Goal: Complete application form

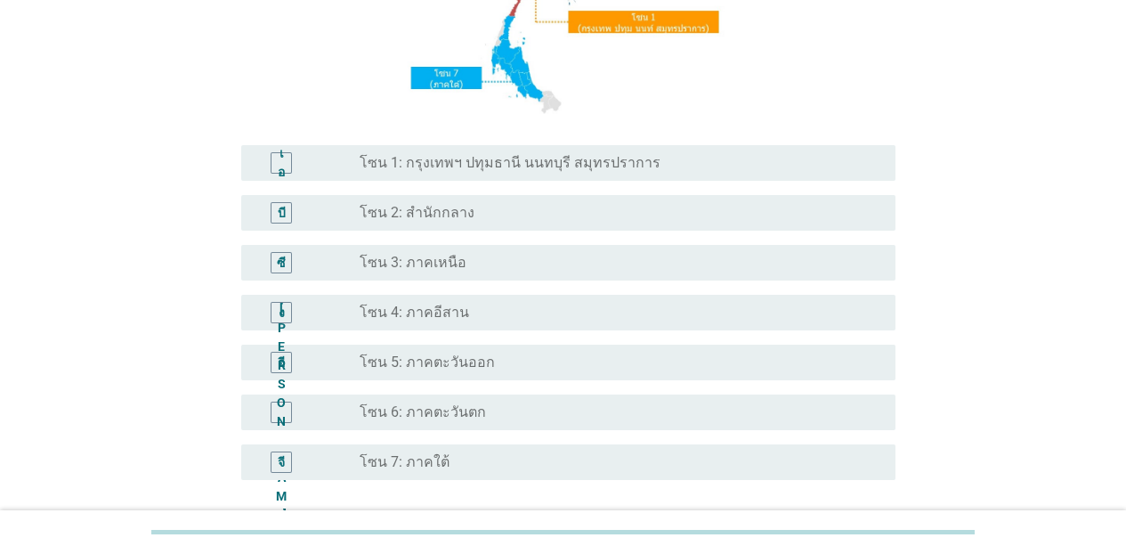
scroll to position [328, 0]
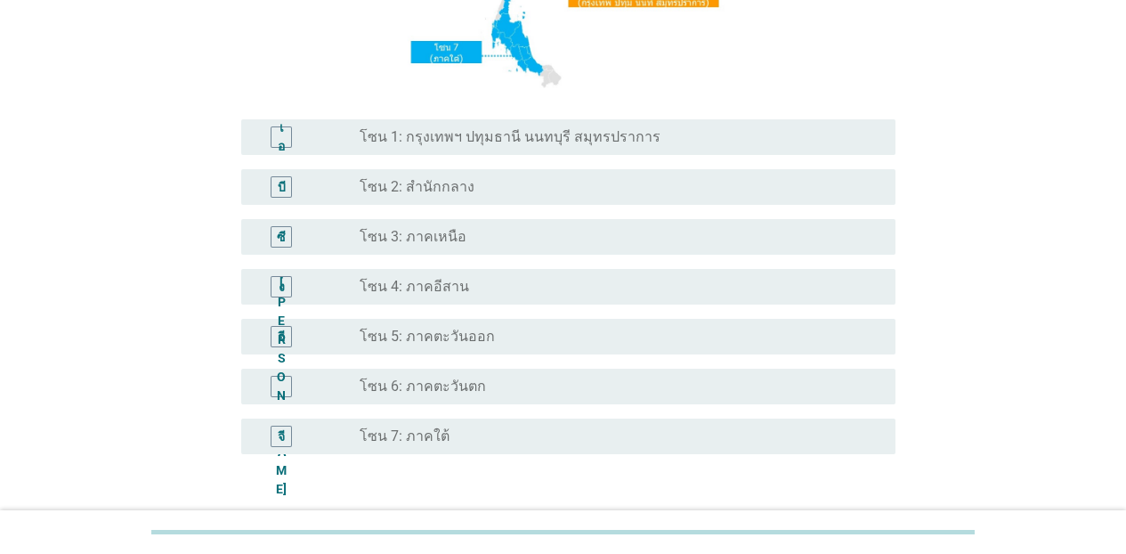
click at [582, 134] on font "โซน 1: กรุงเทพฯ ปทุมธานี นนทบุรี สมุทรปราการ" at bounding box center [510, 136] width 301 height 17
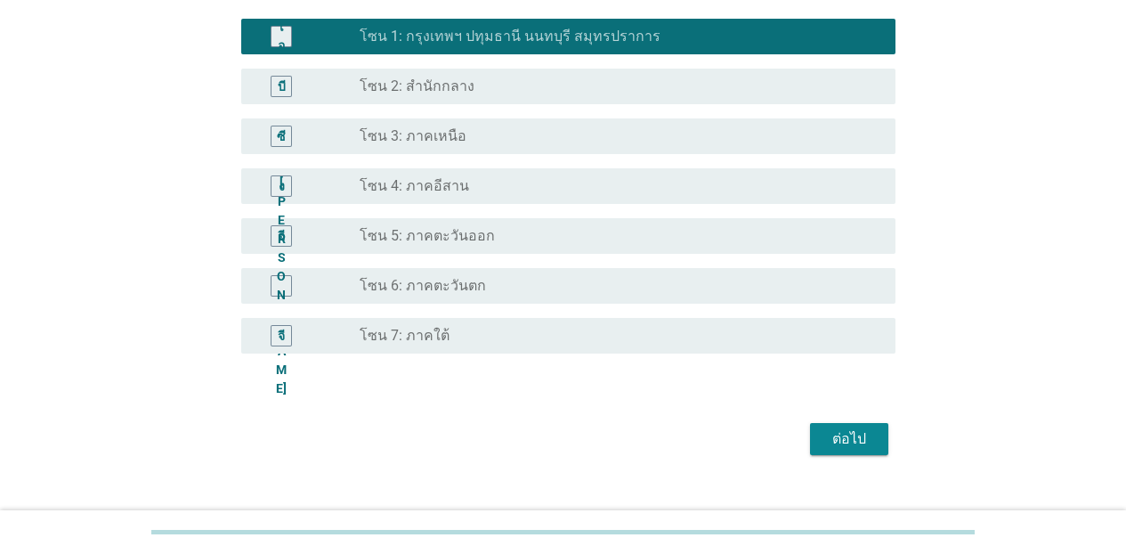
scroll to position [458, 0]
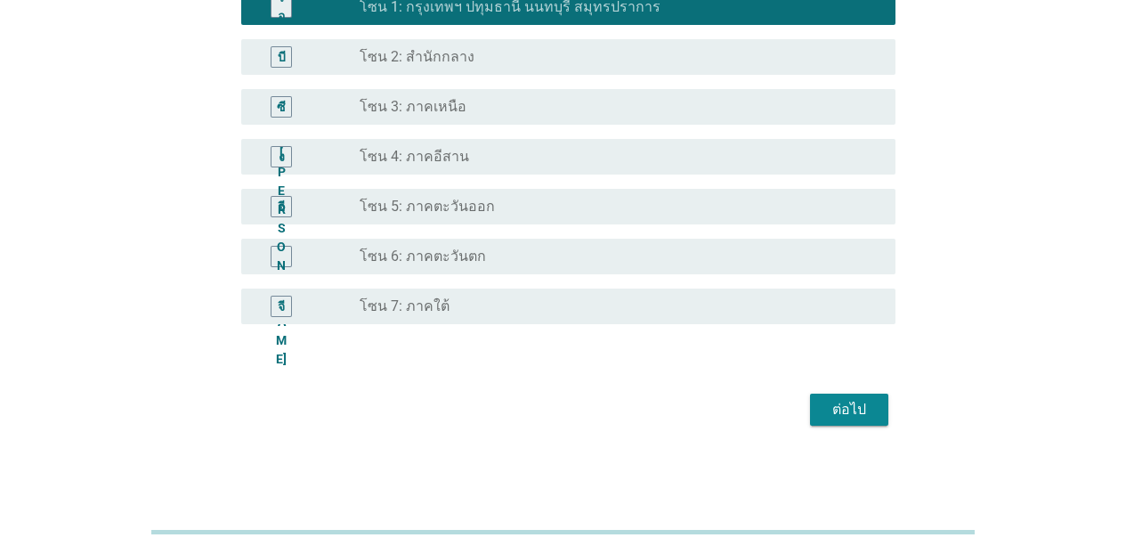
click at [820, 418] on button "ต่อไป" at bounding box center [849, 409] width 78 height 32
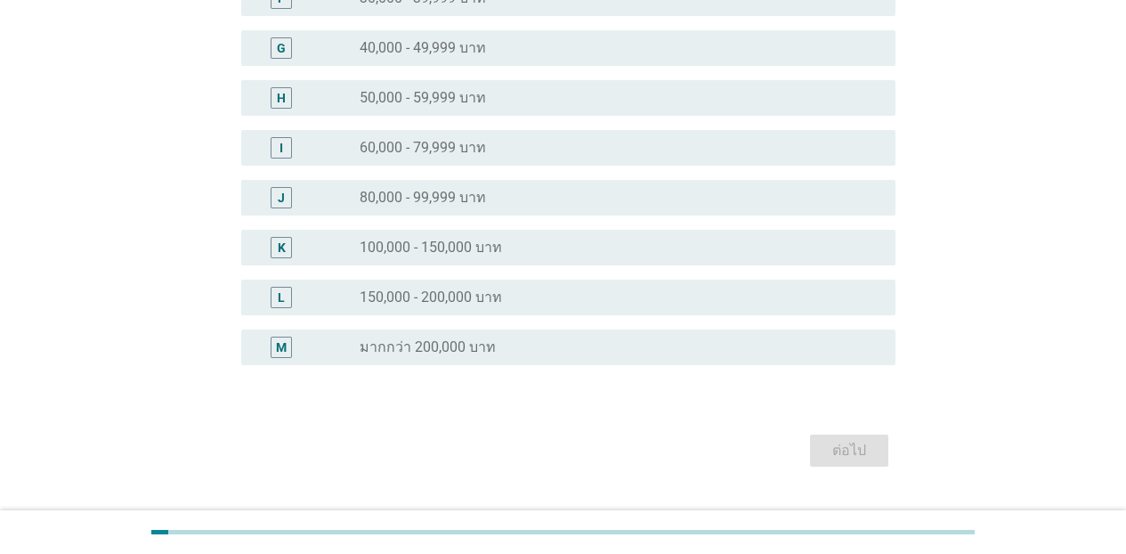
scroll to position [0, 0]
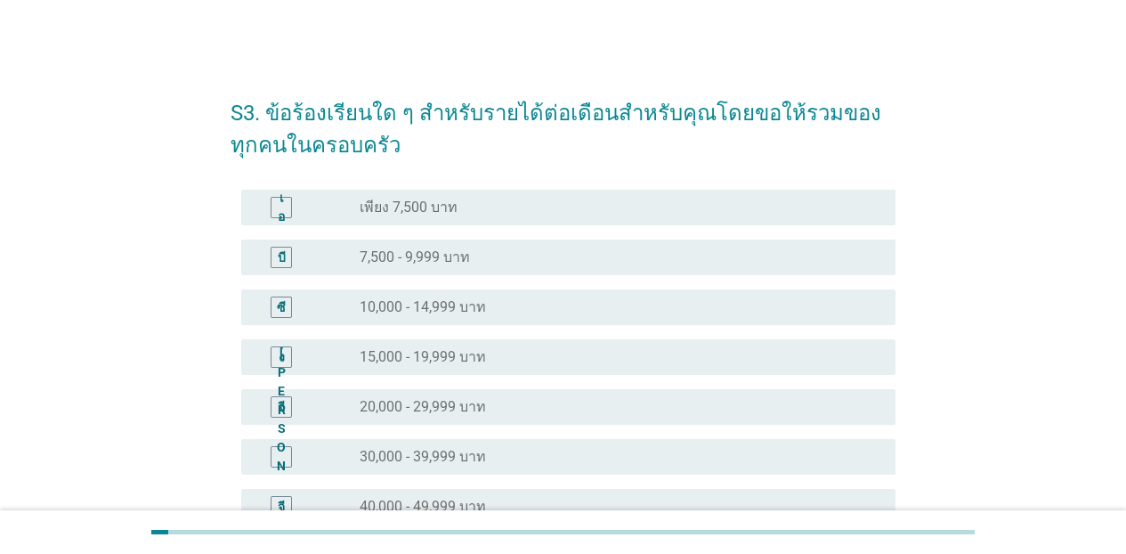
click at [613, 500] on div "ปุ่มวิทยุ[PERSON_NAME]เลือก 40,000 - 49,999 บาท" at bounding box center [613, 506] width 507 height 18
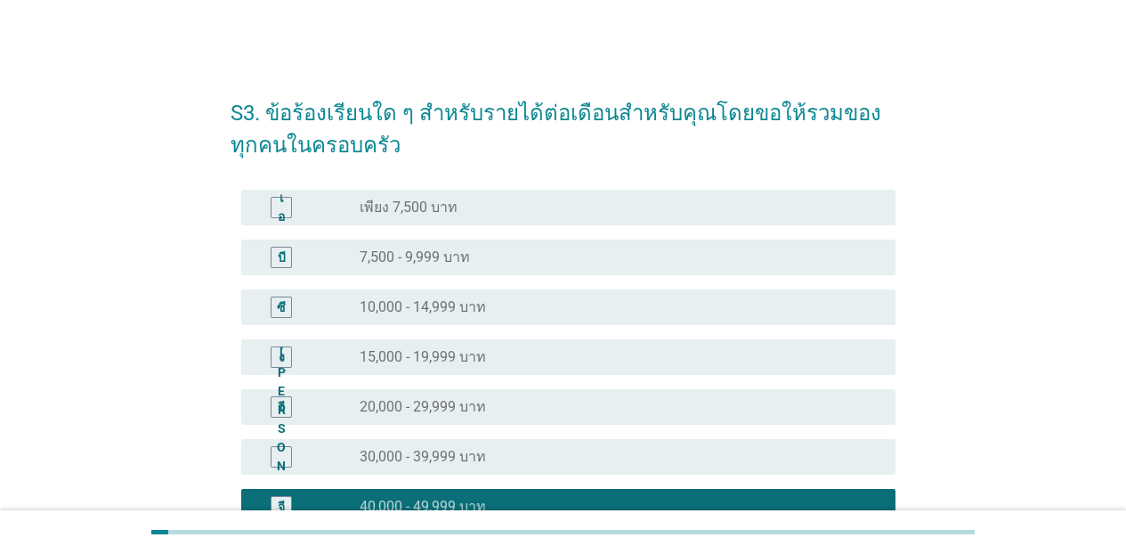
scroll to position [484, 0]
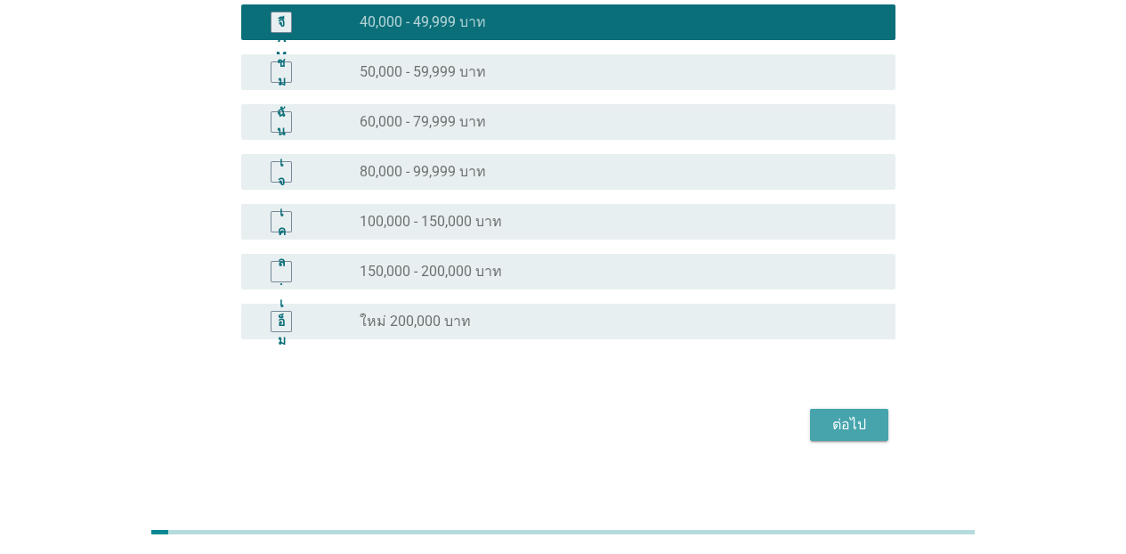
click at [873, 422] on div "ต่อไป" at bounding box center [849, 424] width 50 height 21
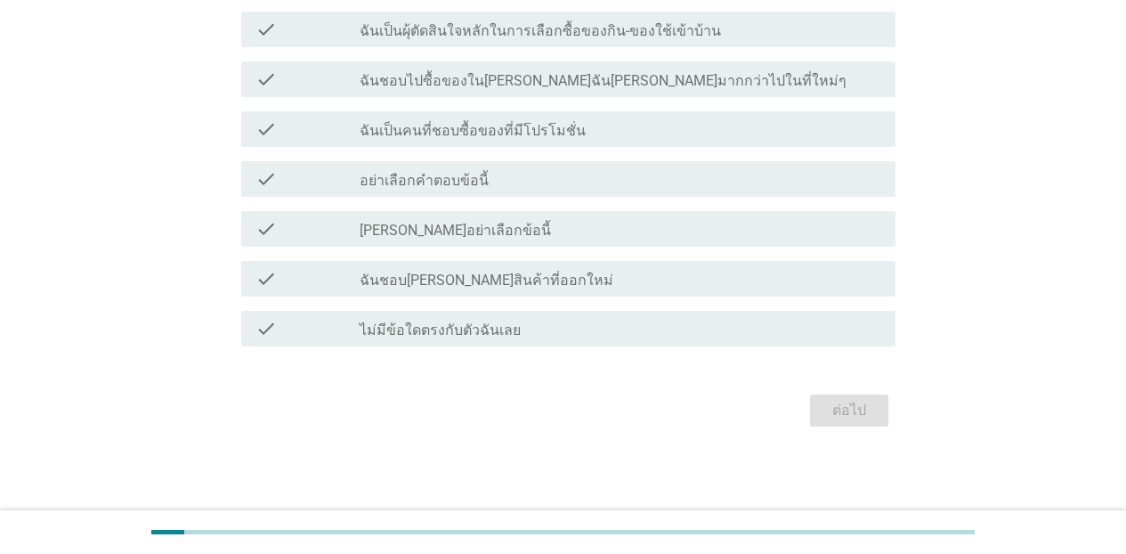
scroll to position [0, 0]
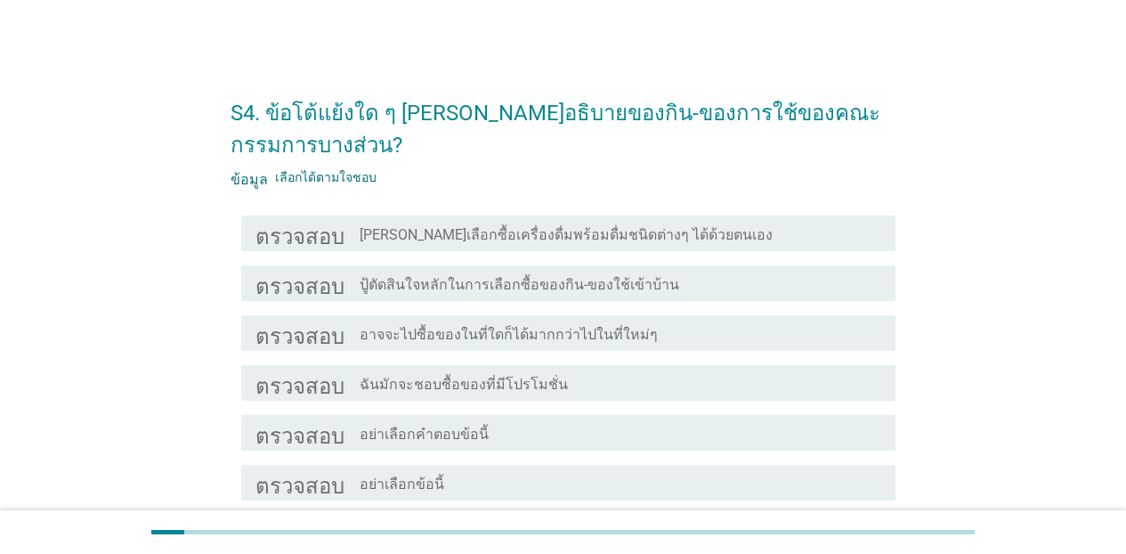
click at [415, 235] on font "[PERSON_NAME]เลือกซื้อเครื่องดื่มพร้อมดื่มชนิดต่างๆ ได้ด้วยตนเอง" at bounding box center [566, 234] width 413 height 17
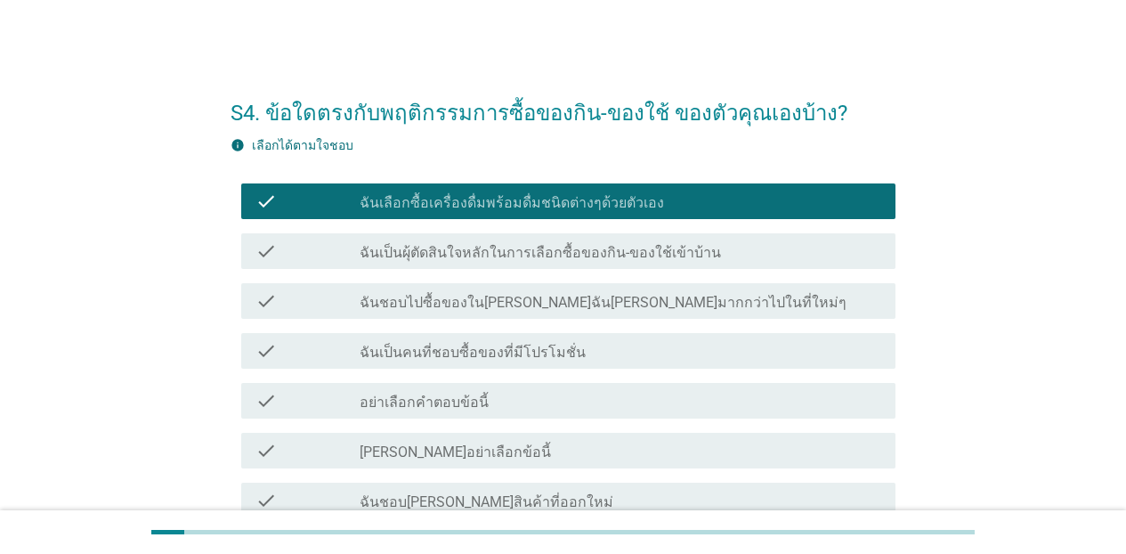
click at [602, 255] on label "ฉันเป็นผุ้ตัดสินใจหลักในการเลือกซื้อของกิน-ของใช้เข้าบ้าน" at bounding box center [540, 253] width 361 height 18
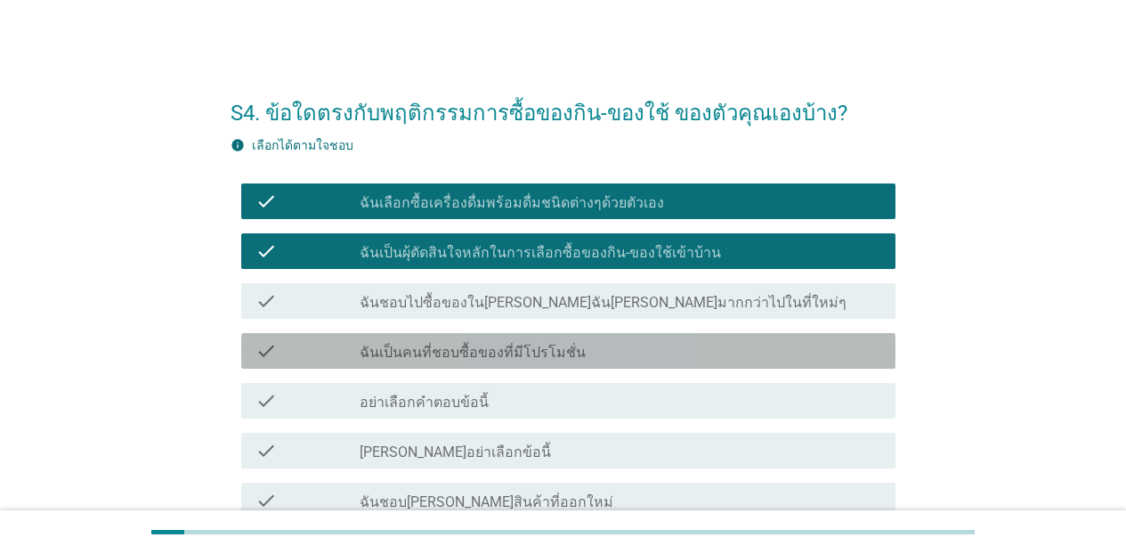
click at [583, 354] on div "check_box_outline_blank ฉันเป็นคนที่ชอบซื้อของที่มีโปรโมชั่น" at bounding box center [620, 350] width 521 height 21
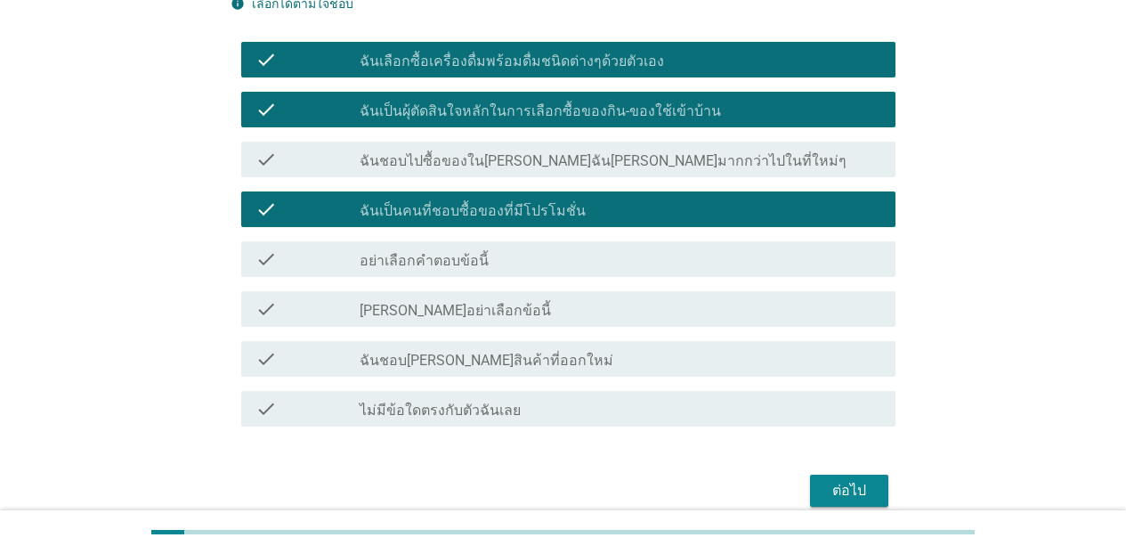
scroll to position [162, 0]
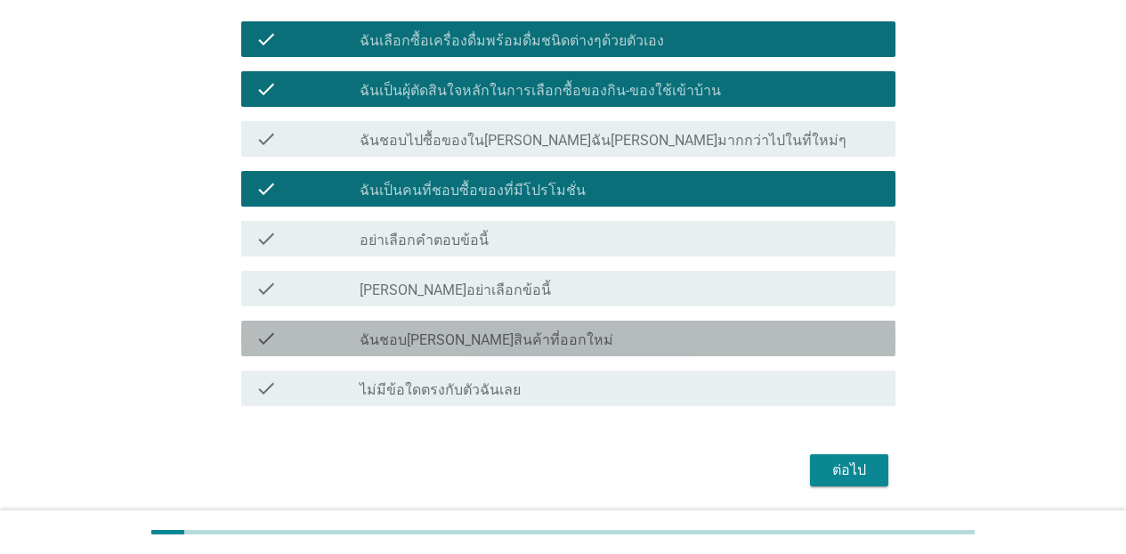
click at [581, 327] on div "check_box_outline_blank ฉันชอบ[PERSON_NAME]สินค้าที่ออกใหม่" at bounding box center [620, 337] width 521 height 21
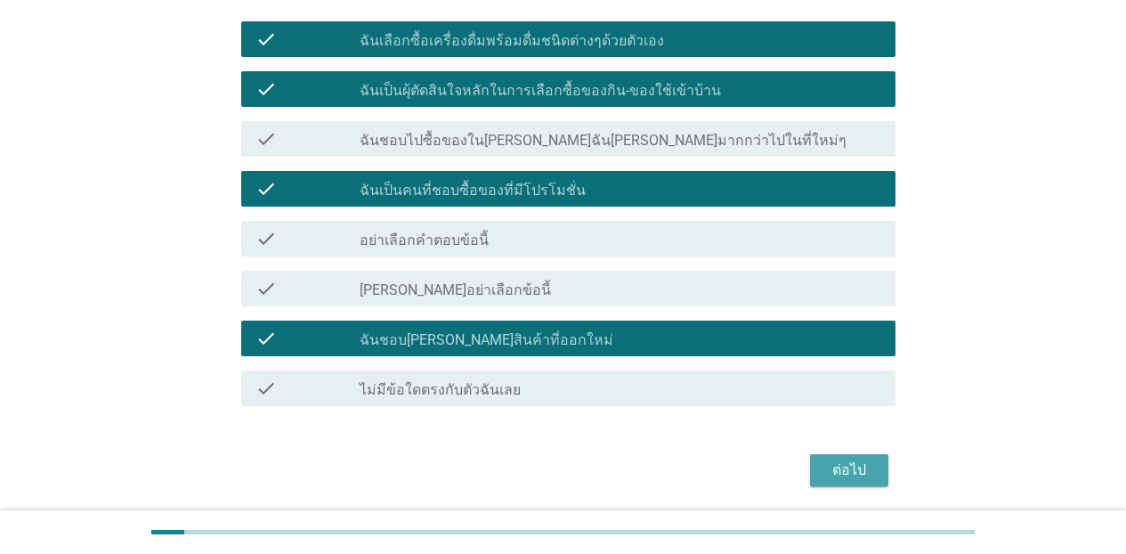
click at [867, 459] on div "ต่อไป" at bounding box center [849, 469] width 50 height 21
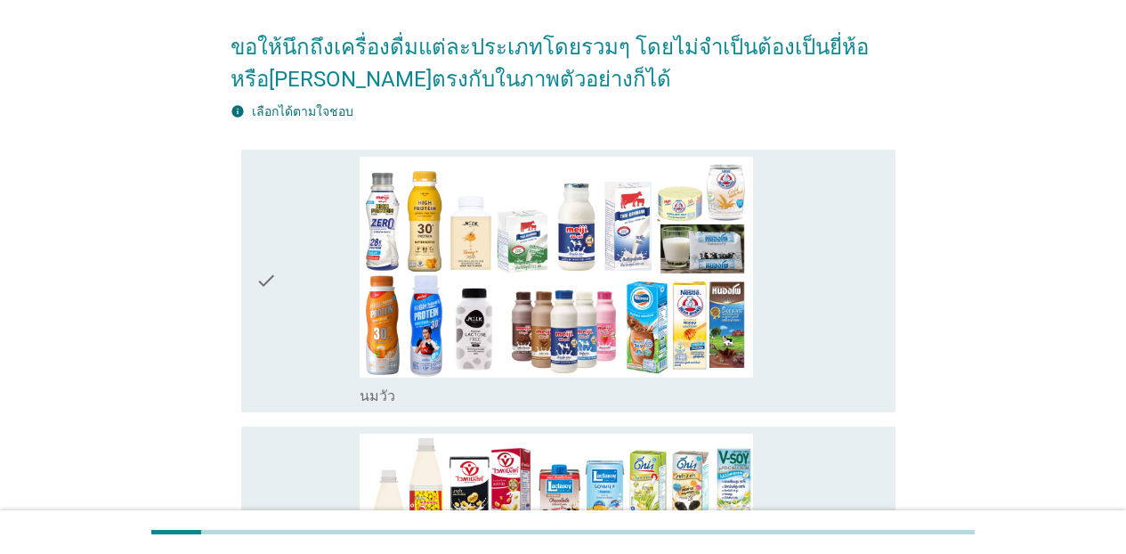
scroll to position [0, 0]
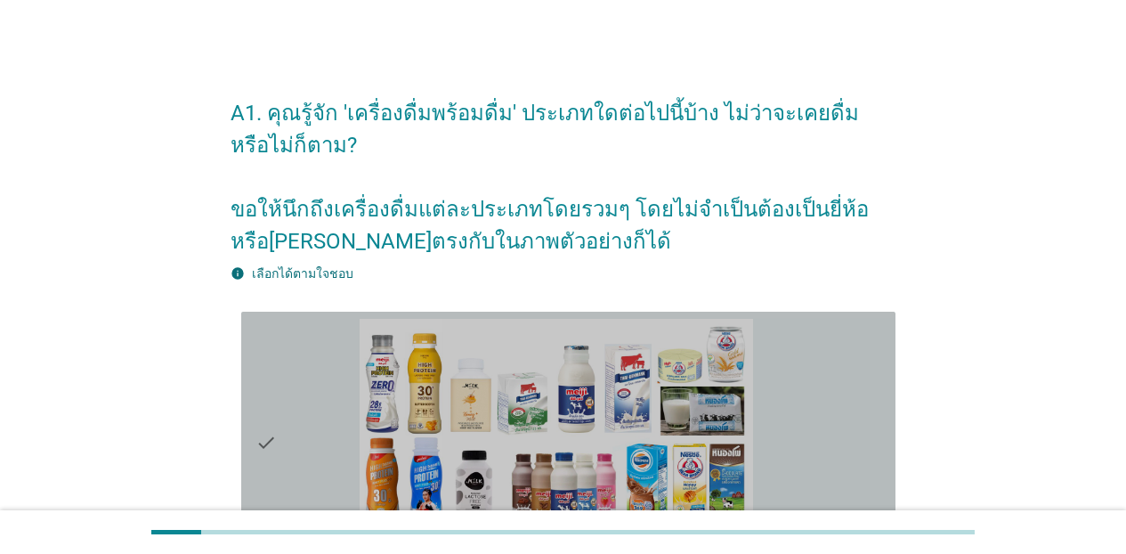
click at [843, 322] on div "check_box_outline_blank [PERSON_NAME]" at bounding box center [620, 443] width 521 height 249
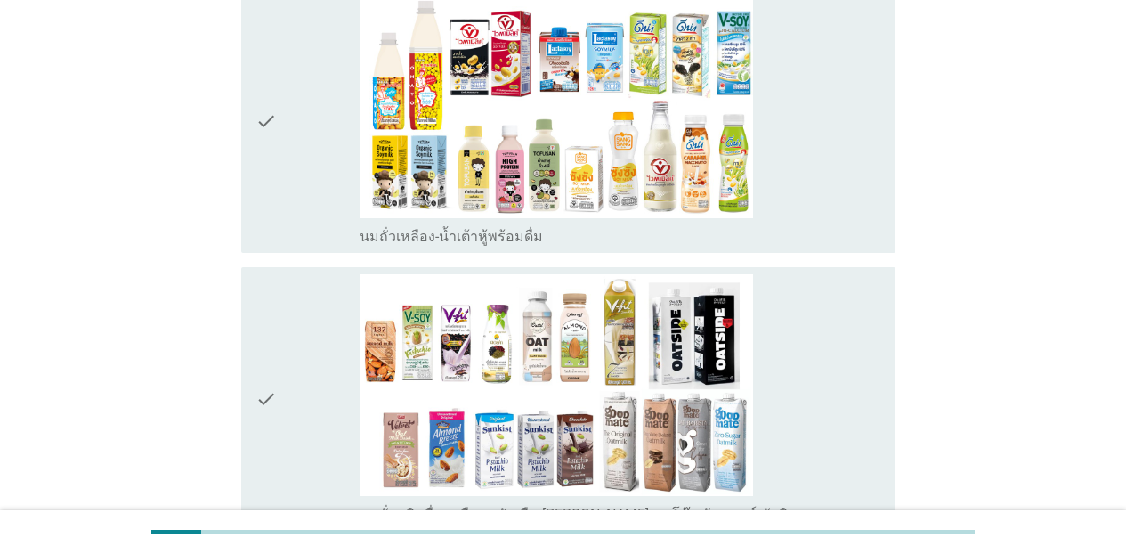
scroll to position [651, 0]
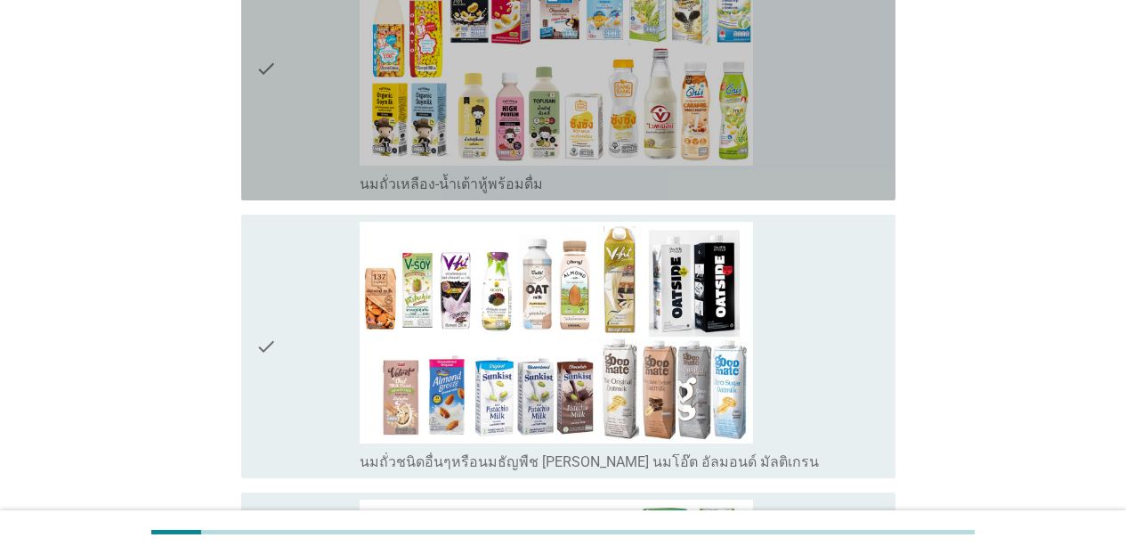
click at [876, 154] on div "check check_box_outline_blank นมถั่วเหลือง-น้ำเต้าหู้พร้อมดื่ม" at bounding box center [568, 68] width 654 height 263
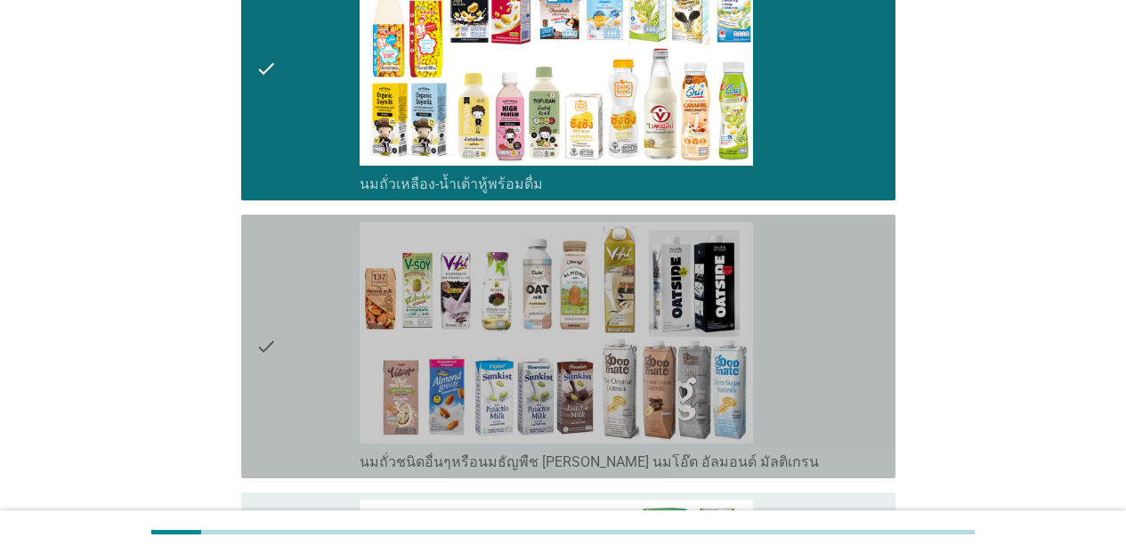
click at [876, 268] on div "check check_box_outline_blank นมถั่วชนิดอื่นๆหรือนมธัญพืช [PERSON_NAME] นมโอ๊ต …" at bounding box center [568, 345] width 654 height 263
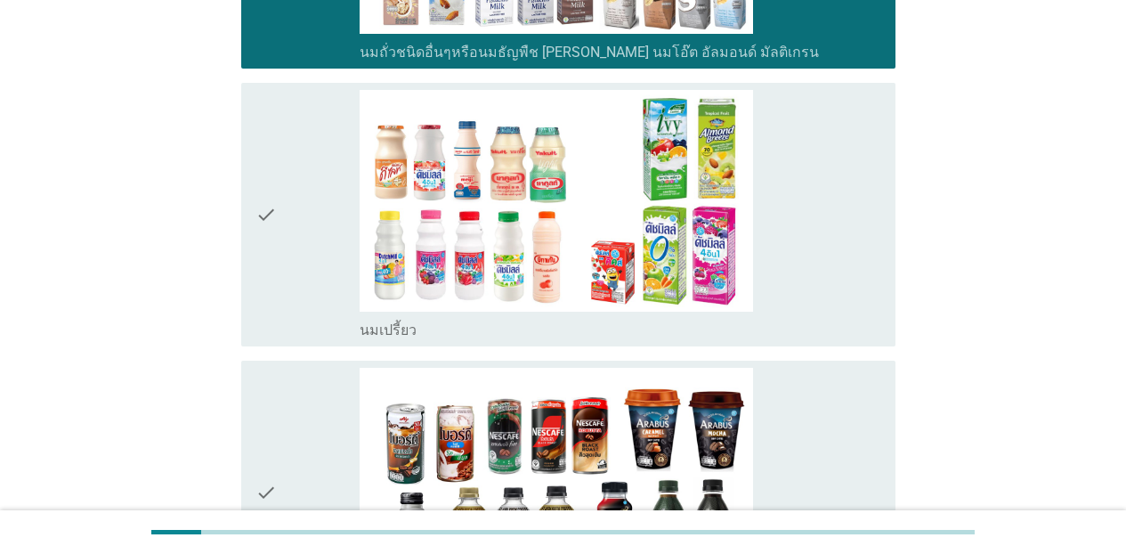
scroll to position [1235, 0]
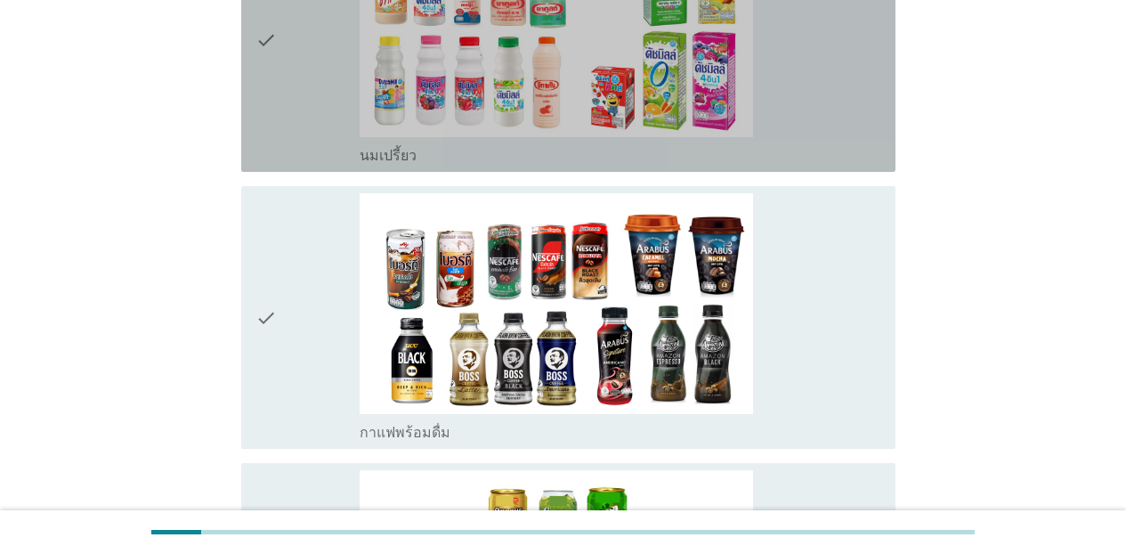
click at [831, 122] on div "check_box_outline_blank นมเปรี้ยว" at bounding box center [620, 39] width 521 height 249
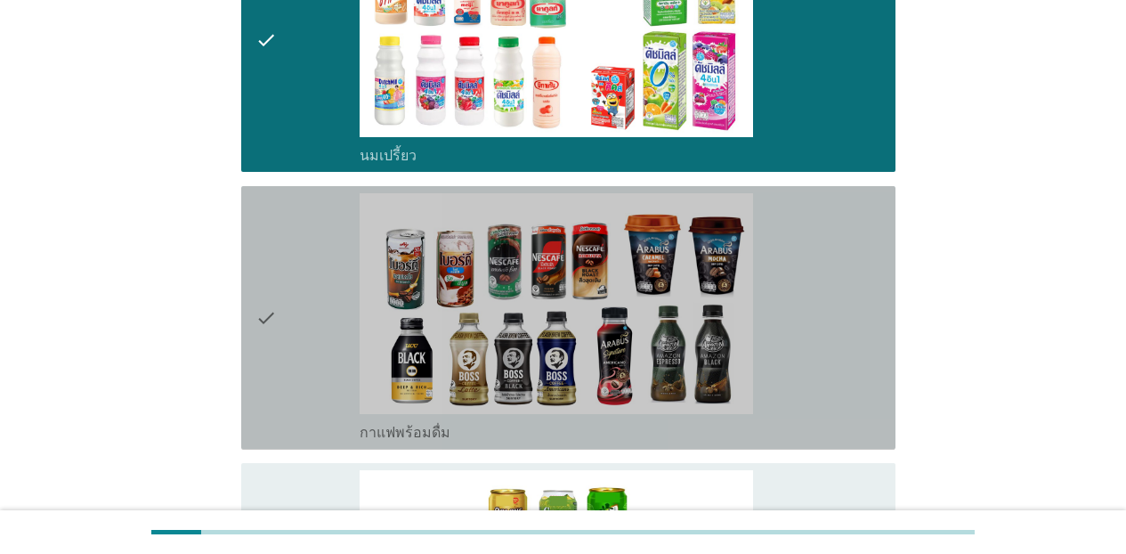
click at [832, 244] on div "check_box_outline_blank กาแฟพร้อมดื่ม" at bounding box center [620, 317] width 521 height 249
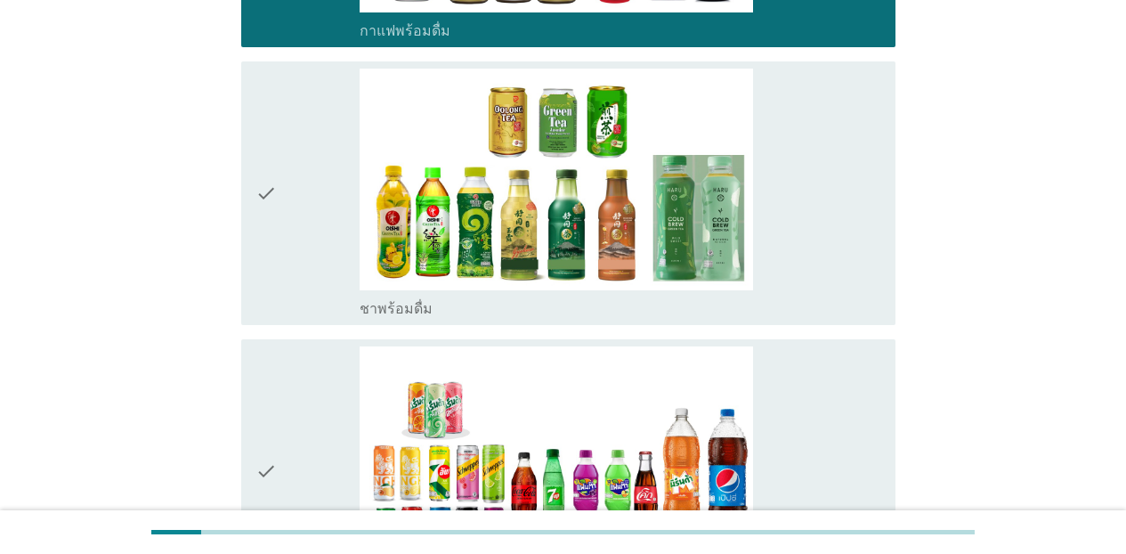
scroll to position [1773, 0]
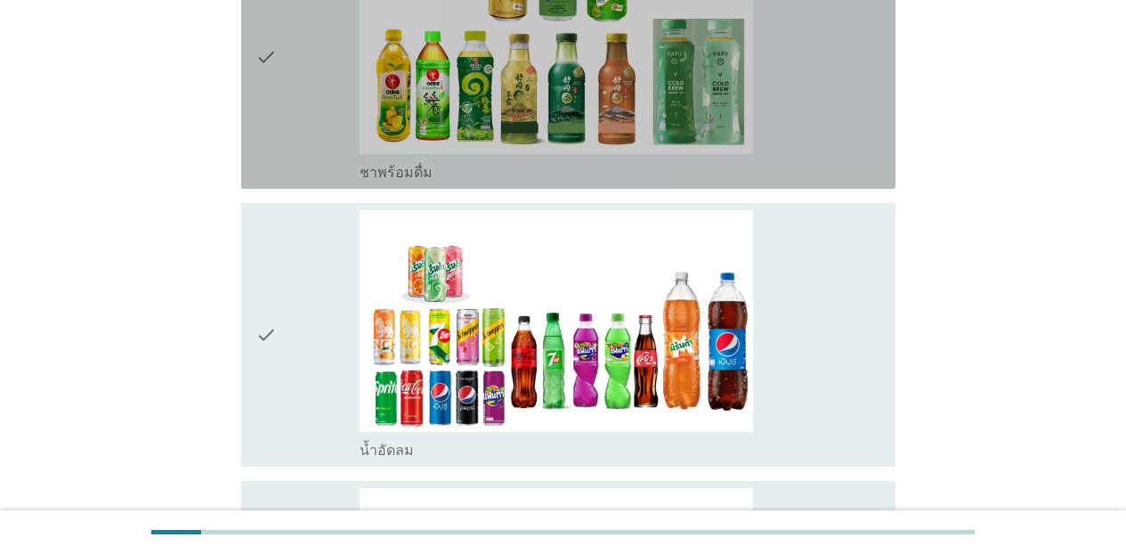
click at [875, 131] on div "check_box_outline_blank ชาพร้อมดื่ม" at bounding box center [620, 56] width 521 height 249
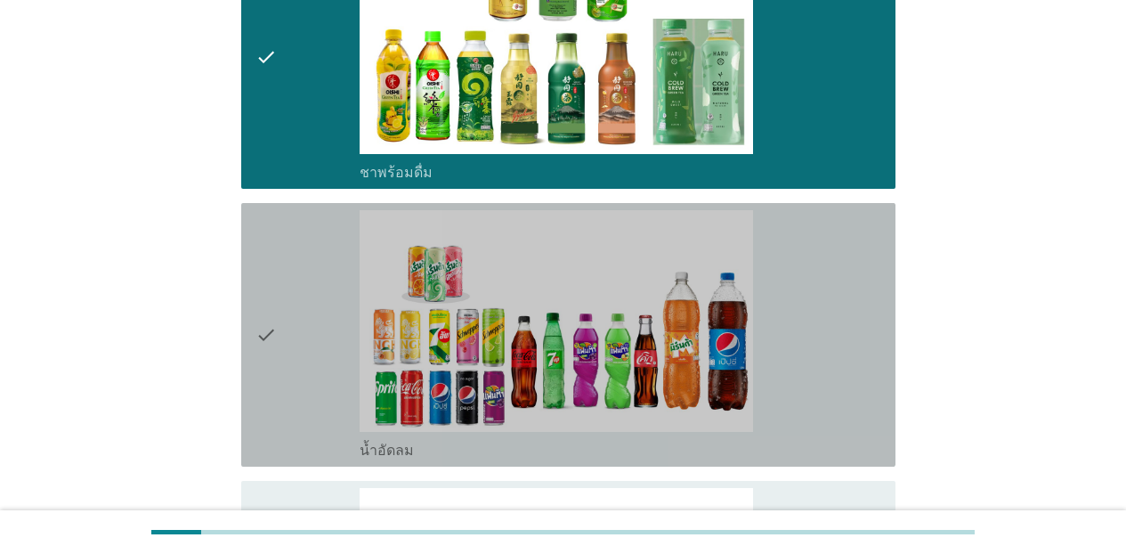
click at [866, 257] on div "check_box_outline_blank น้ำอัดลม" at bounding box center [620, 334] width 521 height 249
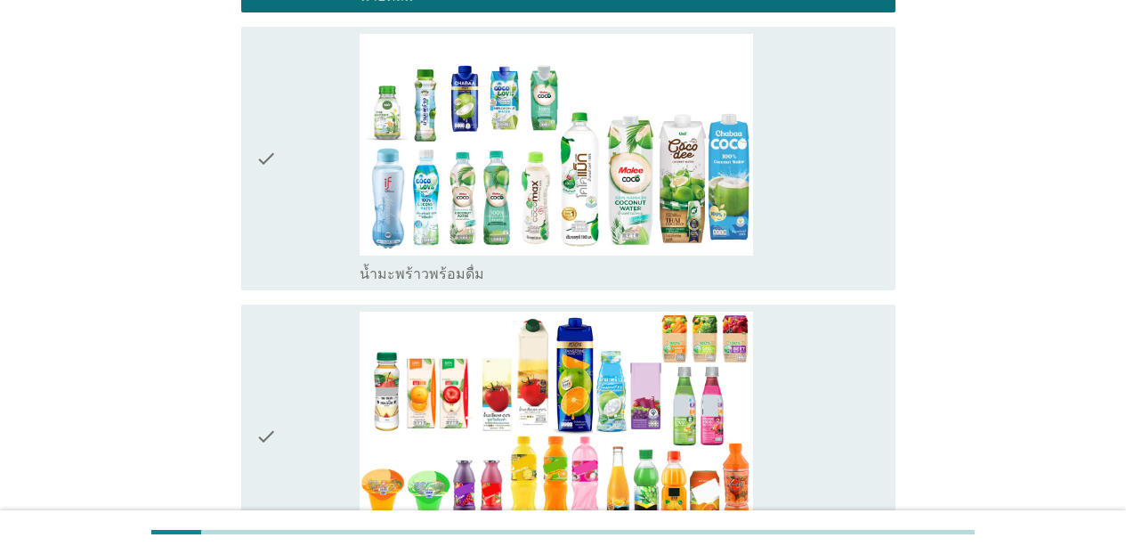
scroll to position [2265, 0]
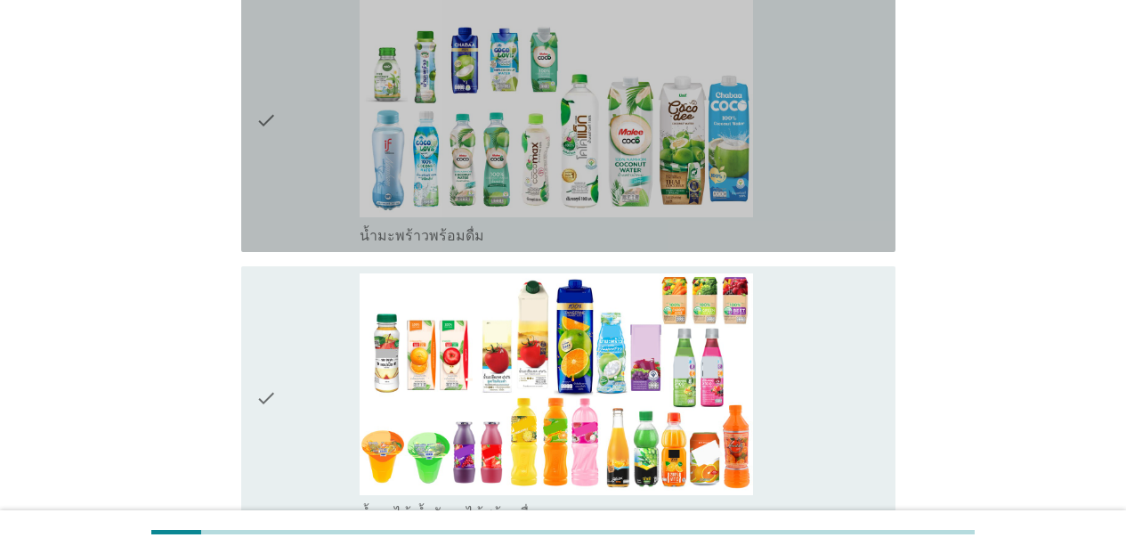
click at [861, 226] on div "check_box_outline_blank น้ำมะพร้าวพร้อมดื่ม" at bounding box center [620, 233] width 521 height 21
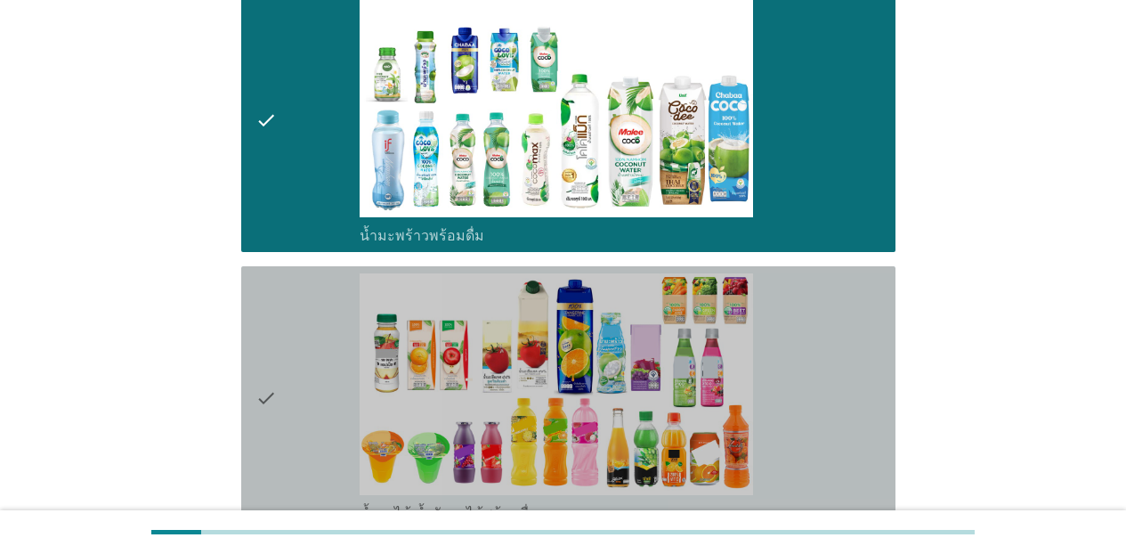
click at [859, 308] on div "check_box_outline_blank น้ำผลไม้-น้ำผักผลไม้พร้อมดื่ม" at bounding box center [620, 397] width 521 height 249
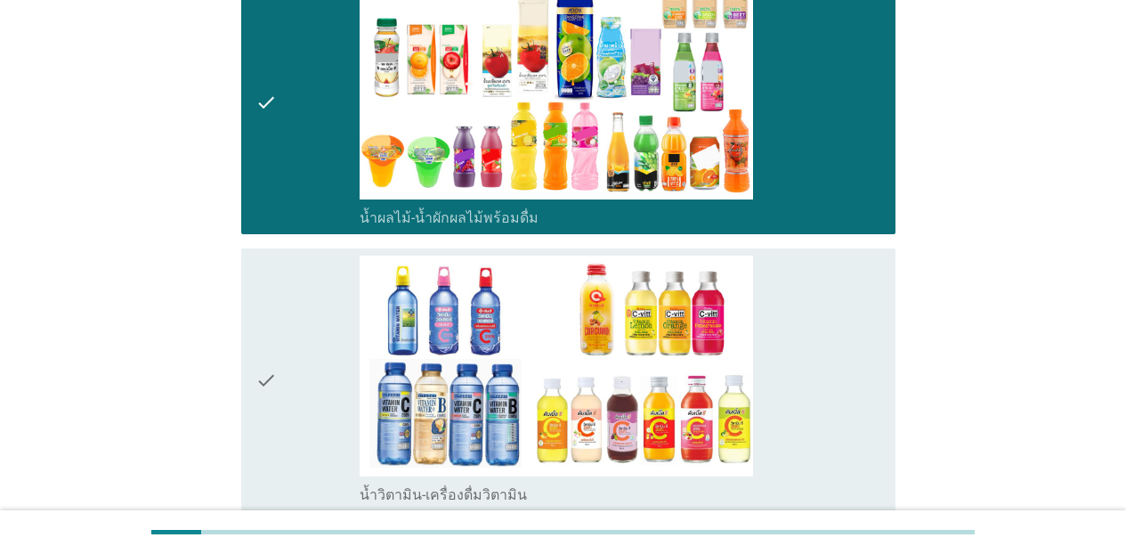
scroll to position [2674, 0]
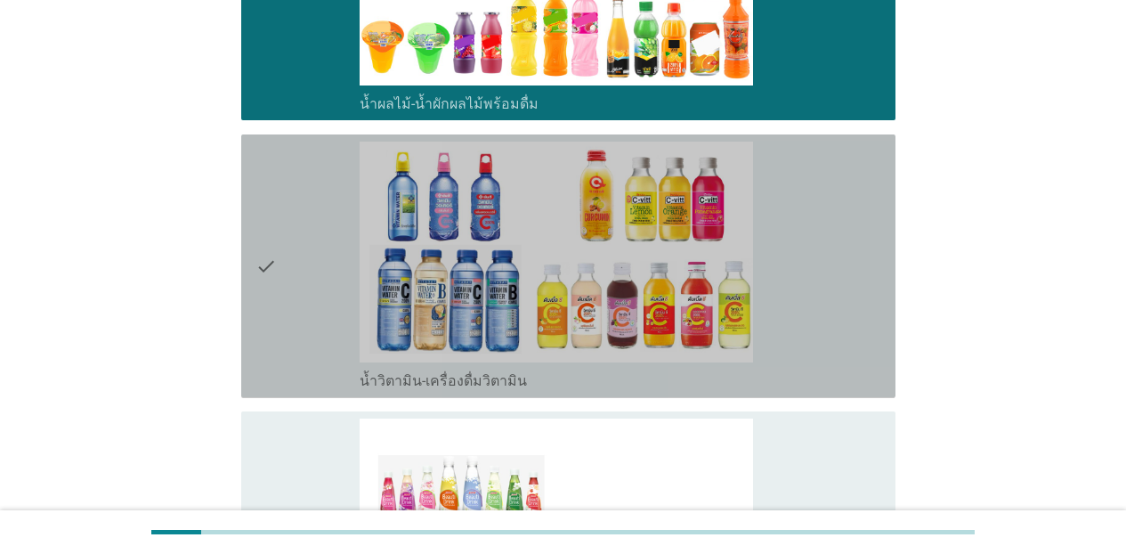
click at [876, 329] on div "check check_box_outline_blank น้ำวิตามิน-เครื่องดื่มวิตามิน" at bounding box center [568, 265] width 654 height 263
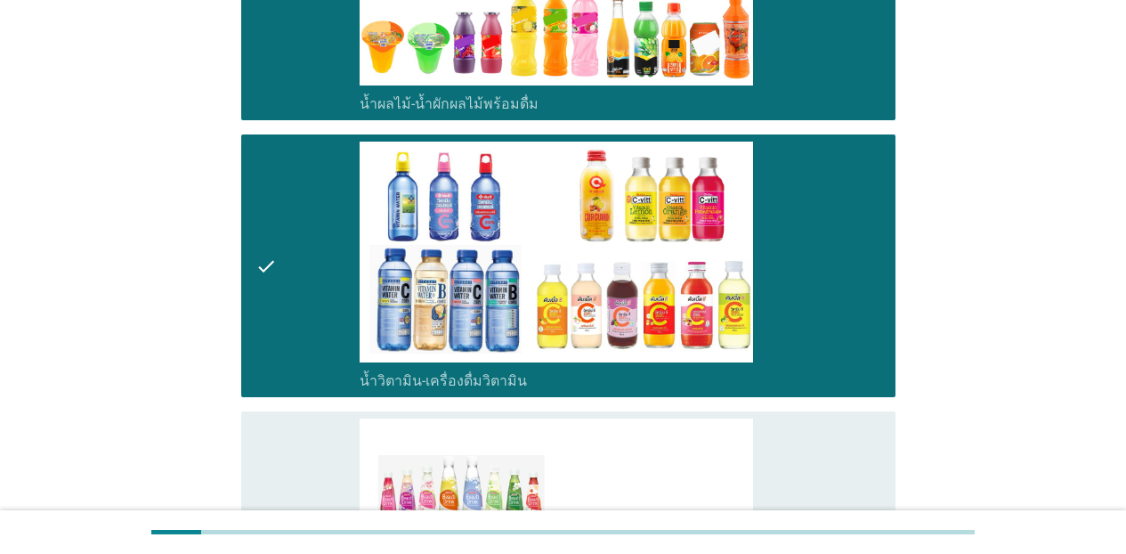
drag, startPoint x: 859, startPoint y: 473, endPoint x: 933, endPoint y: 449, distance: 77.7
click at [860, 473] on div "check_box_outline_blank เครื่องดื่มเพื่อสุขภาพและความงาม [PERSON_NAME] เซ็ปเป้ …" at bounding box center [620, 542] width 521 height 249
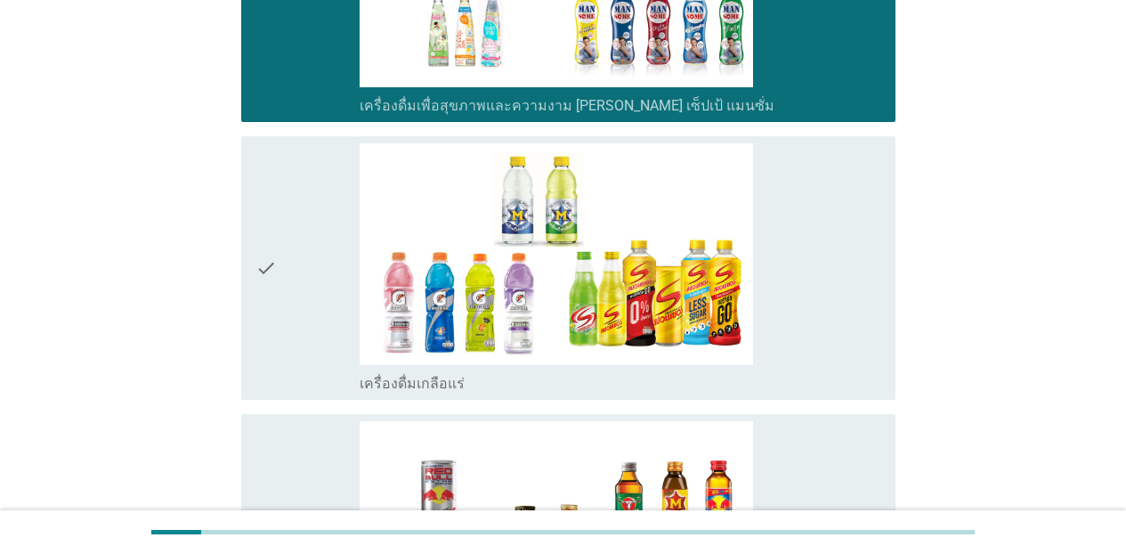
scroll to position [3257, 0]
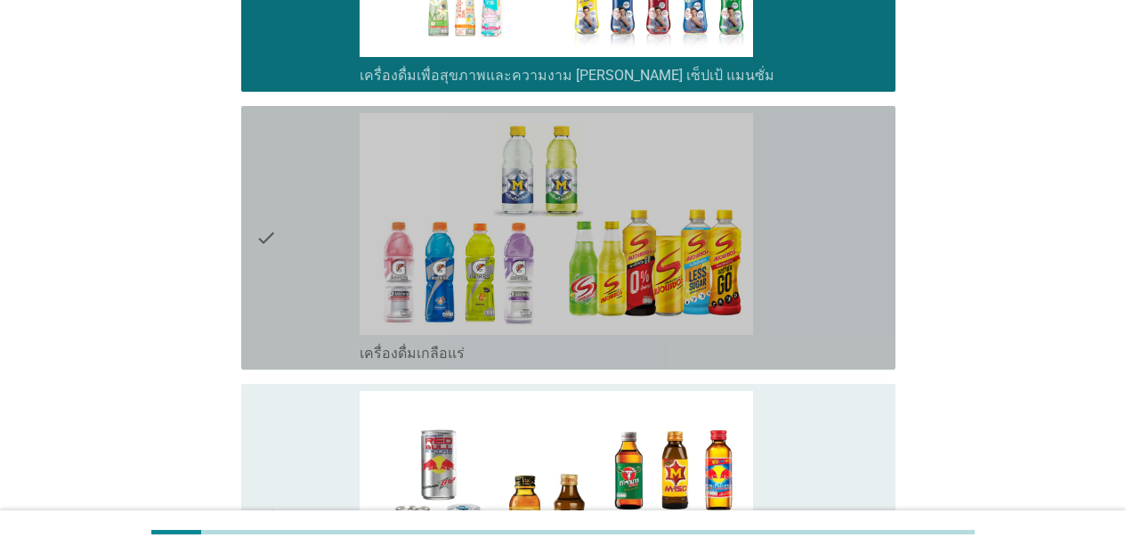
click at [834, 338] on div "check_box_outline_blank เครื่องดื่มเกลือแร่" at bounding box center [620, 237] width 521 height 249
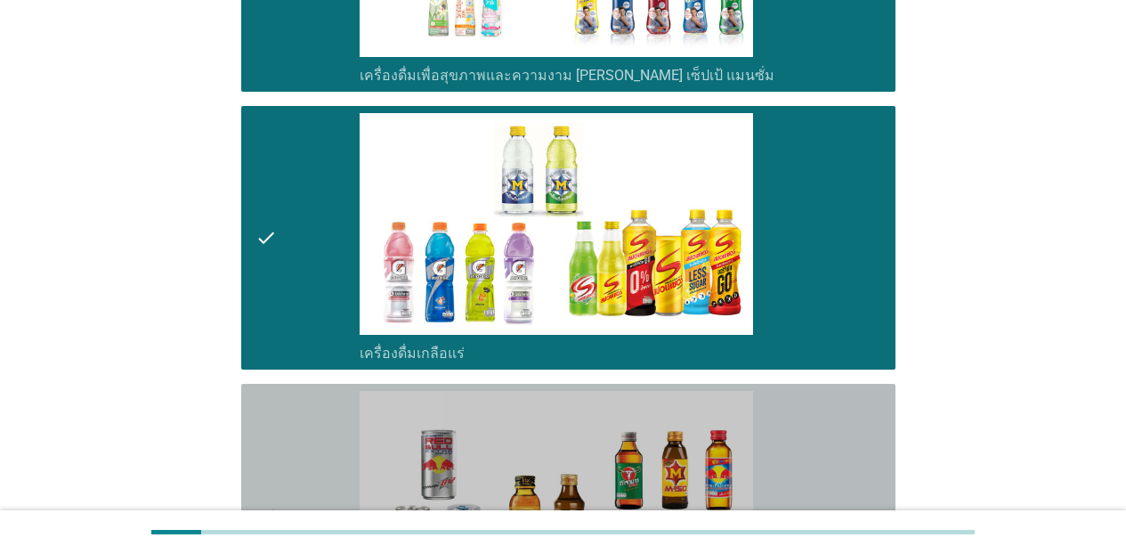
click at [863, 442] on div "check_box_outline_blank เครื่องดื่ม[PERSON_NAME]กำลัง" at bounding box center [620, 515] width 521 height 249
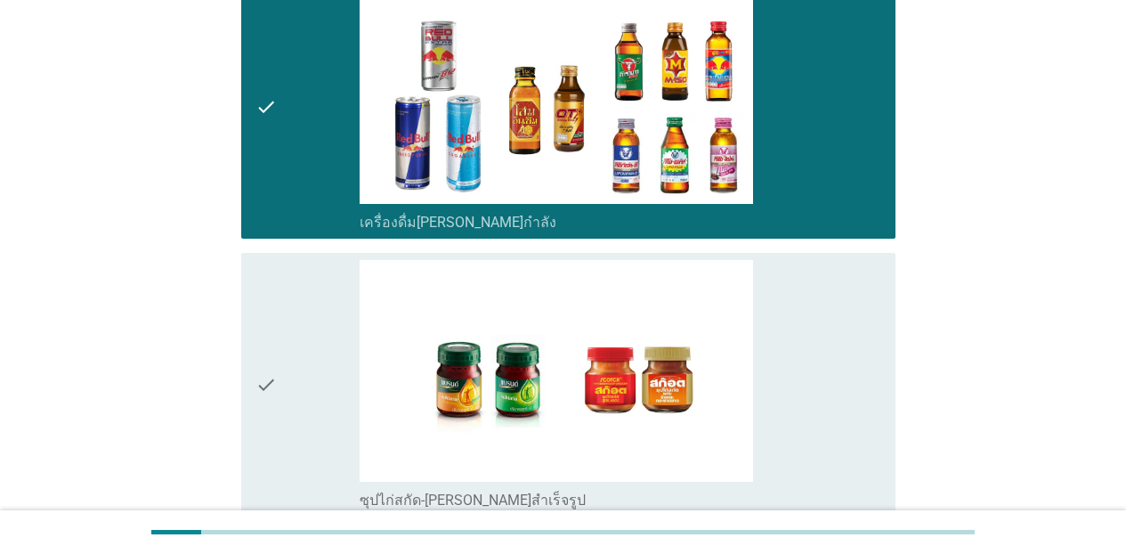
scroll to position [3635, 0]
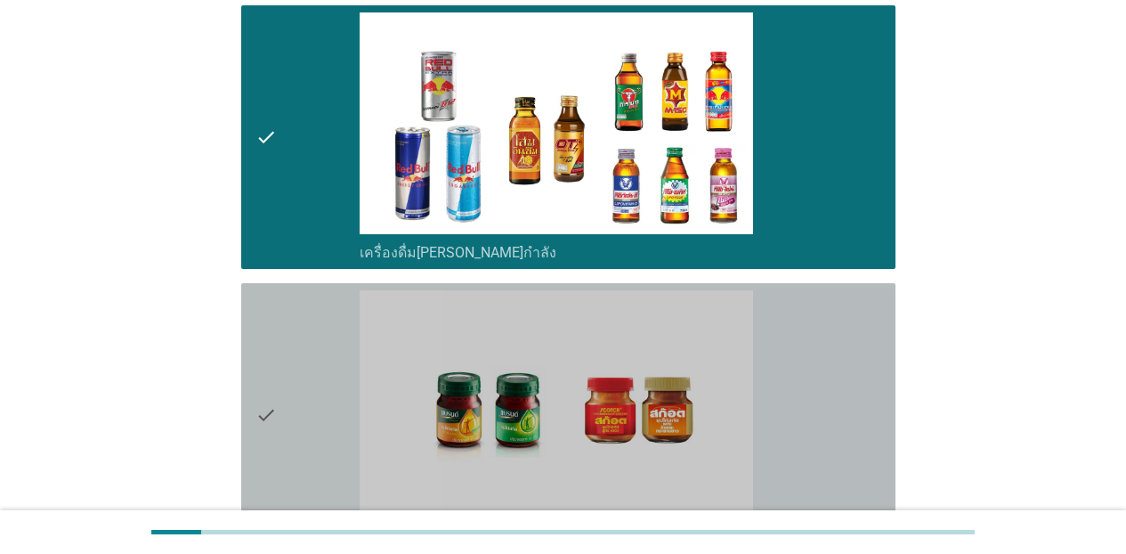
drag, startPoint x: 836, startPoint y: 397, endPoint x: 981, endPoint y: 416, distance: 145.4
click at [836, 397] on div "check_box_outline_blank ซุปไก่สกัด-[PERSON_NAME]สำเร็จรูป" at bounding box center [620, 414] width 521 height 249
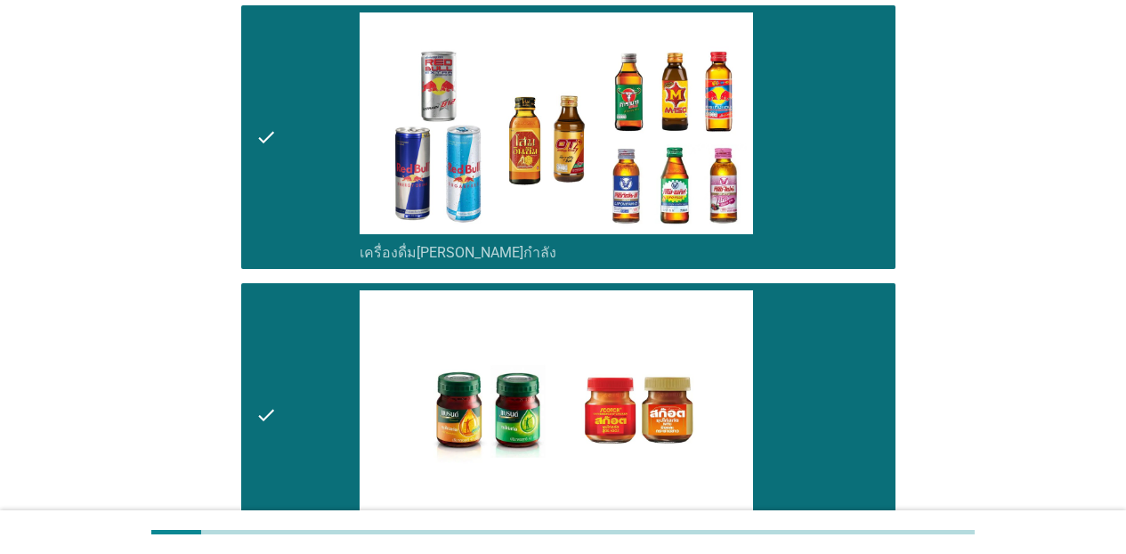
scroll to position [3885, 0]
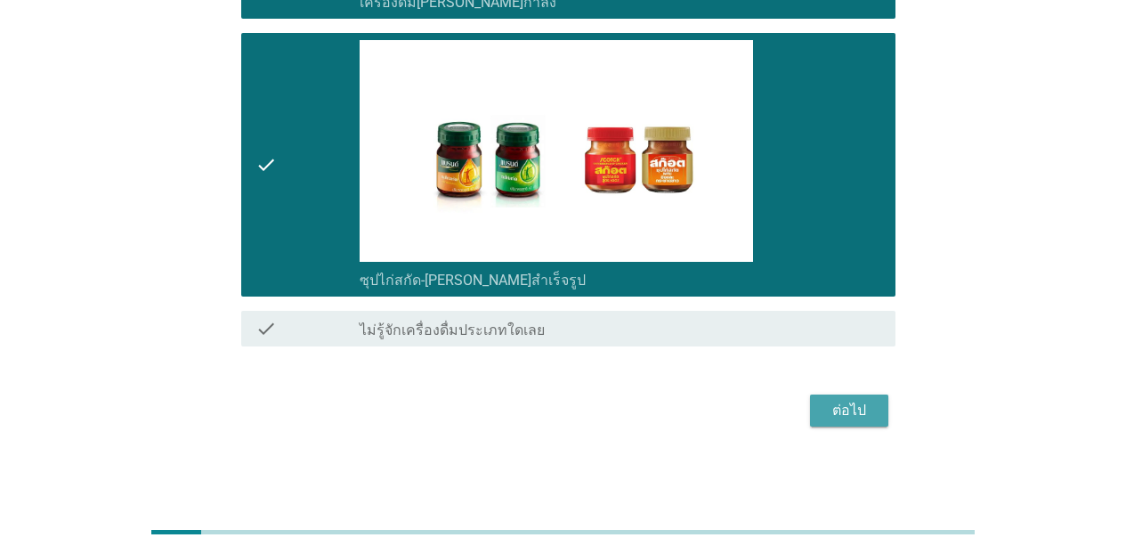
click at [834, 406] on div "ต่อไป" at bounding box center [849, 410] width 50 height 21
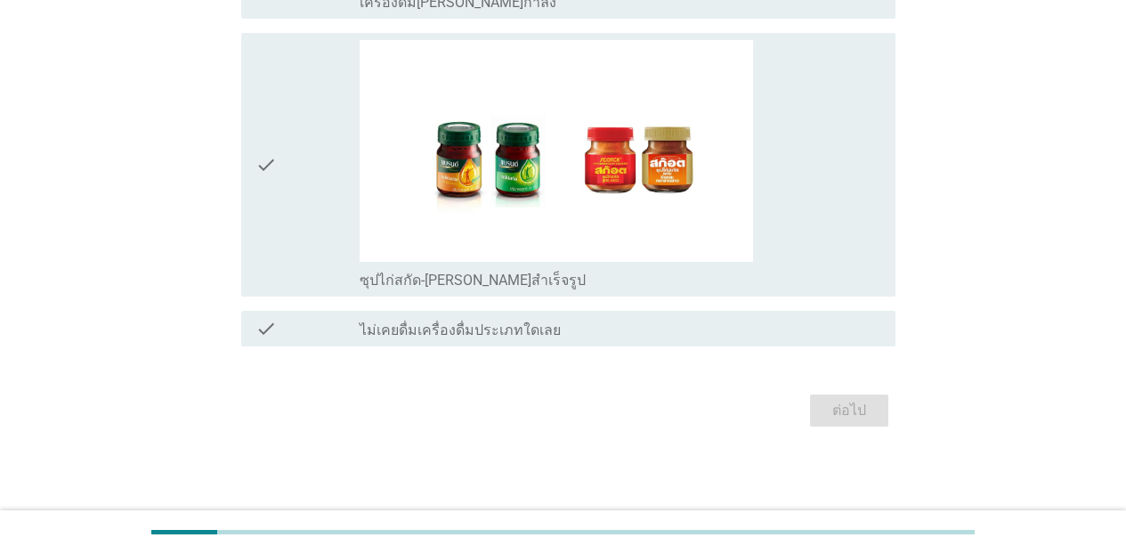
scroll to position [0, 0]
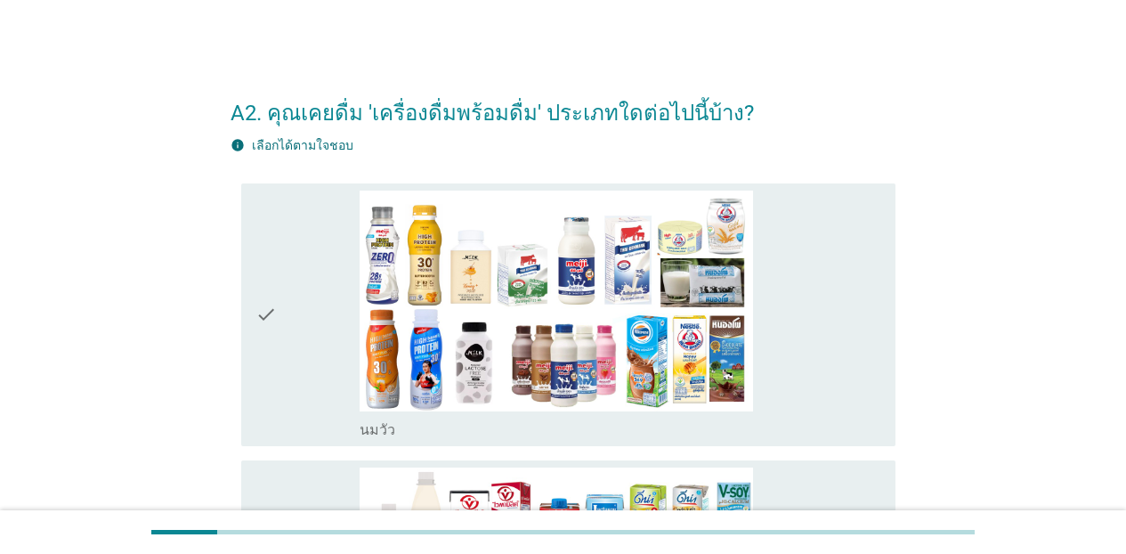
click at [804, 295] on div "check_box_outline_blank [PERSON_NAME]" at bounding box center [620, 314] width 521 height 249
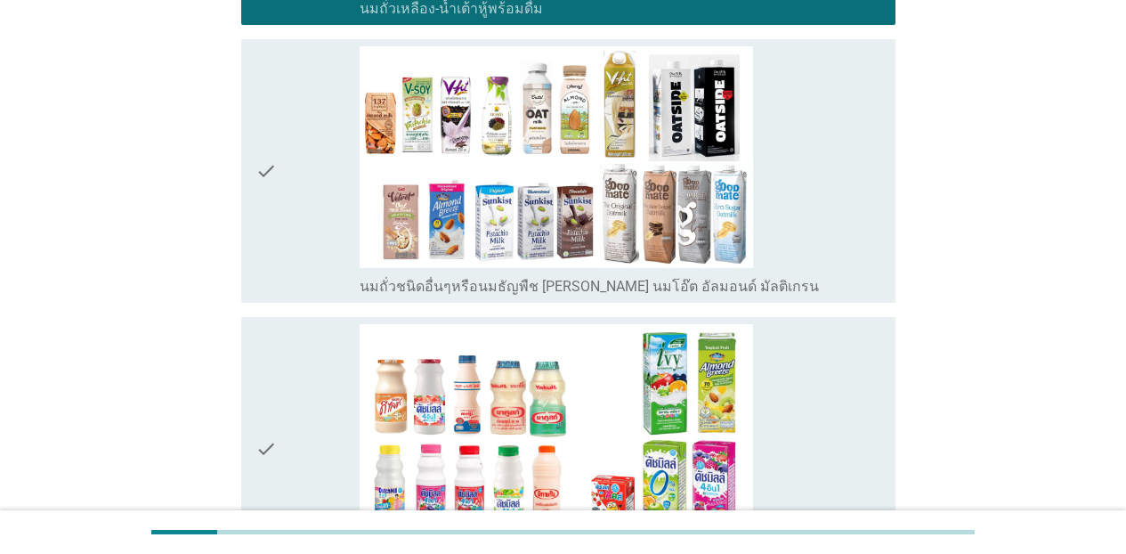
scroll to position [713, 0]
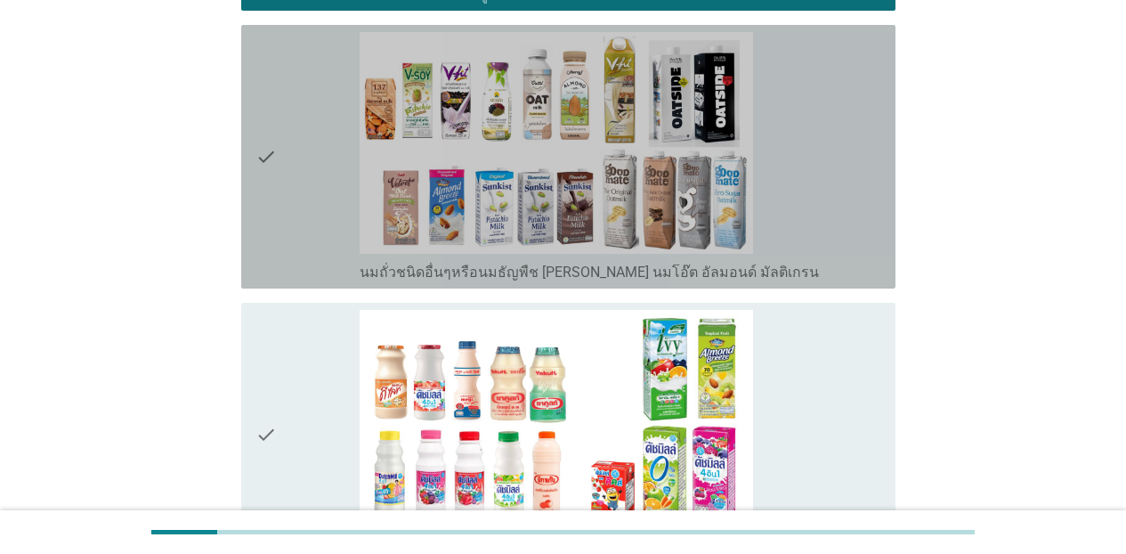
click at [854, 256] on div "check_box_outline_blank นมถั่วชนิดอื่นๆหรือนมธัญพืช [PERSON_NAME] นมโอ๊ต อัลมอน…" at bounding box center [620, 156] width 521 height 249
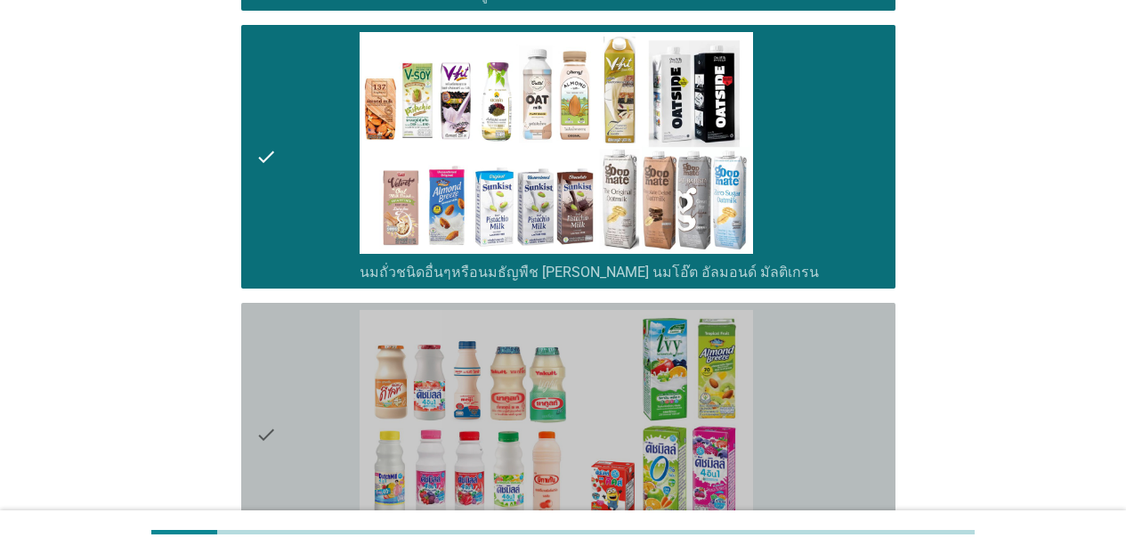
click at [853, 373] on div "check_box_outline_blank นมเปรี้ยว" at bounding box center [620, 434] width 521 height 249
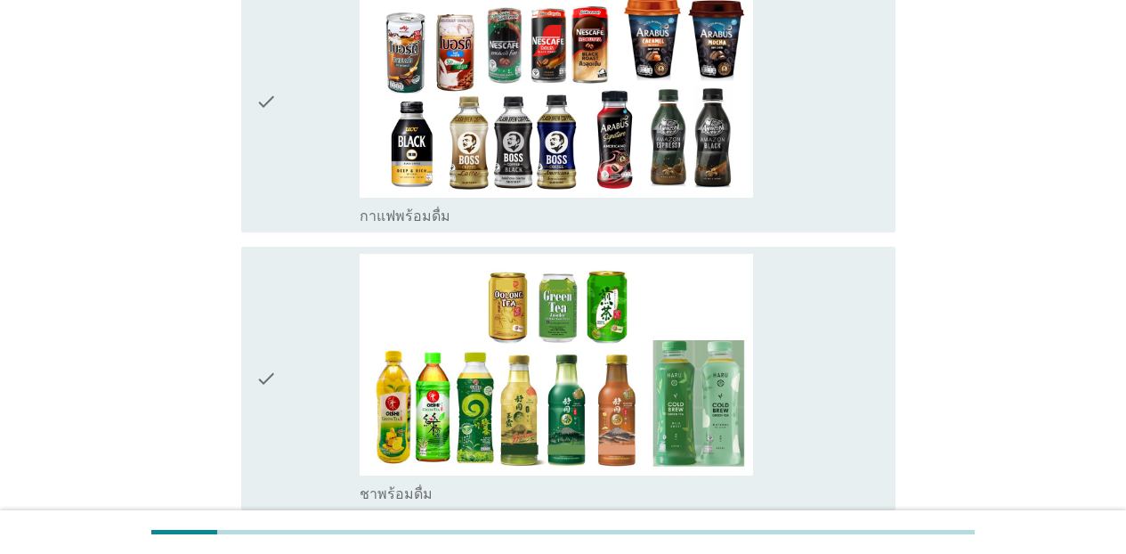
scroll to position [1330, 0]
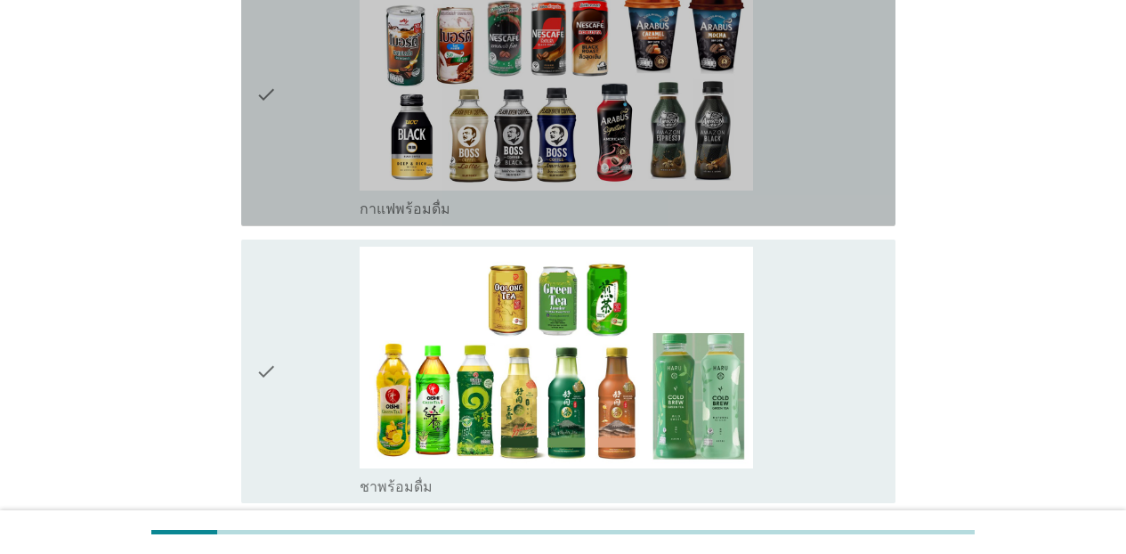
drag, startPoint x: 865, startPoint y: 201, endPoint x: 865, endPoint y: 286, distance: 84.5
click at [864, 206] on div "check_box_outline_blank กาแฟพร้อมดื่ม" at bounding box center [620, 207] width 521 height 21
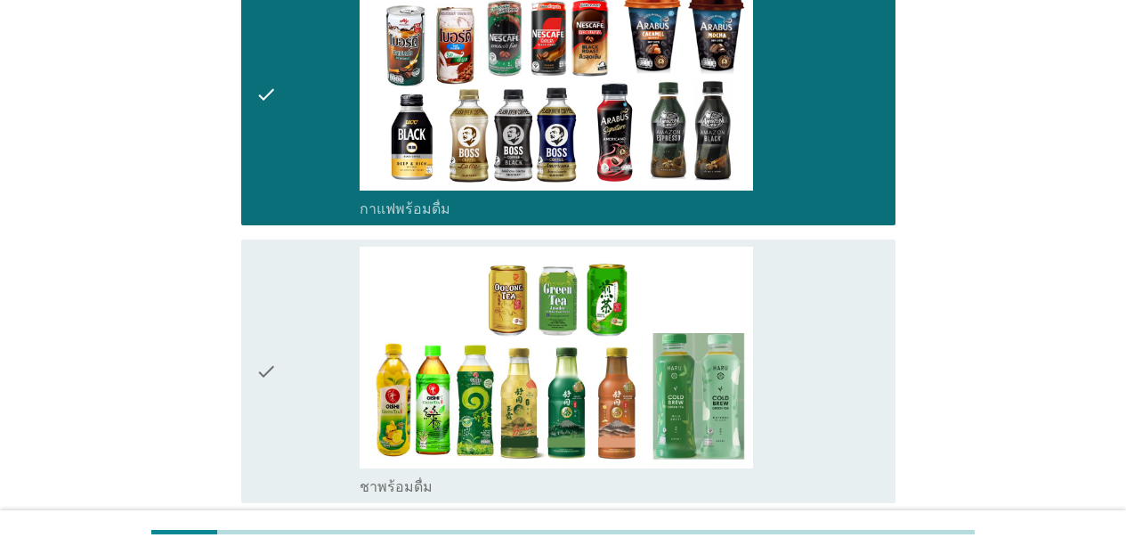
click at [865, 287] on div "check_box_outline_blank ชาพร้อมดื่ม" at bounding box center [620, 370] width 521 height 249
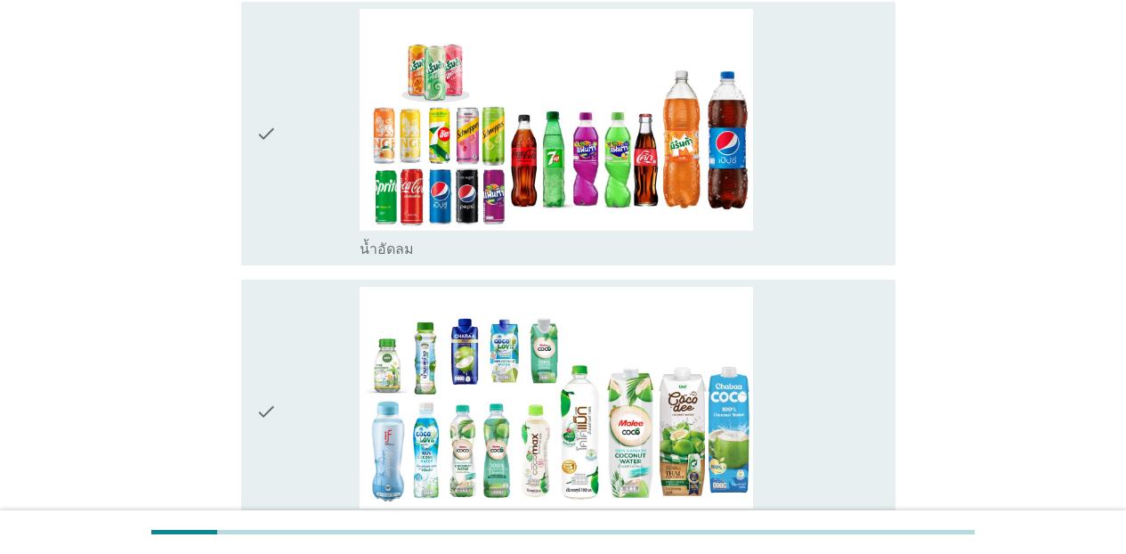
scroll to position [1882, 0]
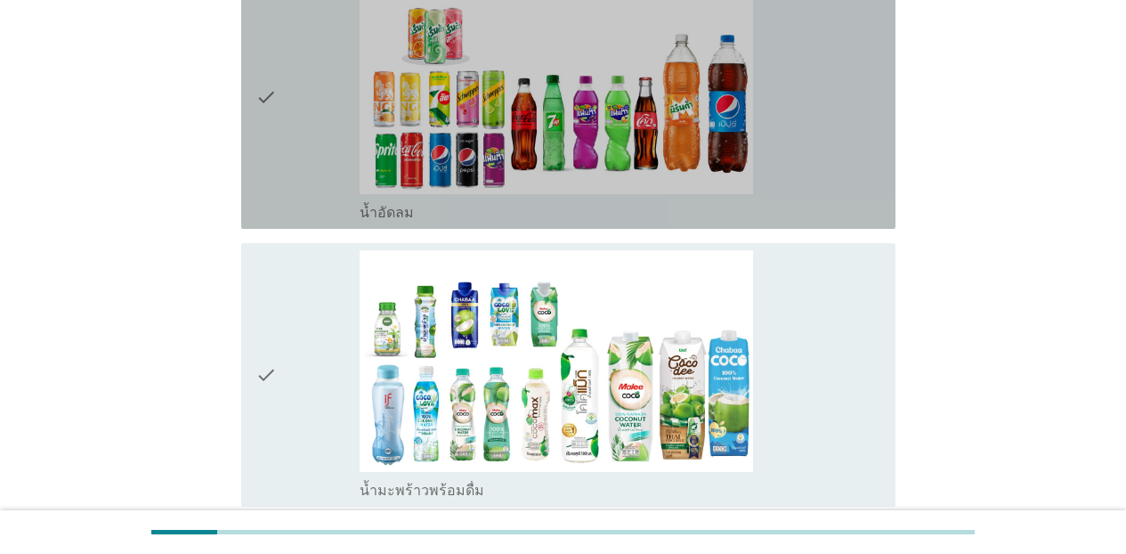
click at [851, 187] on div "check_box_outline_blank น้ำอัดลม" at bounding box center [620, 96] width 521 height 249
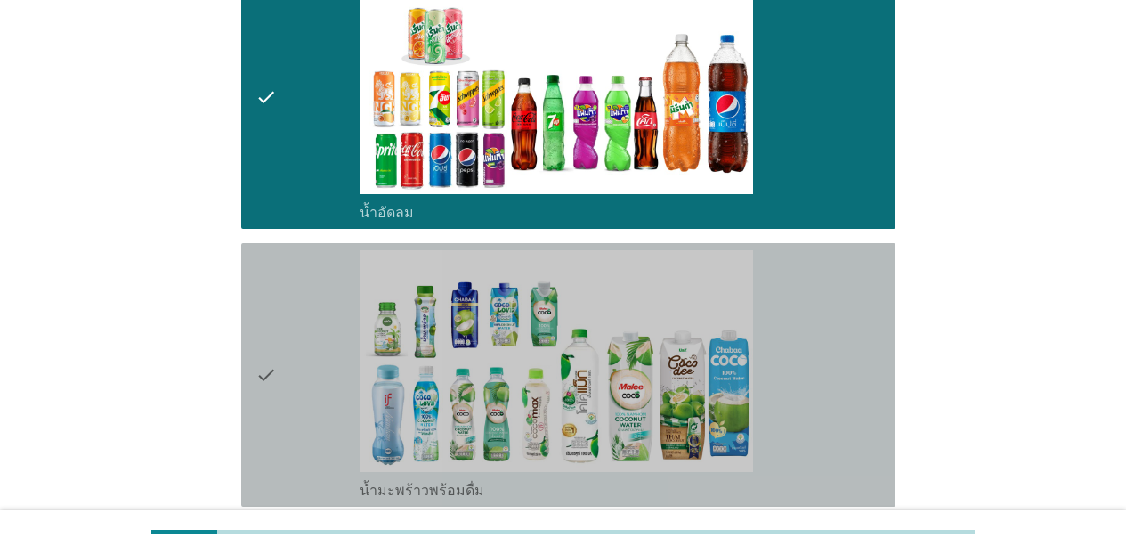
click at [861, 273] on div "check_box_outline_blank น้ำมะพร้าวพร้อมดื่ม" at bounding box center [620, 374] width 521 height 249
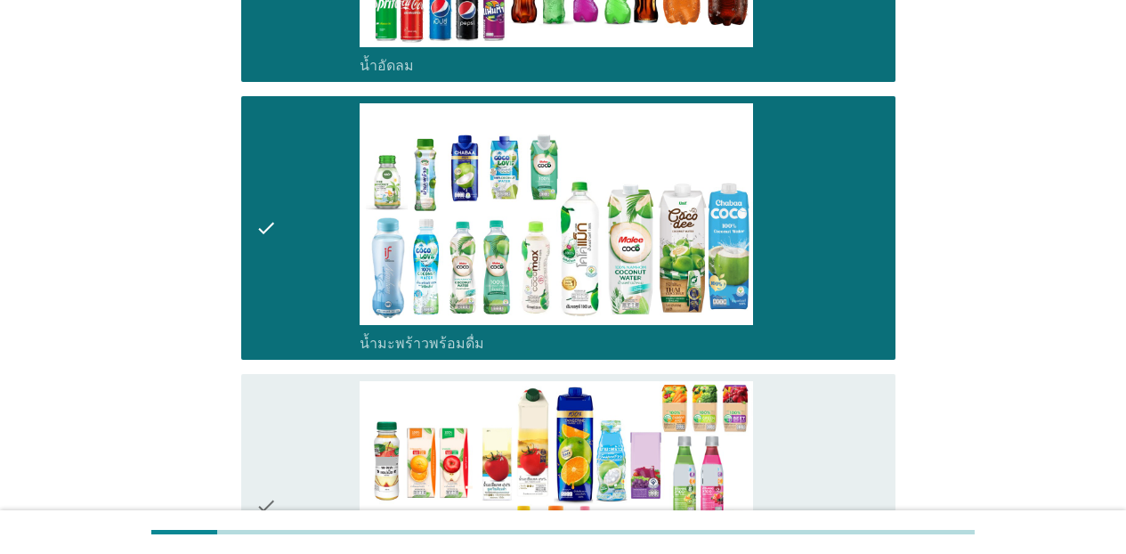
scroll to position [2382, 0]
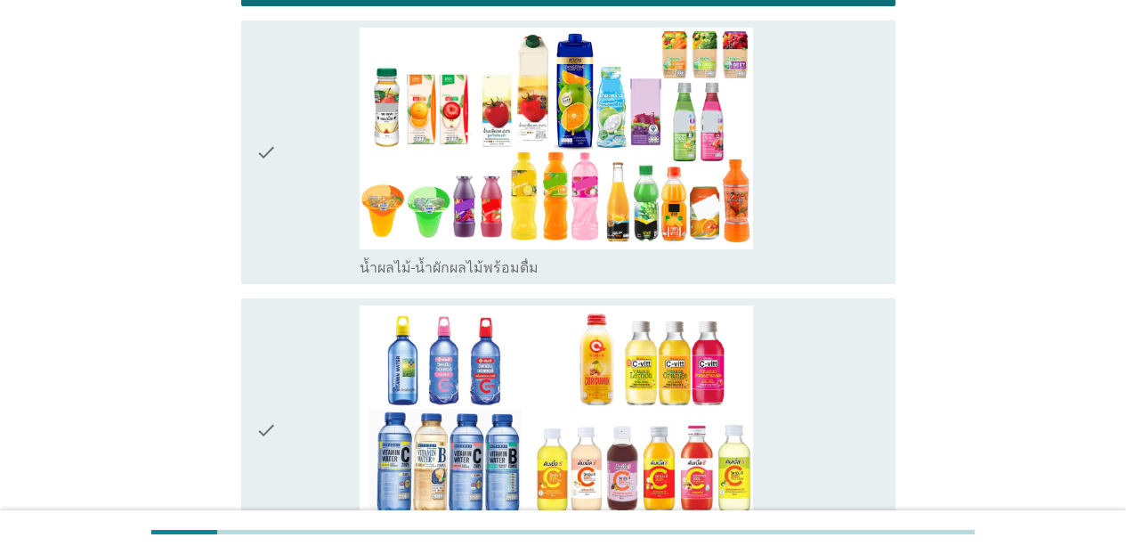
drag, startPoint x: 878, startPoint y: 242, endPoint x: 892, endPoint y: 307, distance: 66.3
click at [876, 246] on div "check_box_outline_blank น้ำผลไม้-น้ำผักผลไม้พร้อมดื่ม" at bounding box center [620, 152] width 521 height 249
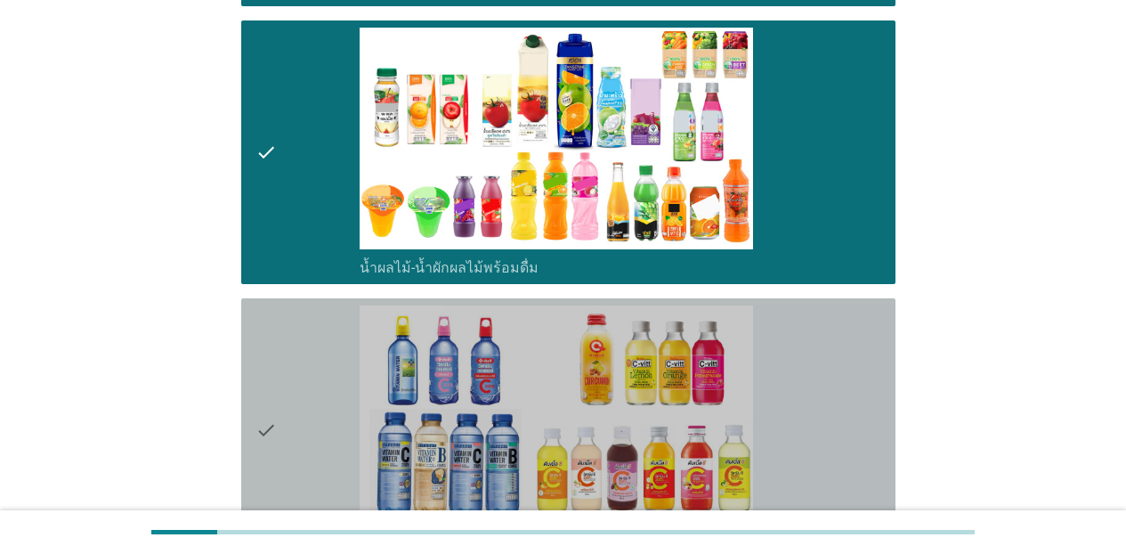
click at [876, 347] on div "check check_box_outline_blank น้ำวิตามิน-เครื่องดื่มวิตามิน" at bounding box center [568, 429] width 654 height 263
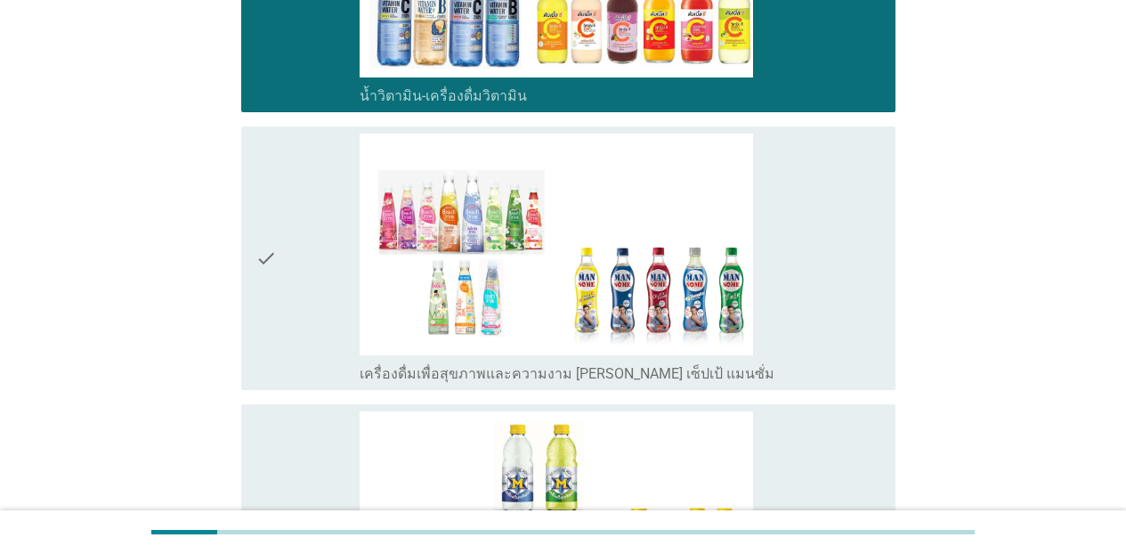
scroll to position [2970, 0]
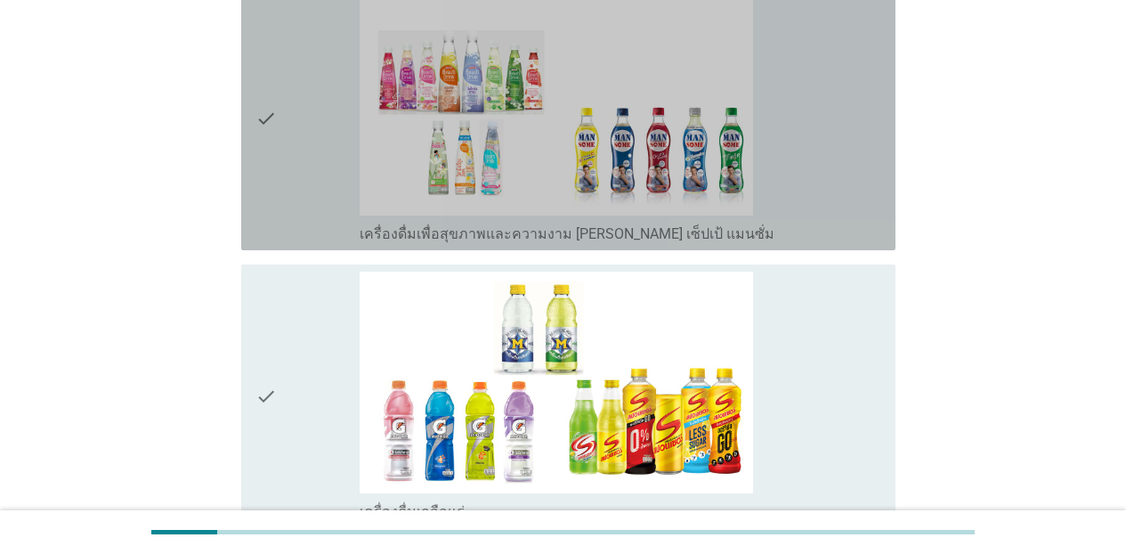
drag, startPoint x: 861, startPoint y: 220, endPoint x: 870, endPoint y: 295, distance: 75.4
click at [861, 221] on div "check_box_outline_blank เครื่องดื่มเพื่อสุขภาพและความงาม [PERSON_NAME] เซ็ปเป้ …" at bounding box center [620, 118] width 521 height 249
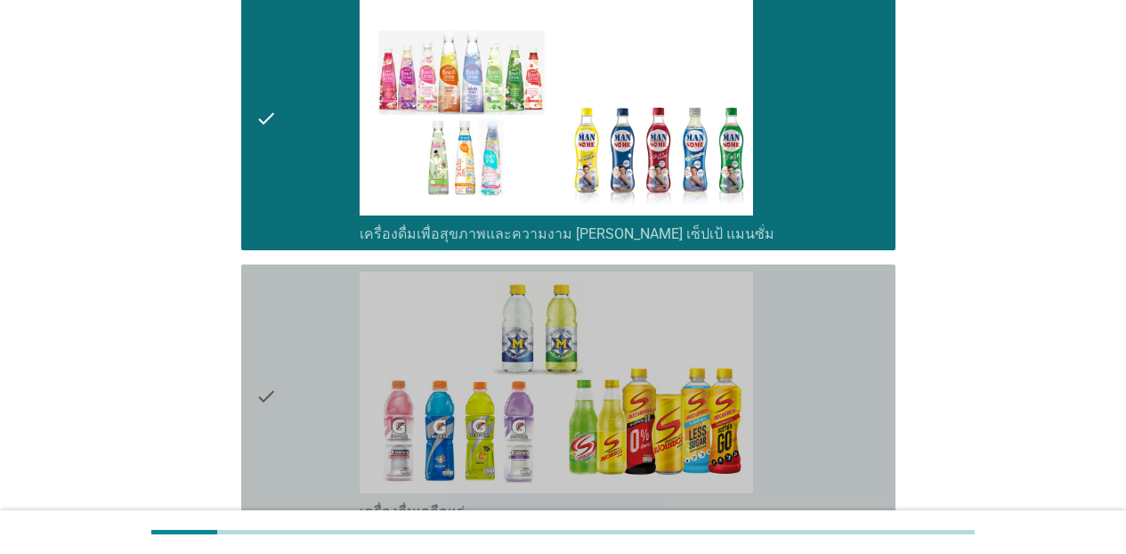
click at [865, 316] on div "check_box_outline_blank เครื่องดื่มเกลือแร่" at bounding box center [620, 395] width 521 height 249
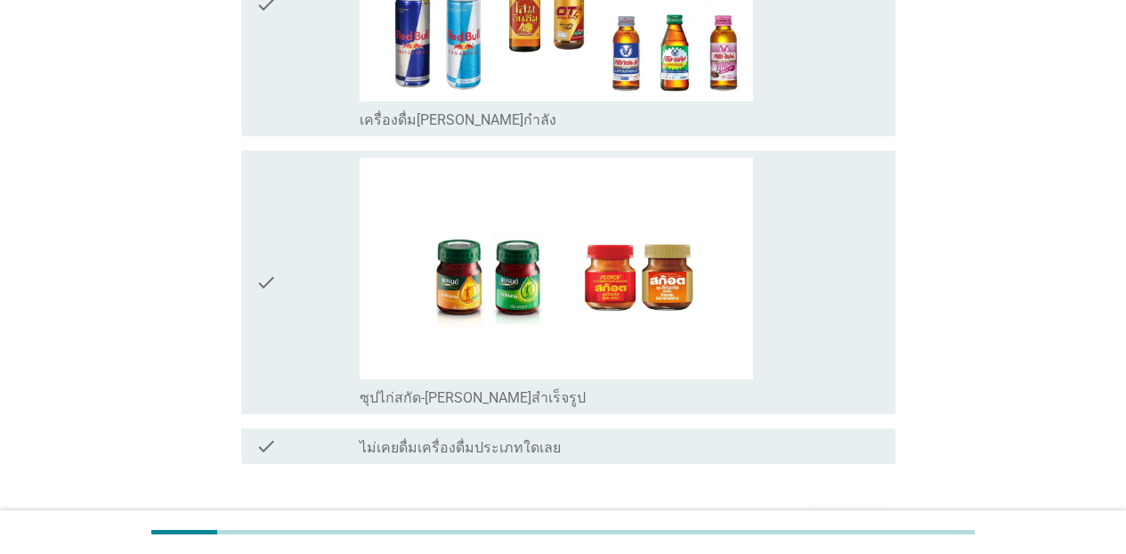
scroll to position [3647, 0]
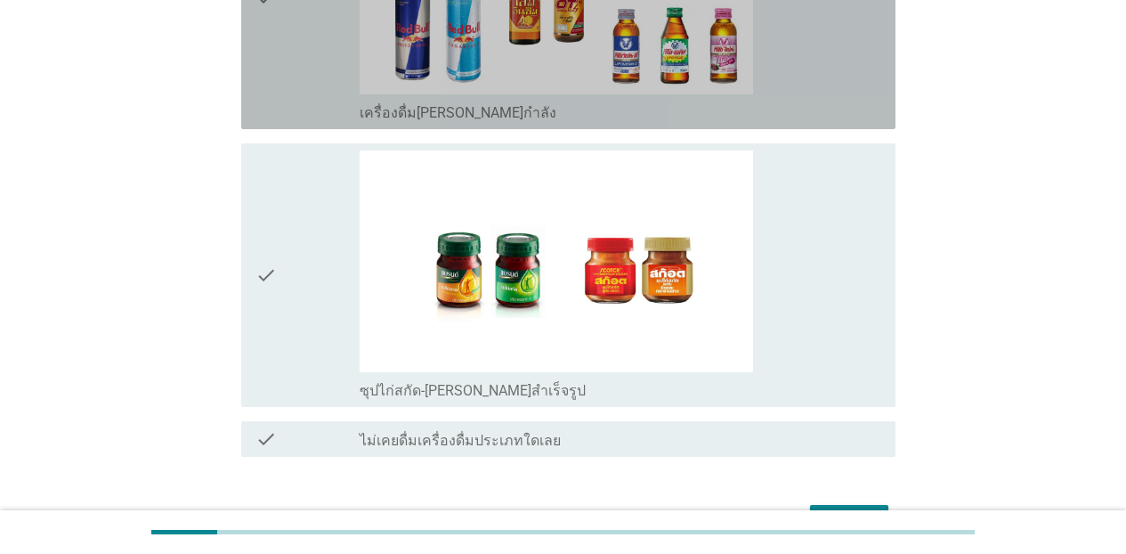
drag, startPoint x: 853, startPoint y: 109, endPoint x: 861, endPoint y: 201, distance: 92.9
click at [853, 117] on div "check_box_outline_blank เครื่องดื่ม[PERSON_NAME]กำลัง" at bounding box center [620, 111] width 521 height 21
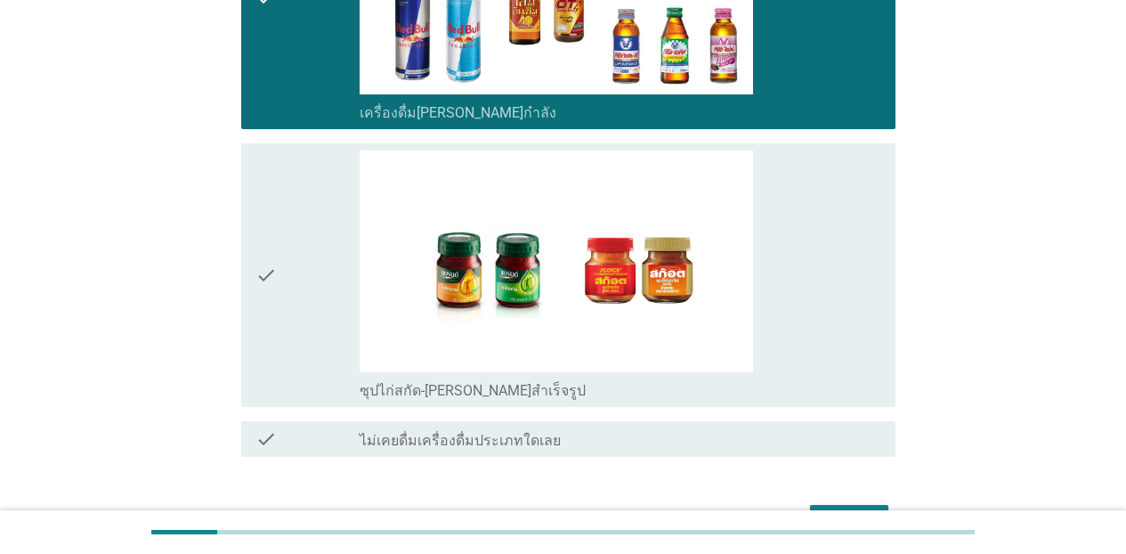
click at [861, 209] on div "check_box_outline_blank ซุปไก่สกัด-[PERSON_NAME]สำเร็จรูป" at bounding box center [620, 274] width 521 height 249
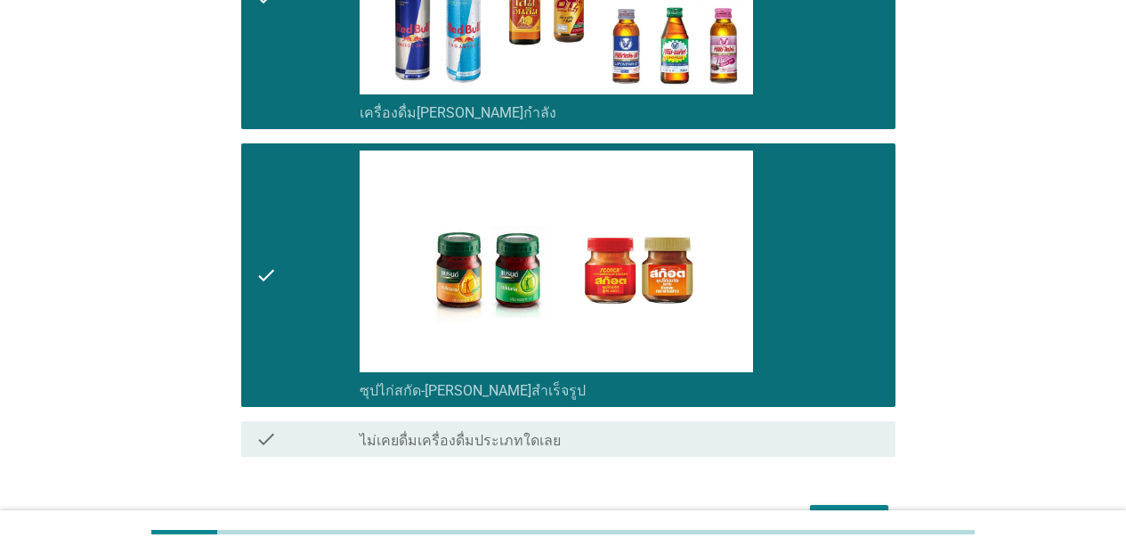
scroll to position [3757, 0]
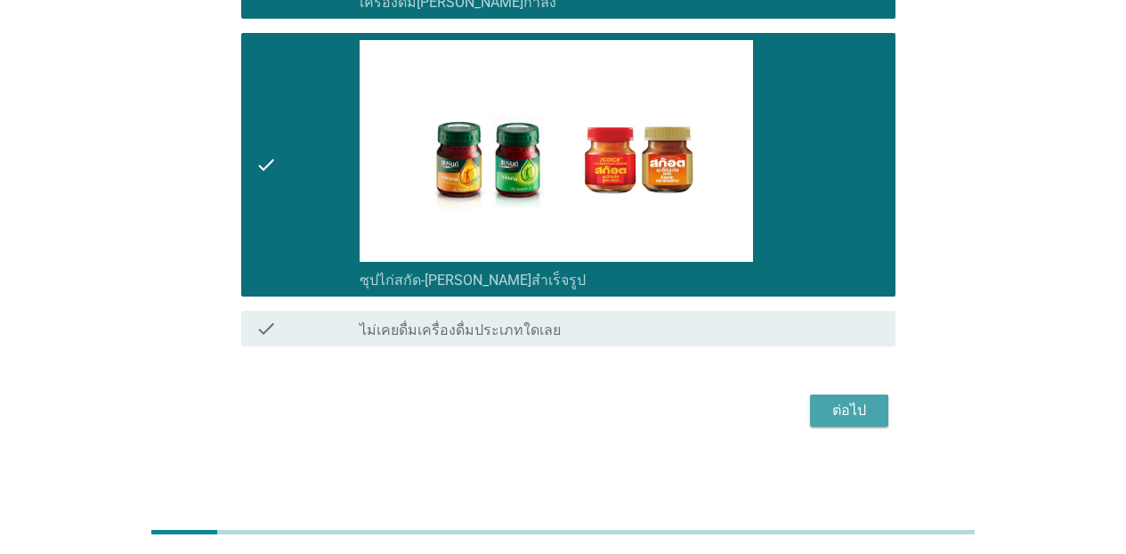
click at [856, 422] on button "ต่อไป" at bounding box center [849, 410] width 78 height 32
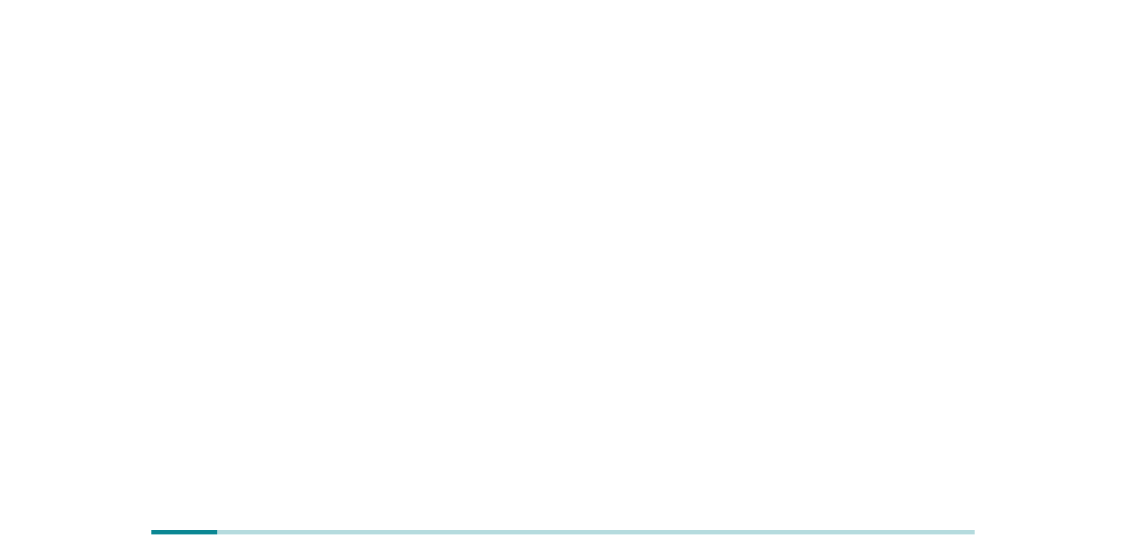
scroll to position [0, 0]
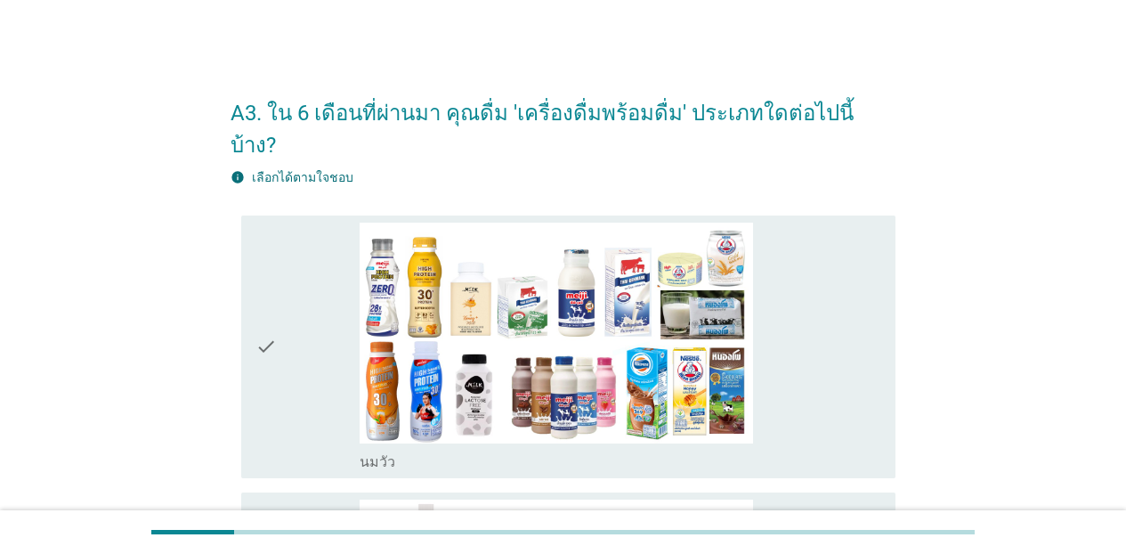
click at [845, 363] on div "check_box_outline_blank [PERSON_NAME]" at bounding box center [620, 346] width 521 height 249
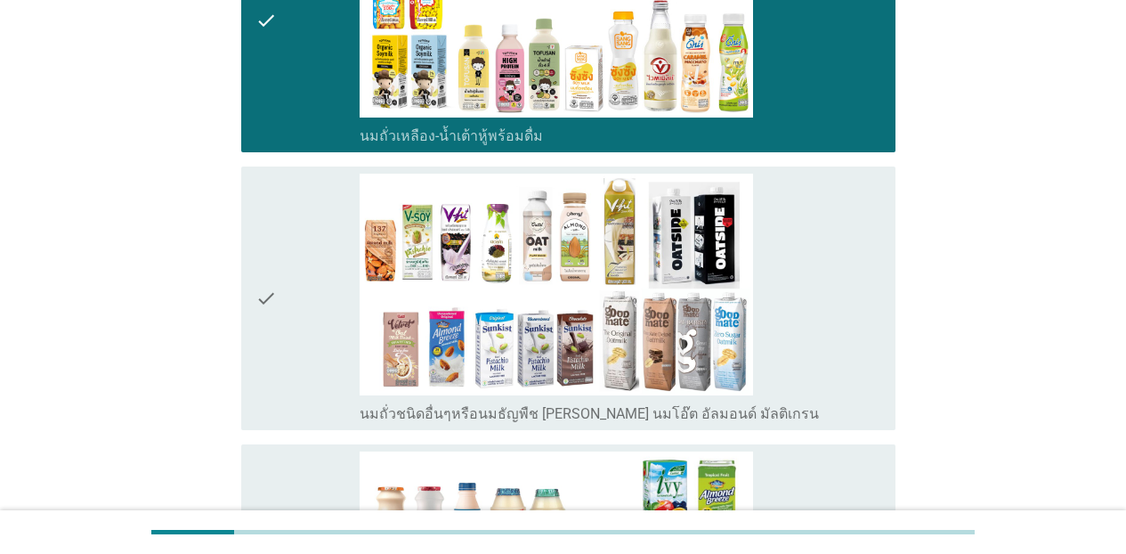
scroll to position [625, 0]
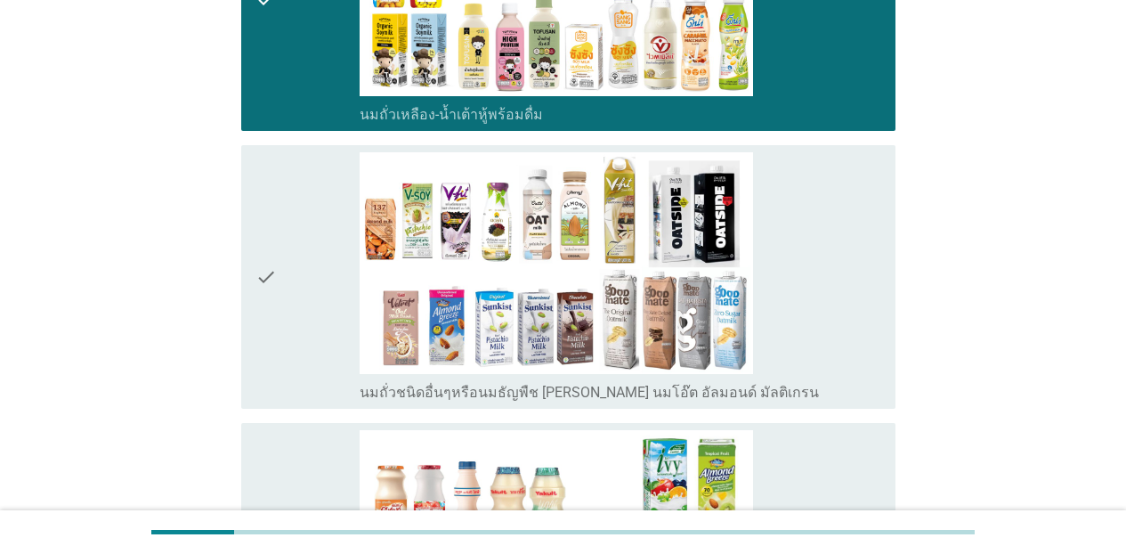
click at [810, 267] on div "check_box_outline_blank นมถั่วชนิดอื่นๆหรือนมธัญพืช [PERSON_NAME] นมโอ๊ต อัลมอน…" at bounding box center [620, 276] width 521 height 249
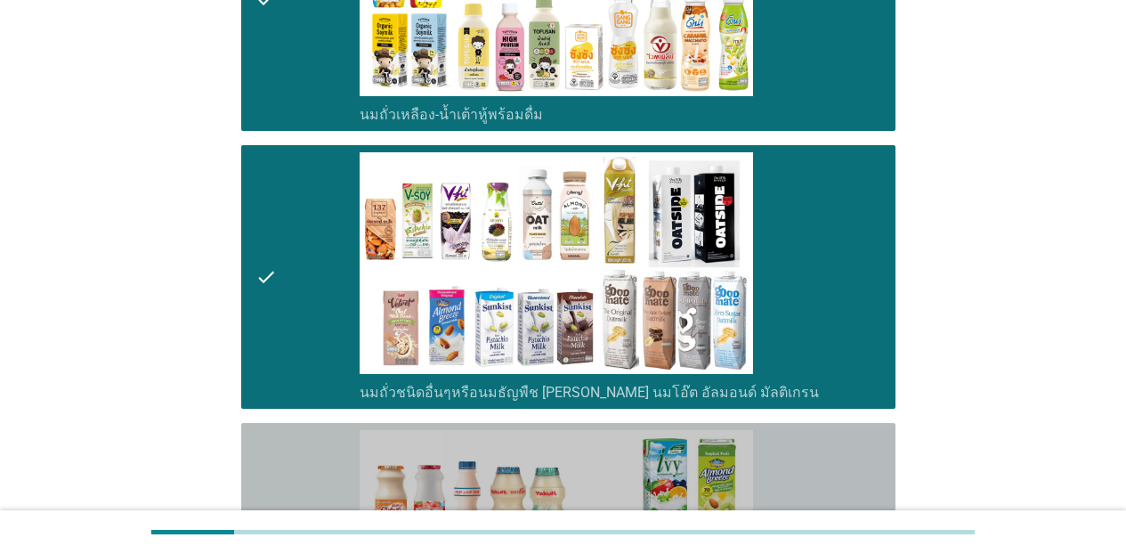
click at [826, 430] on div "check_box_outline_blank นมเปรี้ยว" at bounding box center [620, 554] width 521 height 249
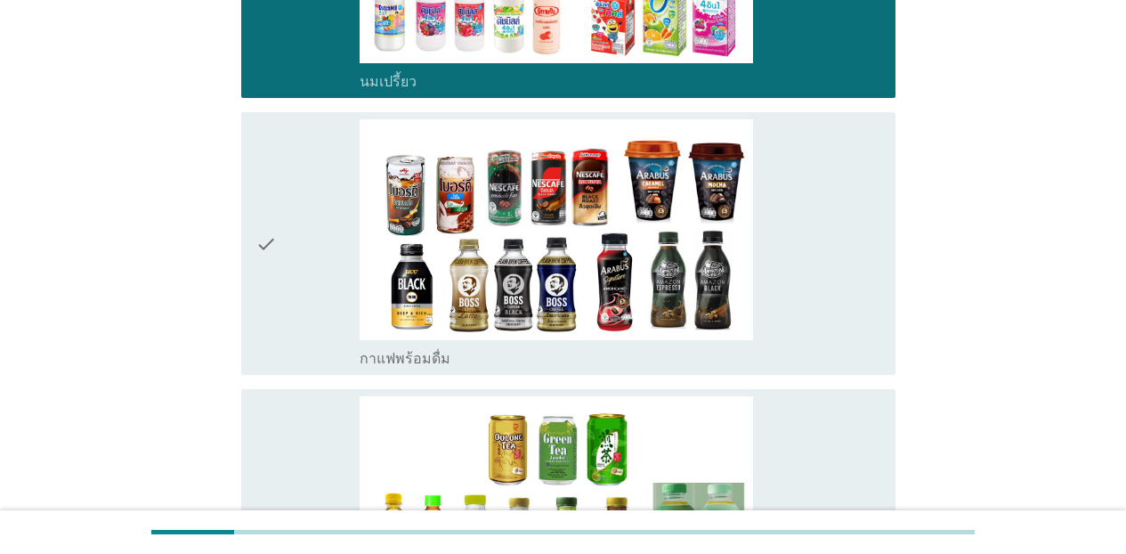
scroll to position [1411, 0]
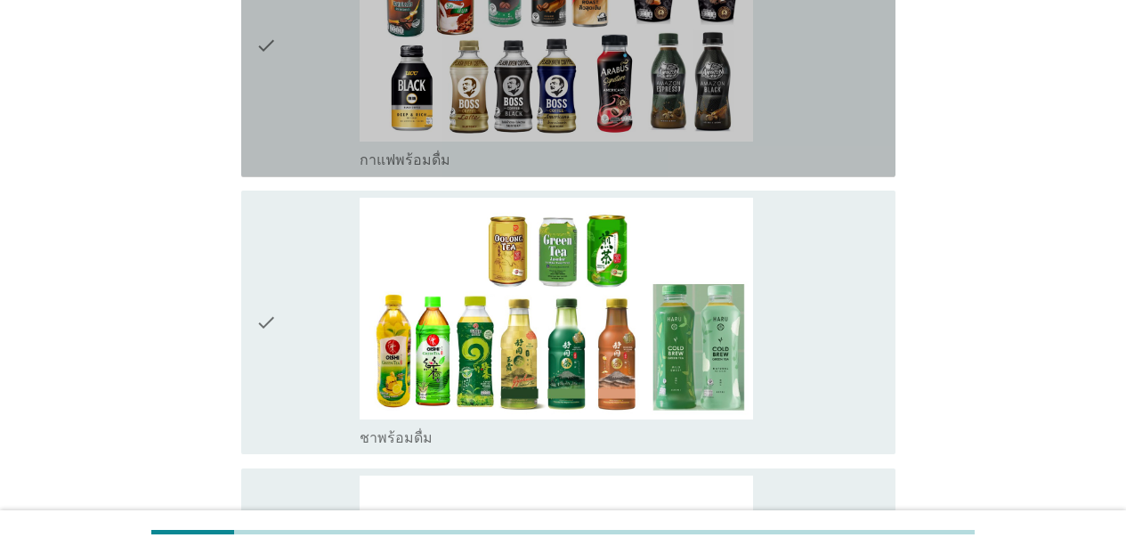
click at [857, 141] on div "check check_box_outline_blank กาแฟพร้อมดื่ม" at bounding box center [568, 45] width 654 height 263
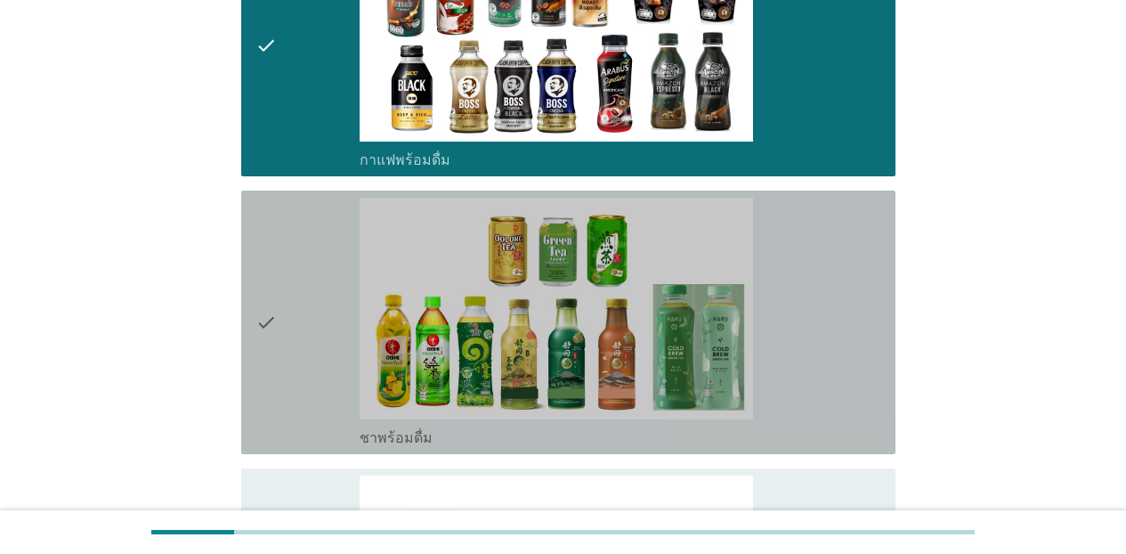
click at [865, 229] on div "check_box_outline_blank ชาพร้อมดื่ม" at bounding box center [620, 322] width 521 height 249
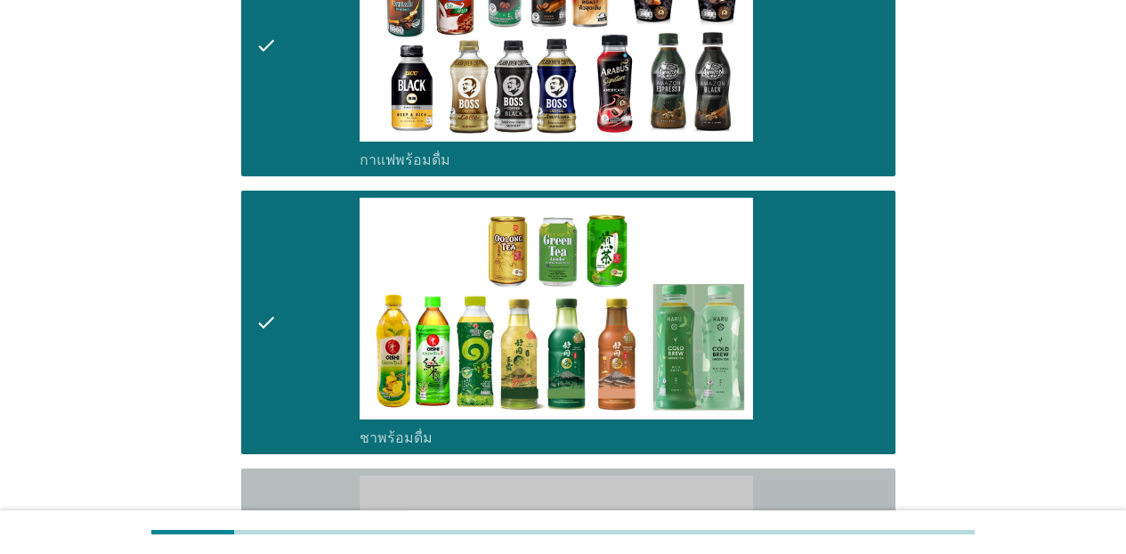
drag, startPoint x: 844, startPoint y: 468, endPoint x: 821, endPoint y: 458, distance: 24.3
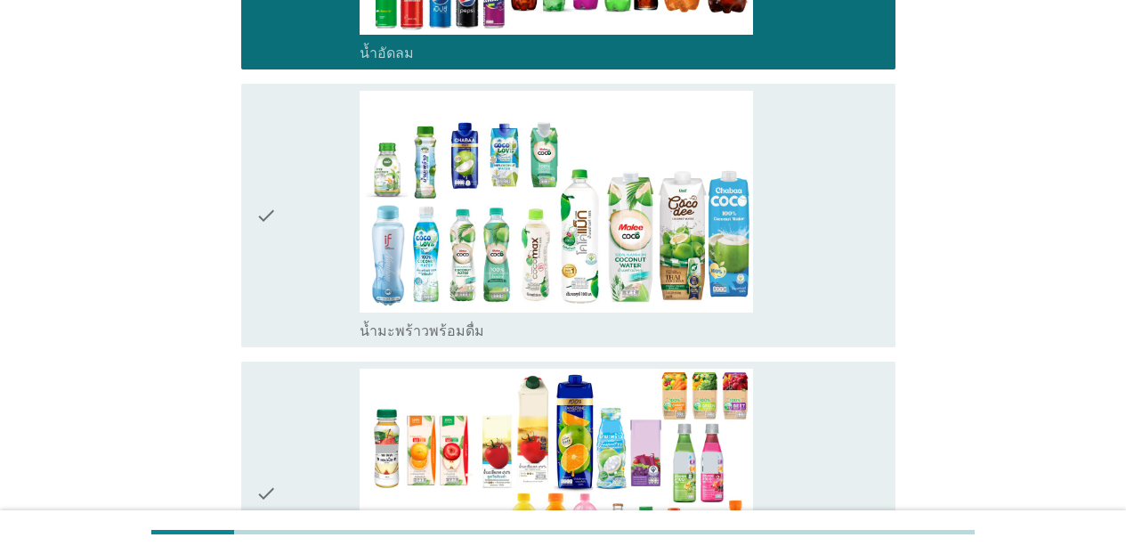
scroll to position [2147, 0]
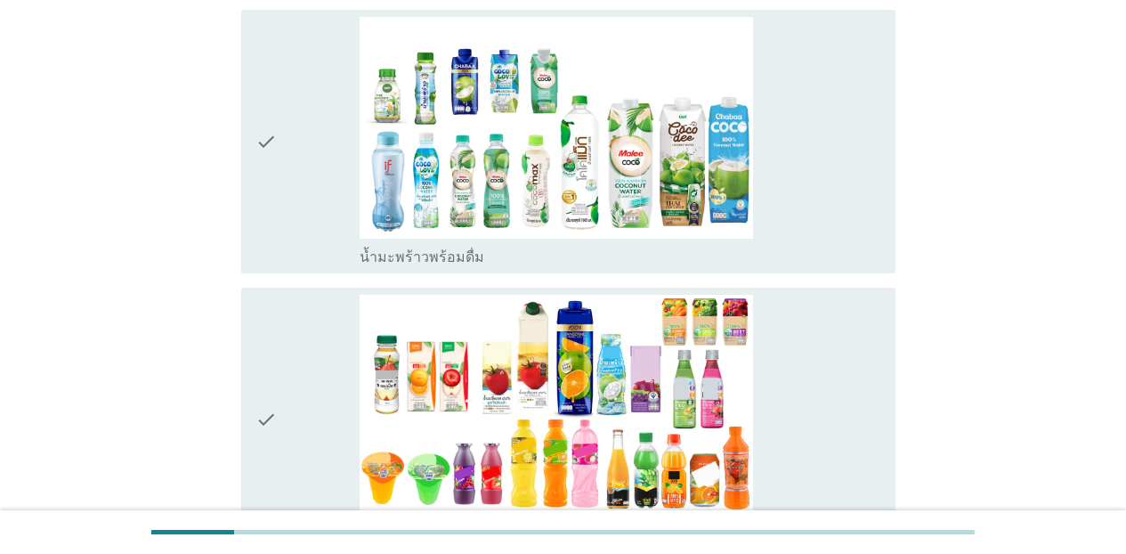
click at [838, 238] on div "check check_box_outline_blank น้ำมะพร้าวพร้อมดื่ม" at bounding box center [568, 141] width 654 height 263
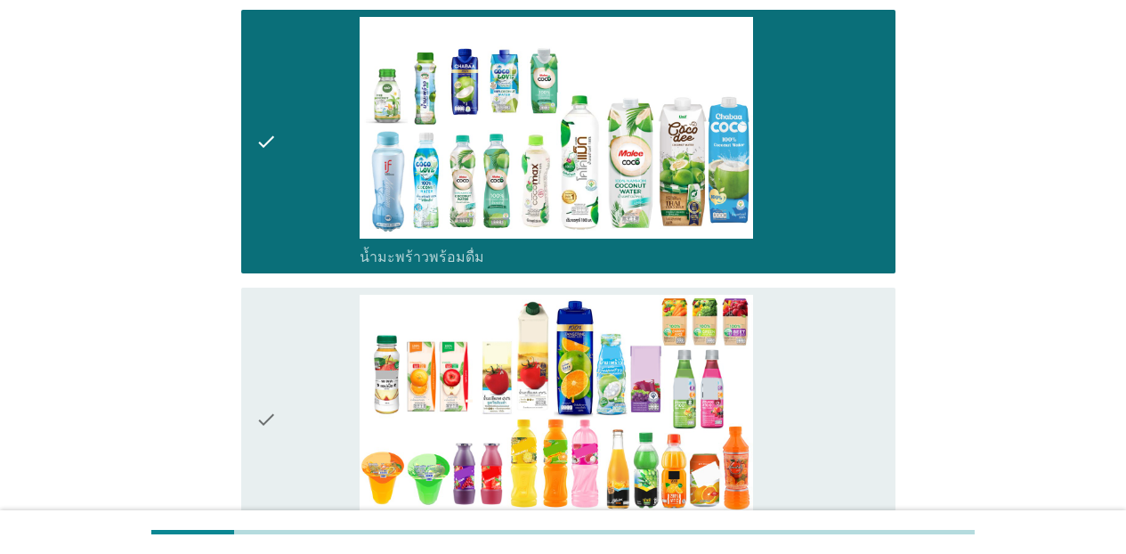
click at [860, 309] on div "check_box_outline_blank น้ำผลไม้-น้ำผักผลไม้พร้อมดื่ม" at bounding box center [620, 419] width 521 height 249
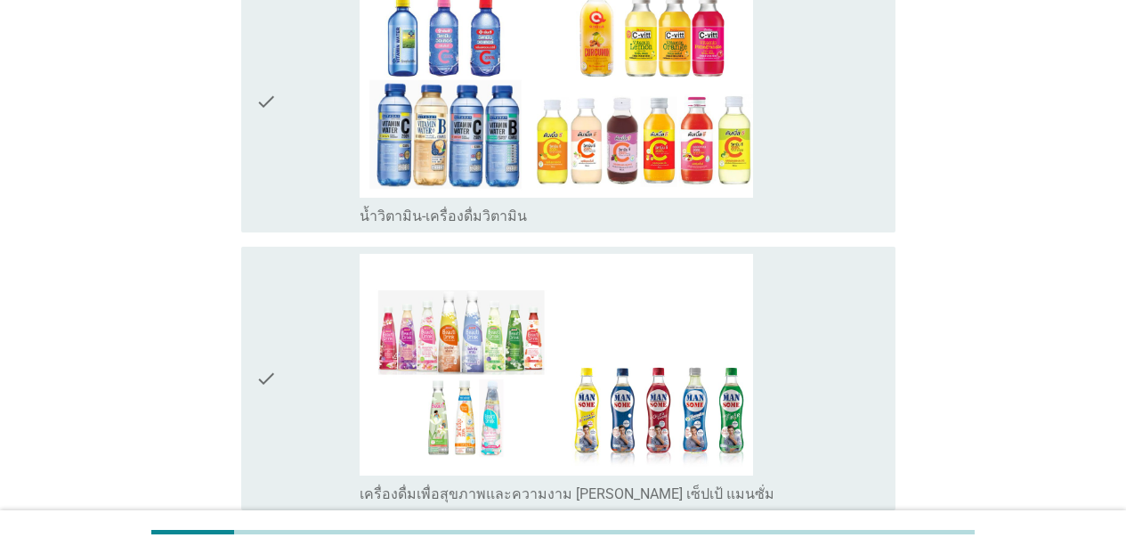
scroll to position [2750, 0]
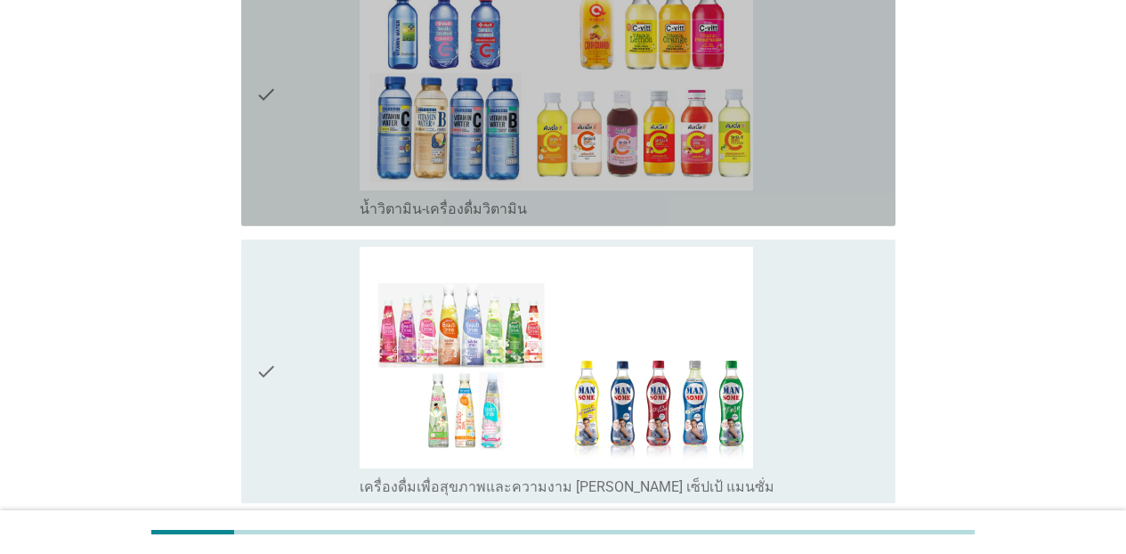
drag, startPoint x: 862, startPoint y: 178, endPoint x: 862, endPoint y: 200, distance: 22.2
click at [862, 197] on div "check_box_outline_blank น้ำวิตามิน-เครื่องดื่มวิตามิน" at bounding box center [620, 207] width 521 height 21
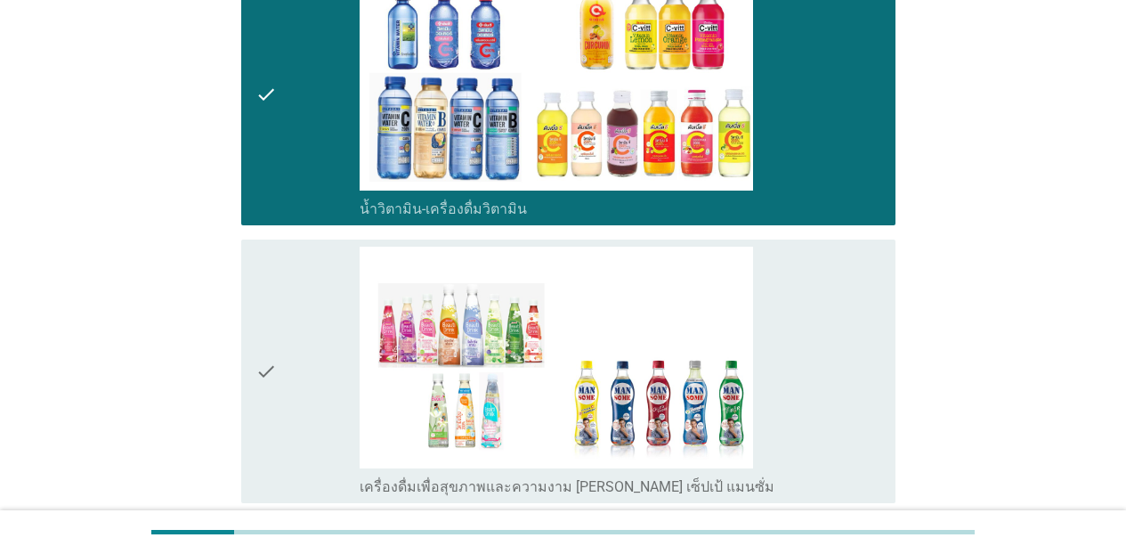
click at [865, 246] on div "check_box_outline_blank เครื่องดื่มเพื่อสุขภาพและความงาม [PERSON_NAME] เซ็ปเป้ …" at bounding box center [620, 370] width 521 height 249
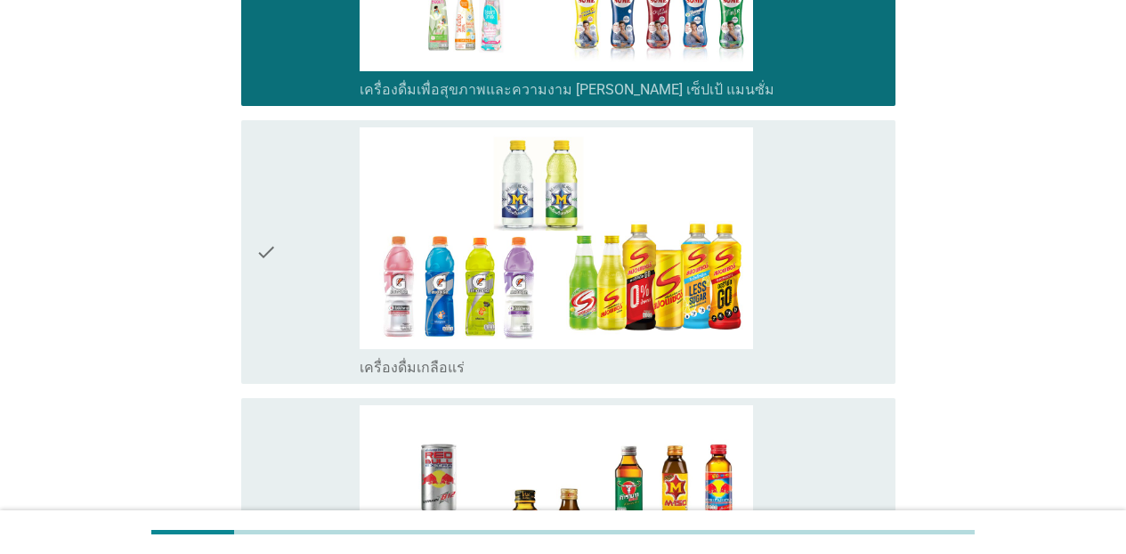
scroll to position [3191, 0]
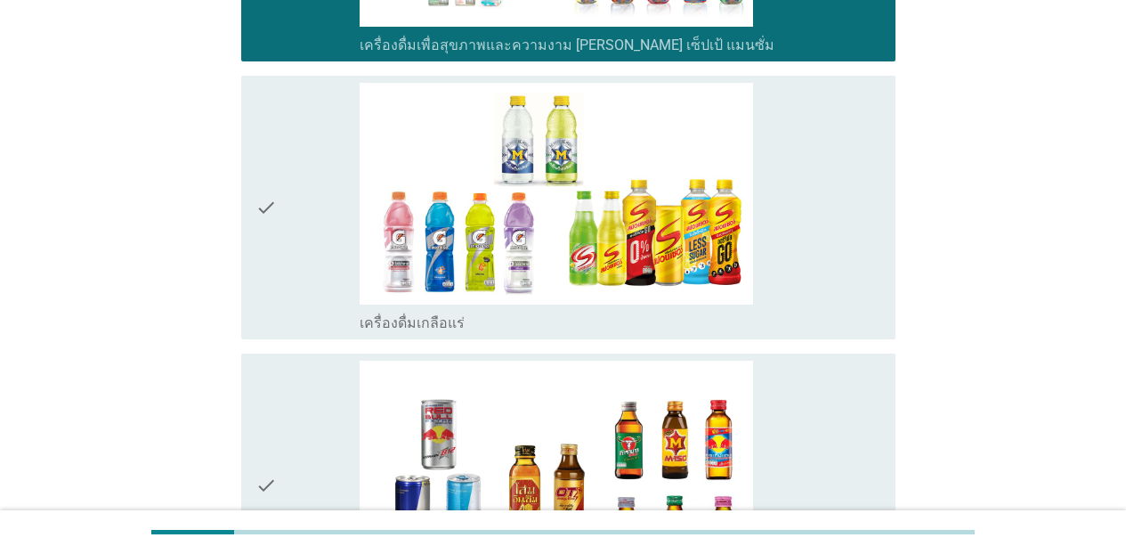
drag, startPoint x: 860, startPoint y: 265, endPoint x: 893, endPoint y: 373, distance: 112.9
click at [860, 269] on div "check_box_outline_blank เครื่องดื่มเกลือแร่" at bounding box center [620, 207] width 521 height 249
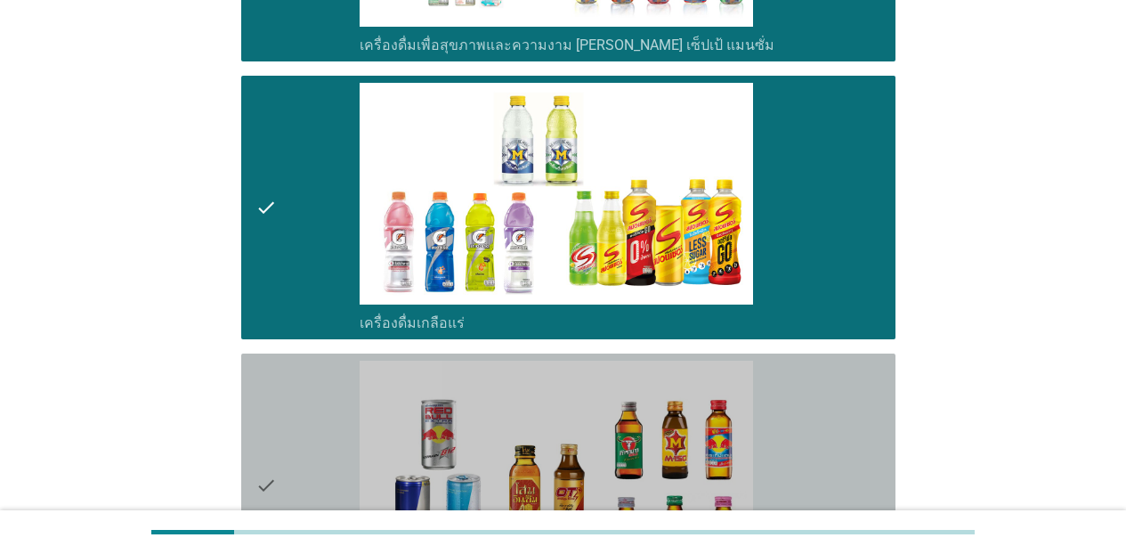
click at [876, 383] on div "check check_box_outline_blank เครื่องดื่ม[PERSON_NAME]กำลัง" at bounding box center [568, 484] width 654 height 263
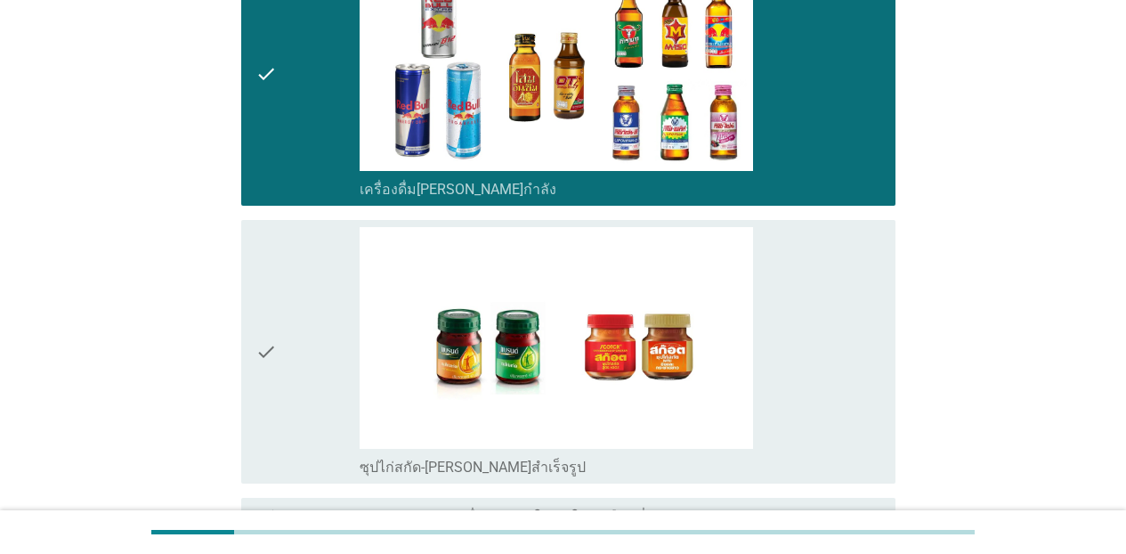
scroll to position [3610, 0]
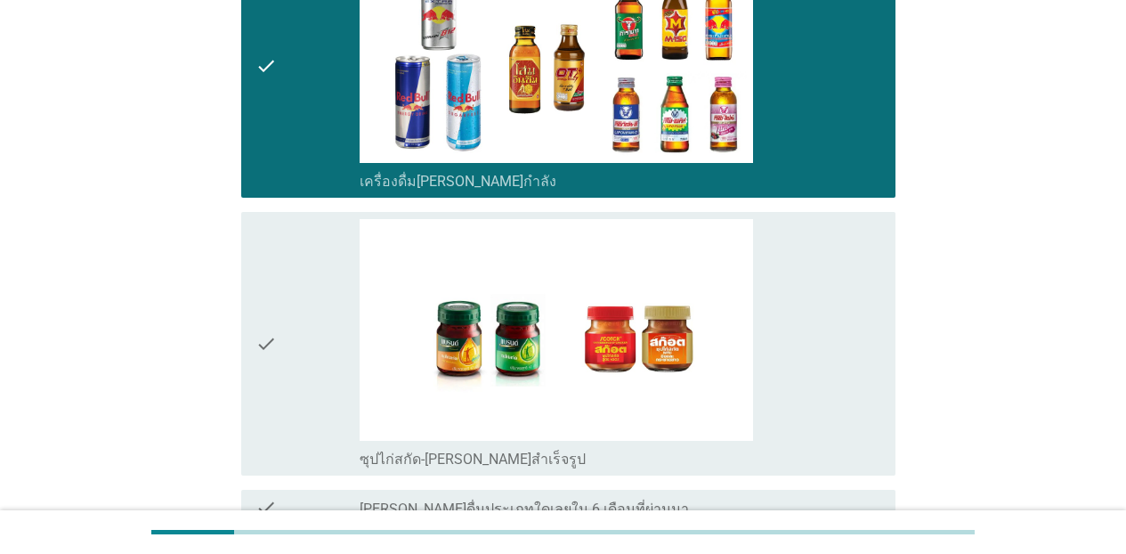
click at [796, 341] on div "check_box_outline_blank ซุปไก่สกัด-[PERSON_NAME]สำเร็จรูป" at bounding box center [620, 343] width 521 height 249
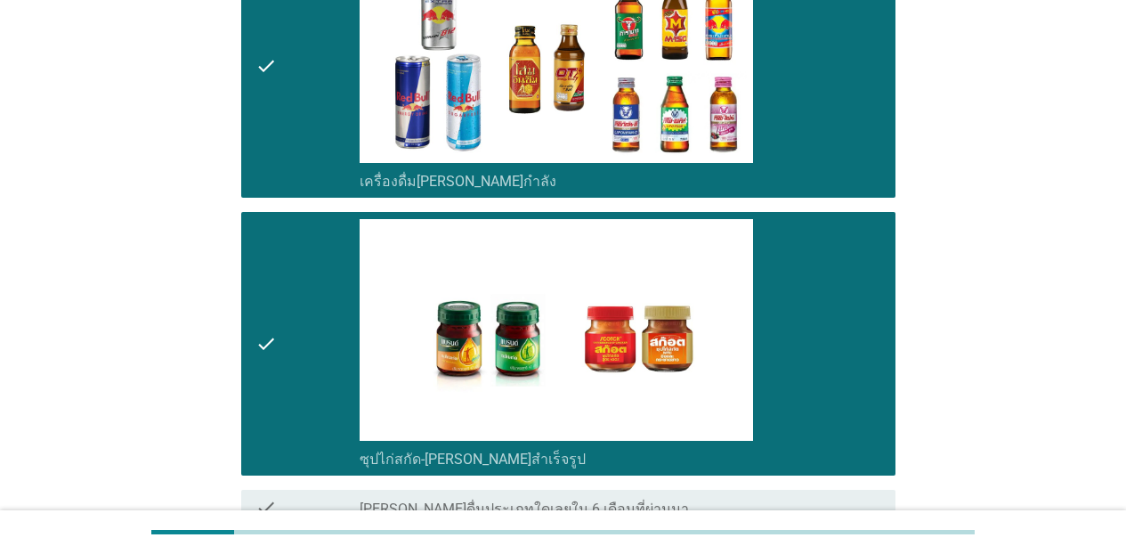
scroll to position [3757, 0]
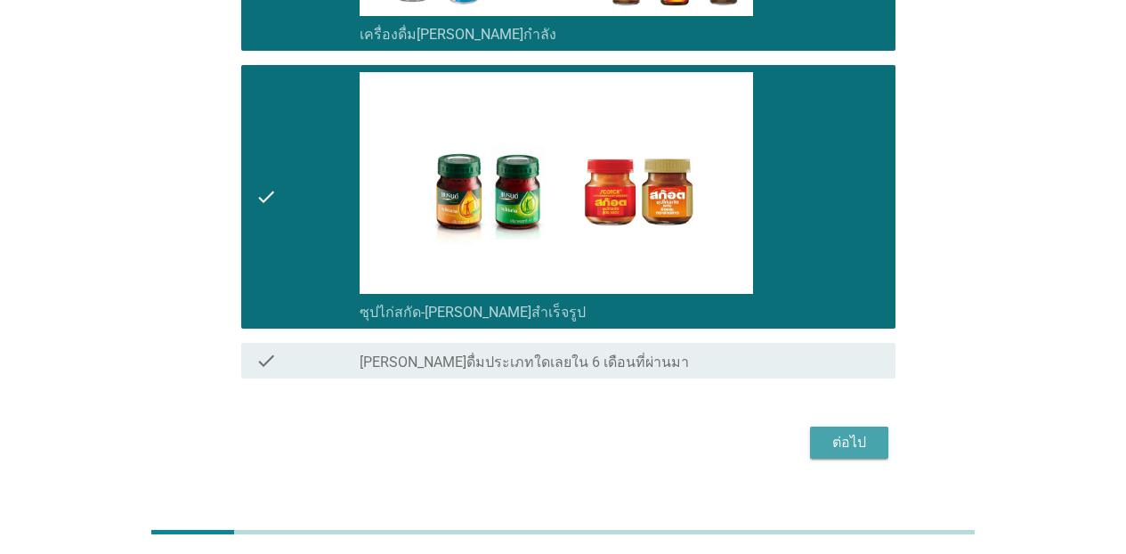
click at [848, 432] on div "ต่อไป" at bounding box center [849, 442] width 50 height 21
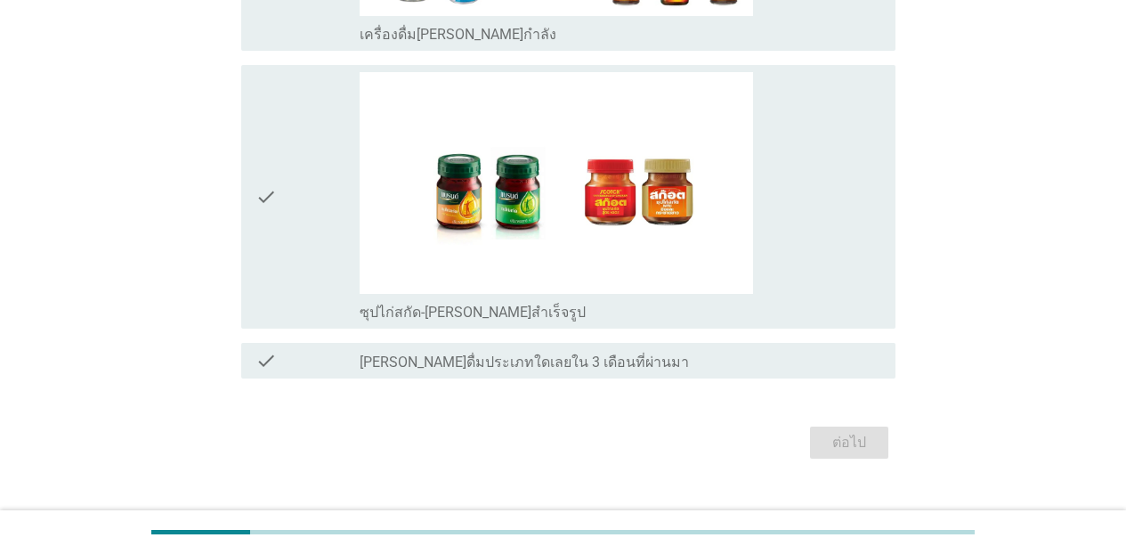
scroll to position [0, 0]
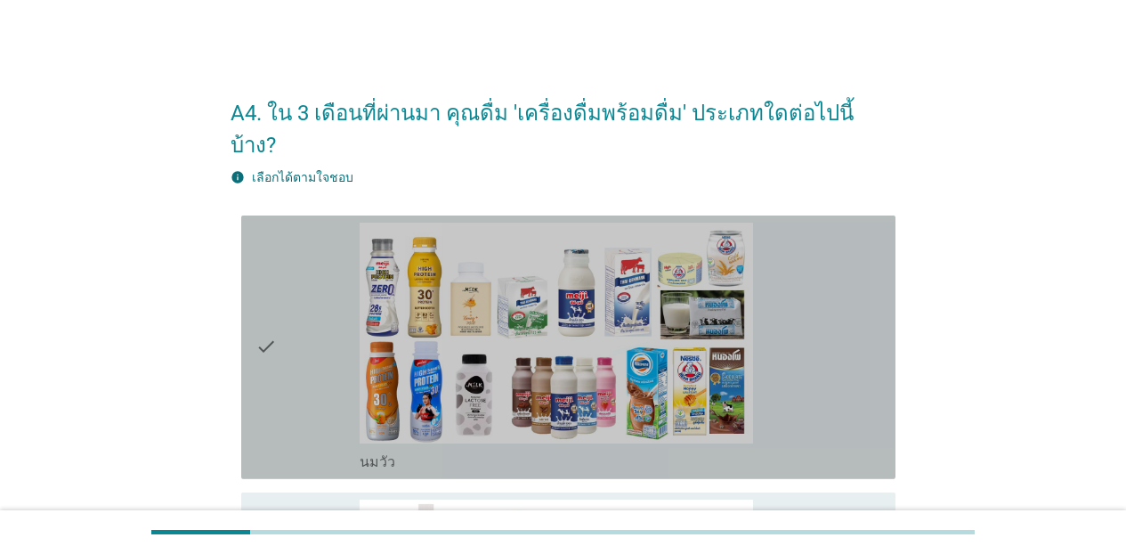
click at [846, 367] on div "check_box_outline_blank [PERSON_NAME]" at bounding box center [620, 346] width 521 height 249
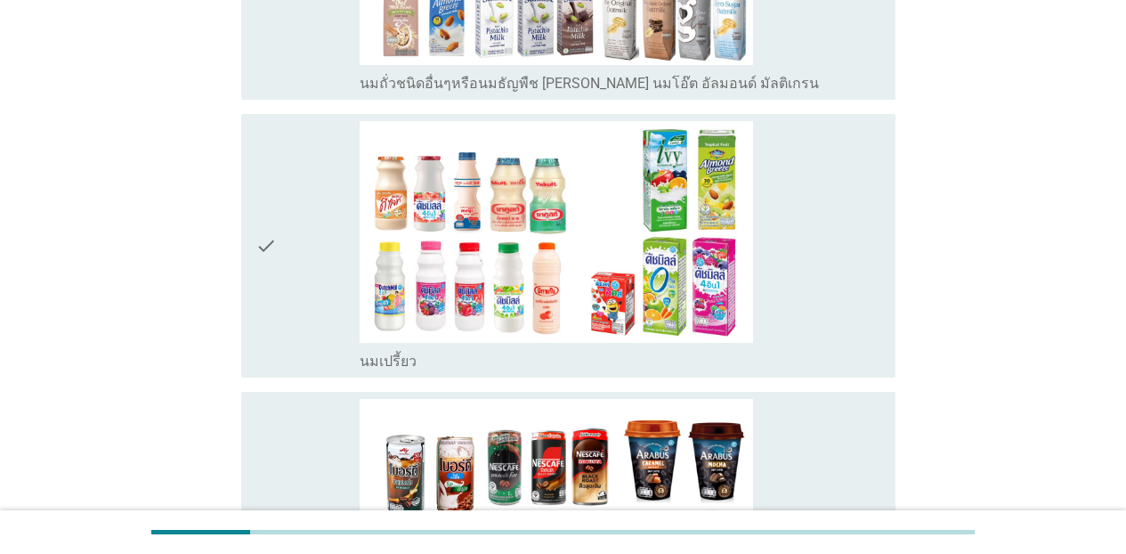
scroll to position [949, 0]
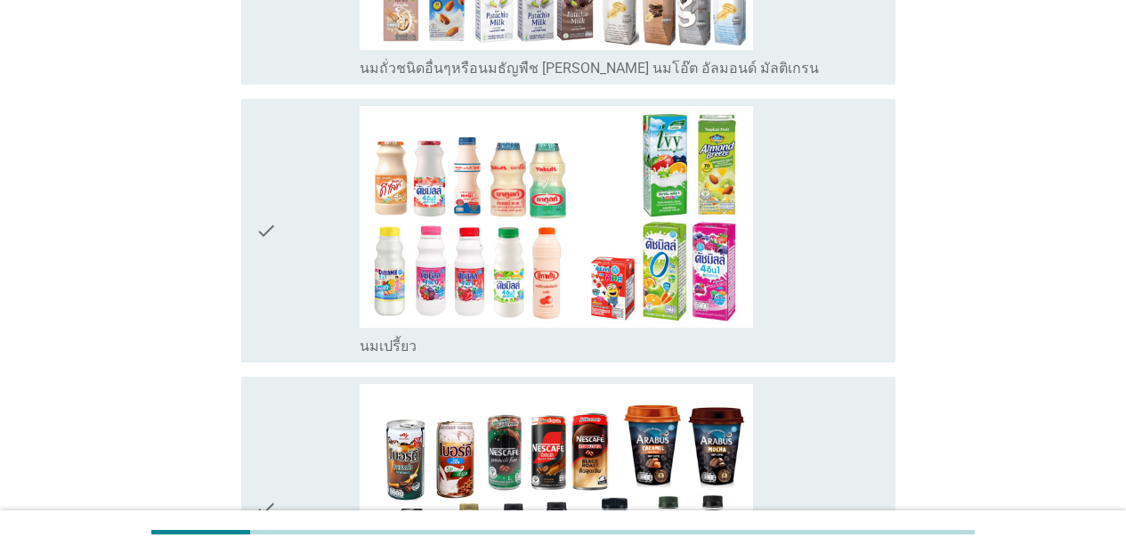
click at [850, 181] on div "check_box_outline_blank นมเปรี้ยว" at bounding box center [620, 230] width 521 height 249
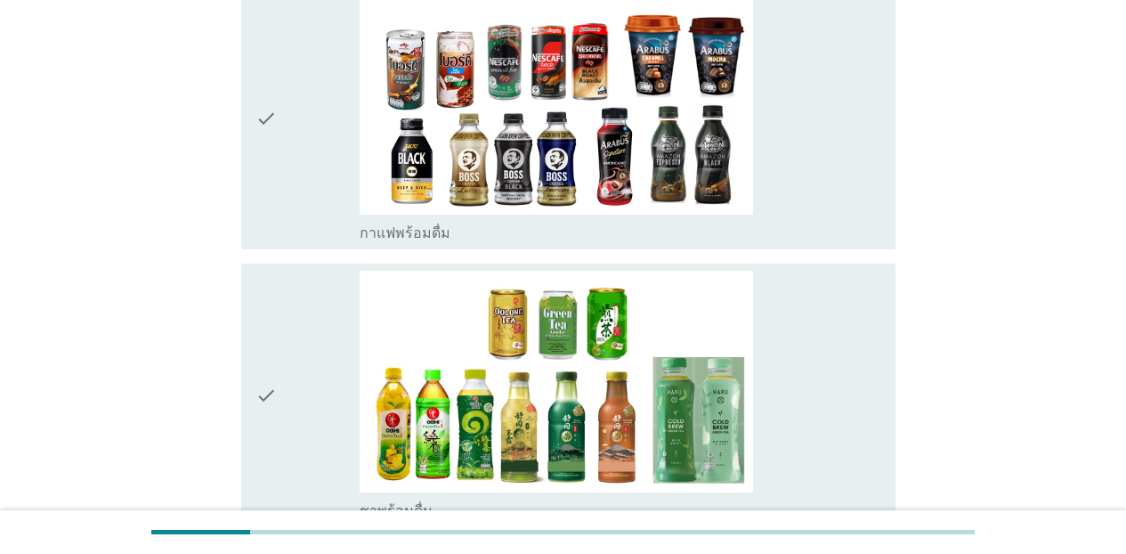
scroll to position [1368, 0]
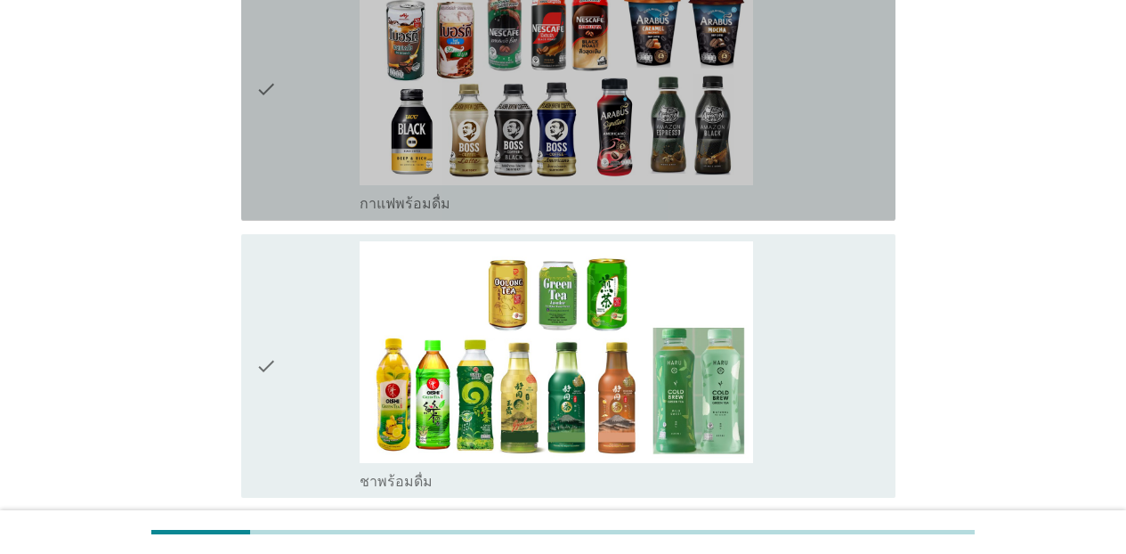
drag, startPoint x: 869, startPoint y: 129, endPoint x: 887, endPoint y: 211, distance: 84.0
click at [869, 133] on div "check_box_outline_blank กาแฟพร้อมดื่ม" at bounding box center [620, 88] width 521 height 249
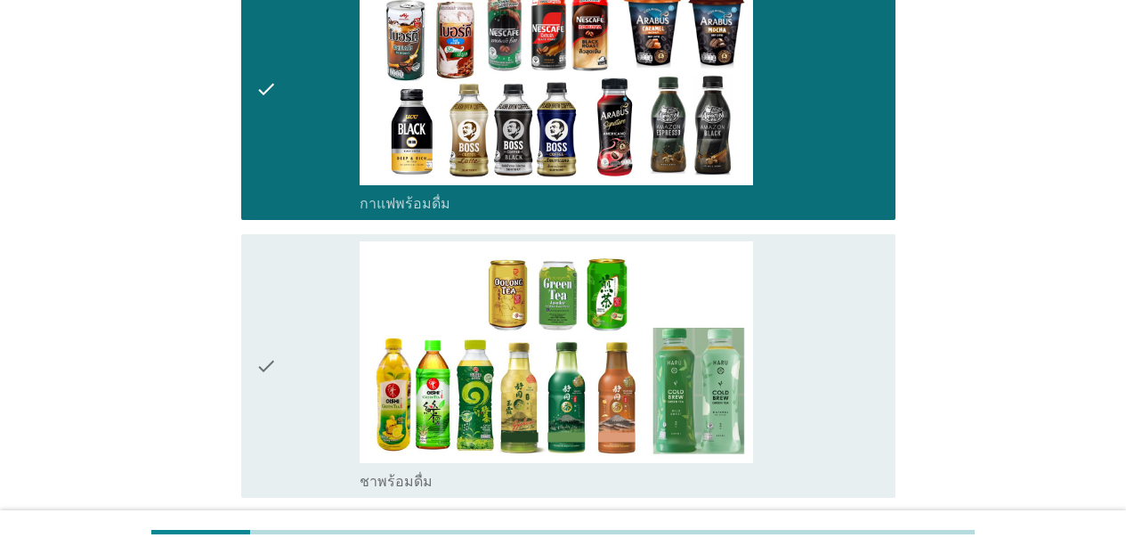
click at [876, 236] on div "check check_box_outline_blank ชาพร้อมดื่ม" at bounding box center [568, 365] width 654 height 263
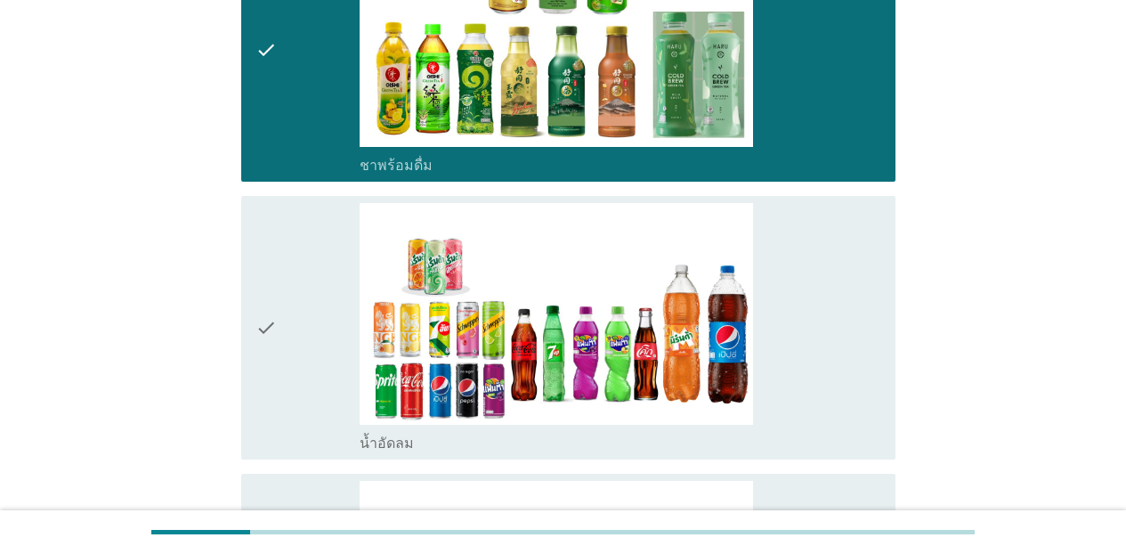
scroll to position [1713, 0]
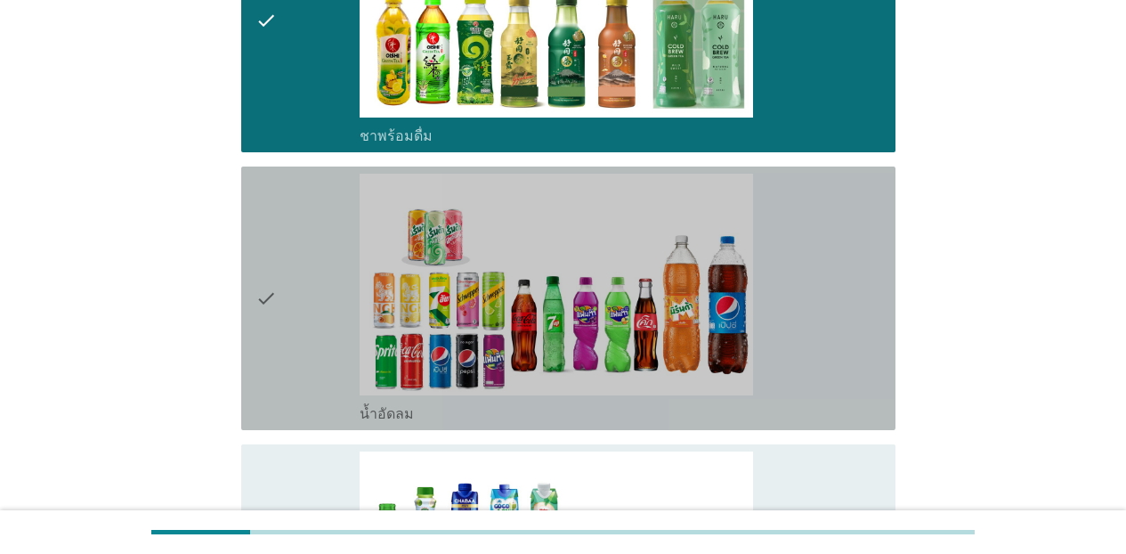
click at [847, 327] on div "check_box_outline_blank น้ำอัดลม" at bounding box center [620, 298] width 521 height 249
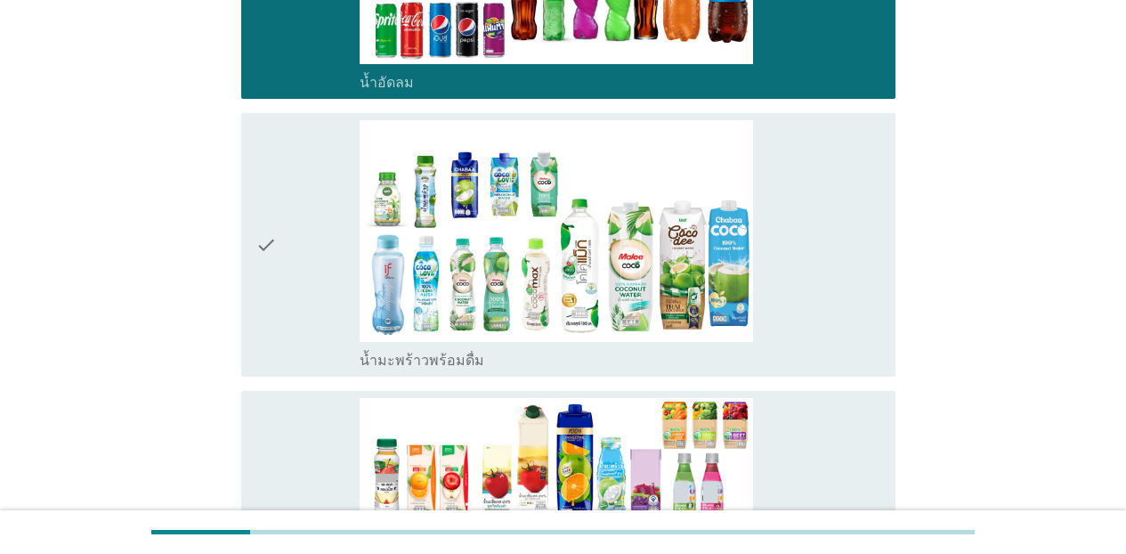
scroll to position [2081, 0]
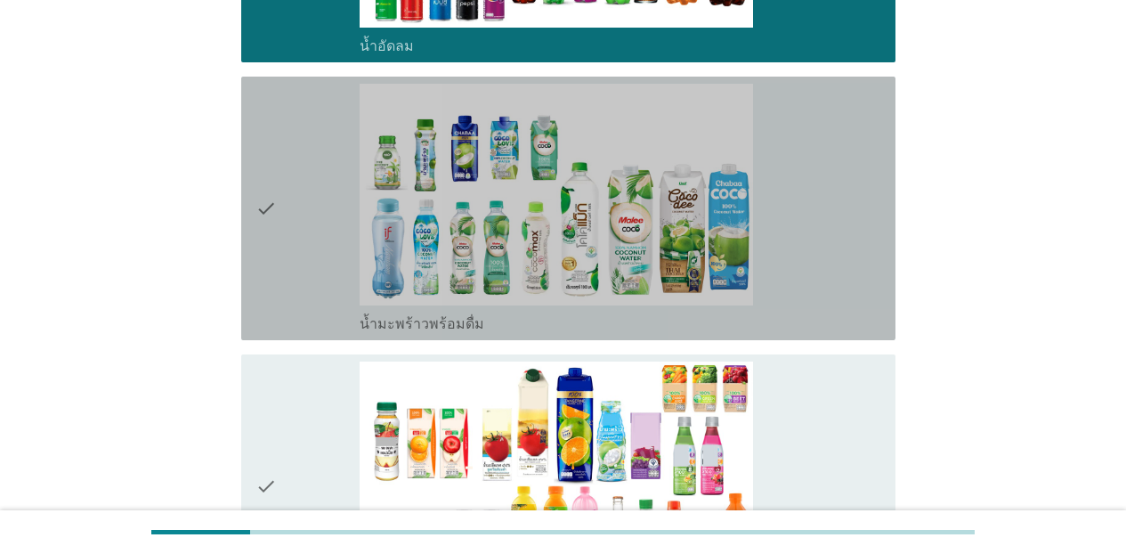
click at [845, 311] on div "check_box_outline_blank น้ำมะพร้าวพร้อมดื่ม" at bounding box center [620, 321] width 521 height 21
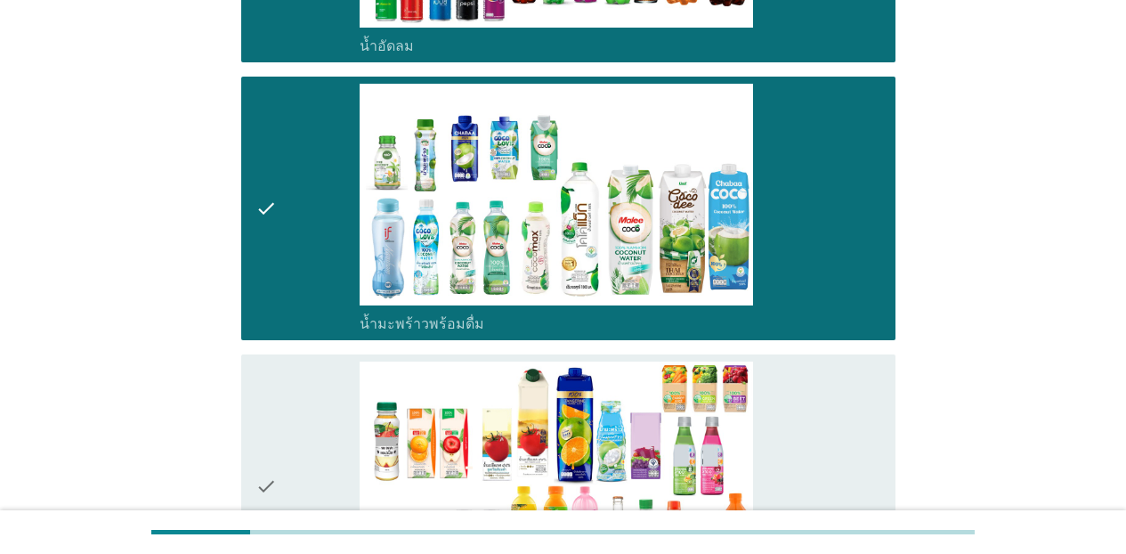
click at [866, 368] on div "check_box_outline_blank น้ำผลไม้-น้ำผักผลไม้พร้อมดื่ม" at bounding box center [620, 485] width 521 height 249
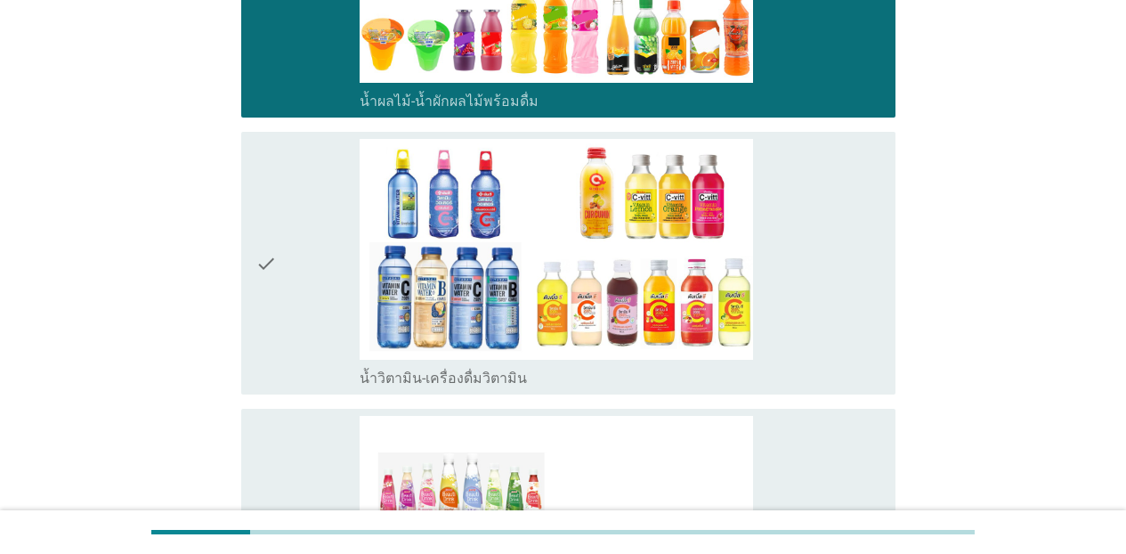
scroll to position [2588, 0]
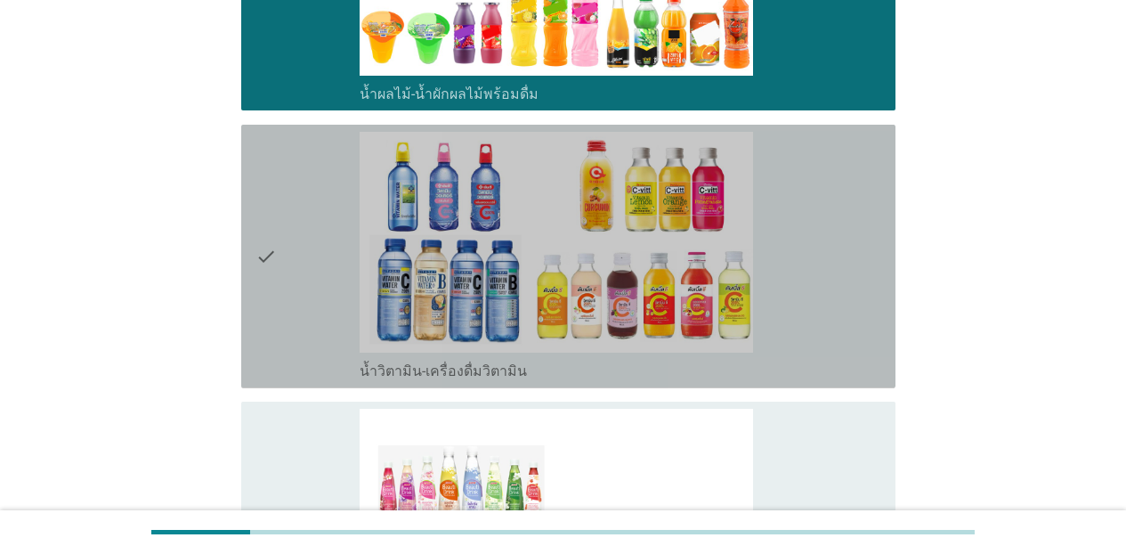
click at [876, 328] on div "check check_box_outline_blank น้ำวิตามิน-เครื่องดื่มวิตามิน" at bounding box center [568, 256] width 654 height 263
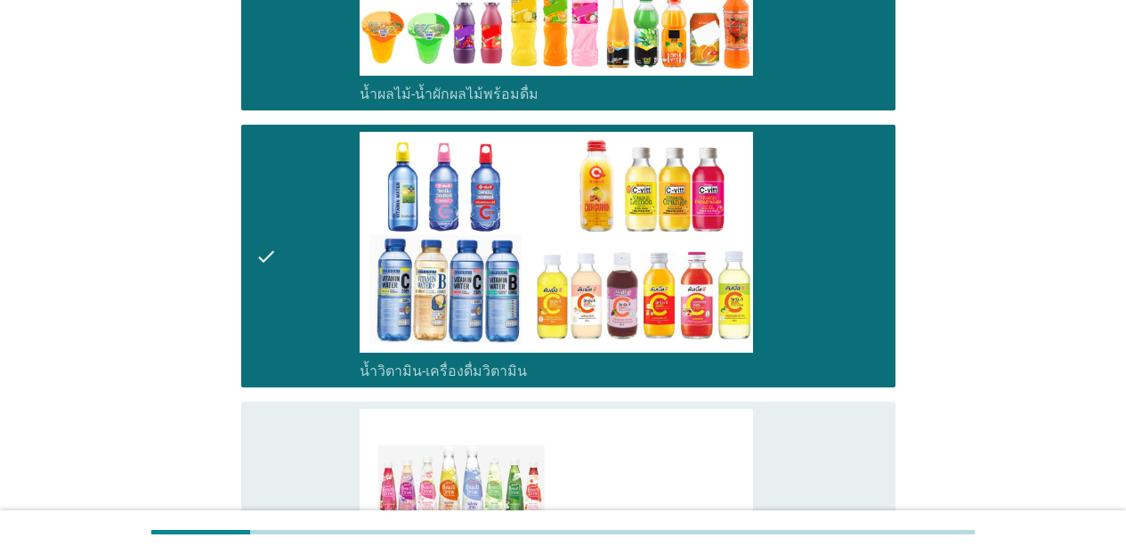
click at [876, 401] on div "check check_box_outline_blank เครื่องดื่มเพื่อสุขภาพและความงาม [PERSON_NAME] เซ…" at bounding box center [568, 532] width 654 height 263
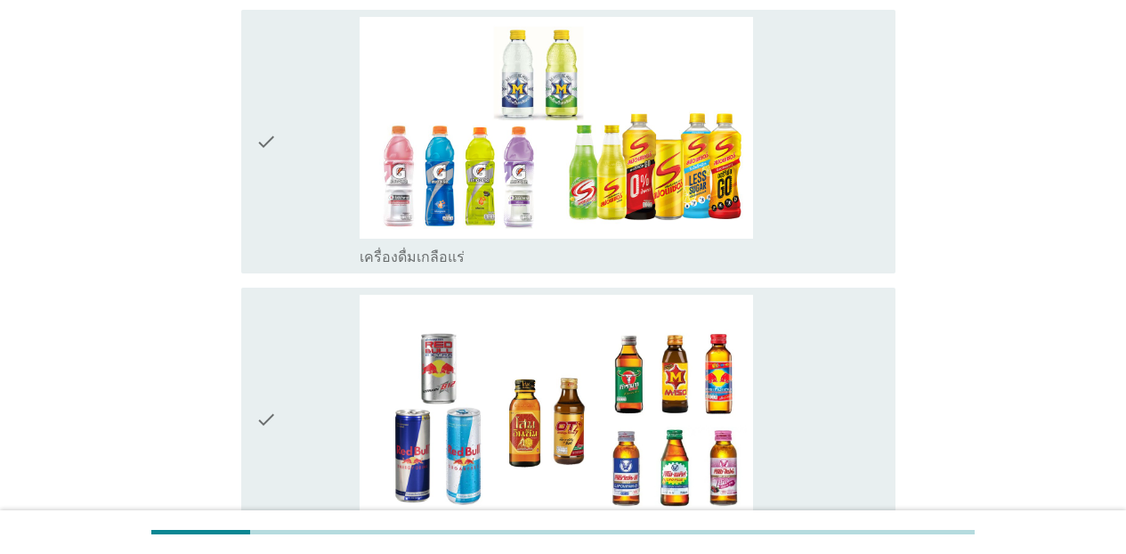
scroll to position [3286, 0]
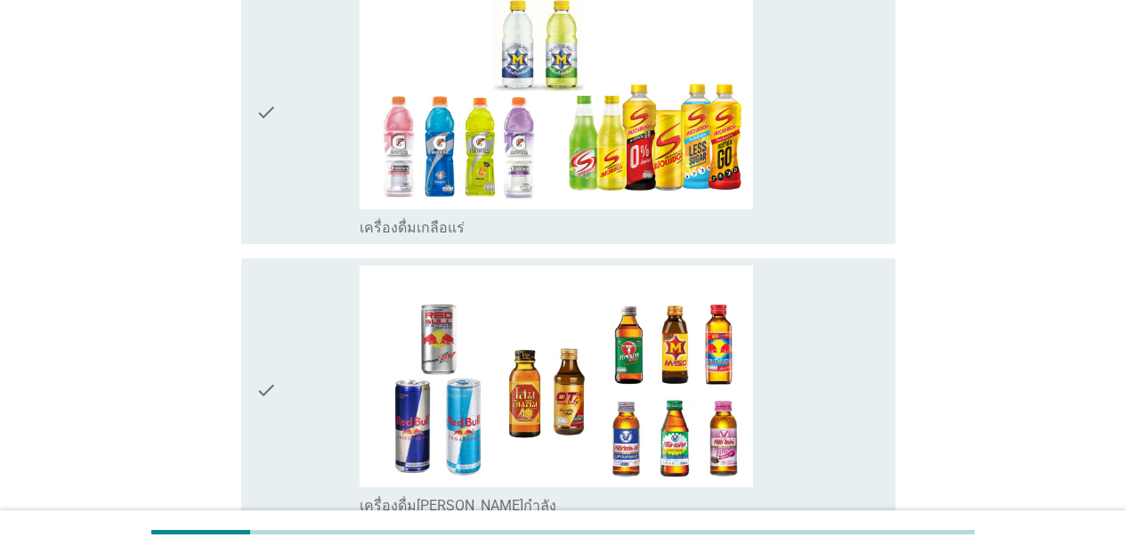
drag, startPoint x: 877, startPoint y: 198, endPoint x: 881, endPoint y: 246, distance: 48.3
click at [876, 206] on div "check check_box_outline_blank เครื่องดื่มเกลือแร่" at bounding box center [568, 111] width 654 height 263
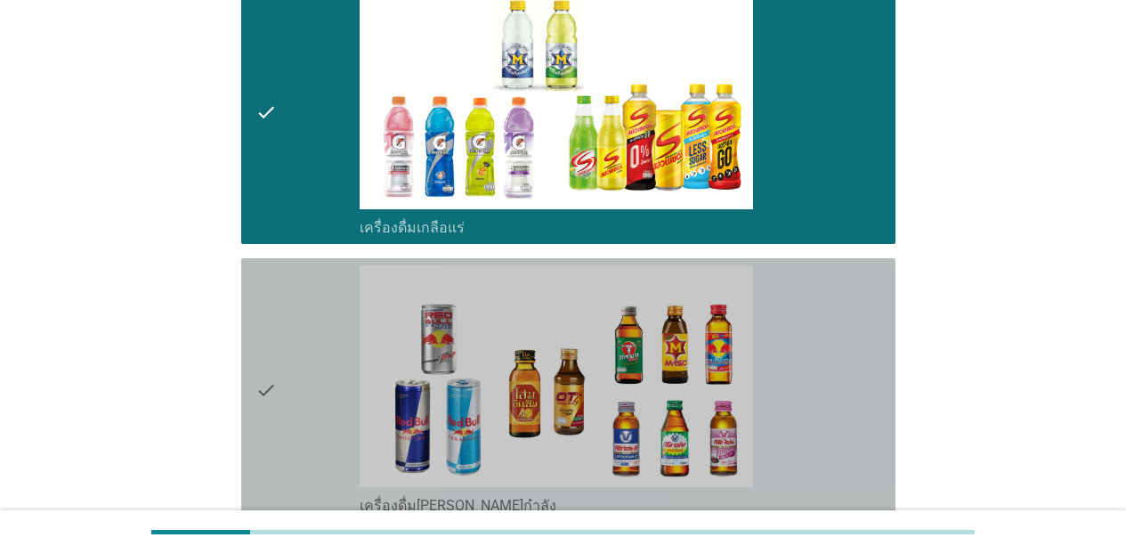
click at [876, 311] on div "check_box_outline_blank เครื่องดื่ม[PERSON_NAME]กำลัง" at bounding box center [620, 389] width 521 height 249
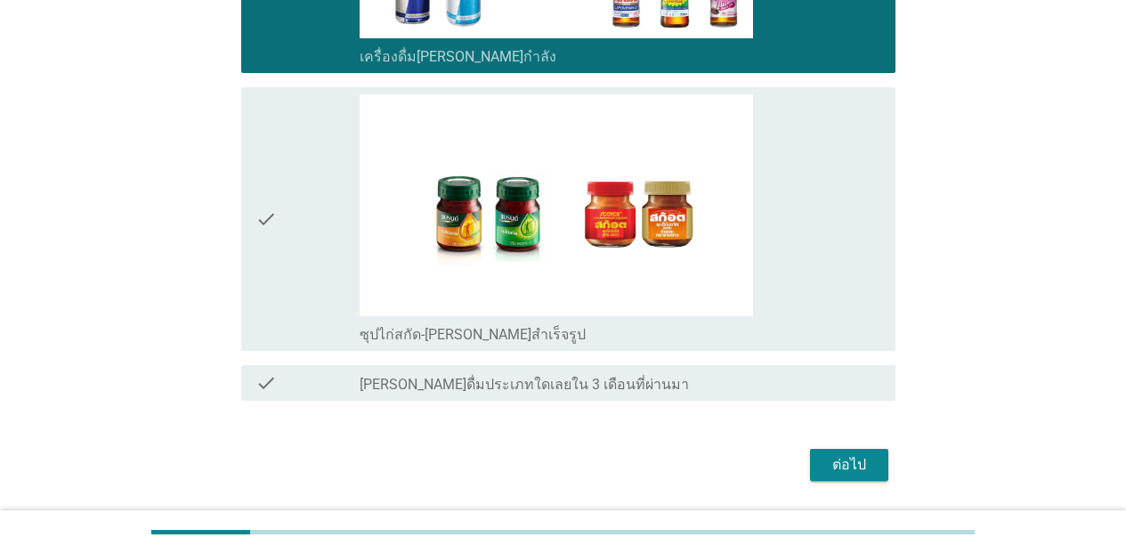
scroll to position [3757, 0]
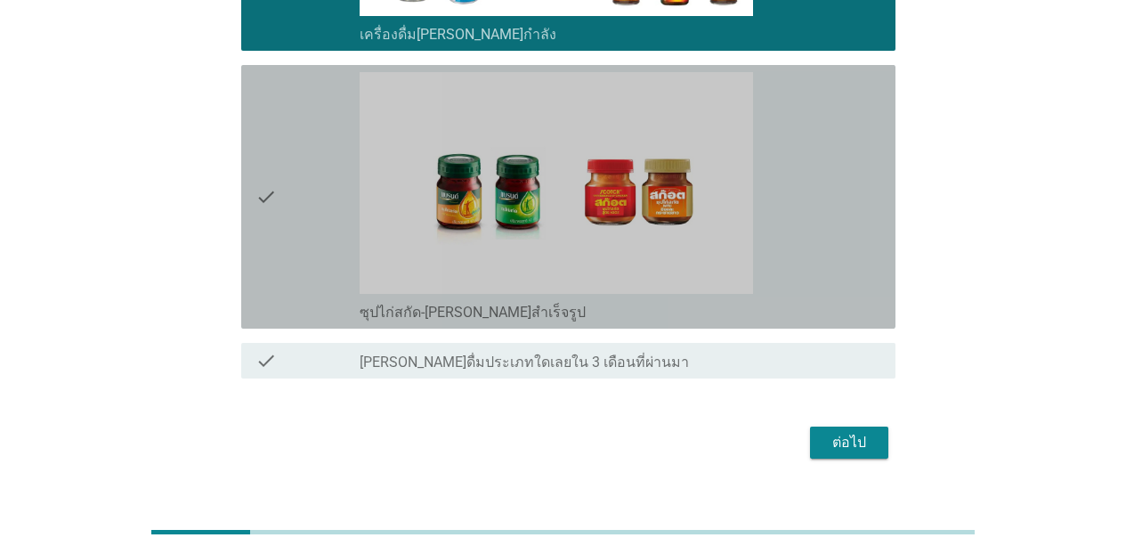
click at [853, 253] on div "check_box_outline_blank ซุปไก่สกัด-[PERSON_NAME]สำเร็จรูป" at bounding box center [620, 196] width 521 height 249
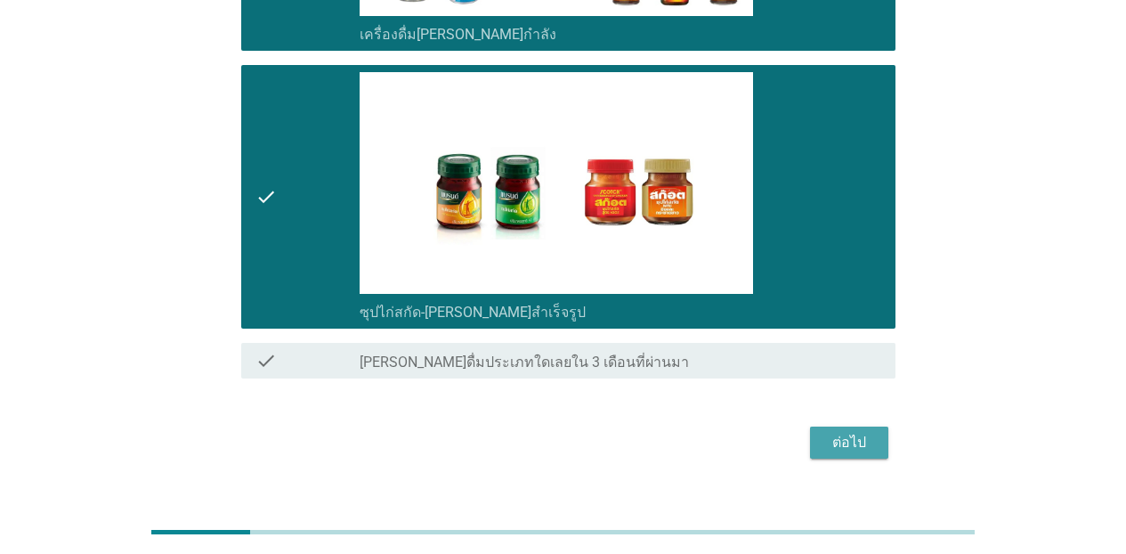
click at [874, 426] on button "ต่อไป" at bounding box center [849, 442] width 78 height 32
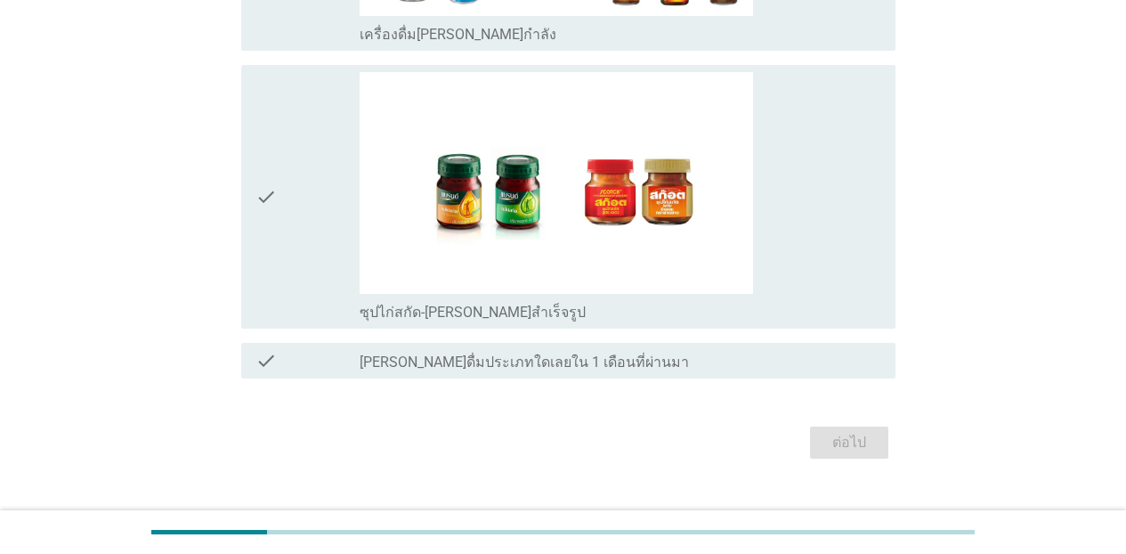
scroll to position [0, 0]
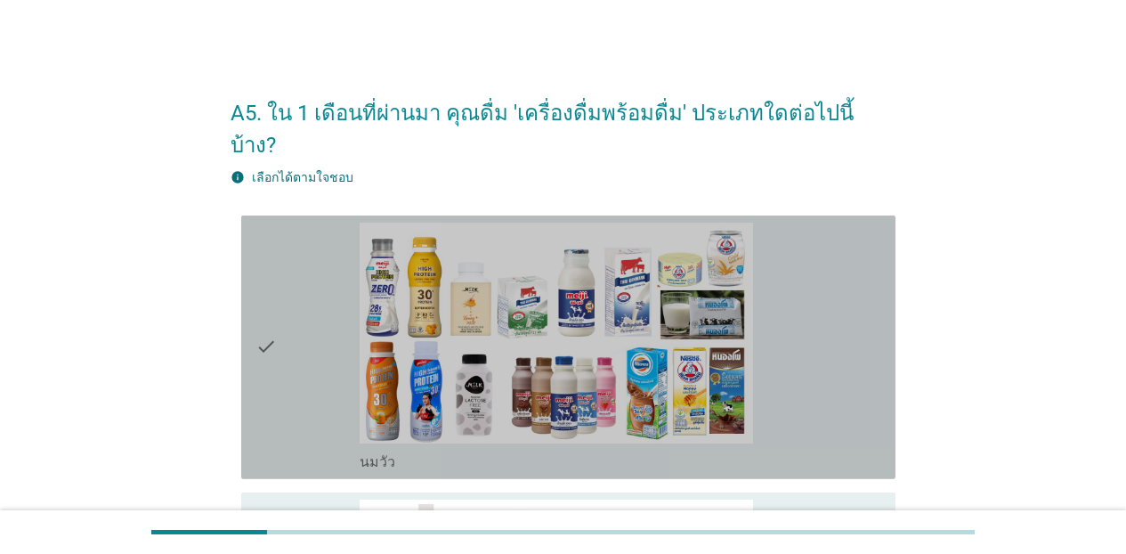
click at [838, 263] on div "check_box_outline_blank [PERSON_NAME]" at bounding box center [620, 346] width 521 height 249
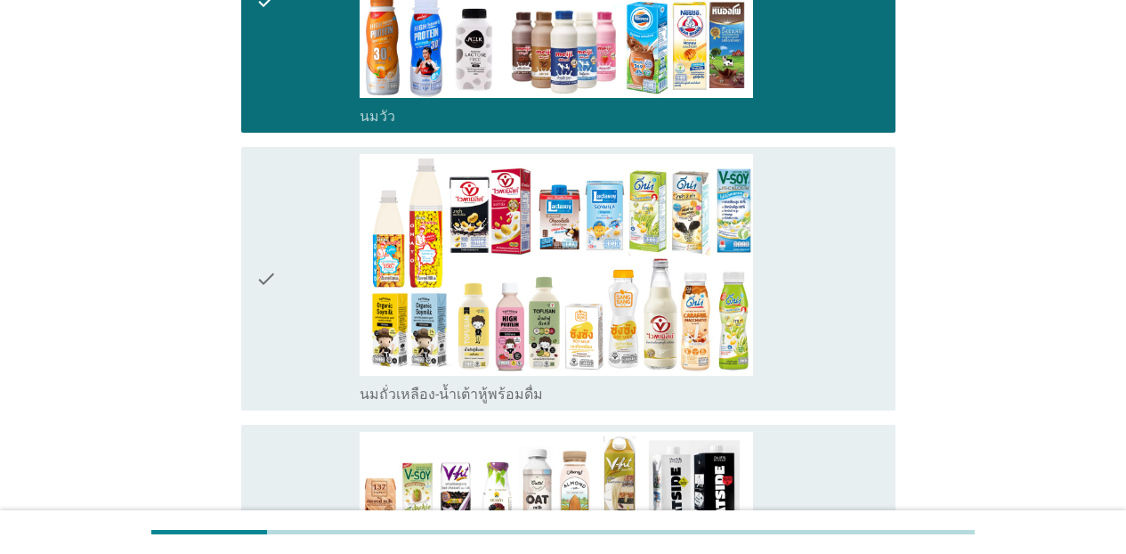
scroll to position [390, 0]
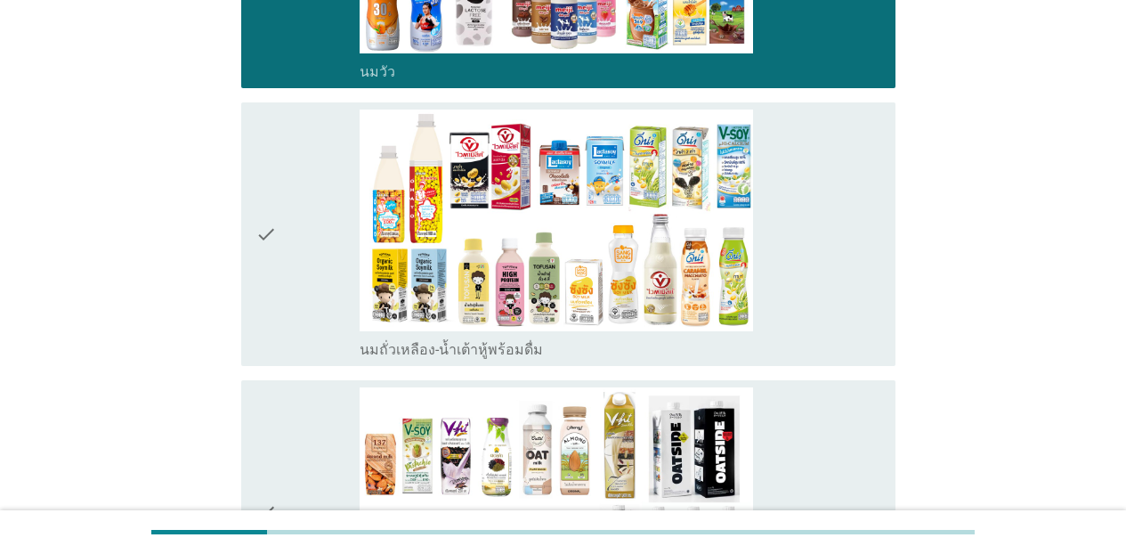
click at [832, 267] on div "check_box_outline_blank นมถั่วเหลือง-น้ำเต้าหู้พร้อมดื่ม" at bounding box center [620, 233] width 521 height 249
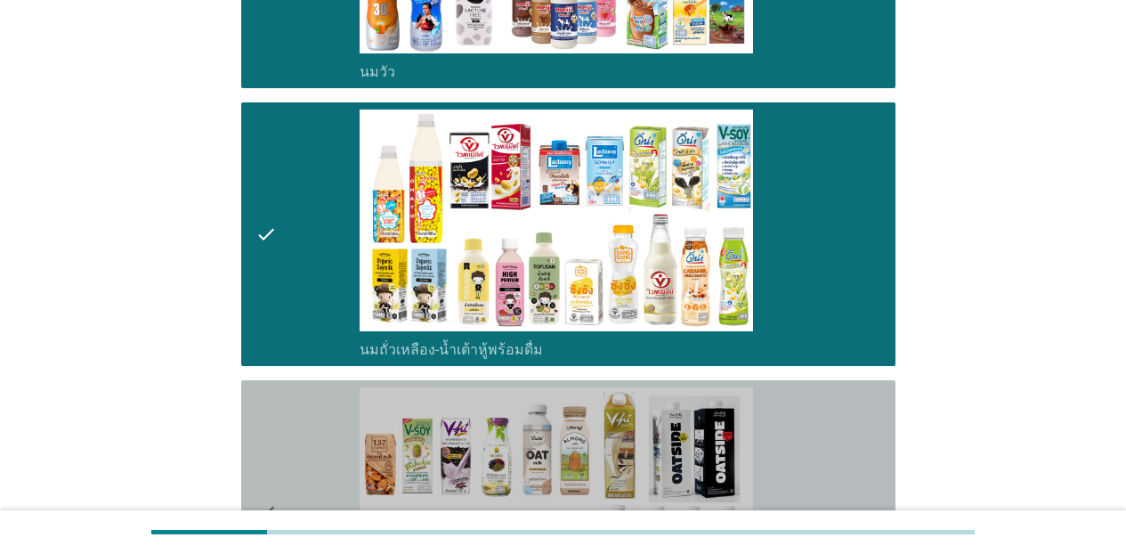
click at [803, 430] on div "check_box_outline_blank นมถั่วชนิดอื่นๆหรือนมธัญพืช [PERSON_NAME] นมโอ๊ต อัลมอน…" at bounding box center [620, 511] width 521 height 249
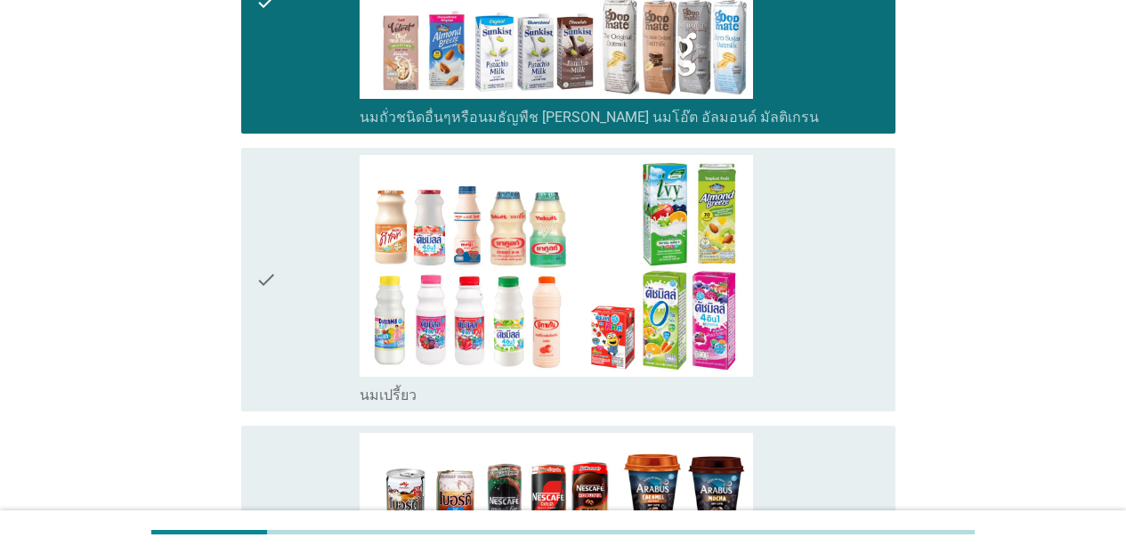
scroll to position [924, 0]
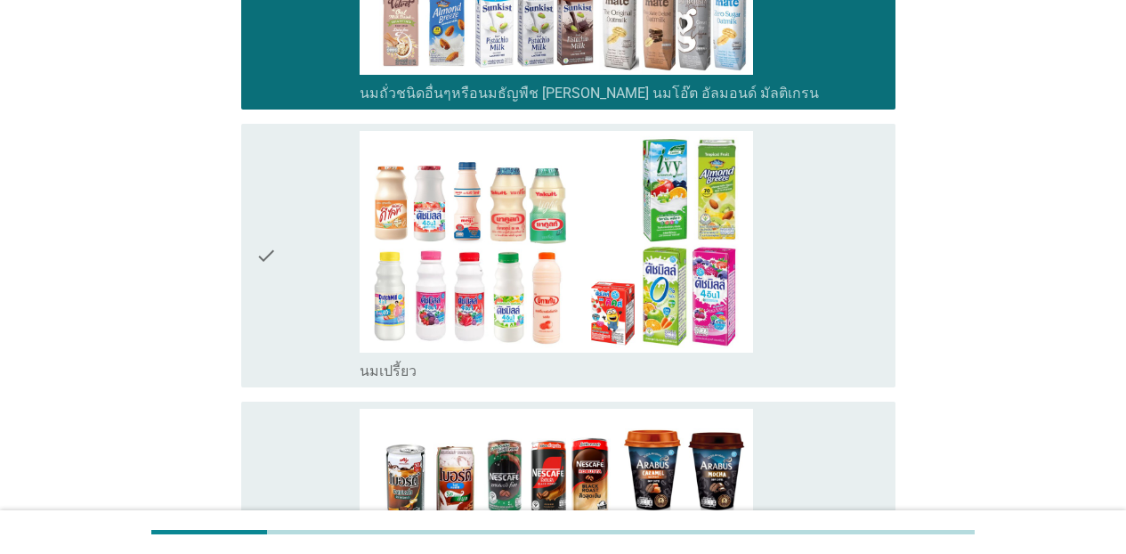
click at [823, 246] on div "check_box_outline_blank นมเปรี้ยว" at bounding box center [620, 255] width 521 height 249
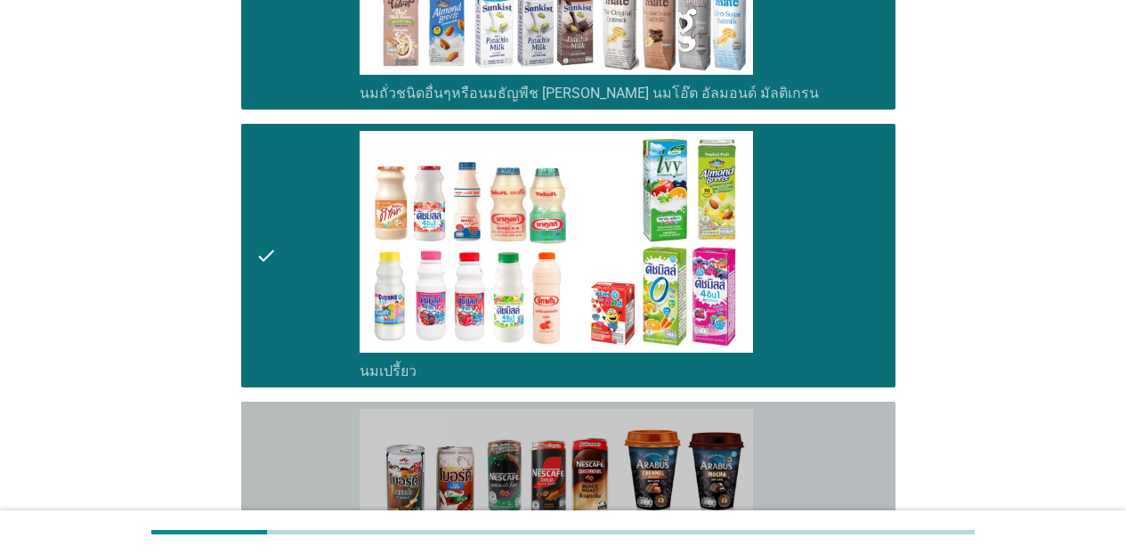
click at [844, 408] on div "check_box_outline_blank กาแฟพร้อมดื่ม" at bounding box center [620, 532] width 521 height 249
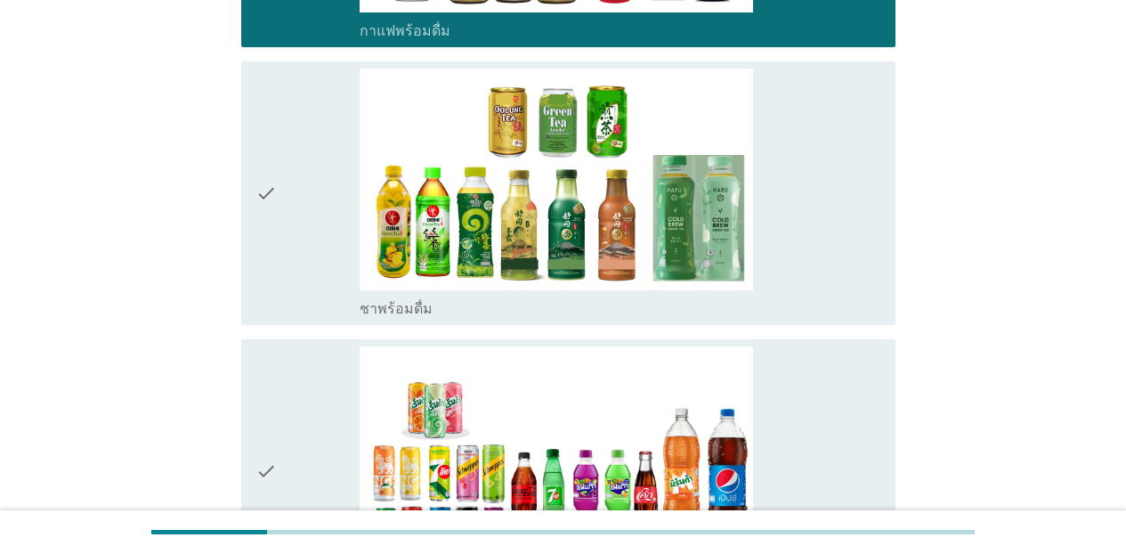
scroll to position [1588, 0]
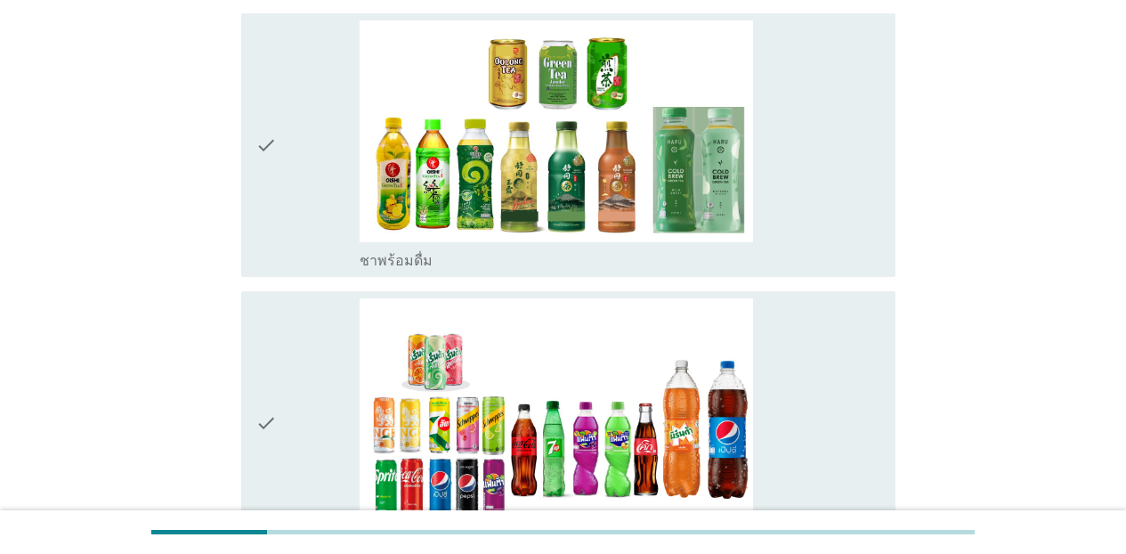
click at [876, 187] on div "check check_box_outline_blank ชาพร้อมดื่ม" at bounding box center [568, 144] width 654 height 263
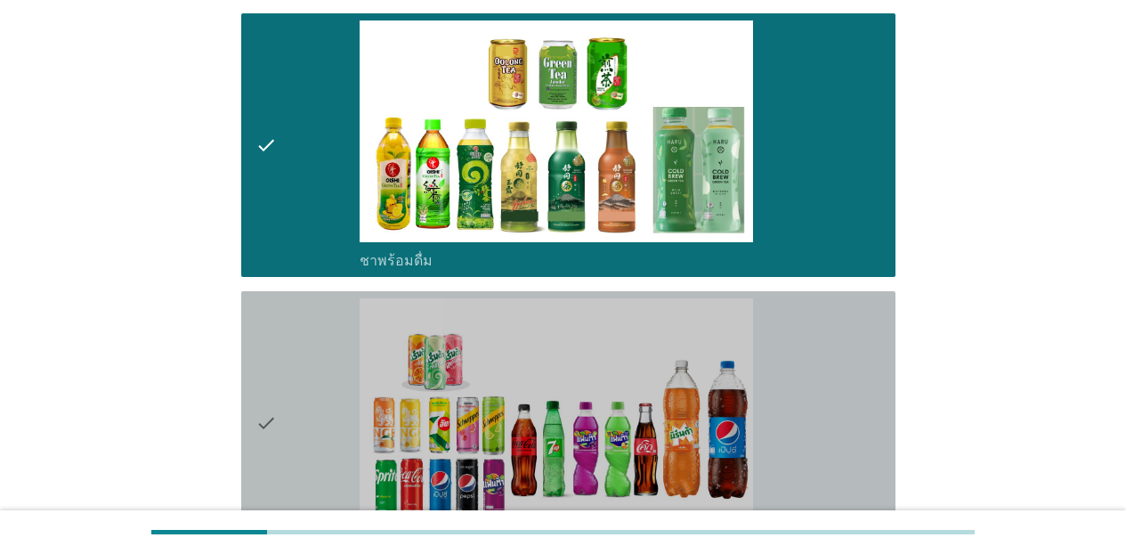
click at [869, 298] on div "check_box_outline_blank น้ำอัดลม" at bounding box center [620, 422] width 521 height 249
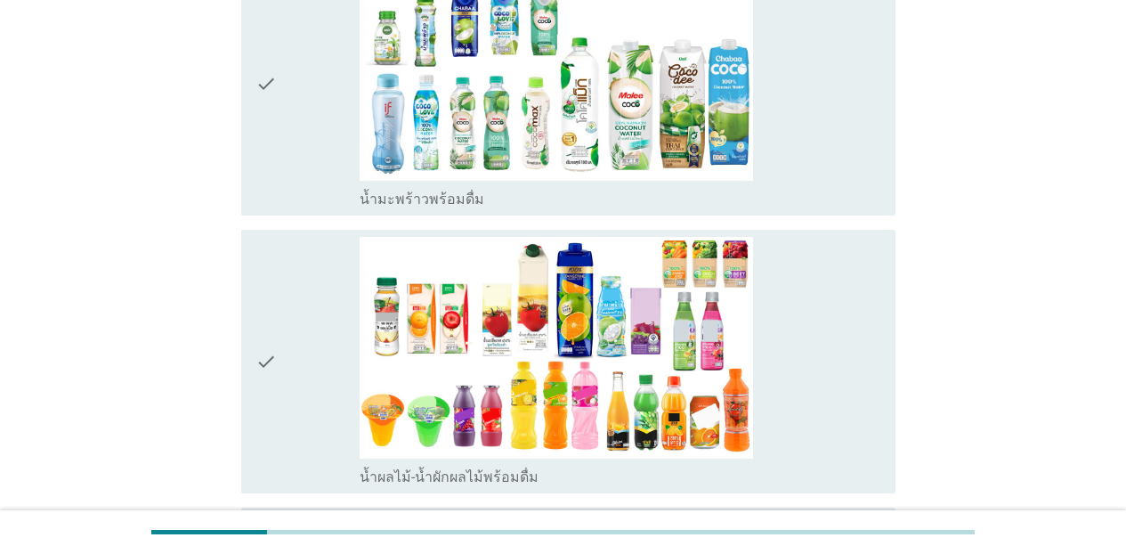
scroll to position [2253, 0]
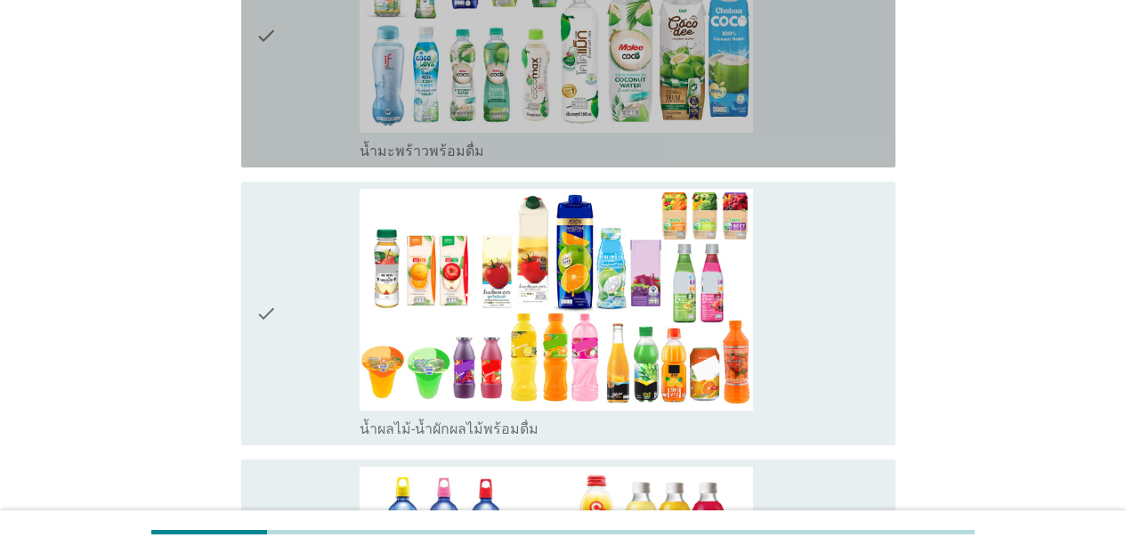
click at [862, 104] on div "check_box_outline_blank น้ำมะพร้าวพร้อมดื่ม" at bounding box center [620, 35] width 521 height 249
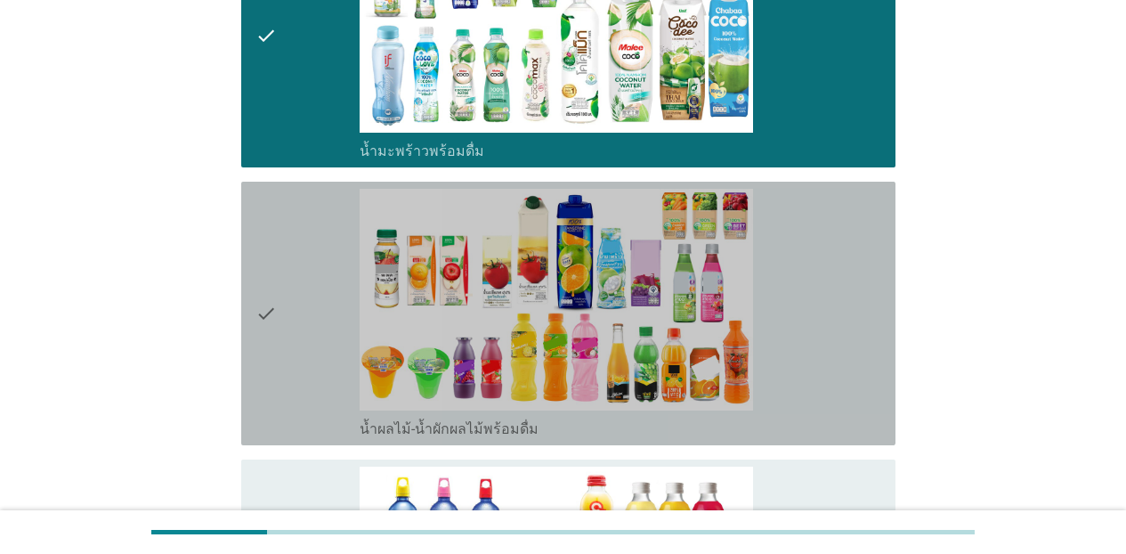
click at [855, 189] on div "check_box_outline_blank น้ำผลไม้-น้ำผักผลไม้พร้อมดื่ม" at bounding box center [620, 313] width 521 height 249
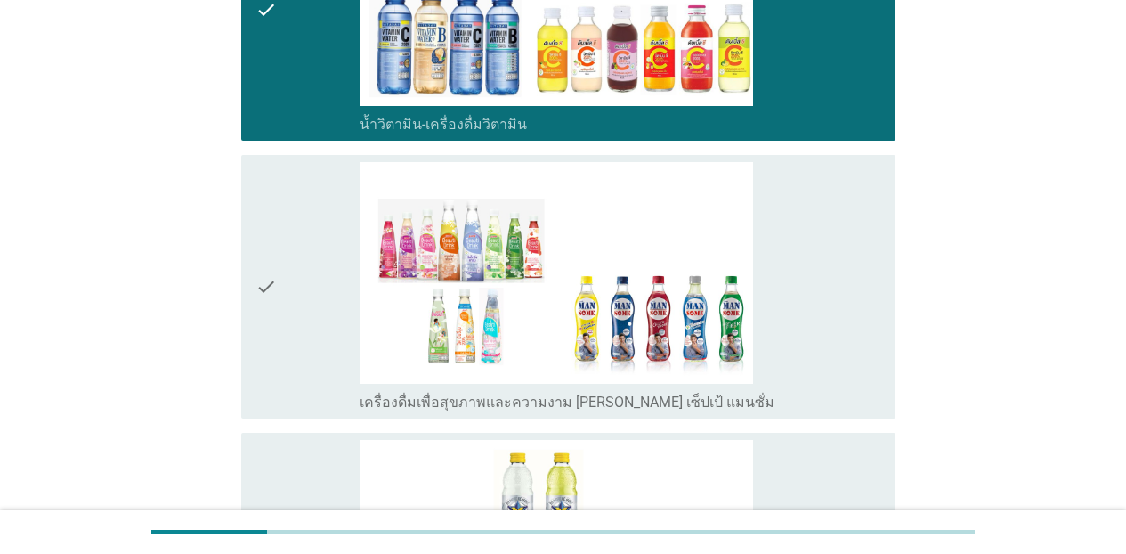
scroll to position [2941, 0]
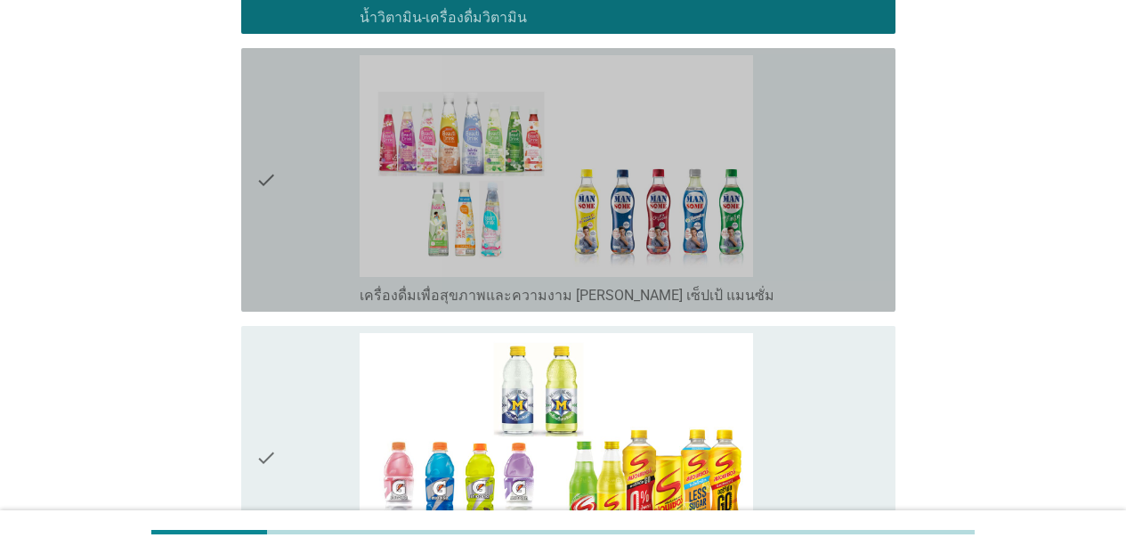
click at [870, 283] on div "check_box_outline_blank เครื่องดื่มเพื่อสุขภาพและความงาม [PERSON_NAME] เซ็ปเป้ …" at bounding box center [620, 293] width 521 height 21
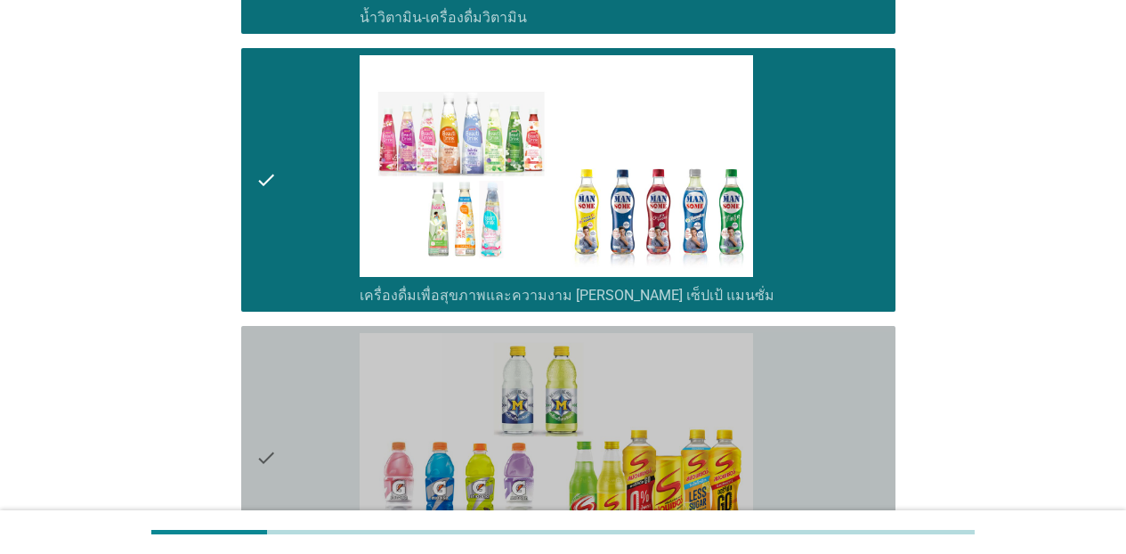
click at [870, 333] on div "check_box_outline_blank เครื่องดื่มเกลือแร่" at bounding box center [620, 457] width 521 height 249
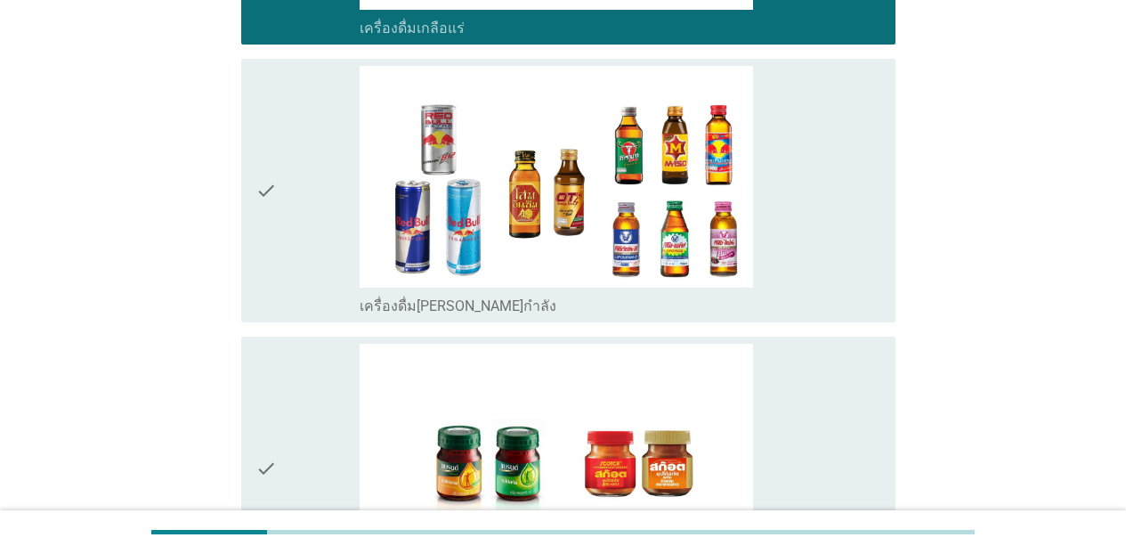
scroll to position [3529, 0]
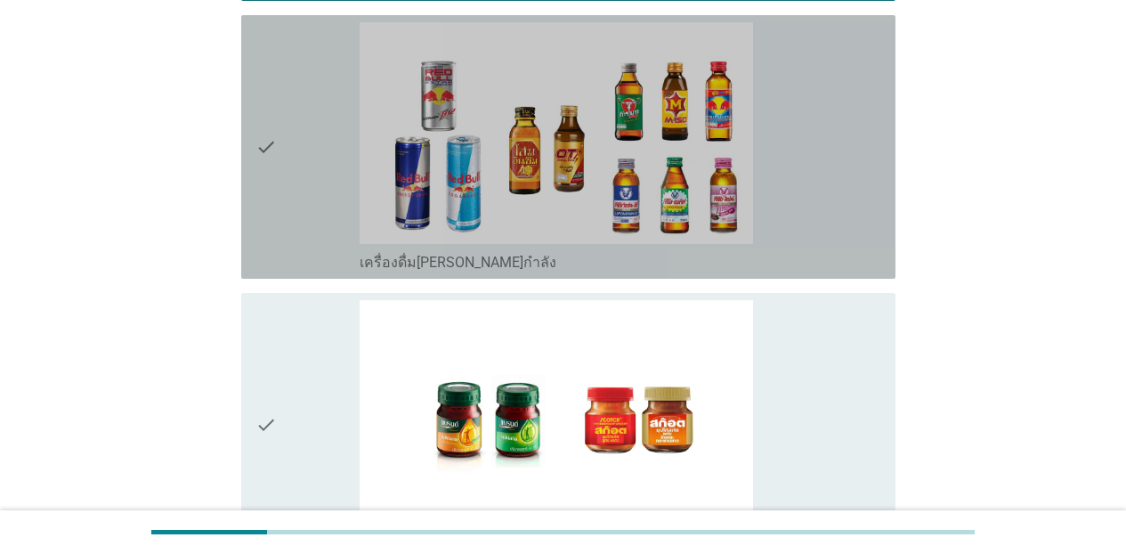
drag, startPoint x: 893, startPoint y: 194, endPoint x: 880, endPoint y: 258, distance: 65.3
click at [876, 194] on div "check check_box_outline_blank เครื่องดื่ม[PERSON_NAME]กำลัง" at bounding box center [568, 146] width 654 height 263
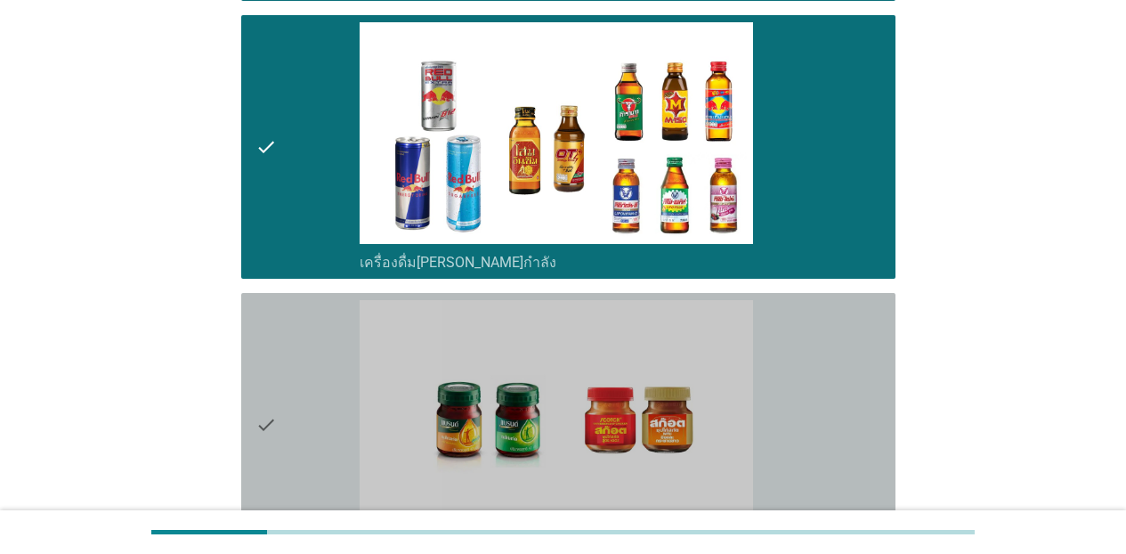
click at [876, 335] on div "check_box_outline_blank ซุปไก่สกัด-[PERSON_NAME]สำเร็จรูป" at bounding box center [620, 424] width 521 height 249
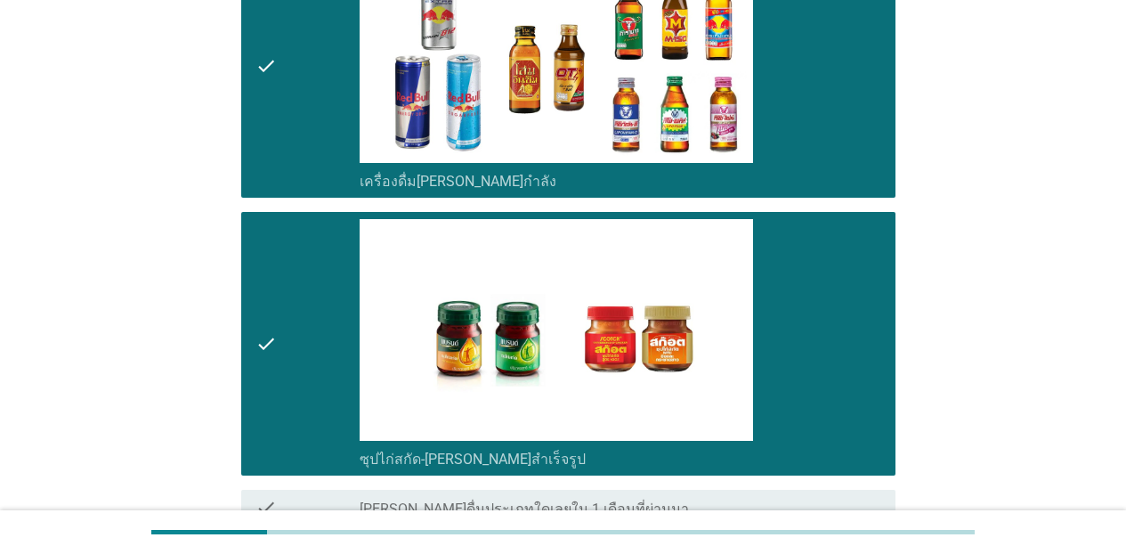
scroll to position [3757, 0]
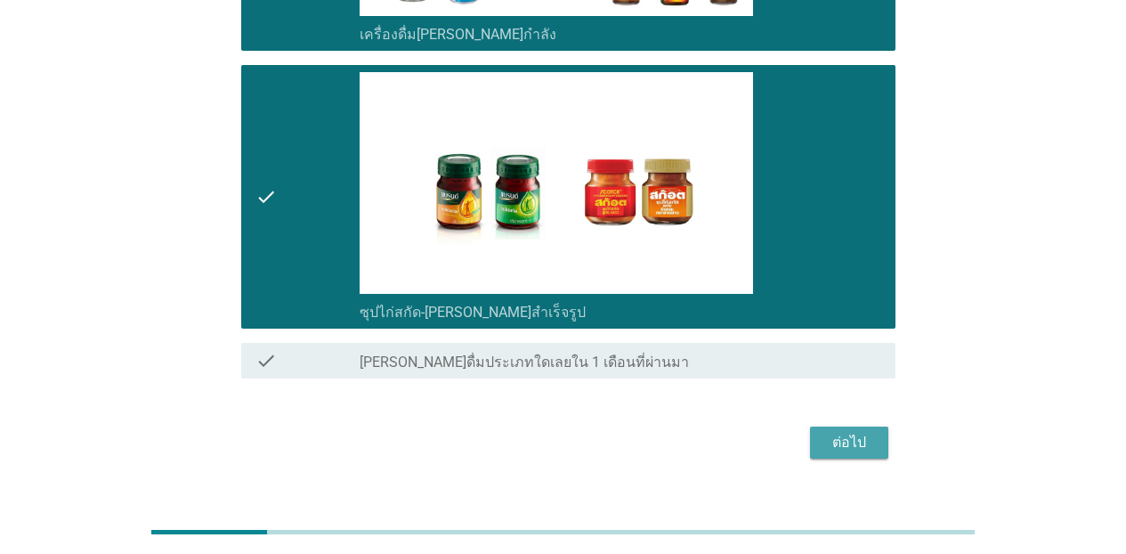
click at [869, 432] on div "ต่อไป" at bounding box center [849, 442] width 50 height 21
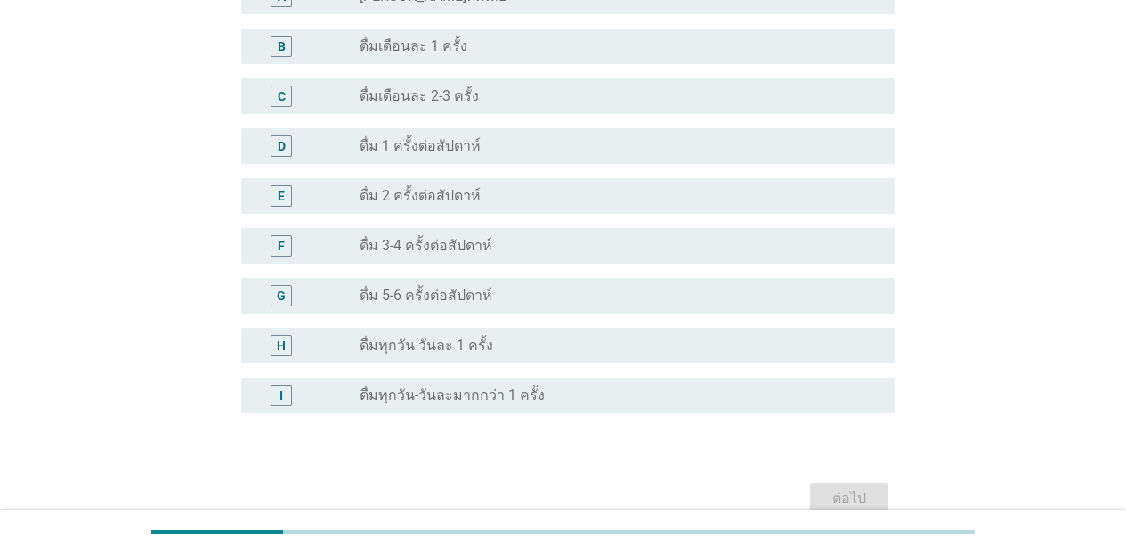
scroll to position [582, 0]
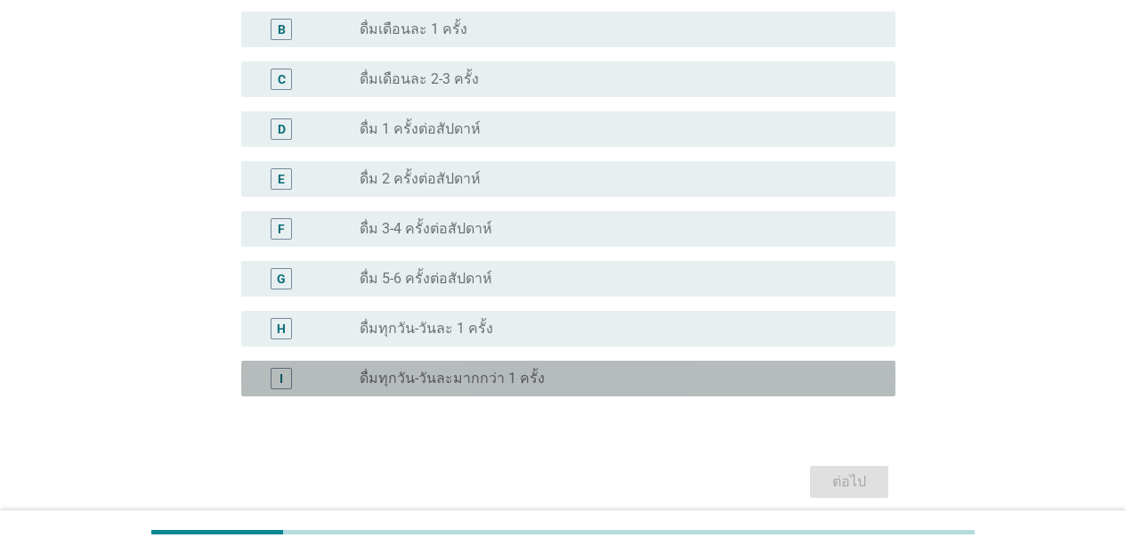
click at [724, 366] on div "I radio_button_unchecked ดื่มทุกวัน-วันละมากกว่า 1 ครั้ง" at bounding box center [568, 378] width 654 height 36
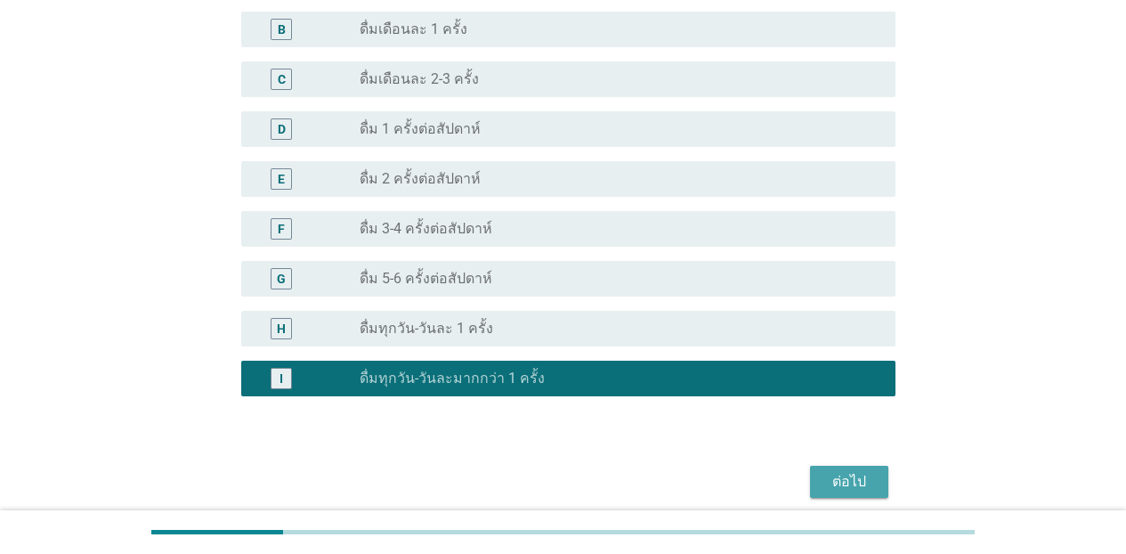
click at [872, 479] on div "ต่อไป" at bounding box center [849, 481] width 50 height 21
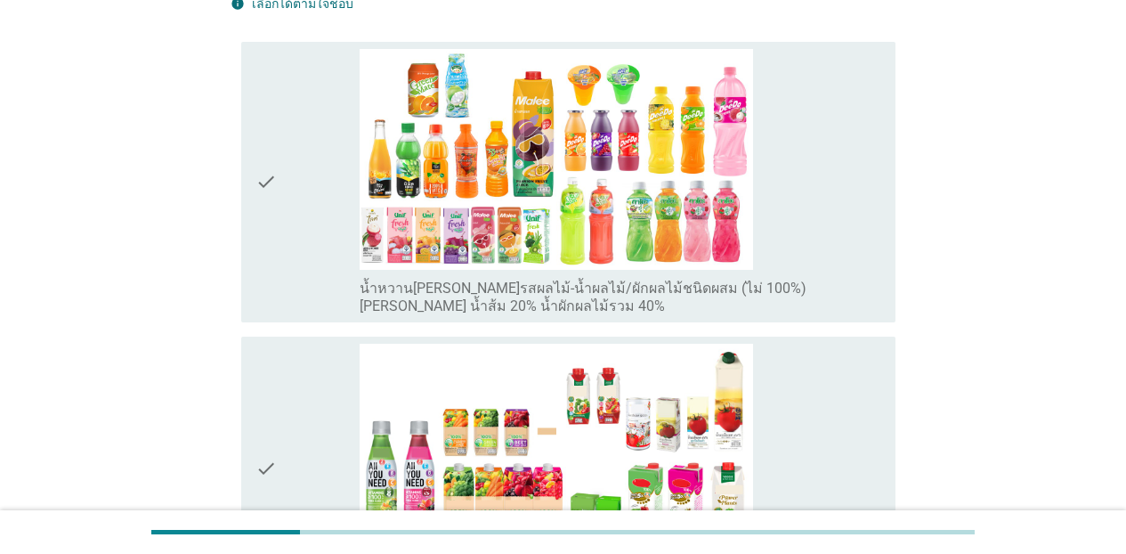
scroll to position [244, 0]
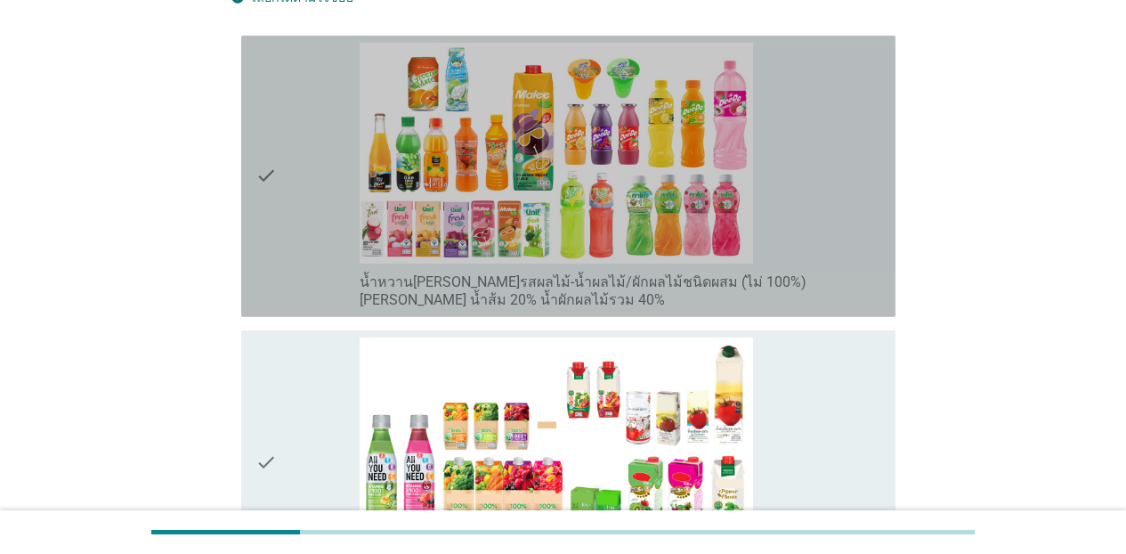
drag, startPoint x: 856, startPoint y: 230, endPoint x: 846, endPoint y: 390, distance: 160.5
click at [855, 230] on div "check_box_outline_blank น้ำหวาน[PERSON_NAME]รสผลไม้-น้ำผลไม้/ผักผลไม้ชนิดผสม (ไ…" at bounding box center [620, 176] width 521 height 267
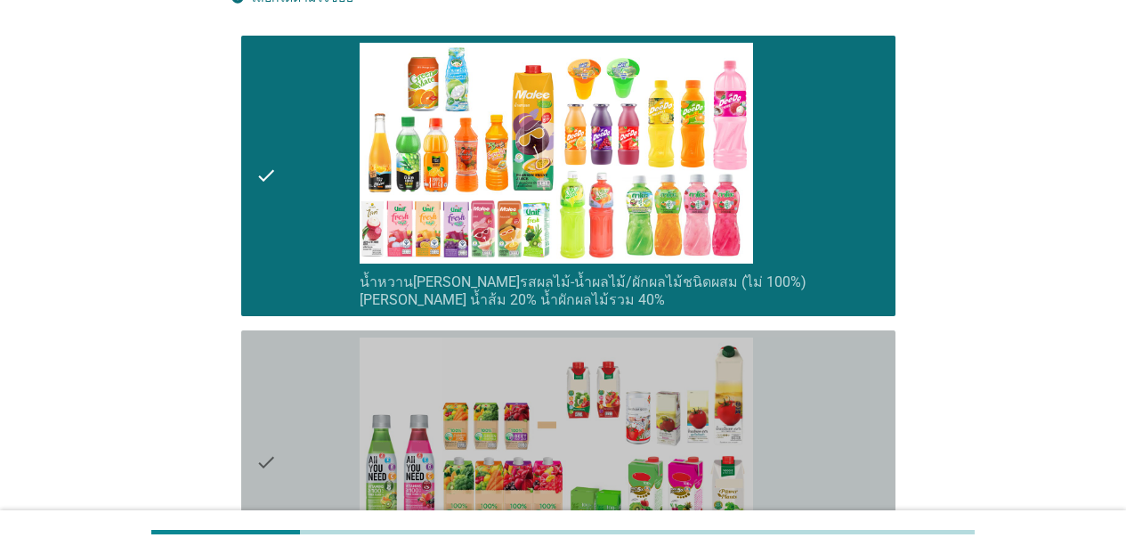
click at [842, 412] on div "check_box_outline_blank น้ำผัก/น้ำผักผลไม้ 100% [PERSON_NAME] มะเขือเทศ 100% น้…" at bounding box center [620, 461] width 521 height 249
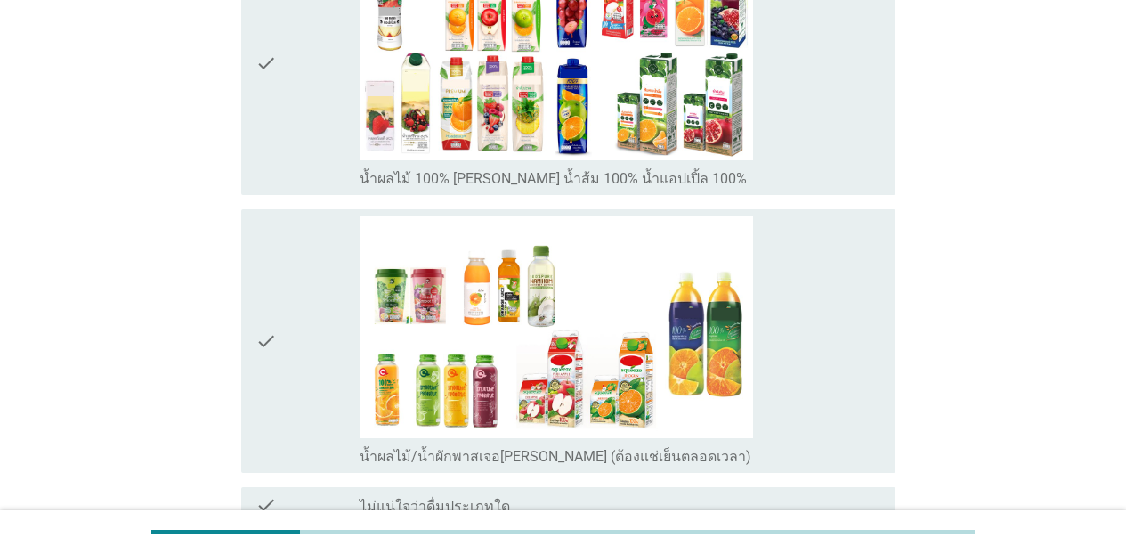
scroll to position [932, 0]
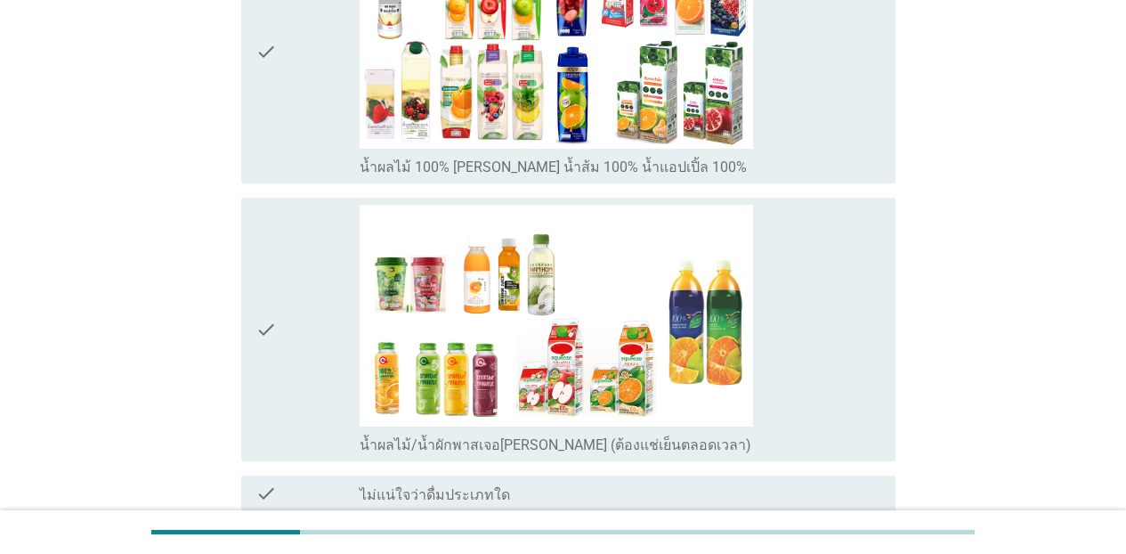
click at [809, 93] on div "check_box_outline_blank น้ำผลไม้ 100% [PERSON_NAME] น้ำส้ม 100% น้ำแอปเปิ้ล 100%" at bounding box center [620, 51] width 521 height 249
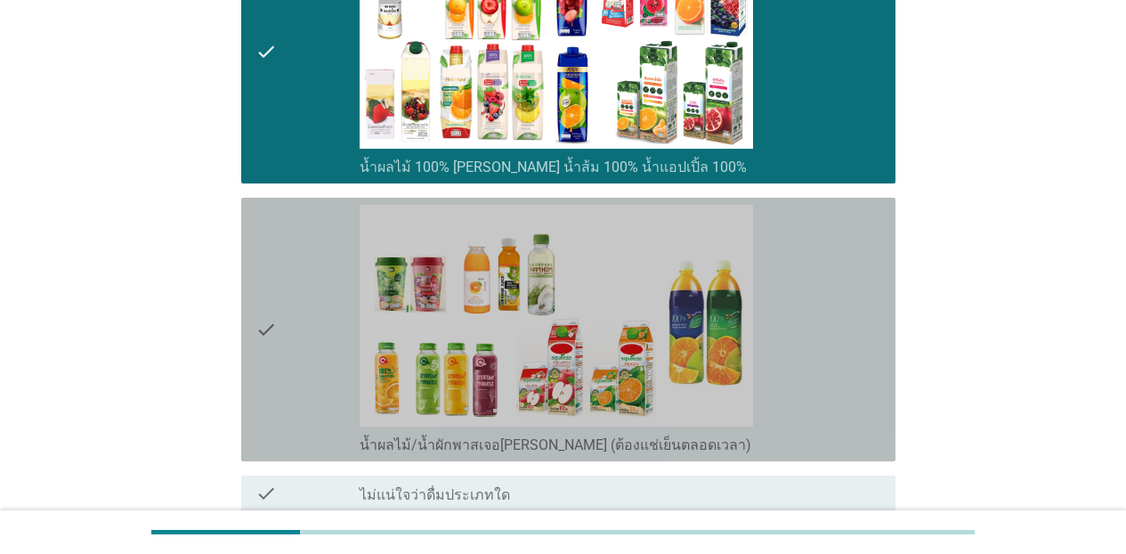
click at [804, 324] on div "check_box_outline_blank น้ำผลไม้/น้ำผักพาสเจอ[PERSON_NAME] (ต้องแช่เย็นตลอดเวลา)" at bounding box center [620, 329] width 521 height 249
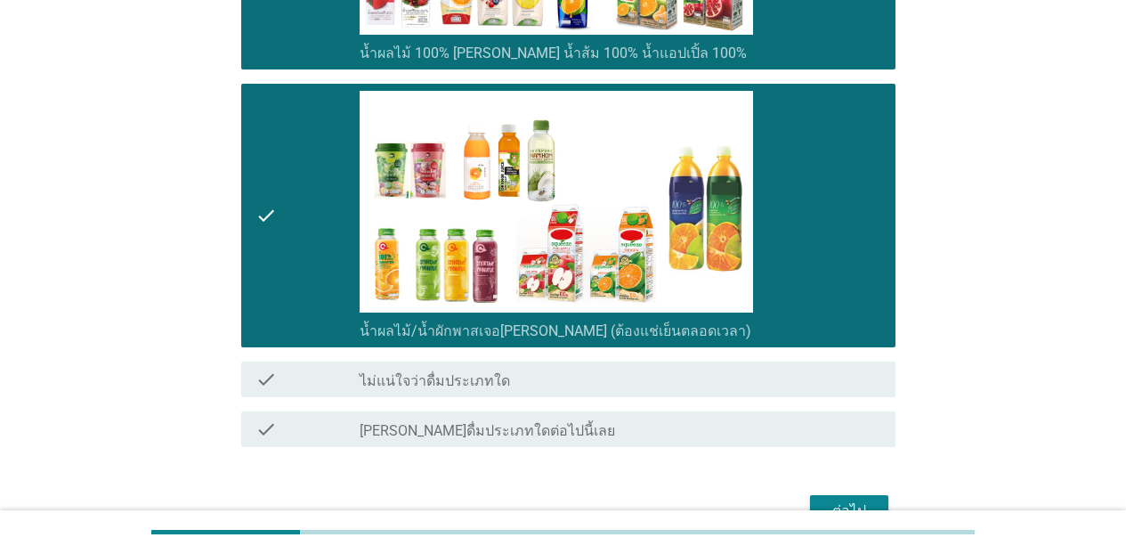
scroll to position [1146, 0]
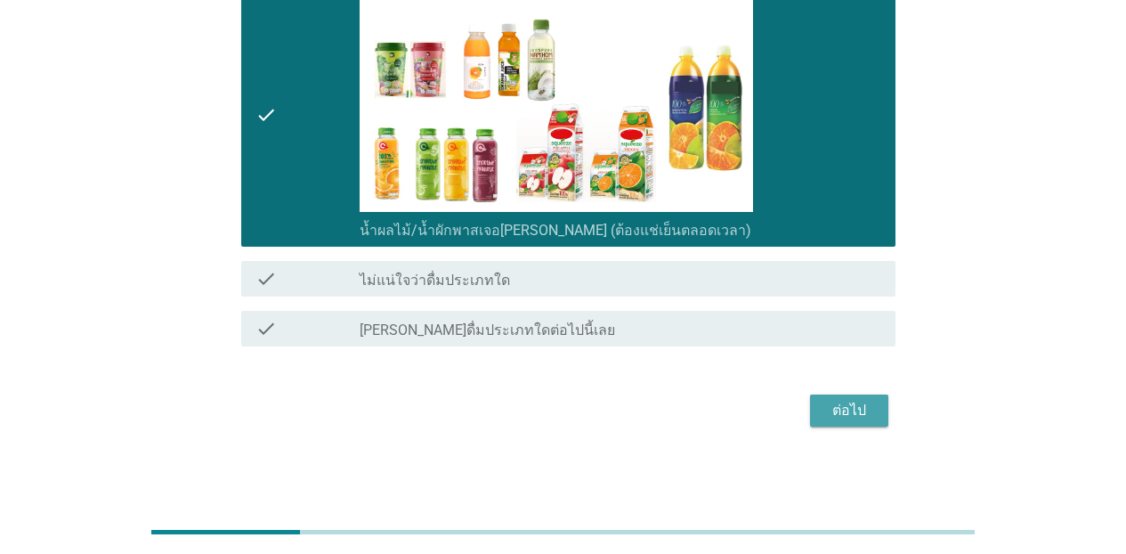
click at [846, 424] on button "ต่อไป" at bounding box center [849, 410] width 78 height 32
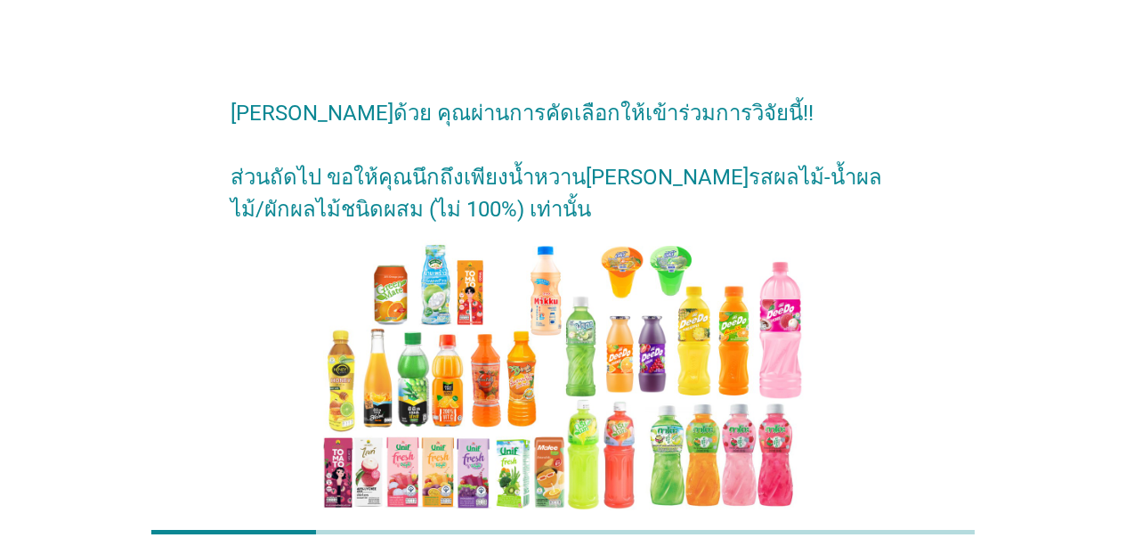
scroll to position [163, 0]
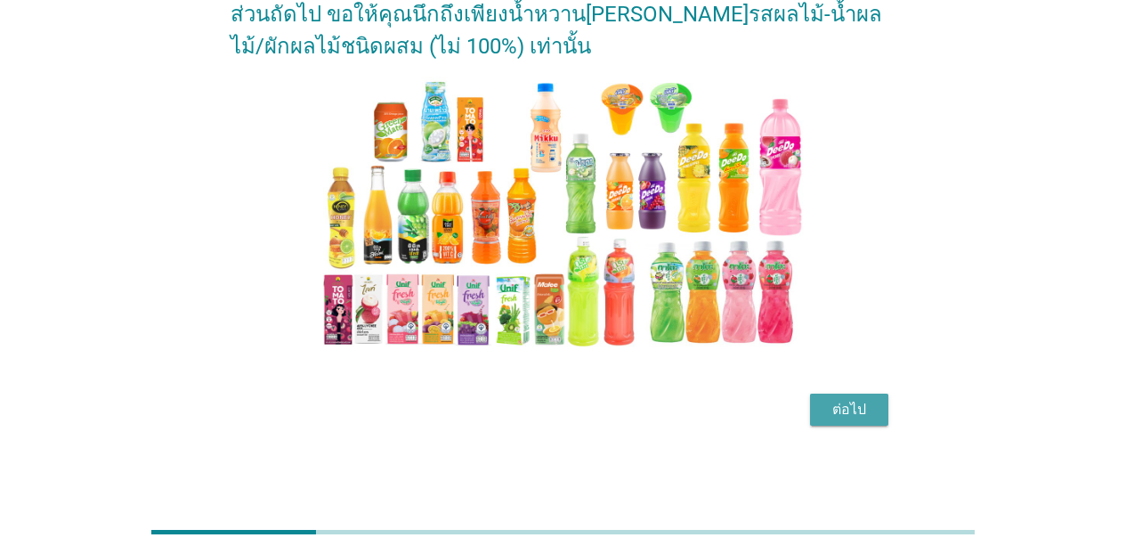
click at [864, 423] on button "ต่อไป" at bounding box center [849, 409] width 78 height 32
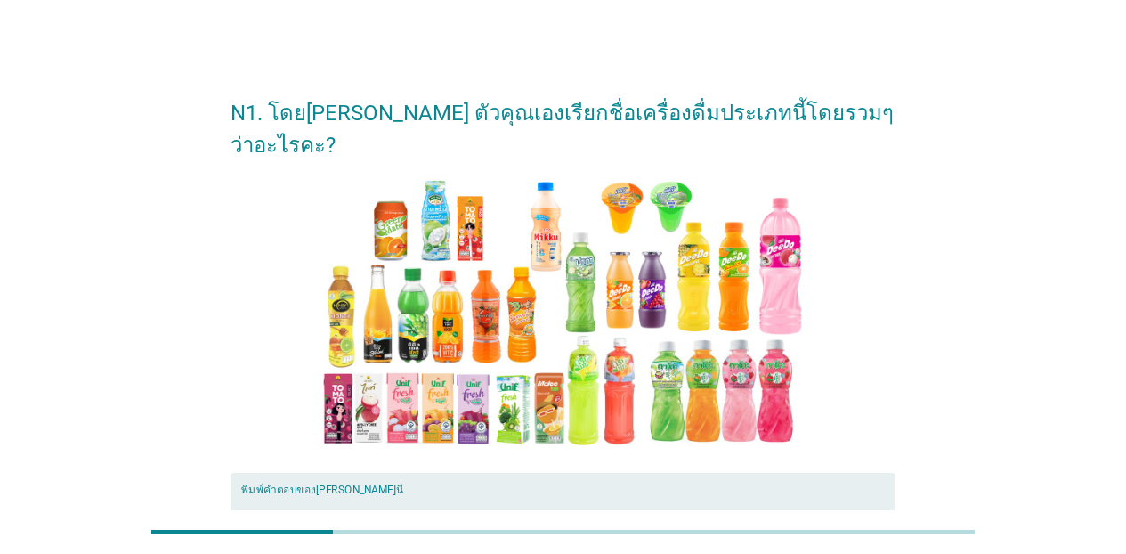
click at [473, 499] on textarea "พิมพ์คำตอบของคุณ ที่นี่" at bounding box center [568, 540] width 654 height 93
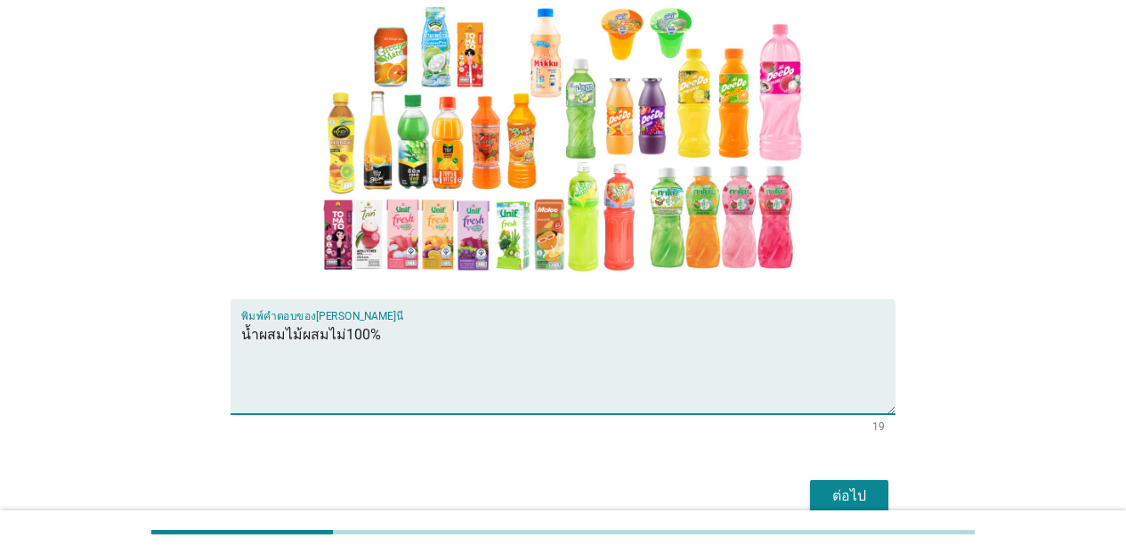
scroll to position [228, 0]
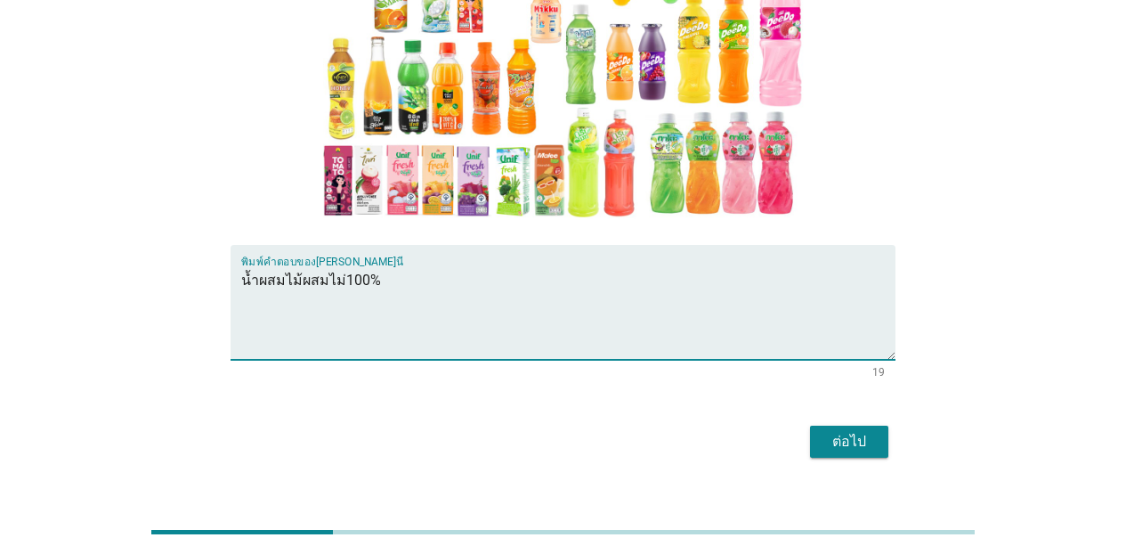
type textarea "น้ำผสมไม้ผสมไม่100%"
click at [856, 431] on div "ต่อไป" at bounding box center [849, 441] width 50 height 21
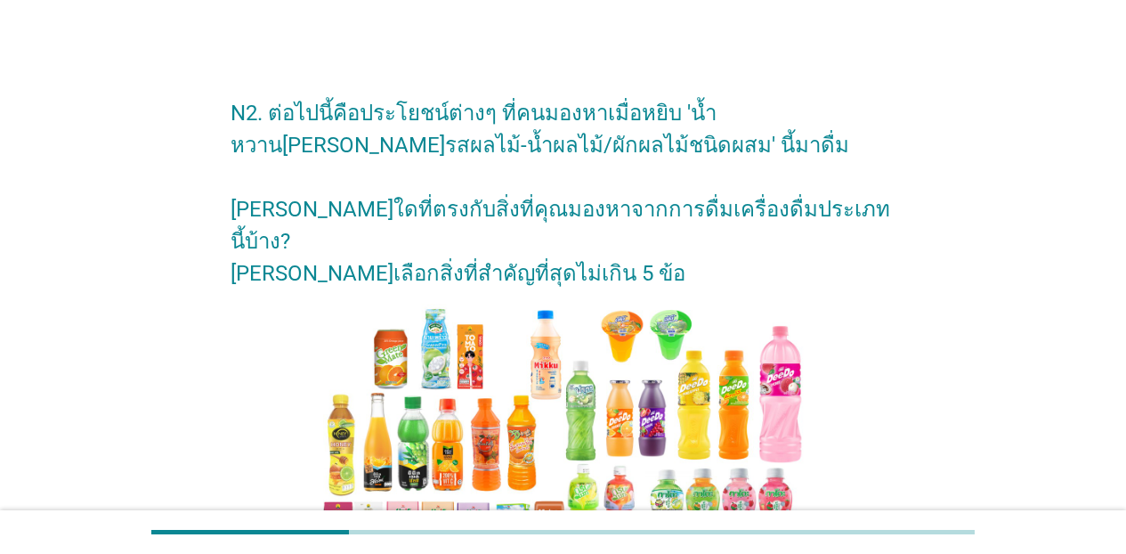
scroll to position [484, 0]
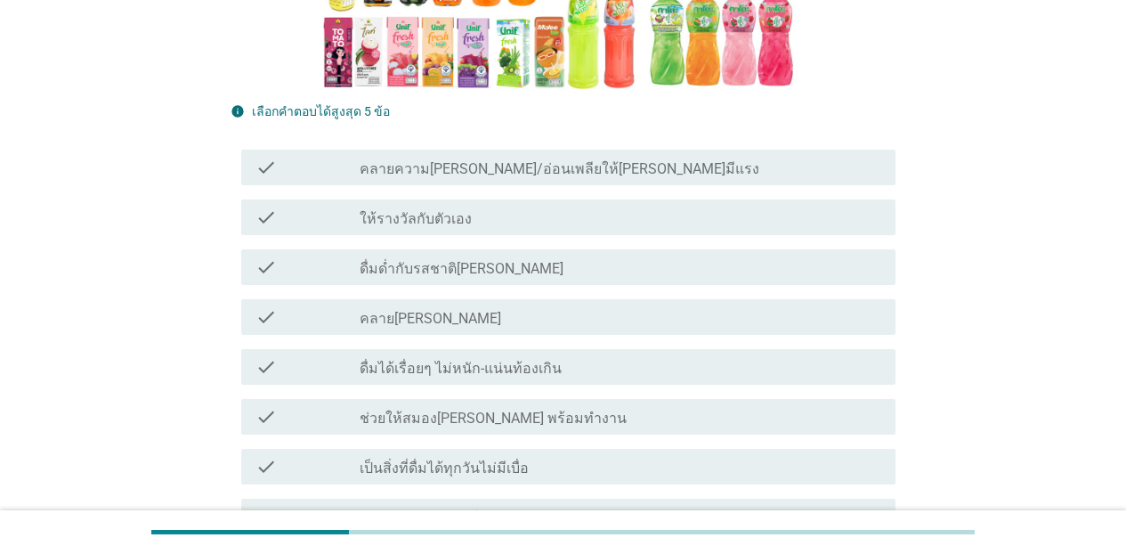
click at [441, 260] on label "ดื่มด่ำกับรสชาติ[PERSON_NAME]" at bounding box center [462, 269] width 204 height 18
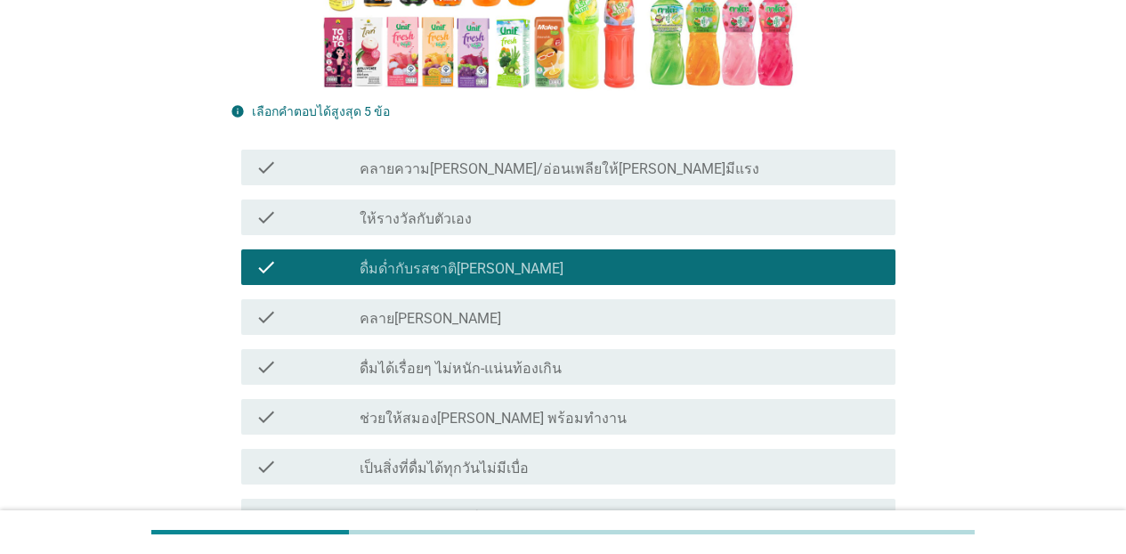
click at [439, 459] on label "เป็นสิ่งที่ดื่มได้ทุกวันไม่มีเบื่อ" at bounding box center [444, 468] width 169 height 18
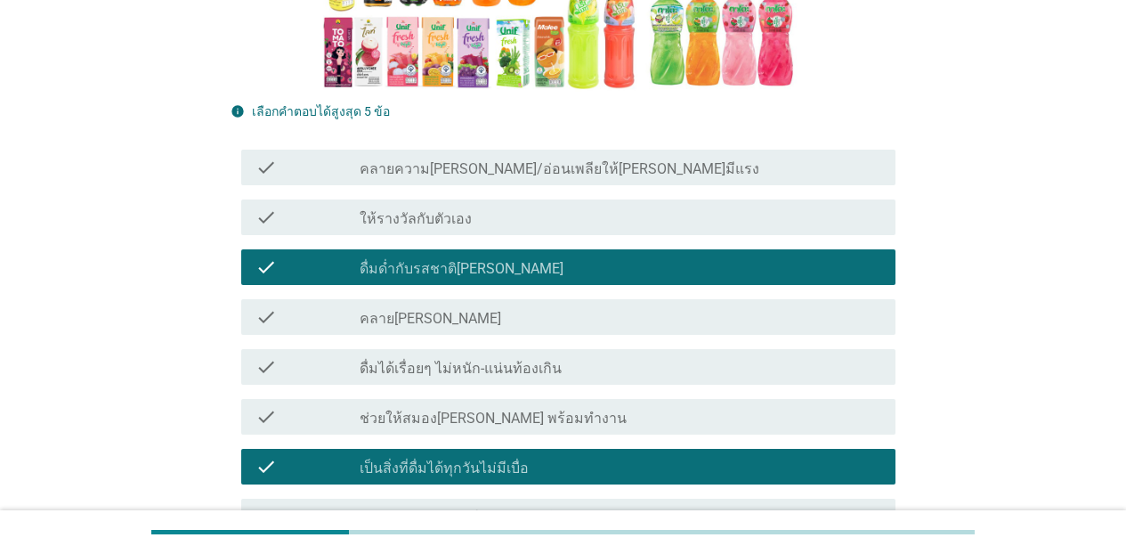
click at [461, 306] on div "check_box_outline_blank คลาย[PERSON_NAME]" at bounding box center [620, 316] width 521 height 21
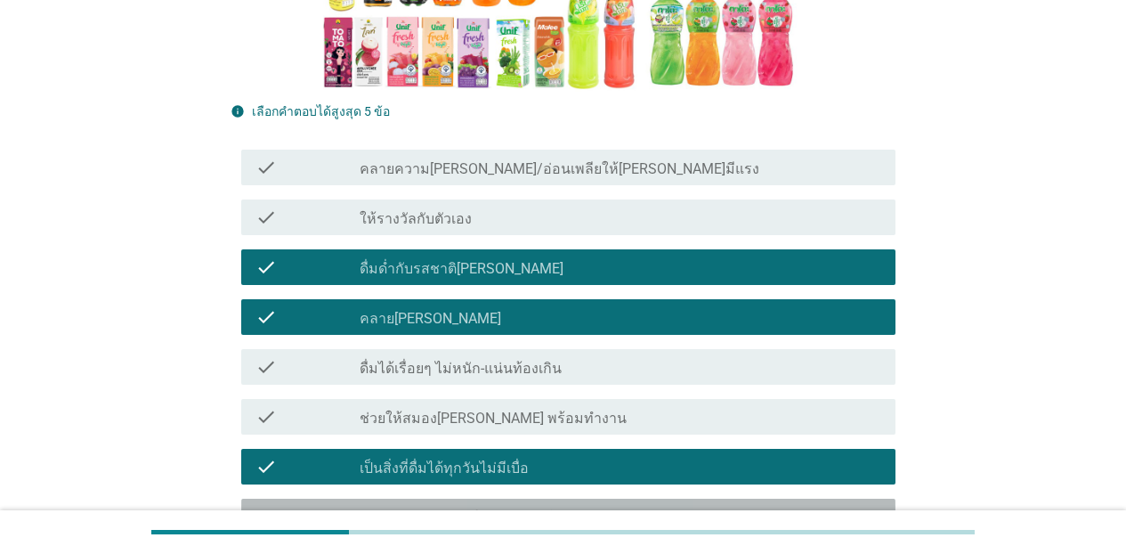
click at [485, 509] on label "หลากหลายรสชาติให้เลือกสลับไปมา" at bounding box center [471, 518] width 222 height 18
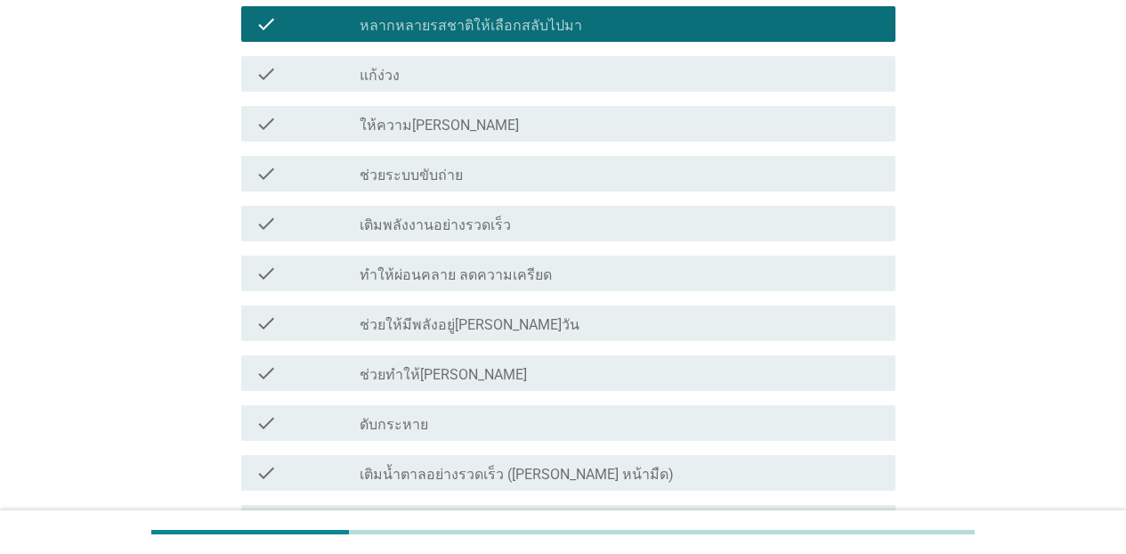
scroll to position [989, 0]
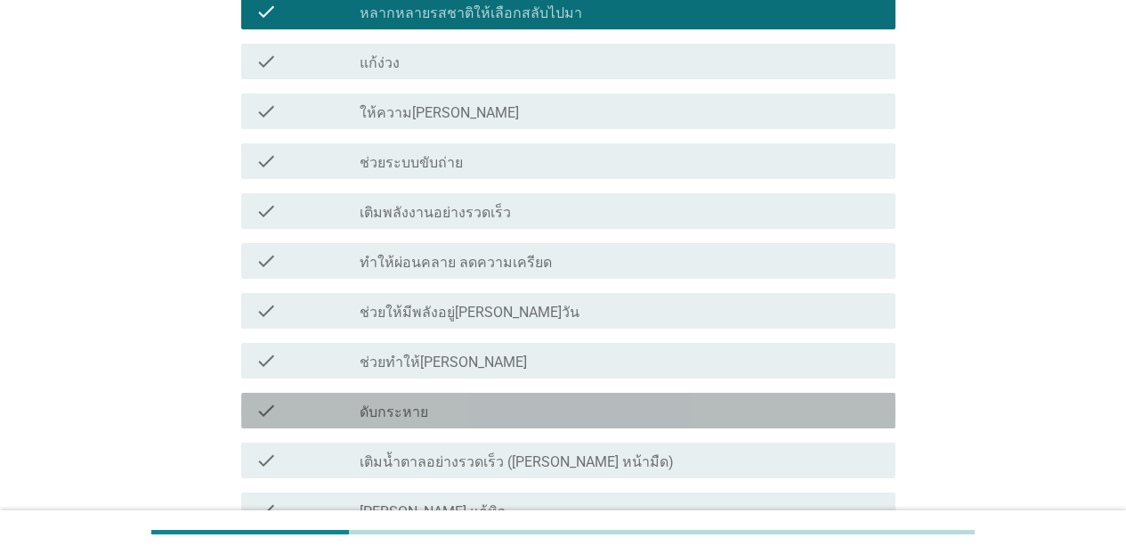
click at [436, 400] on div "check_box_outline_blank ดับกระหาย" at bounding box center [620, 410] width 521 height 21
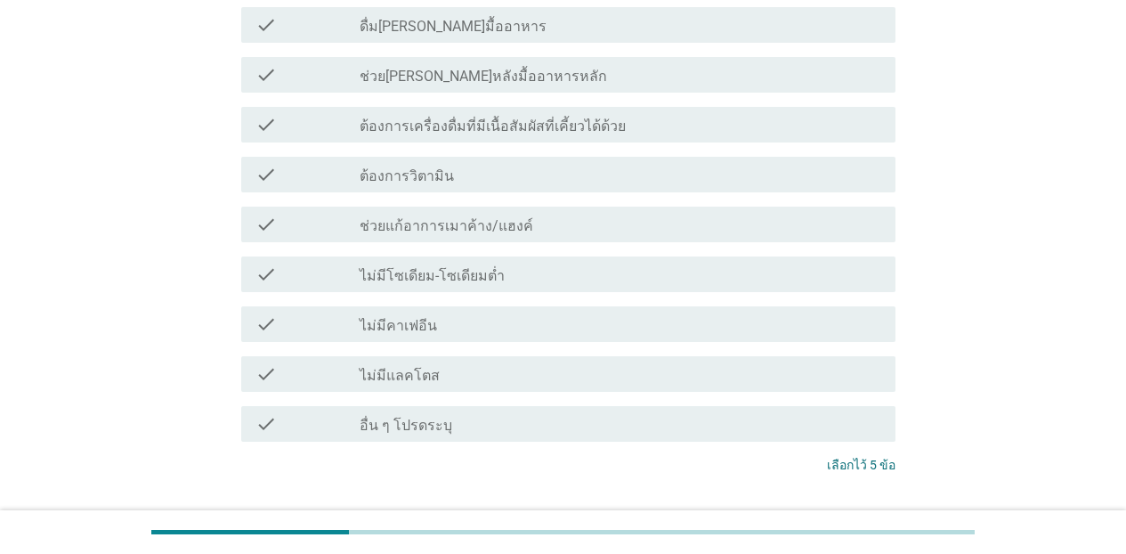
scroll to position [1813, 0]
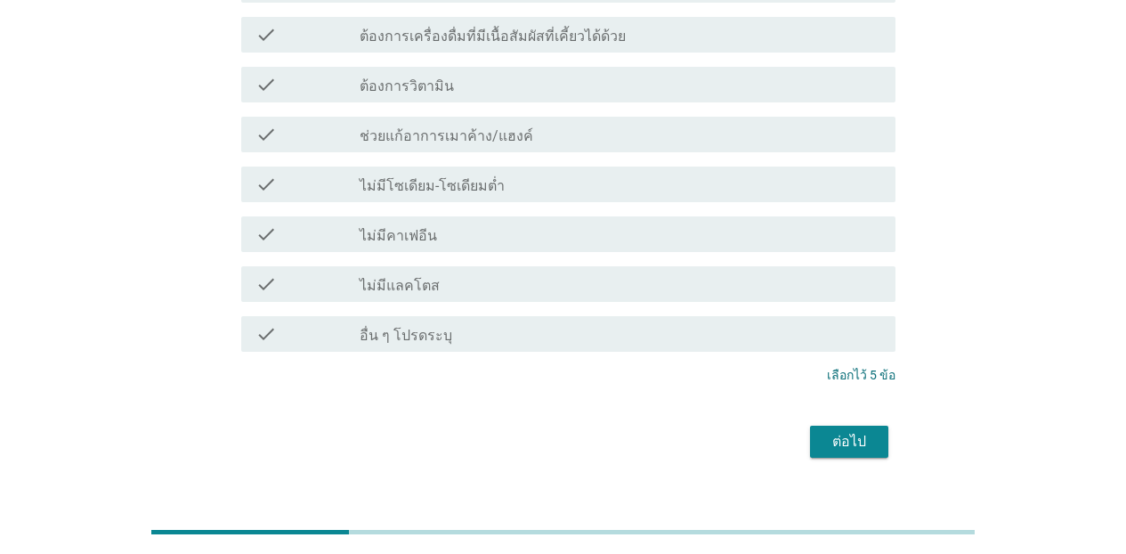
click at [801, 420] on div "ต่อไป" at bounding box center [562, 441] width 665 height 43
click at [848, 431] on div "ต่อไป" at bounding box center [849, 441] width 50 height 21
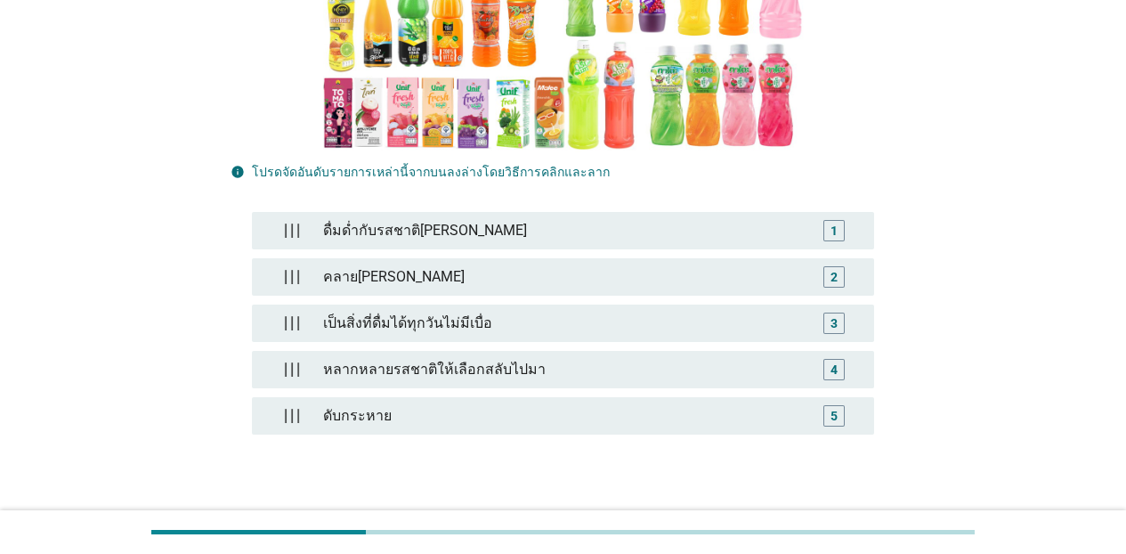
scroll to position [376, 0]
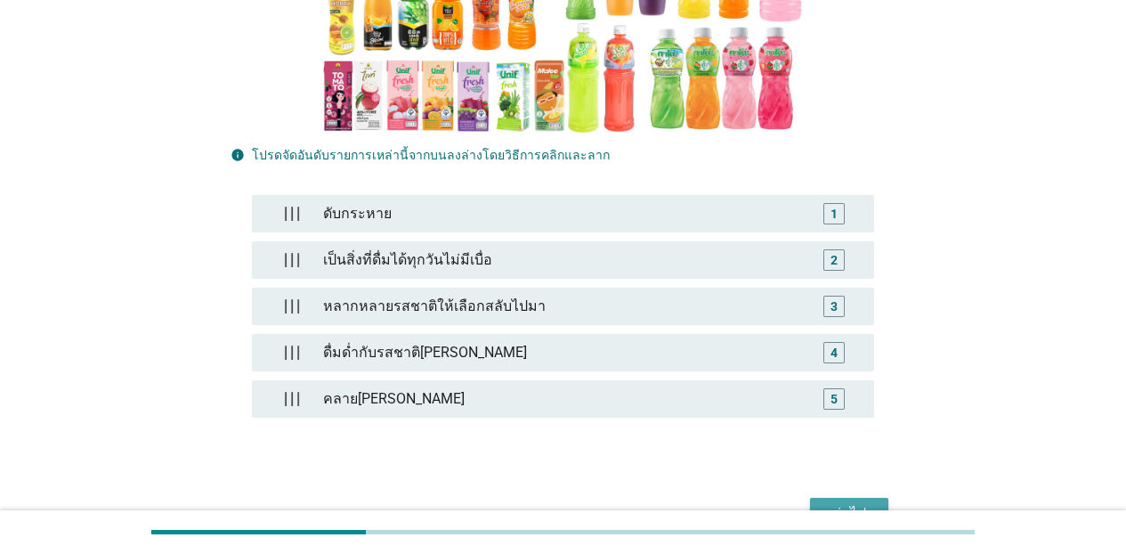
click at [845, 503] on div "ต่อไป" at bounding box center [849, 513] width 50 height 21
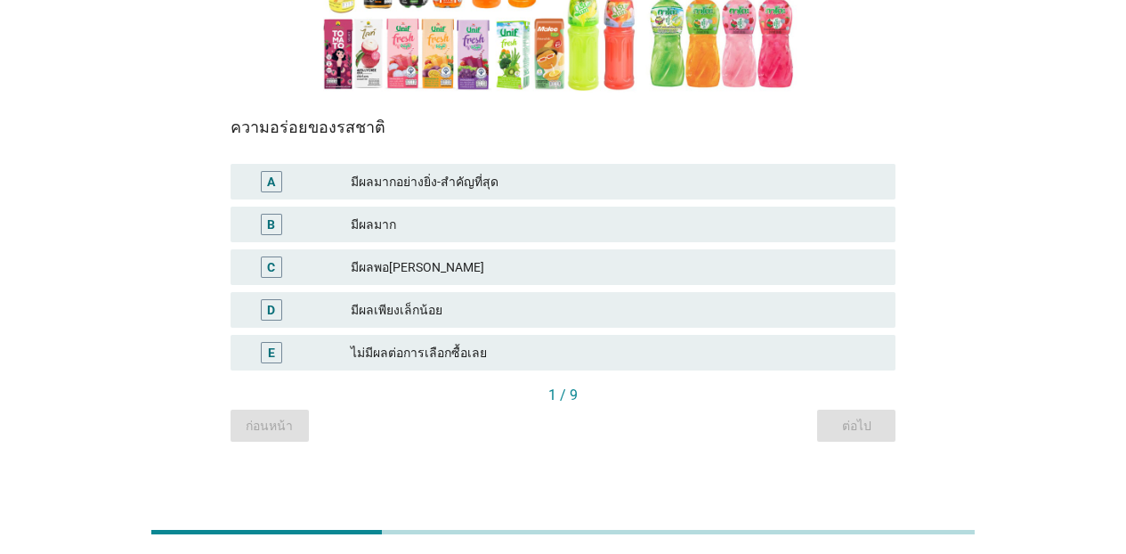
scroll to position [356, 0]
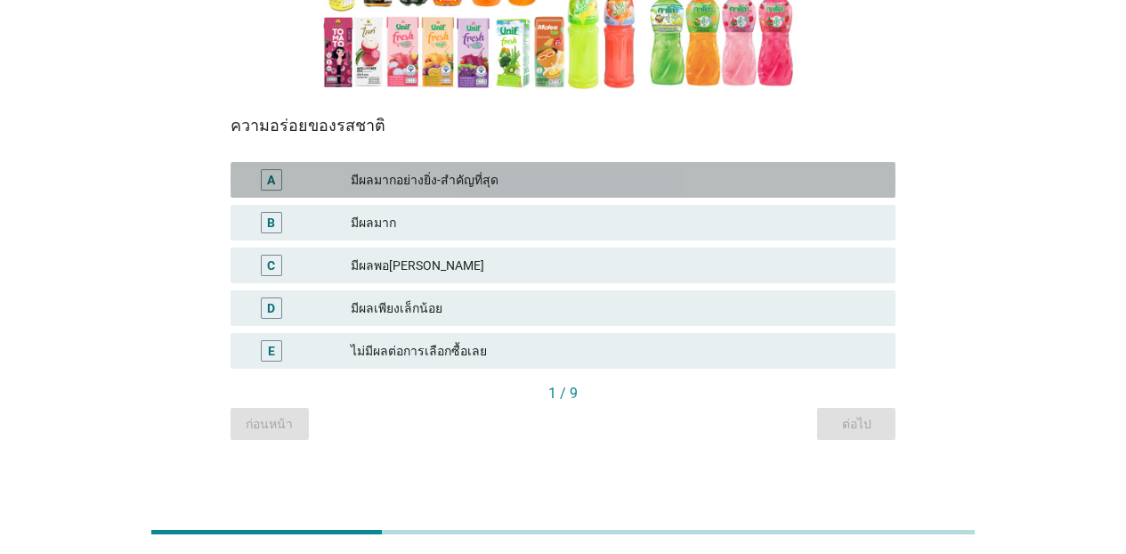
click at [617, 194] on div "A มีผลมากอย่างยิ่ง-สำคัญที่สุด" at bounding box center [562, 180] width 665 height 36
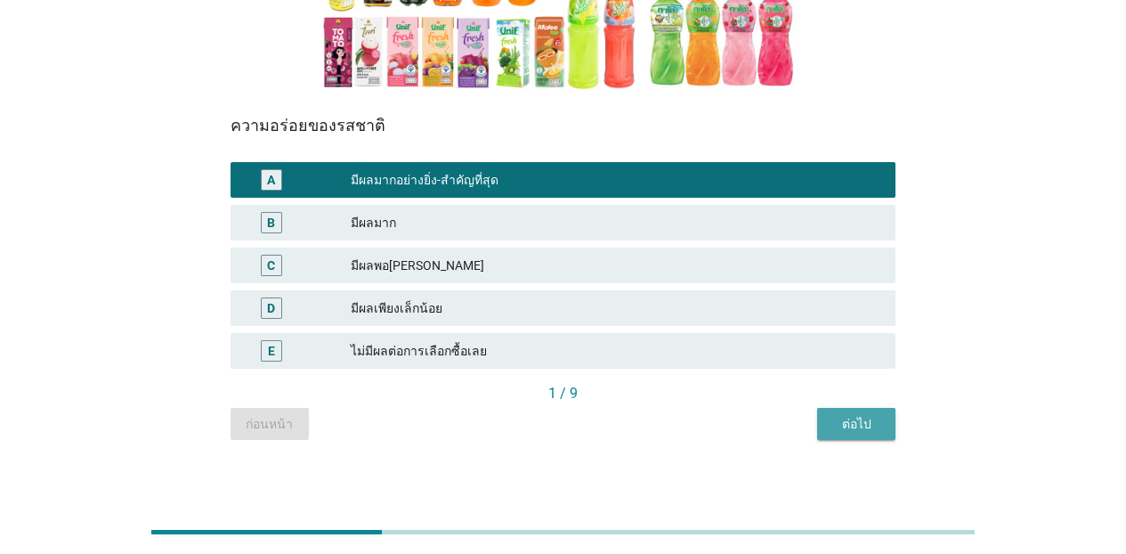
click at [856, 417] on div "ต่อไป" at bounding box center [856, 424] width 50 height 19
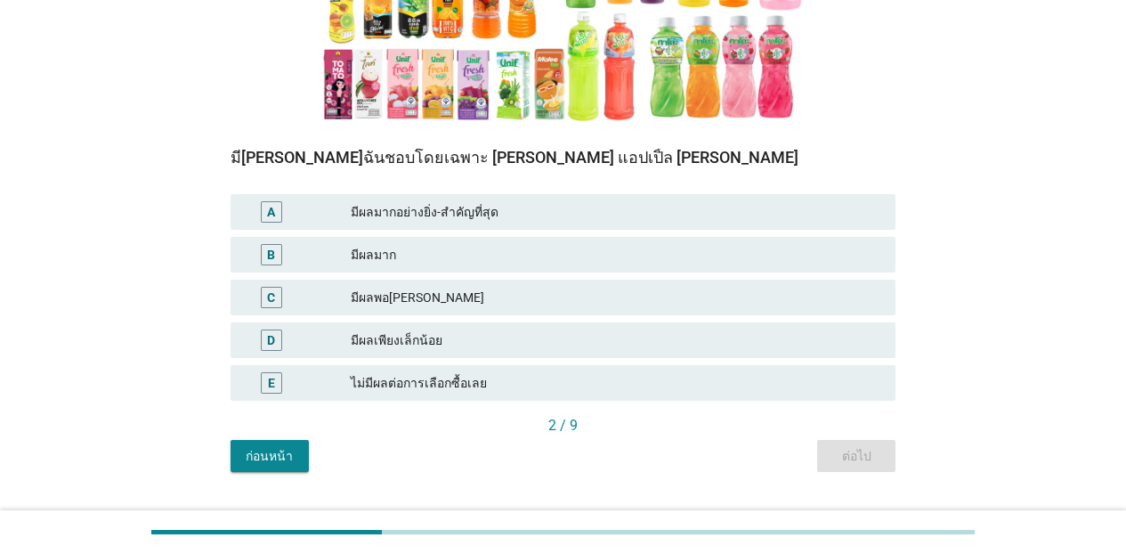
scroll to position [346, 0]
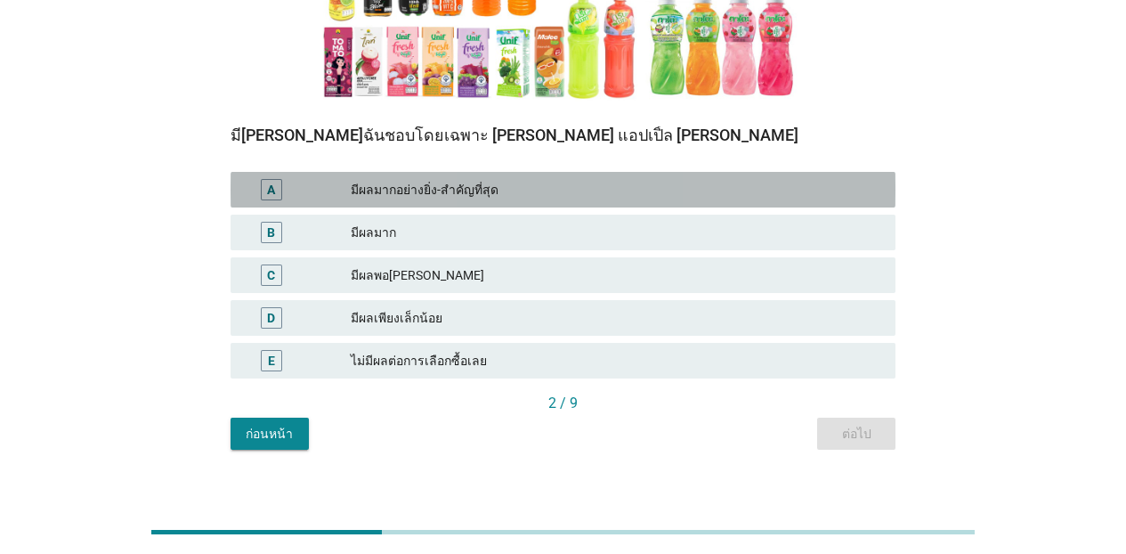
click at [625, 180] on div "มีผลมากอย่างยิ่ง-สำคัญที่สุด" at bounding box center [616, 189] width 530 height 21
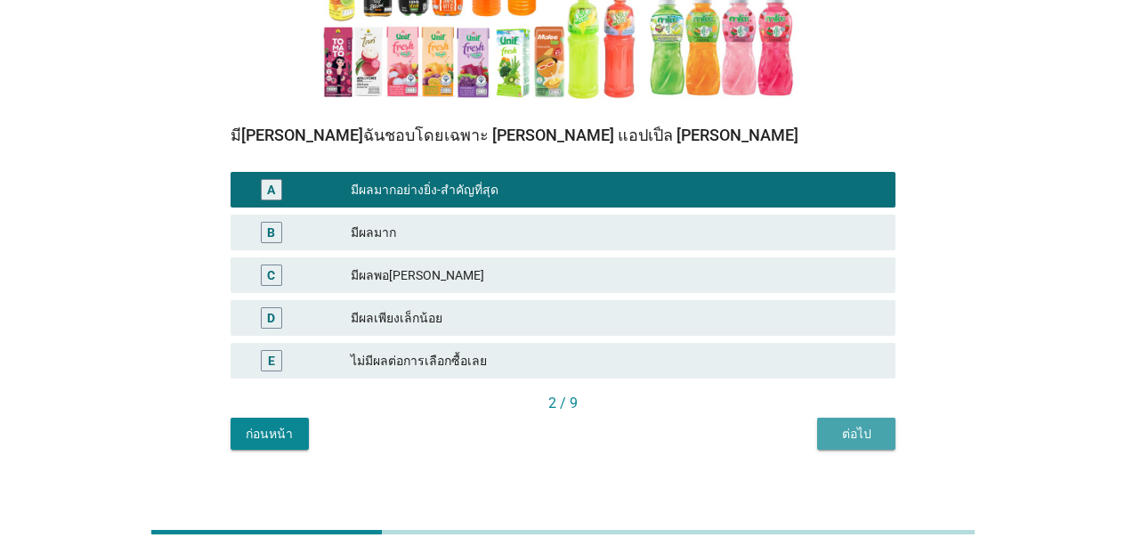
click at [830, 429] on button "ต่อไป" at bounding box center [856, 433] width 78 height 32
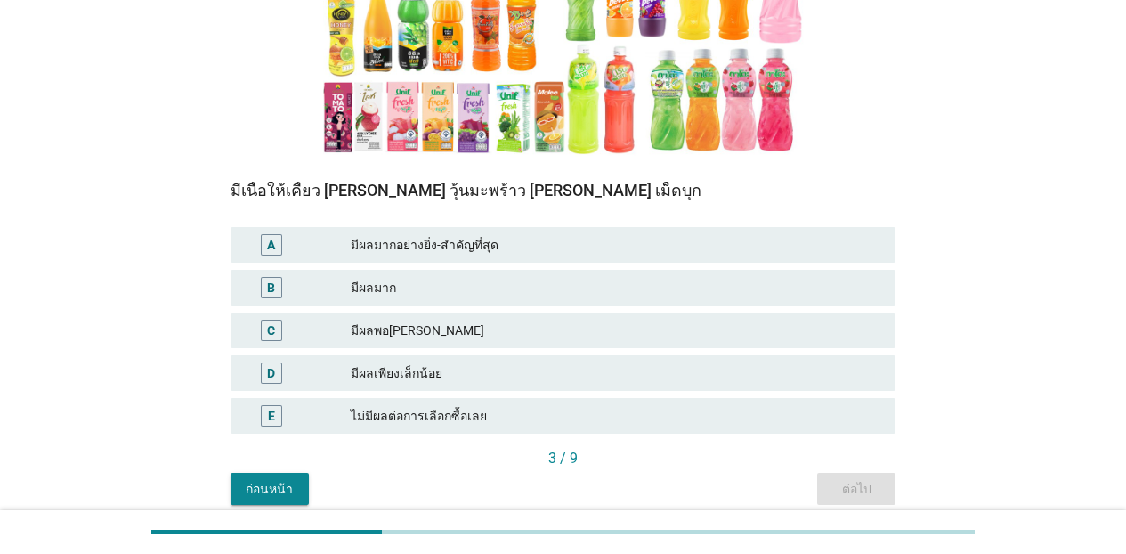
scroll to position [342, 0]
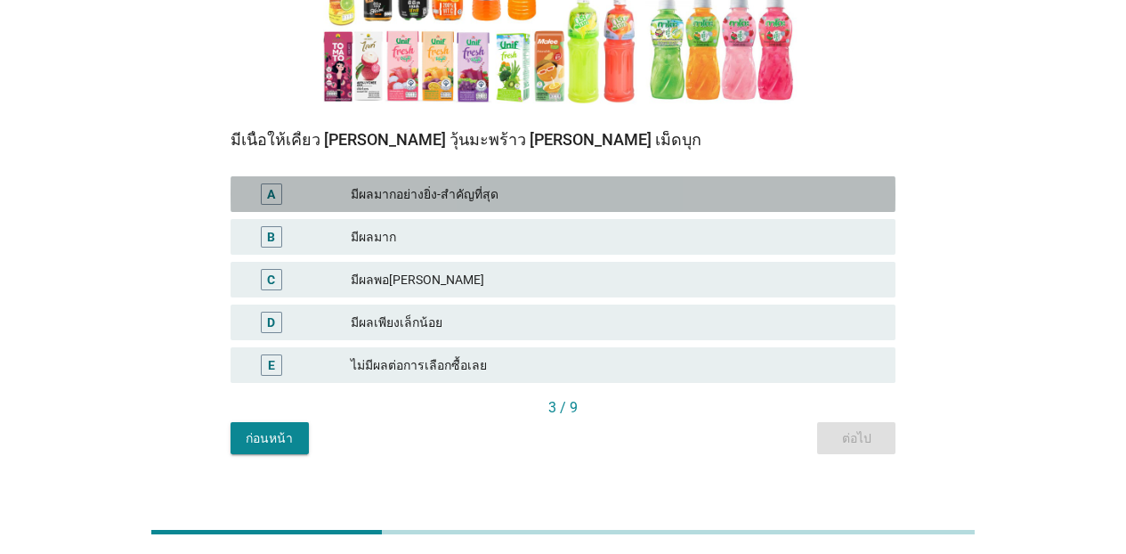
click at [546, 187] on div "มีผลมากอย่างยิ่ง-สำคัญที่สุด" at bounding box center [616, 193] width 530 height 21
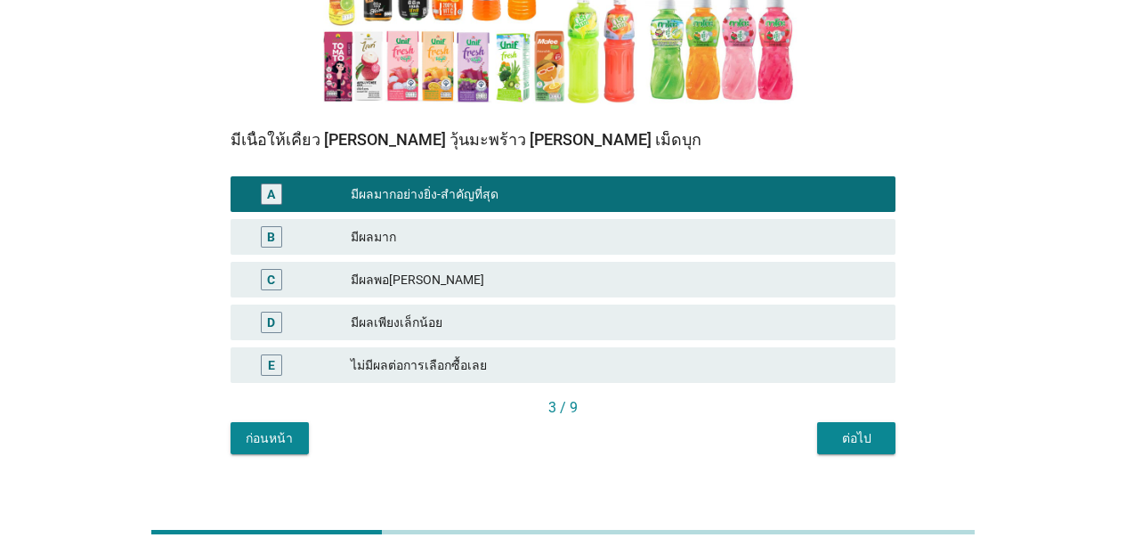
click at [828, 434] on button "ต่อไป" at bounding box center [856, 438] width 78 height 32
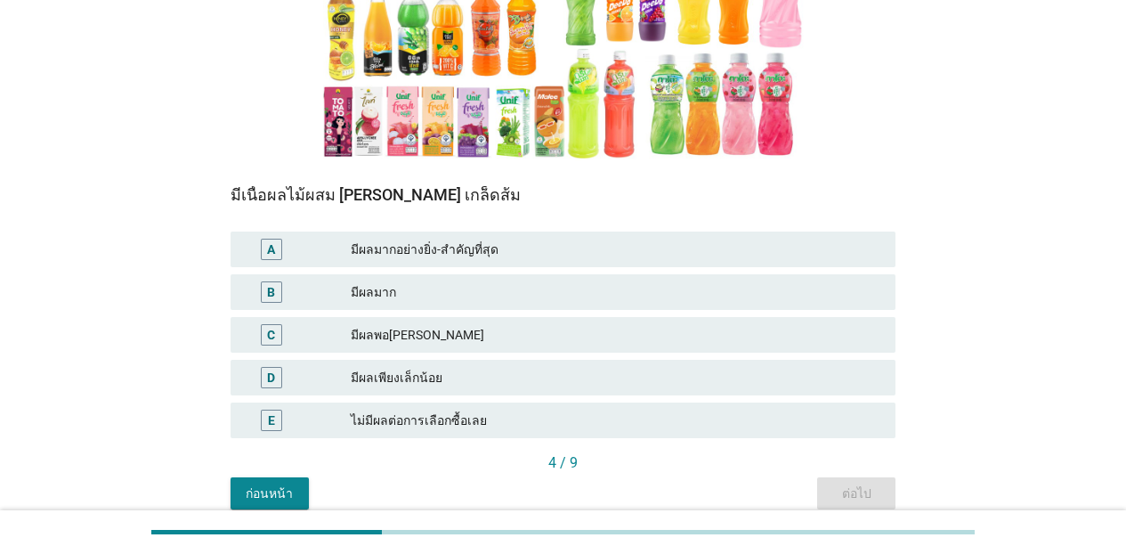
scroll to position [321, 0]
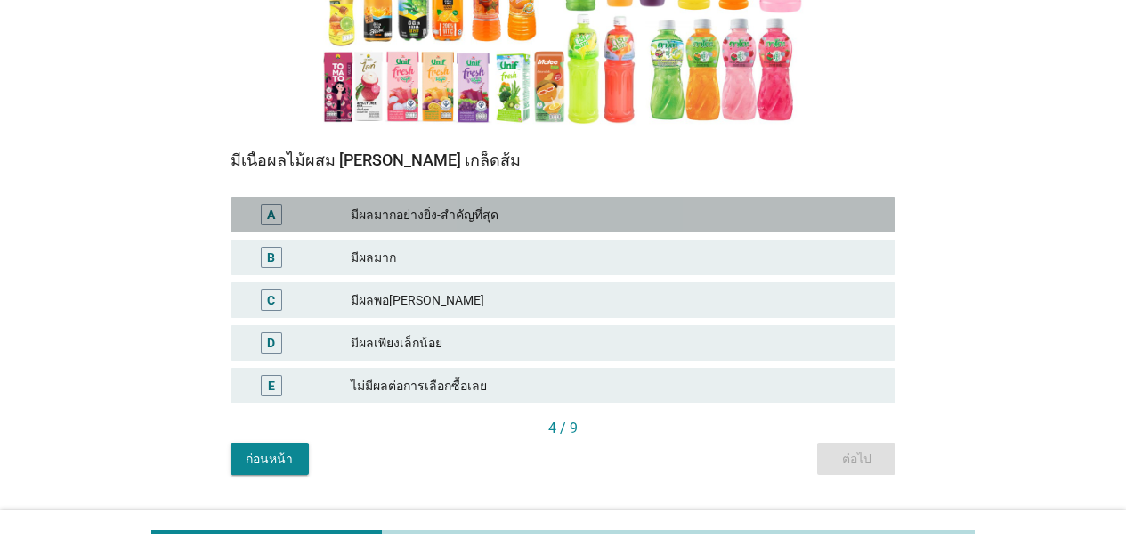
click at [615, 211] on div "มีผลมากอย่างยิ่ง-สำคัญที่สุด" at bounding box center [616, 214] width 530 height 21
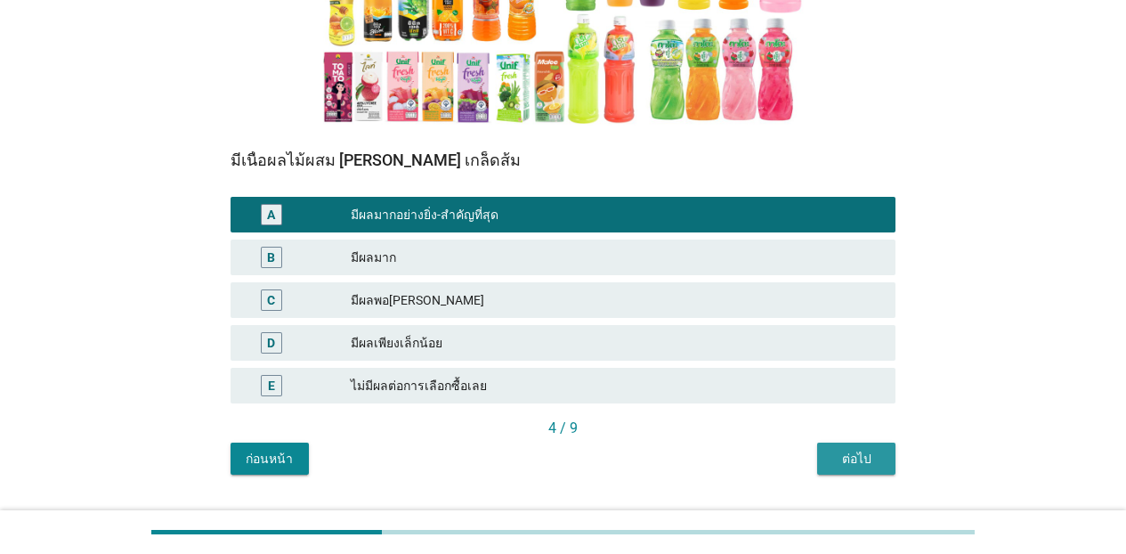
click at [840, 453] on div "ต่อไป" at bounding box center [856, 458] width 50 height 19
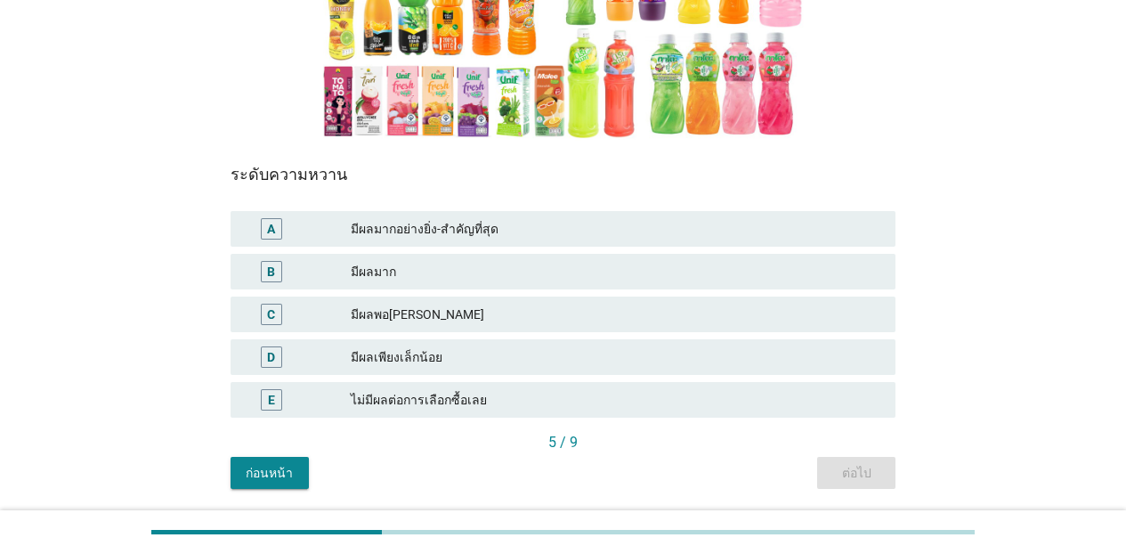
scroll to position [319, 0]
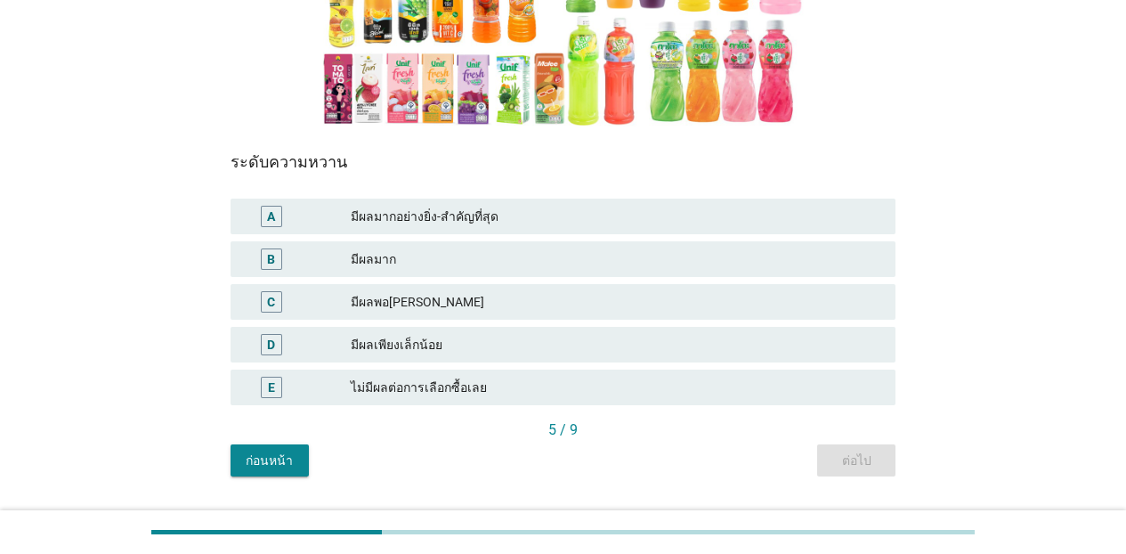
click at [379, 220] on div "มีผลมากอย่างยิ่ง-สำคัญที่สุด" at bounding box center [616, 216] width 530 height 21
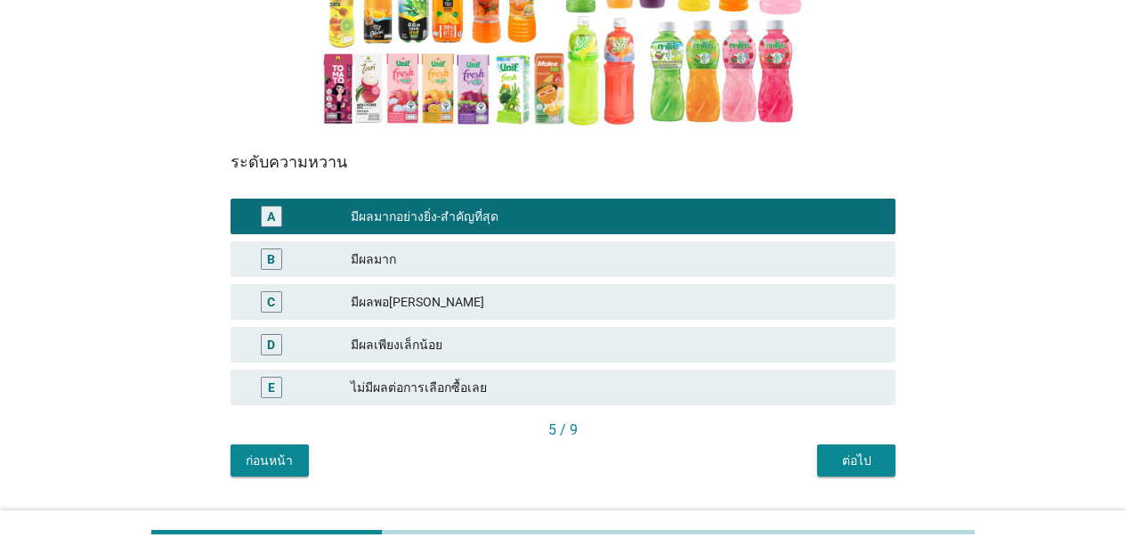
drag, startPoint x: 843, startPoint y: 482, endPoint x: 845, endPoint y: 465, distance: 17.1
click at [845, 479] on div "N4. แต่ละปัจจัยมีผลต่อคุณในการเลือกยี่ห้อ 'น้ำหวาน[PERSON_NAME]รสผลไม้-น้ำผลไม้…" at bounding box center [562, 118] width 693 height 746
click at [845, 461] on div "ต่อไป" at bounding box center [856, 460] width 50 height 19
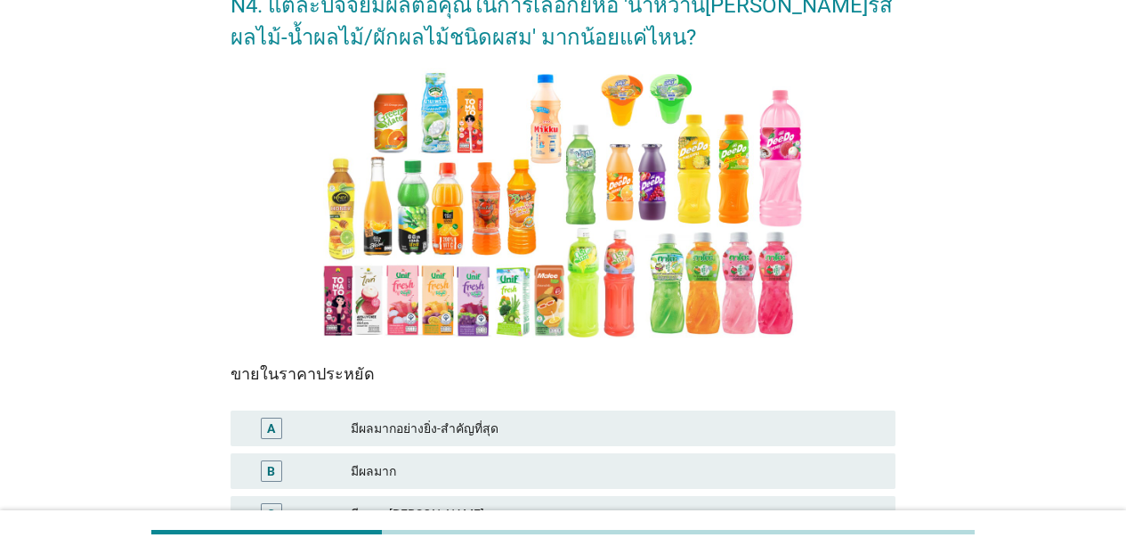
scroll to position [365, 0]
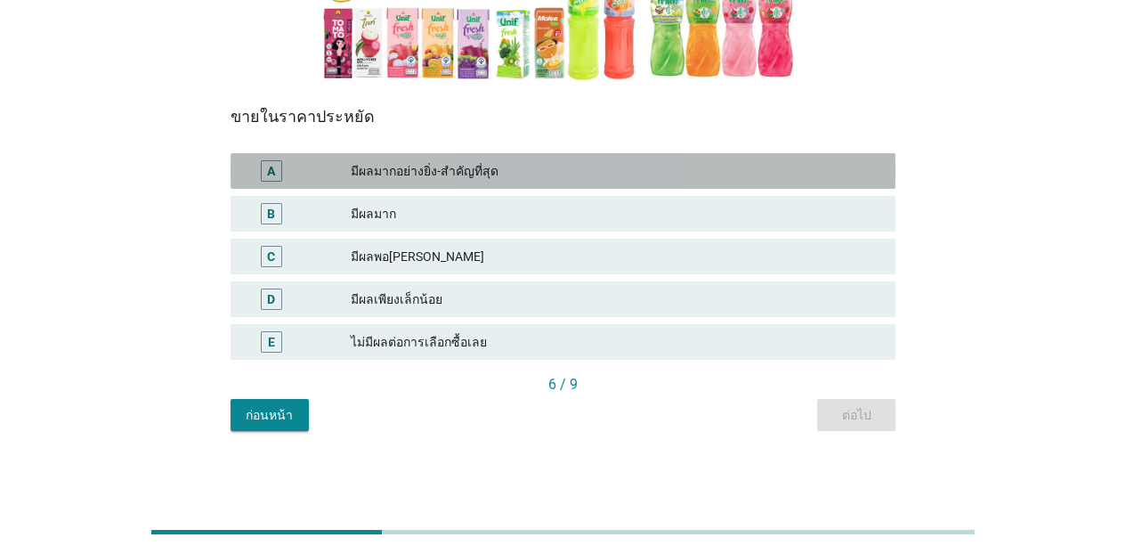
click at [570, 178] on div "มีผลมากอย่างยิ่ง-สำคัญที่สุด" at bounding box center [616, 170] width 530 height 21
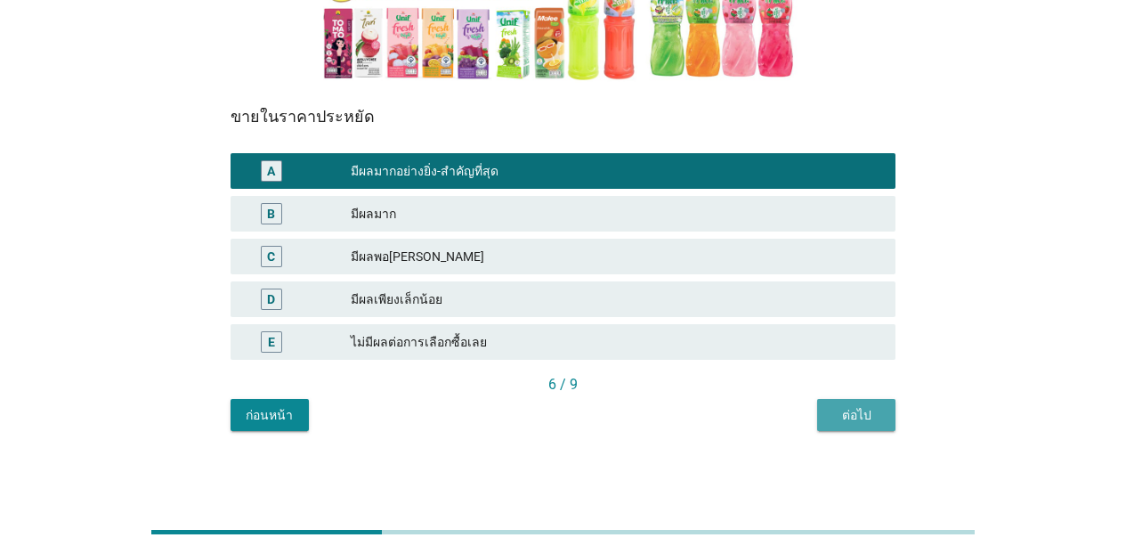
click at [844, 414] on div "ต่อไป" at bounding box center [856, 415] width 50 height 19
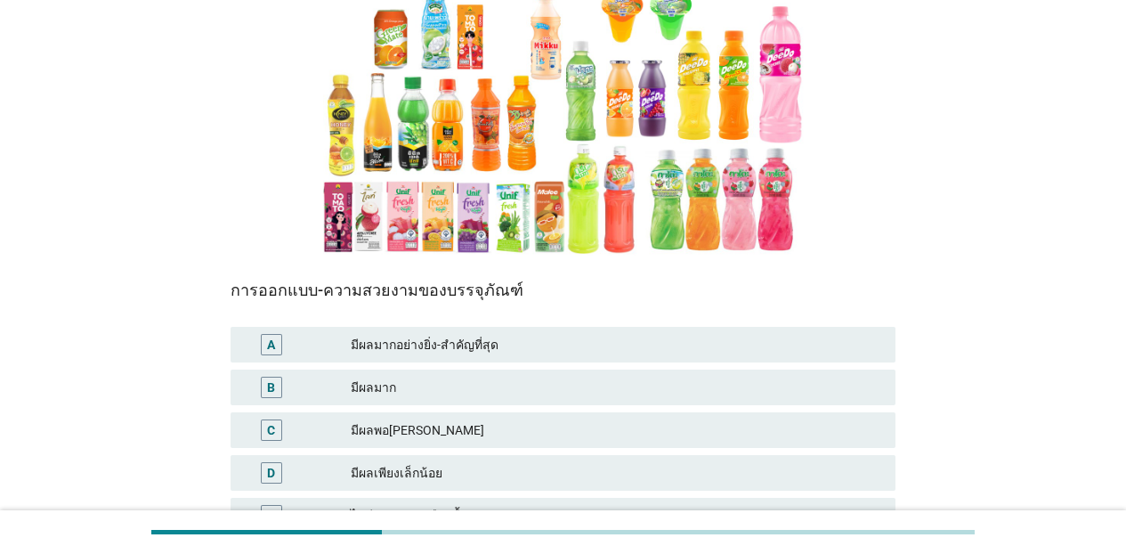
scroll to position [258, 0]
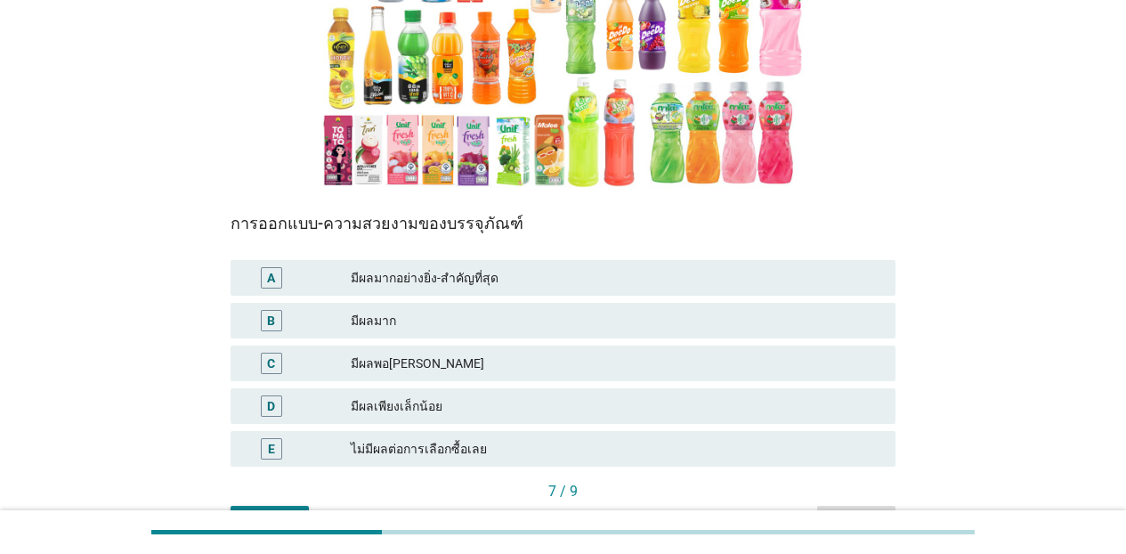
click at [626, 275] on div "มีผลมากอย่างยิ่ง-สำคัญที่สุด" at bounding box center [616, 277] width 530 height 21
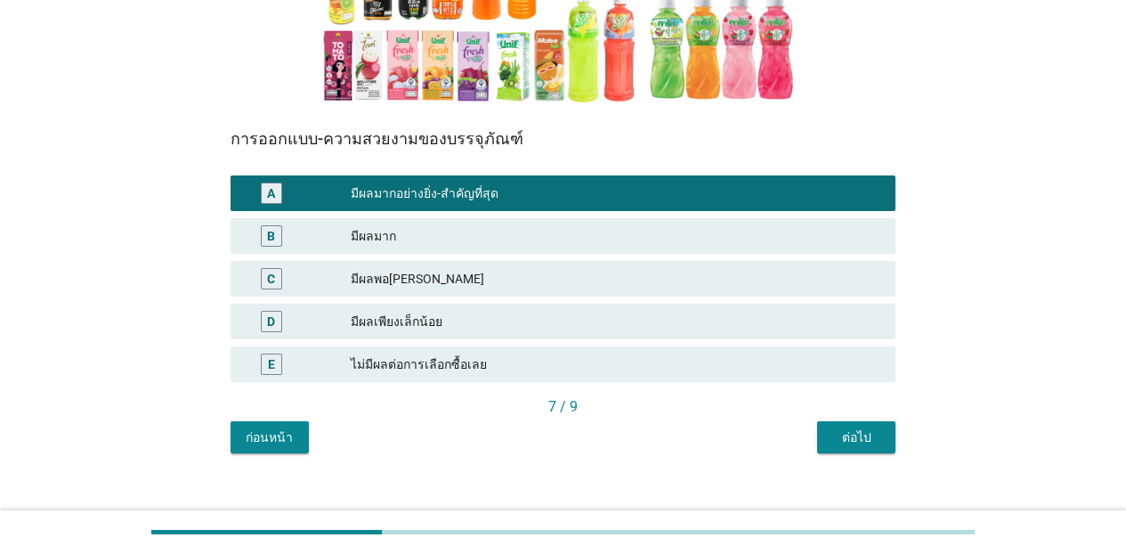
scroll to position [365, 0]
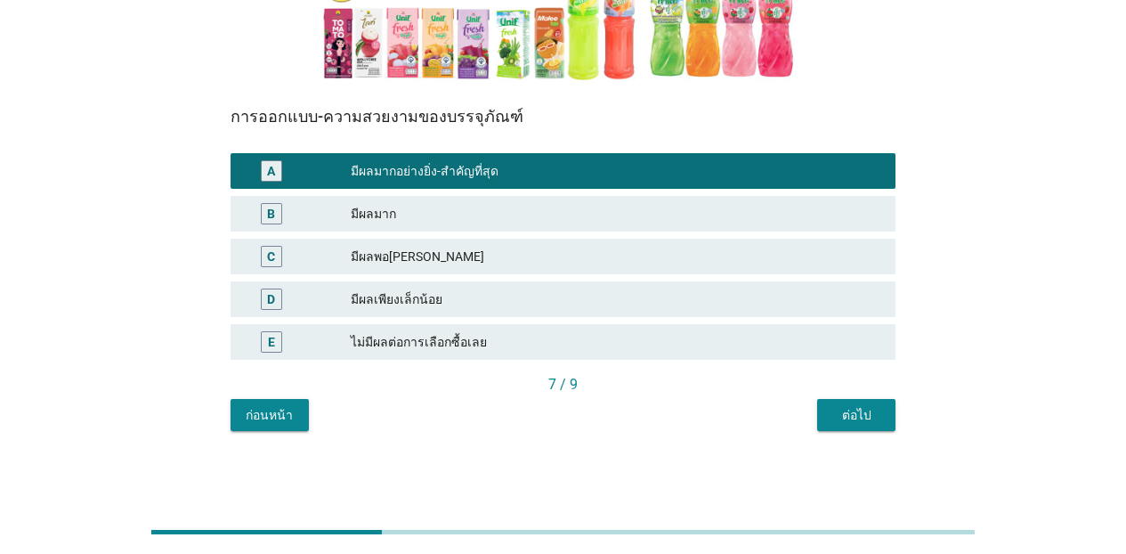
click at [849, 406] on div "ต่อไป" at bounding box center [856, 415] width 50 height 19
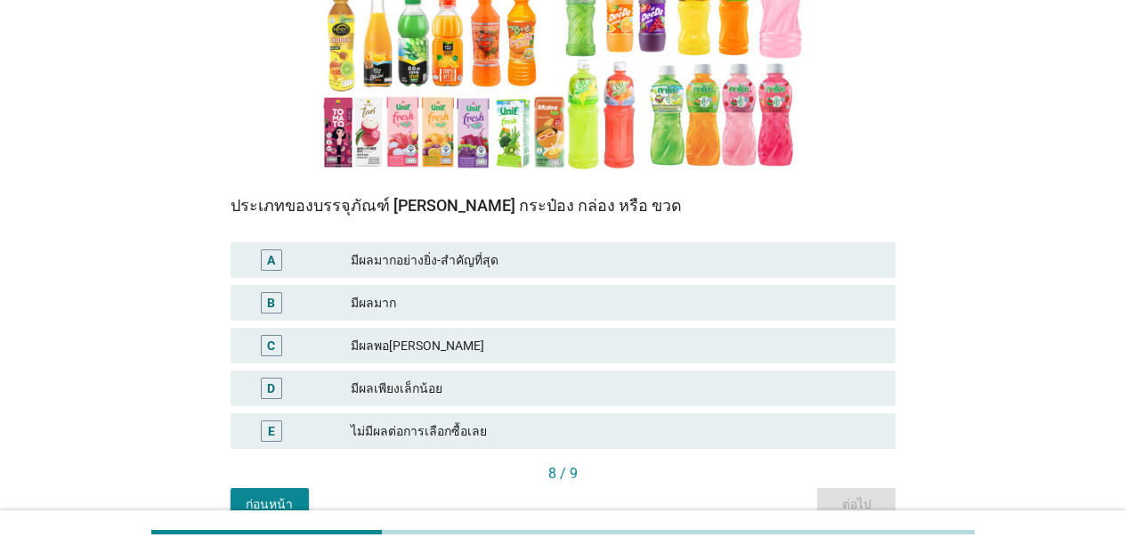
scroll to position [279, 0]
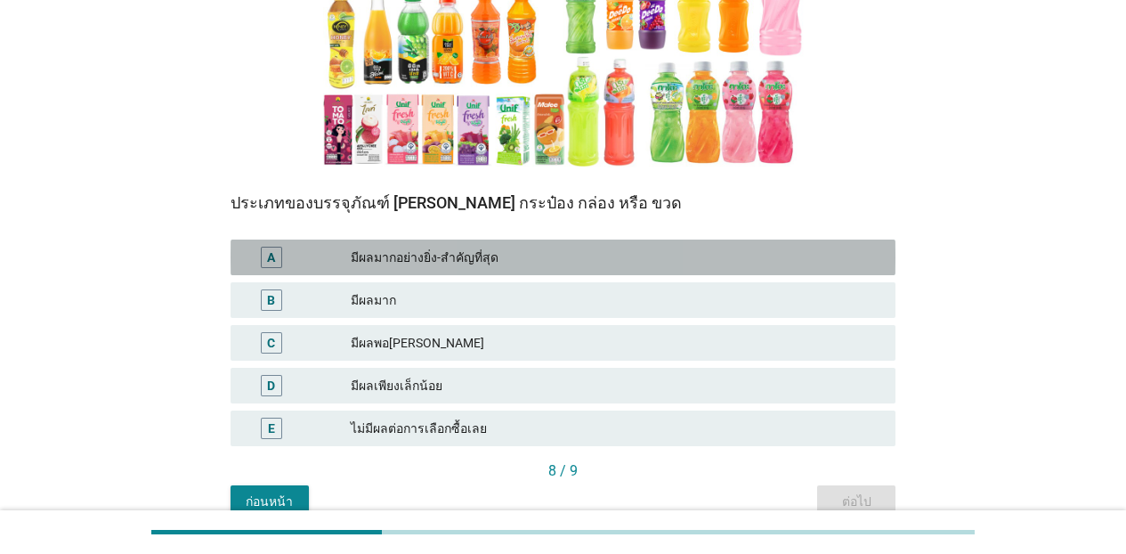
click at [448, 264] on div "มีผลมากอย่างยิ่ง-สำคัญที่สุด" at bounding box center [616, 256] width 530 height 21
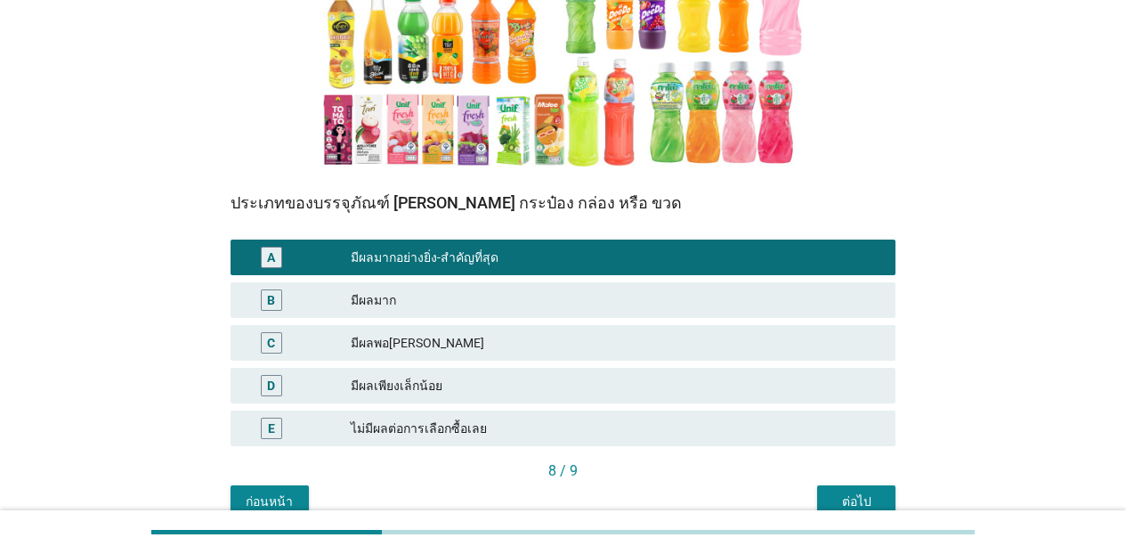
click at [814, 491] on div "ก่อนหน้า ต่อไป" at bounding box center [562, 501] width 665 height 32
click at [838, 493] on div "ต่อไป" at bounding box center [856, 501] width 50 height 19
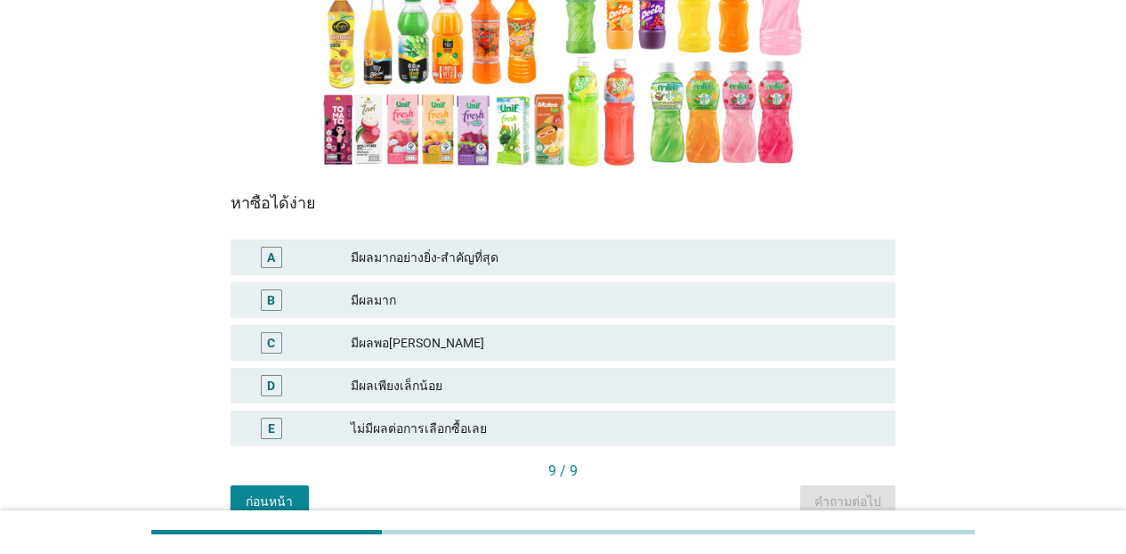
click at [500, 258] on div "มีผลมากอย่างยิ่ง-สำคัญที่สุด" at bounding box center [616, 256] width 530 height 21
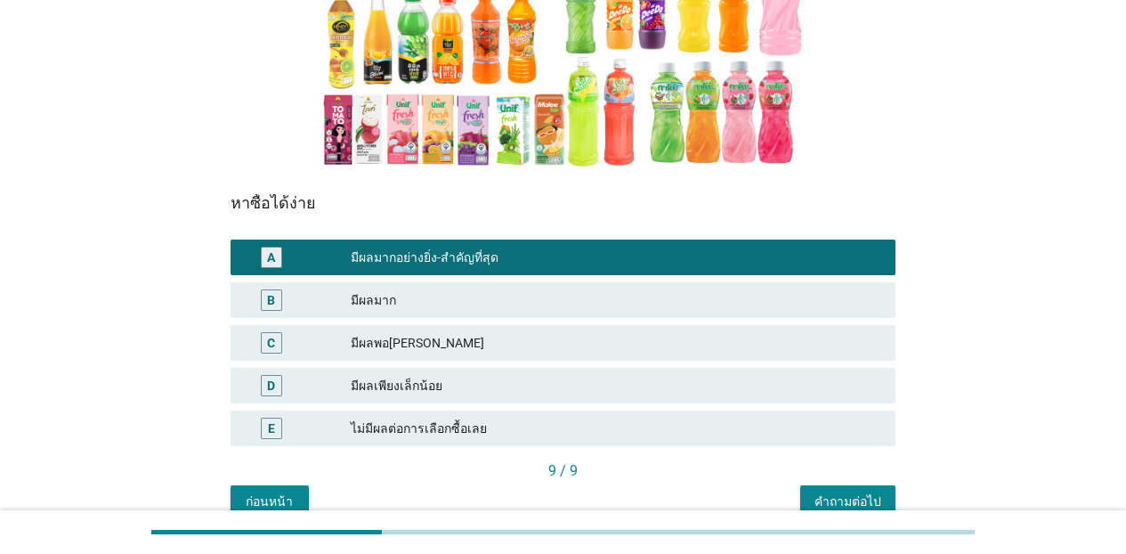
click at [876, 489] on button "คำถามต่อไป" at bounding box center [847, 501] width 95 height 32
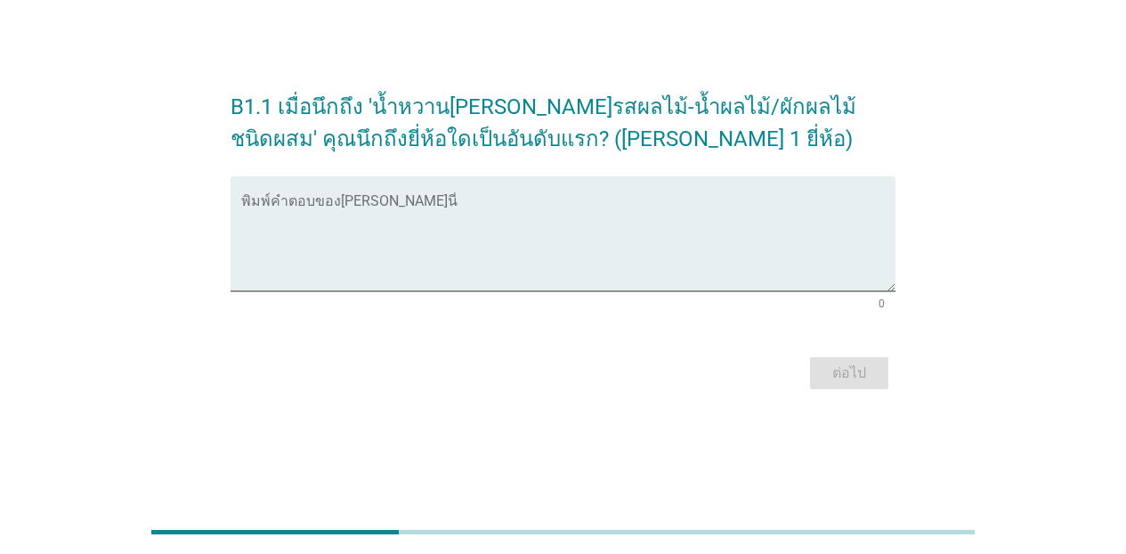
scroll to position [0, 0]
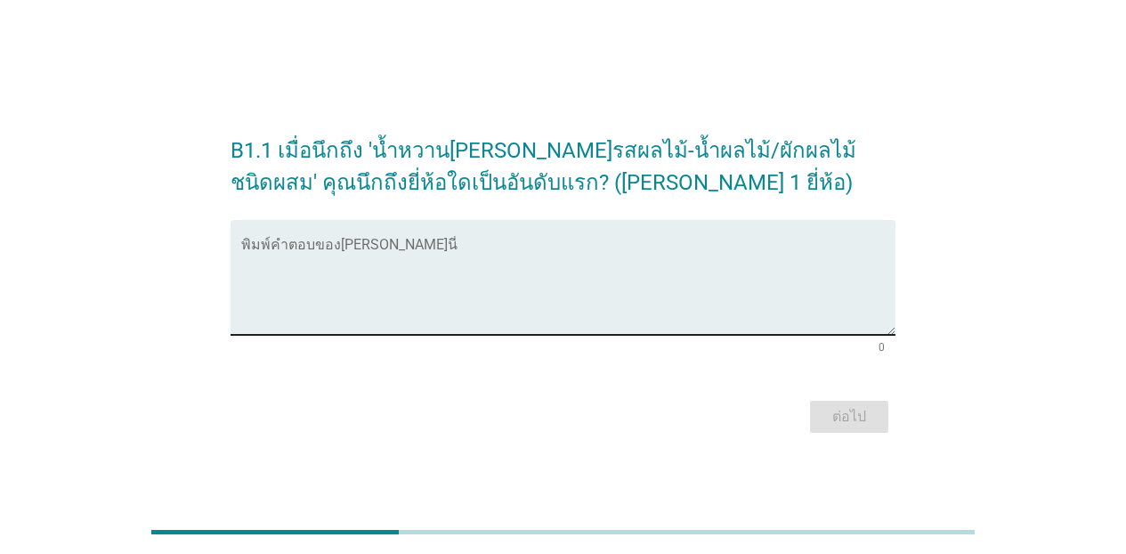
click at [343, 287] on textarea "พิมพ์คำตอบของคุณ ที่นี่" at bounding box center [568, 287] width 654 height 93
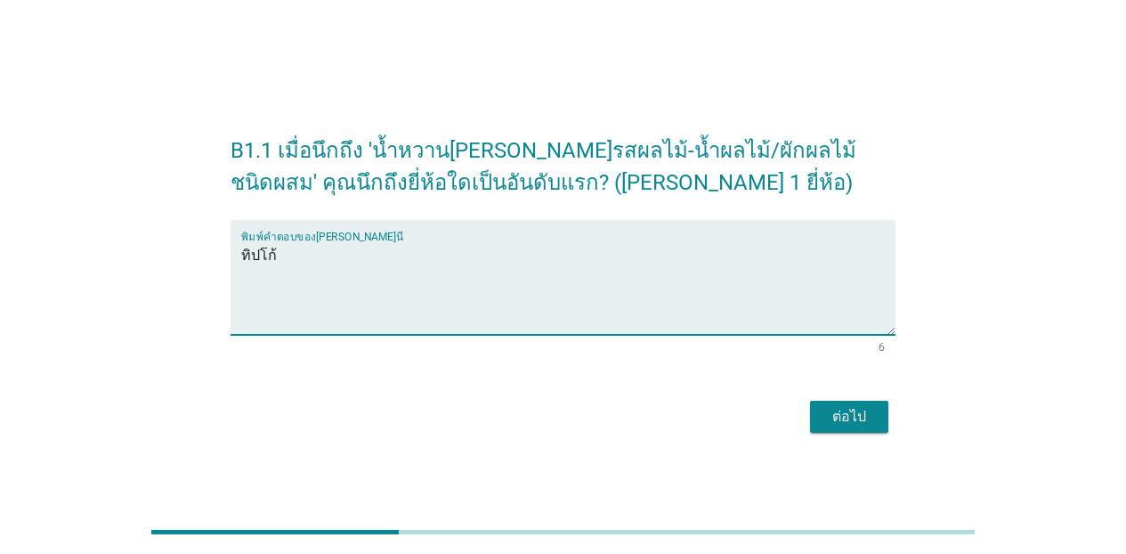
type textarea "ทิปโก้"
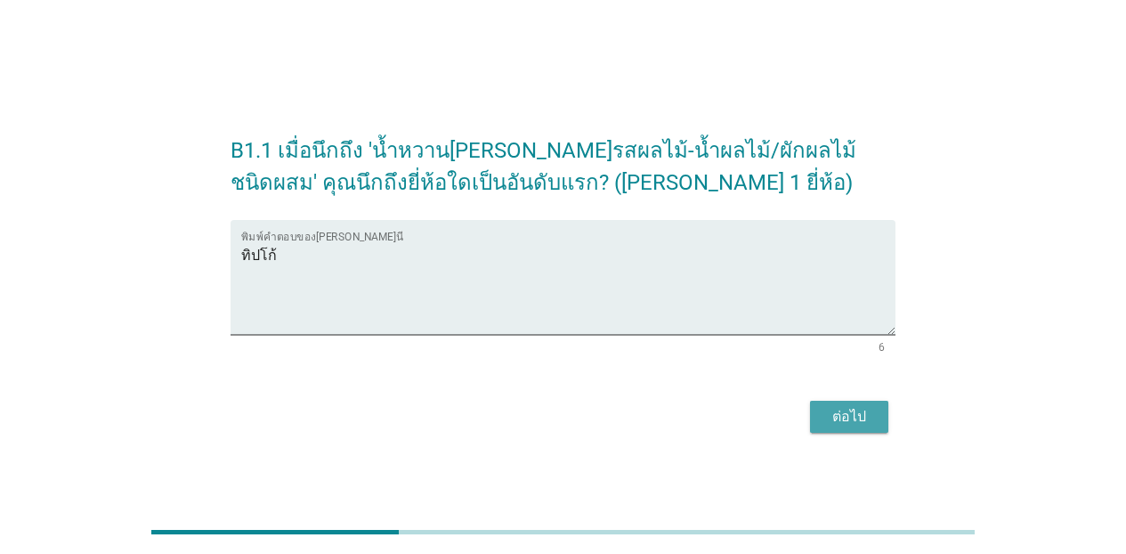
click at [823, 414] on button "ต่อไป" at bounding box center [849, 416] width 78 height 32
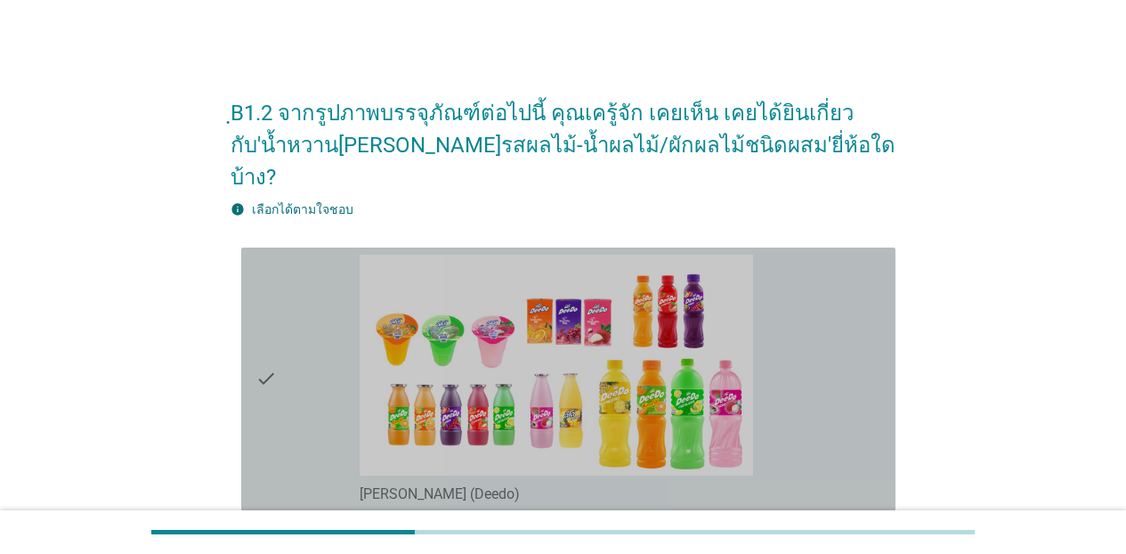
click at [810, 346] on div "check_box_outline_blank [PERSON_NAME] (Deedo)" at bounding box center [620, 379] width 521 height 249
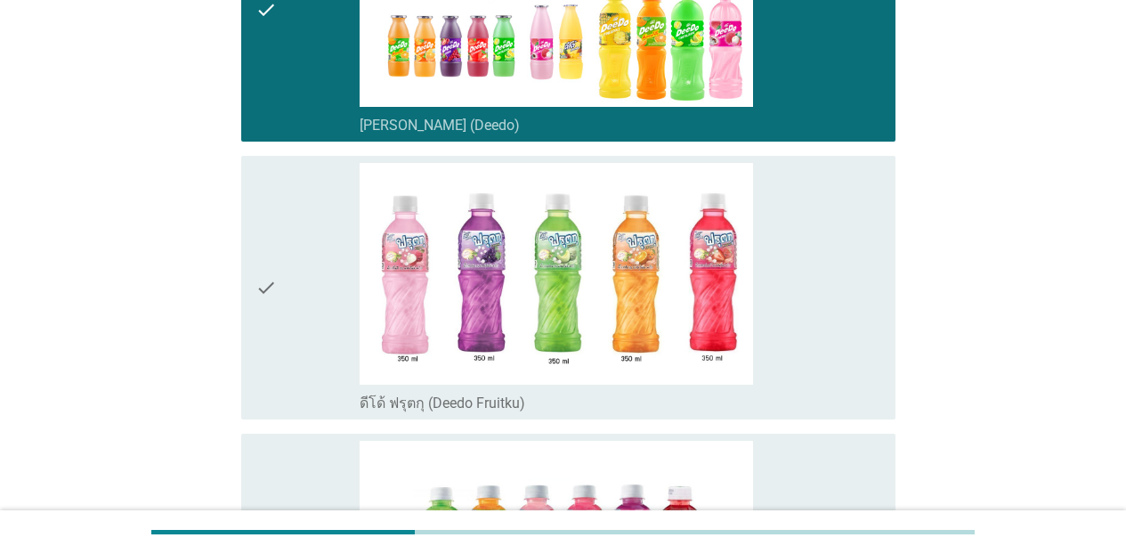
scroll to position [451, 0]
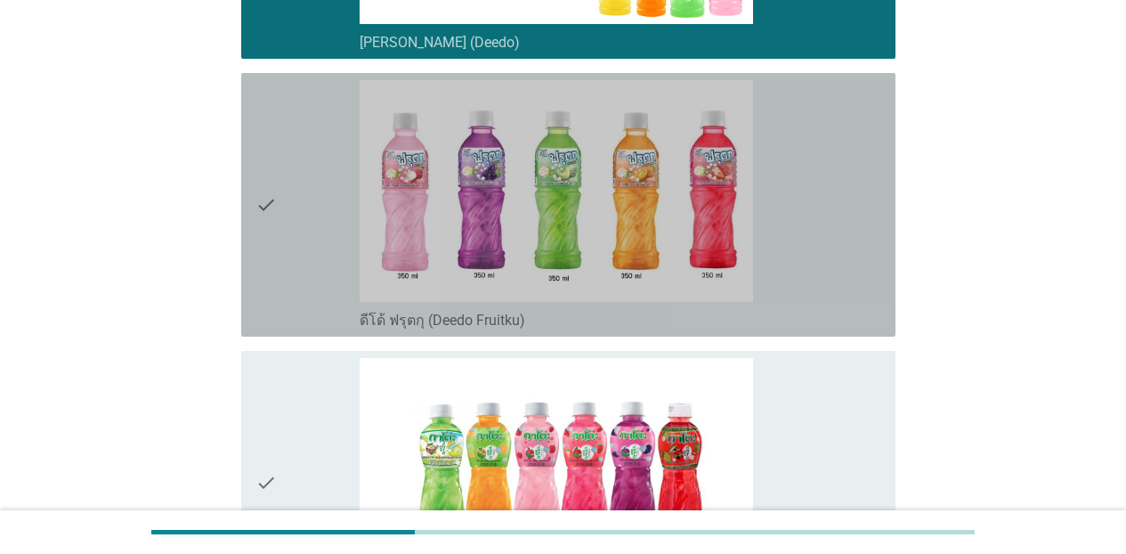
click at [816, 257] on div "check_box_outline_blank ดีโด้ ฟรุตกุ (Deedo Fruitku)" at bounding box center [620, 204] width 521 height 249
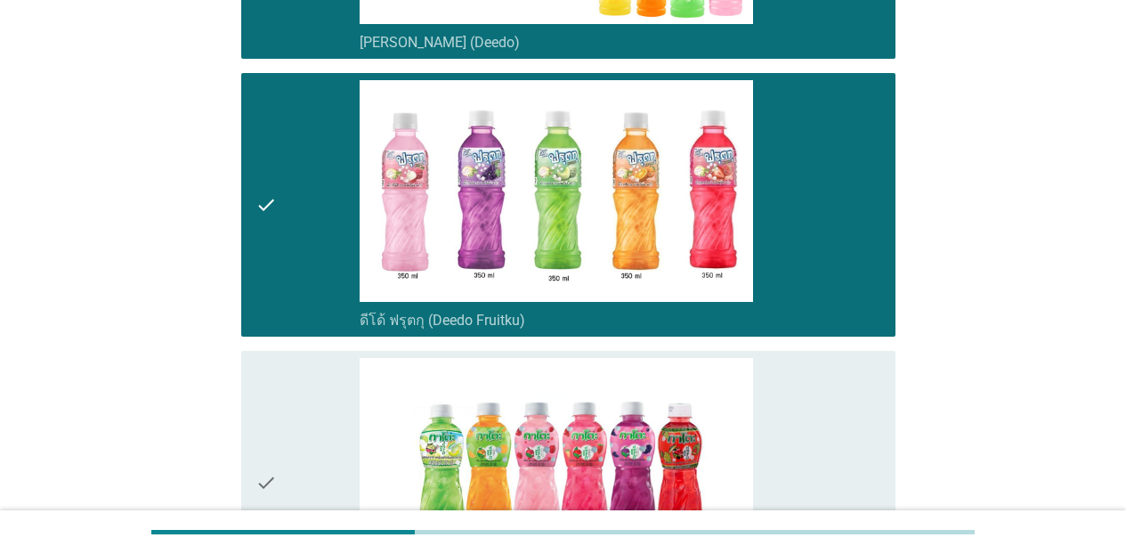
click at [818, 371] on div "check_box_outline_blank กาโตะ (Kato)" at bounding box center [620, 482] width 521 height 249
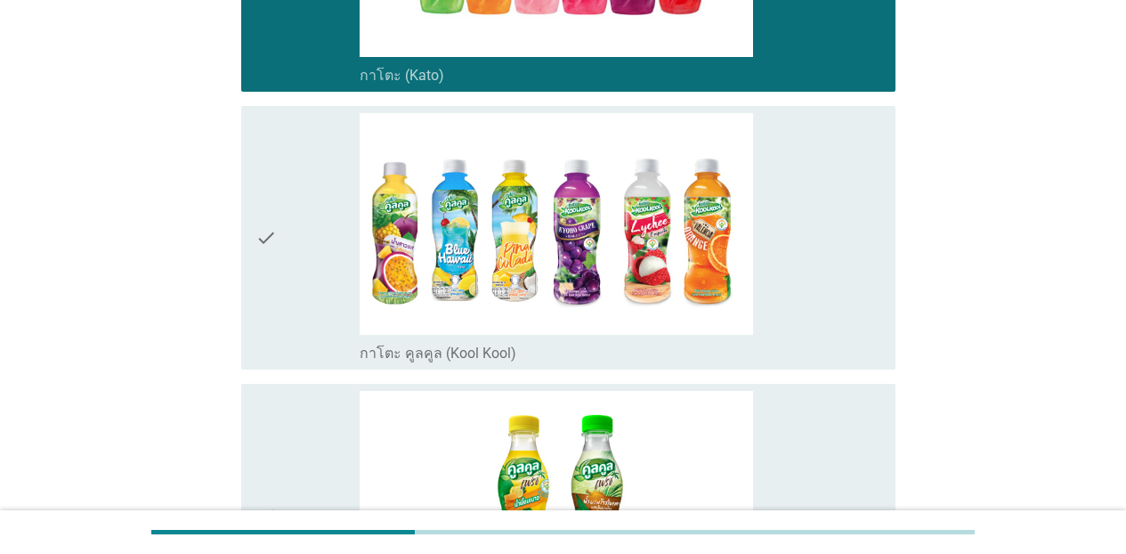
scroll to position [1021, 0]
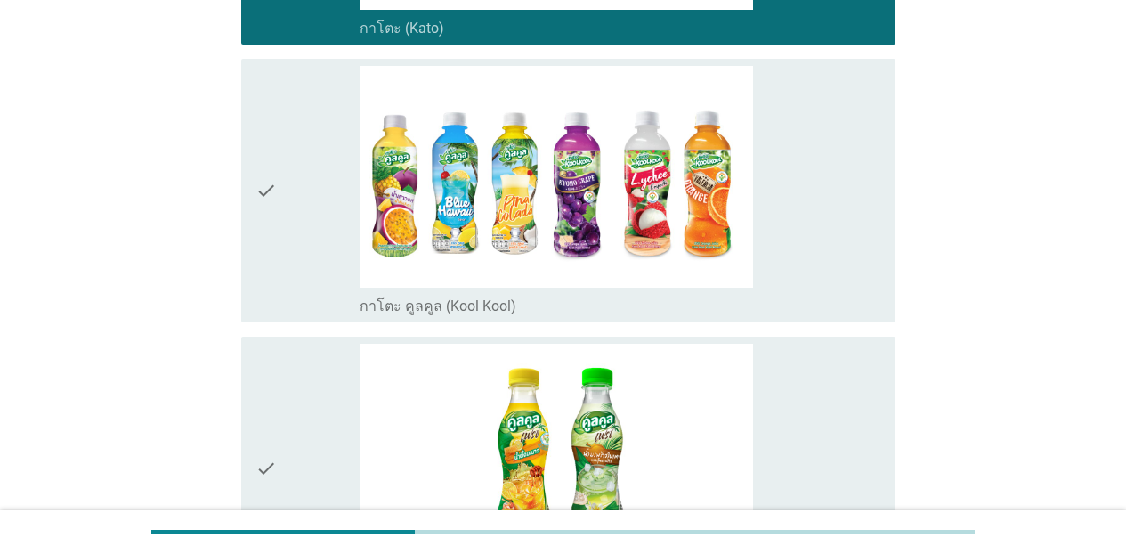
drag, startPoint x: 828, startPoint y: 242, endPoint x: 822, endPoint y: 305, distance: 63.5
click at [828, 246] on div "check_box_outline_blank กาโตะ คูลคูล (Kool Kool)" at bounding box center [620, 190] width 521 height 249
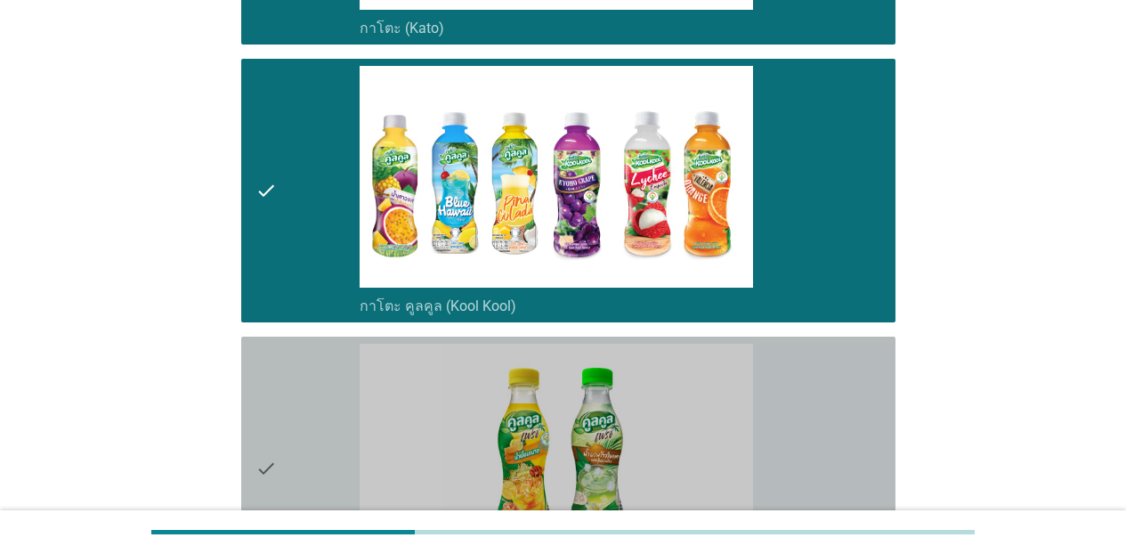
drag, startPoint x: 822, startPoint y: 327, endPoint x: 948, endPoint y: 411, distance: 150.8
click at [825, 343] on div "check_box_outline_blank คูลคูลเฟรช (Kool Kool Fresh)" at bounding box center [620, 467] width 521 height 249
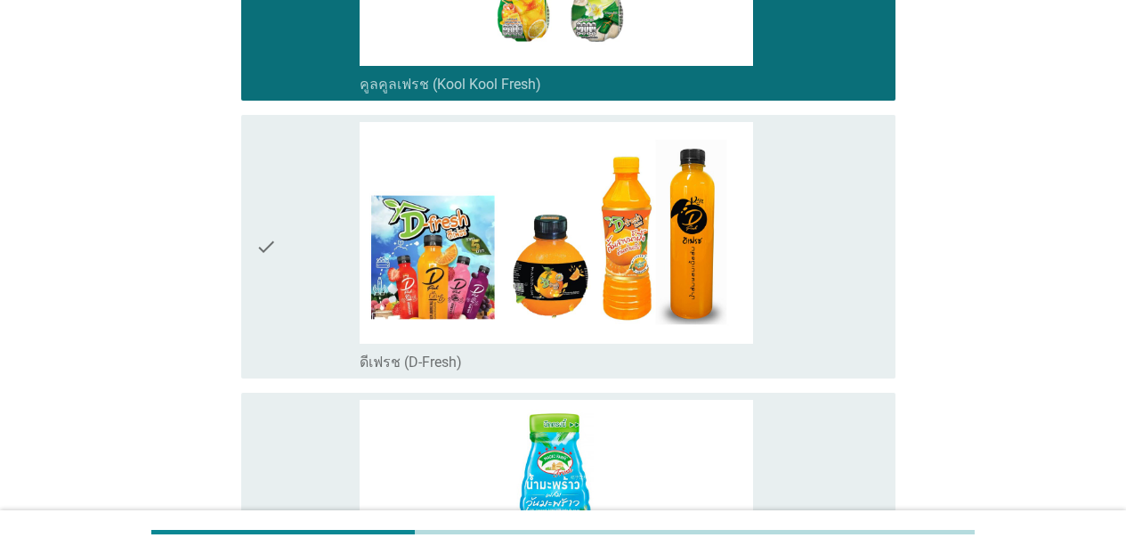
scroll to position [1602, 0]
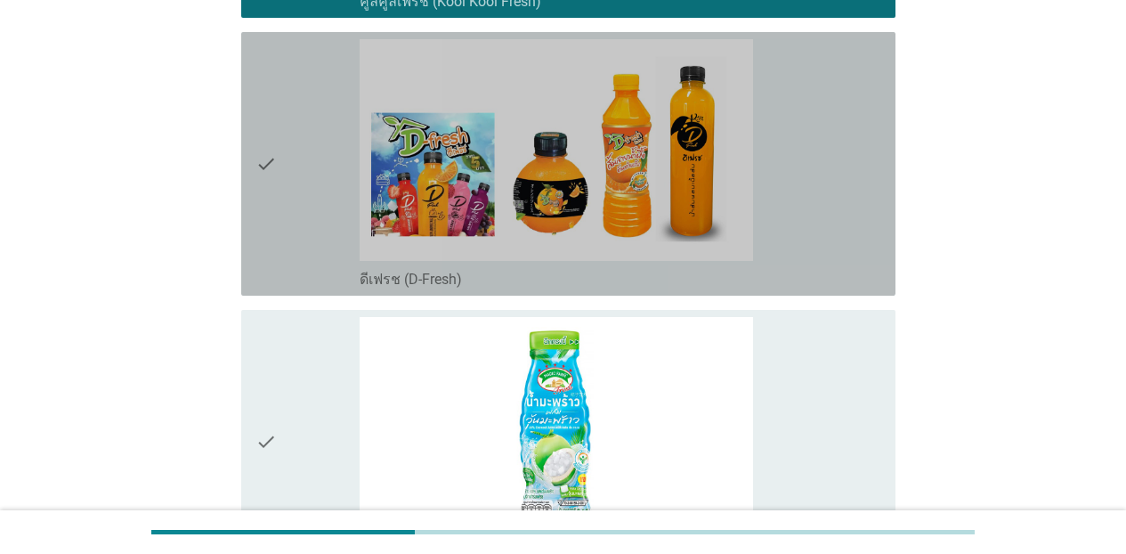
click at [840, 190] on div "check_box_outline_blank ดีเฟรช (D-Fresh)" at bounding box center [620, 163] width 521 height 249
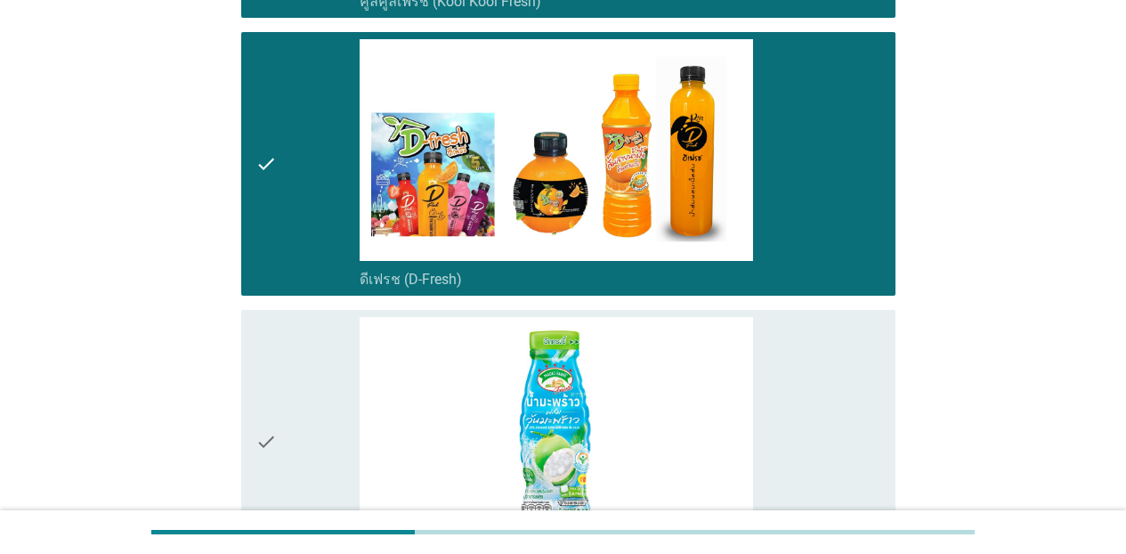
drag, startPoint x: 836, startPoint y: 297, endPoint x: 894, endPoint y: 332, distance: 67.5
click at [836, 317] on div "check_box_outline_blank เมจิกฟาร์ม เฟรช: ผสมวุ้นมะพร้าว (Magic Farm Fresh)" at bounding box center [620, 441] width 521 height 249
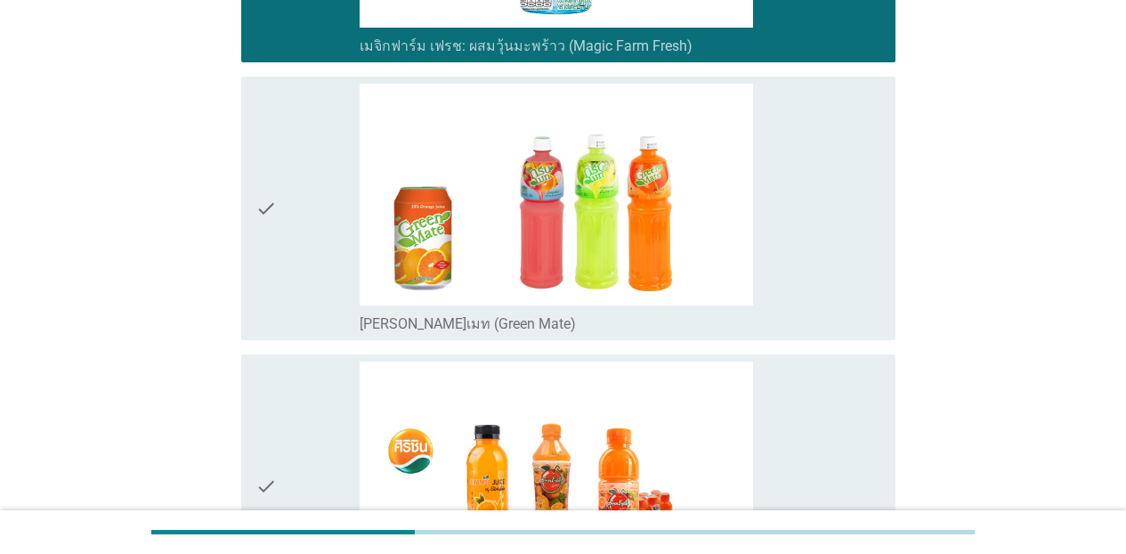
scroll to position [2172, 0]
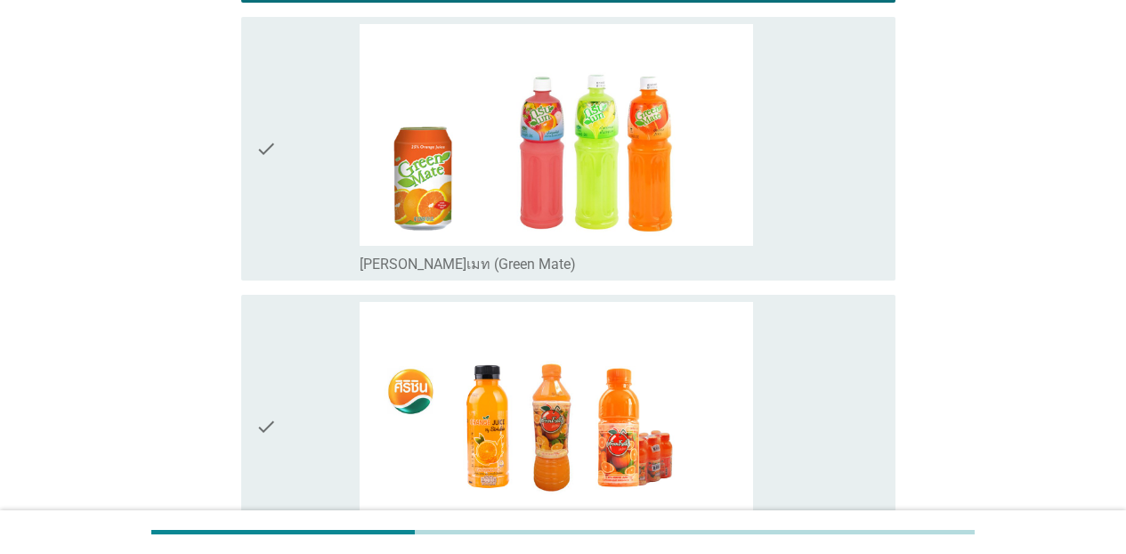
drag, startPoint x: 868, startPoint y: 192, endPoint x: 872, endPoint y: 302, distance: 109.5
click at [869, 219] on div "check_box_outline_blank [PERSON_NAME]เมท (Green Mate)" at bounding box center [620, 148] width 521 height 249
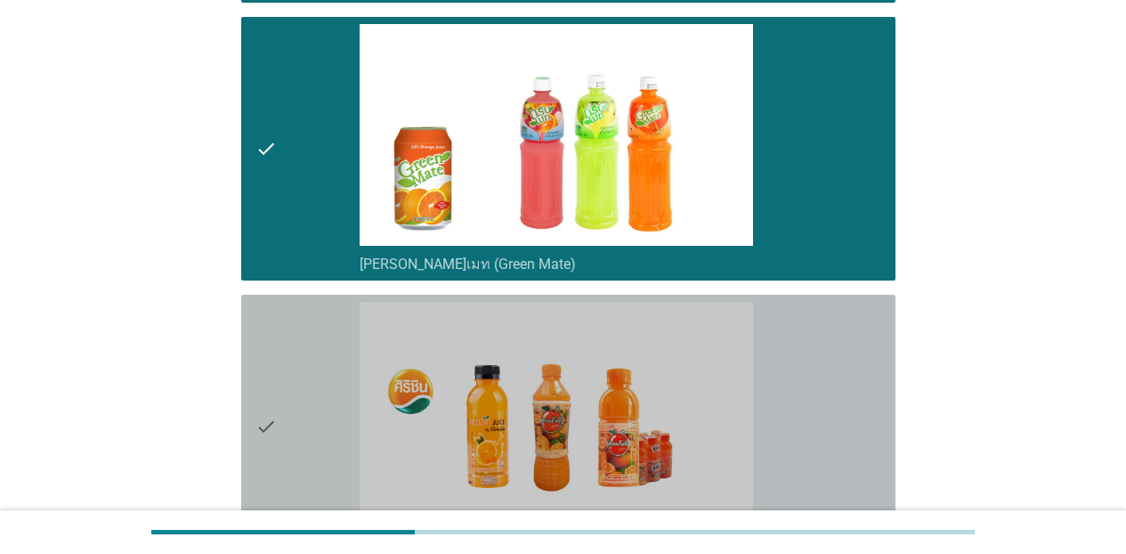
drag, startPoint x: 875, startPoint y: 319, endPoint x: 974, endPoint y: 384, distance: 118.7
click at [876, 319] on div "check_box_outline_blank [PERSON_NAME] [PERSON_NAME]" at bounding box center [620, 426] width 521 height 249
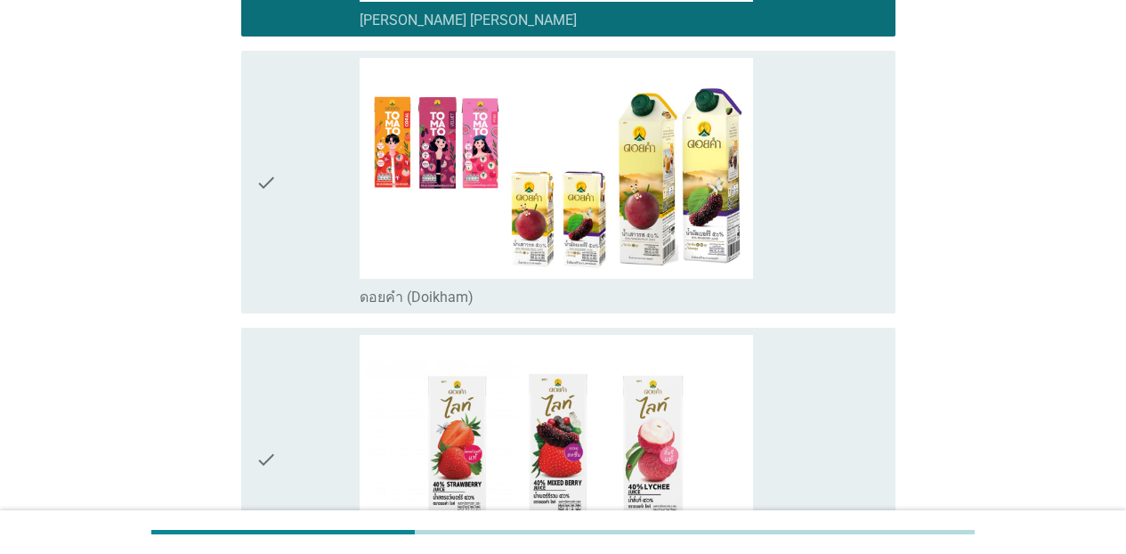
scroll to position [2729, 0]
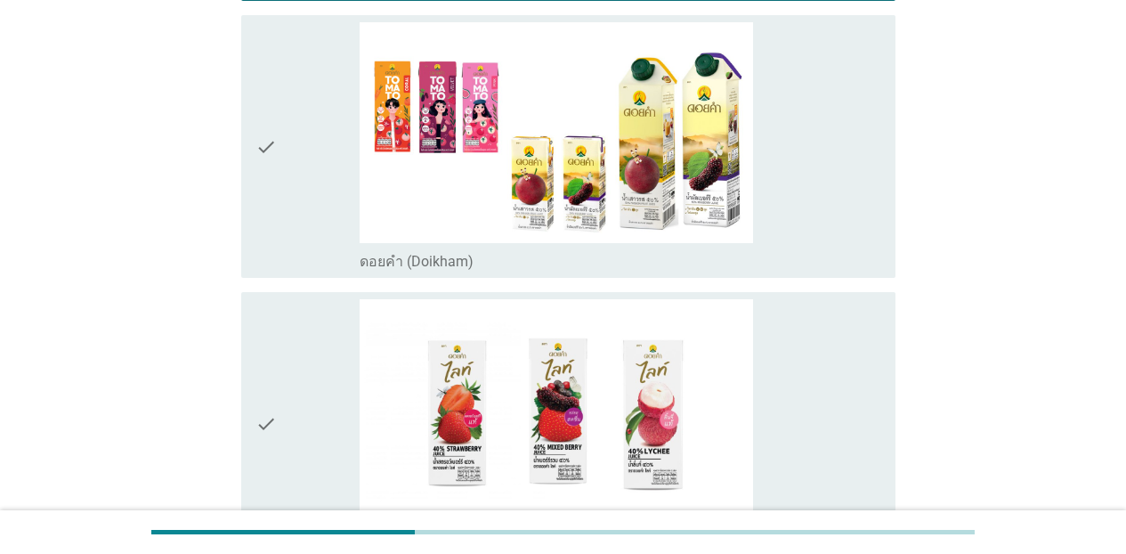
click at [843, 191] on div "check_box_outline_blank ดอยคำ (Doikham)" at bounding box center [620, 146] width 521 height 249
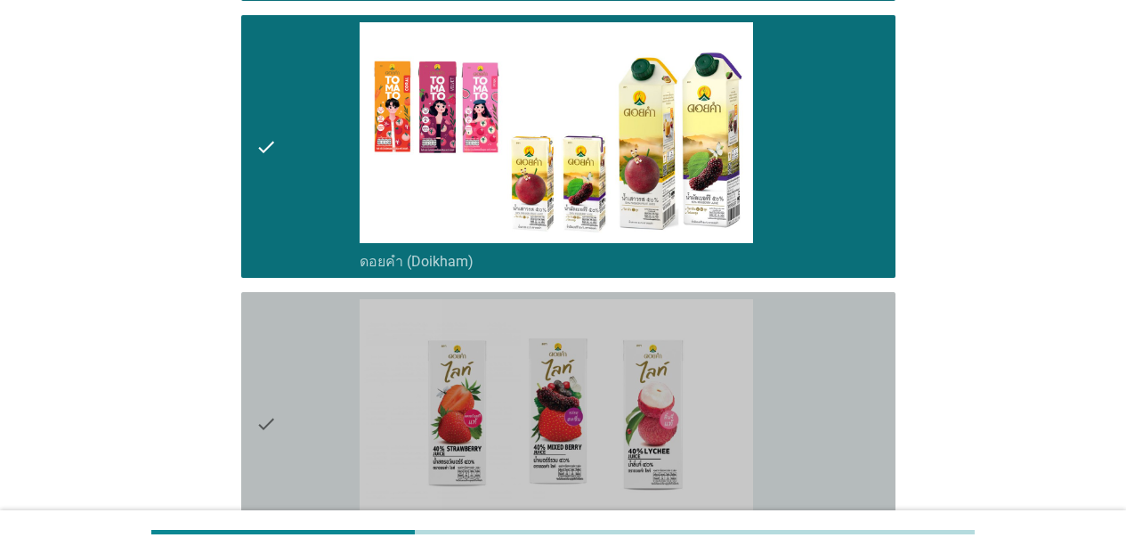
click at [836, 320] on div "check_box_outline_blank ดอย[PERSON_NAME]ท์ (Doikham Lite)" at bounding box center [620, 423] width 521 height 249
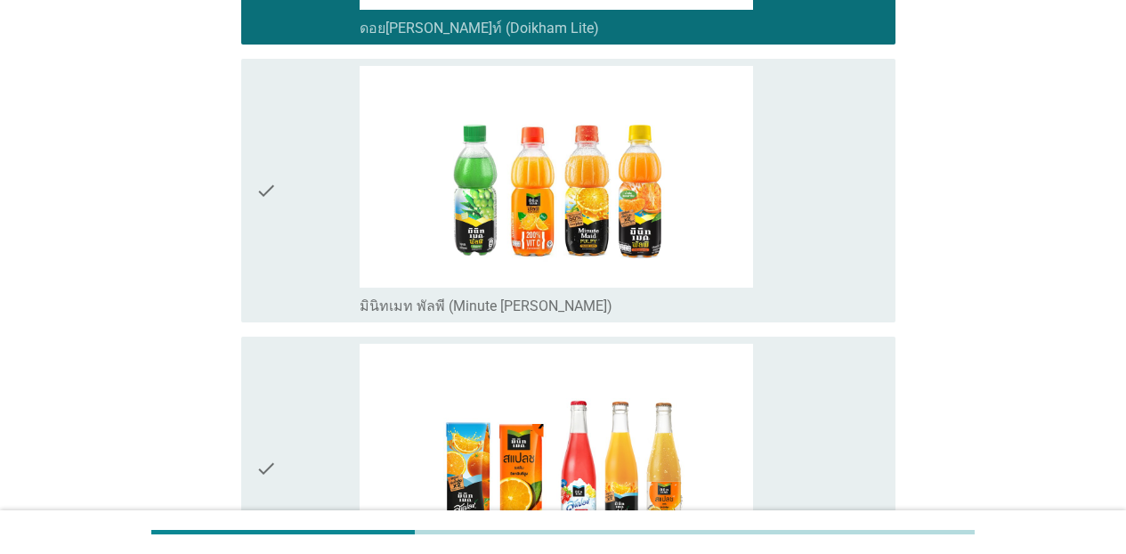
scroll to position [3287, 0]
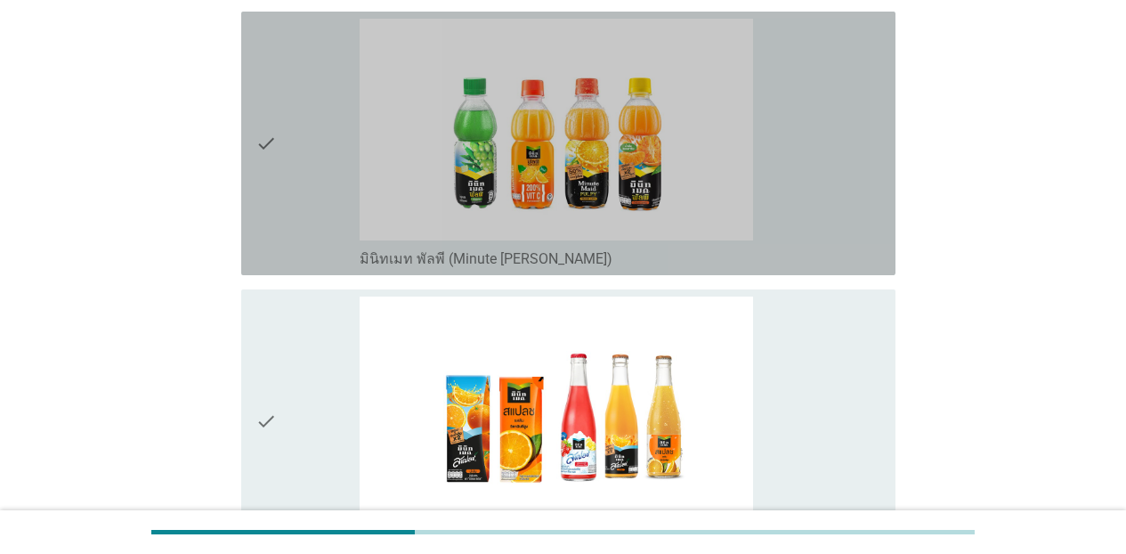
click at [873, 214] on div "check_box_outline_blank มินิทเมท พัลพี (Minute [PERSON_NAME])" at bounding box center [620, 143] width 521 height 249
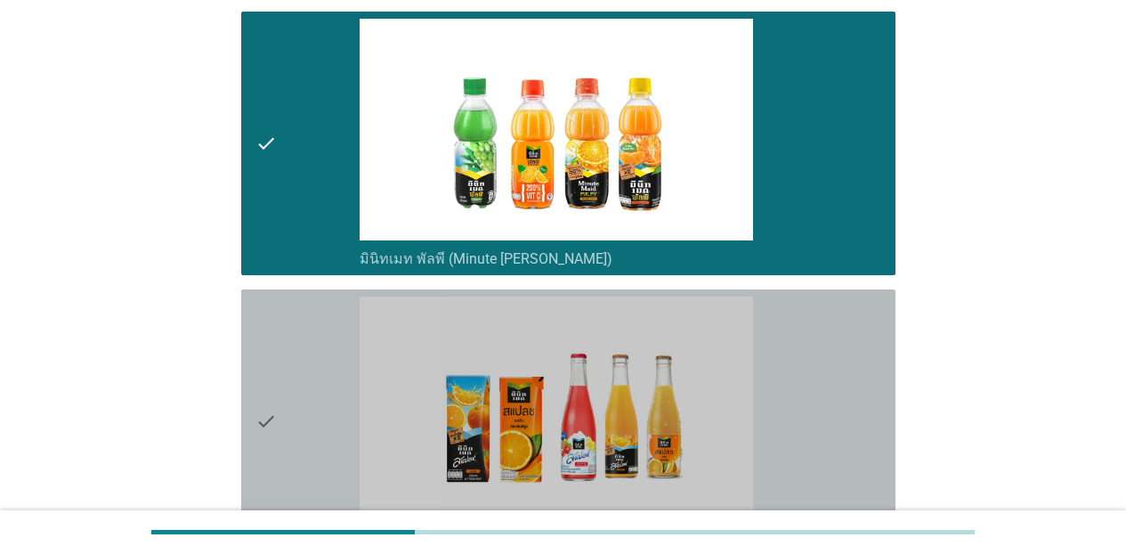
click at [876, 324] on div "check check_box_outline_blank มินิทเมท สแปลช (Minute Maid Splash)" at bounding box center [568, 420] width 654 height 263
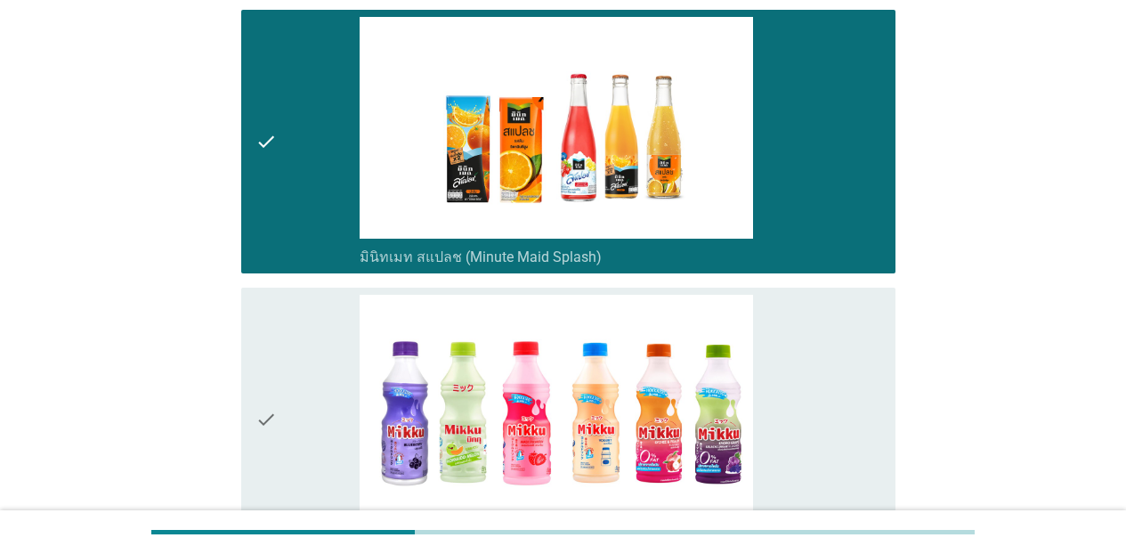
scroll to position [3576, 0]
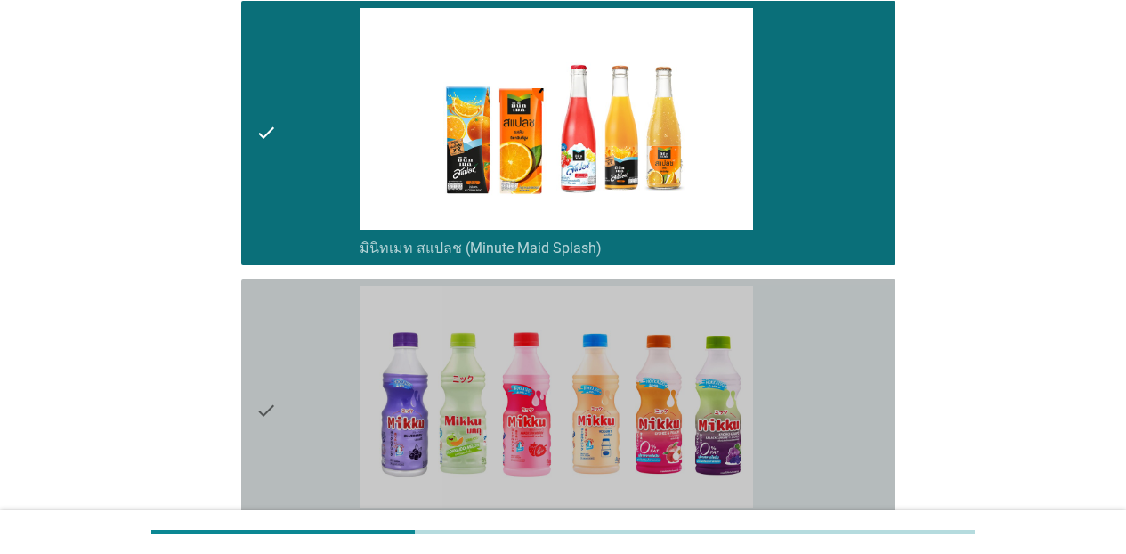
click at [867, 379] on div "check_box_outline_blank มิกกุ (Mikku)" at bounding box center [620, 410] width 521 height 249
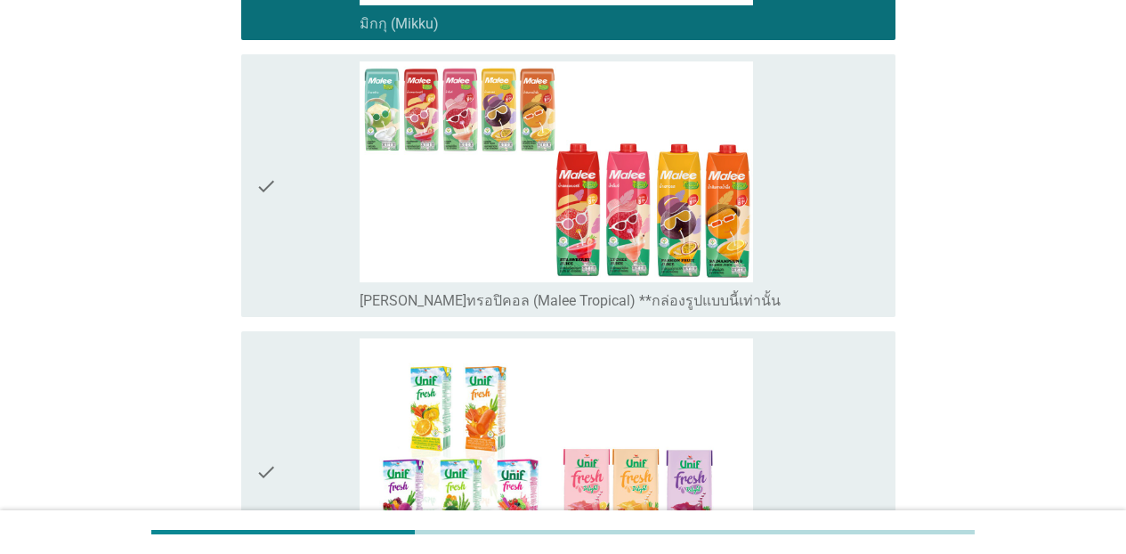
scroll to position [4105, 0]
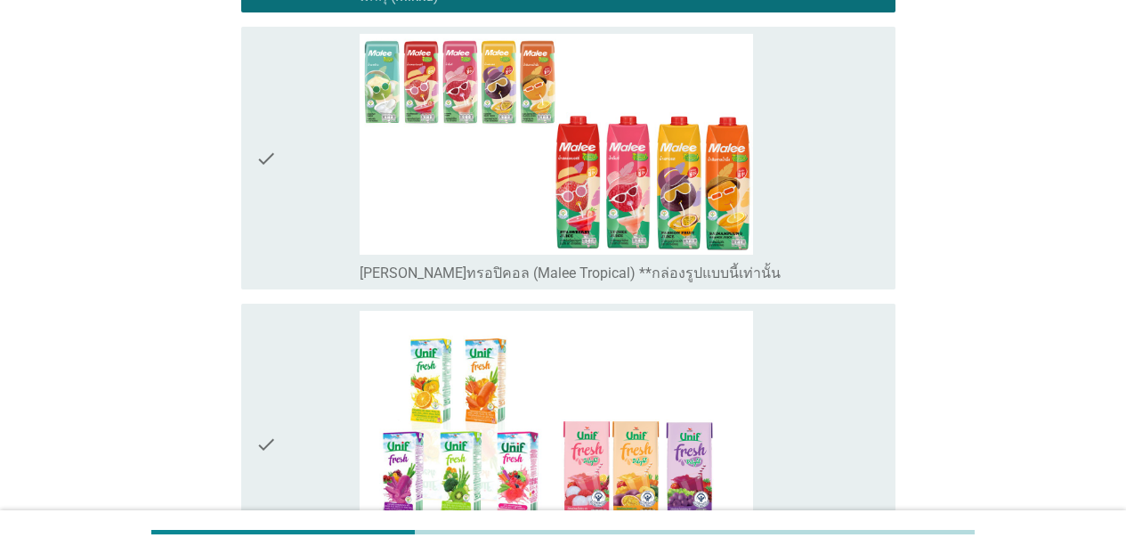
drag, startPoint x: 835, startPoint y: 125, endPoint x: 868, endPoint y: 230, distance: 110.0
click at [836, 132] on div "check_box_outline_blank [PERSON_NAME]ทรอปิคอล (Malee Tropical) **กล่องรูปแบบนี้…" at bounding box center [620, 158] width 521 height 249
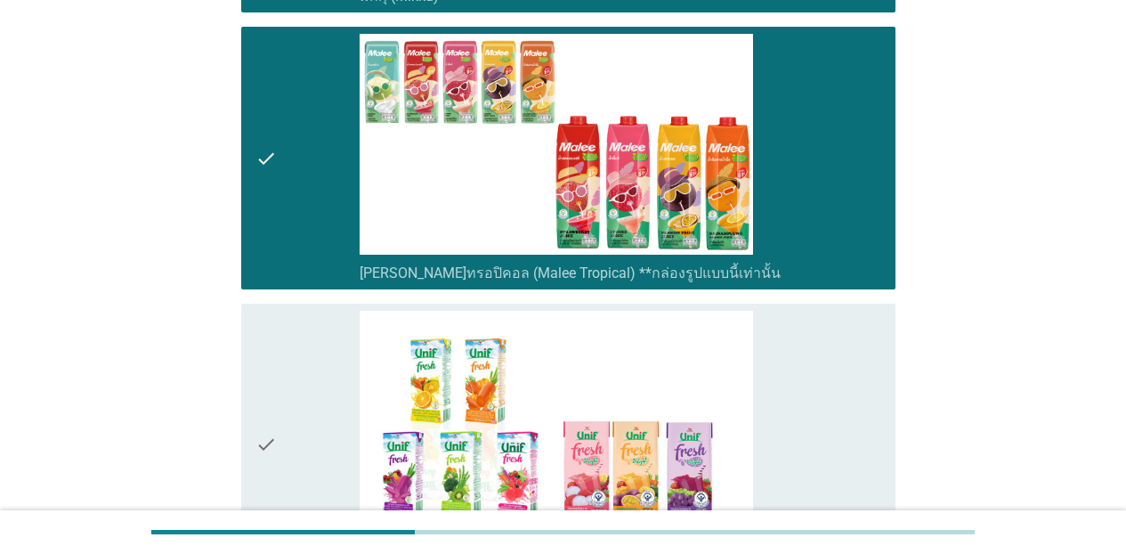
click at [876, 359] on div "check check_box_outline_blank [PERSON_NAME]นิฟ เฟรช / [PERSON_NAME]นิฟ เฟรช [PE…" at bounding box center [568, 443] width 654 height 281
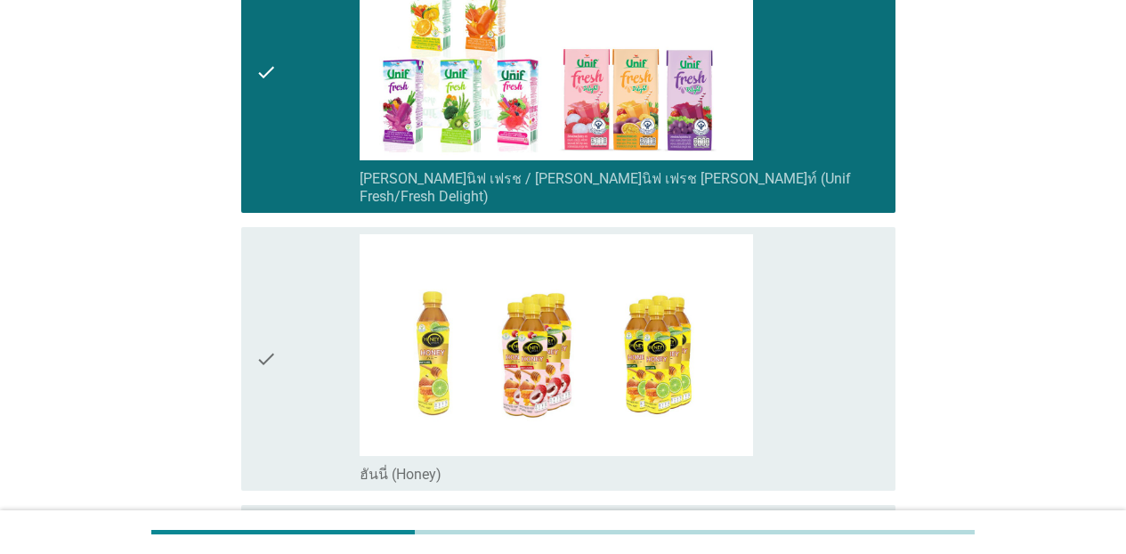
scroll to position [4542, 0]
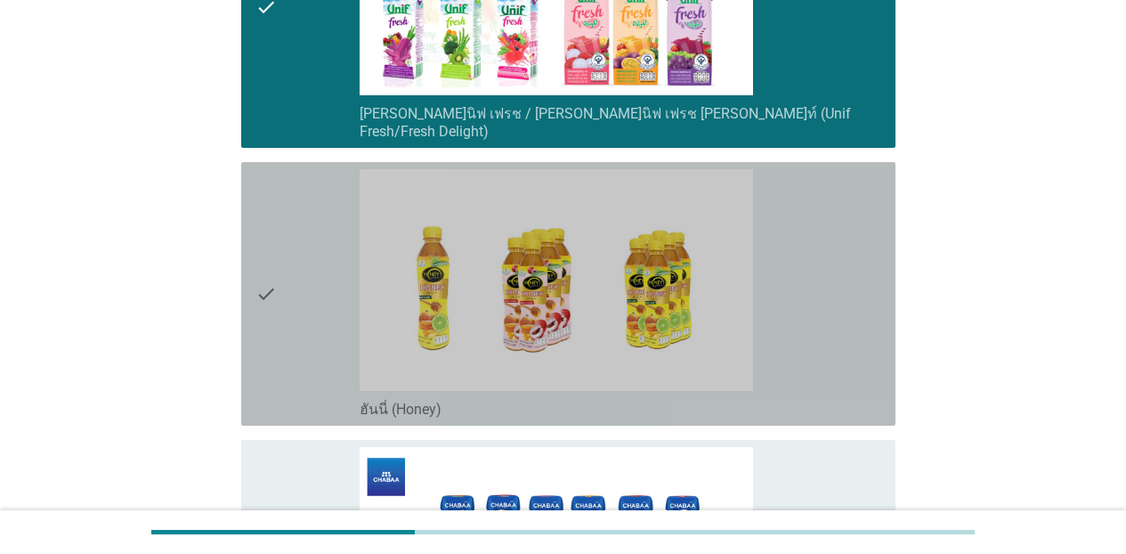
click at [866, 313] on div "check_box_outline_blank ฮันนี่ (Honey)" at bounding box center [620, 293] width 521 height 249
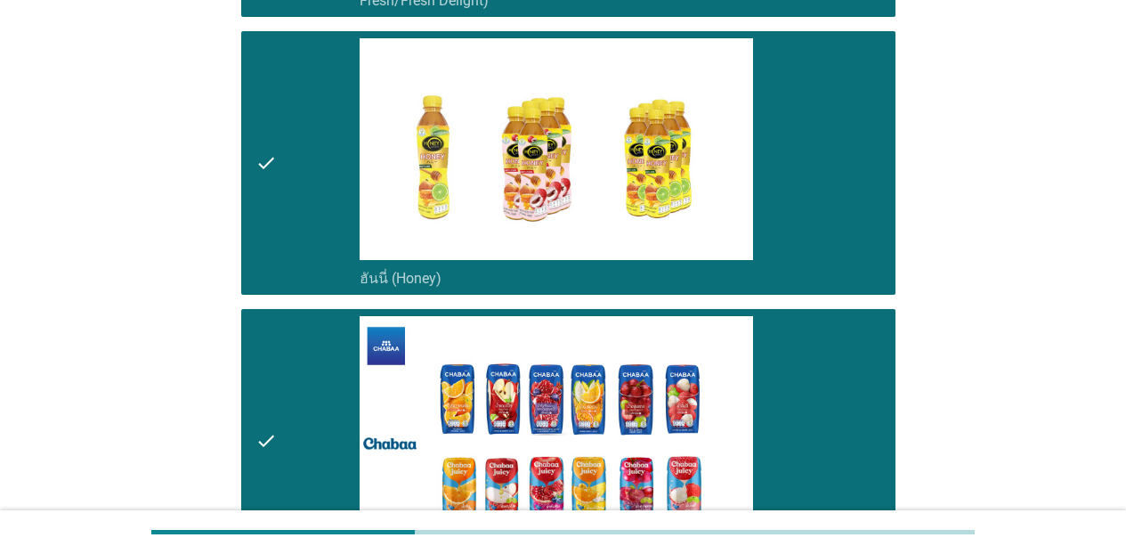
scroll to position [4899, 0]
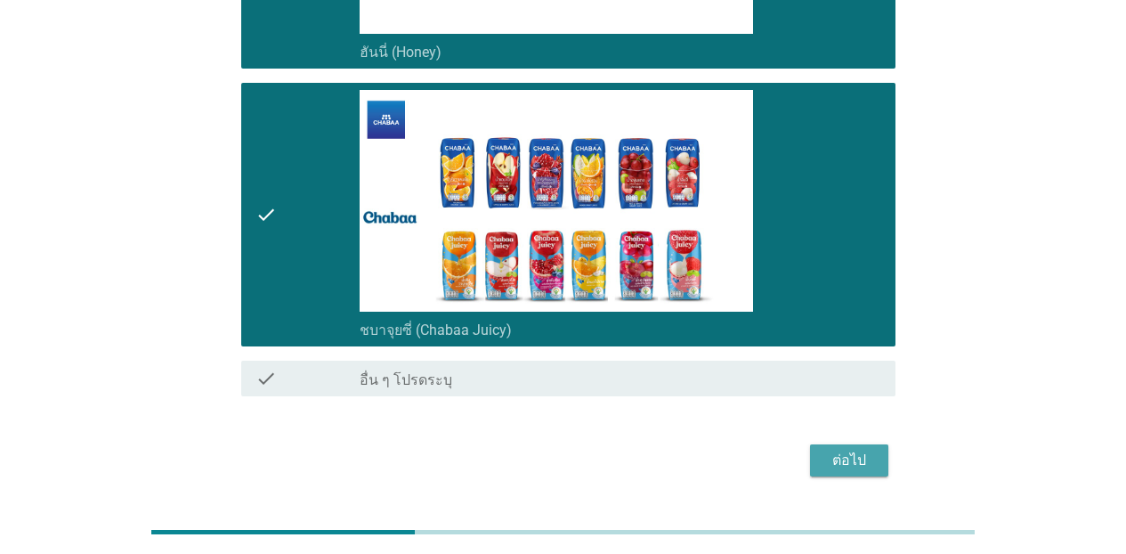
click at [845, 449] on div "ต่อไป" at bounding box center [849, 459] width 50 height 21
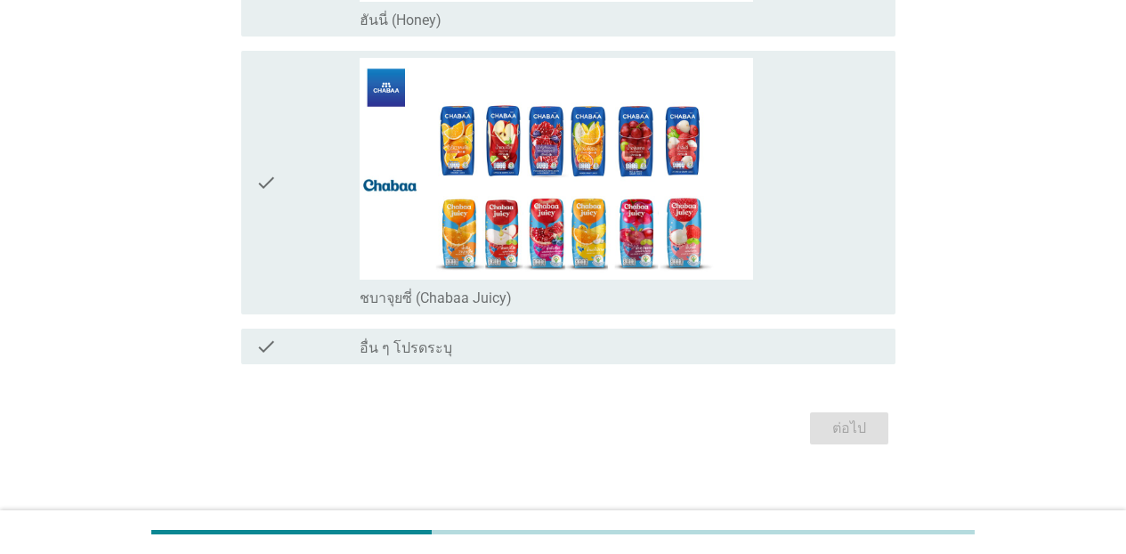
scroll to position [0, 0]
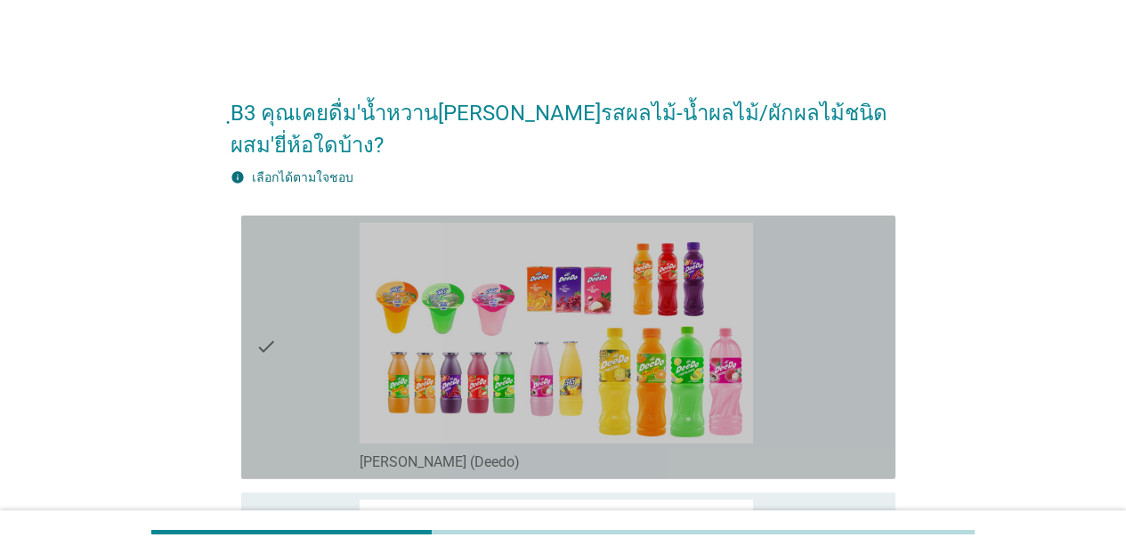
click at [857, 380] on div "check_box_outline_blank [PERSON_NAME] (Deedo)" at bounding box center [620, 346] width 521 height 249
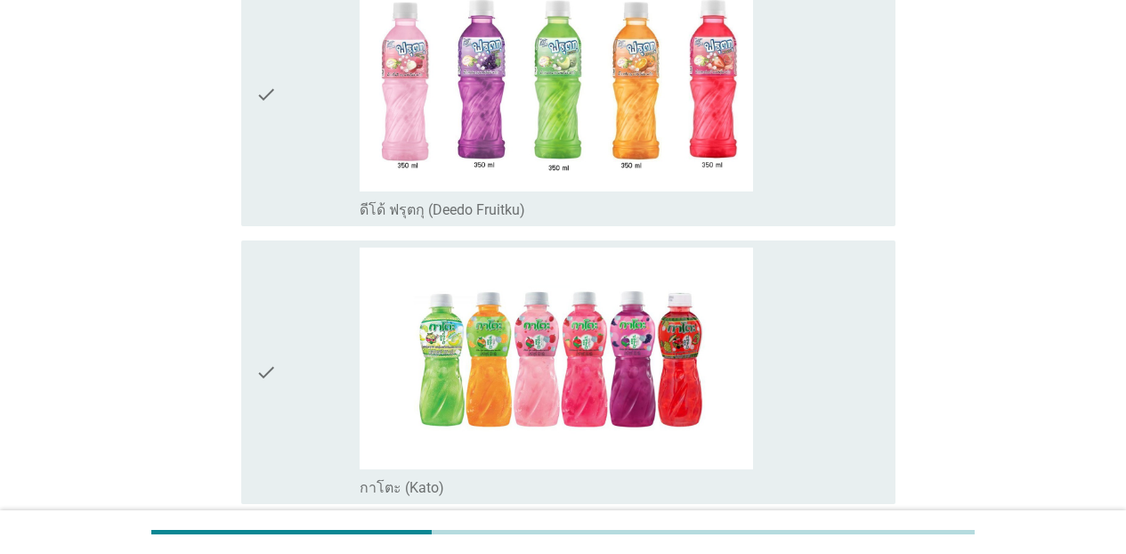
scroll to position [697, 0]
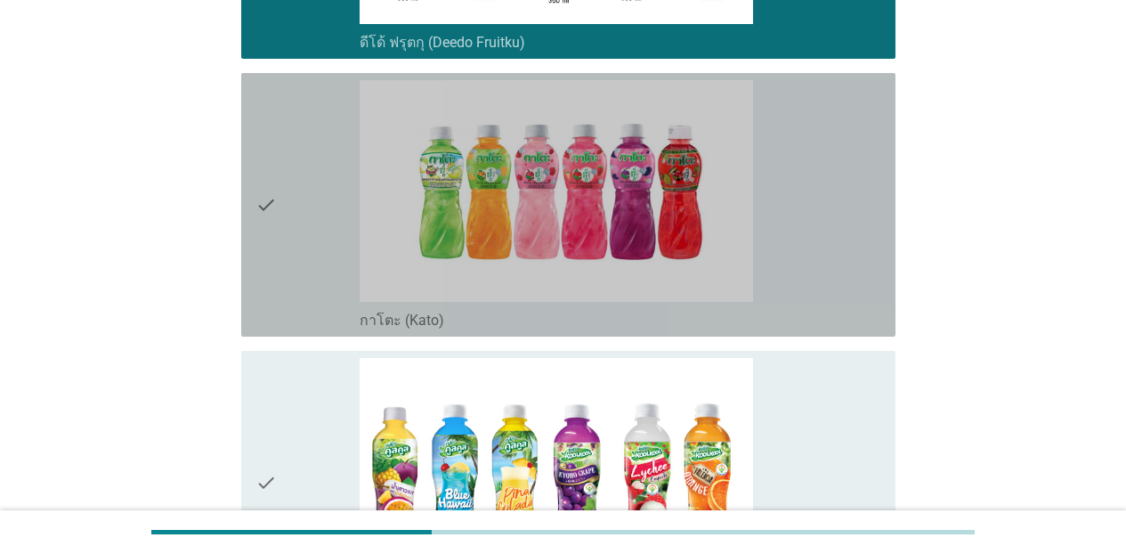
click at [812, 109] on div "check_box_outline_blank กาโตะ (Kato)" at bounding box center [620, 204] width 521 height 249
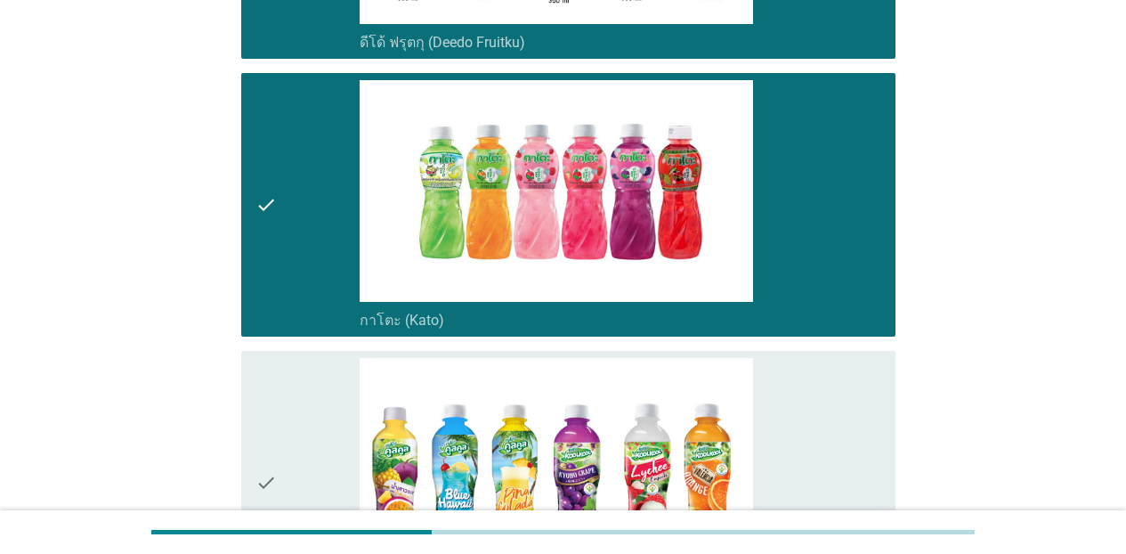
drag, startPoint x: 865, startPoint y: 384, endPoint x: 1036, endPoint y: 166, distance: 276.3
click at [864, 384] on div "check_box_outline_blank กาโตะ คูลคูล (Kool Kool)" at bounding box center [620, 482] width 521 height 249
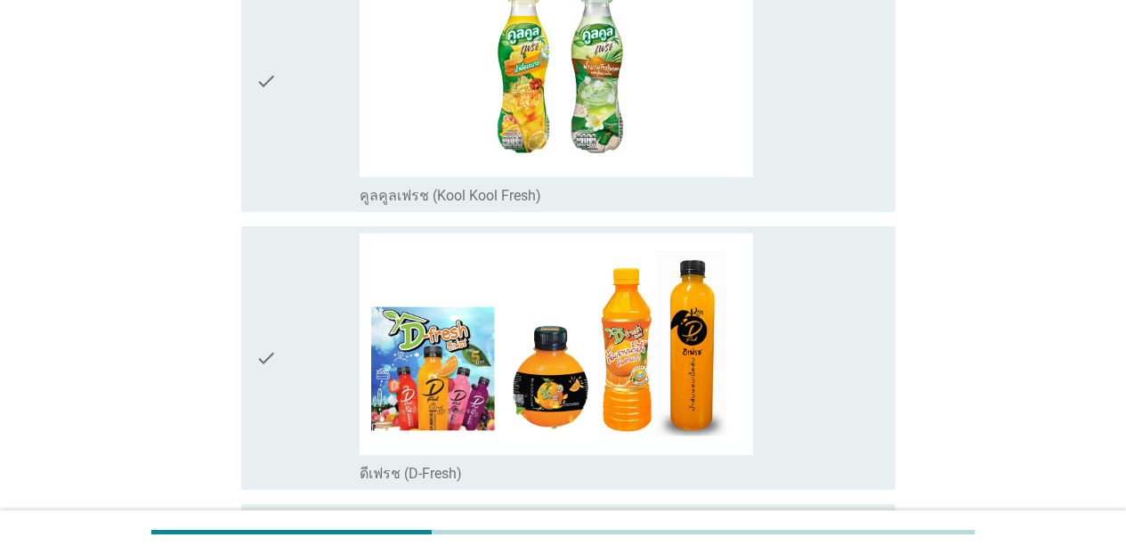
scroll to position [1413, 0]
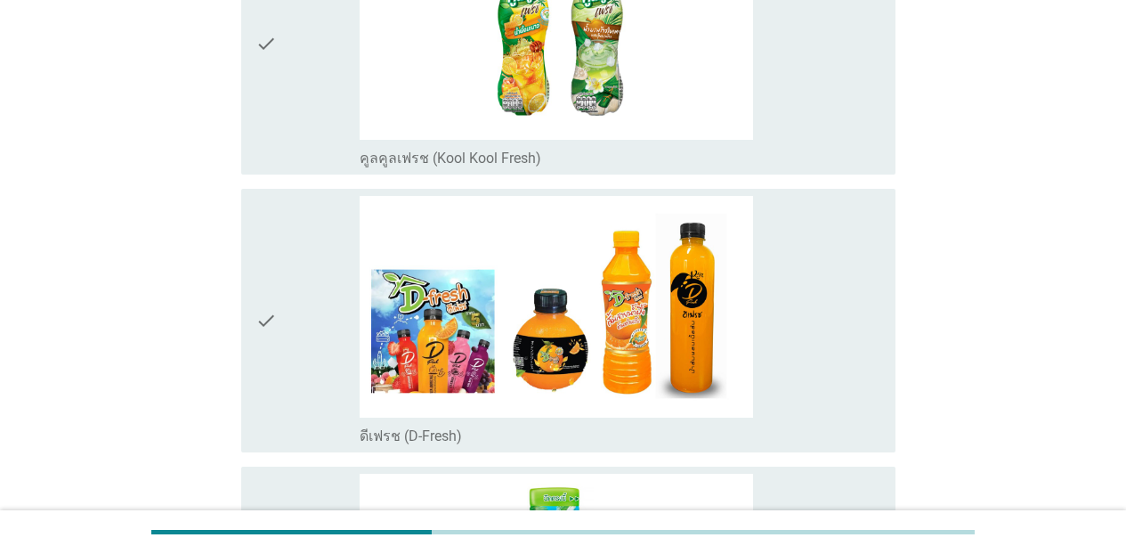
click at [813, 123] on div "check_box_outline_blank คูลคูลเฟรช (Kool Kool Fresh)" at bounding box center [620, 43] width 521 height 249
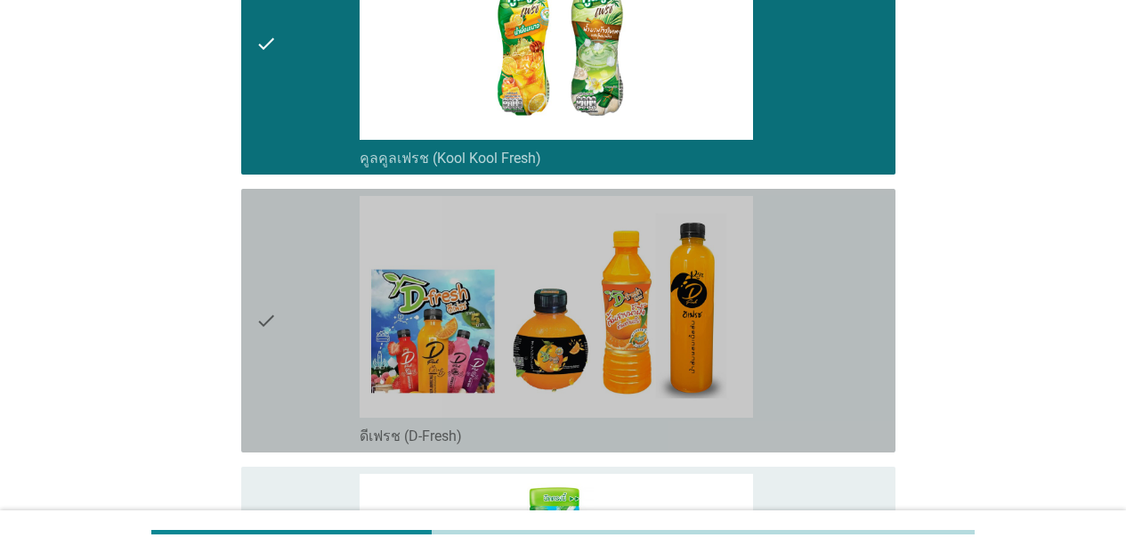
drag, startPoint x: 810, startPoint y: 274, endPoint x: 1138, endPoint y: 191, distance: 338.6
click at [812, 274] on div "check_box_outline_blank ดีเฟรช (D-Fresh)" at bounding box center [620, 320] width 521 height 249
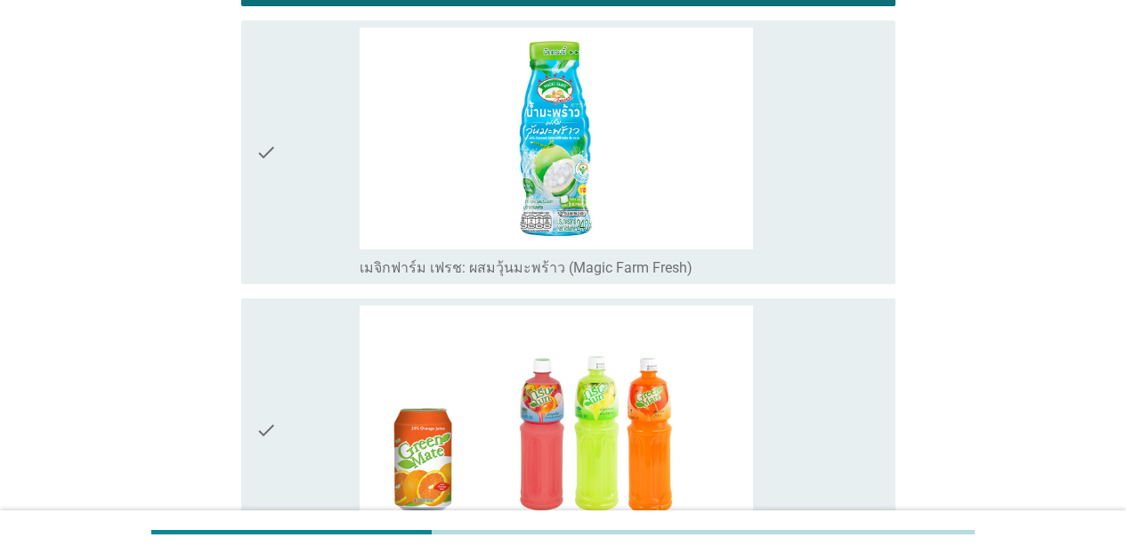
scroll to position [1971, 0]
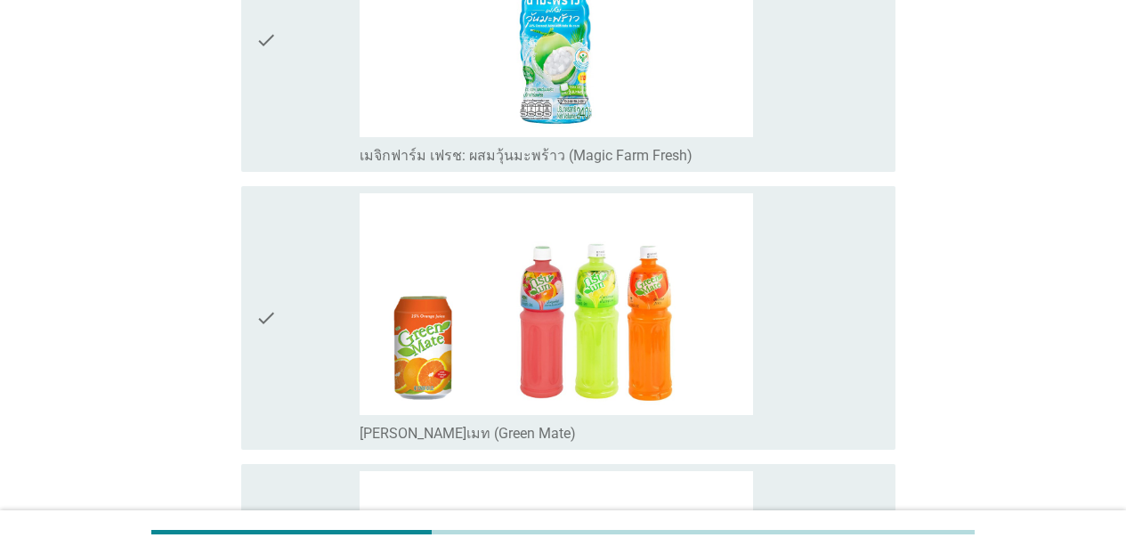
click at [778, 102] on div "check_box_outline_blank เมจิกฟาร์ม เฟรช: ผสมวุ้นมะพร้าว (Magic Farm Fresh)" at bounding box center [620, 39] width 521 height 249
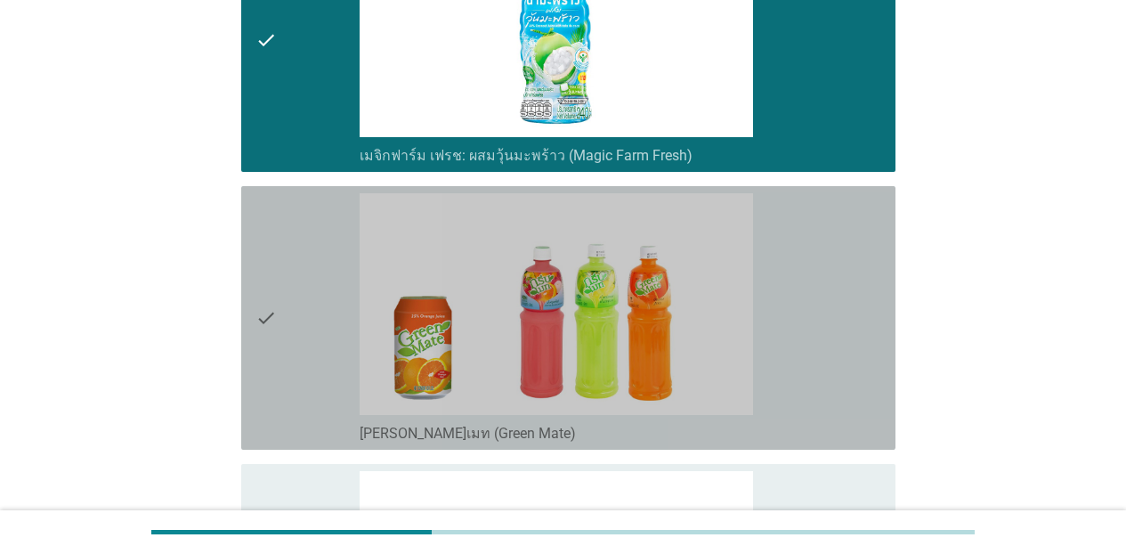
drag, startPoint x: 833, startPoint y: 252, endPoint x: 904, endPoint y: 246, distance: 71.5
click at [834, 253] on div "check_box_outline_blank [PERSON_NAME]เมท (Green Mate)" at bounding box center [620, 317] width 521 height 249
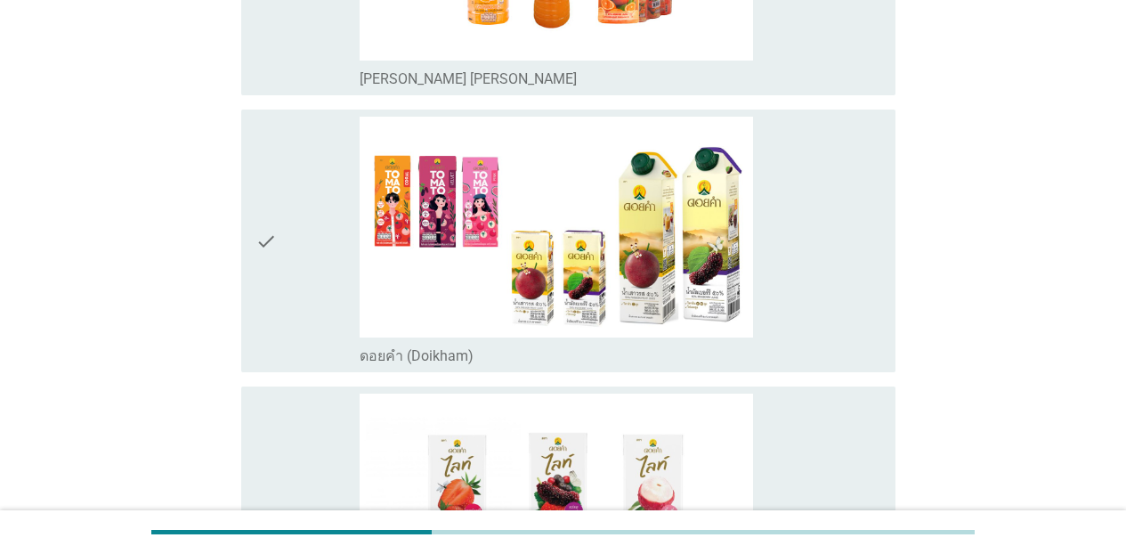
scroll to position [2612, 0]
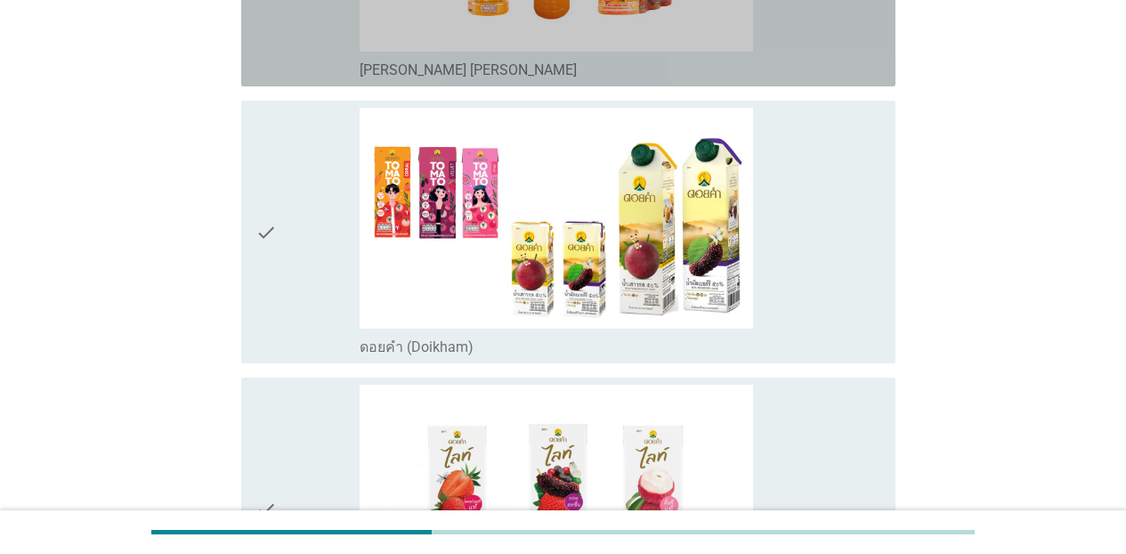
drag, startPoint x: 842, startPoint y: 44, endPoint x: 832, endPoint y: 144, distance: 101.0
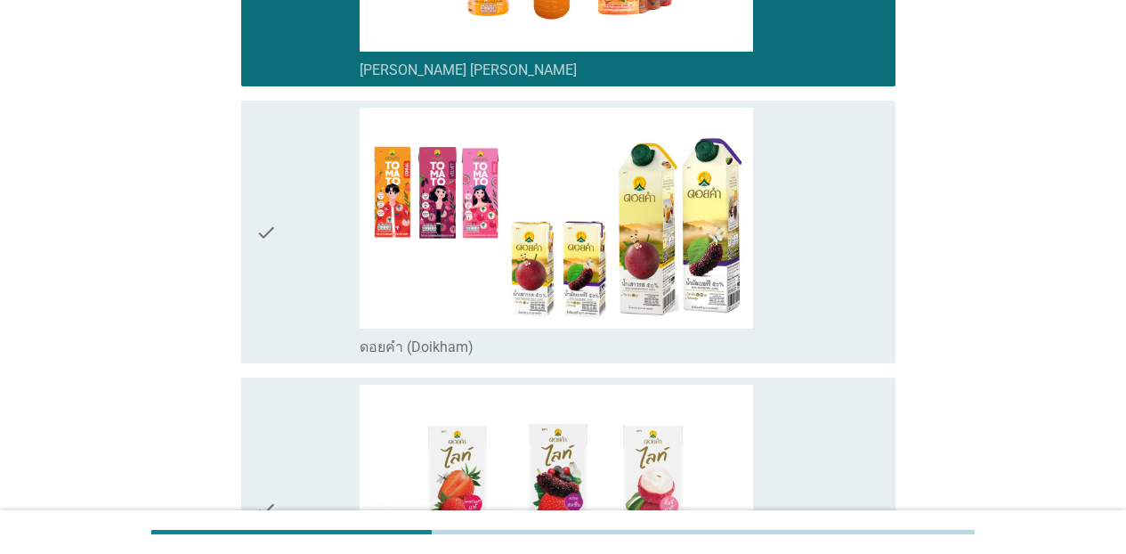
drag, startPoint x: 831, startPoint y: 152, endPoint x: 875, endPoint y: 308, distance: 161.7
click at [831, 161] on div "check_box_outline_blank ดอยคำ (Doikham)" at bounding box center [620, 232] width 521 height 249
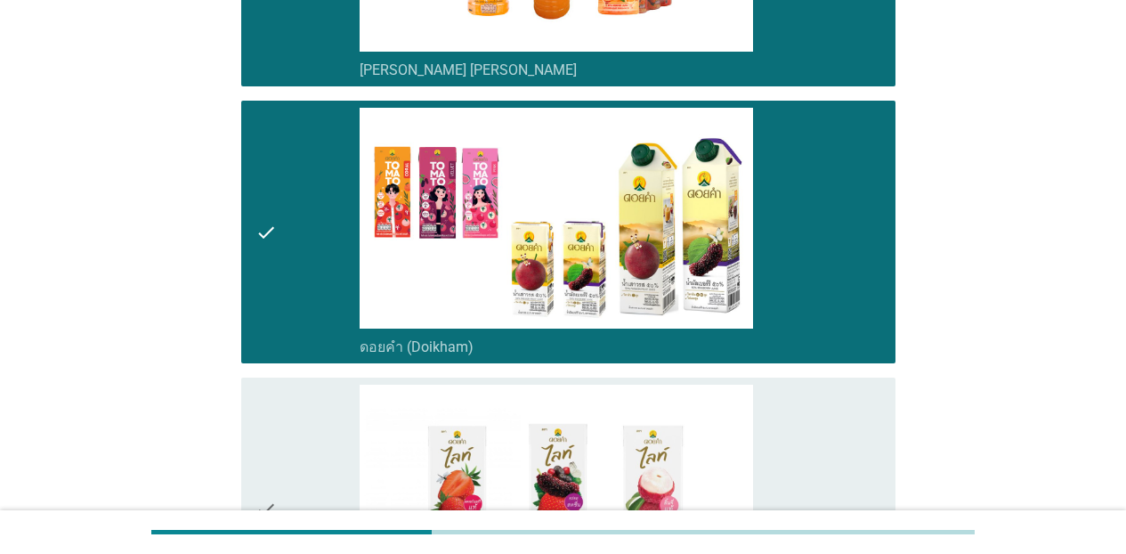
click at [875, 418] on div "check_box_outline_blank ดอย[PERSON_NAME]ท์ (Doikham Lite)" at bounding box center [620, 508] width 521 height 249
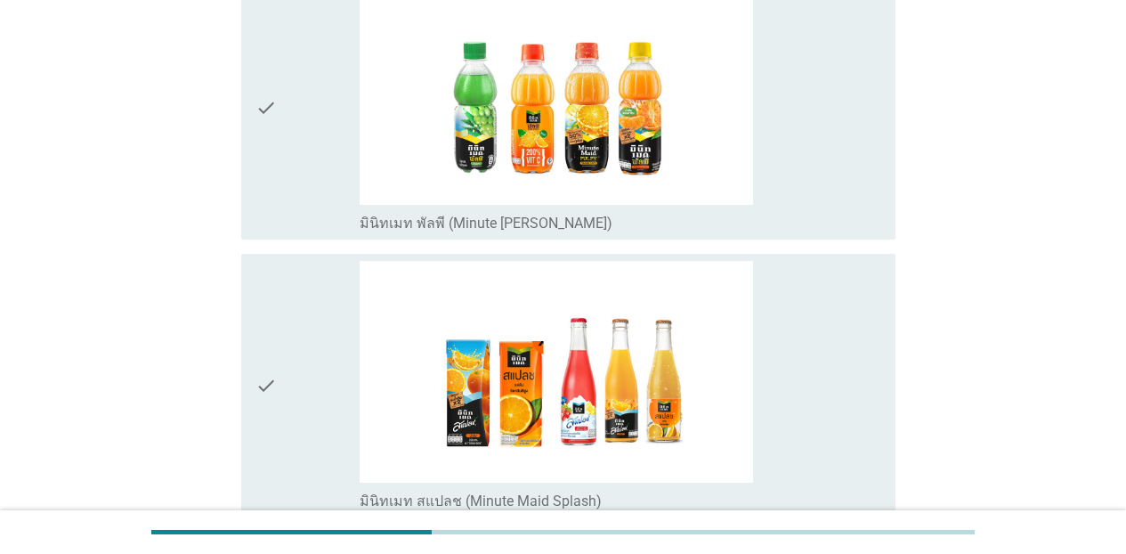
scroll to position [3300, 0]
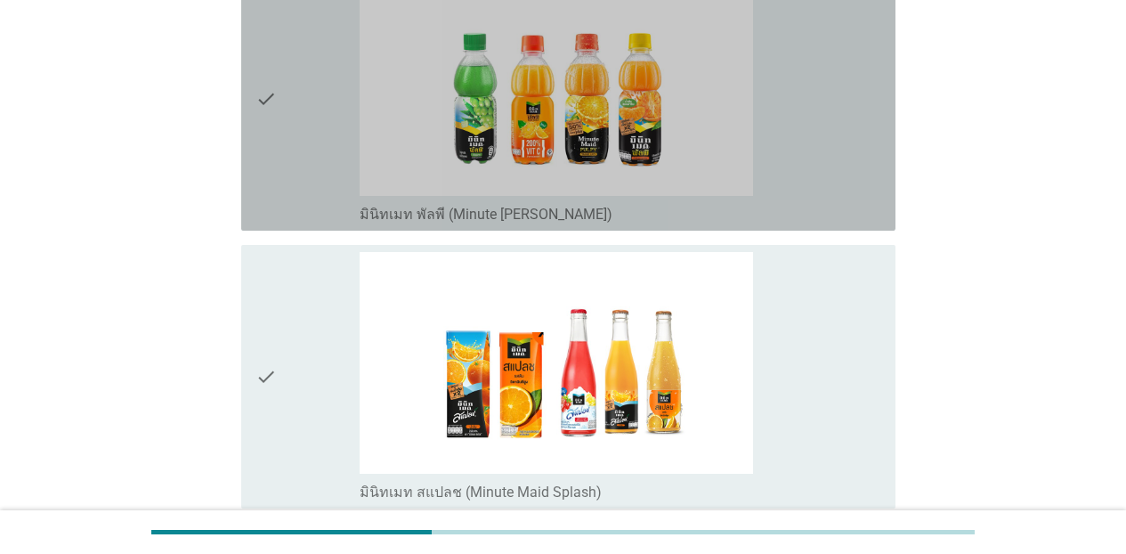
click at [845, 203] on div "check_box_outline_blank มินิทเมท พัลพี (Minute [PERSON_NAME])" at bounding box center [620, 212] width 521 height 21
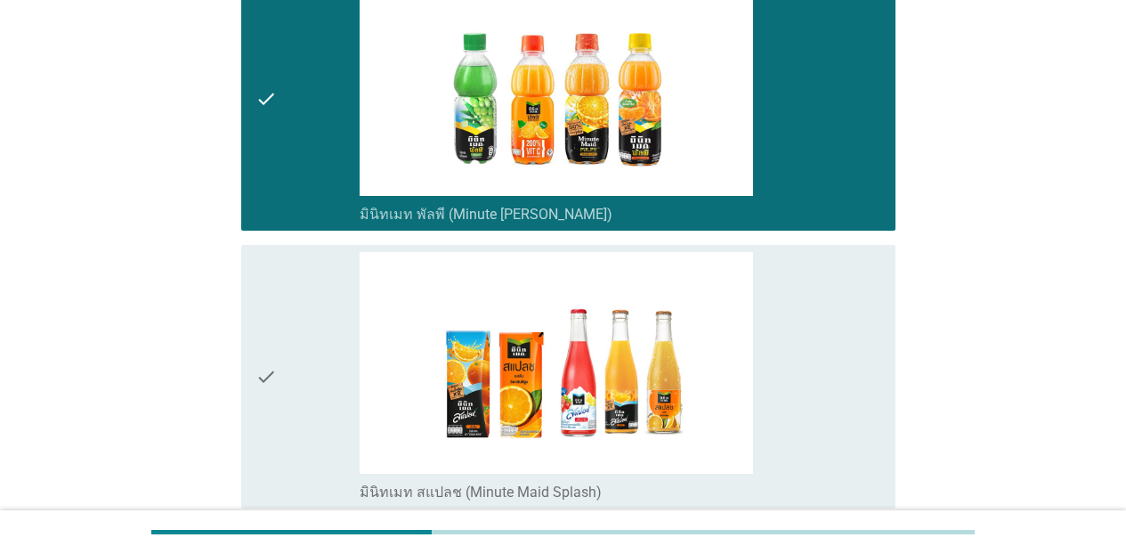
click at [858, 301] on div "check_box_outline_blank มินิทเมท สแปลช (Minute Maid Splash)" at bounding box center [620, 376] width 521 height 249
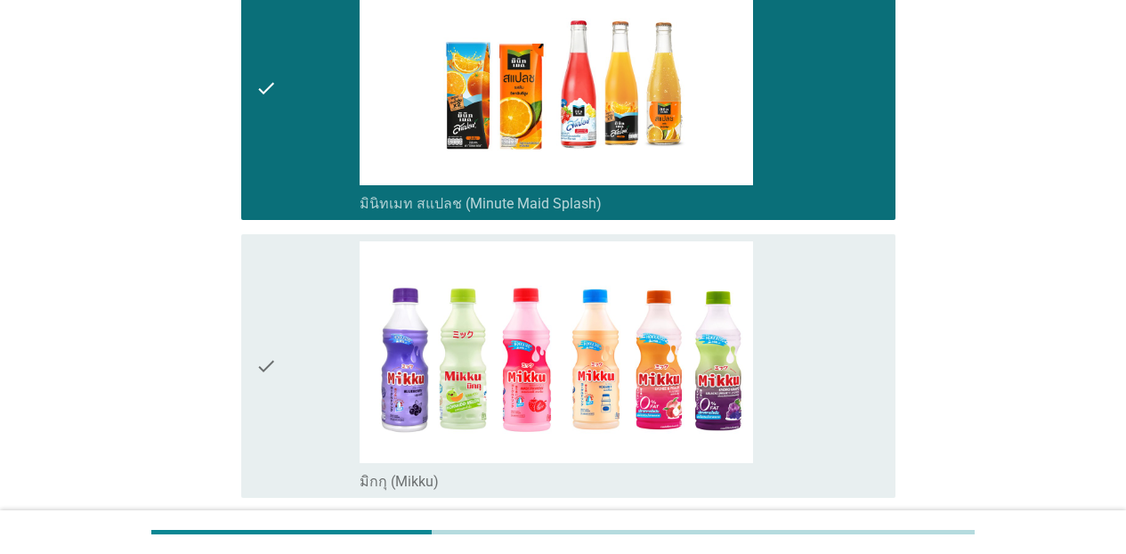
scroll to position [3858, 0]
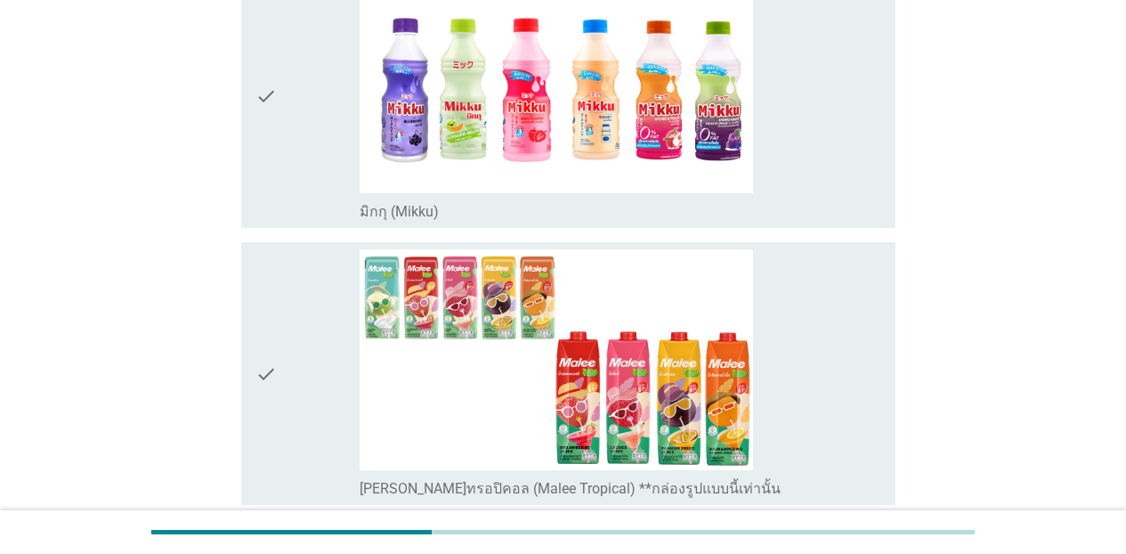
drag, startPoint x: 806, startPoint y: 198, endPoint x: 831, endPoint y: 292, distance: 97.6
click at [811, 203] on div "check_box_outline_blank มิกกุ (Mikku)" at bounding box center [620, 96] width 521 height 249
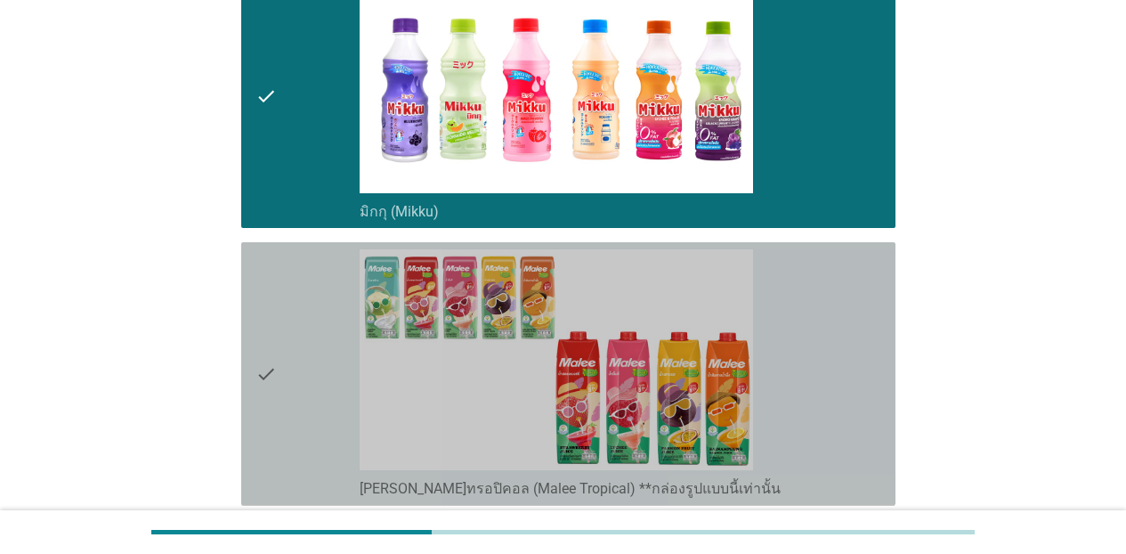
drag, startPoint x: 835, startPoint y: 311, endPoint x: 1022, endPoint y: 347, distance: 191.3
click at [836, 311] on div "check_box_outline_blank [PERSON_NAME]ทรอปิคอล (Malee Tropical) **กล่องรูปแบบนี้…" at bounding box center [620, 373] width 521 height 249
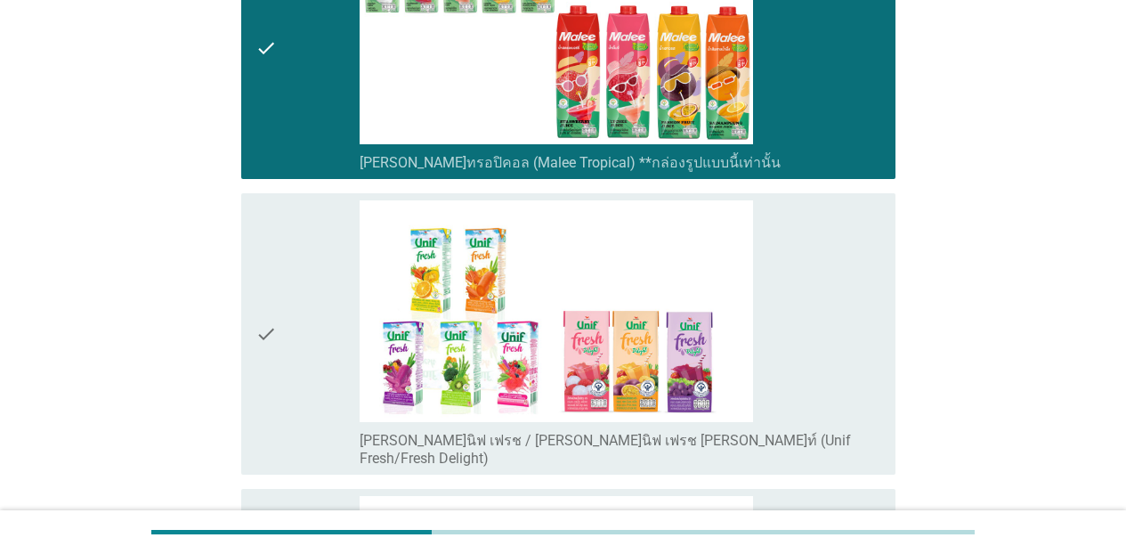
scroll to position [4192, 0]
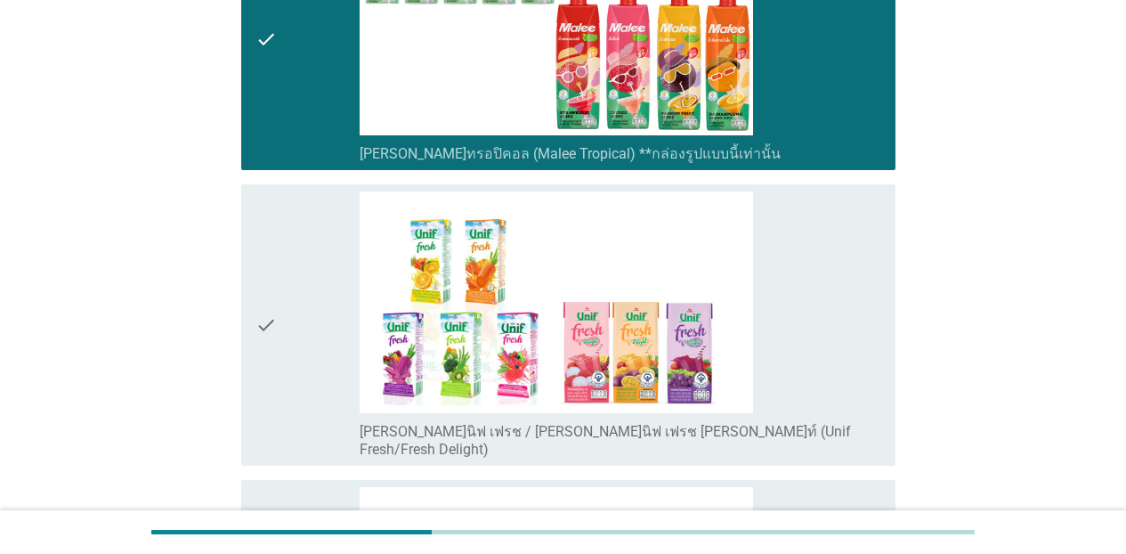
drag, startPoint x: 888, startPoint y: 344, endPoint x: 887, endPoint y: 386, distance: 41.8
click at [876, 346] on div "check check_box_outline_blank [PERSON_NAME]นิฟ เฟรช / [PERSON_NAME]นิฟ เฟรช [PE…" at bounding box center [568, 324] width 654 height 281
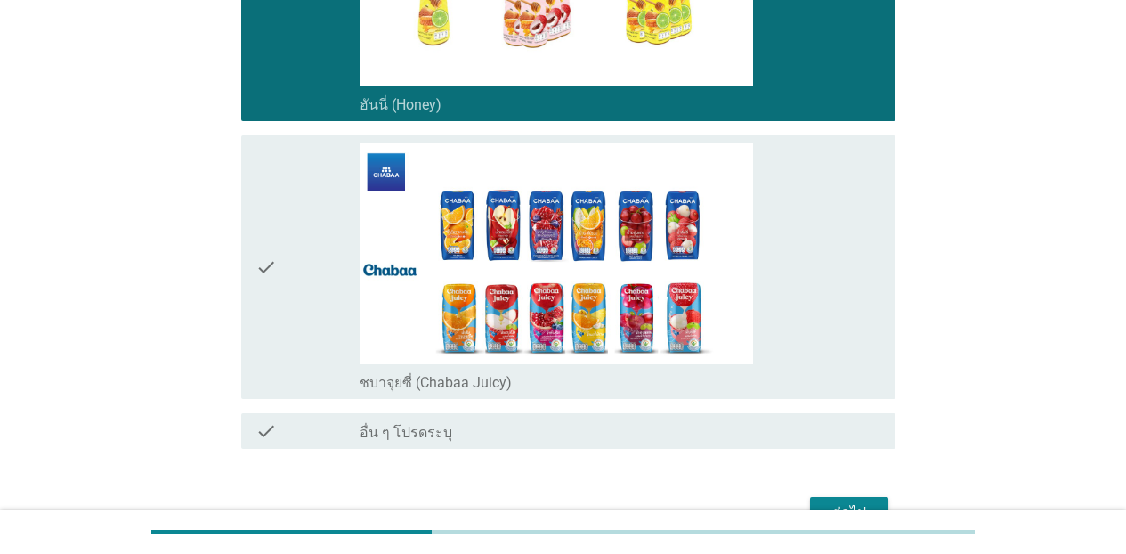
scroll to position [4899, 0]
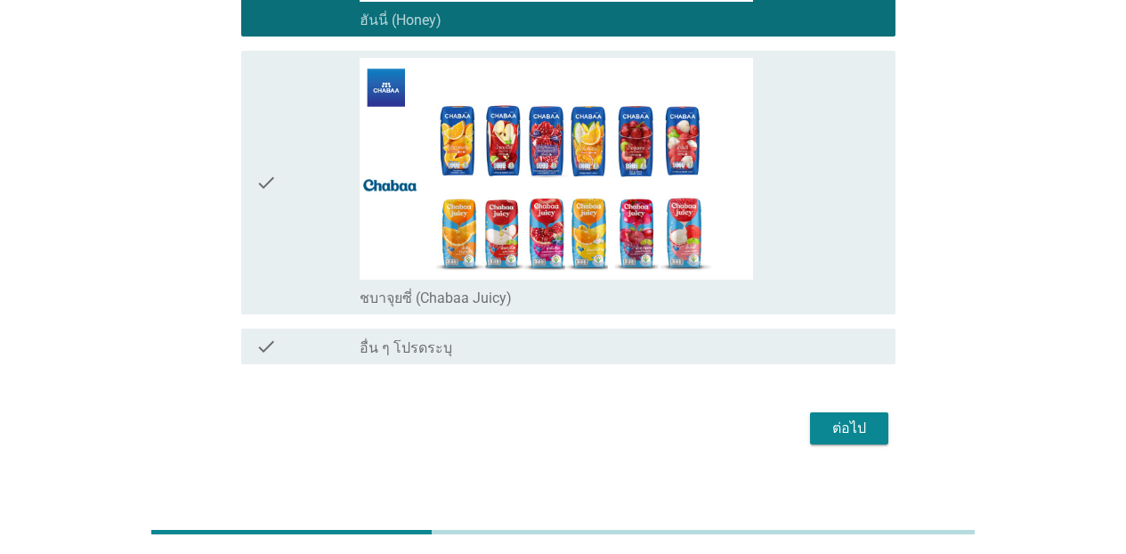
click at [828, 286] on div "check_box_outline_blank ชบาจุยซี่ (Chabaa Juicy)" at bounding box center [620, 296] width 521 height 21
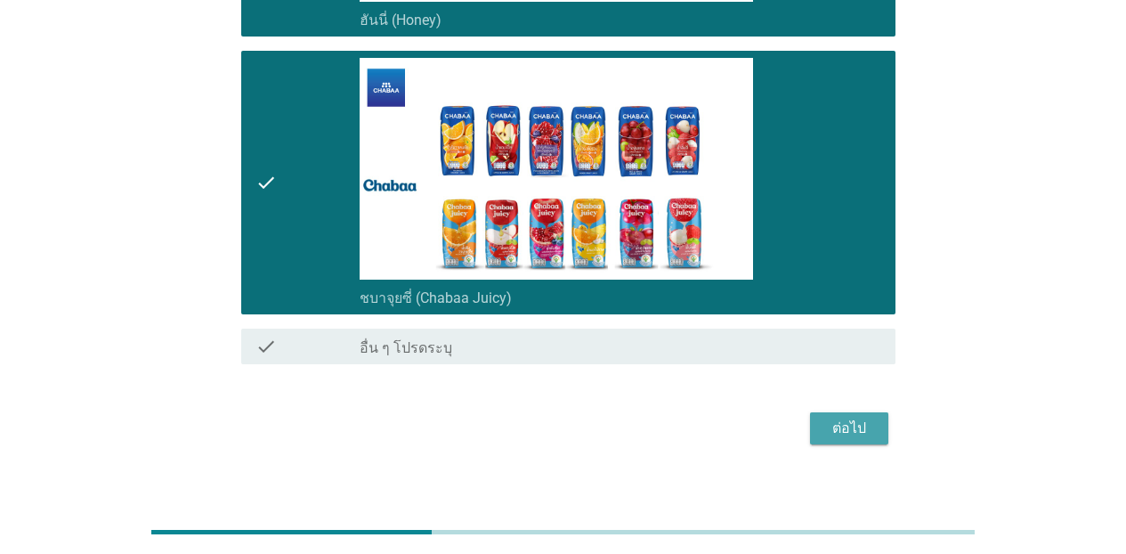
click at [843, 417] on div "ต่อไป" at bounding box center [849, 427] width 50 height 21
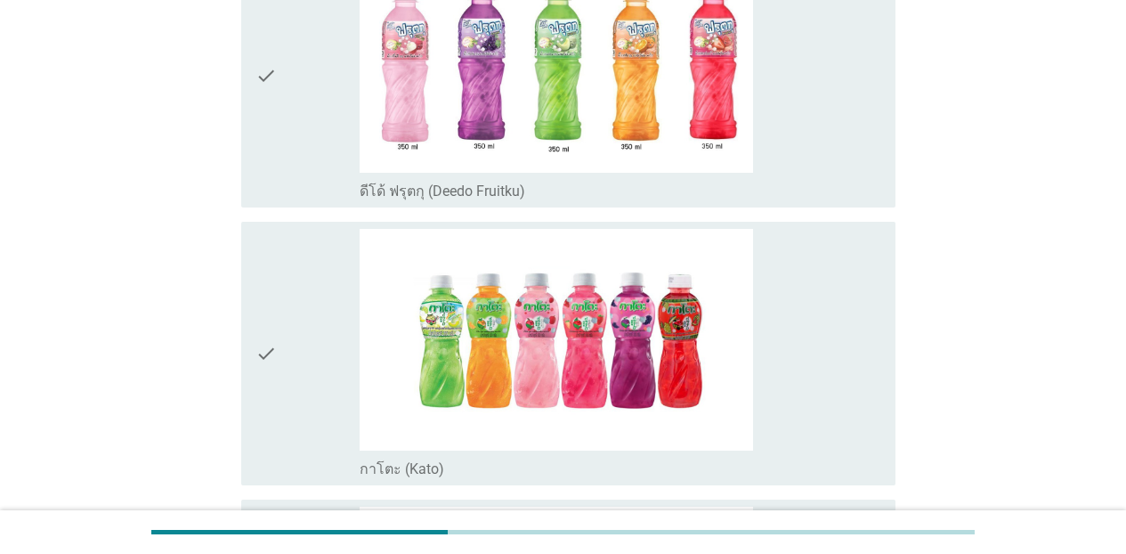
scroll to position [558, 0]
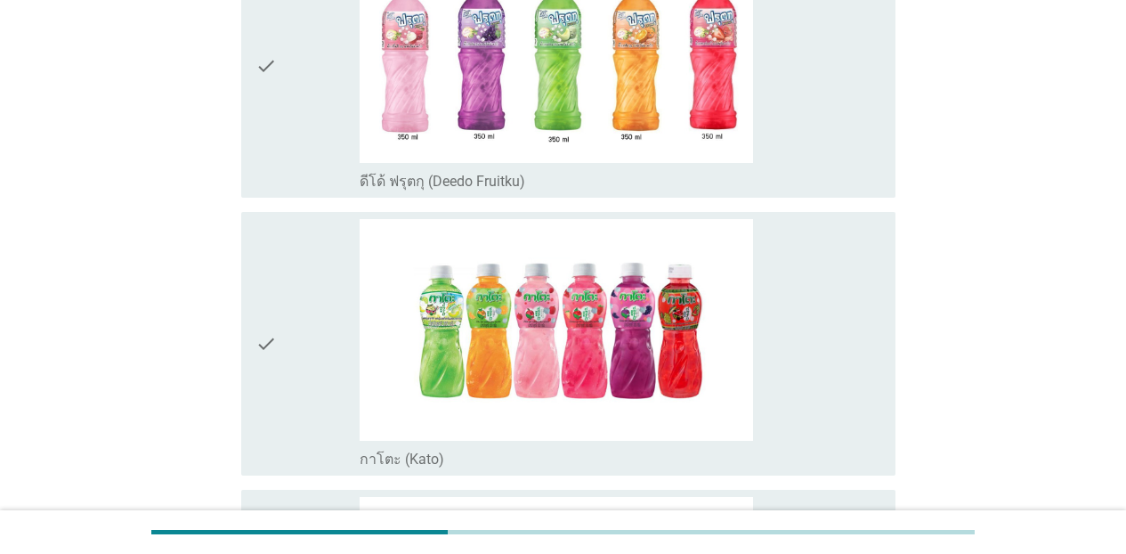
drag, startPoint x: 1121, startPoint y: 90, endPoint x: 1138, endPoint y: 80, distance: 19.5
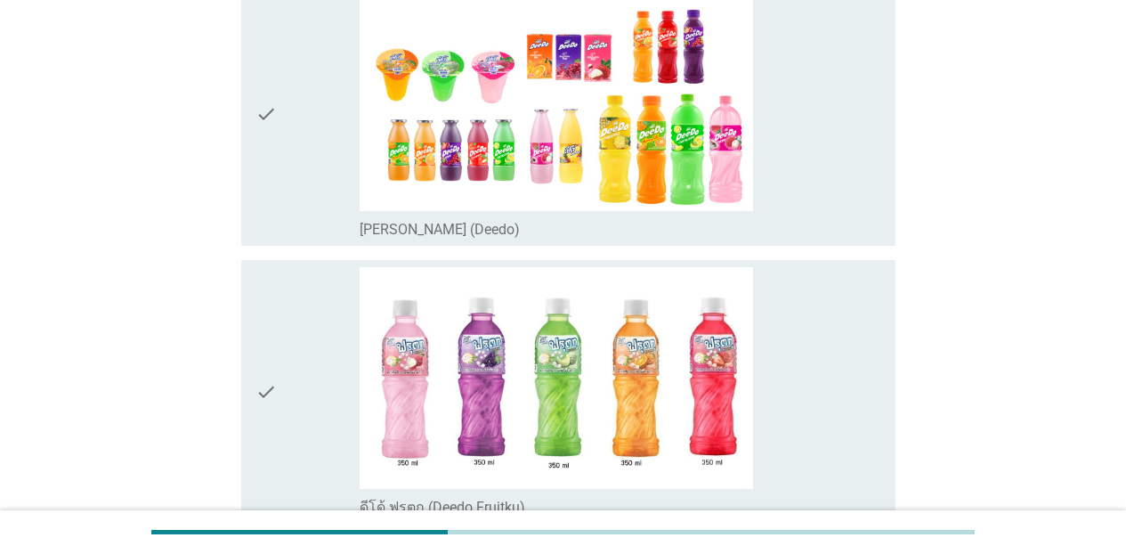
scroll to position [242, 0]
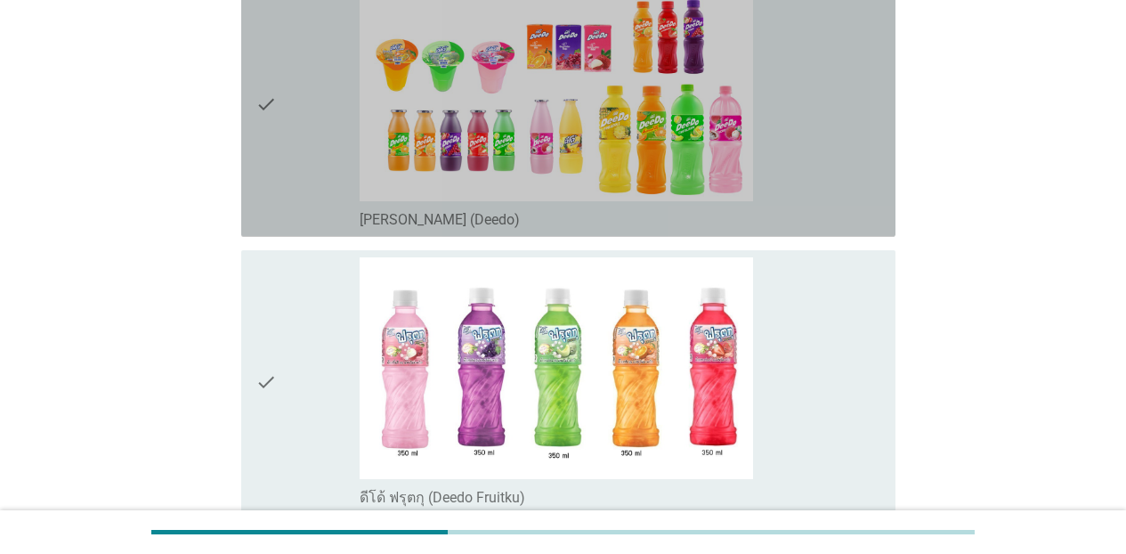
click at [812, 120] on div "check_box_outline_blank [PERSON_NAME] (Deedo)" at bounding box center [620, 104] width 521 height 249
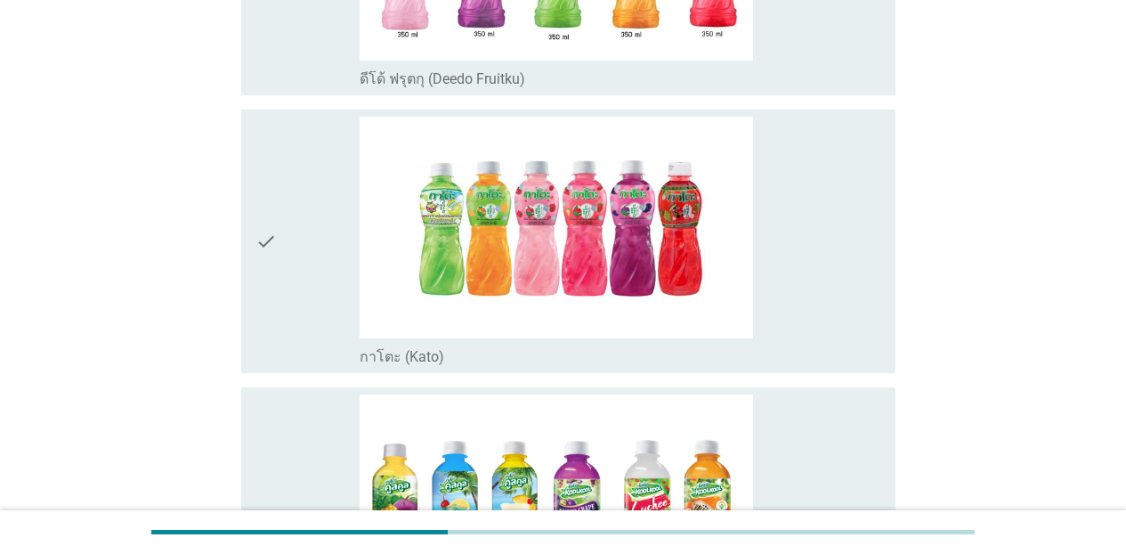
scroll to position [669, 0]
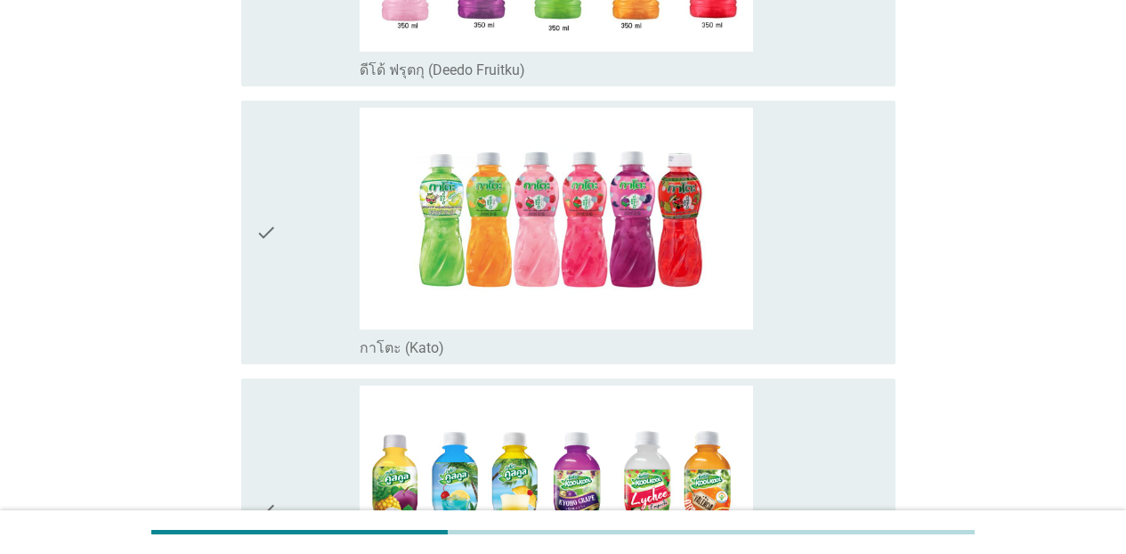
click at [873, 60] on div "check_box_outline_blank ดีโด้ ฟรุตกุ (Deedo Fruitku)" at bounding box center [620, 68] width 521 height 21
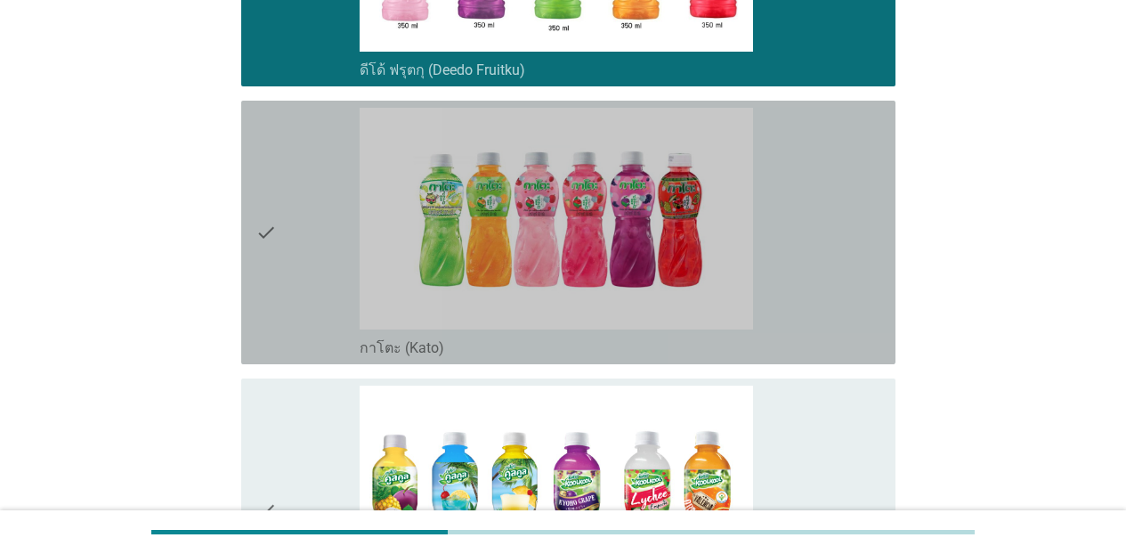
drag, startPoint x: 878, startPoint y: 147, endPoint x: 874, endPoint y: 252, distance: 105.1
click at [876, 151] on div "check_box_outline_blank กาโตะ (Kato)" at bounding box center [620, 232] width 521 height 249
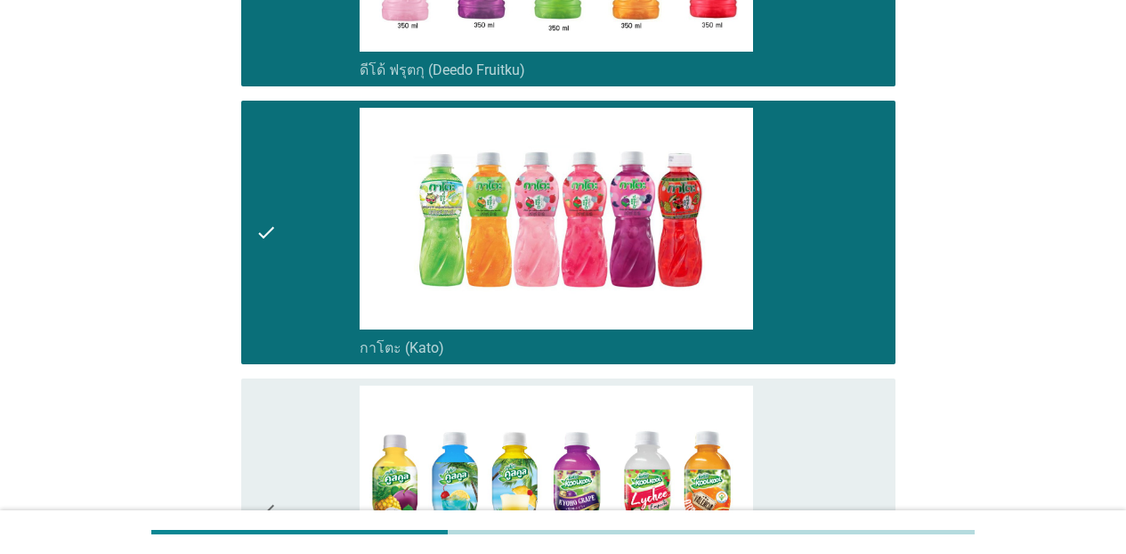
click at [853, 433] on div "check_box_outline_blank กาโตะ คูลคูล (Kool Kool)" at bounding box center [620, 509] width 521 height 249
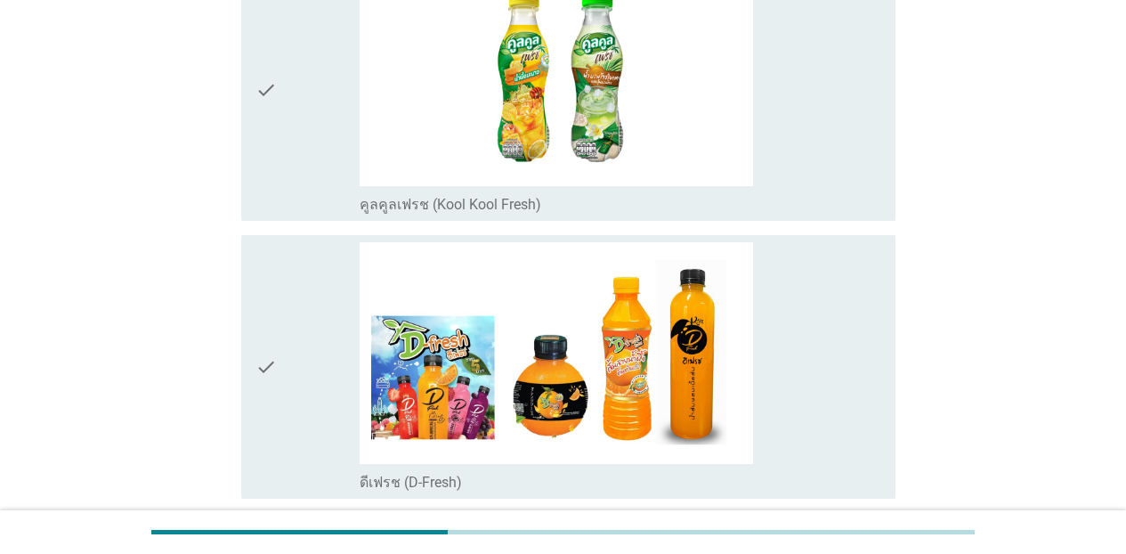
scroll to position [1394, 0]
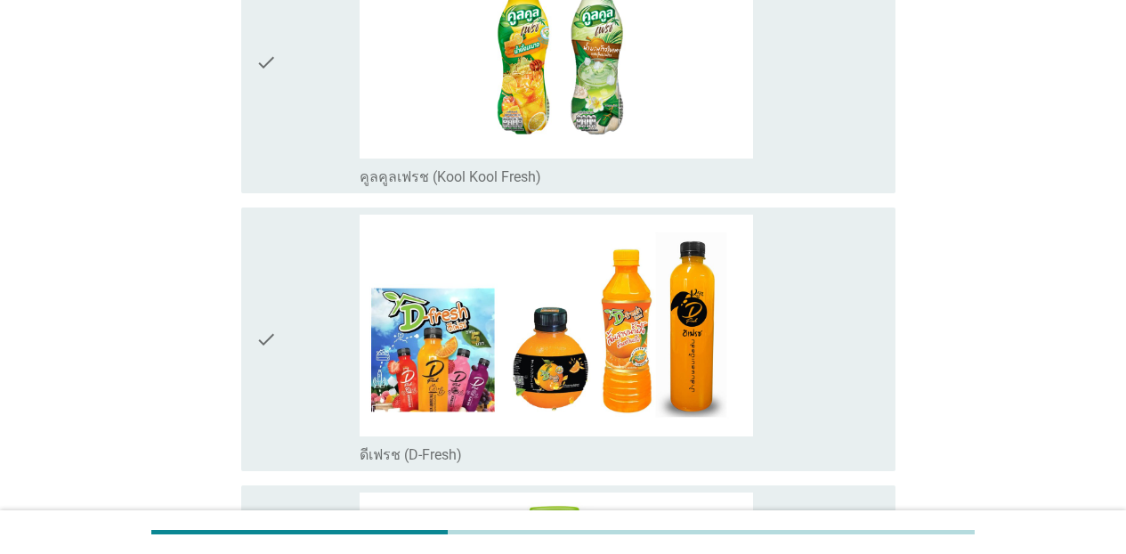
drag, startPoint x: 836, startPoint y: 173, endPoint x: 836, endPoint y: 188, distance: 15.1
click at [836, 174] on div "check_box_outline_blank คูลคูลเฟรช (Kool Kool Fresh)" at bounding box center [620, 175] width 521 height 21
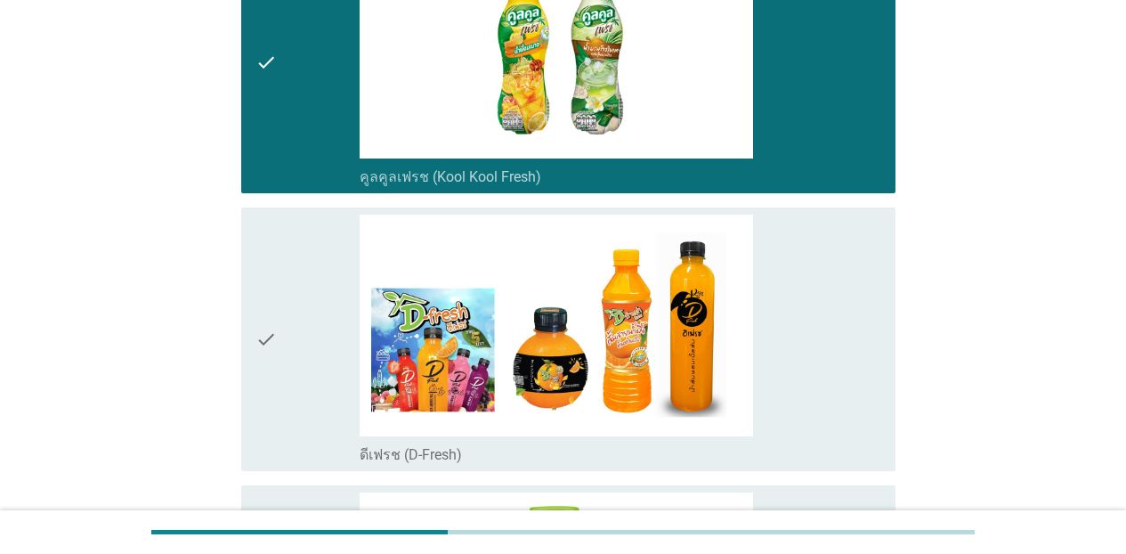
click at [836, 263] on div "check_box_outline_blank ดีเฟรช (D-Fresh)" at bounding box center [620, 338] width 521 height 249
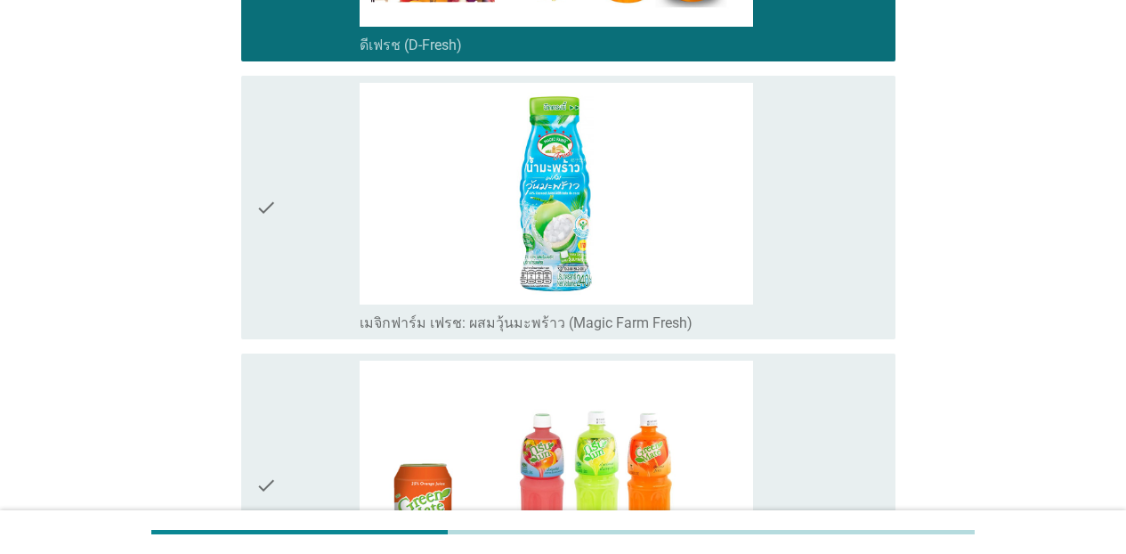
scroll to position [1840, 0]
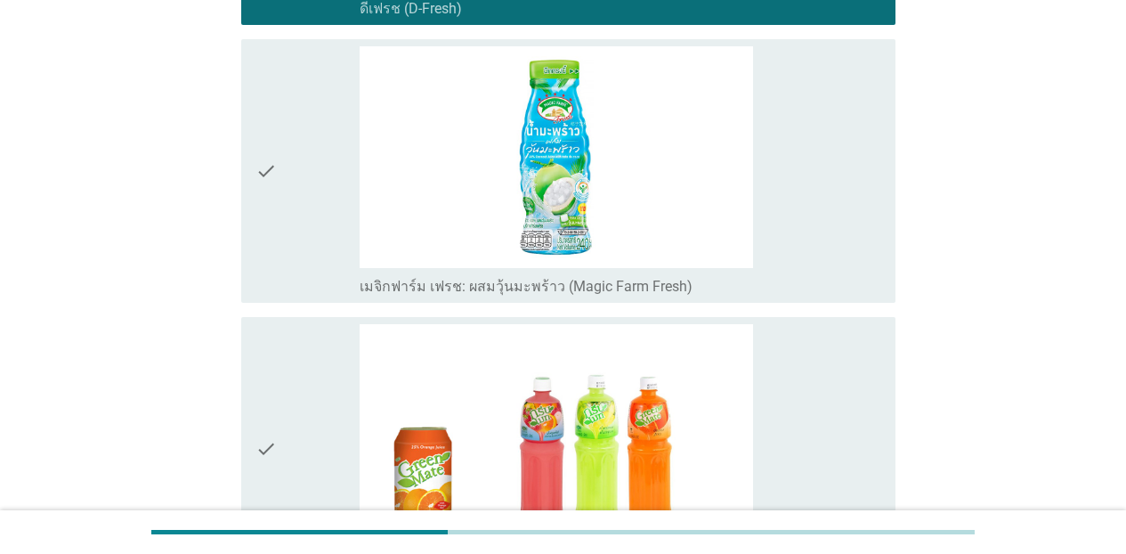
click at [862, 263] on div "check_box_outline_blank เมจิกฟาร์ม เฟรช: ผสมวุ้นมะพร้าว (Magic Farm Fresh)" at bounding box center [620, 170] width 521 height 249
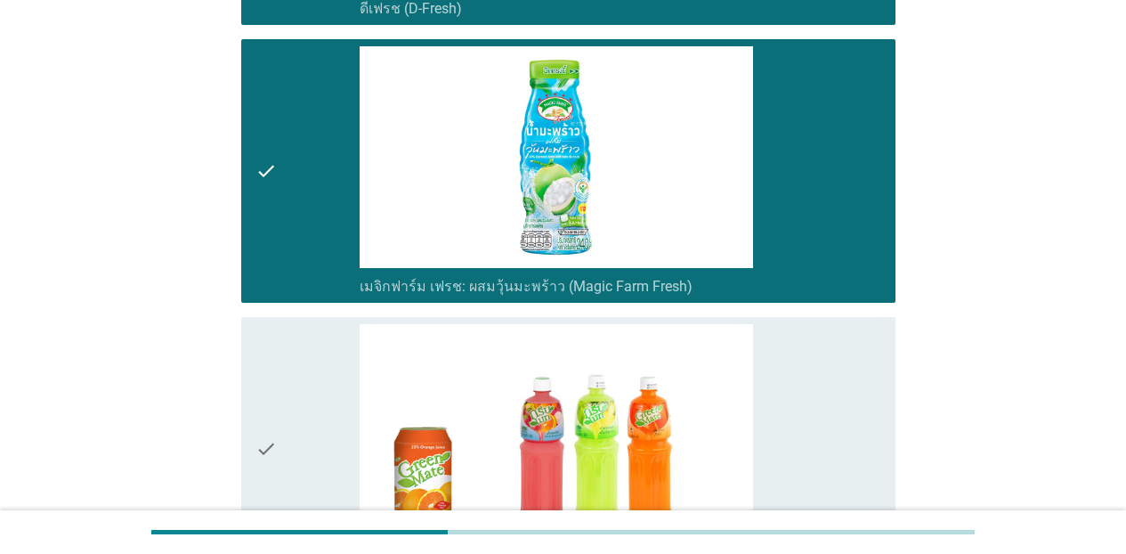
click at [861, 352] on div "check_box_outline_blank [PERSON_NAME]เมท (Green Mate)" at bounding box center [620, 448] width 521 height 249
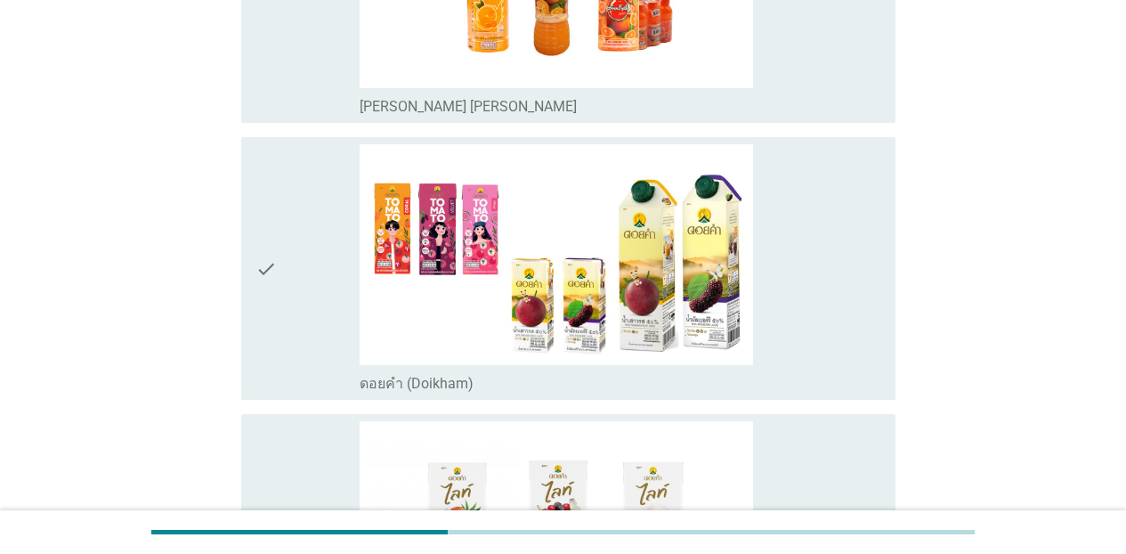
scroll to position [2593, 0]
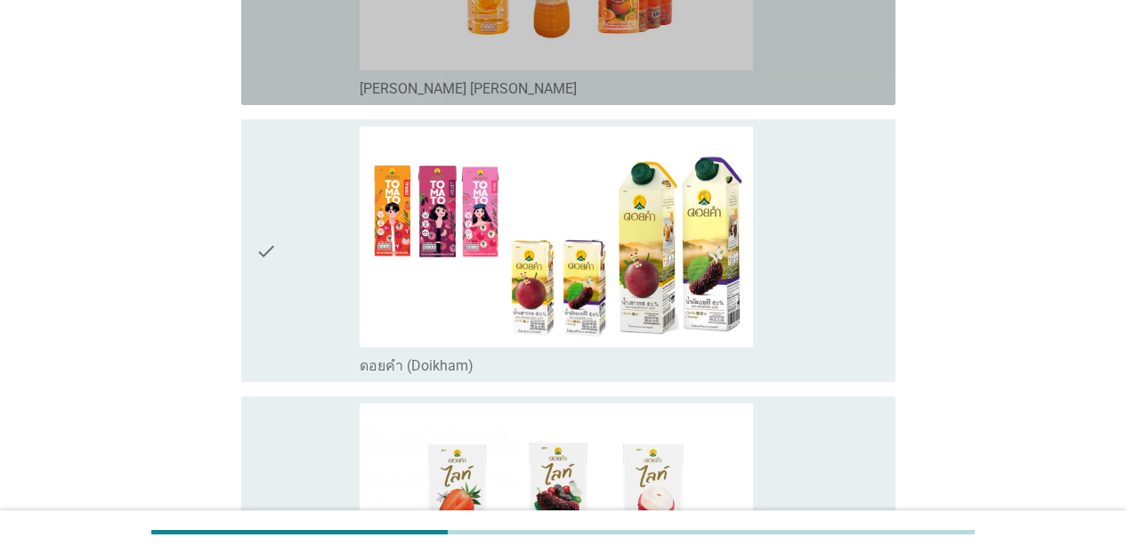
drag, startPoint x: 818, startPoint y: 72, endPoint x: 832, endPoint y: 158, distance: 86.6
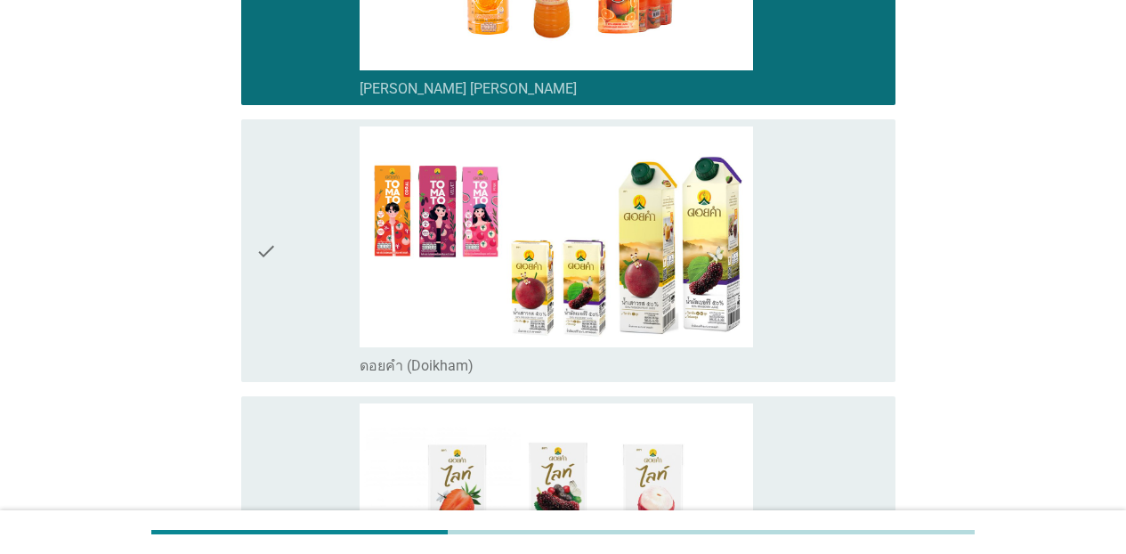
click at [832, 168] on div "check_box_outline_blank ดอยคำ (Doikham)" at bounding box center [620, 250] width 521 height 249
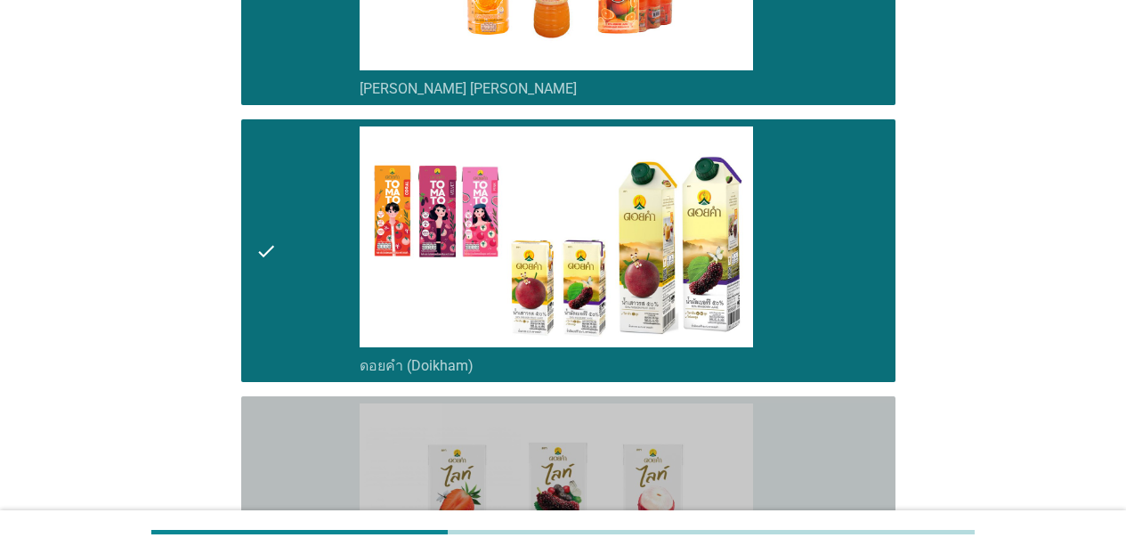
click at [861, 408] on div "check_box_outline_blank ดอย[PERSON_NAME]ท์ (Doikham Lite)" at bounding box center [620, 527] width 521 height 249
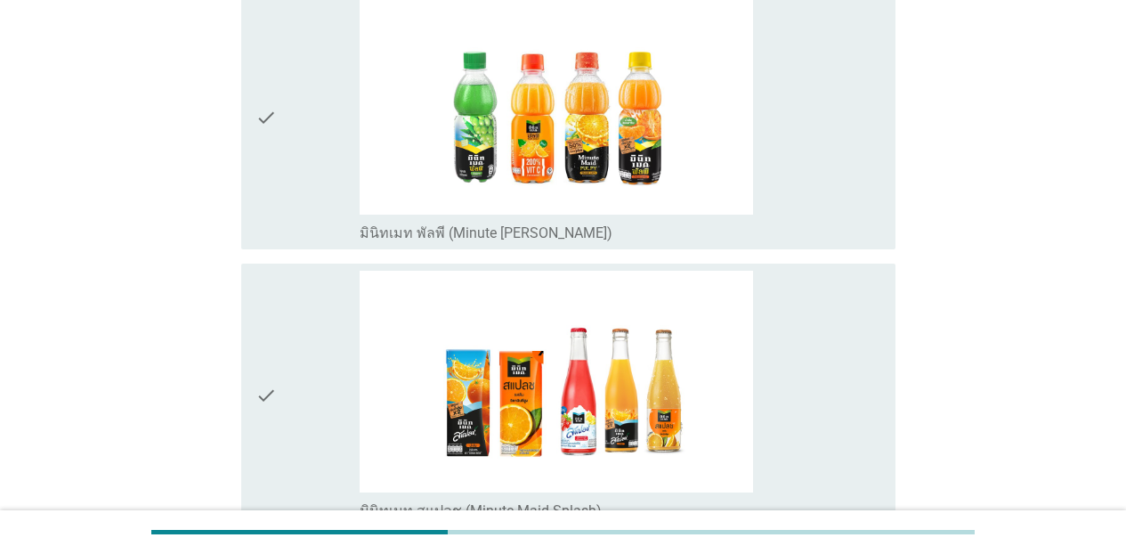
scroll to position [3291, 0]
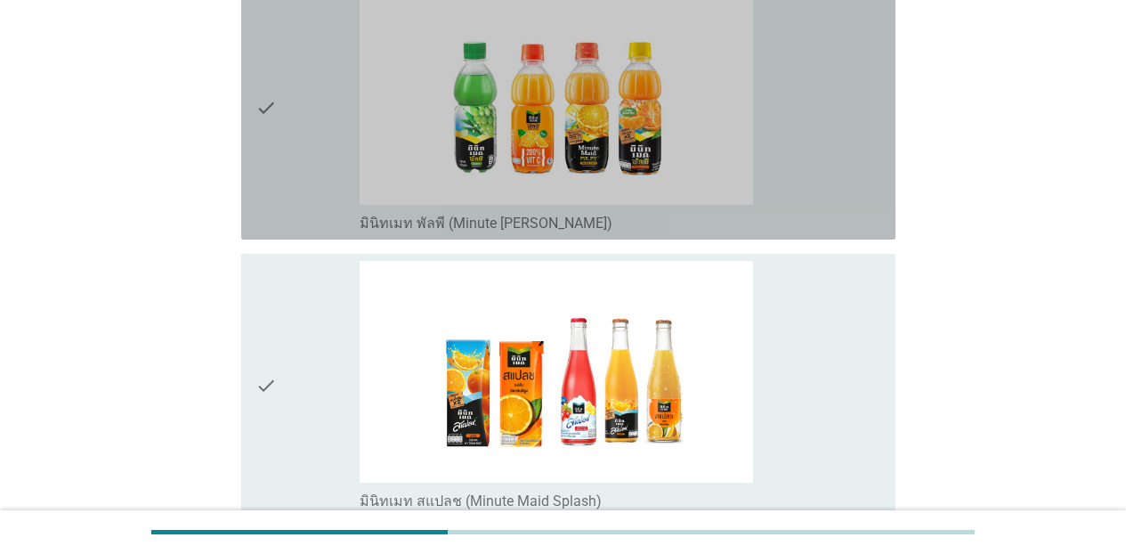
click at [867, 203] on div "check_box_outline_blank มินิทเมท พัลพี (Minute [PERSON_NAME])" at bounding box center [620, 107] width 521 height 249
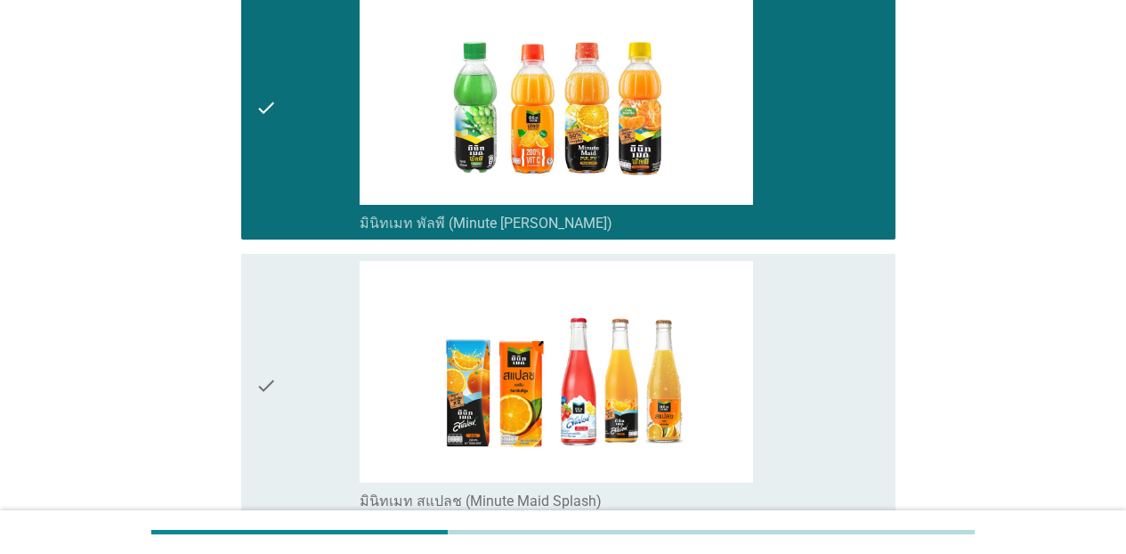
click at [869, 278] on div "check_box_outline_blank มินิทเมท สแปลช (Minute Maid Splash)" at bounding box center [620, 385] width 521 height 249
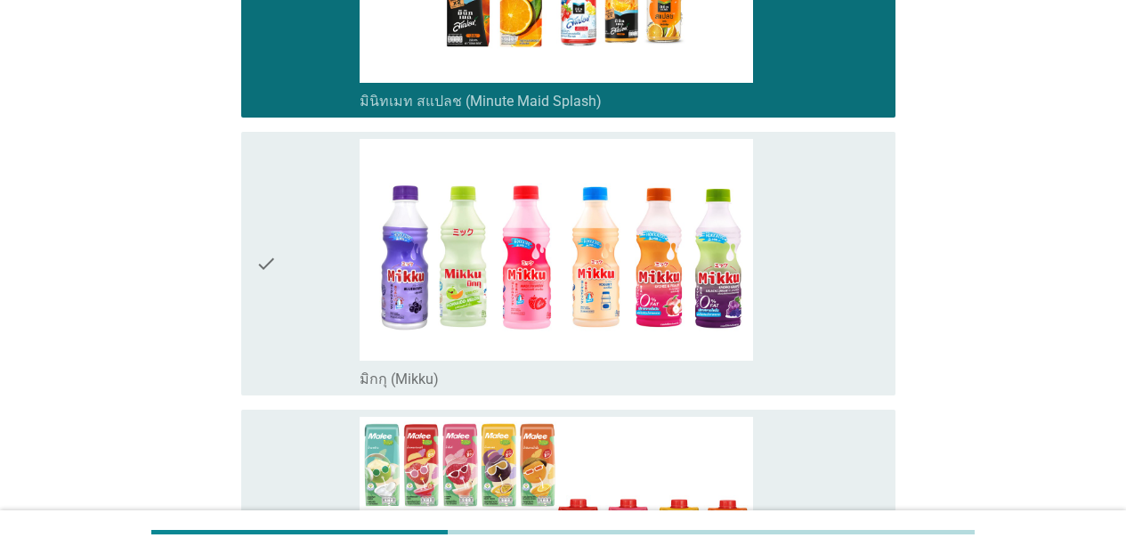
scroll to position [3885, 0]
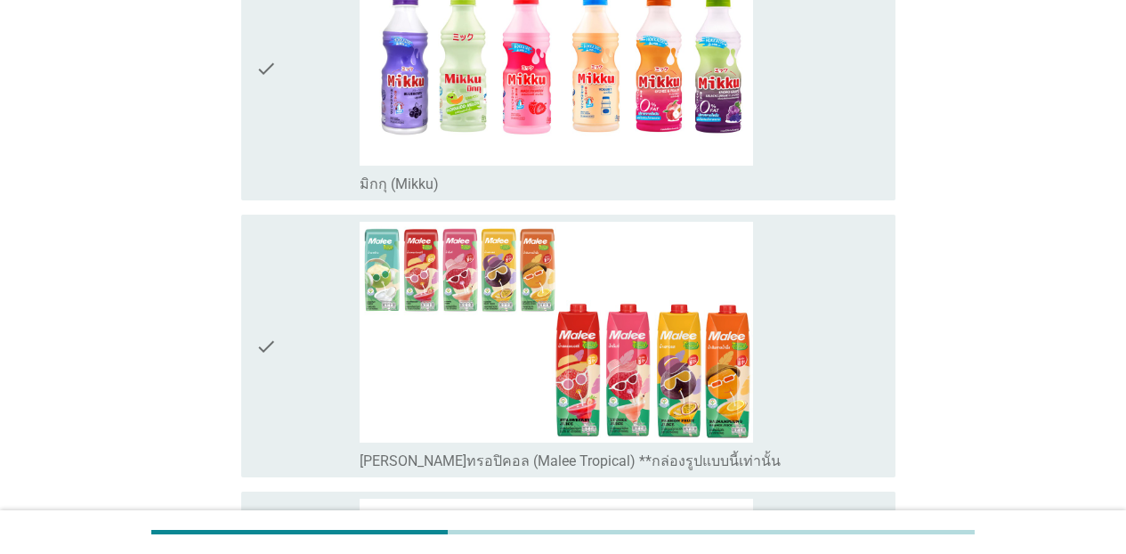
click at [820, 189] on div "check_box_outline_blank มิกกุ (Mikku)" at bounding box center [620, 182] width 521 height 21
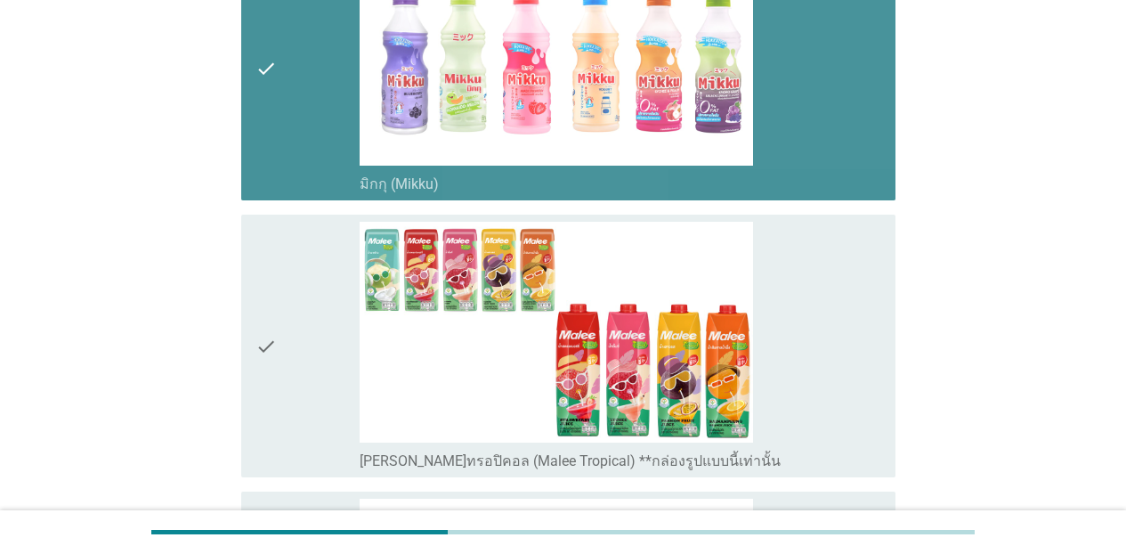
drag, startPoint x: 824, startPoint y: 272, endPoint x: 898, endPoint y: 318, distance: 86.7
click at [825, 275] on div "check_box_outline_blank [PERSON_NAME]ทรอปิคอล (Malee Tropical) **กล่องรูปแบบนี้…" at bounding box center [620, 346] width 521 height 249
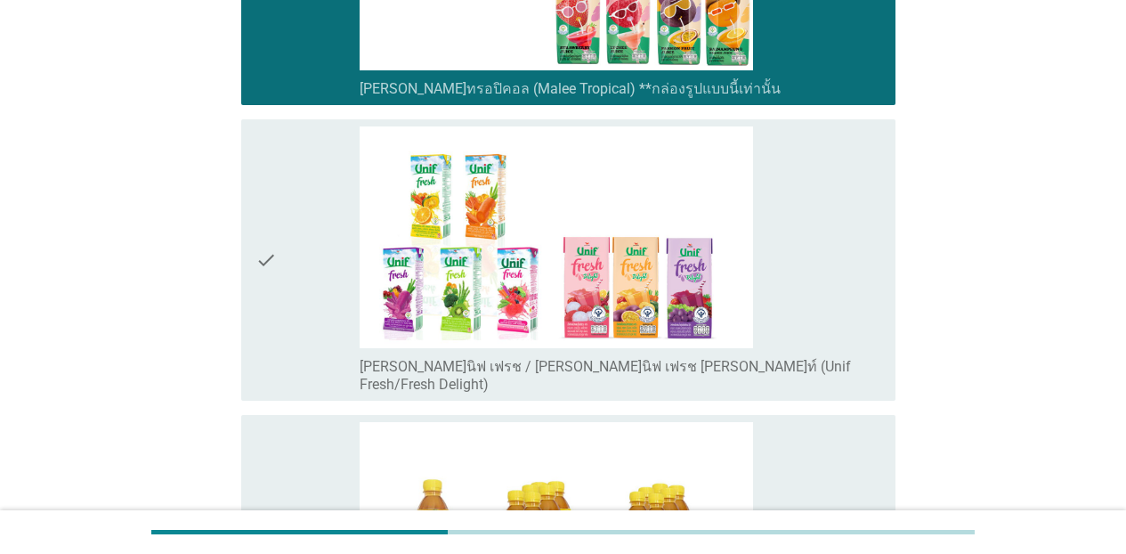
scroll to position [4351, 0]
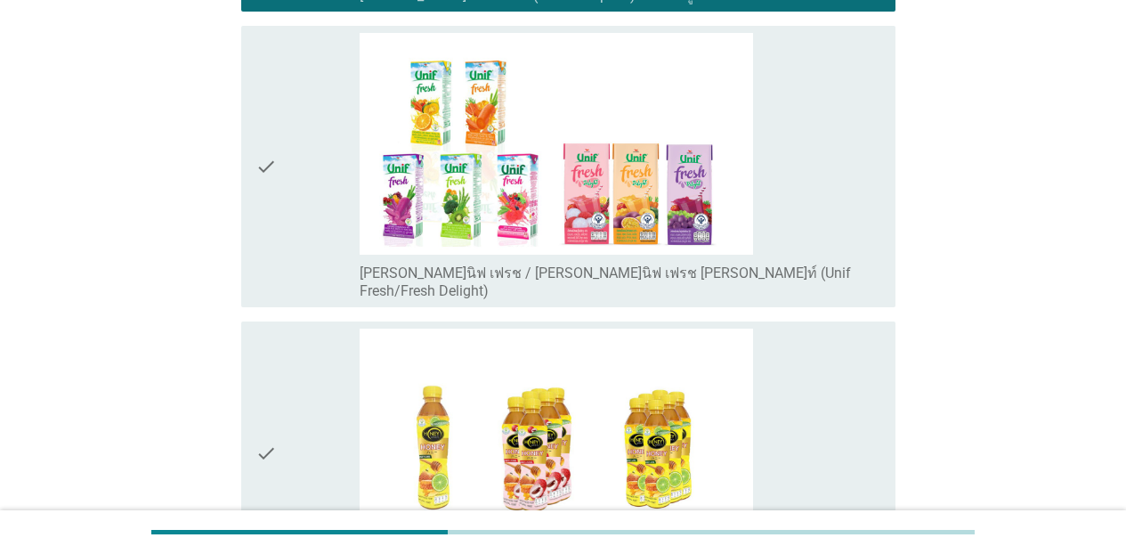
click at [876, 282] on div "check_box_outline_blank [PERSON_NAME]นิฟ เฟรช / [PERSON_NAME]นิฟ เฟรช [PERSON_N…" at bounding box center [620, 280] width 521 height 39
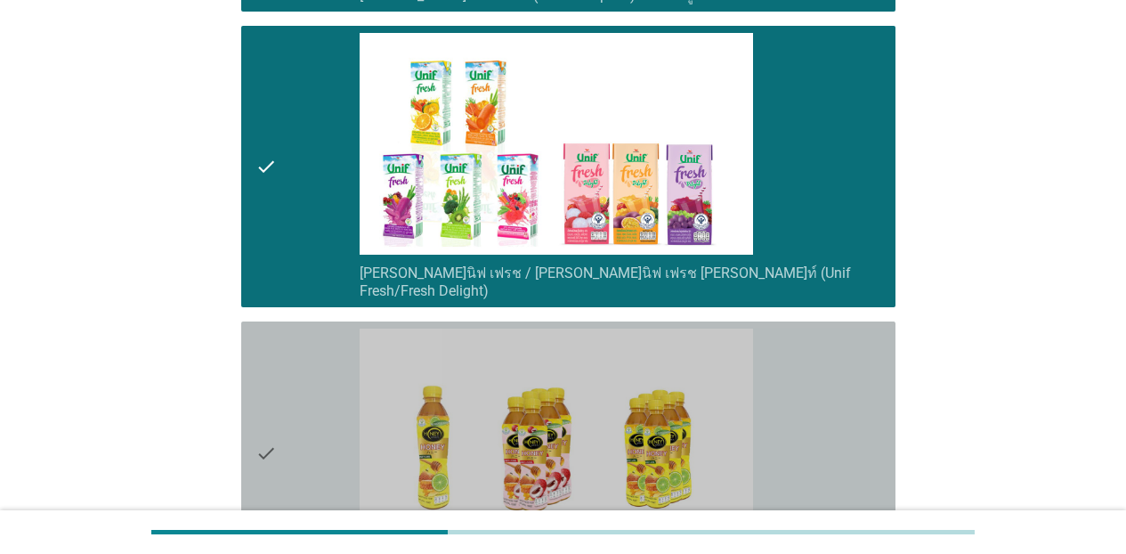
click at [876, 355] on div "check check_box_outline_blank ฮันนี่ (Honey)" at bounding box center [568, 452] width 654 height 263
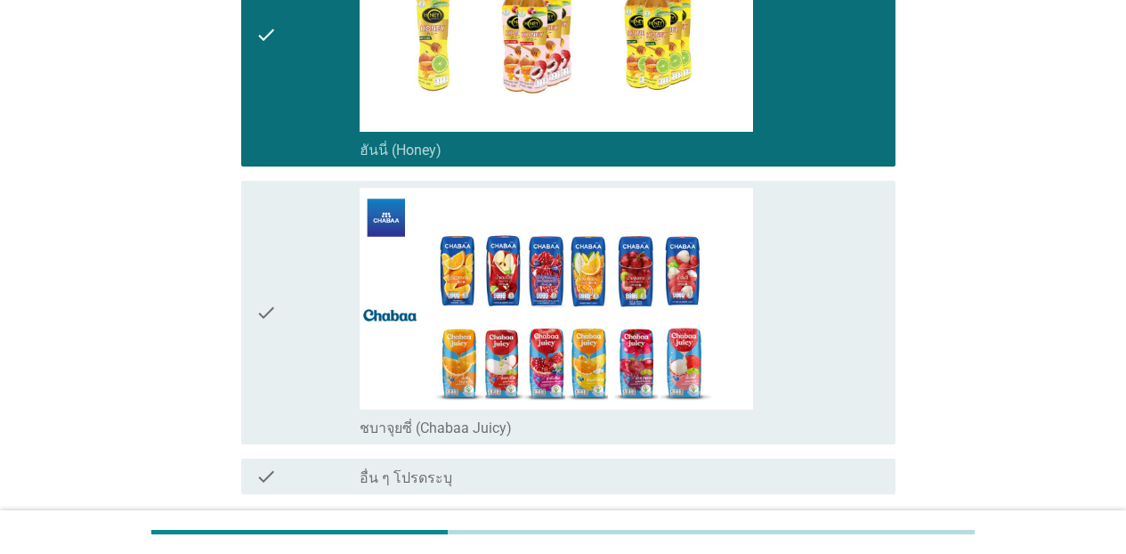
scroll to position [4899, 0]
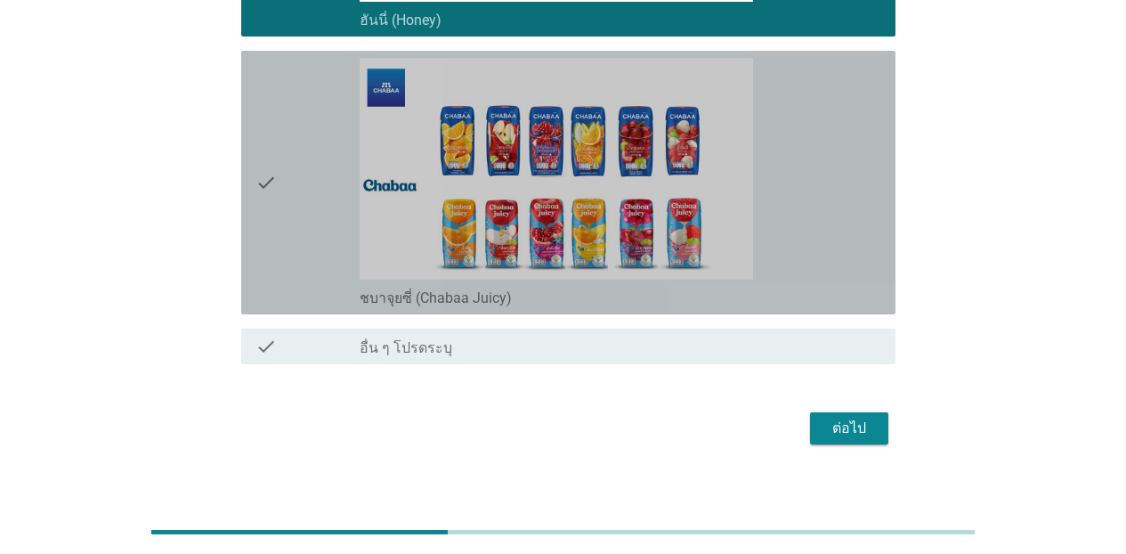
click at [863, 224] on div "check_box_outline_blank ชบาจุยซี่ (Chabaa Juicy)" at bounding box center [620, 182] width 521 height 249
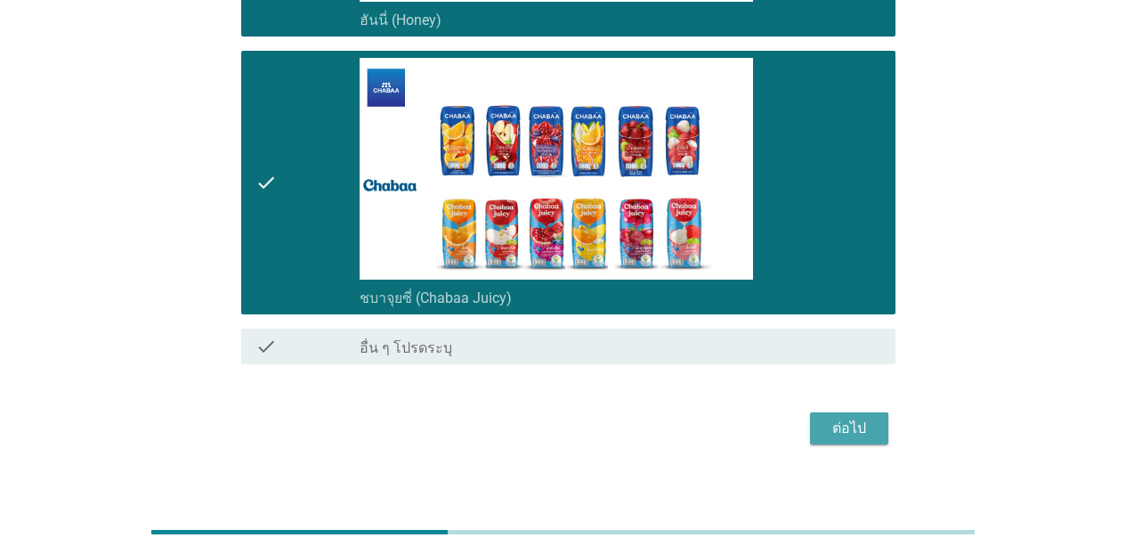
click at [870, 417] on div "ต่อไป" at bounding box center [849, 427] width 50 height 21
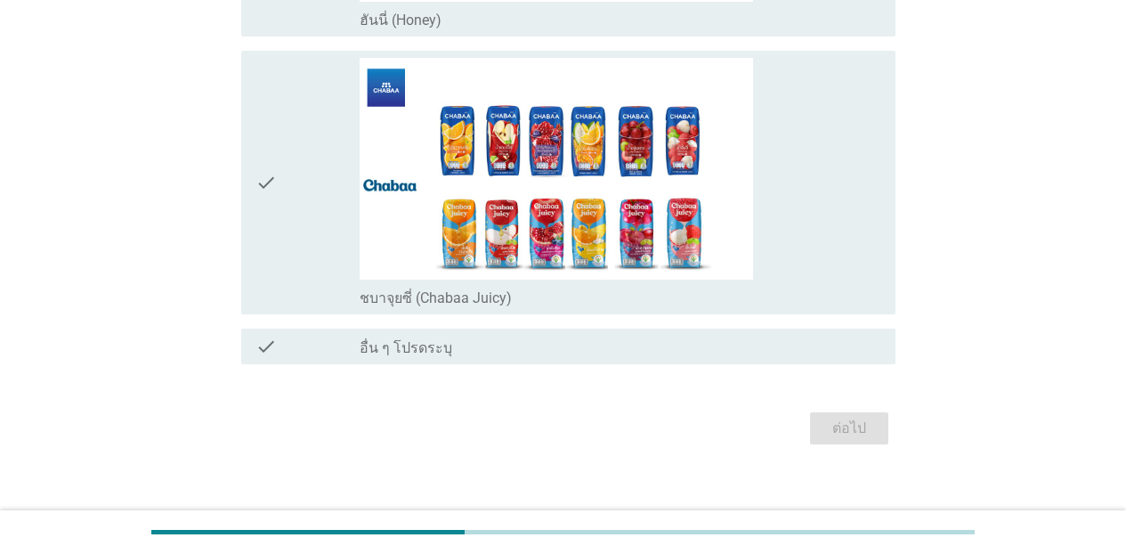
scroll to position [0, 0]
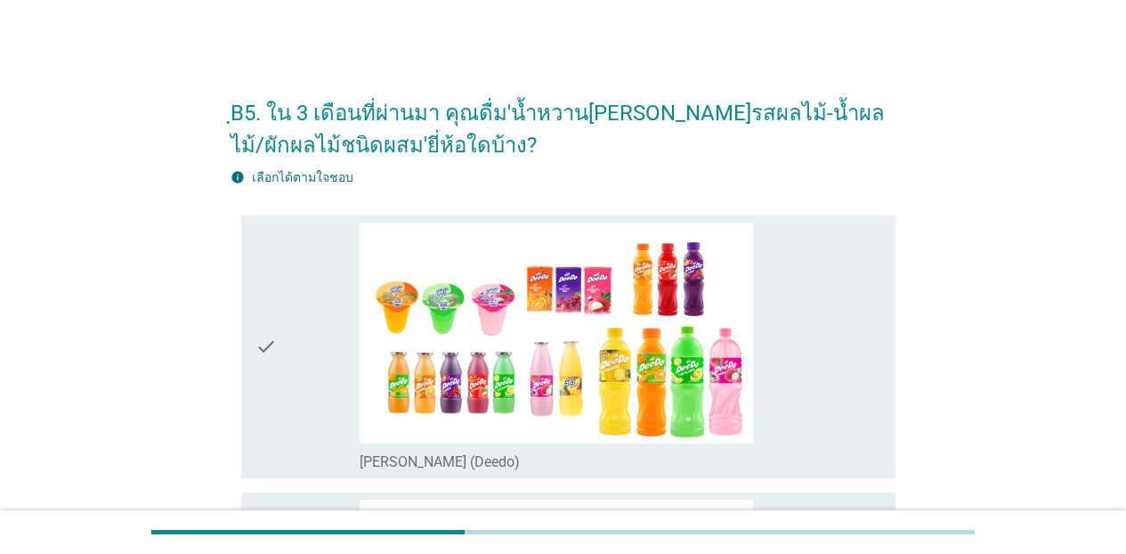
click at [840, 352] on div "check_box_outline_blank [PERSON_NAME] (Deedo)" at bounding box center [620, 346] width 521 height 249
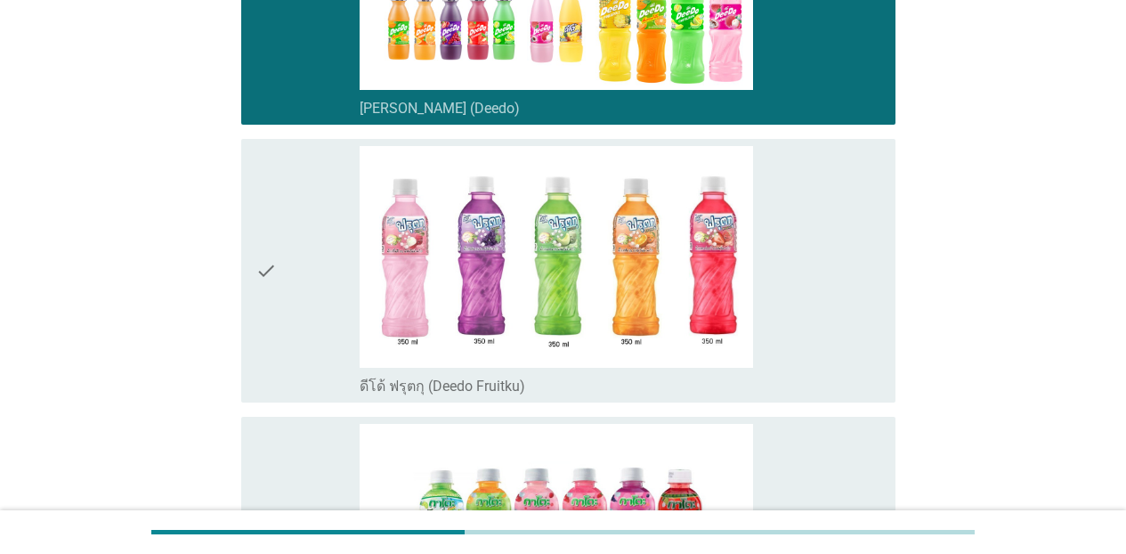
scroll to position [362, 0]
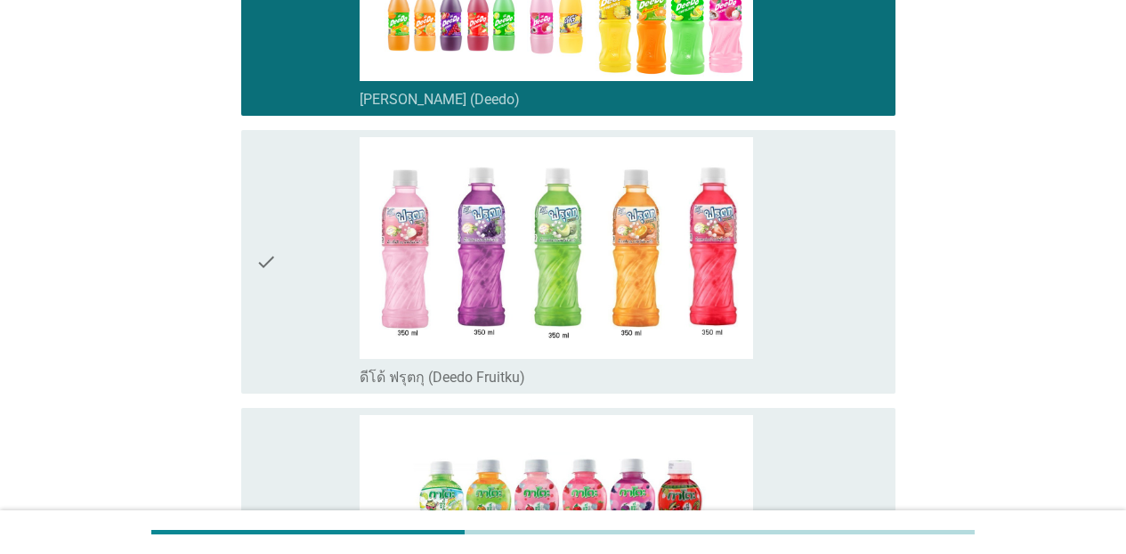
click at [863, 271] on div "check_box_outline_blank ดีโด้ ฟรุตกุ (Deedo Fruitku)" at bounding box center [620, 261] width 521 height 249
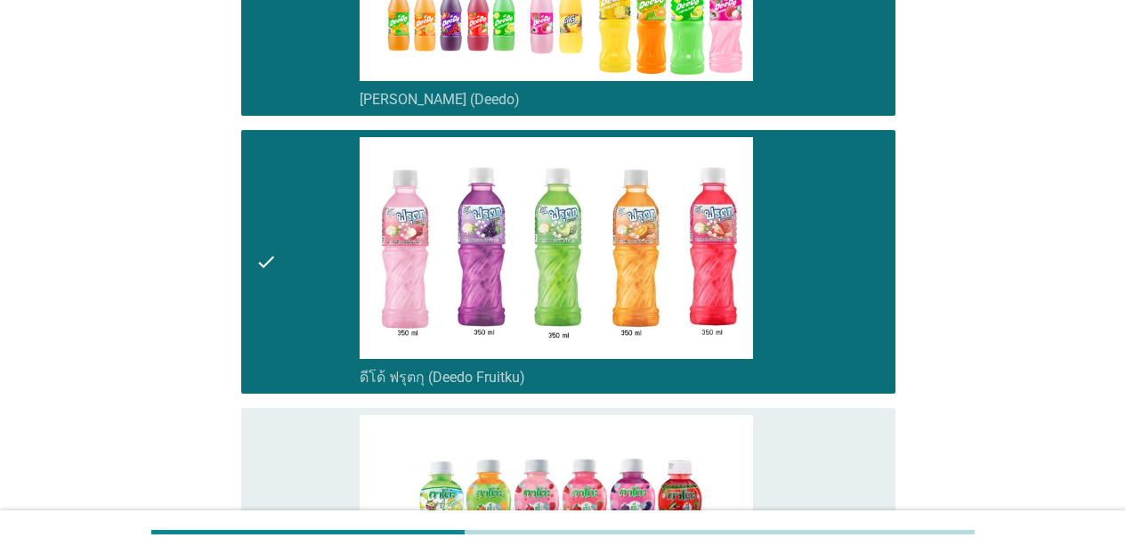
click at [839, 461] on div "check_box_outline_blank กาโตะ (Kato)" at bounding box center [620, 539] width 521 height 249
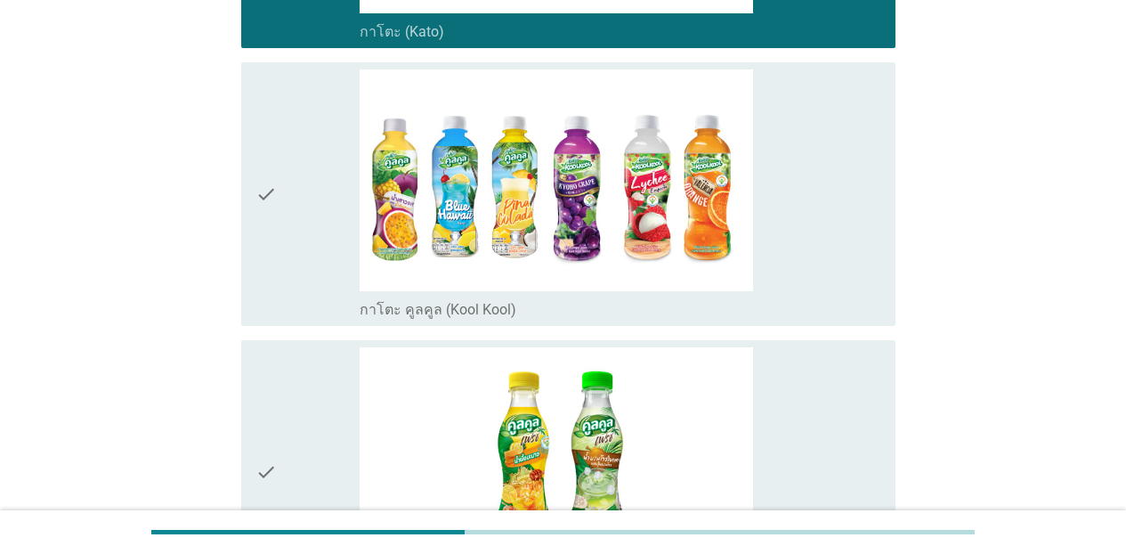
scroll to position [1050, 0]
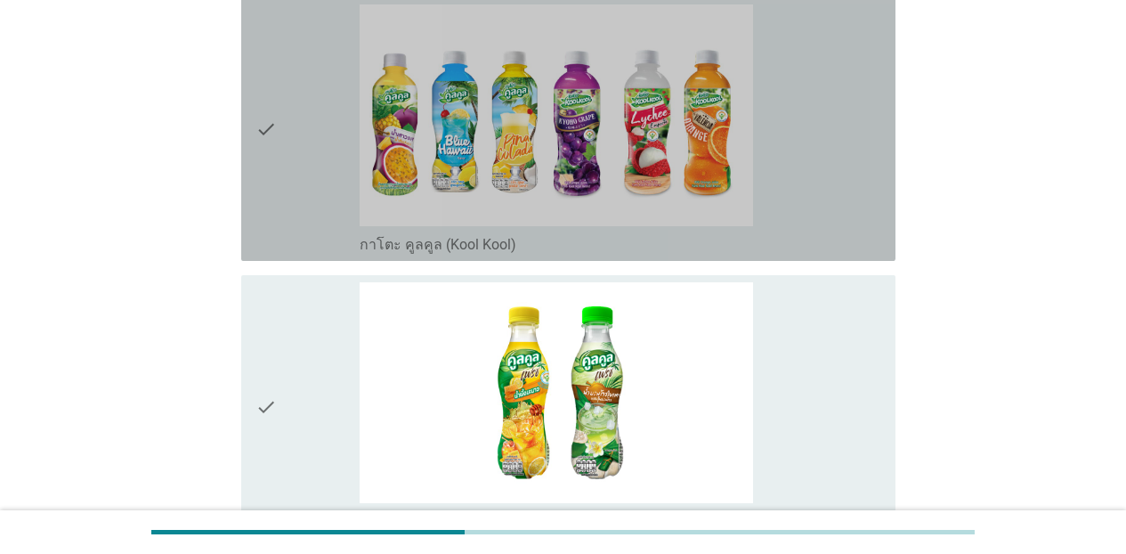
click at [868, 209] on div "check_box_outline_blank กาโตะ คูลคูล (Kool Kool)" at bounding box center [620, 128] width 521 height 249
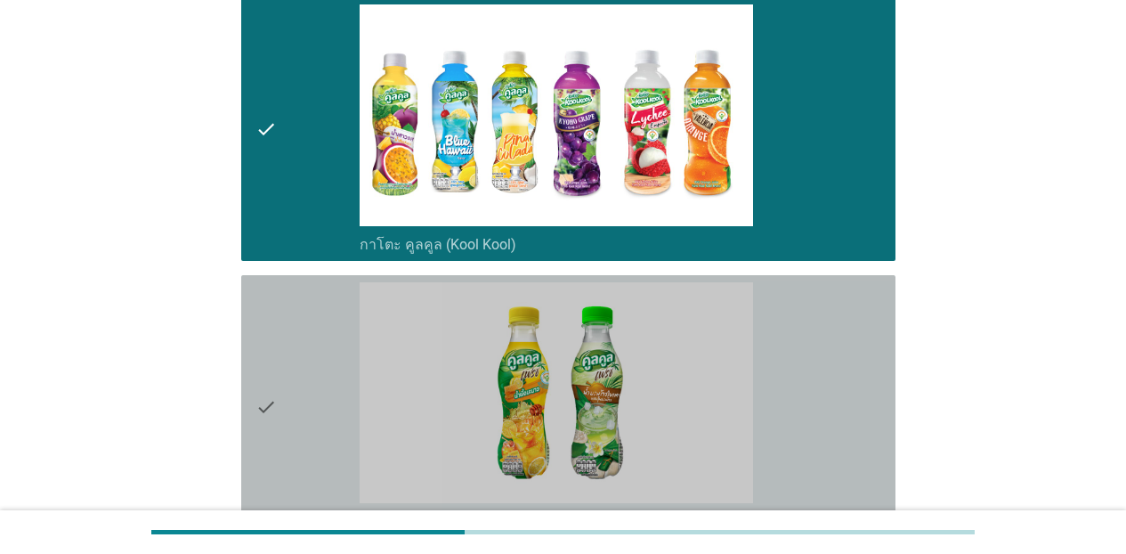
click at [861, 328] on div "check_box_outline_blank คูลคูลเฟรช (Kool Kool Fresh)" at bounding box center [620, 406] width 521 height 249
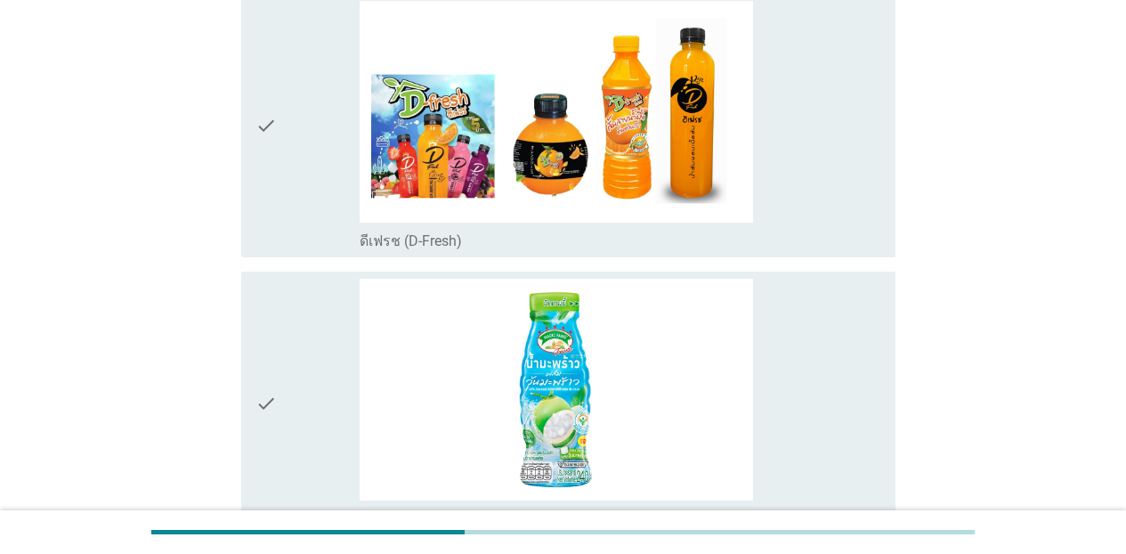
scroll to position [1636, 0]
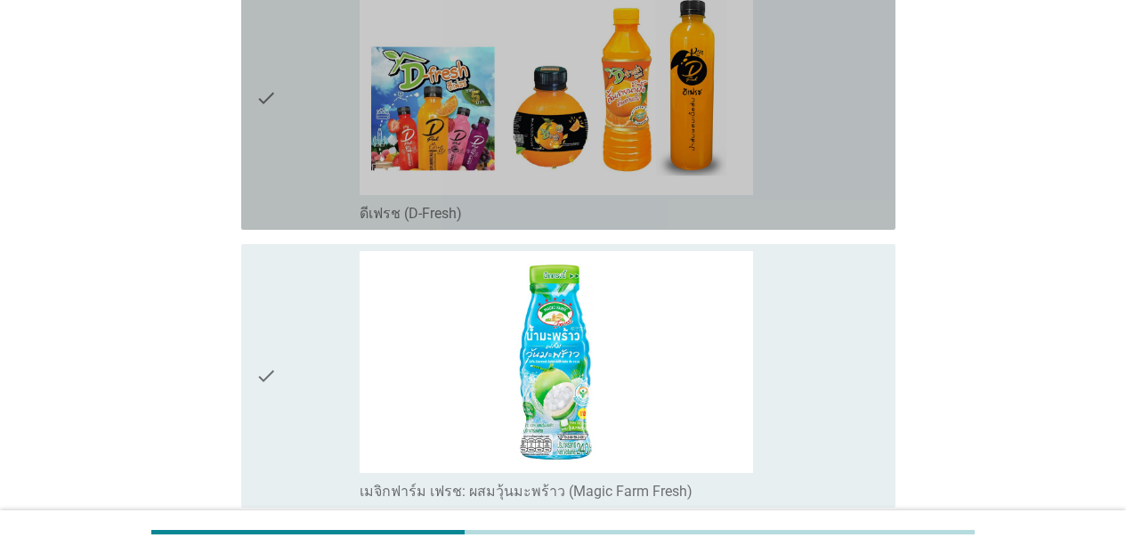
click at [862, 192] on div "check_box_outline_blank ดีเฟรช (D-Fresh)" at bounding box center [620, 97] width 521 height 249
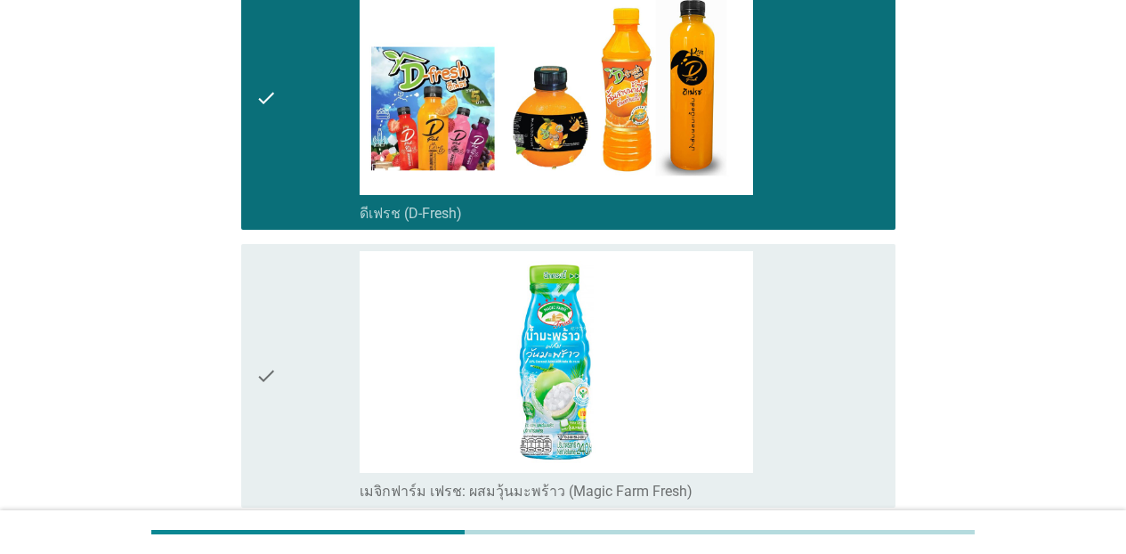
click at [847, 306] on div "check_box_outline_blank เมจิกฟาร์ม เฟรช: ผสมวุ้นมะพร้าว (Magic Farm Fresh)" at bounding box center [620, 375] width 521 height 249
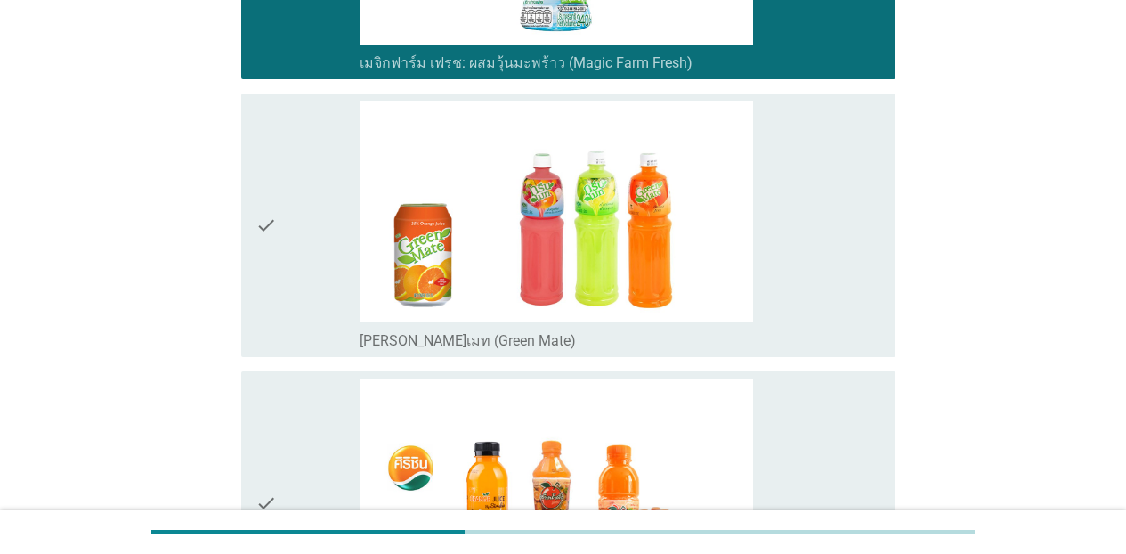
scroll to position [2203, 0]
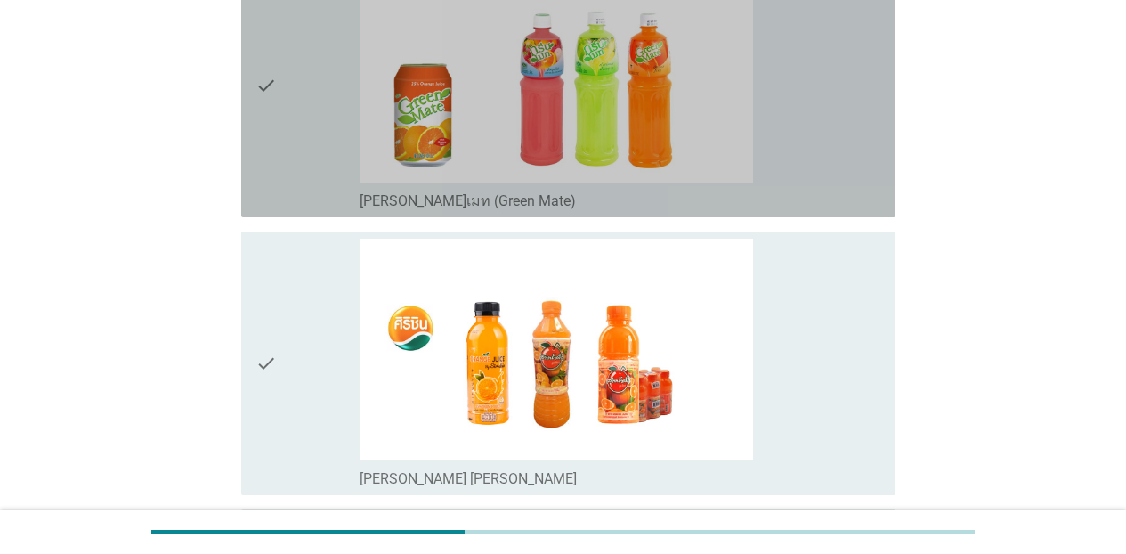
click at [876, 199] on div "check check_box_outline_blank [PERSON_NAME]เมท (Green Mate)" at bounding box center [568, 85] width 654 height 263
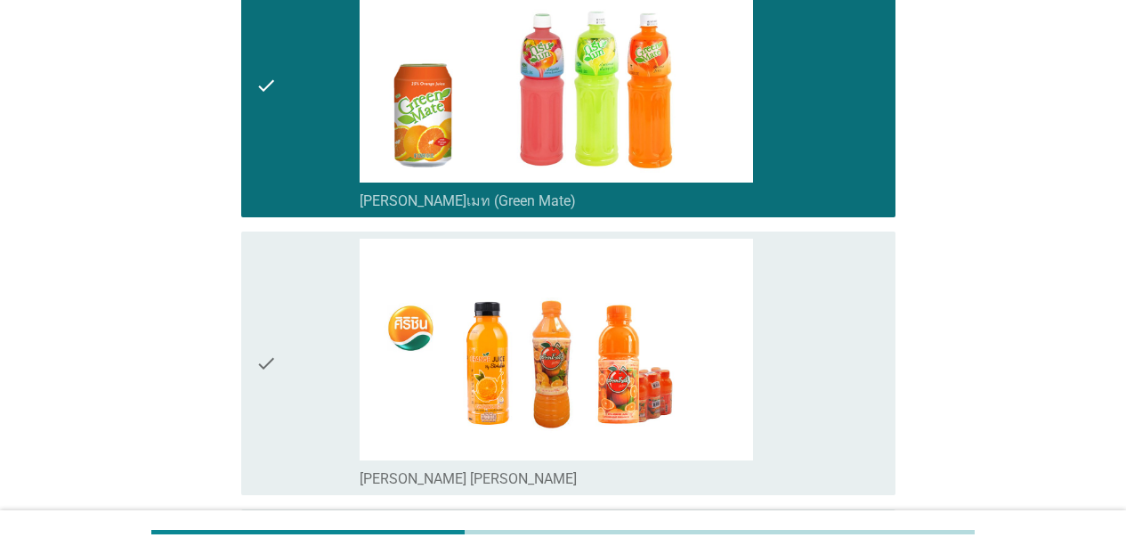
click at [876, 287] on div "check_box_outline_blank [PERSON_NAME] [PERSON_NAME]" at bounding box center [620, 362] width 521 height 249
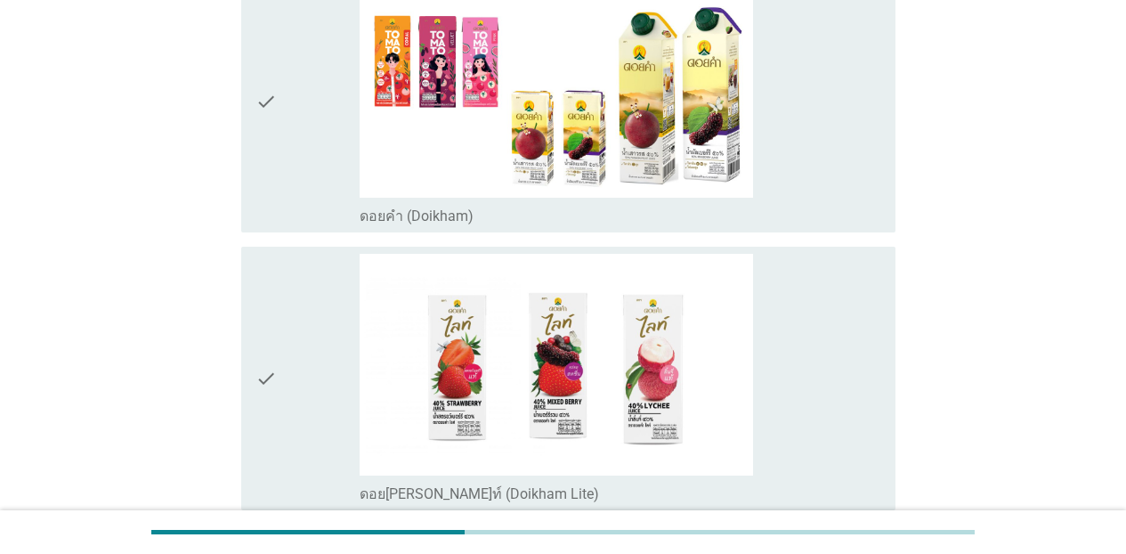
scroll to position [2826, 0]
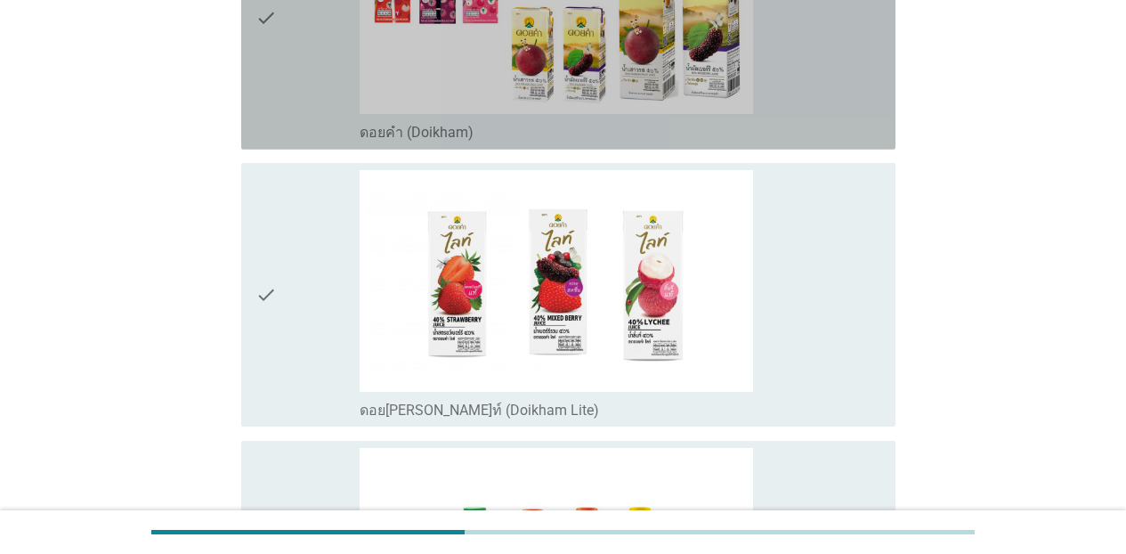
drag, startPoint x: 867, startPoint y: 130, endPoint x: 872, endPoint y: 160, distance: 30.7
click at [869, 132] on div "check_box_outline_blank ดอยคำ (Doikham)" at bounding box center [620, 130] width 521 height 21
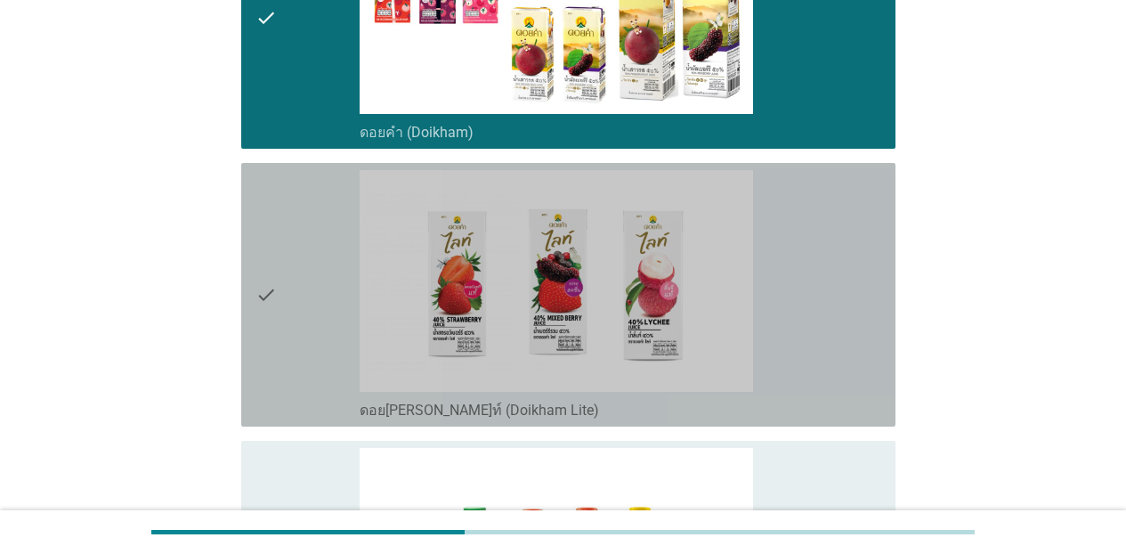
drag, startPoint x: 881, startPoint y: 237, endPoint x: 934, endPoint y: 294, distance: 78.1
click at [876, 239] on div "check check_box_outline_blank ดอย[PERSON_NAME]ท์ (Doikham Lite)" at bounding box center [568, 294] width 654 height 263
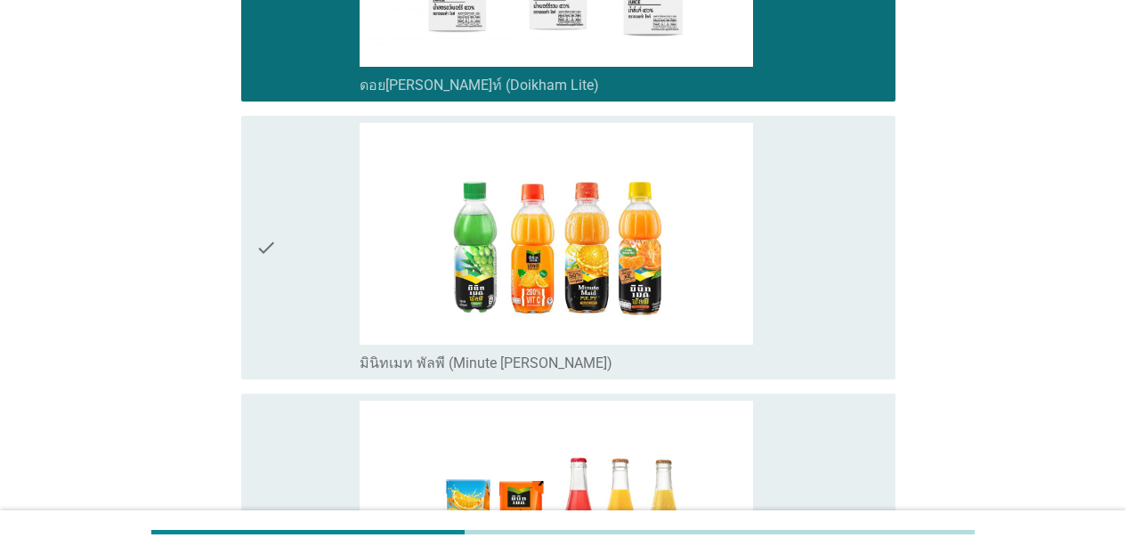
scroll to position [3170, 0]
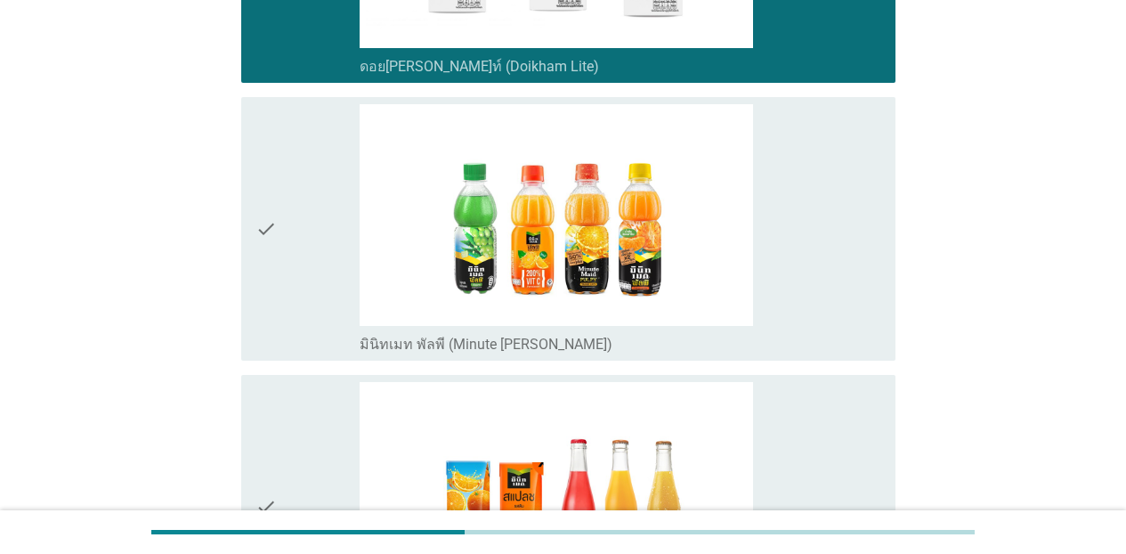
click at [780, 281] on div "check_box_outline_blank มินิทเมท พัลพี (Minute [PERSON_NAME])" at bounding box center [620, 228] width 521 height 249
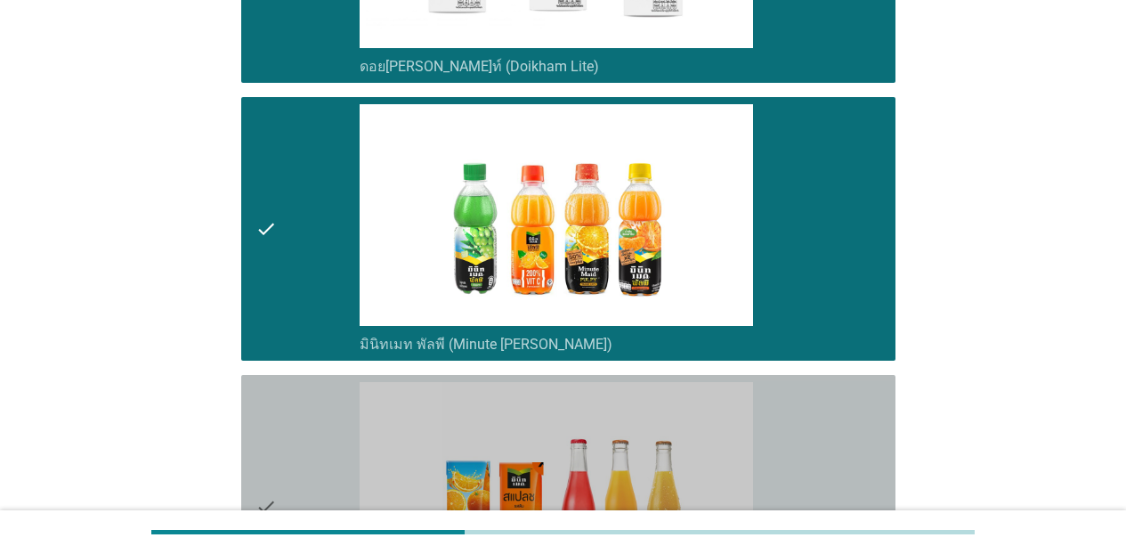
click at [820, 400] on div "check_box_outline_blank มินิทเมท สแปลช (Minute Maid Splash)" at bounding box center [620, 506] width 521 height 249
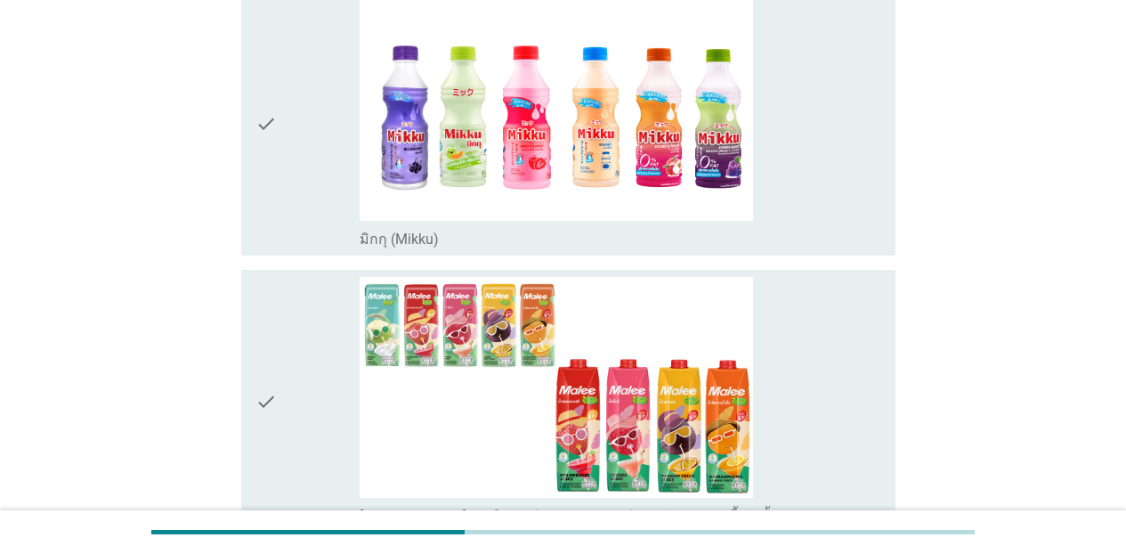
scroll to position [3876, 0]
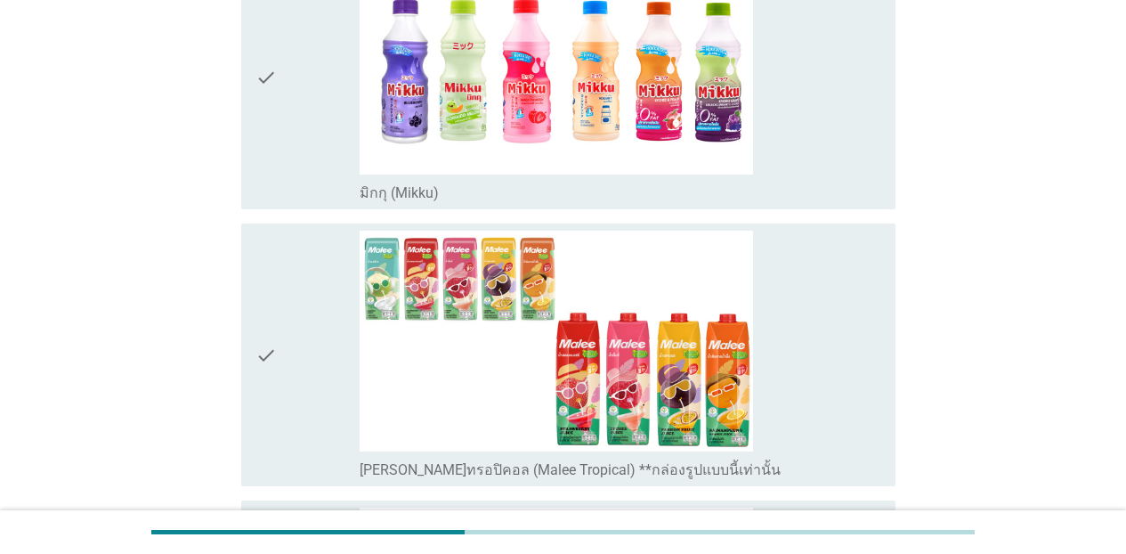
drag, startPoint x: 835, startPoint y: 149, endPoint x: 868, endPoint y: 261, distance: 116.9
click at [841, 158] on div "check_box_outline_blank มิกกุ (Mikku)" at bounding box center [620, 77] width 521 height 249
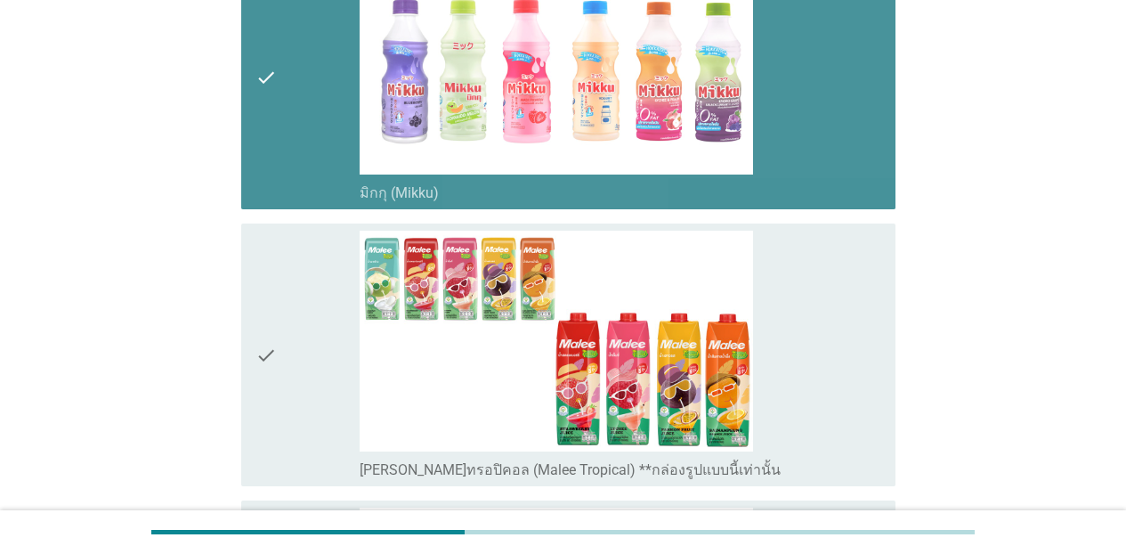
click at [872, 274] on div "check_box_outline_blank [PERSON_NAME]ทรอปิคอล (Malee Tropical) **กล่องรูปแบบนี้…" at bounding box center [620, 354] width 521 height 249
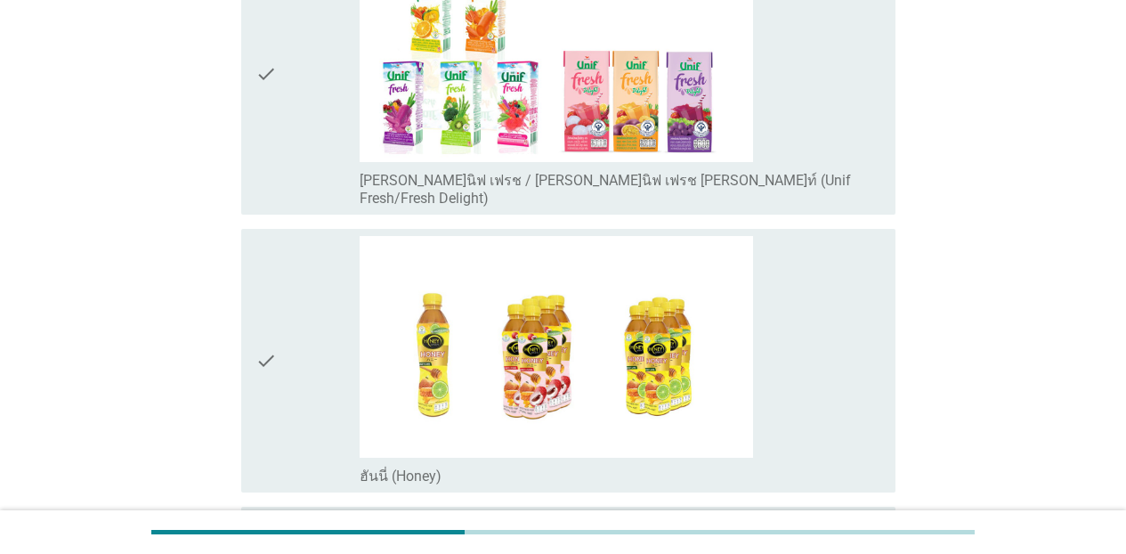
scroll to position [4471, 0]
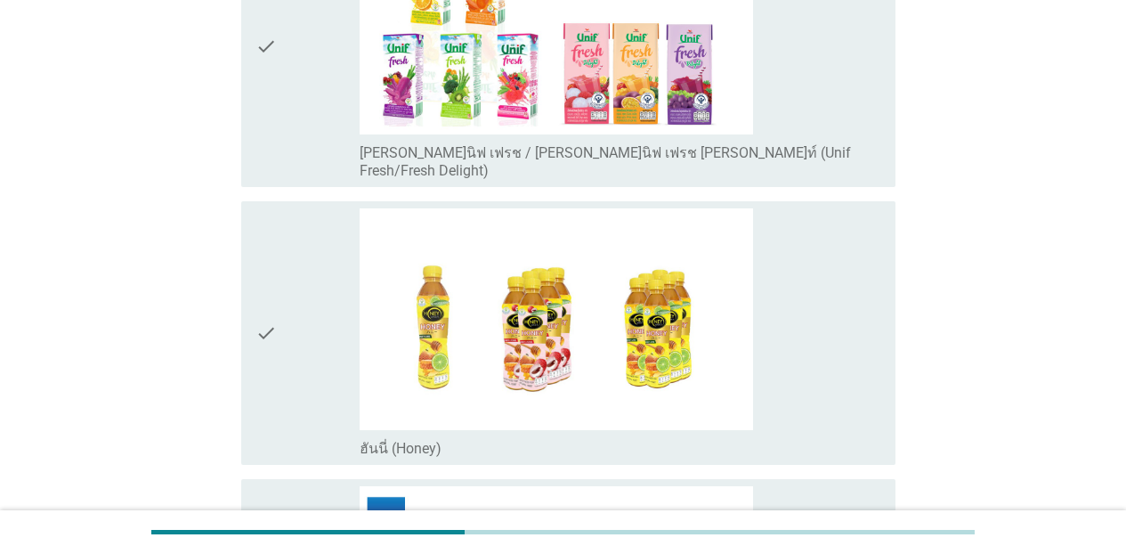
drag, startPoint x: 858, startPoint y: 141, endPoint x: 882, endPoint y: 290, distance: 150.5
click at [858, 145] on div "check_box_outline_blank [PERSON_NAME]นิฟ เฟรช / [PERSON_NAME]นิฟ เฟรช [PERSON_N…" at bounding box center [620, 160] width 521 height 39
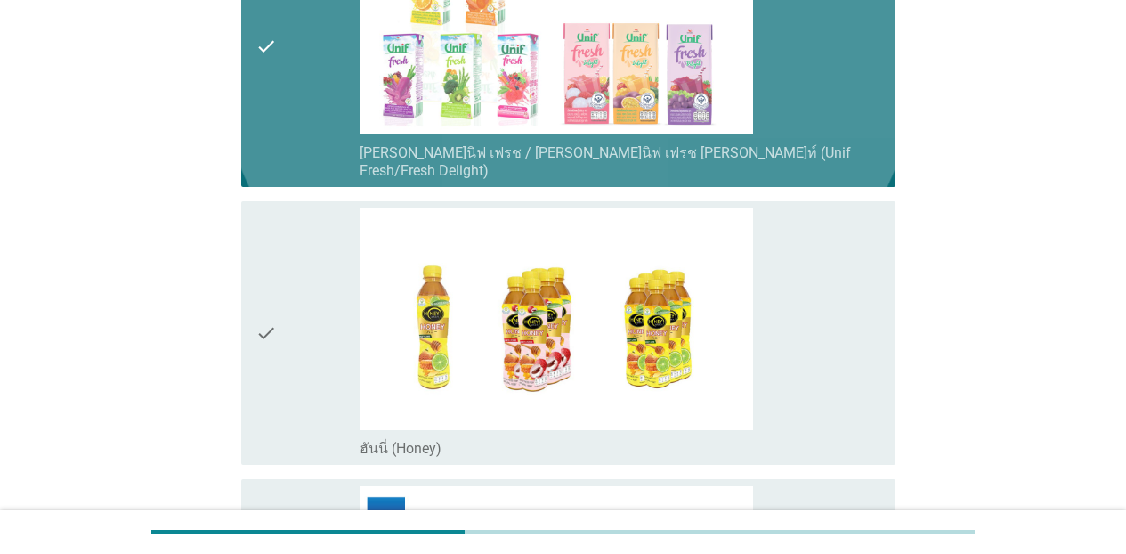
click at [876, 291] on div "check check_box_outline_blank ฮันนี่ (Honey)" at bounding box center [568, 332] width 654 height 263
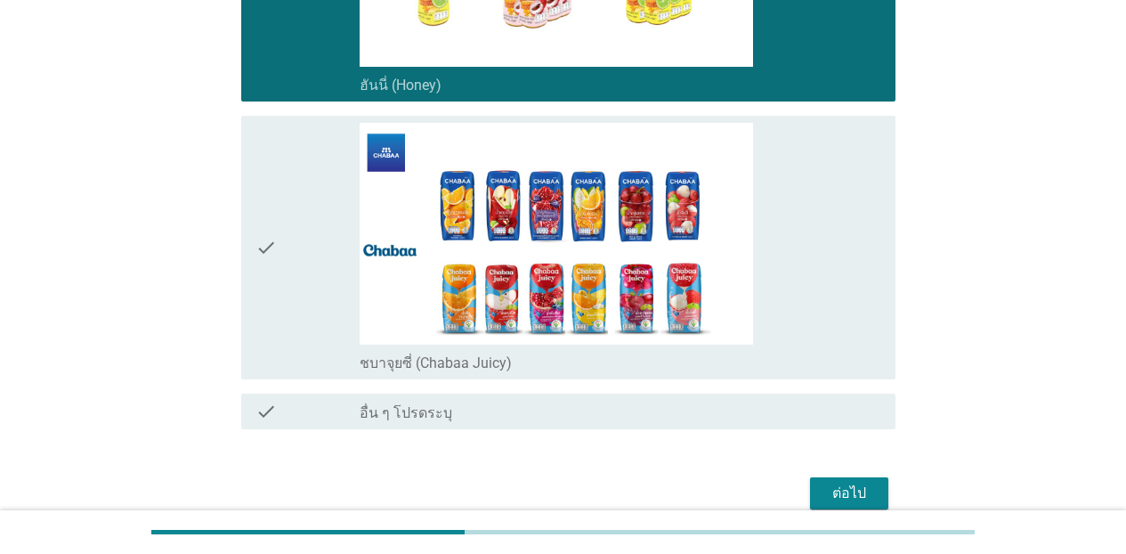
scroll to position [4899, 0]
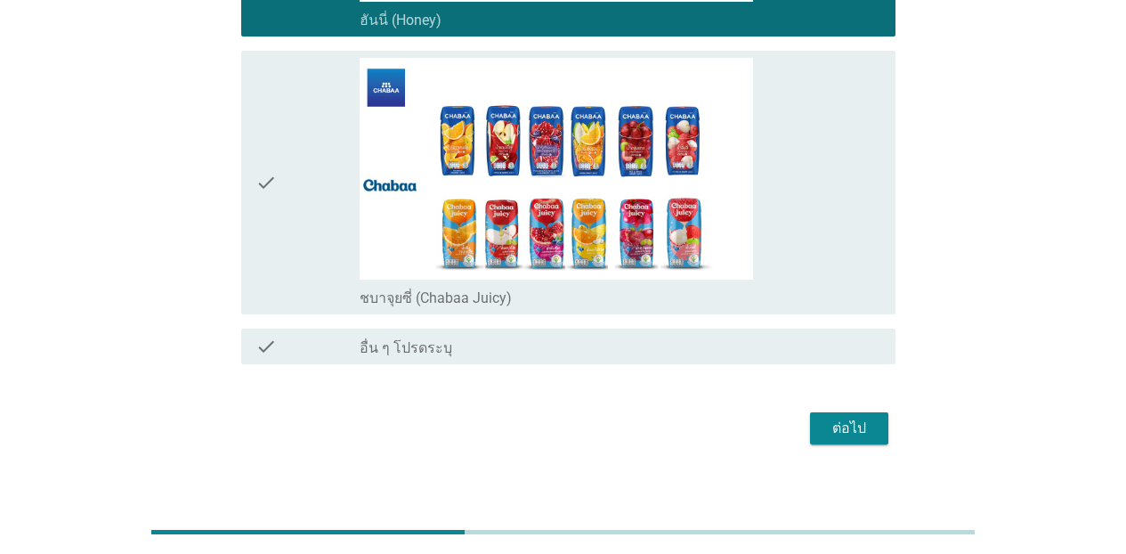
click at [828, 220] on div "check_box_outline_blank ชบาจุยซี่ (Chabaa Juicy)" at bounding box center [620, 182] width 521 height 249
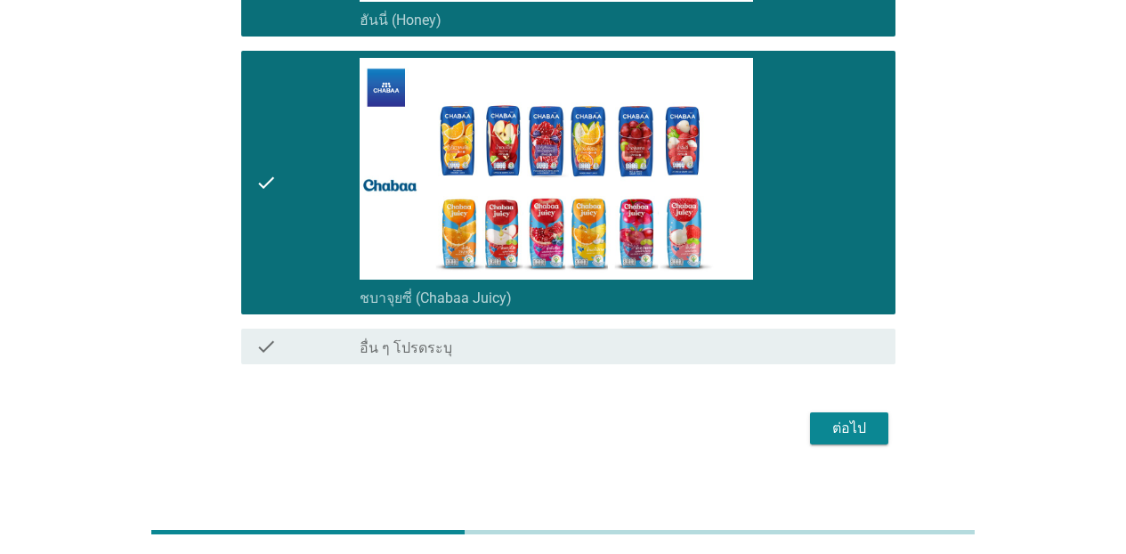
click at [857, 417] on div "ต่อไป" at bounding box center [849, 427] width 50 height 21
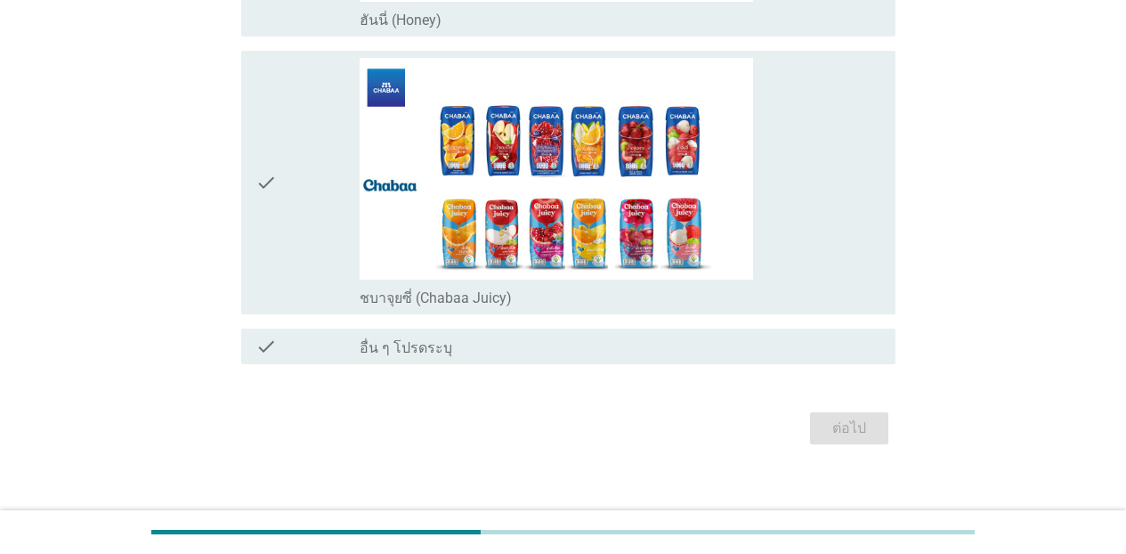
scroll to position [0, 0]
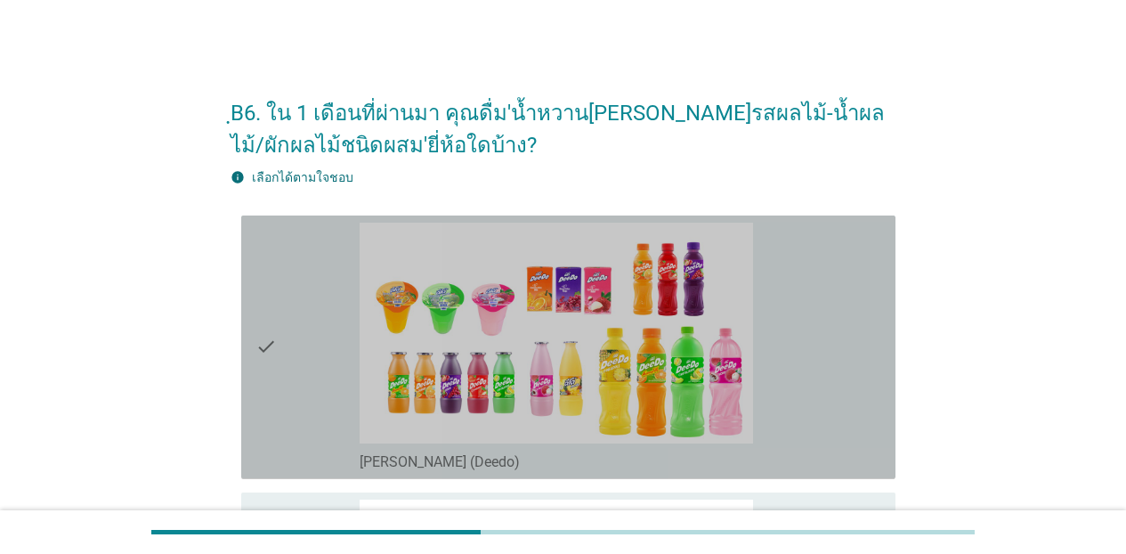
click at [818, 295] on div "check_box_outline_blank [PERSON_NAME] (Deedo)" at bounding box center [620, 346] width 521 height 249
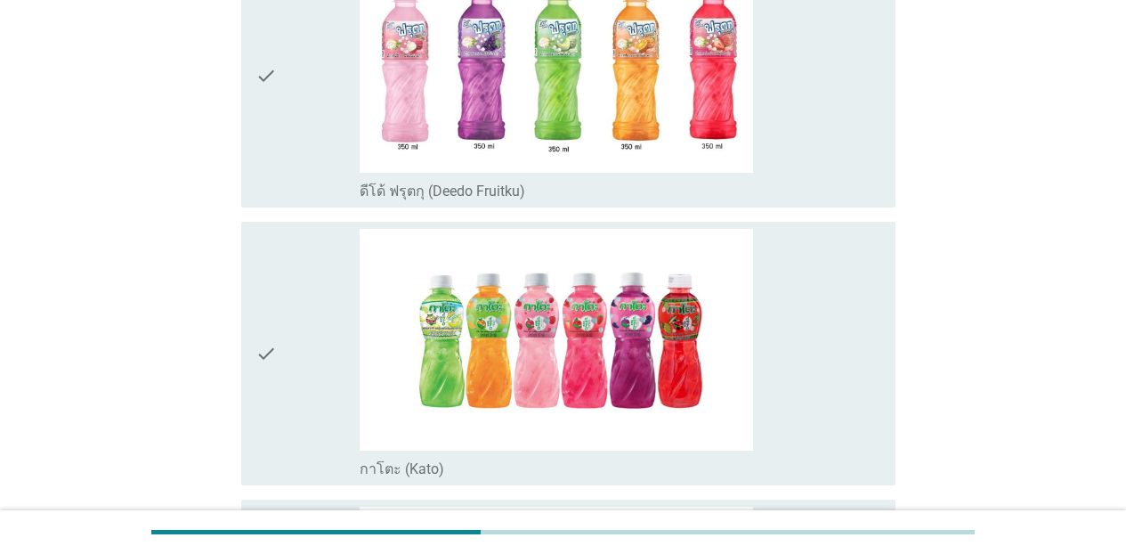
scroll to position [558, 0]
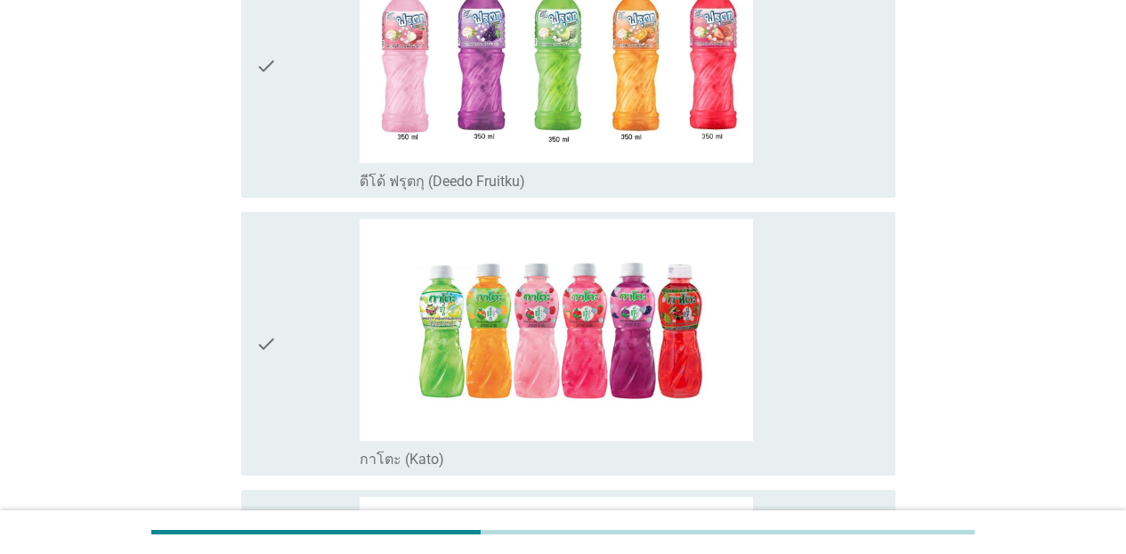
drag, startPoint x: 859, startPoint y: 126, endPoint x: 841, endPoint y: 191, distance: 67.4
click at [859, 128] on div "check_box_outline_blank ดีโด้ ฟรุตกุ (Deedo Fruitku)" at bounding box center [620, 65] width 521 height 249
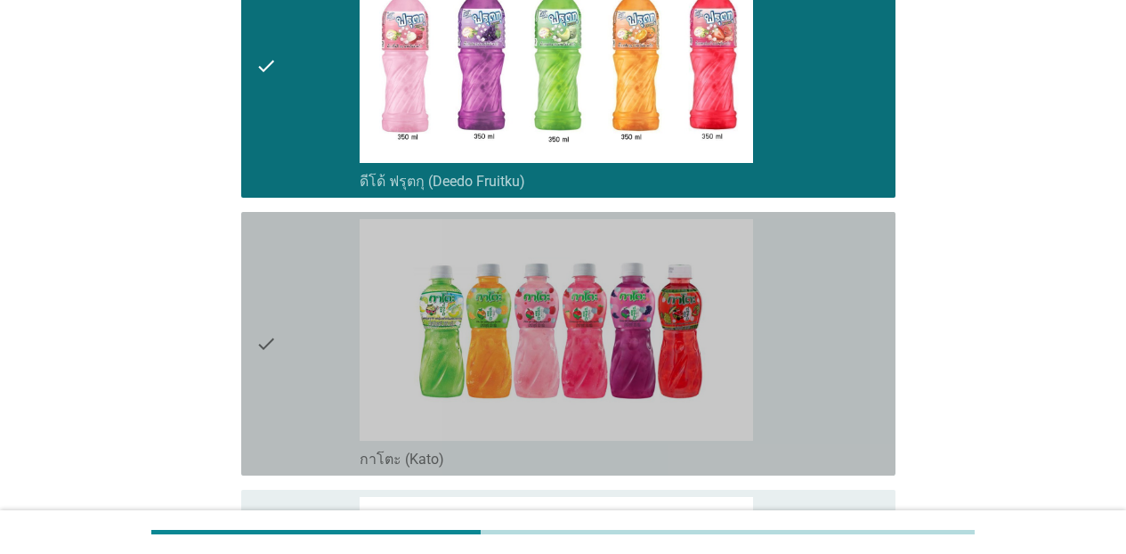
click at [828, 303] on div "check_box_outline_blank กาโตะ (Kato)" at bounding box center [620, 343] width 521 height 249
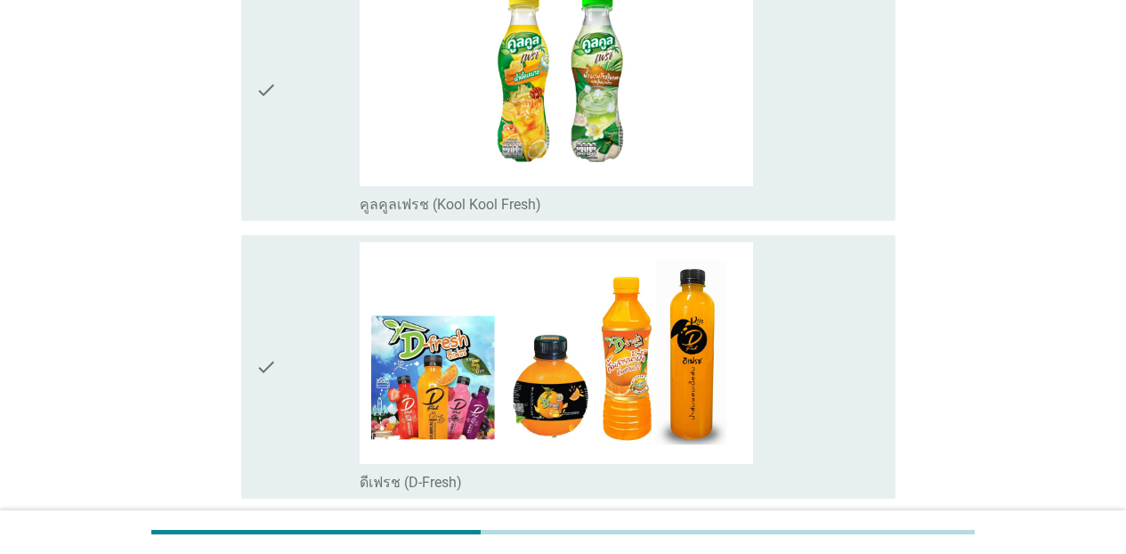
scroll to position [1468, 0]
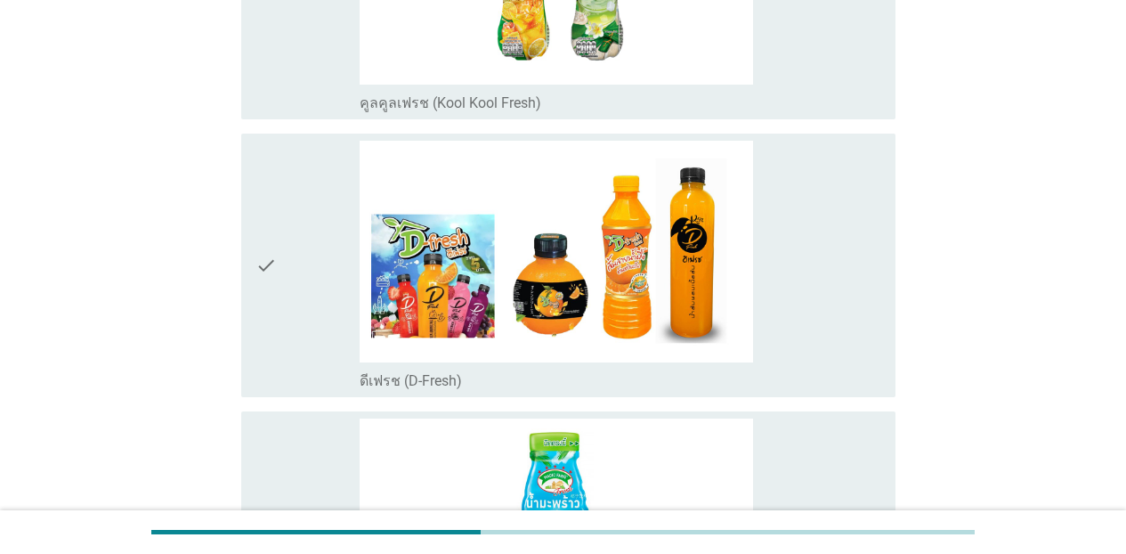
drag, startPoint x: 823, startPoint y: 79, endPoint x: 828, endPoint y: 148, distance: 68.7
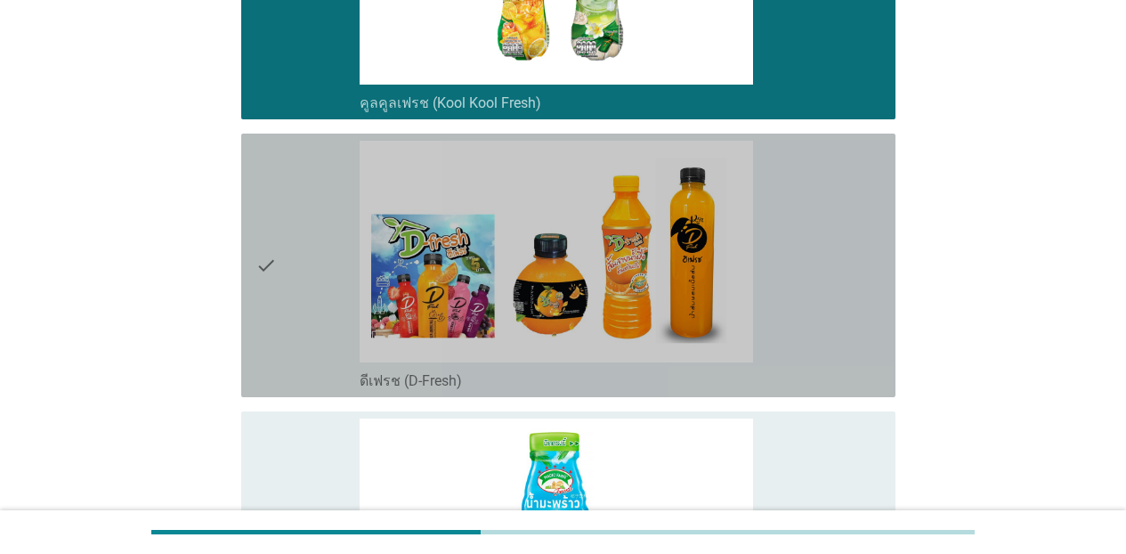
drag, startPoint x: 838, startPoint y: 217, endPoint x: 829, endPoint y: 375, distance: 157.8
click at [838, 222] on div "check_box_outline_blank ดีเฟรช (D-Fresh)" at bounding box center [620, 265] width 521 height 249
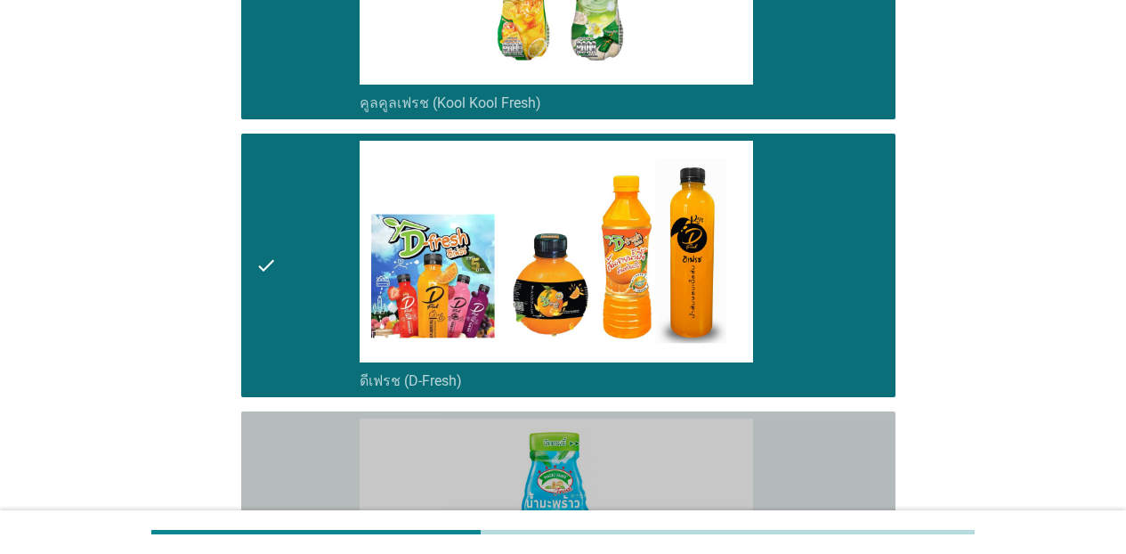
click at [820, 438] on div "check_box_outline_blank เมจิกฟาร์ม เฟรช: ผสมวุ้นมะพร้าว (Magic Farm Fresh)" at bounding box center [620, 542] width 521 height 249
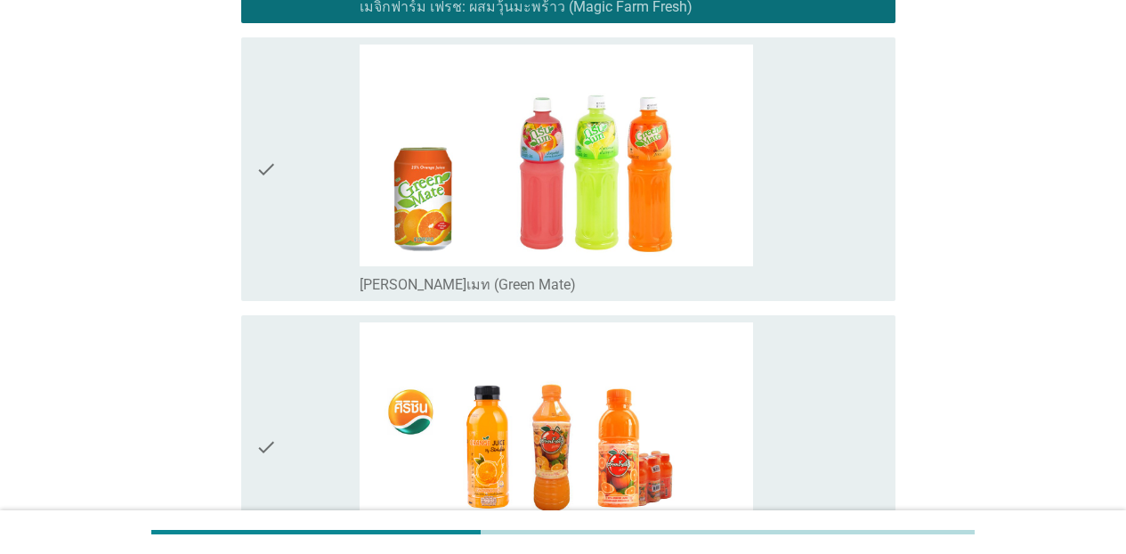
scroll to position [2166, 0]
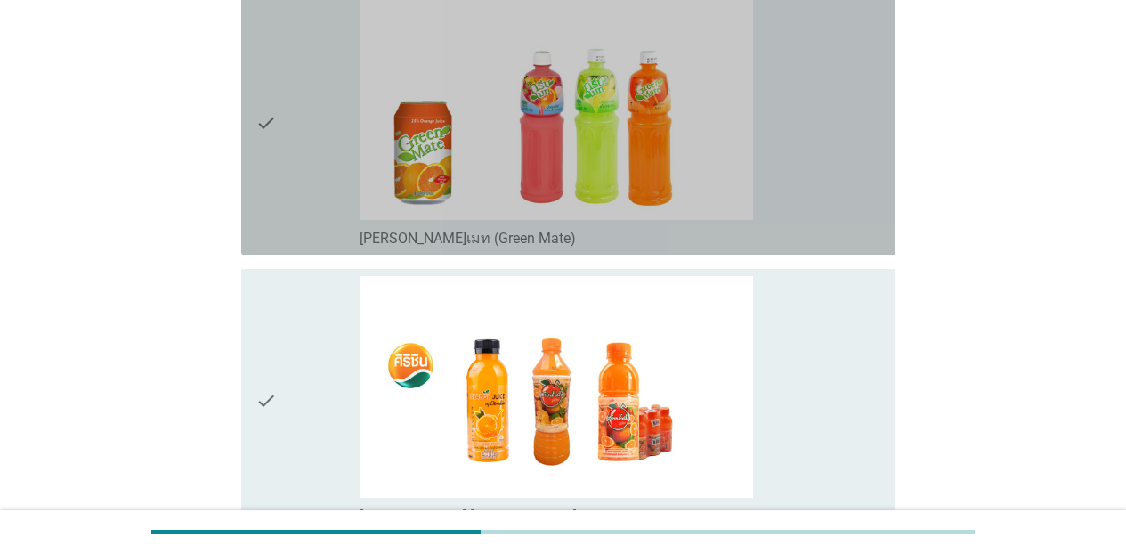
click at [821, 202] on div "check_box_outline_blank [PERSON_NAME]เมท (Green Mate)" at bounding box center [620, 122] width 521 height 249
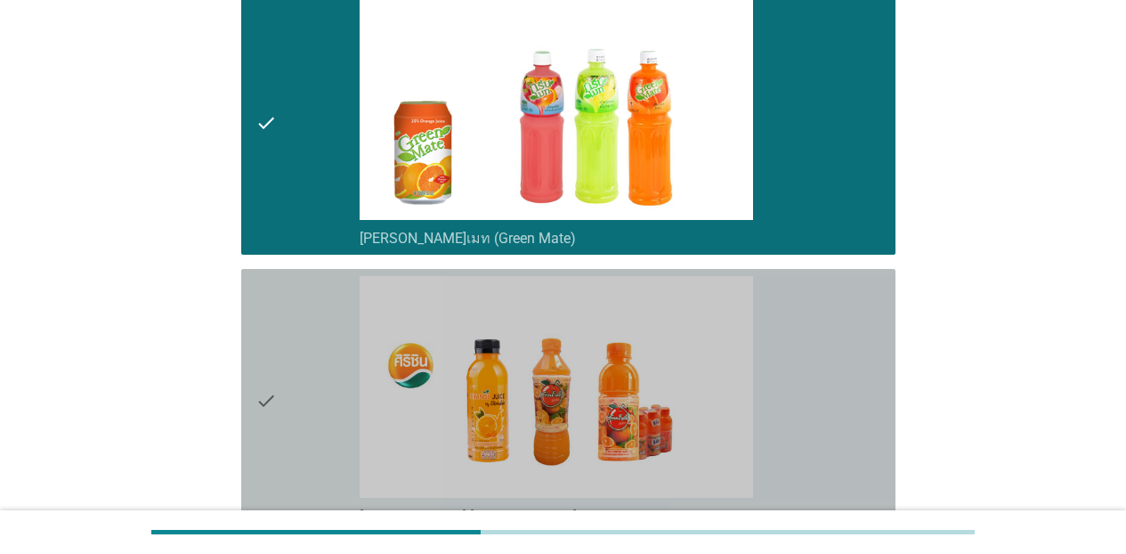
click at [823, 351] on div "check_box_outline_blank [PERSON_NAME] [PERSON_NAME]" at bounding box center [620, 400] width 521 height 249
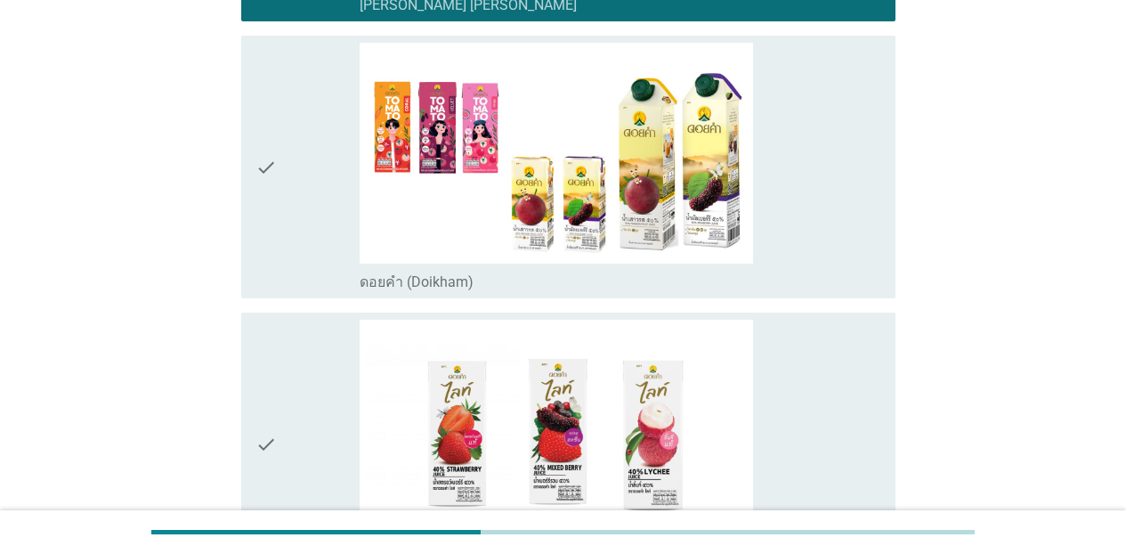
scroll to position [2687, 0]
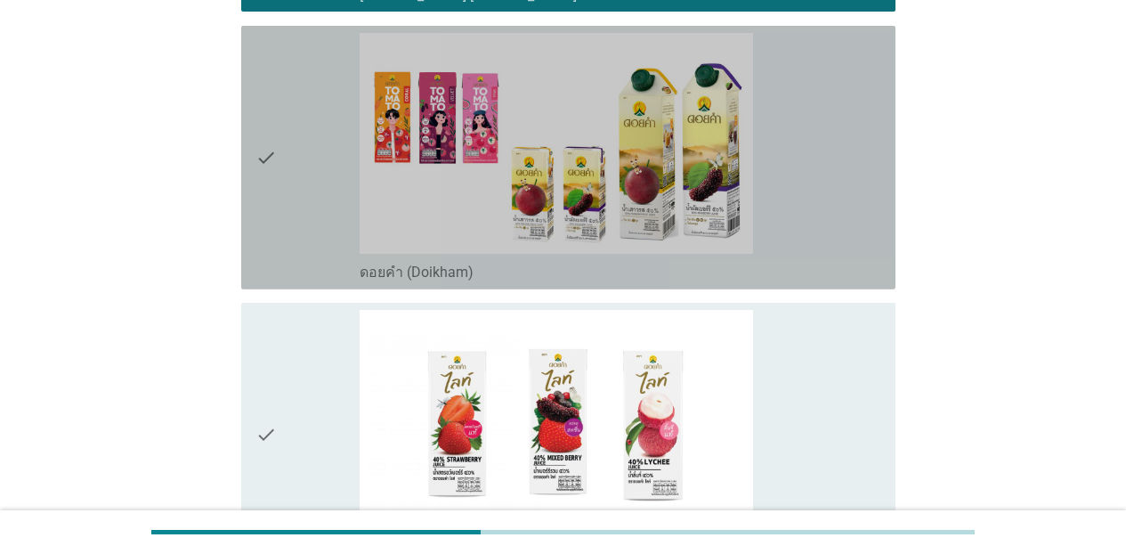
drag, startPoint x: 830, startPoint y: 206, endPoint x: 829, endPoint y: 327, distance: 121.9
click at [829, 206] on div "check_box_outline_blank ดอยคำ (Doikham)" at bounding box center [620, 157] width 521 height 249
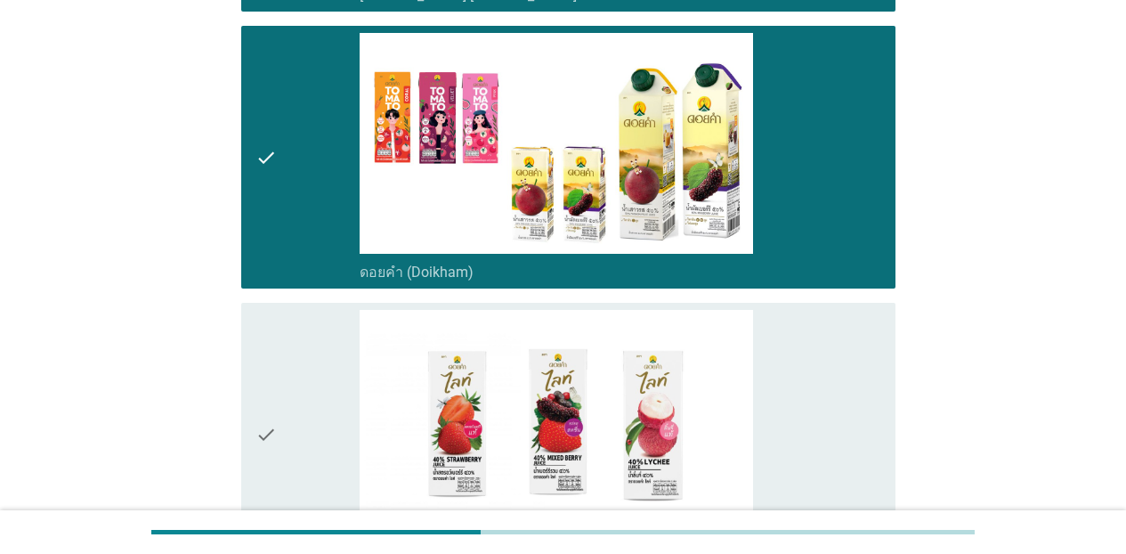
click at [828, 346] on div "check_box_outline_blank ดอย[PERSON_NAME]ท์ (Doikham Lite)" at bounding box center [620, 434] width 521 height 249
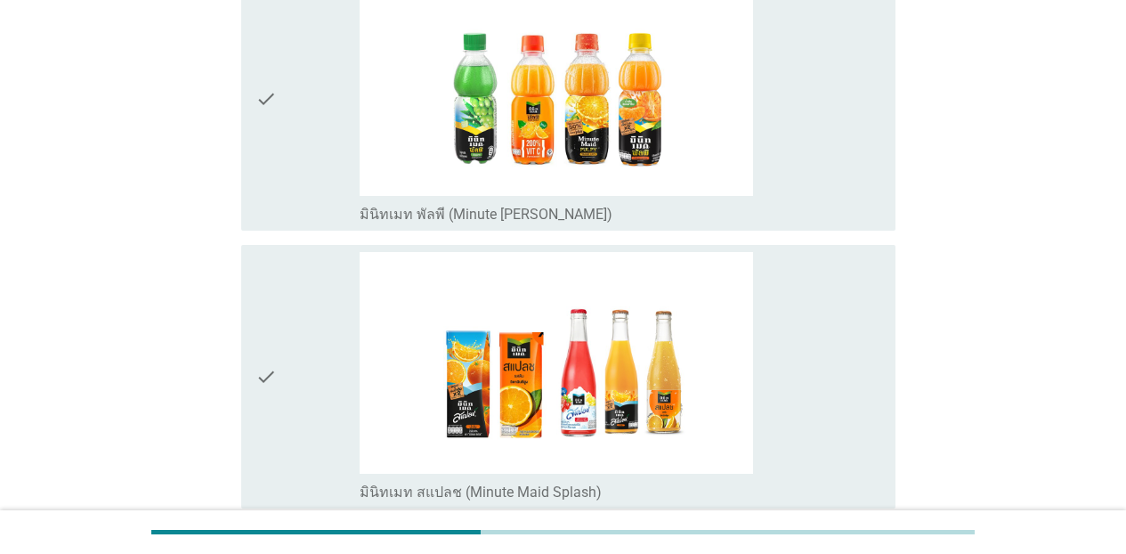
scroll to position [3448, 0]
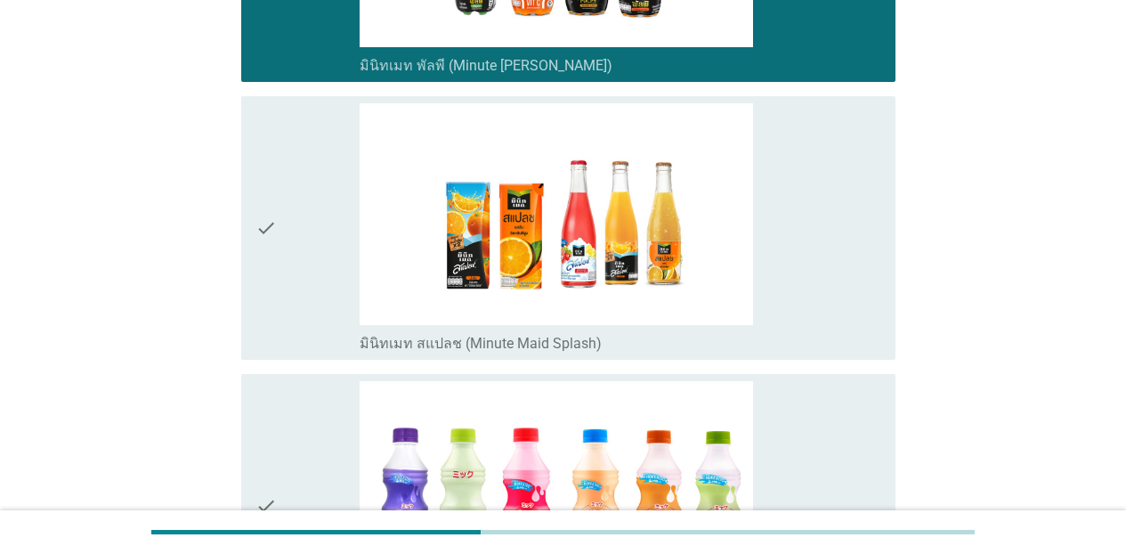
drag, startPoint x: 827, startPoint y: 183, endPoint x: 833, endPoint y: 254, distance: 70.6
click at [827, 185] on div "check_box_outline_blank มินิทเมท สแปลช (Minute Maid Splash)" at bounding box center [620, 227] width 521 height 249
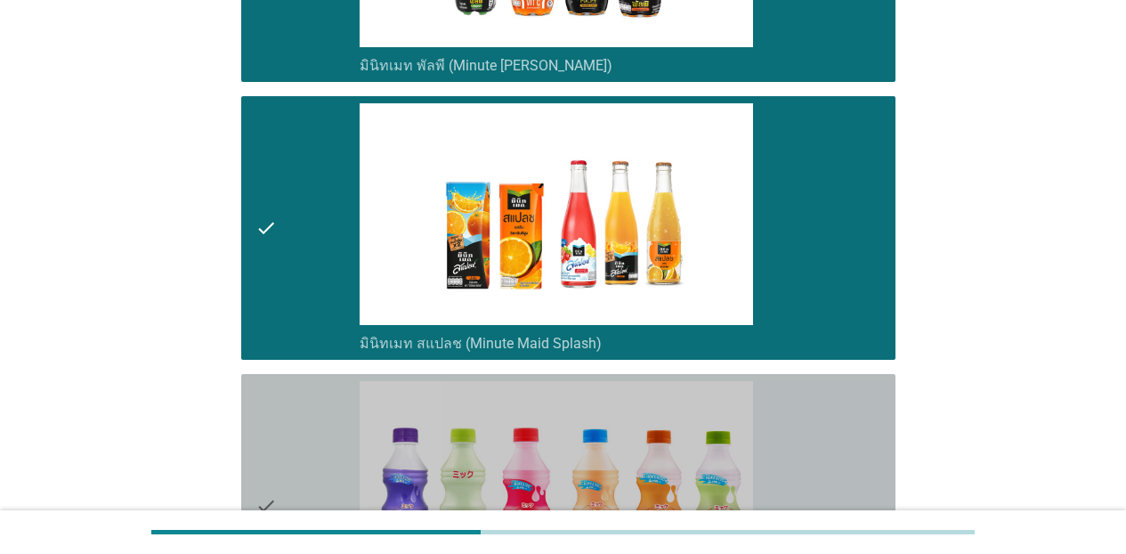
click at [861, 398] on div "check_box_outline_blank มิกกุ (Mikku)" at bounding box center [620, 505] width 521 height 249
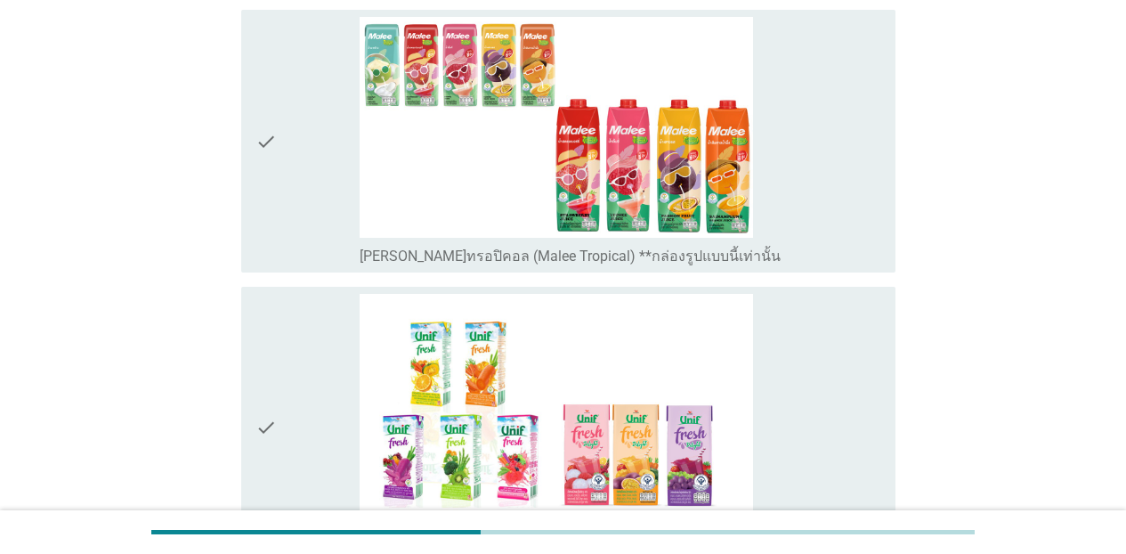
scroll to position [4136, 0]
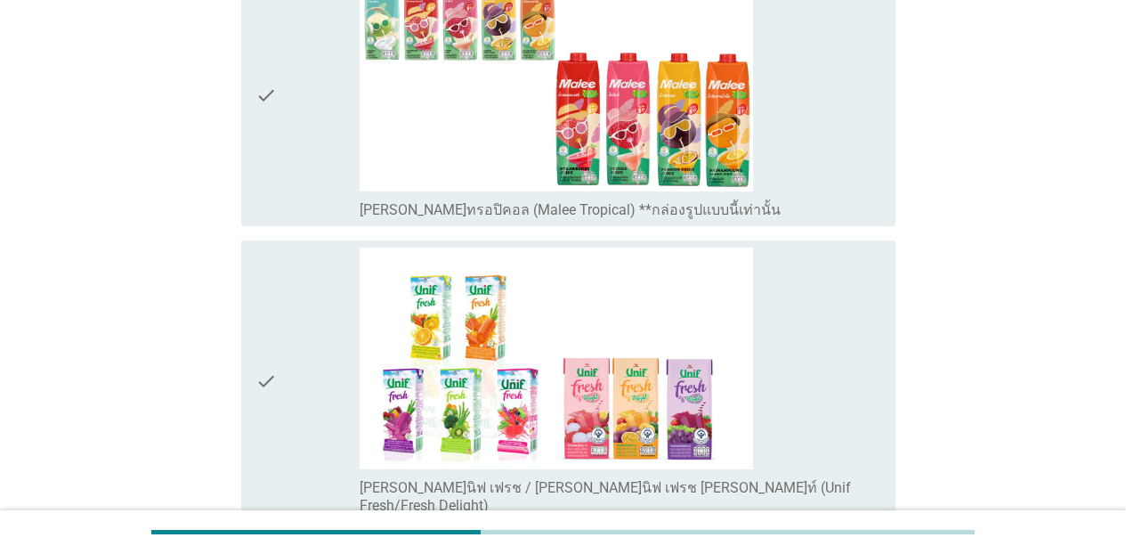
drag, startPoint x: 819, startPoint y: 148, endPoint x: 846, endPoint y: 264, distance: 119.8
click at [819, 152] on div "check_box_outline_blank [PERSON_NAME]ทรอปิคอล (Malee Tropical) **กล่องรูปแบบนี้…" at bounding box center [620, 95] width 521 height 249
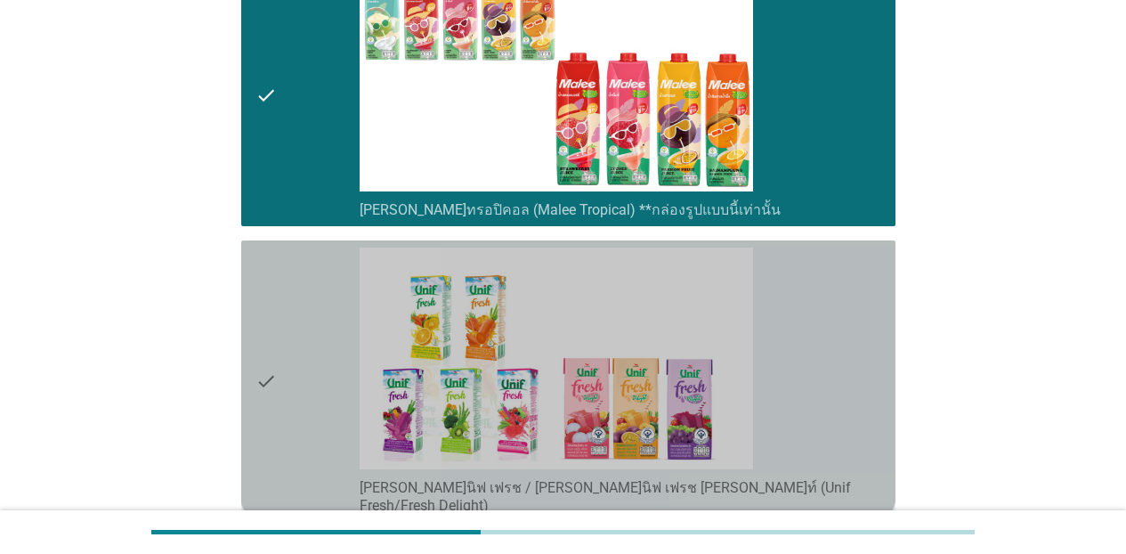
drag, startPoint x: 850, startPoint y: 321, endPoint x: 968, endPoint y: 351, distance: 121.9
click at [850, 322] on div "check_box_outline_blank [PERSON_NAME]นิฟ เฟรช / [PERSON_NAME]นิฟ เฟรช [PERSON_N…" at bounding box center [620, 380] width 521 height 267
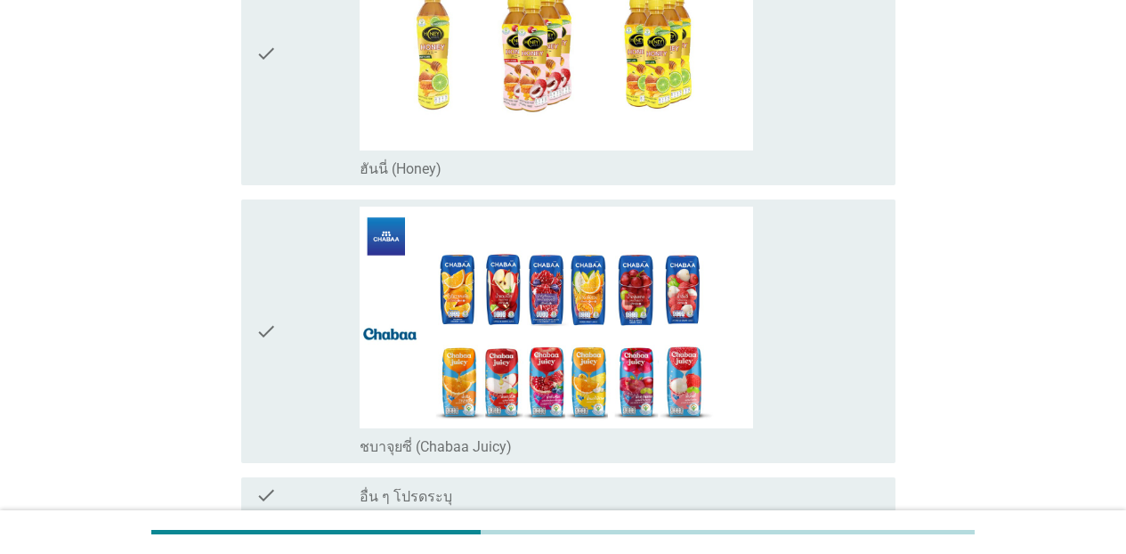
scroll to position [4759, 0]
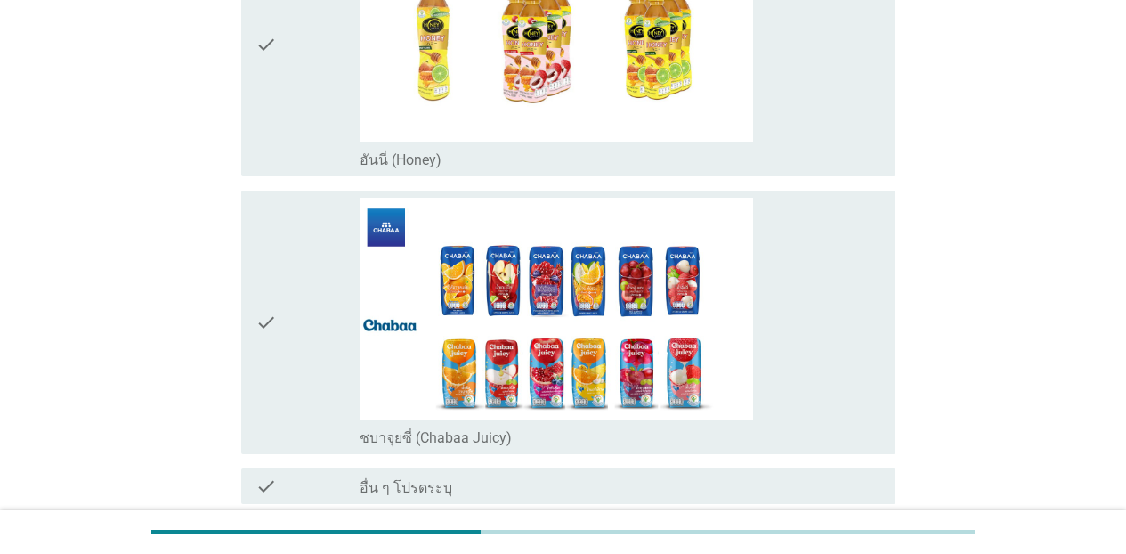
click at [846, 148] on div "check_box_outline_blank ฮันนี่ (Honey)" at bounding box center [620, 158] width 521 height 21
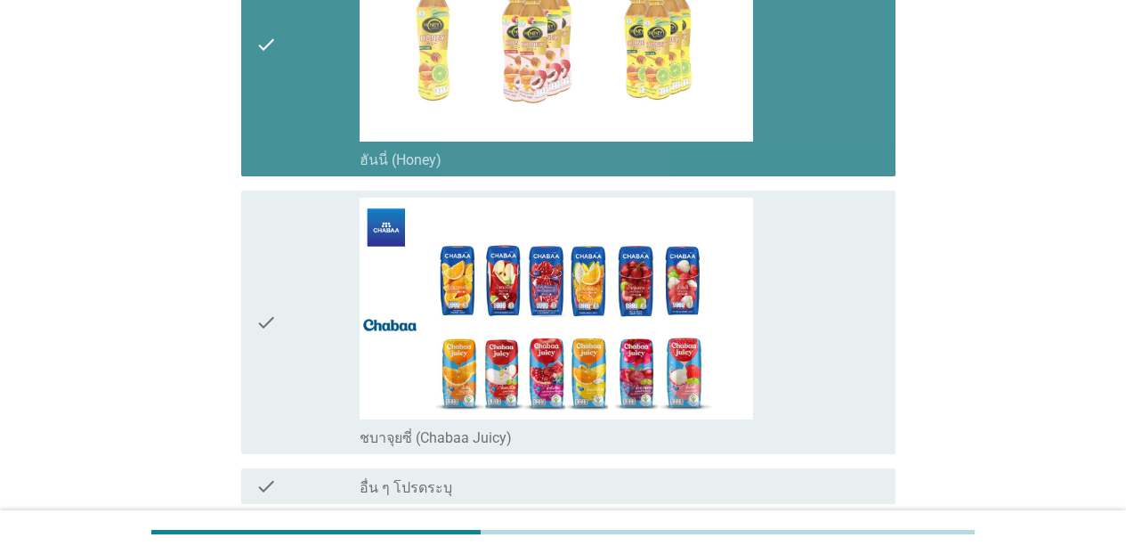
click at [853, 248] on div "check_box_outline_blank ชบาจุยซี่ (Chabaa Juicy)" at bounding box center [620, 322] width 521 height 249
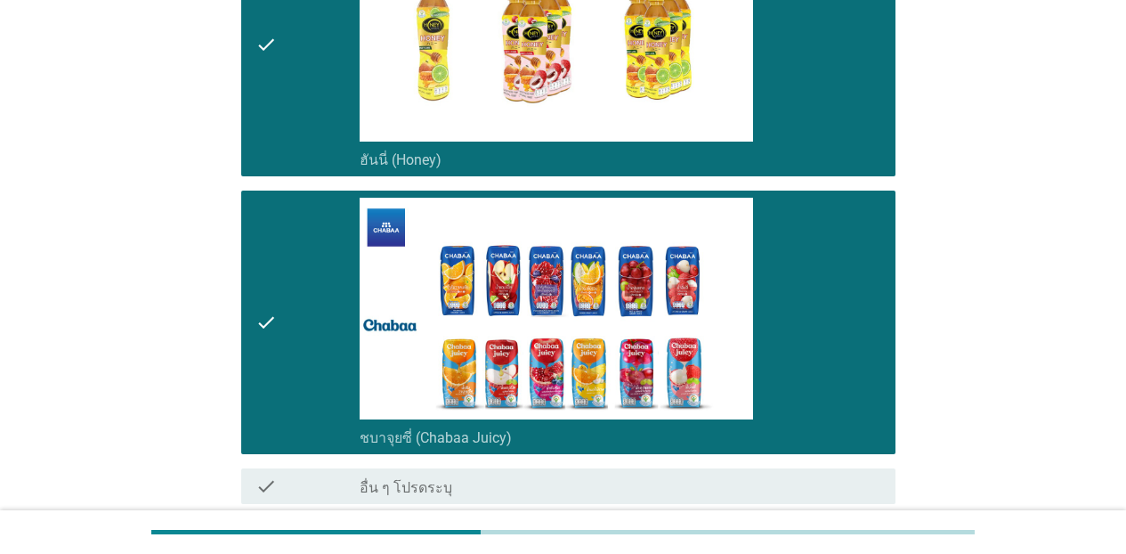
scroll to position [4899, 0]
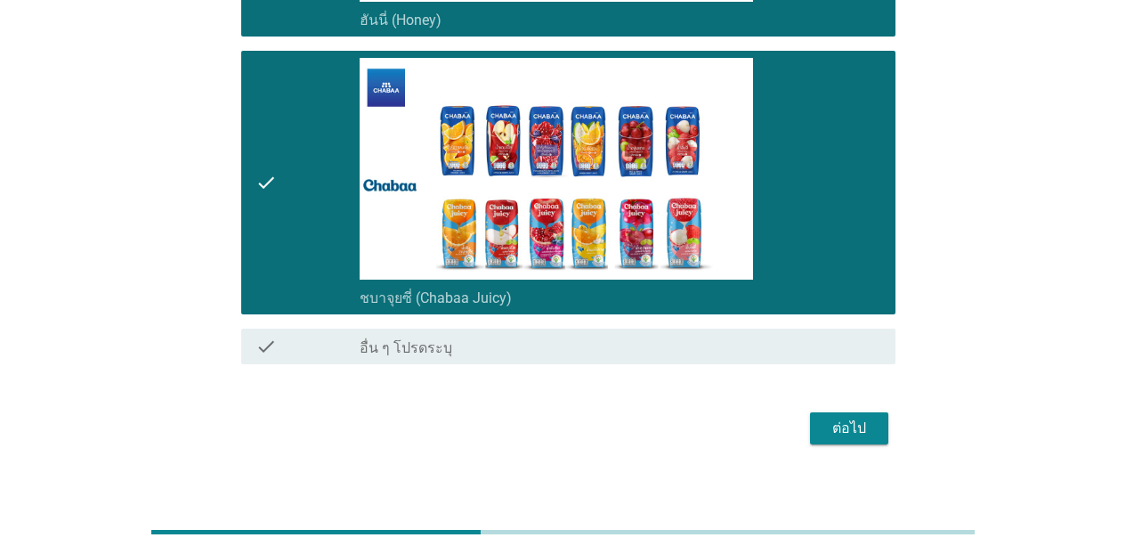
click at [845, 417] on div "ต่อไป" at bounding box center [849, 427] width 50 height 21
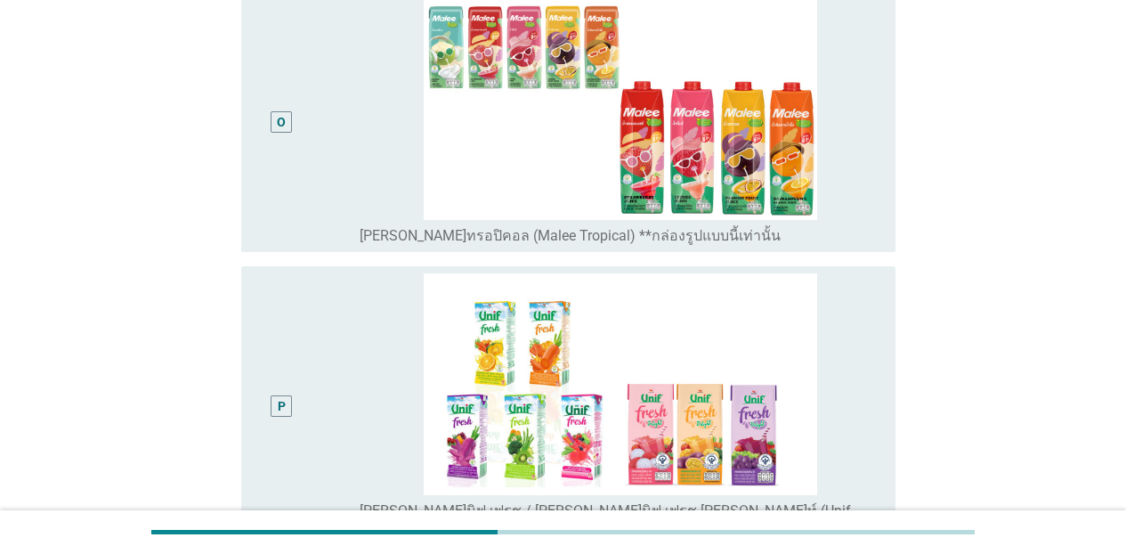
scroll to position [4072, 0]
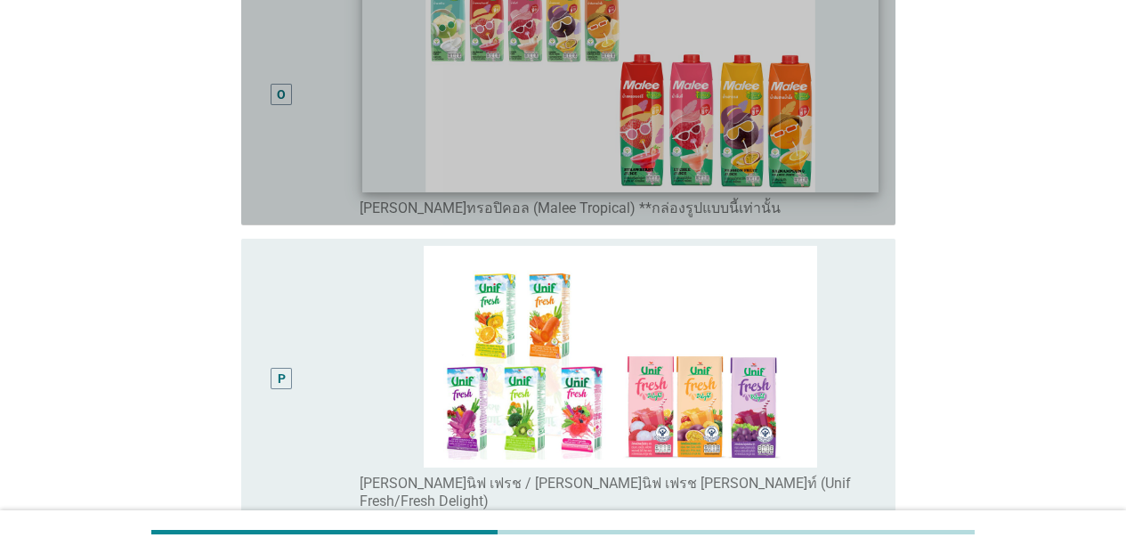
click at [863, 171] on img at bounding box center [620, 81] width 516 height 219
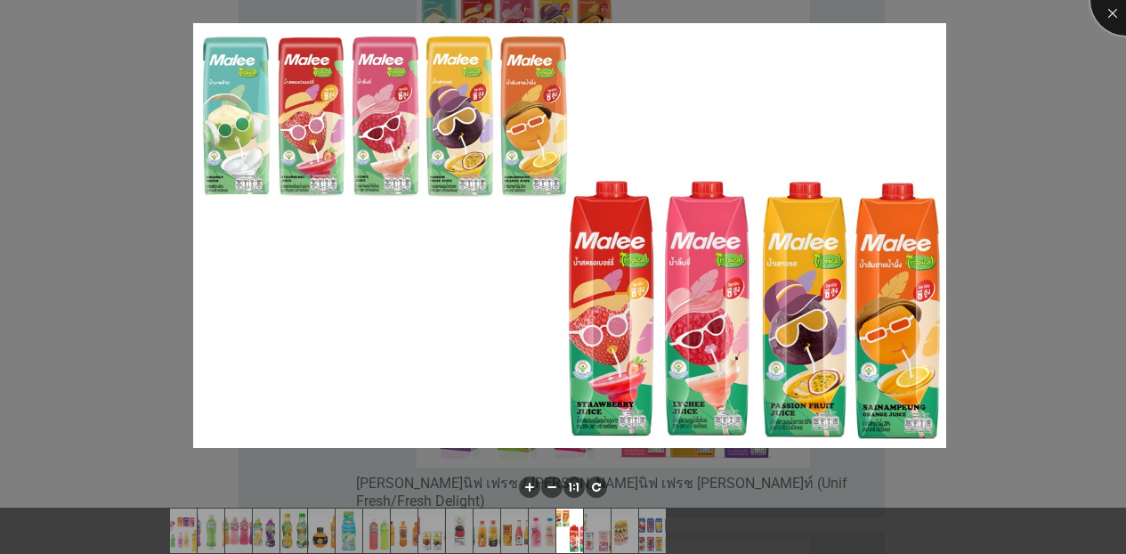
click at [876, 19] on div at bounding box center [1125, -1] width 71 height 71
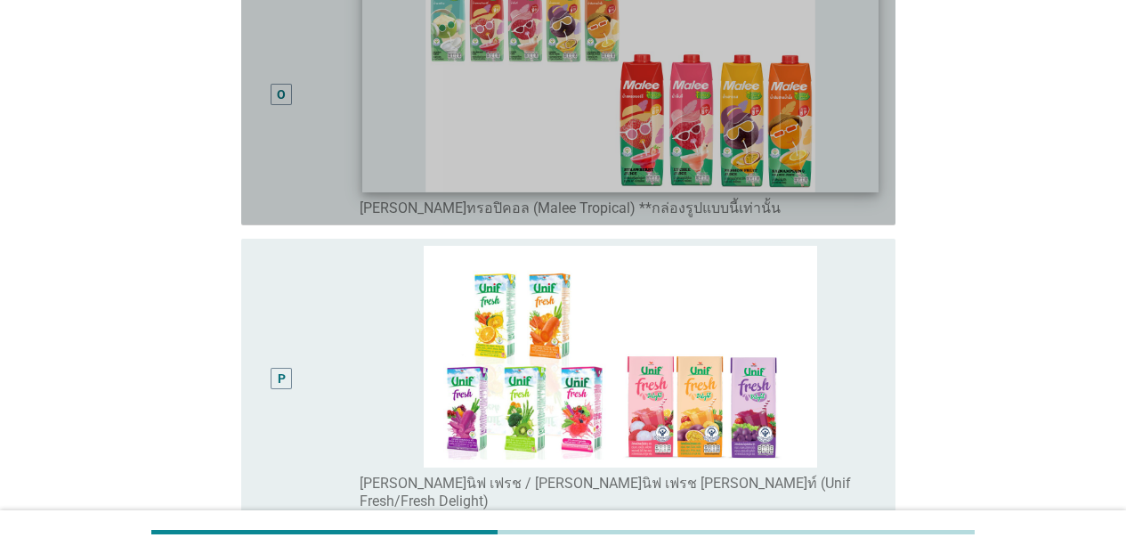
click at [362, 191] on img at bounding box center [620, 81] width 516 height 219
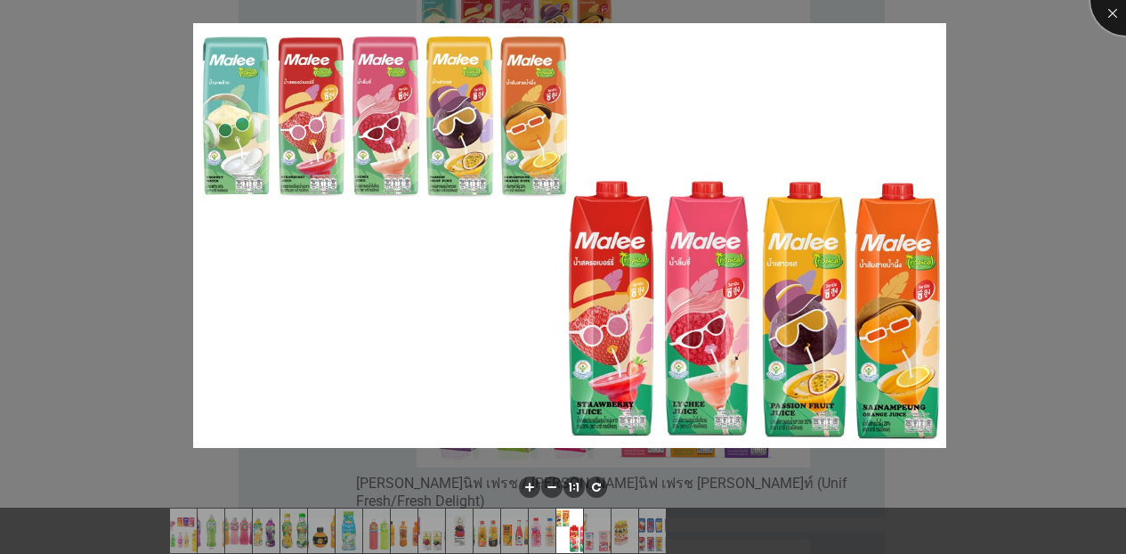
click at [876, 13] on div at bounding box center [1125, -1] width 71 height 71
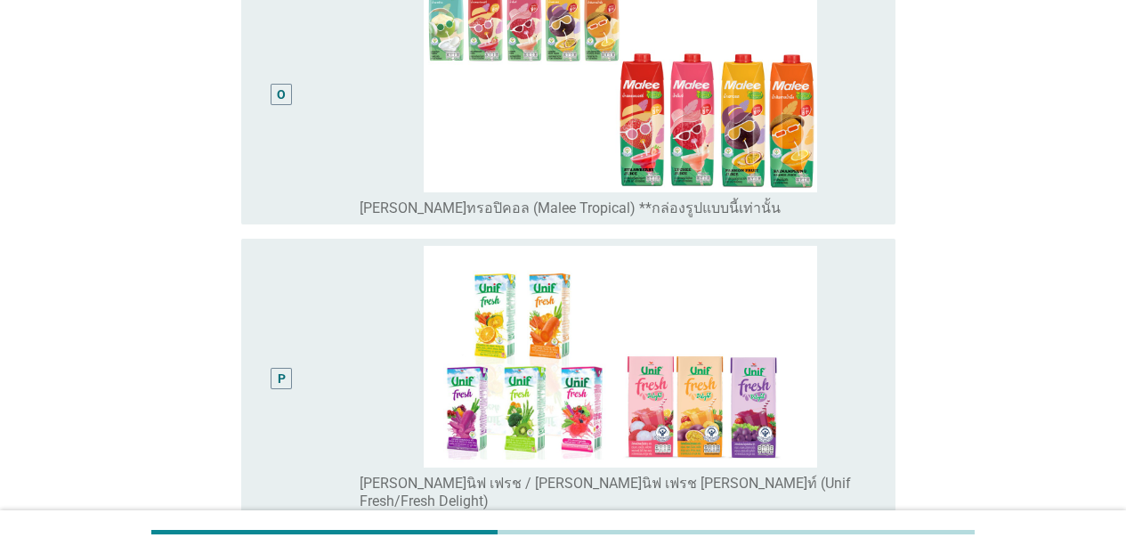
click at [280, 101] on div "O" at bounding box center [281, 94] width 9 height 19
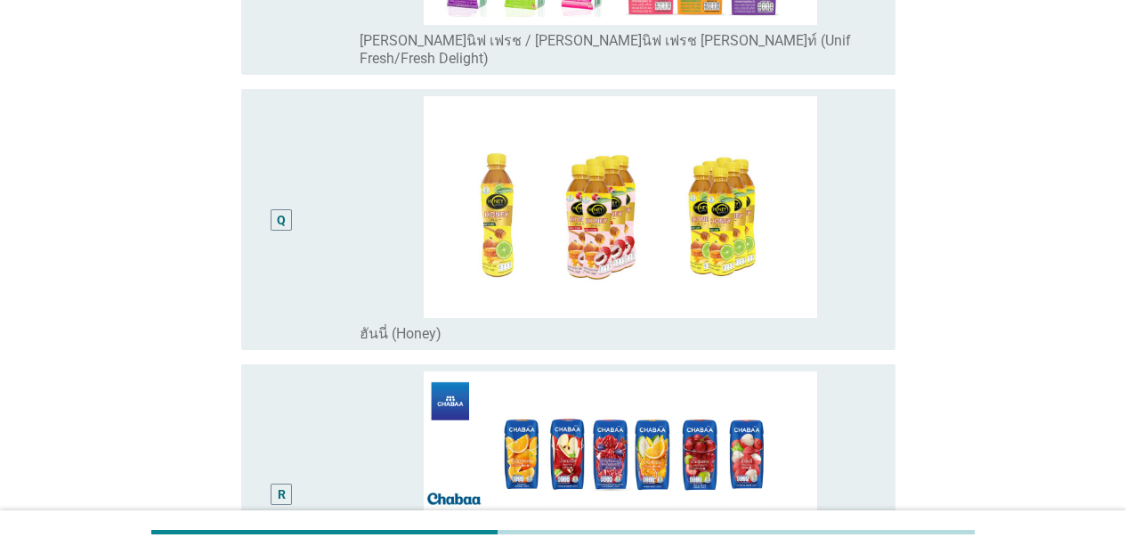
scroll to position [4846, 0]
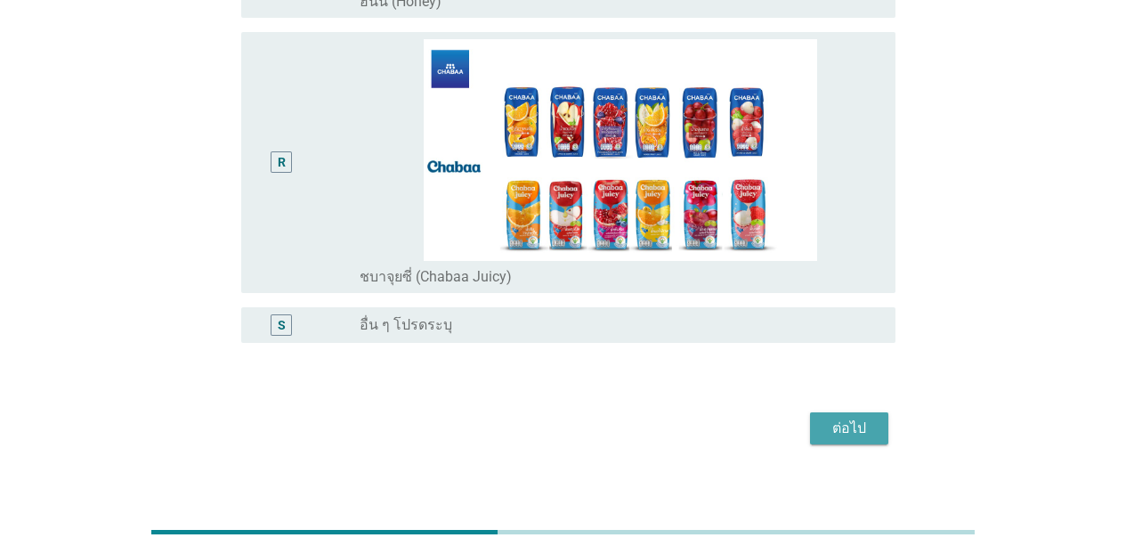
click at [821, 416] on button "ต่อไป" at bounding box center [849, 428] width 78 height 32
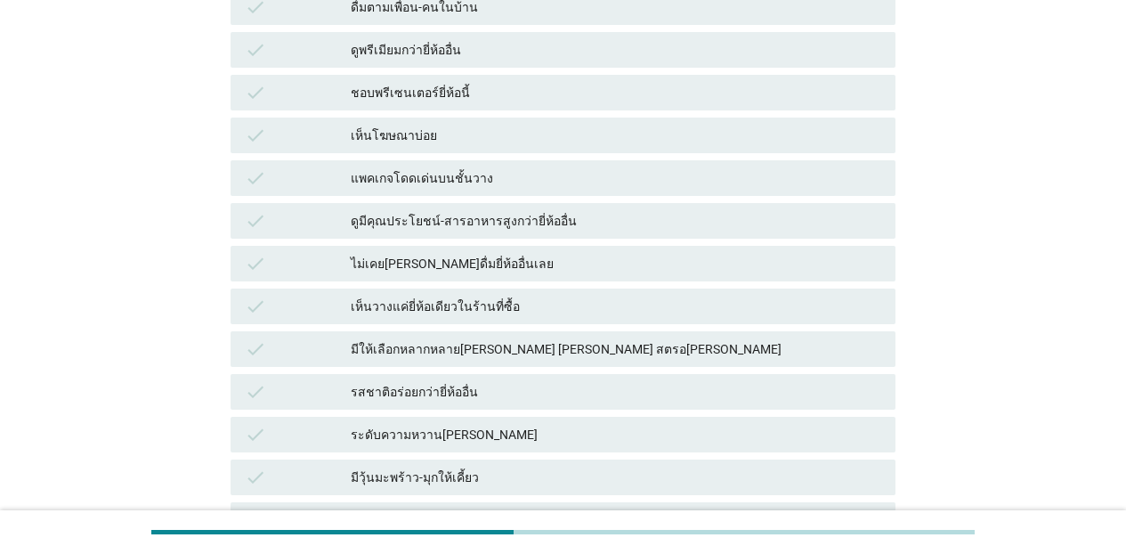
scroll to position [632, 0]
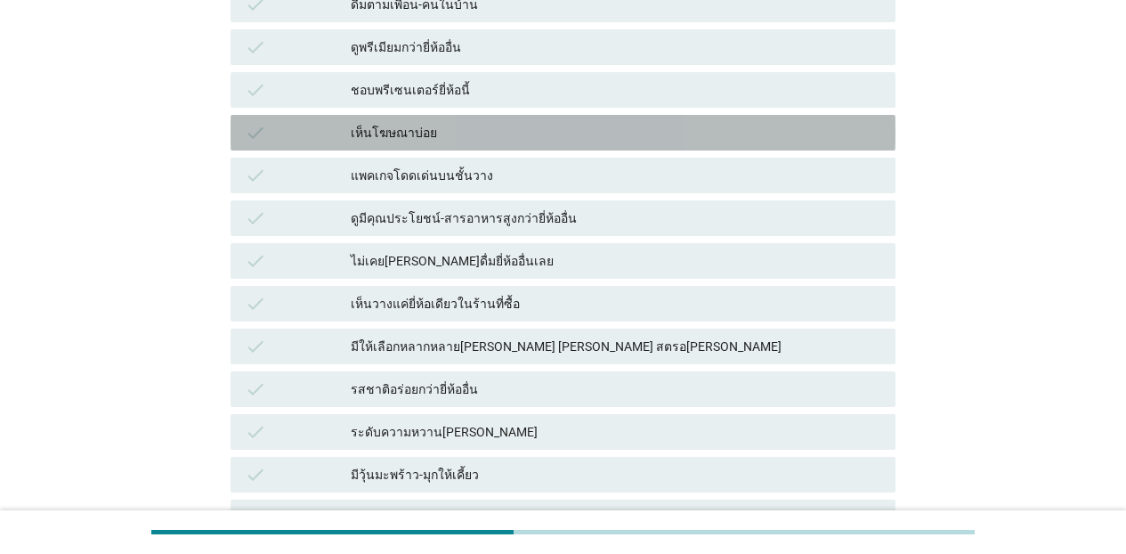
click at [368, 138] on div "เห็นโฆษณาบ่อย" at bounding box center [616, 132] width 530 height 21
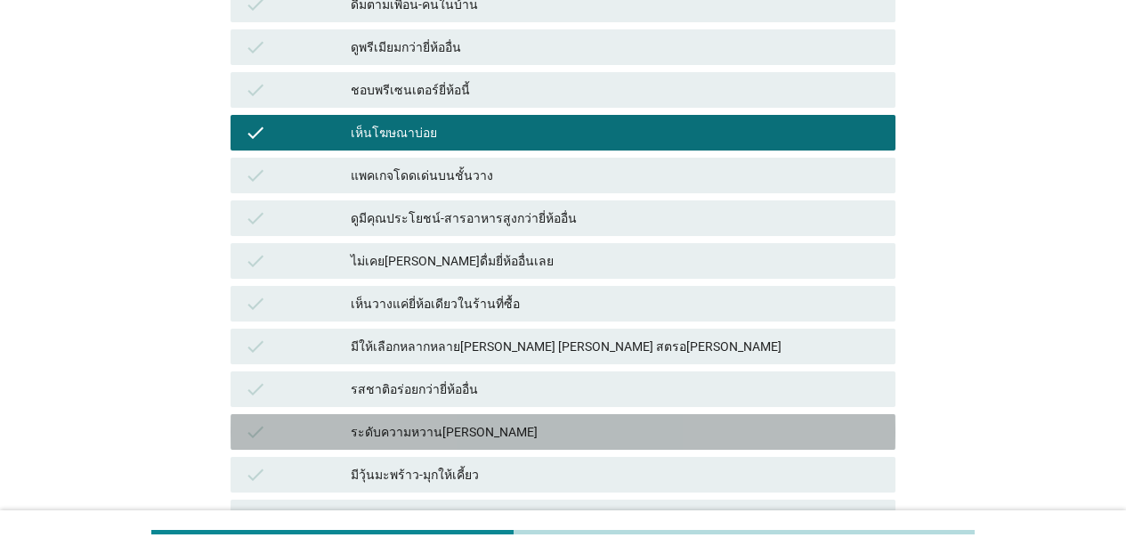
click at [411, 432] on div "ระดับความหวาน[PERSON_NAME]" at bounding box center [616, 431] width 530 height 21
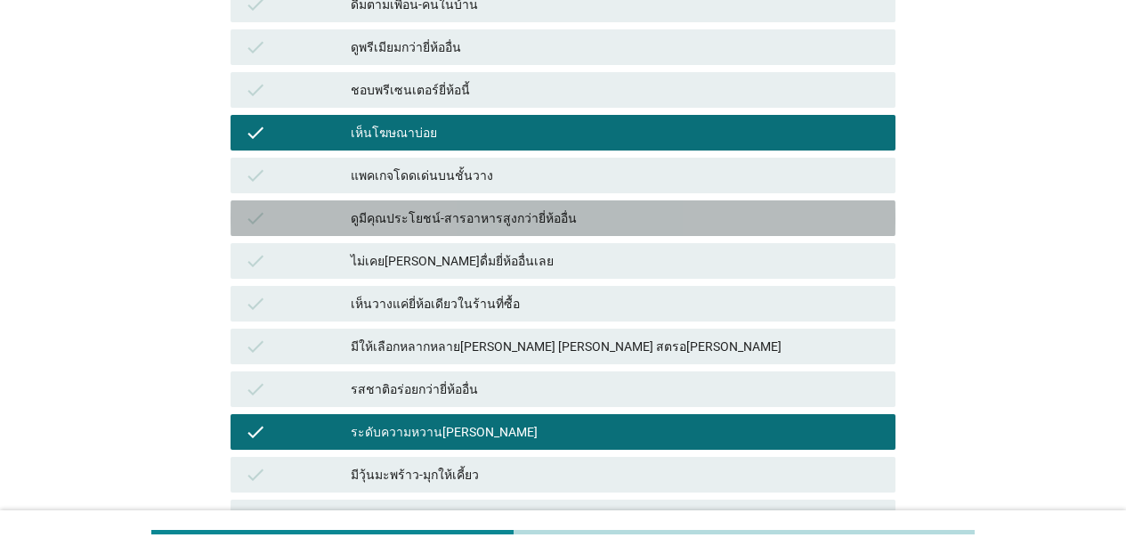
click at [392, 218] on div "ดูมีคุณประโยชน์-สารอาหารสูงกว่ายี่ห้ออื่น" at bounding box center [616, 217] width 530 height 21
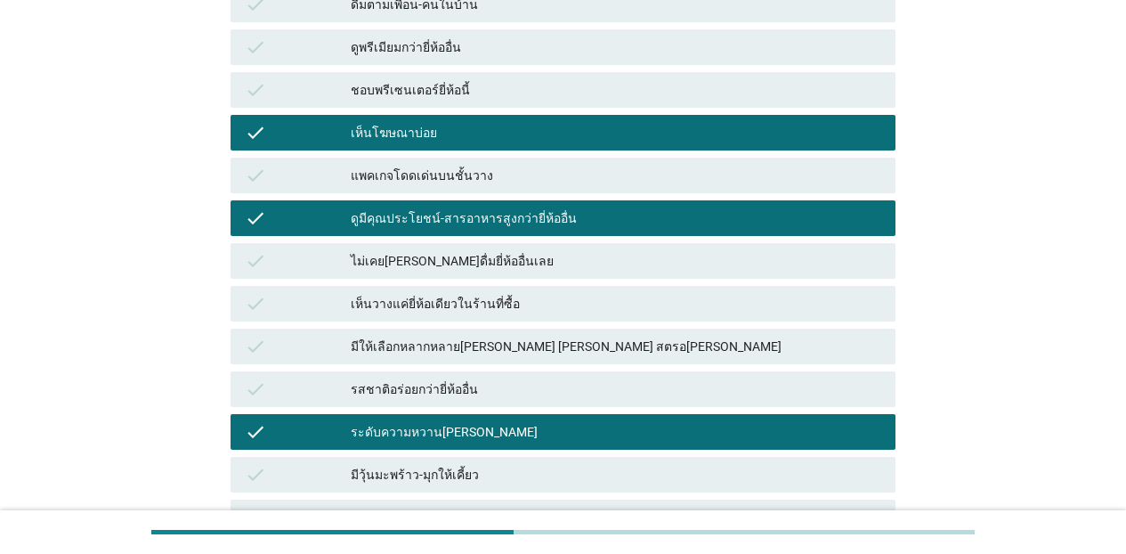
click at [408, 222] on div "ดูมีคุณประโยชน์-สารอาหารสูงกว่ายี่ห้ออื่น" at bounding box center [616, 217] width 530 height 21
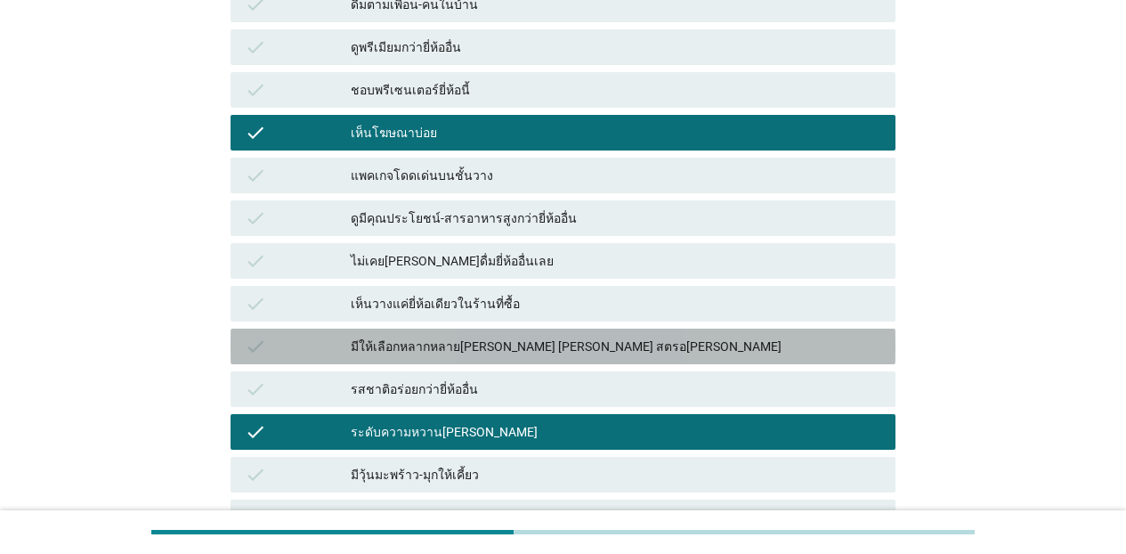
click at [435, 352] on div "มีให้เลือกหลากหลาย[PERSON_NAME] [PERSON_NAME] สตรอ[PERSON_NAME]" at bounding box center [616, 345] width 530 height 21
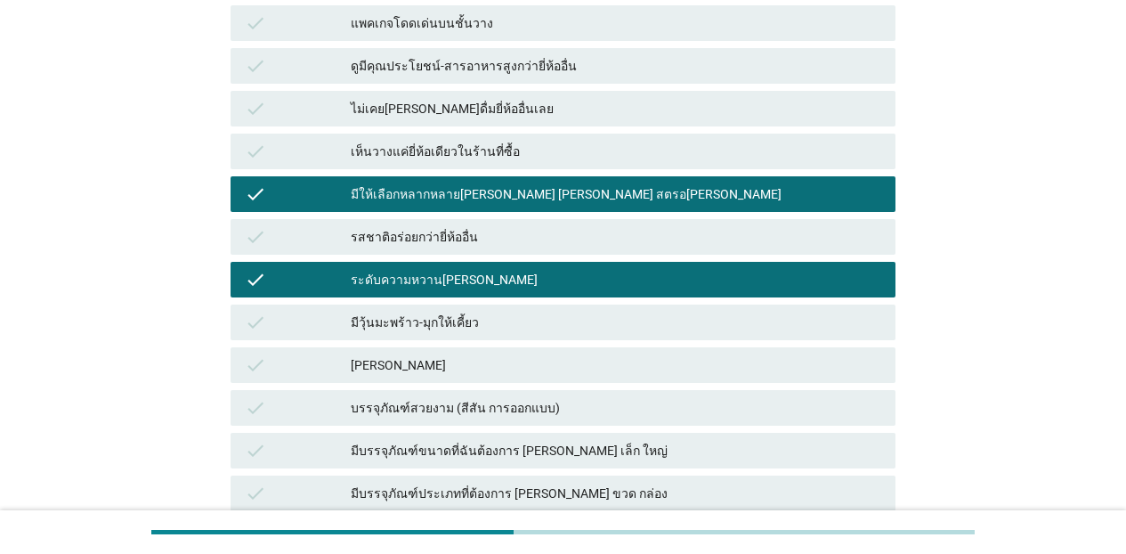
scroll to position [1046, 0]
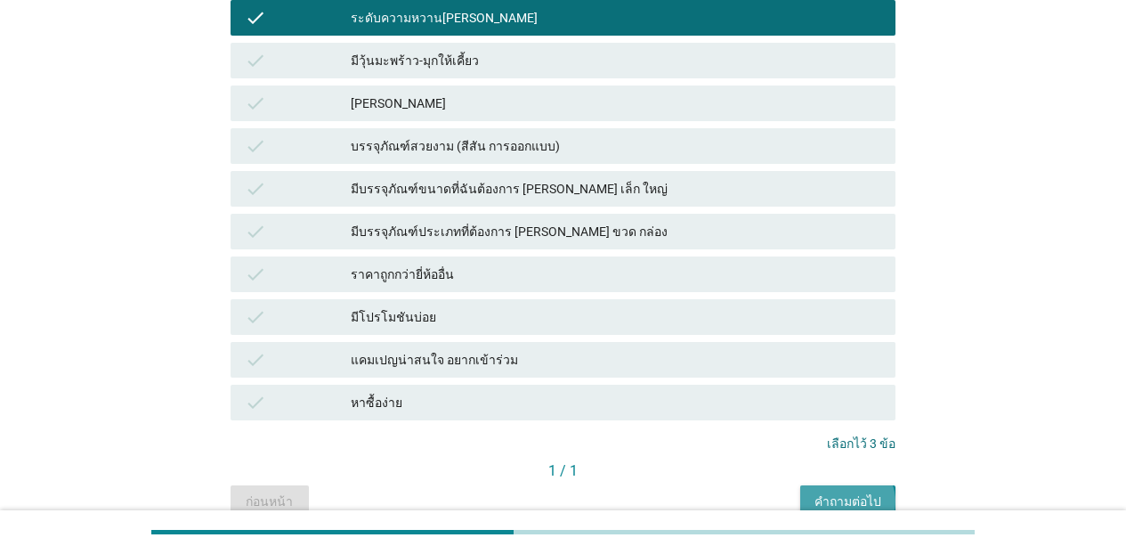
click at [828, 503] on div "คำถามต่อไป" at bounding box center [847, 501] width 67 height 19
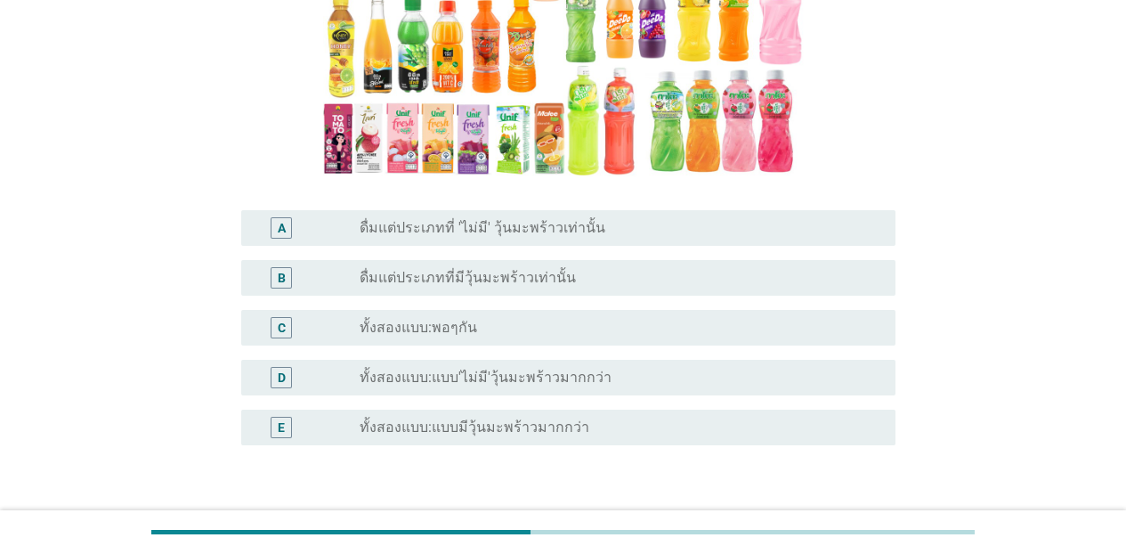
scroll to position [273, 0]
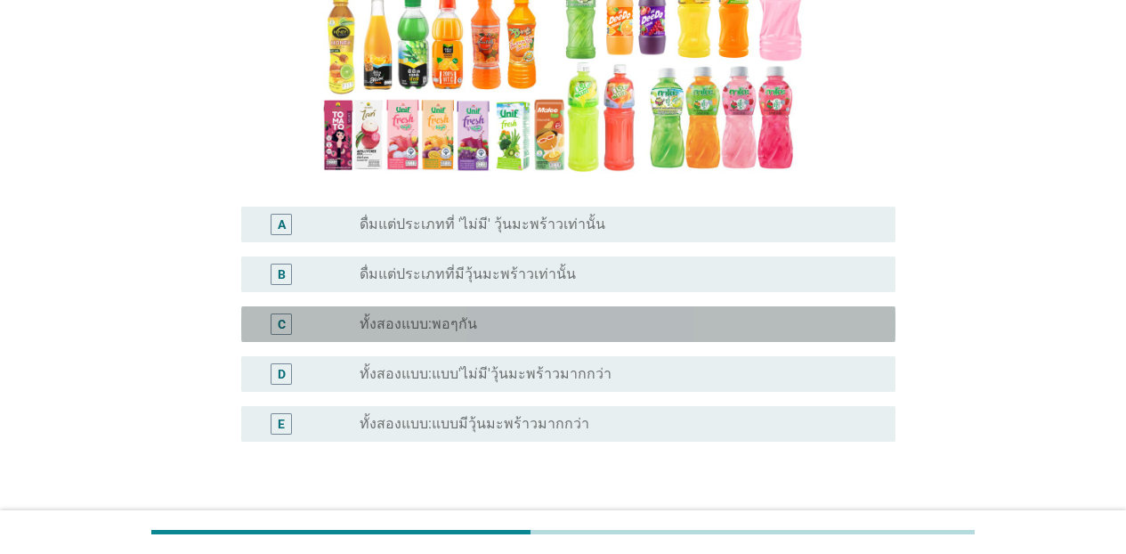
click at [434, 335] on div "radio_button_unchecked ทั้งสองแบบ:พอๆกัน" at bounding box center [620, 323] width 521 height 21
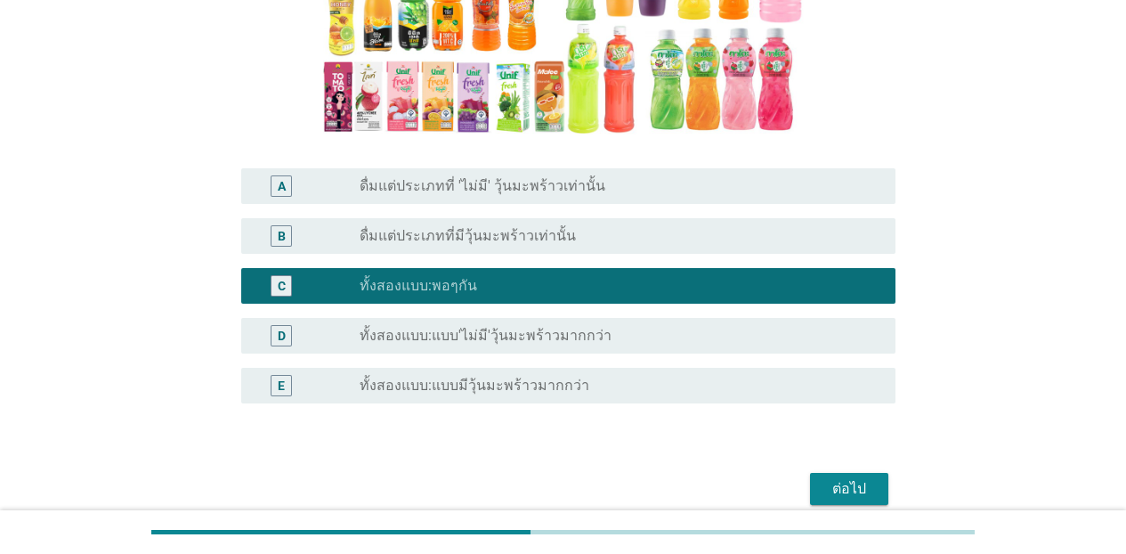
scroll to position [391, 0]
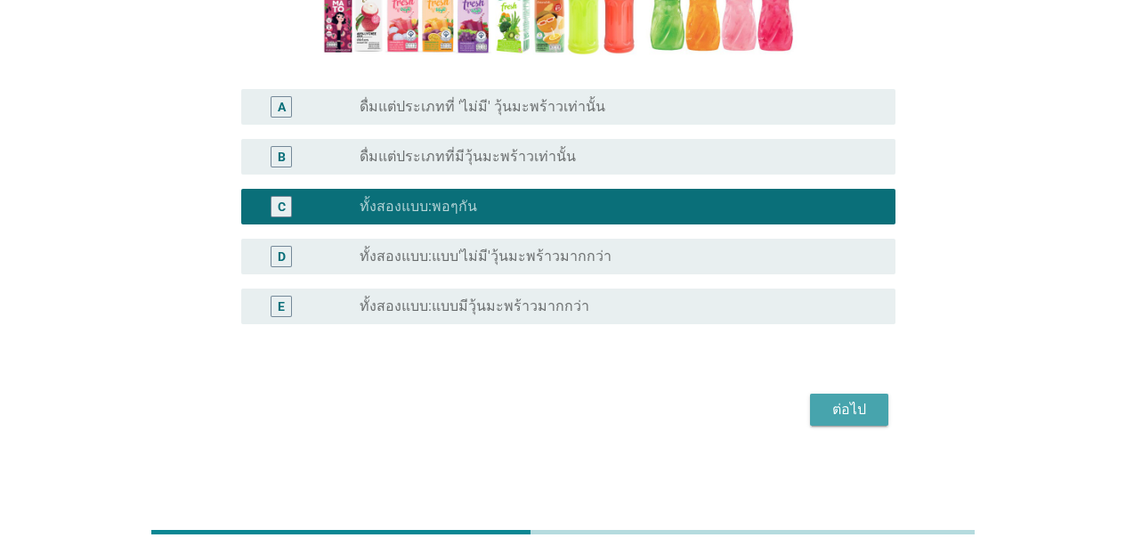
click at [870, 396] on button "ต่อไป" at bounding box center [849, 409] width 78 height 32
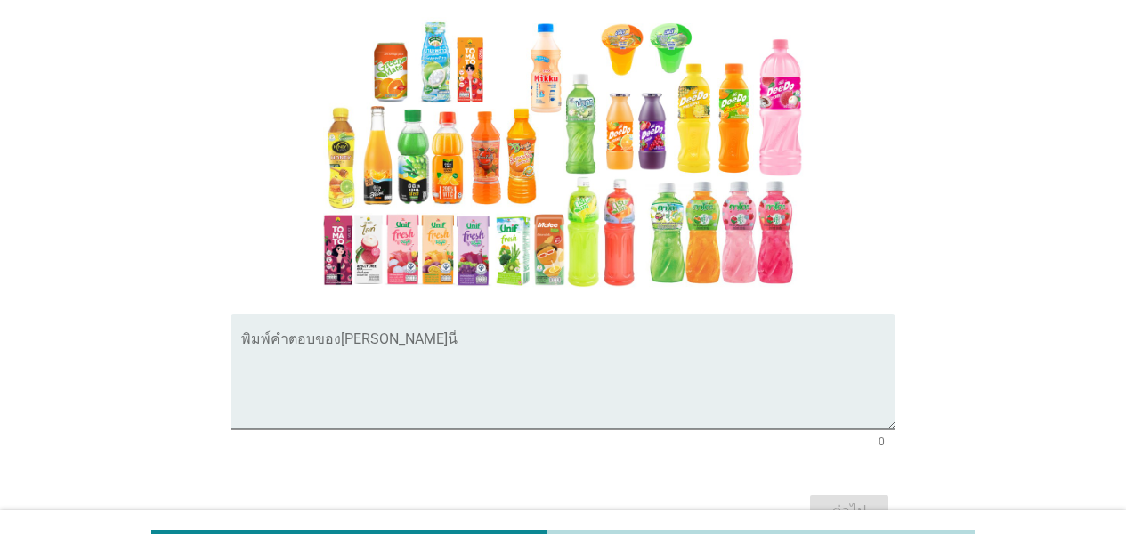
scroll to position [246, 0]
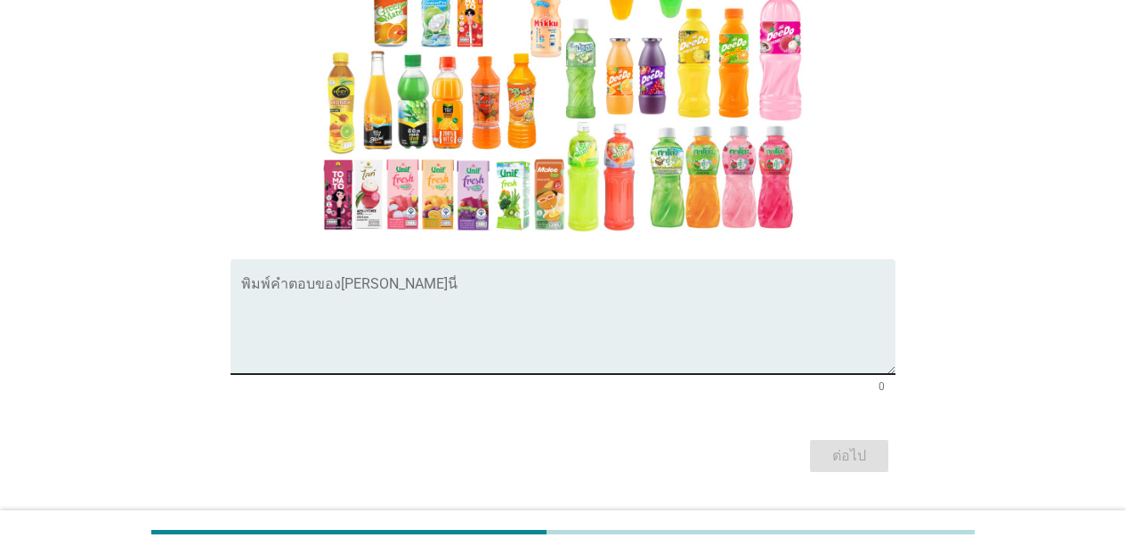
click at [387, 337] on textarea "พิมพ์คำตอบของคุณ ที่นี่" at bounding box center [568, 326] width 654 height 93
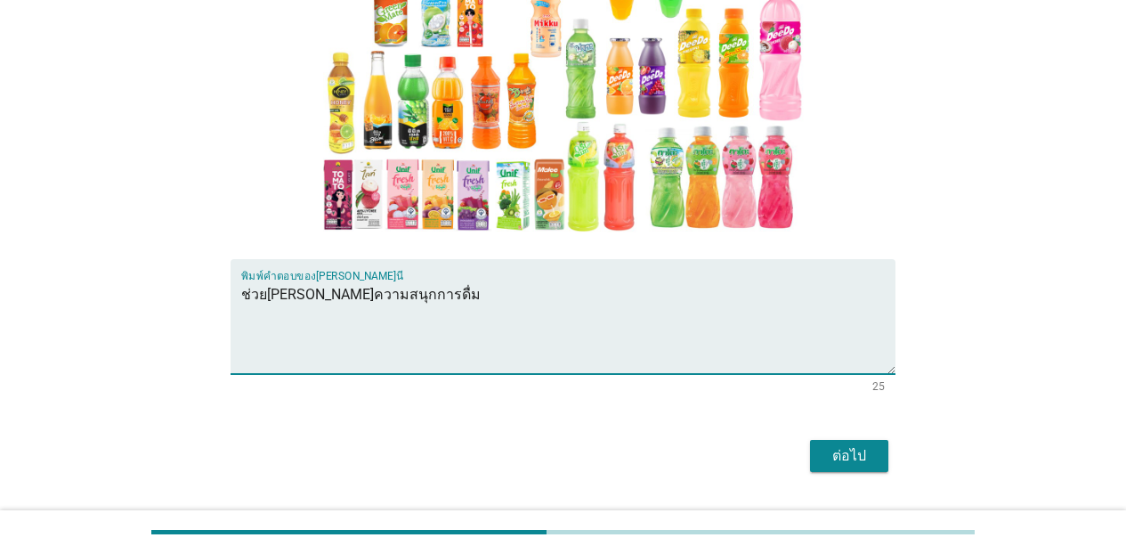
type textarea "ช่วย[PERSON_NAME]ความสนุกการดื่ม"
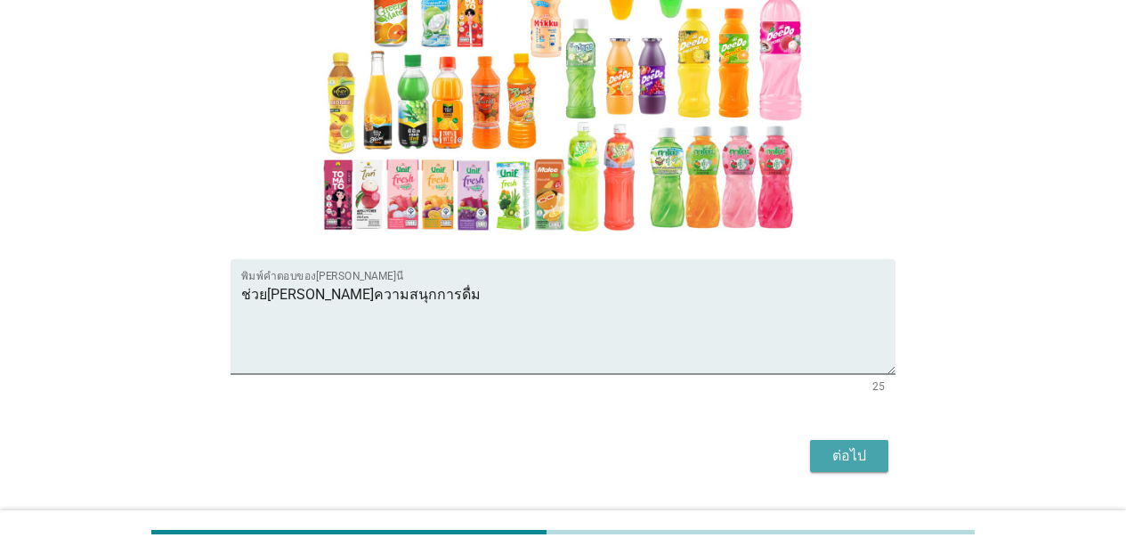
click at [835, 449] on div "ต่อไป" at bounding box center [849, 455] width 50 height 21
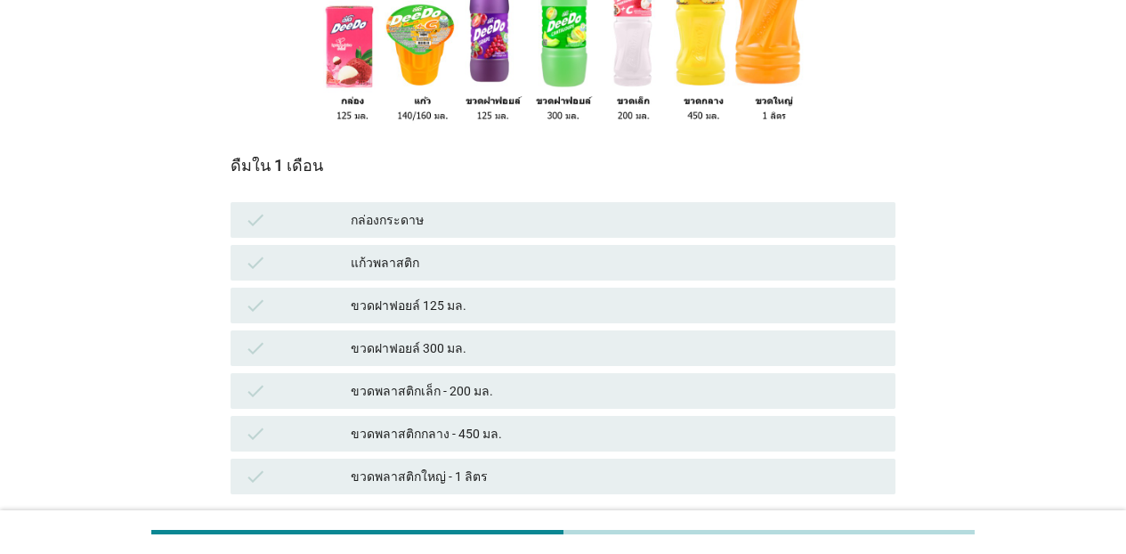
scroll to position [312, 0]
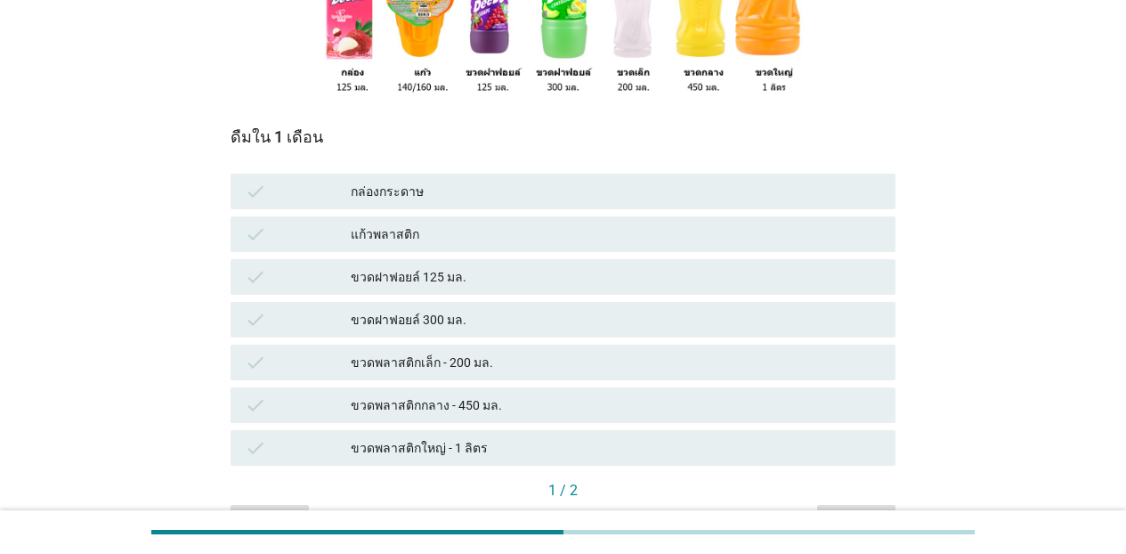
click at [405, 161] on div "ดื่มใน 1 เดือน check กล่องกระดาษ check แก้วพลาสติก check ขวดฝาฟอยล์ 125 มล. che…" at bounding box center [562, 304] width 665 height 352
drag, startPoint x: 405, startPoint y: 187, endPoint x: 428, endPoint y: 249, distance: 66.4
click at [405, 190] on div "กล่องกระดาษ" at bounding box center [616, 191] width 530 height 21
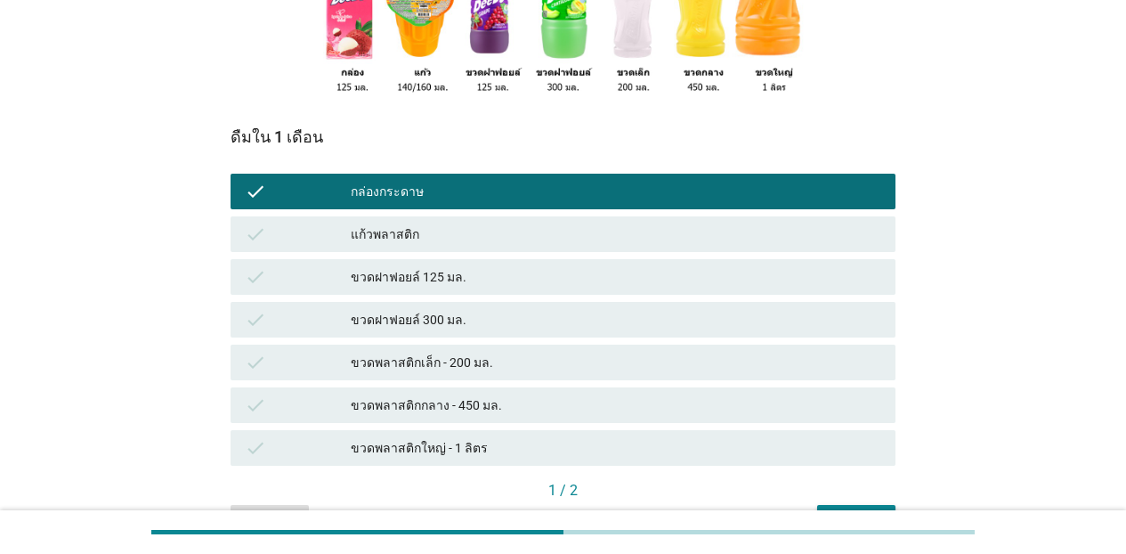
click at [430, 243] on div "แก้วพลาสติก" at bounding box center [616, 233] width 530 height 21
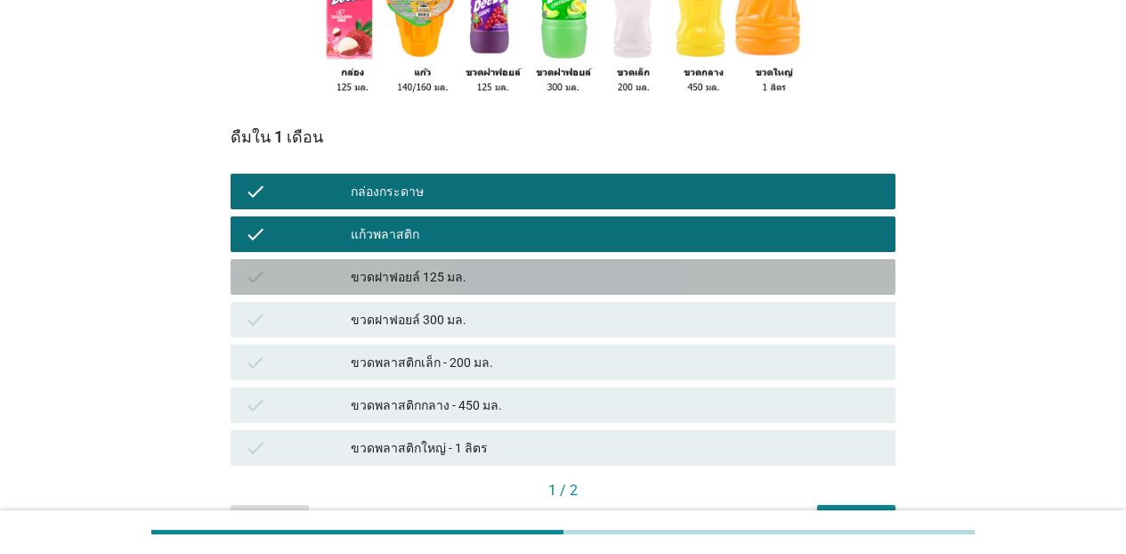
drag, startPoint x: 429, startPoint y: 276, endPoint x: 440, endPoint y: 332, distance: 57.1
click at [429, 278] on div "ขวดฝาฟอยล์ 125 มล." at bounding box center [616, 276] width 530 height 21
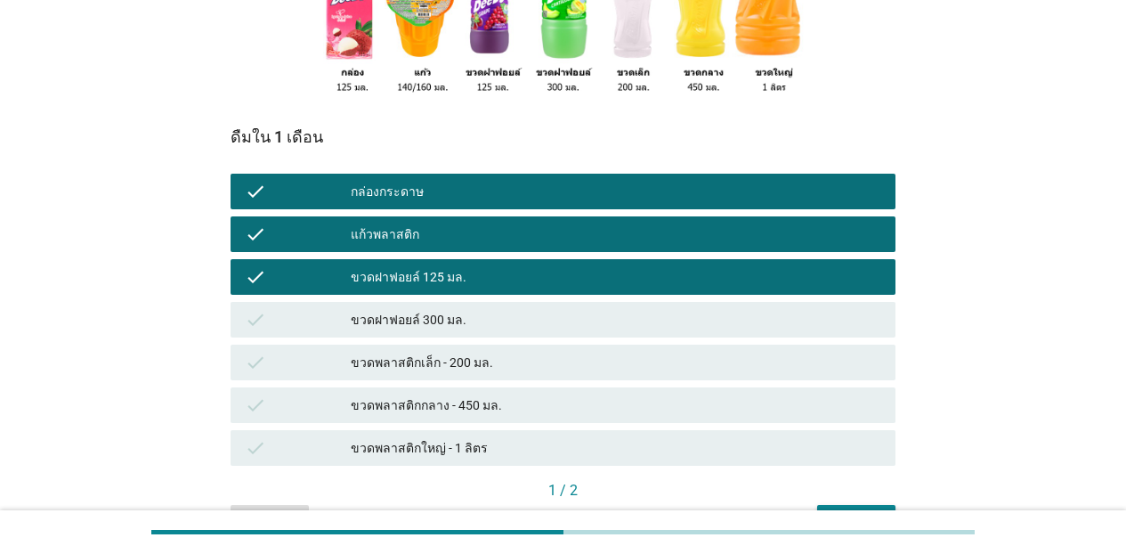
click at [440, 332] on div "check ขวดฝาฟอยล์ 300 มล." at bounding box center [562, 320] width 665 height 36
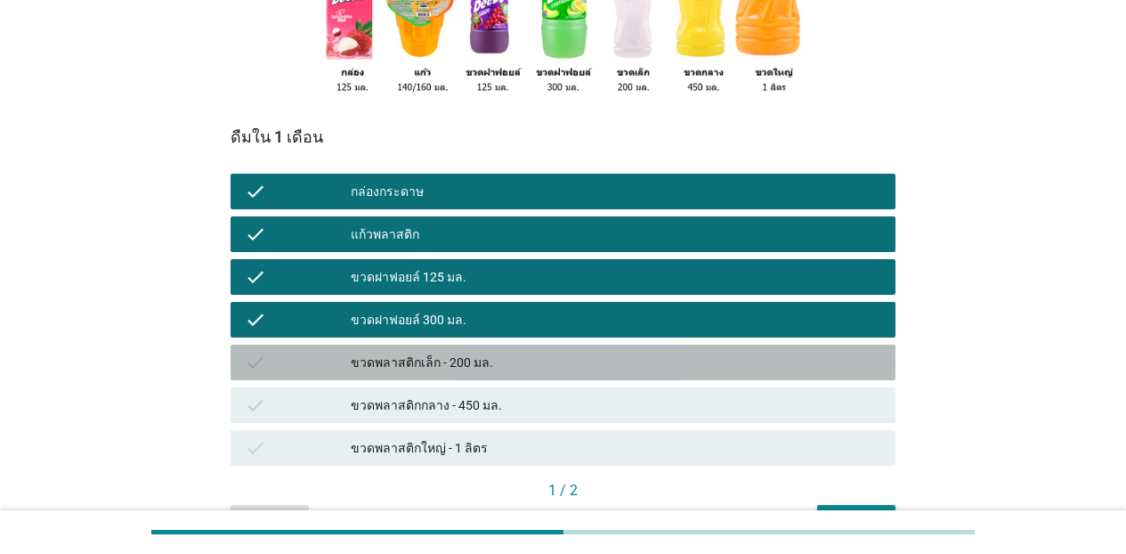
click at [437, 364] on div "ขวดพลาสติกเล็ก - 200 มล." at bounding box center [616, 362] width 530 height 21
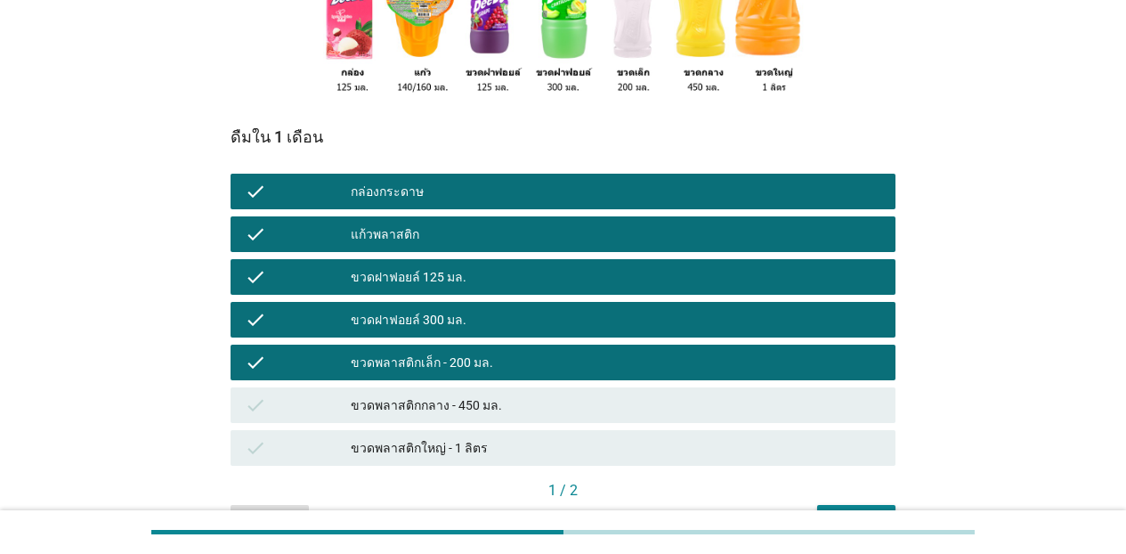
click at [436, 399] on div "ขวดพลาสติกกลาง - 450 มล." at bounding box center [616, 404] width 530 height 21
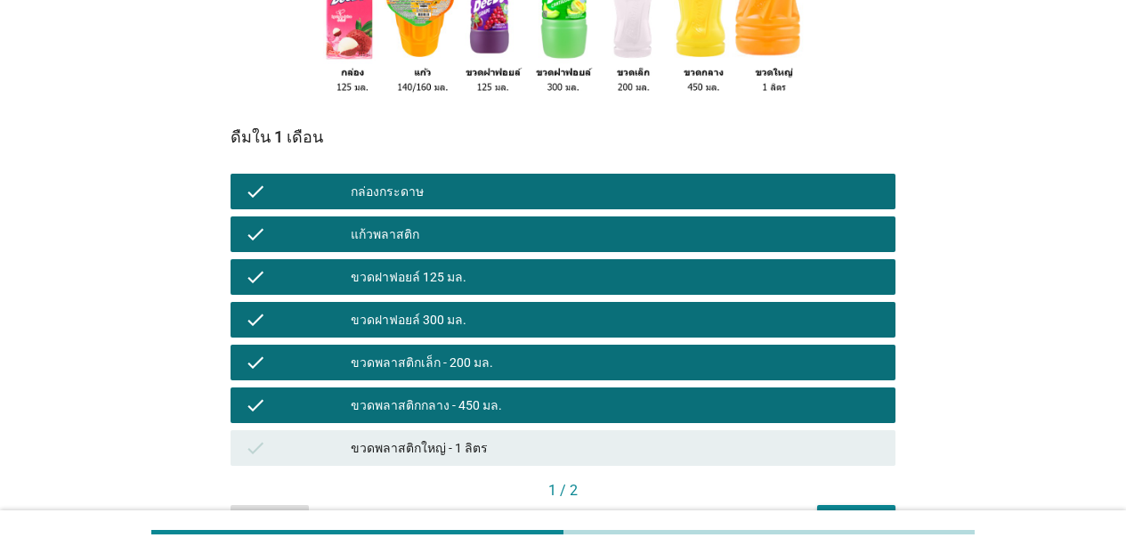
drag, startPoint x: 450, startPoint y: 466, endPoint x: 462, endPoint y: 460, distance: 13.1
click at [451, 466] on div "check ขวดพลาสติกใหญ่ - 1 ลิตร" at bounding box center [563, 447] width 672 height 43
drag, startPoint x: 465, startPoint y: 457, endPoint x: 518, endPoint y: 454, distance: 53.5
click at [470, 455] on div "ขวดพลาสติกใหญ่ - 1 ลิตร" at bounding box center [616, 447] width 530 height 21
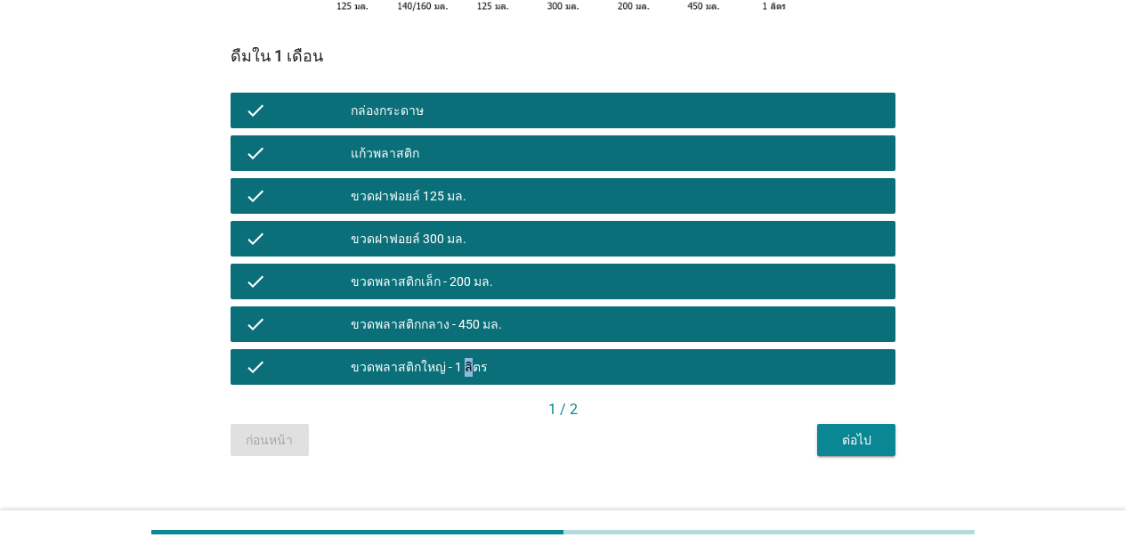
scroll to position [418, 0]
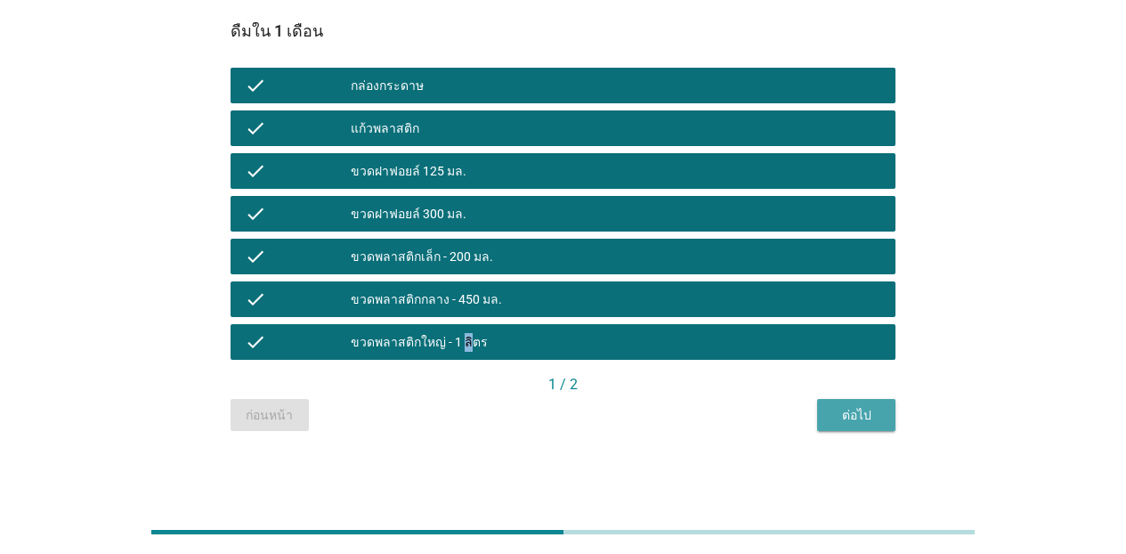
click at [855, 426] on button "ต่อไป" at bounding box center [856, 415] width 78 height 32
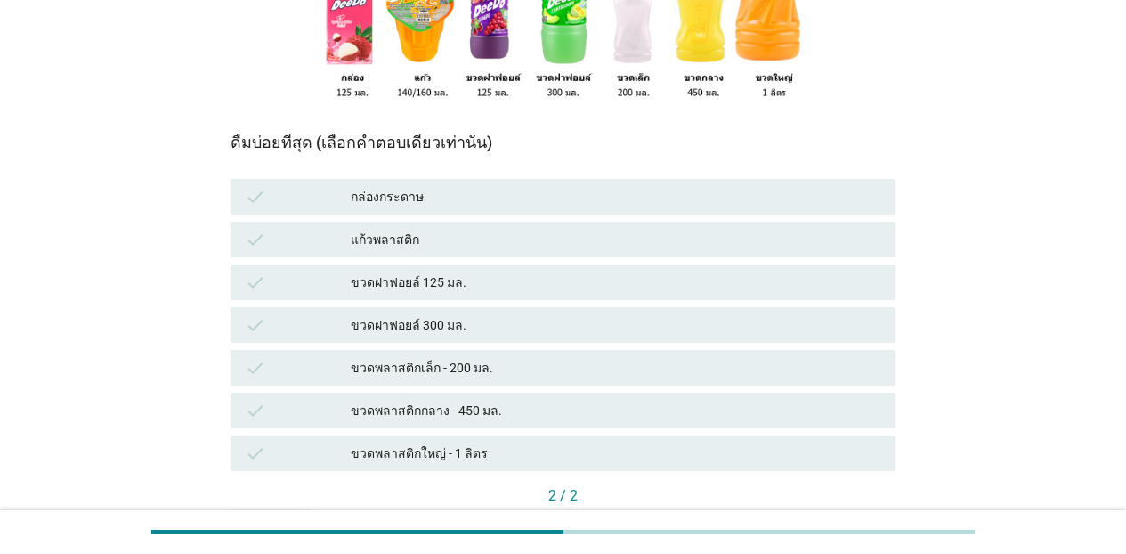
scroll to position [319, 0]
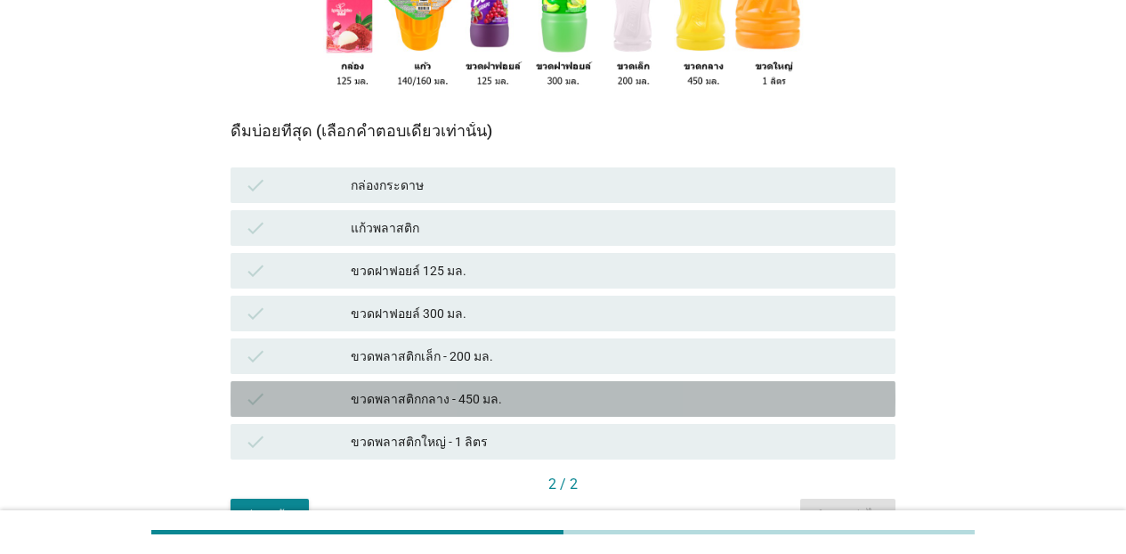
click at [387, 382] on div "check ขวดพลาสติกกลาง - 450 มล." at bounding box center [562, 399] width 665 height 36
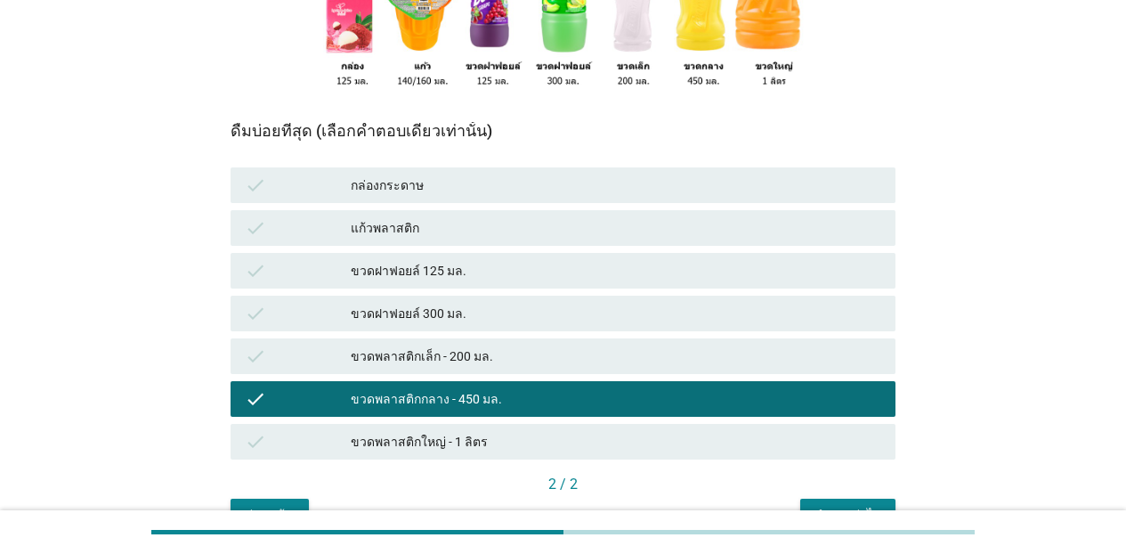
scroll to position [418, 0]
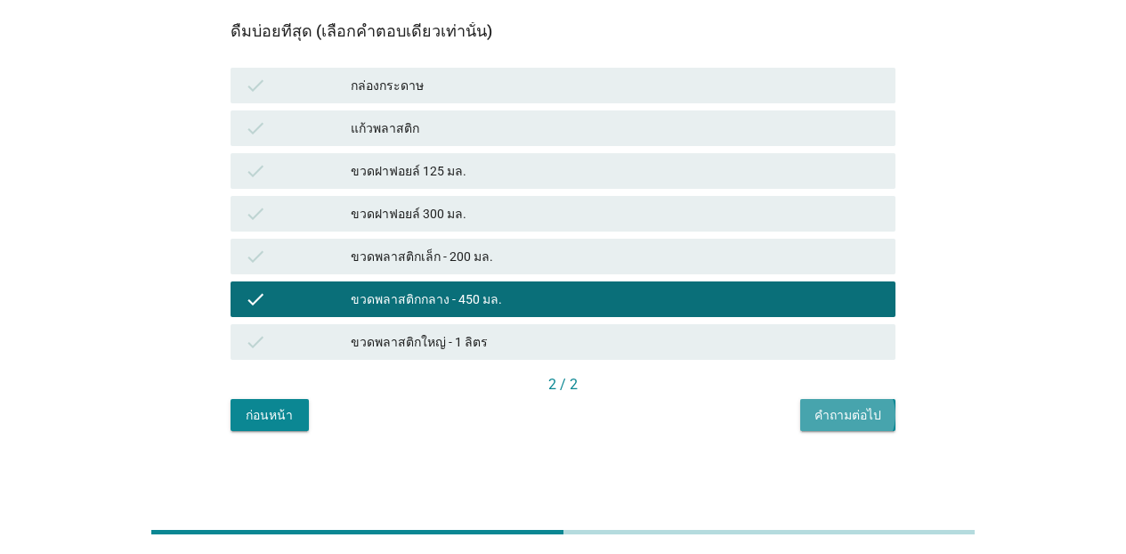
click at [876, 407] on button "คำถามต่อไป" at bounding box center [847, 415] width 95 height 32
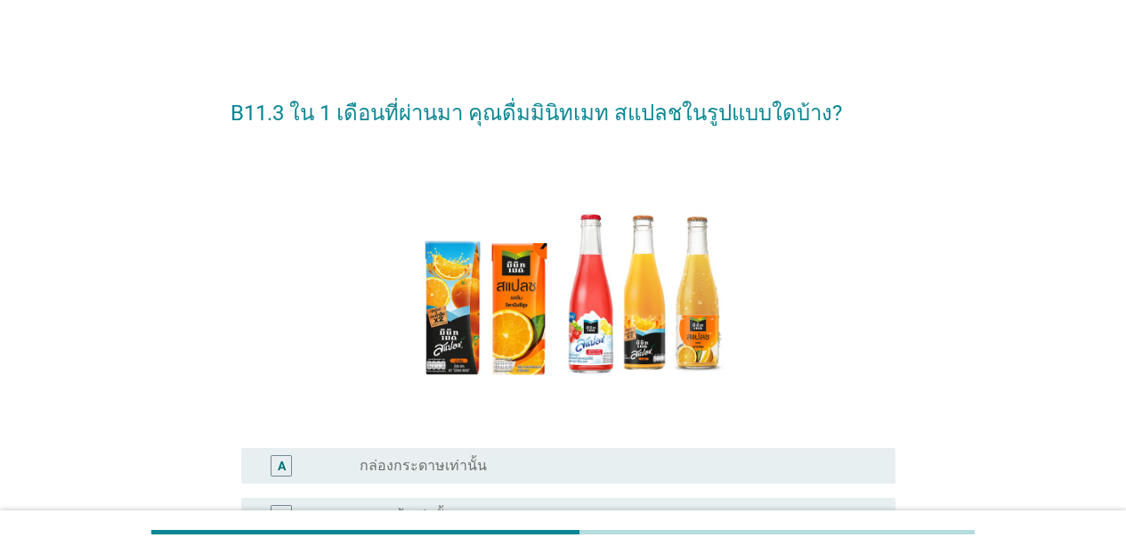
scroll to position [359, 0]
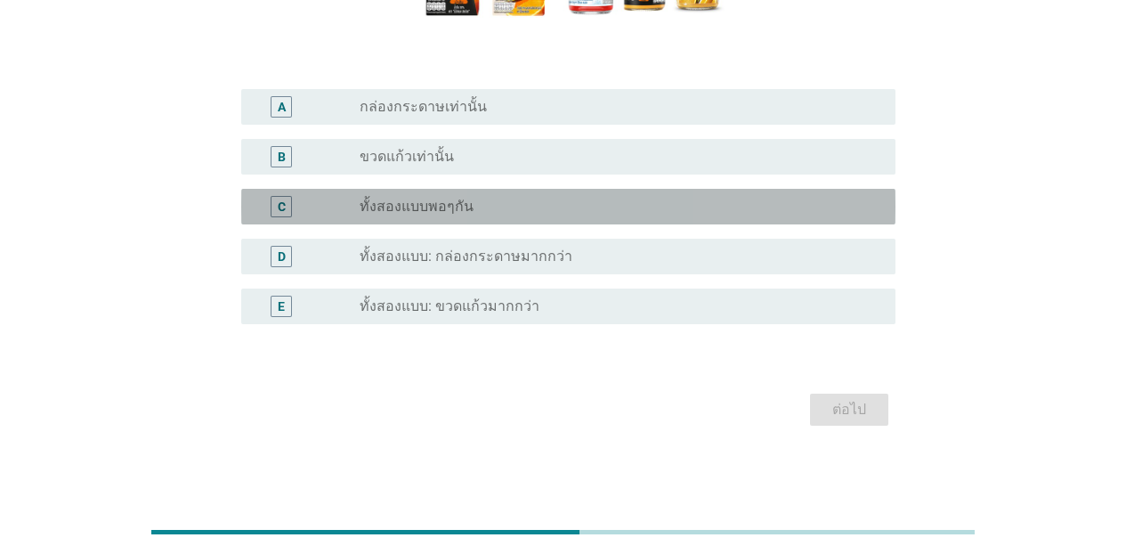
click at [521, 199] on div "radio_button_unchecked ทั้งสองแบบพอๆกัน" at bounding box center [613, 207] width 507 height 18
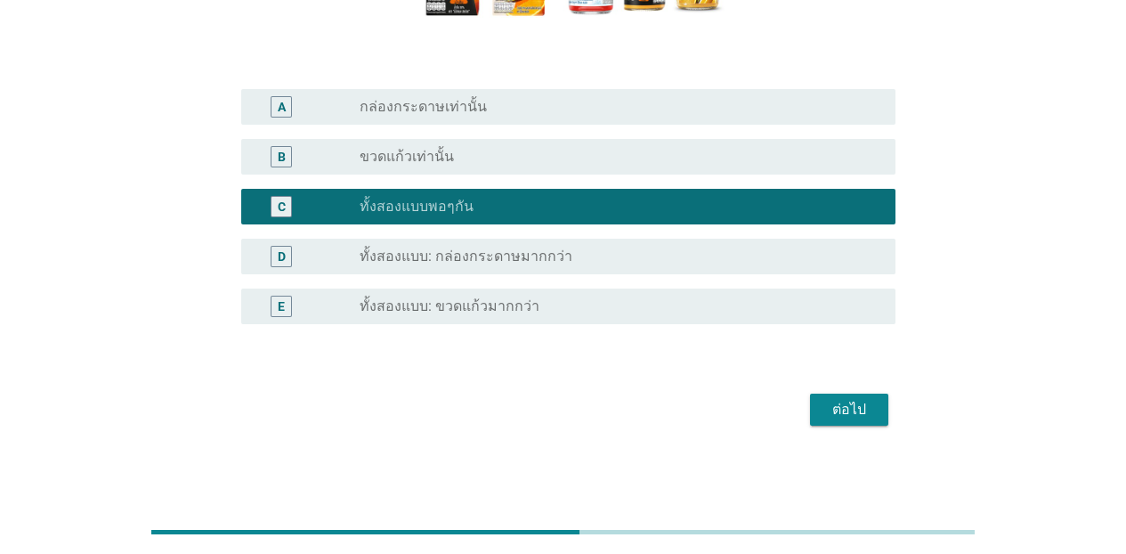
click at [865, 410] on div "ต่อไป" at bounding box center [849, 409] width 50 height 21
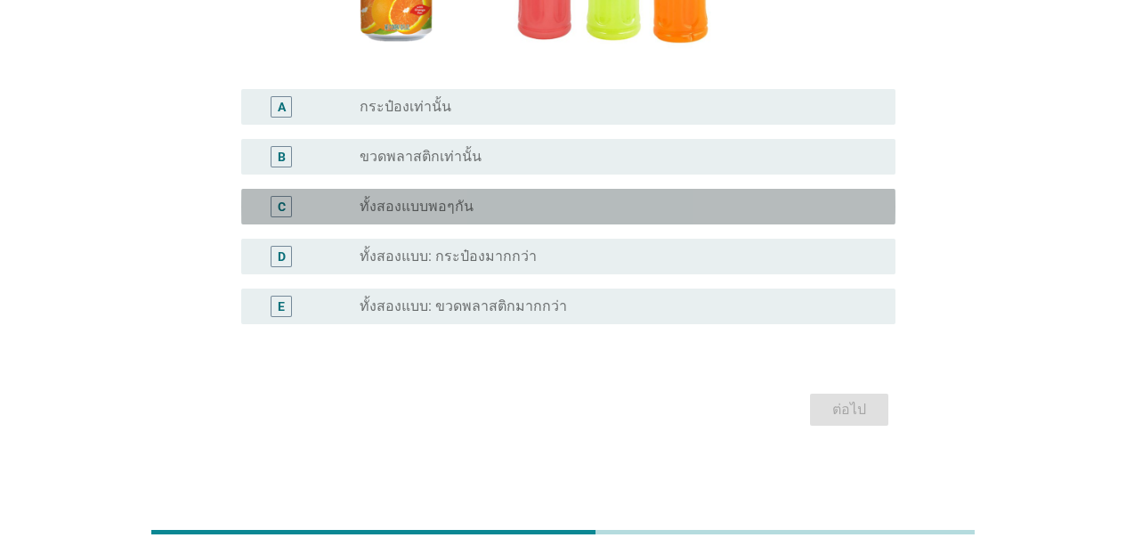
click at [477, 195] on div "C radio_button_unchecked ทั้งสองแบบพอๆกัน" at bounding box center [568, 207] width 654 height 36
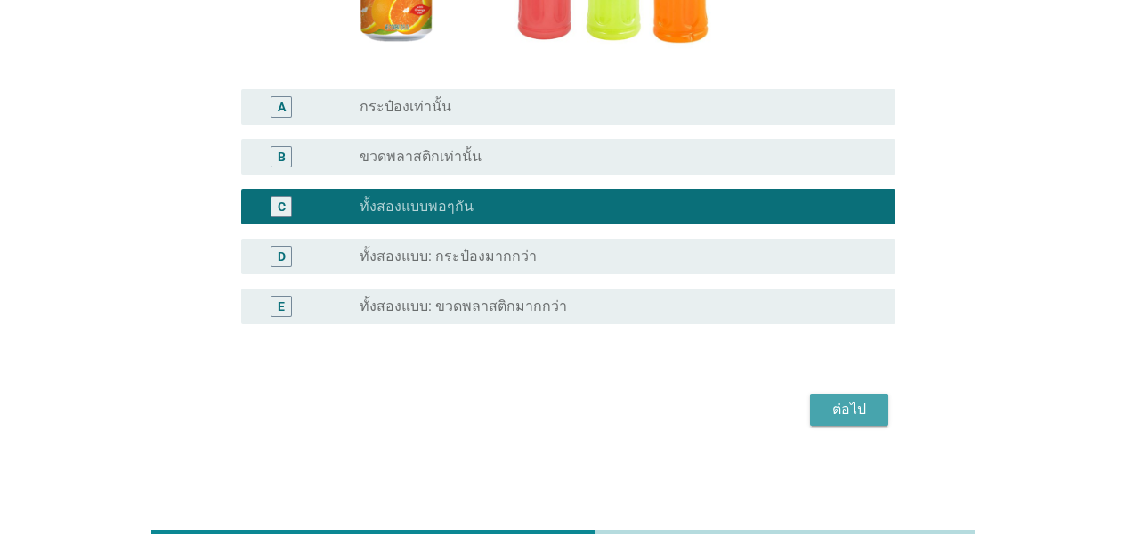
click at [826, 410] on div "ต่อไป" at bounding box center [849, 409] width 50 height 21
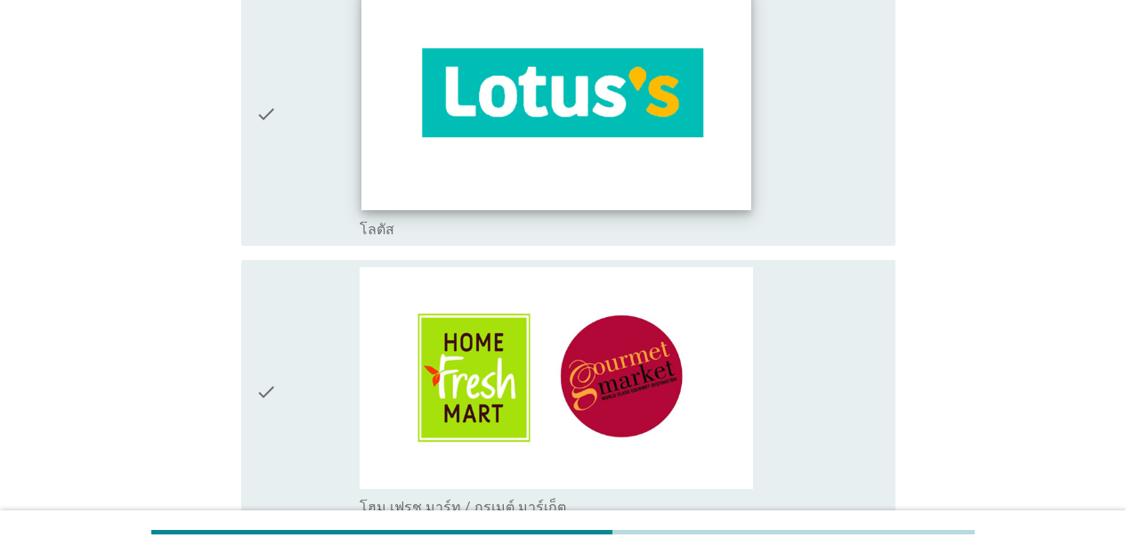
scroll to position [1871, 0]
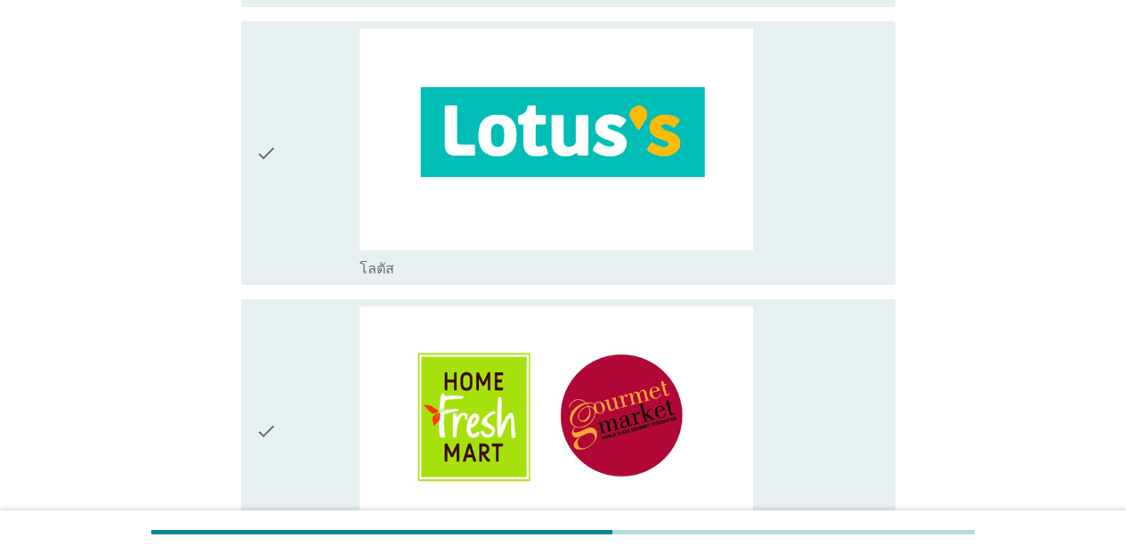
click at [285, 141] on div "check" at bounding box center [307, 152] width 104 height 249
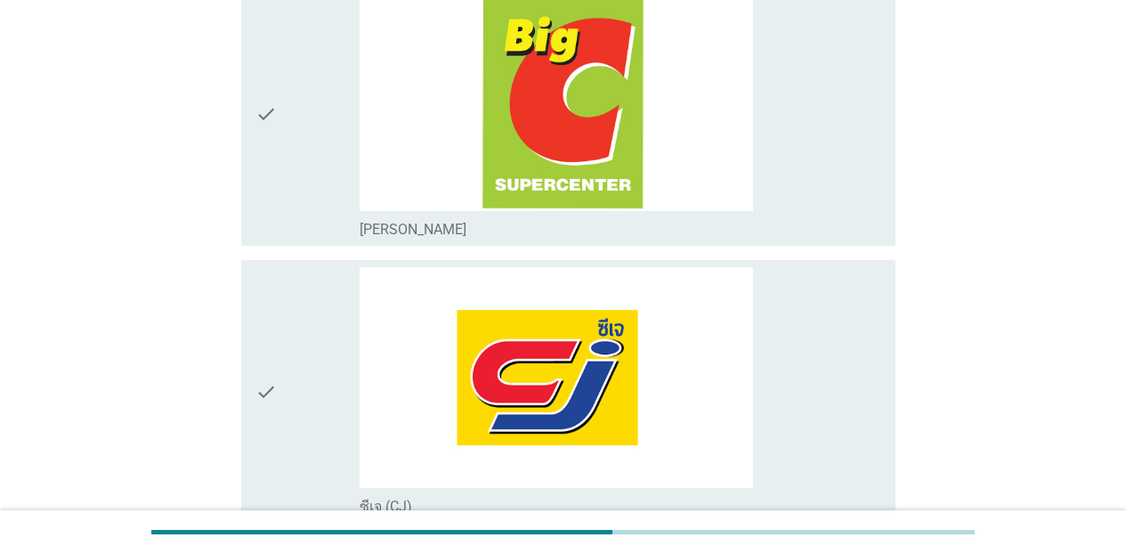
scroll to position [2842, 0]
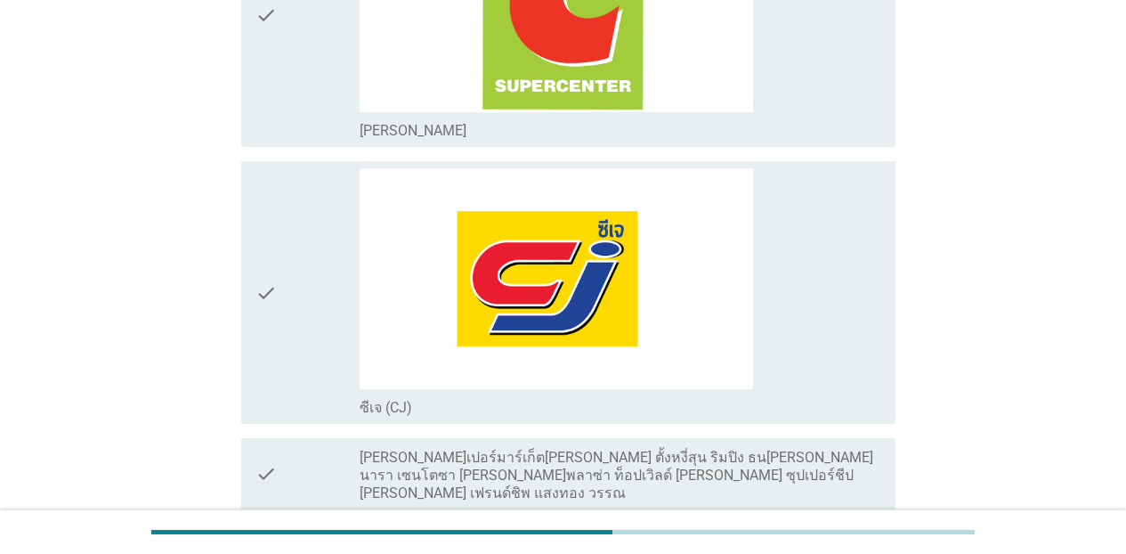
click at [325, 102] on div "check" at bounding box center [307, 15] width 104 height 249
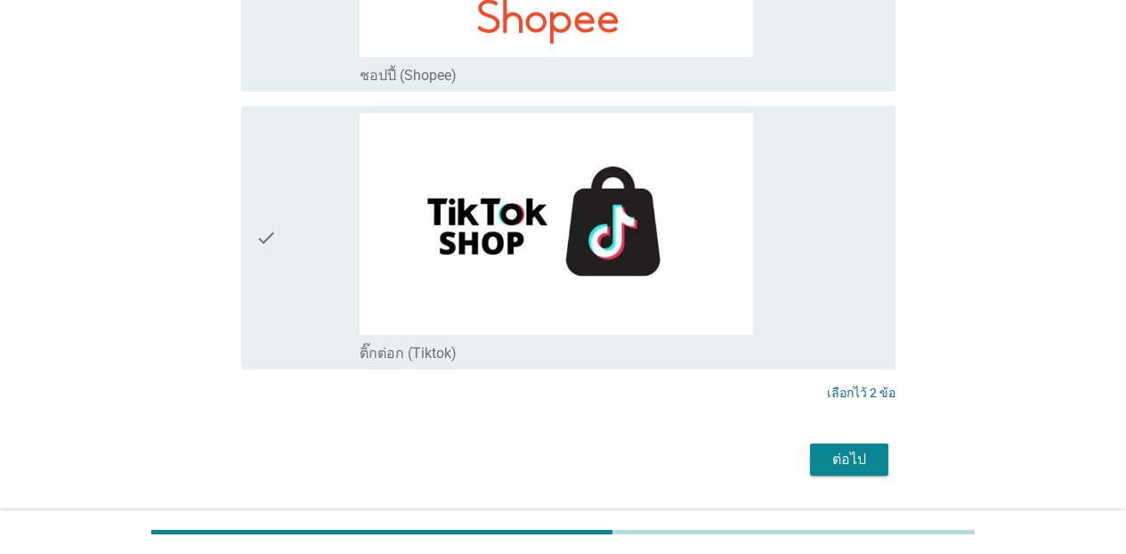
scroll to position [5251, 0]
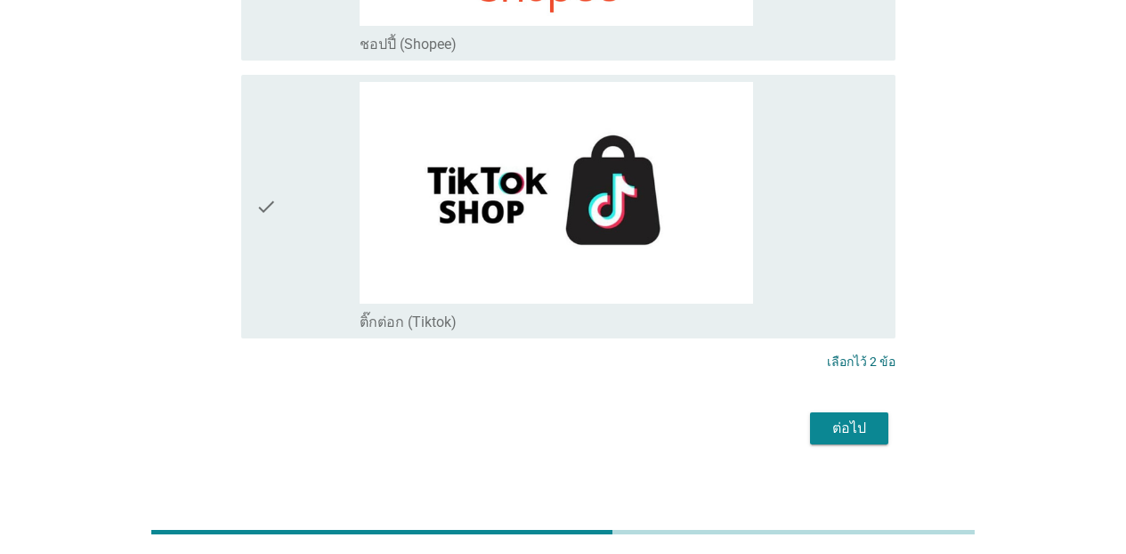
click at [858, 417] on div "ต่อไป" at bounding box center [849, 427] width 50 height 21
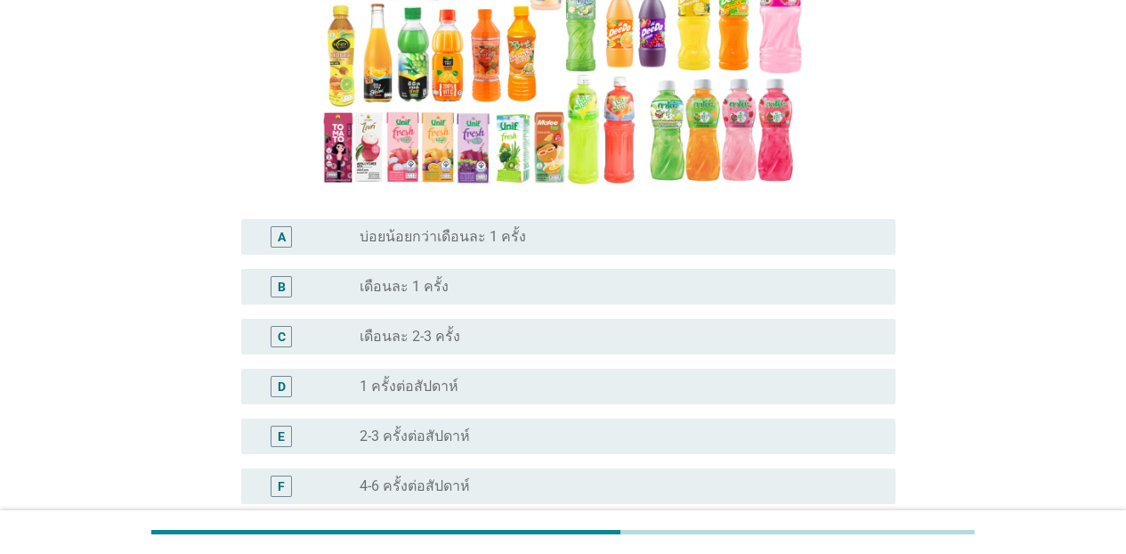
scroll to position [490, 0]
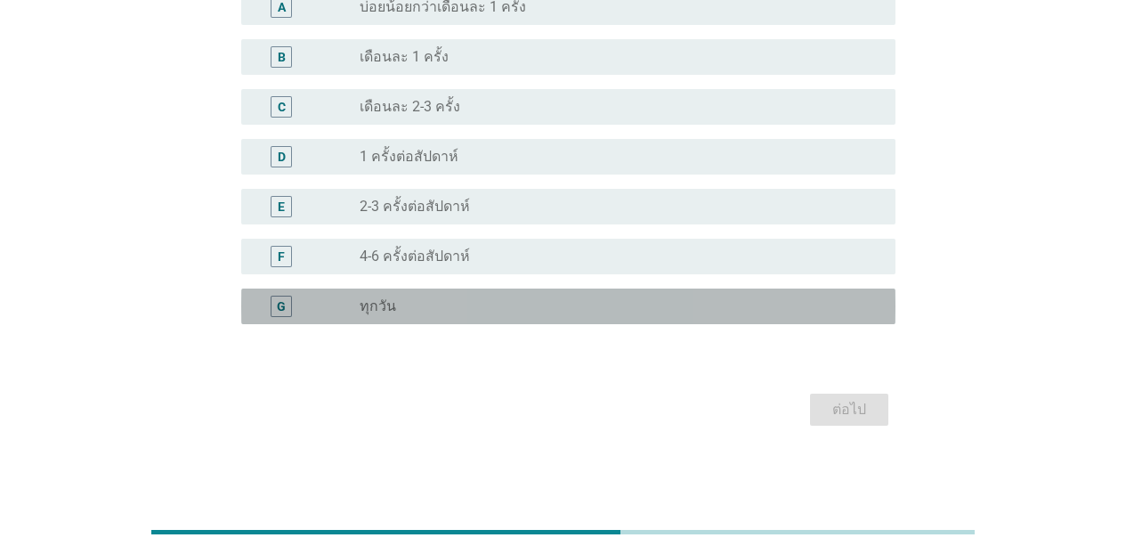
click at [645, 310] on div "radio_button_unchecked ทุกวัน" at bounding box center [613, 306] width 507 height 18
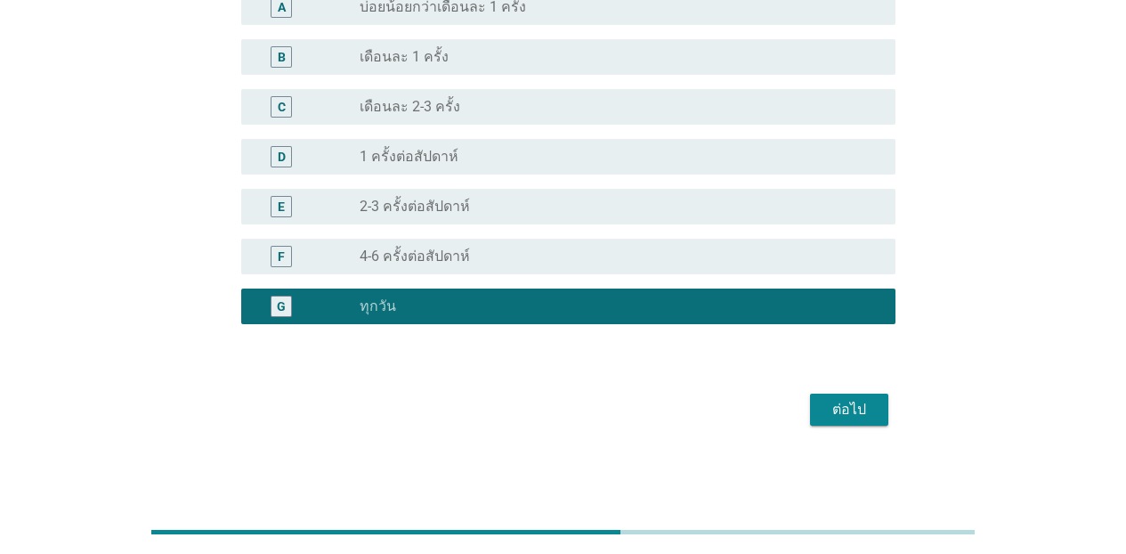
click at [863, 414] on div "ต่อไป" at bounding box center [849, 409] width 50 height 21
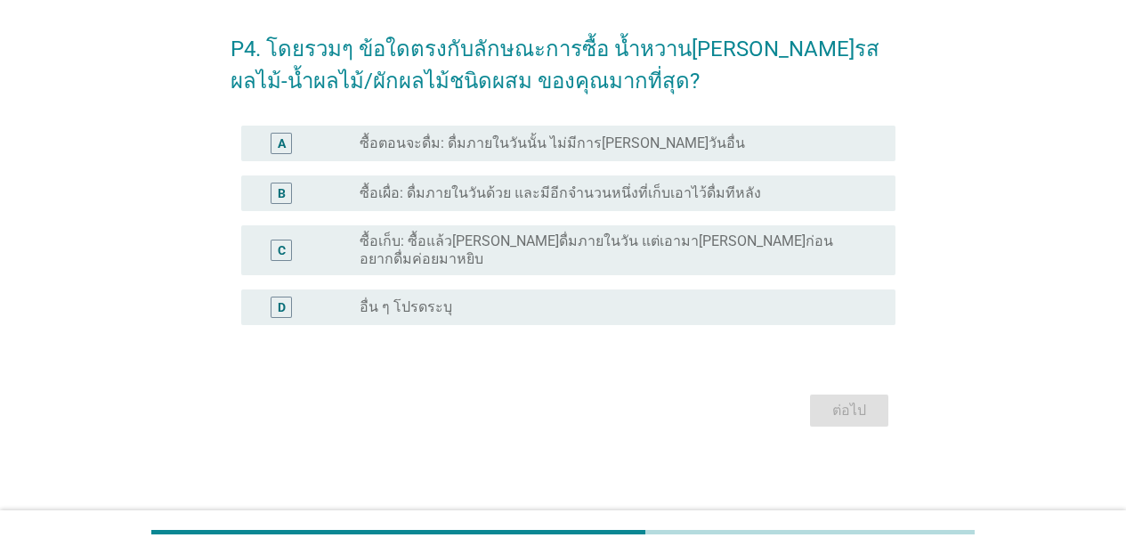
scroll to position [0, 0]
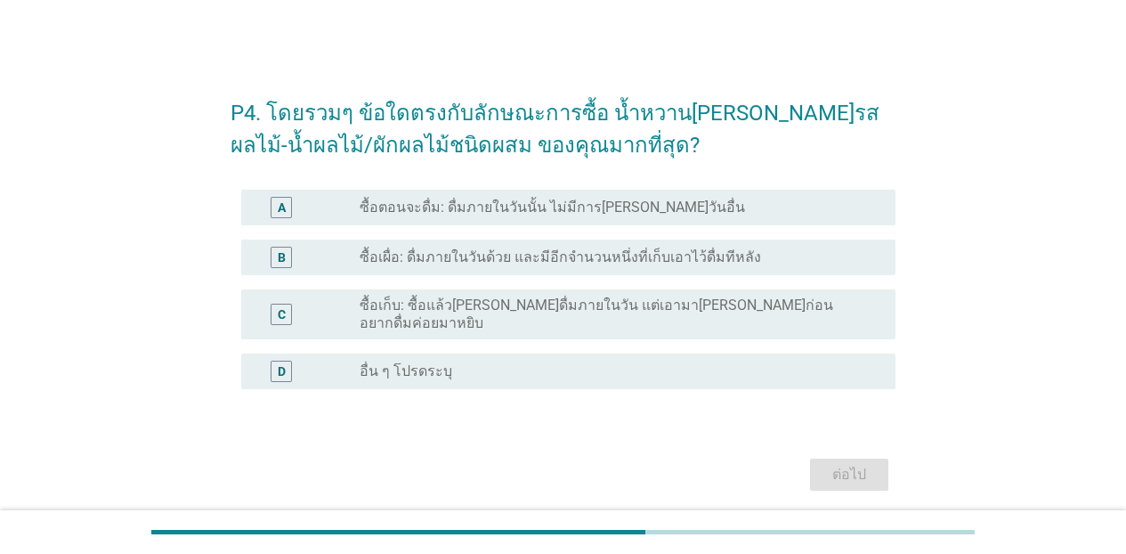
click at [570, 209] on label "ซื้อตอนจะดื่ม: ดื่มภายในวันนั้น ไม่มีการ[PERSON_NAME]วันอื่น" at bounding box center [552, 207] width 385 height 18
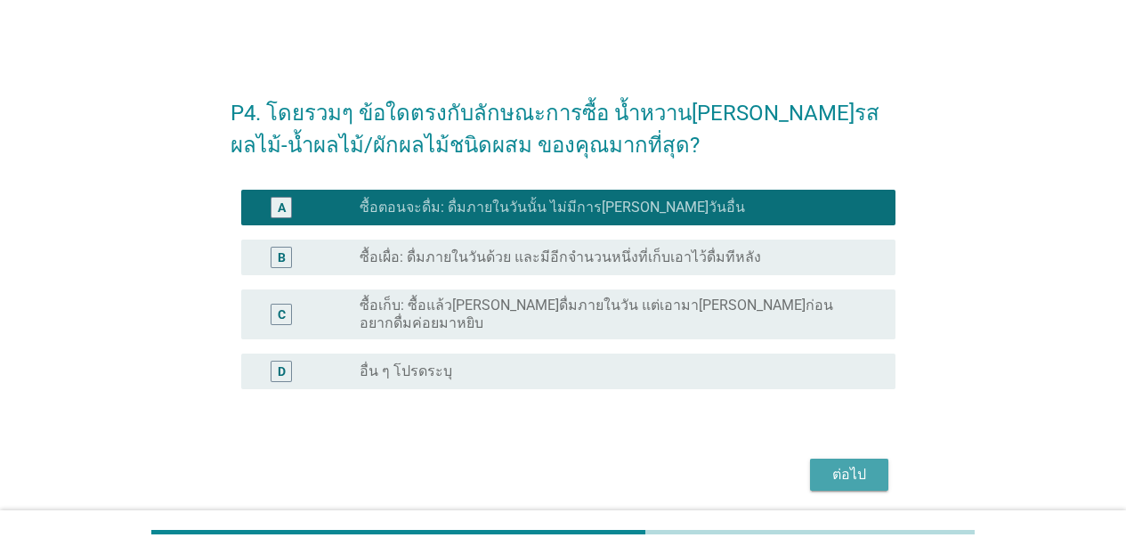
click at [826, 464] on div "ต่อไป" at bounding box center [849, 474] width 50 height 21
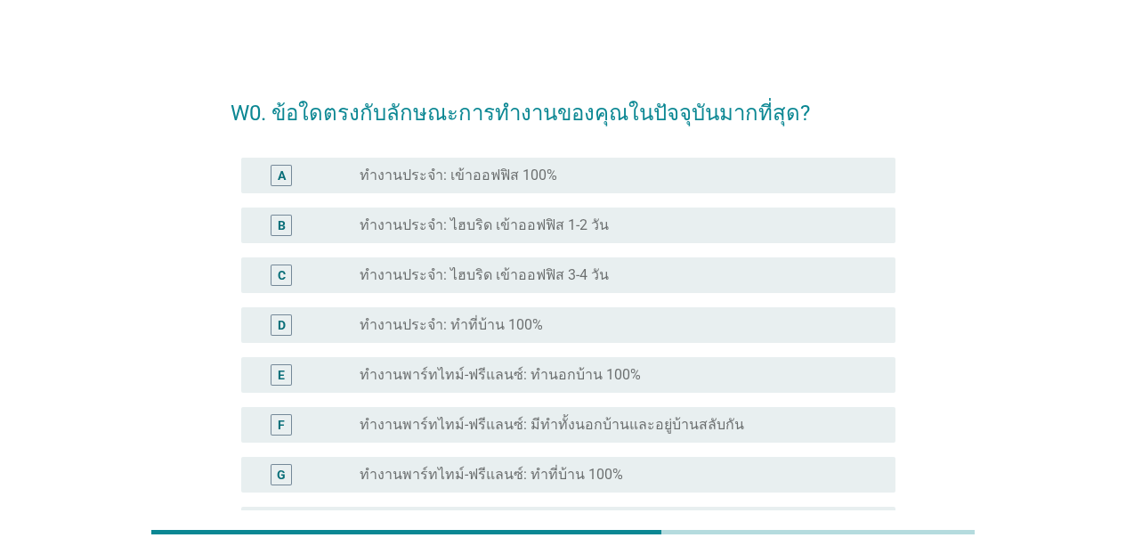
click at [578, 165] on div "radio_button_unchecked ทำงานประจำ: เข้าออฟฟิส 100%" at bounding box center [620, 175] width 521 height 21
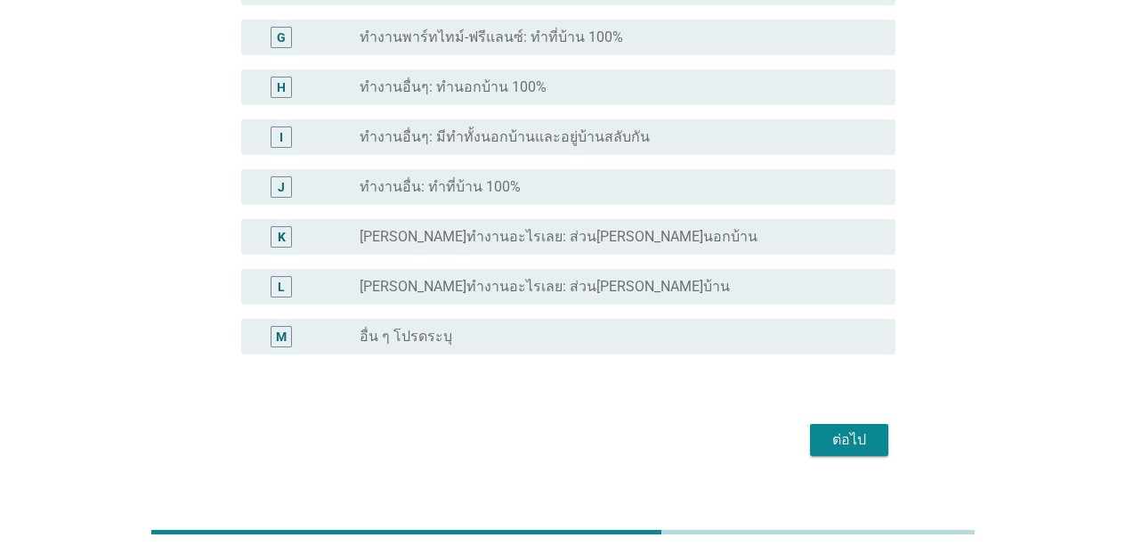
scroll to position [449, 0]
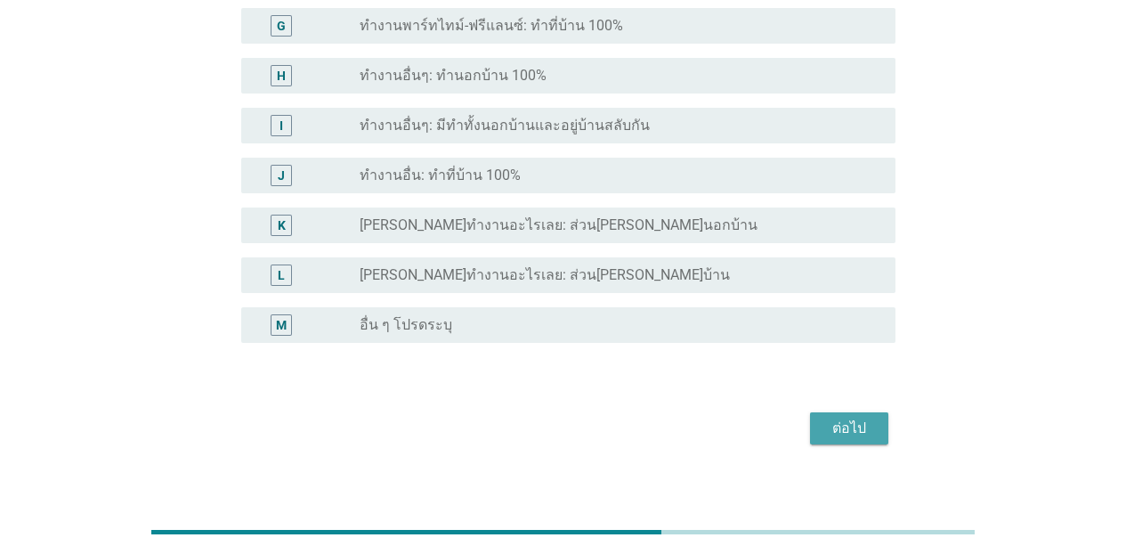
click at [845, 421] on div "ต่อไป" at bounding box center [849, 427] width 50 height 21
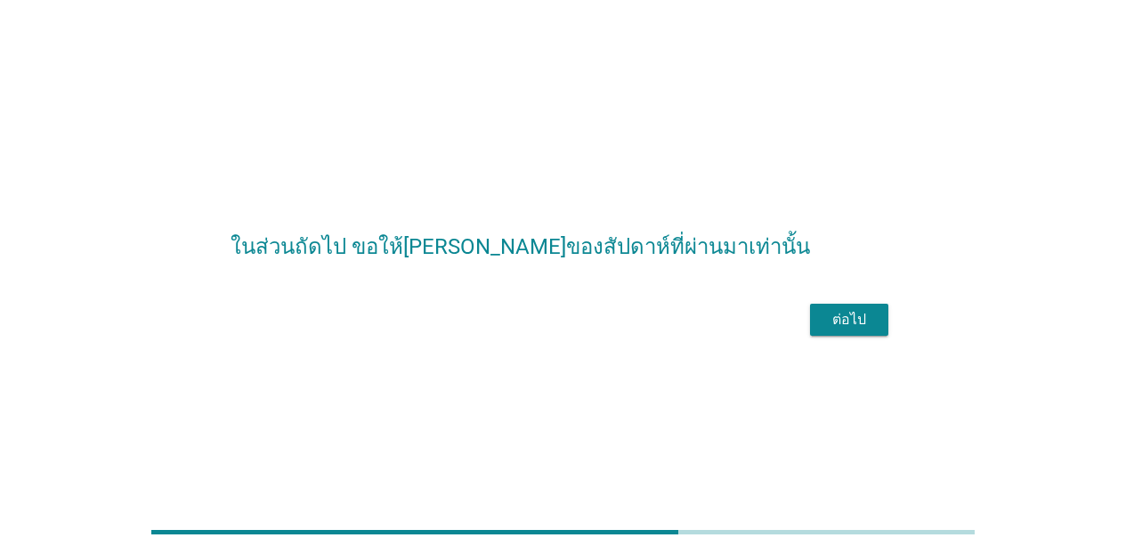
click at [842, 330] on div "ต่อไป" at bounding box center [849, 319] width 50 height 21
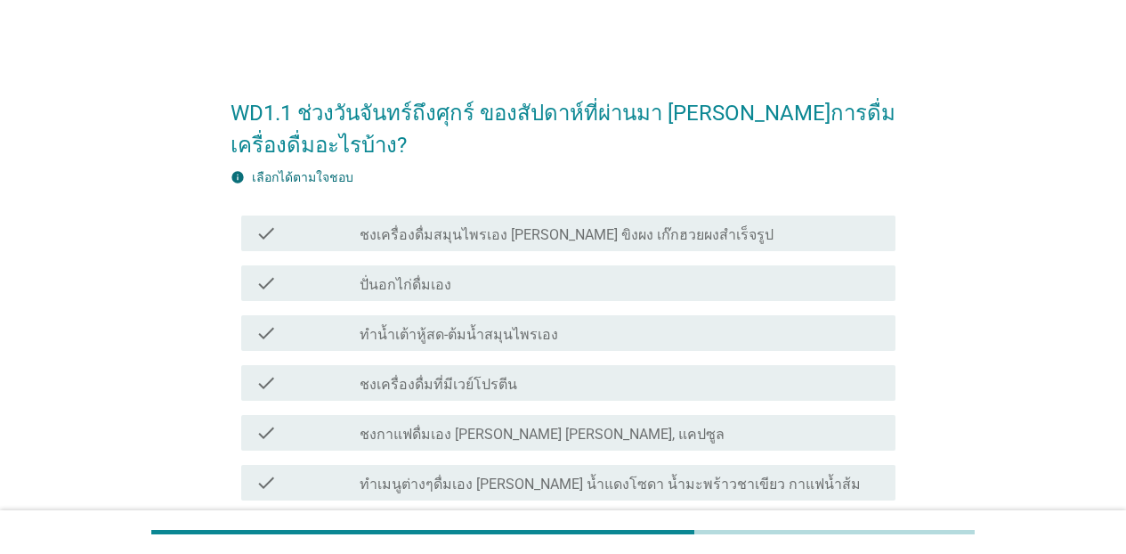
click at [492, 242] on label "ชงเครื่องดื่มสมุนไพรเอง [PERSON_NAME] ขิงผง เก๊กฮวยผงสำเร็จรูป" at bounding box center [567, 235] width 414 height 18
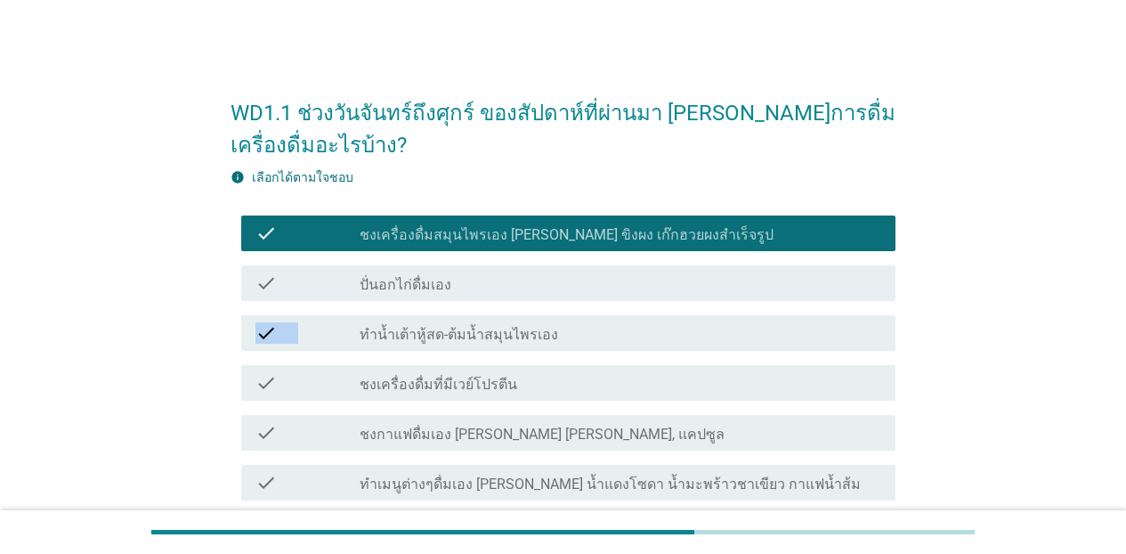
drag, startPoint x: 483, startPoint y: 295, endPoint x: 486, endPoint y: 333, distance: 38.4
click at [486, 335] on label "ทำน้ำเต้าหู้สด-ต้มน้ำสมุนไพรเอง" at bounding box center [459, 335] width 198 height 18
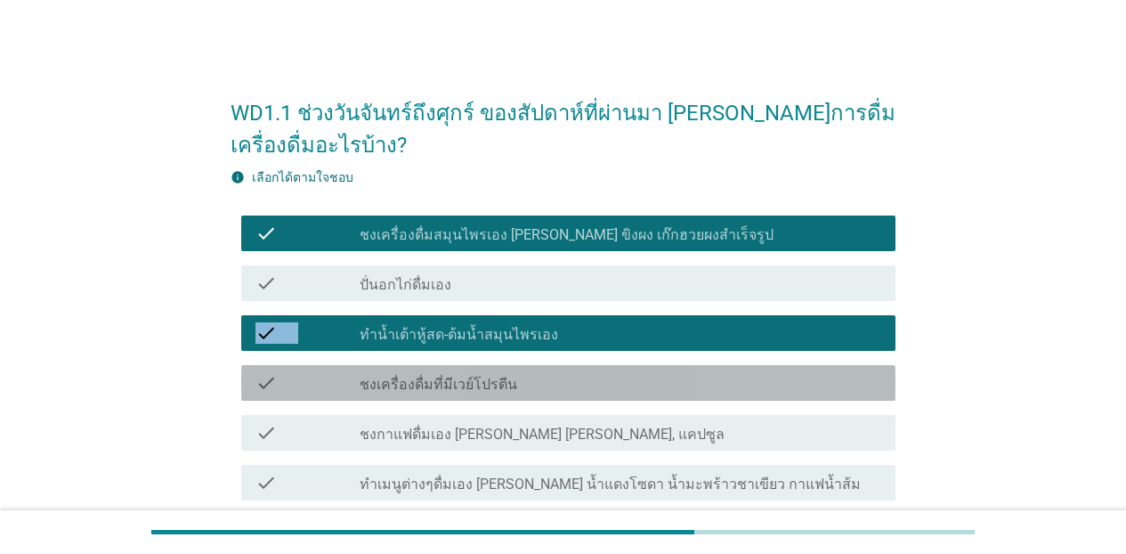
click at [486, 387] on label "ชงเครื่องดื่มที่มีเวย์โปรตีน" at bounding box center [439, 385] width 158 height 18
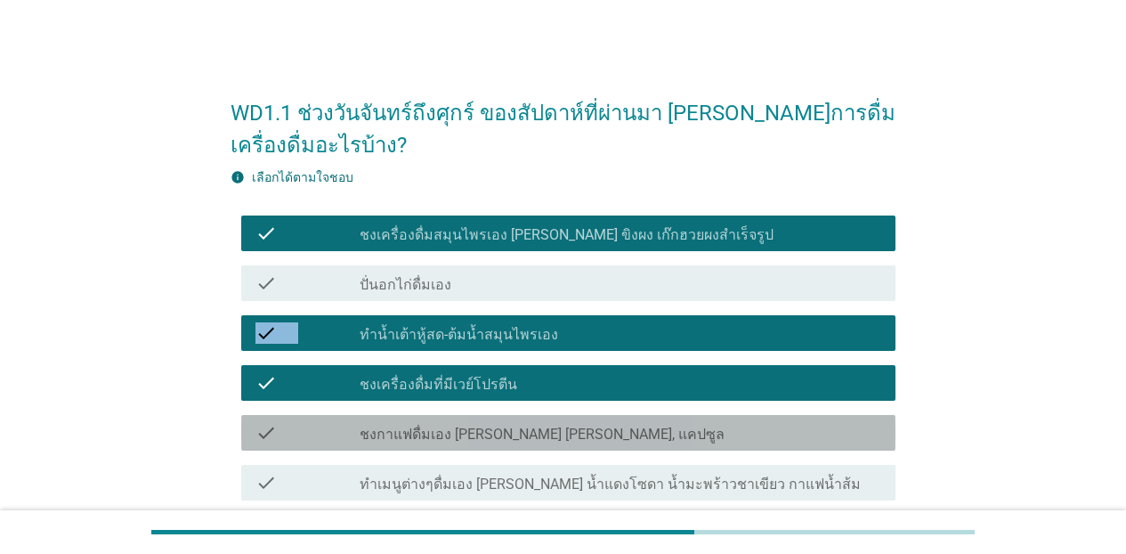
click at [483, 432] on label "ชงกาแฟดื่มเอง [PERSON_NAME] [PERSON_NAME], แคปซูล" at bounding box center [542, 434] width 365 height 18
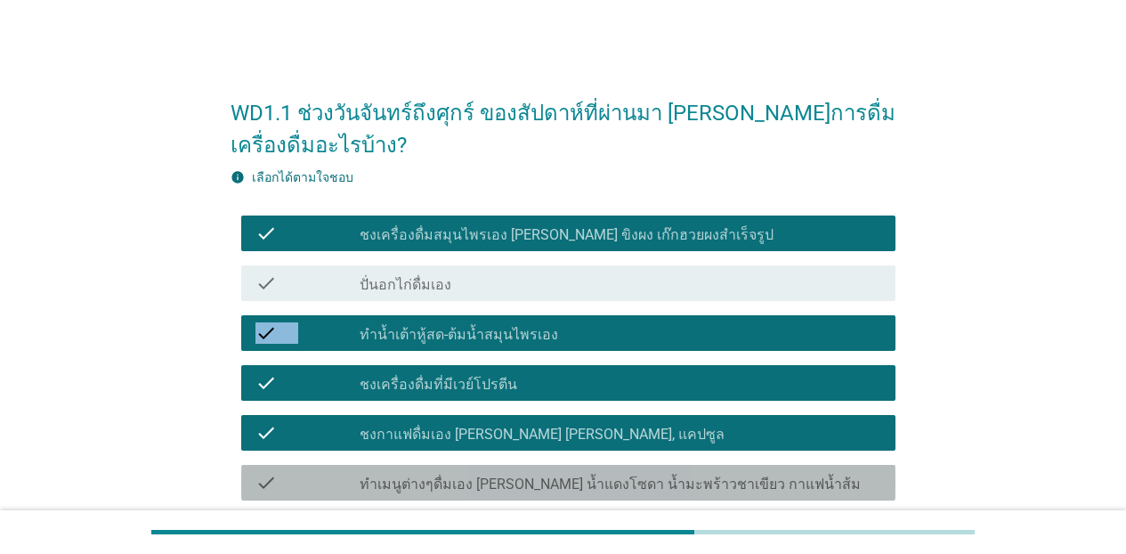
click at [479, 476] on label "ทำเมนูต่างๆดื่มเอง [PERSON_NAME] น้ำแดงโซดา น้ำมะพร้าวชาเขียว กาแฟน้ำส้ม" at bounding box center [610, 484] width 501 height 18
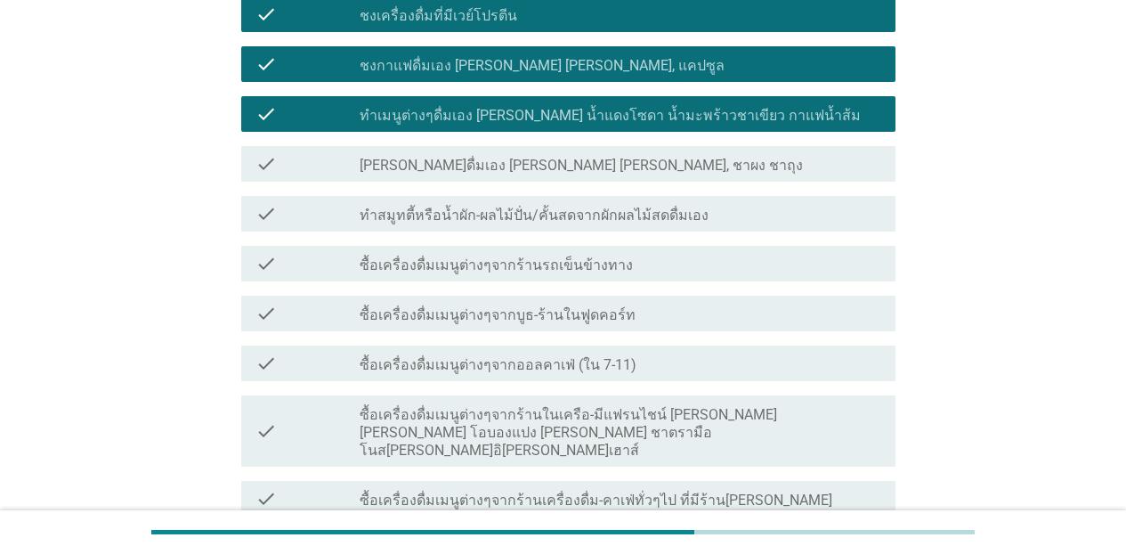
scroll to position [393, 0]
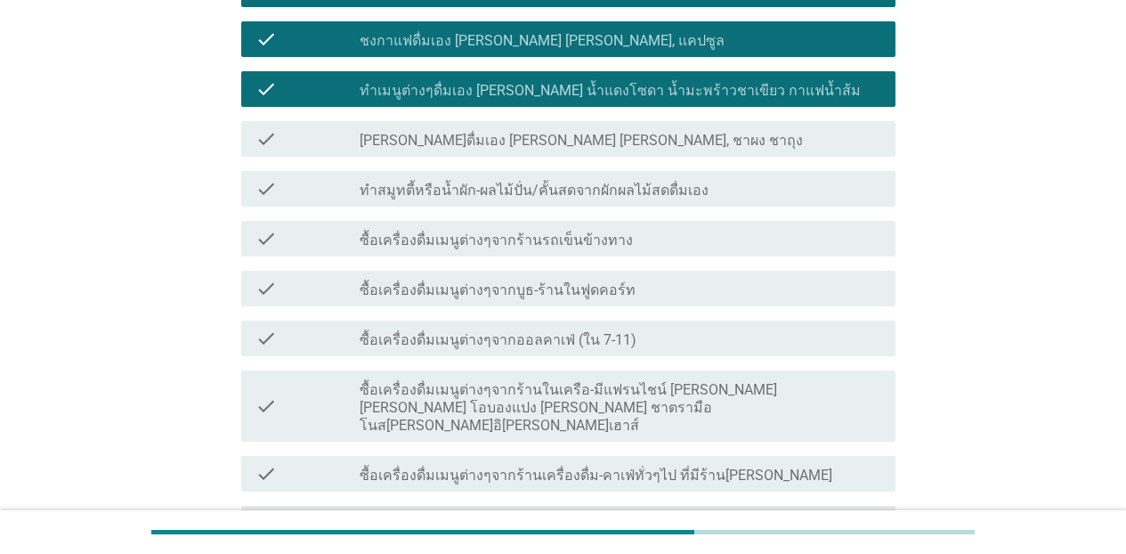
click at [593, 158] on div "check check_box_outline_blank [PERSON_NAME]ดื่มเอง [PERSON_NAME] [PERSON_NAME],…" at bounding box center [562, 139] width 665 height 50
click at [590, 152] on div "check check_box_outline_blank [PERSON_NAME]ดื่มเอง [PERSON_NAME] [PERSON_NAME],…" at bounding box center [568, 139] width 654 height 36
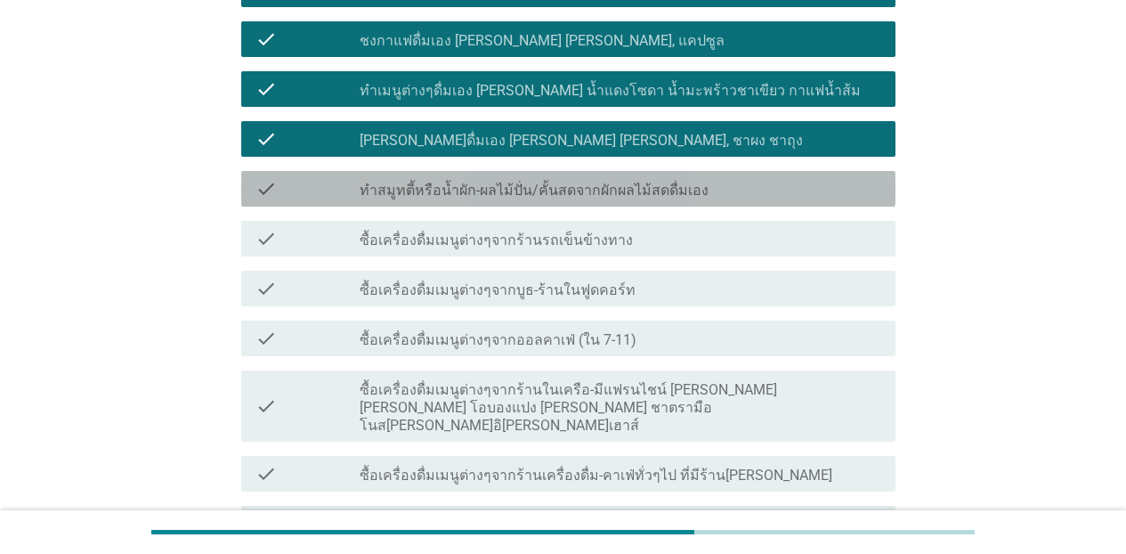
click at [568, 195] on label "ทำสมูทตี้หรือน้ำผัก-ผลไม้ปั่น/คั้นสดจากผักผลไม้สดดื่มเอง" at bounding box center [534, 191] width 349 height 18
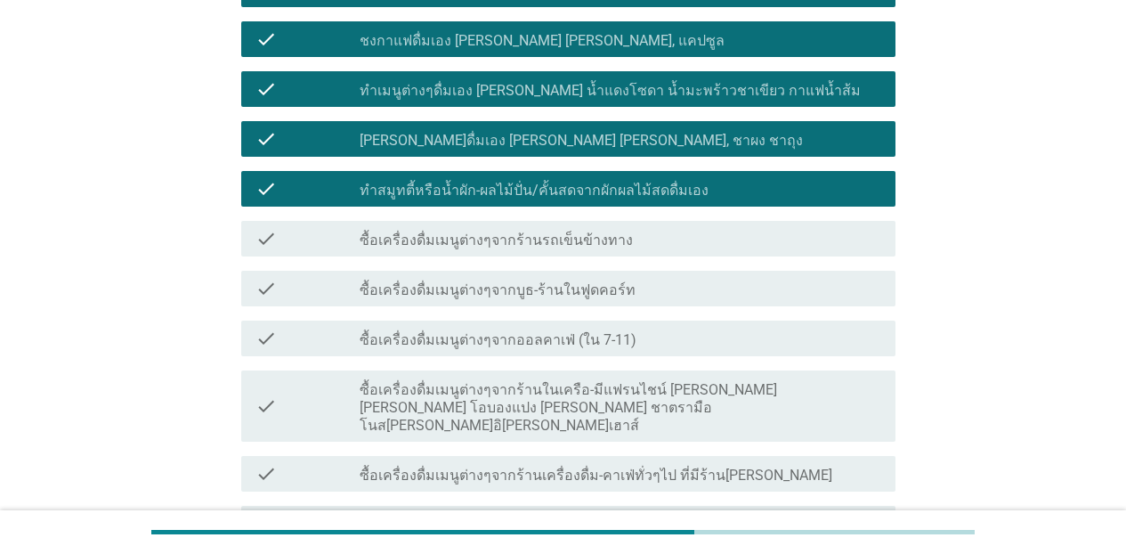
click at [548, 242] on label "ซื้อเครื่องดื่มเมนูต่างๆจากร้านรถเข็นข้างทาง" at bounding box center [496, 240] width 273 height 18
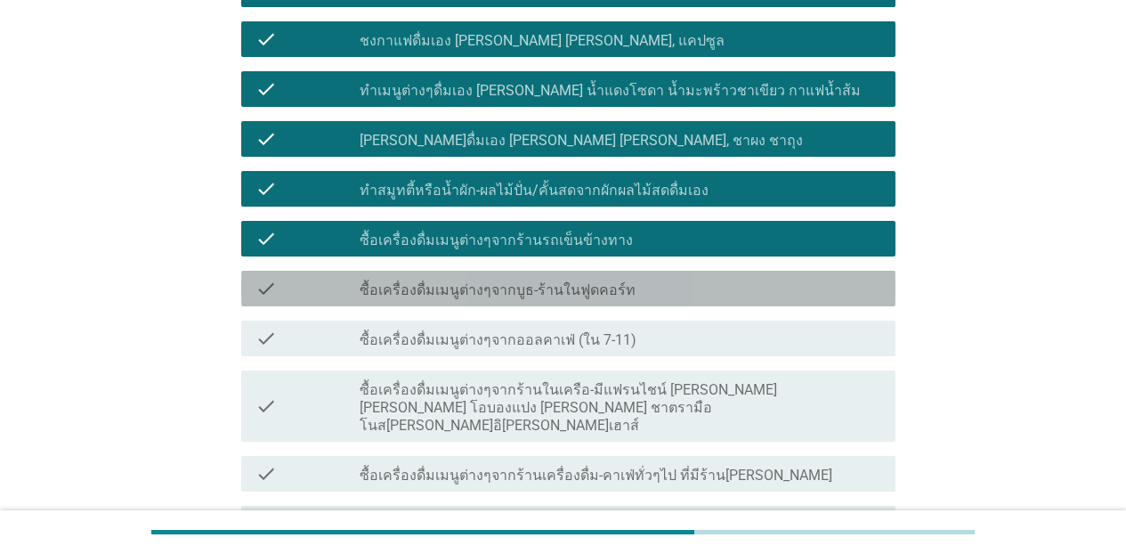
drag, startPoint x: 530, startPoint y: 305, endPoint x: 530, endPoint y: 279, distance: 25.8
click at [530, 281] on div "check check_box_outline_blank ซื้อเครื่องดื่มเมนูต่างๆจากบูธ-ร้านในฟูดคอร์ท" at bounding box center [568, 289] width 654 height 36
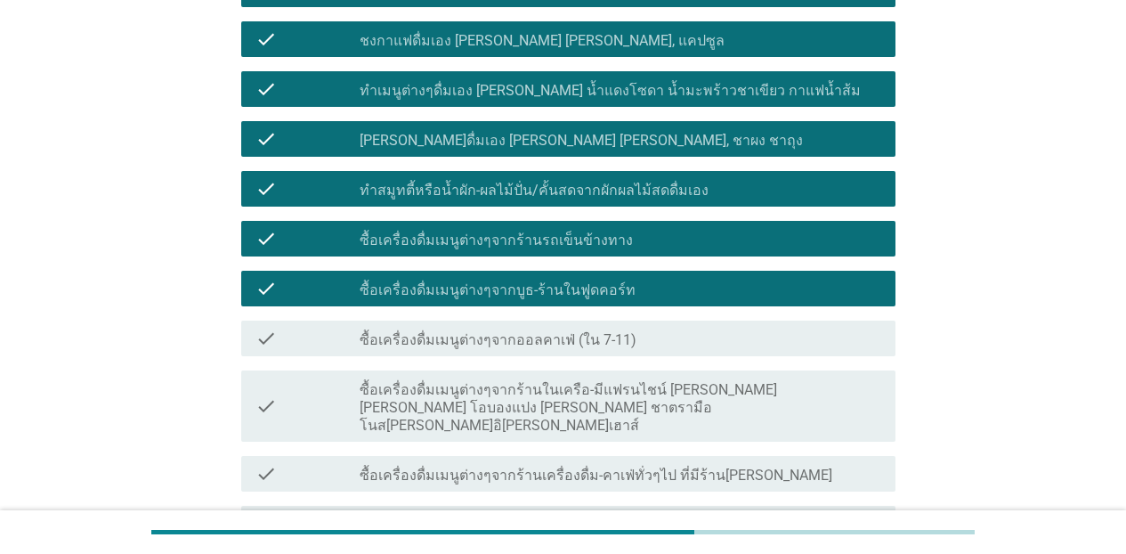
click at [521, 341] on label "ซื้อเครื่องดื่มเมนูต่างๆจากออลคาเฟ่ (ใน 7-11)" at bounding box center [498, 340] width 277 height 18
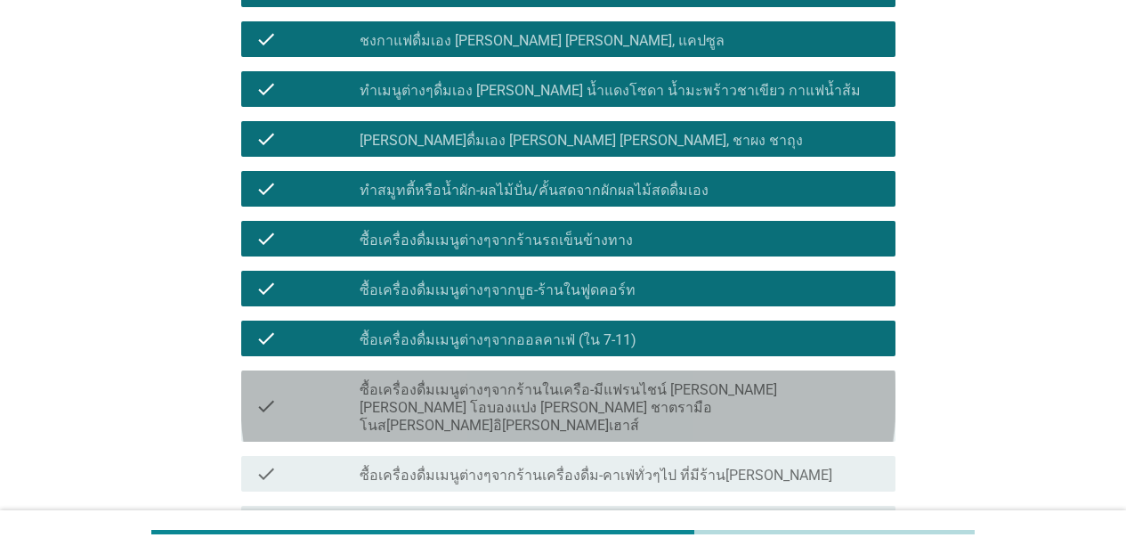
drag, startPoint x: 518, startPoint y: 386, endPoint x: 515, endPoint y: 454, distance: 67.7
click at [518, 396] on label "ซื้อเครื่องดื่มเมนูต่างๆจากร้านในเครือ-มีแฟรนไชน์ [PERSON_NAME] [PERSON_NAME] โ…" at bounding box center [620, 407] width 521 height 53
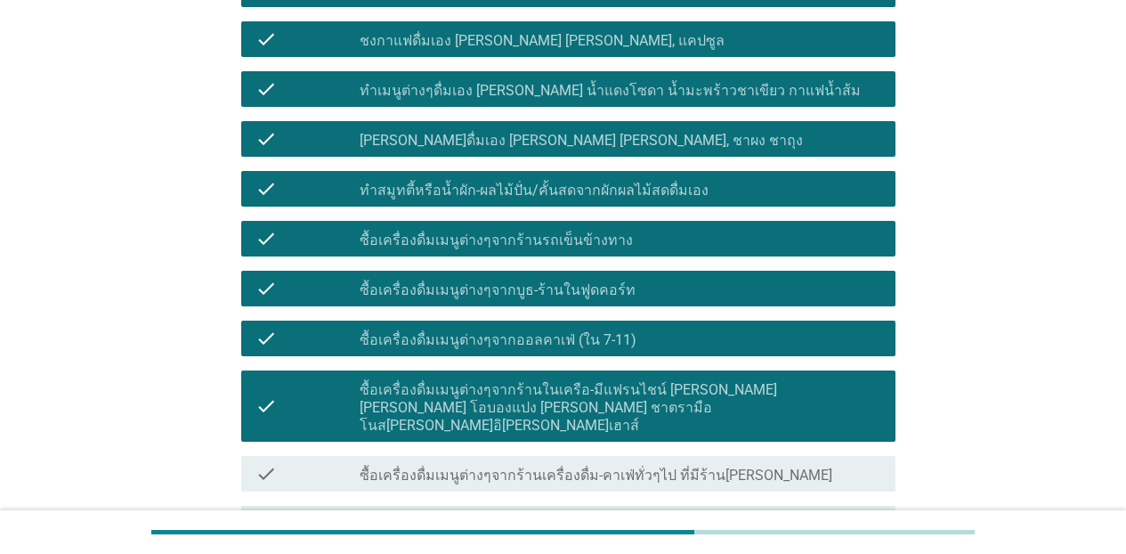
drag, startPoint x: 514, startPoint y: 459, endPoint x: 859, endPoint y: 415, distance: 347.2
click at [533, 466] on label "ซื้อเครื่องดื่มเมนูต่างๆจากร้านเครื่องดื่ม-คาเฟ่ทั่วๆไป ที่มีร้าน[PERSON_NAME]" at bounding box center [596, 475] width 473 height 18
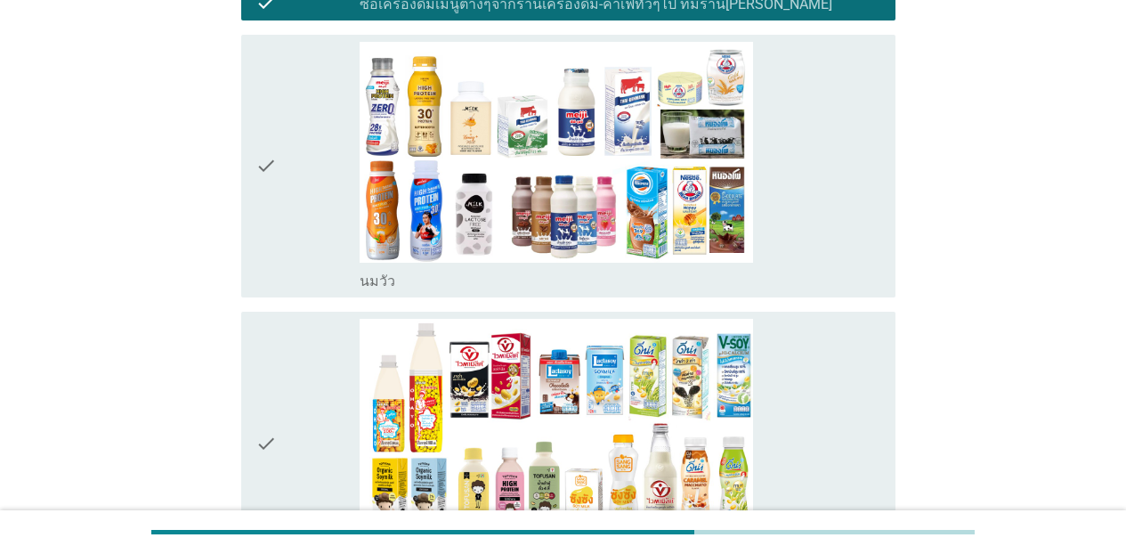
scroll to position [966, 0]
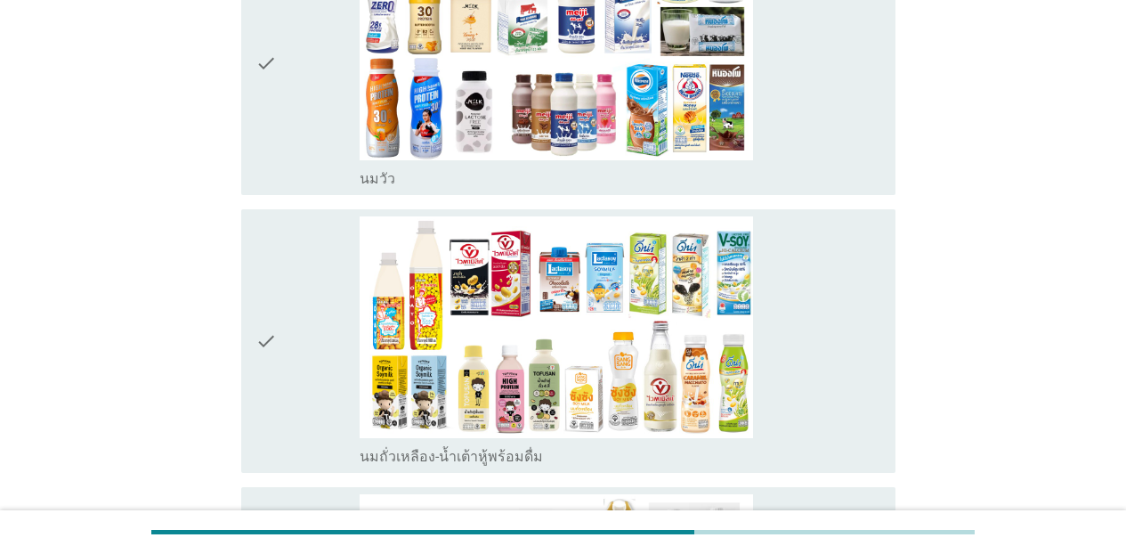
click at [842, 114] on div "check_box_outline_blank [PERSON_NAME]" at bounding box center [620, 63] width 521 height 249
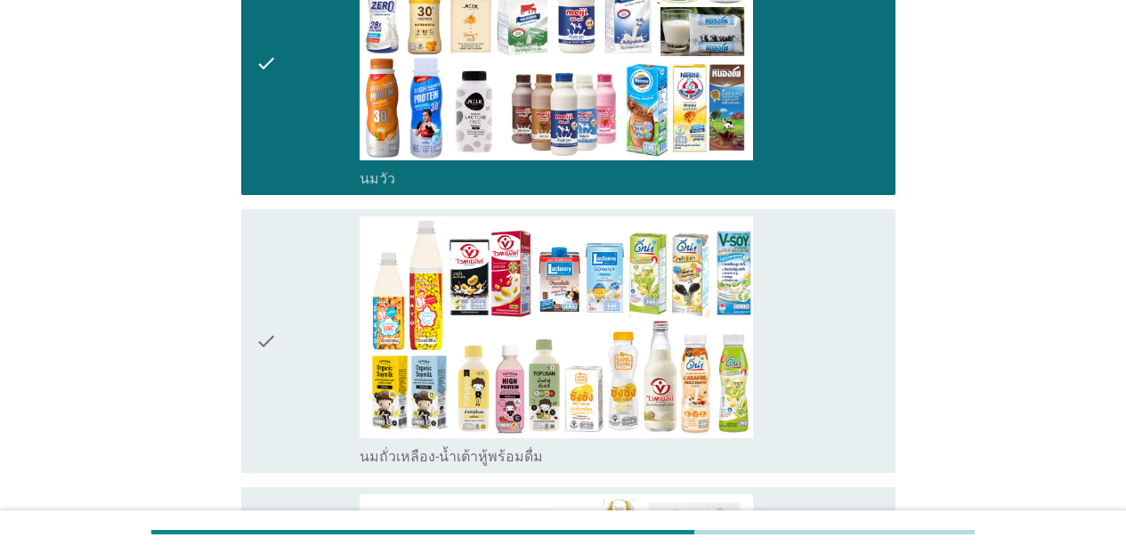
click at [833, 287] on div "check_box_outline_blank นมถั่วเหลือง-น้ำเต้าหู้พร้อมดื่ม" at bounding box center [620, 340] width 521 height 249
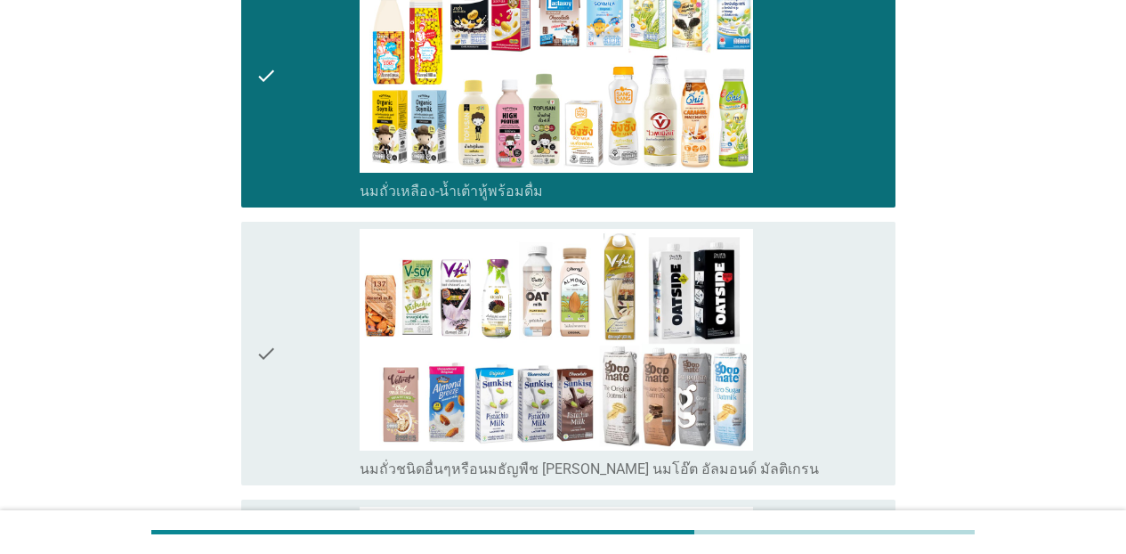
scroll to position [1274, 0]
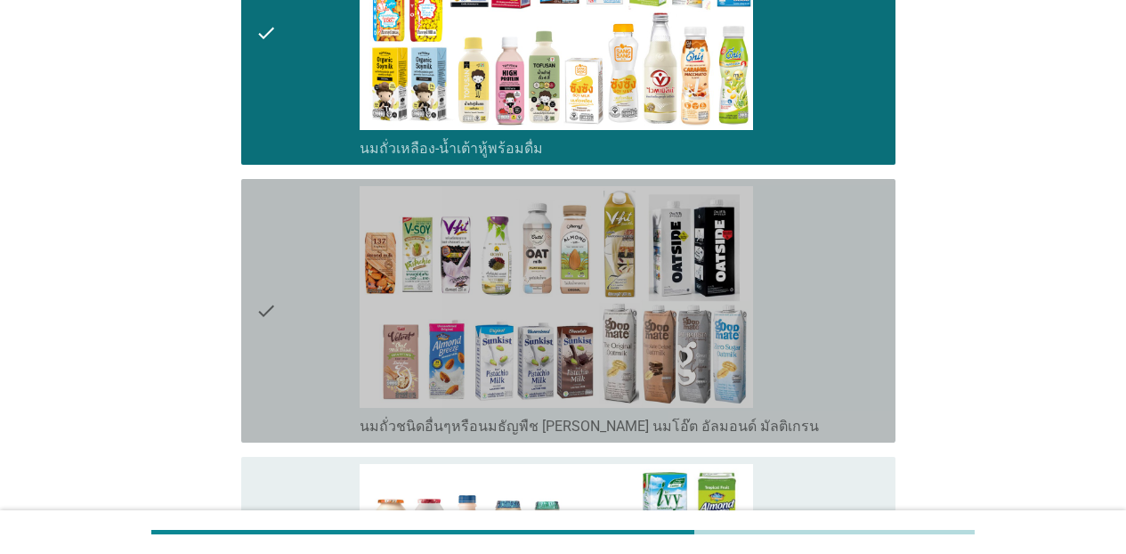
drag, startPoint x: 870, startPoint y: 274, endPoint x: 862, endPoint y: 425, distance: 151.5
click at [870, 281] on div "check_box_outline_blank นมถั่วชนิดอื่นๆหรือนมธัญพืช [PERSON_NAME] นมโอ๊ต อัลมอน…" at bounding box center [620, 310] width 521 height 249
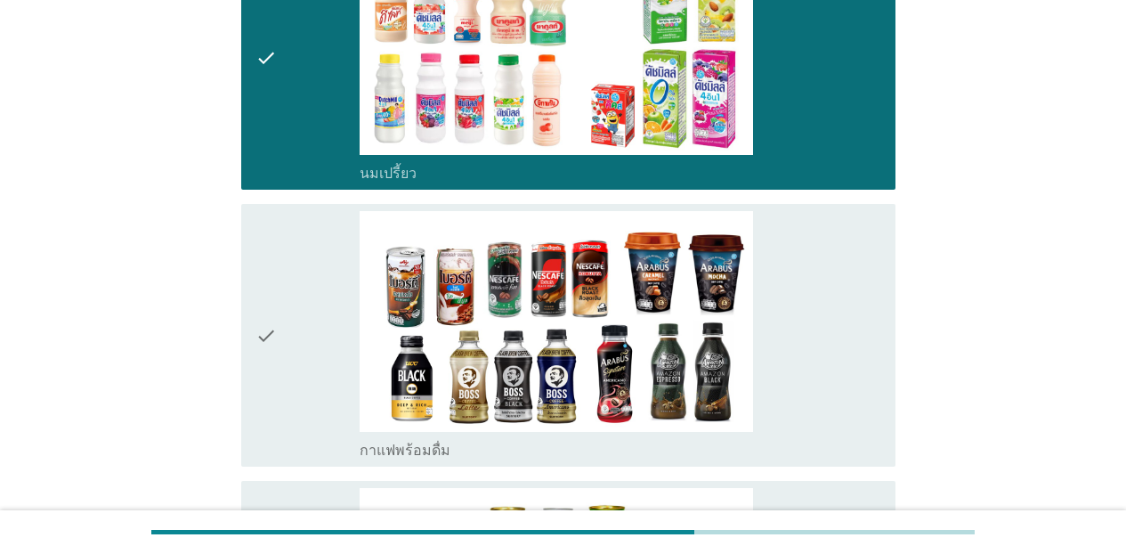
scroll to position [1822, 0]
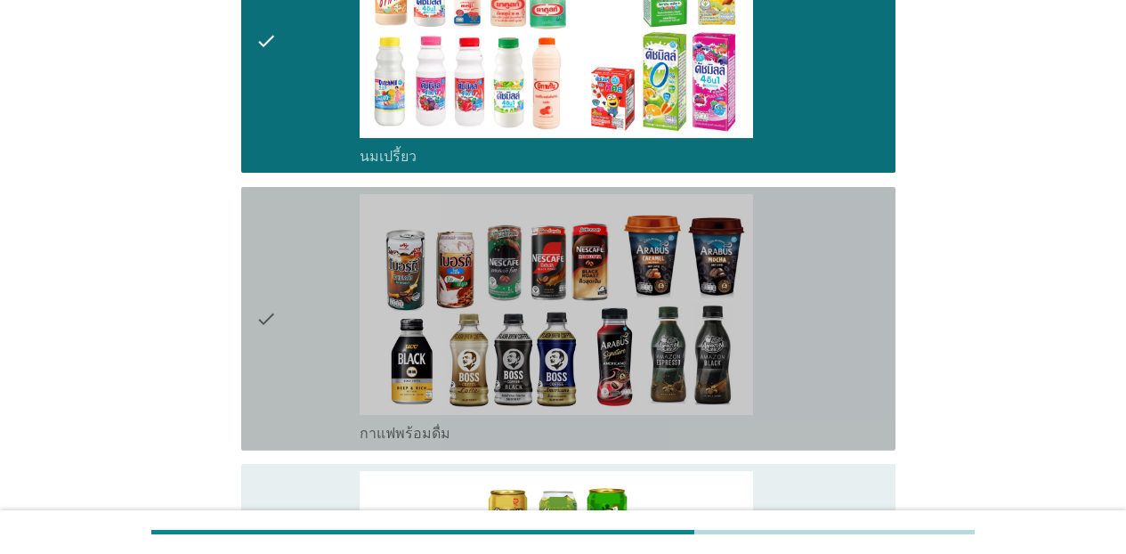
click at [859, 279] on div "check_box_outline_blank กาแฟพร้อมดื่ม" at bounding box center [620, 318] width 521 height 249
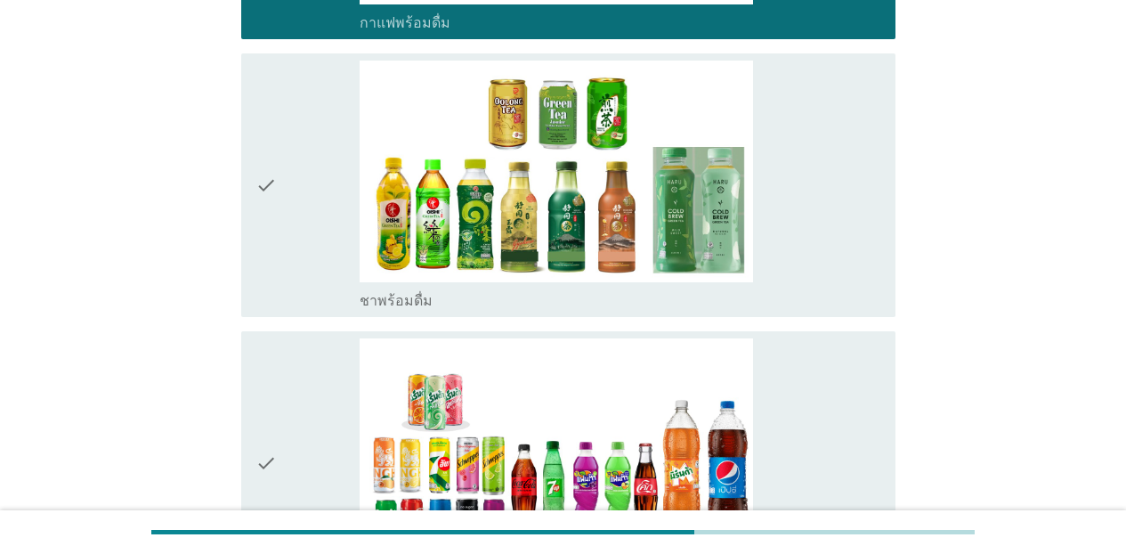
scroll to position [2249, 0]
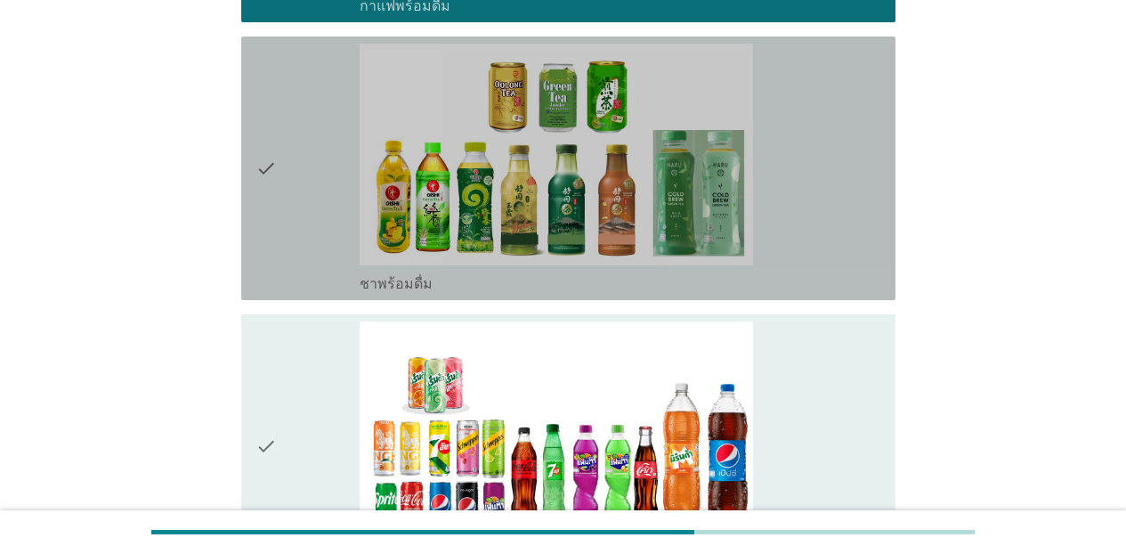
drag, startPoint x: 880, startPoint y: 206, endPoint x: 881, endPoint y: 322, distance: 116.6
click at [876, 206] on div "check_box_outline_blank ชาพร้อมดื่ม" at bounding box center [620, 168] width 521 height 249
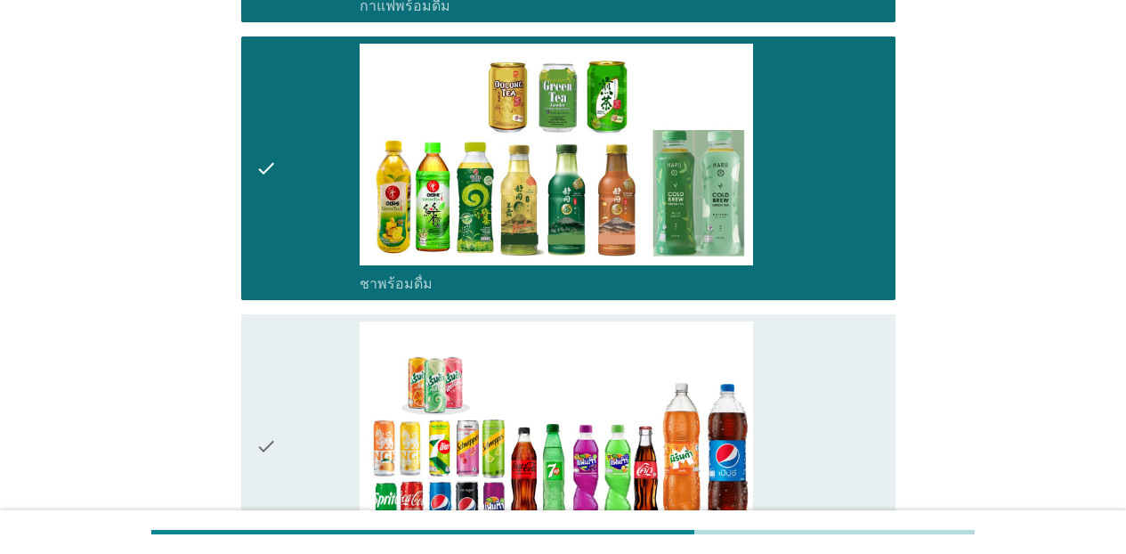
click at [876, 343] on div "check_box_outline_blank น้ำอัดลม" at bounding box center [620, 445] width 521 height 249
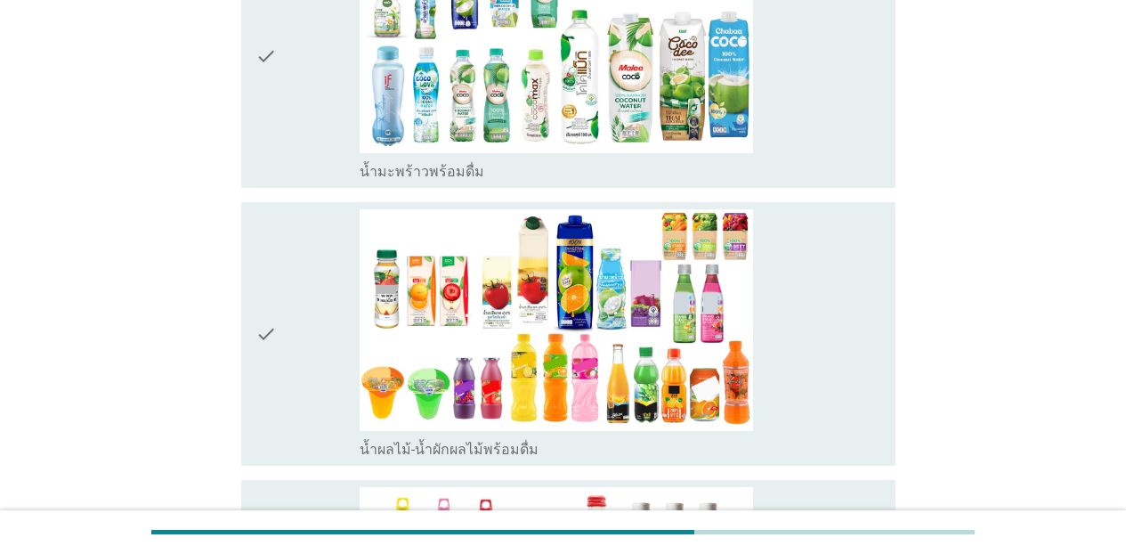
scroll to position [2933, 0]
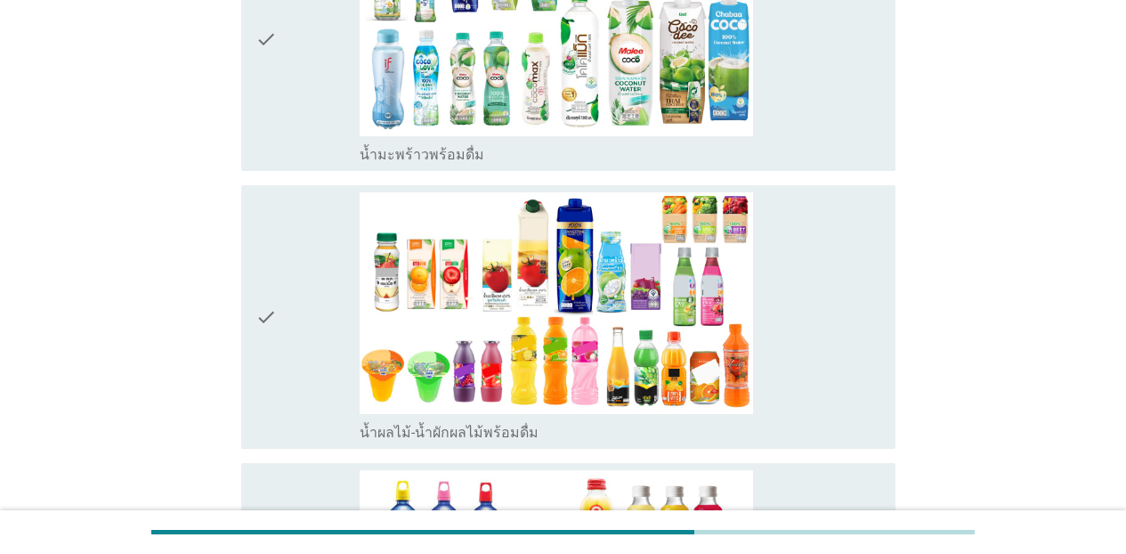
drag, startPoint x: 861, startPoint y: 118, endPoint x: 841, endPoint y: 222, distance: 105.1
click at [860, 120] on div "check_box_outline_blank น้ำมะพร้าวพร้อมดื่ม" at bounding box center [620, 39] width 521 height 249
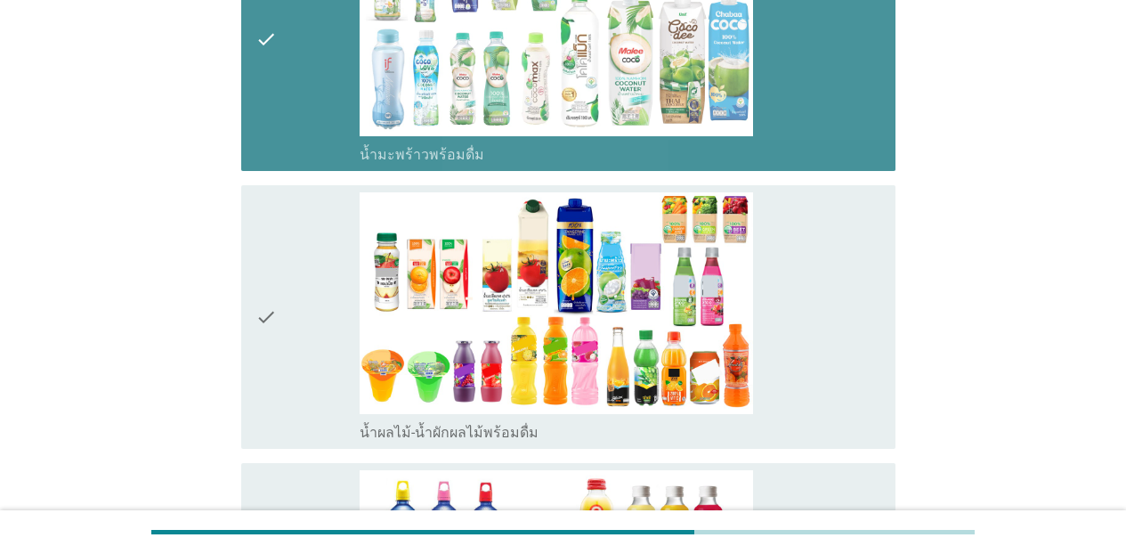
click at [840, 226] on div "check_box_outline_blank น้ำผลไม้-น้ำผักผลไม้พร้อมดื่ม" at bounding box center [620, 316] width 521 height 249
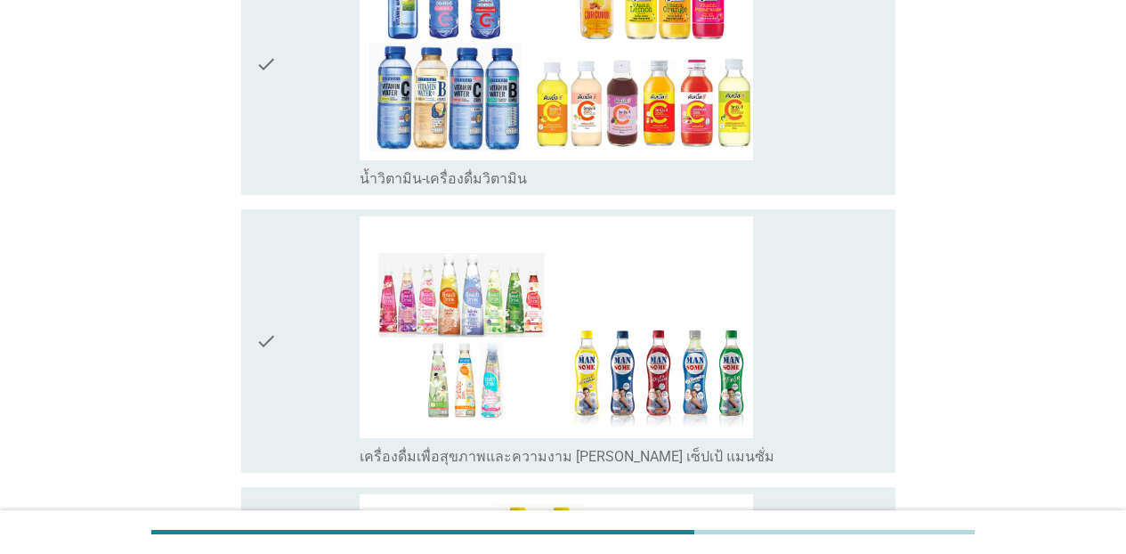
scroll to position [3471, 0]
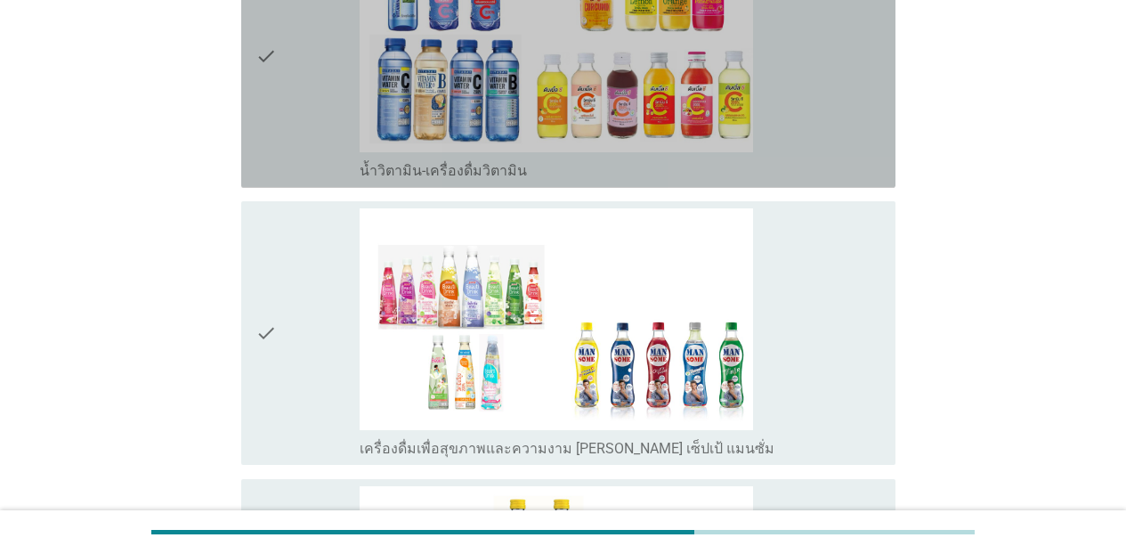
drag, startPoint x: 873, startPoint y: 133, endPoint x: 861, endPoint y: 242, distance: 110.2
click at [873, 133] on div "check_box_outline_blank น้ำวิตามิน-เครื่องดื่มวิตามิน" at bounding box center [620, 55] width 521 height 249
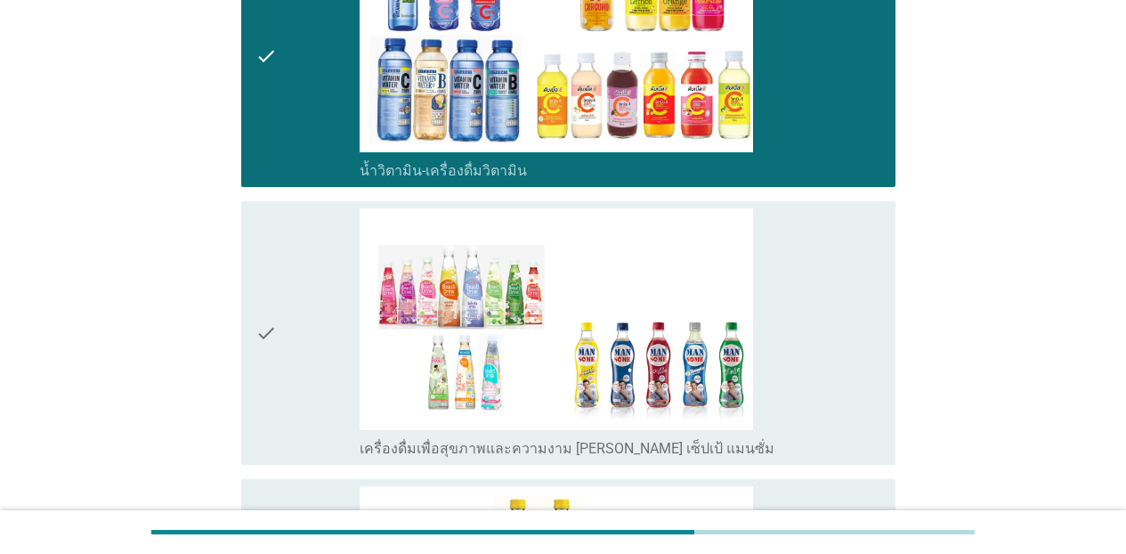
drag, startPoint x: 857, startPoint y: 264, endPoint x: 925, endPoint y: 298, distance: 76.4
click at [858, 267] on div "check_box_outline_blank เครื่องดื่มเพื่อสุขภาพและความงาม [PERSON_NAME] เซ็ปเป้ …" at bounding box center [620, 332] width 521 height 249
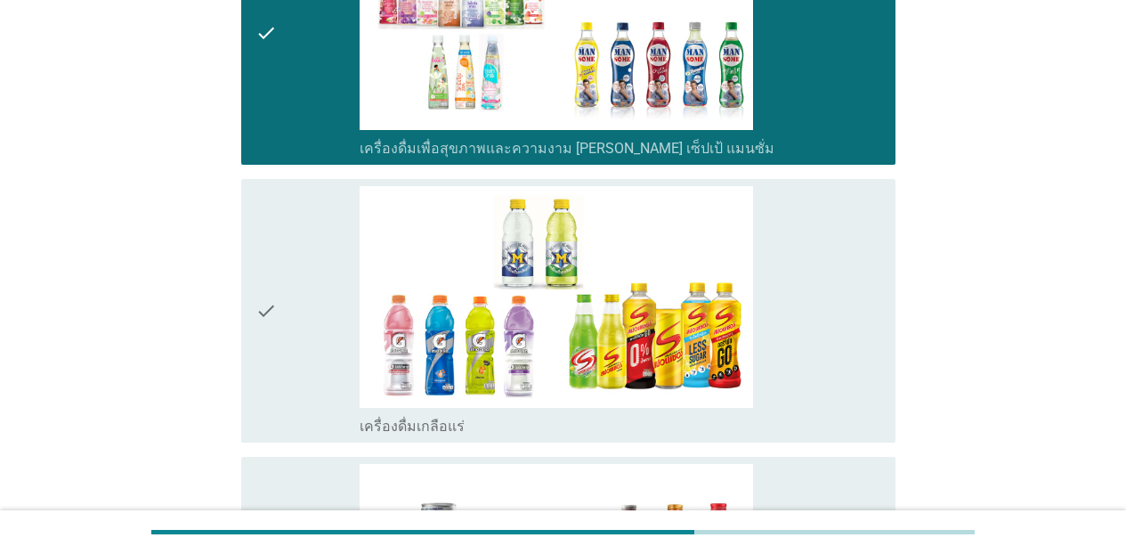
scroll to position [3848, 0]
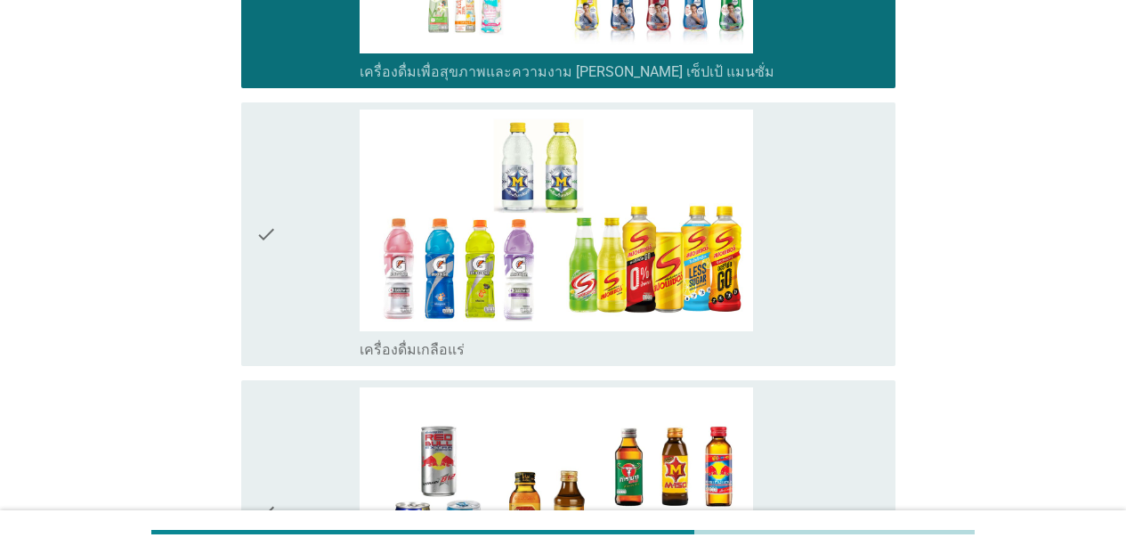
drag, startPoint x: 874, startPoint y: 314, endPoint x: 868, endPoint y: 394, distance: 80.3
click at [874, 319] on div "check_box_outline_blank เครื่องดื่มเกลือแร่" at bounding box center [620, 233] width 521 height 249
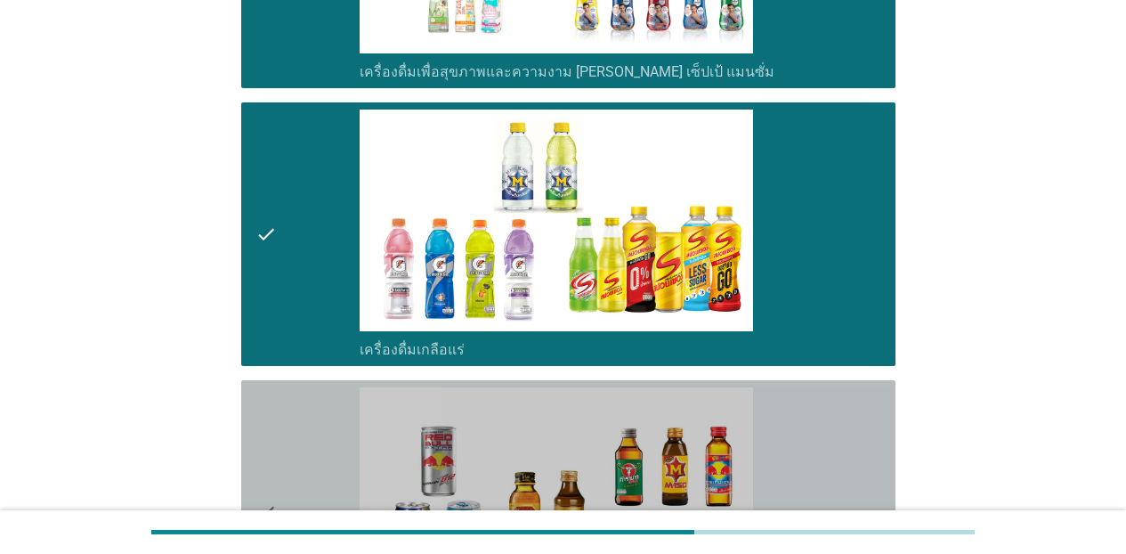
drag, startPoint x: 868, startPoint y: 394, endPoint x: 1052, endPoint y: 449, distance: 192.3
click at [876, 404] on div "check_box_outline_blank เครื่องดื่ม[PERSON_NAME]กำลัง" at bounding box center [620, 511] width 521 height 249
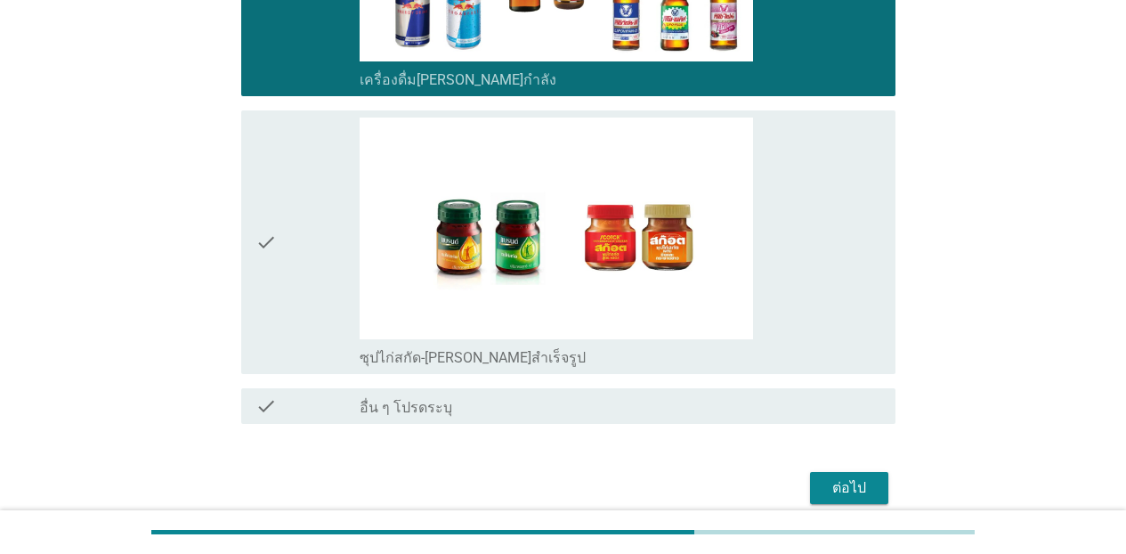
scroll to position [4455, 0]
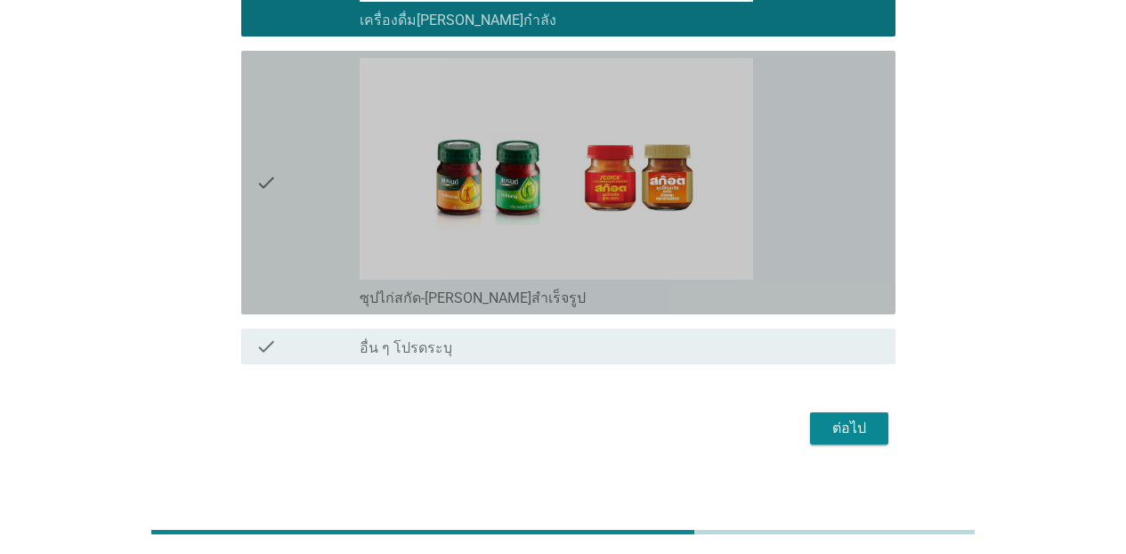
click at [841, 250] on div "check_box_outline_blank ซุปไก่สกัด-[PERSON_NAME]สำเร็จรูป" at bounding box center [620, 182] width 521 height 249
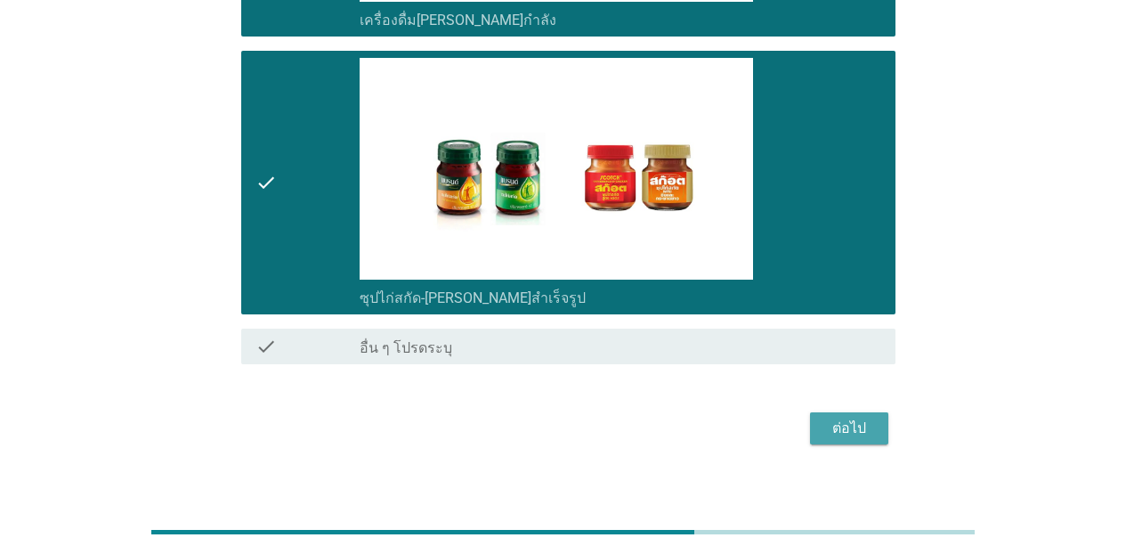
click at [856, 417] on div "ต่อไป" at bounding box center [849, 427] width 50 height 21
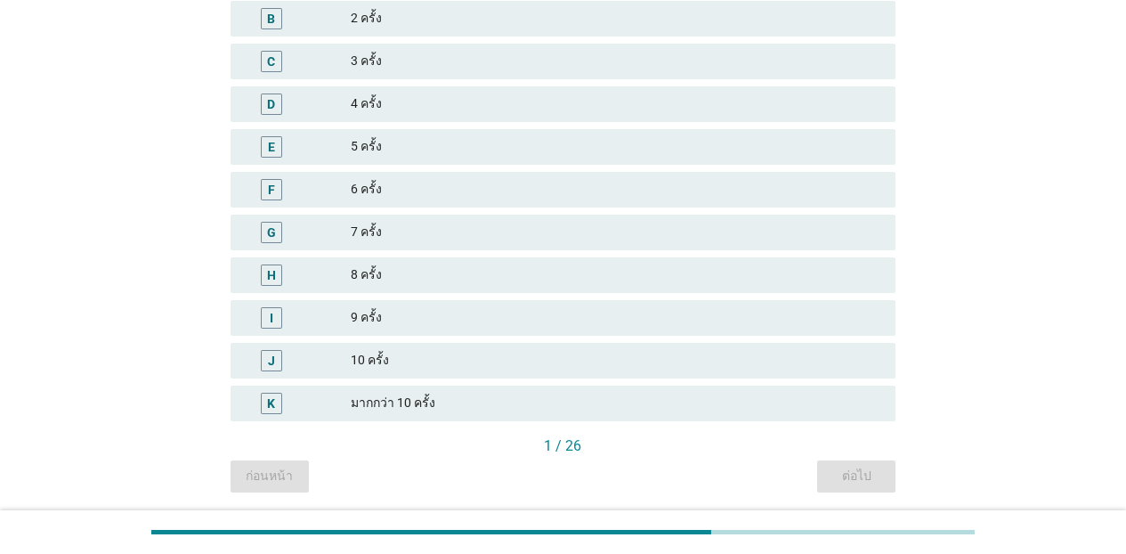
scroll to position [309, 0]
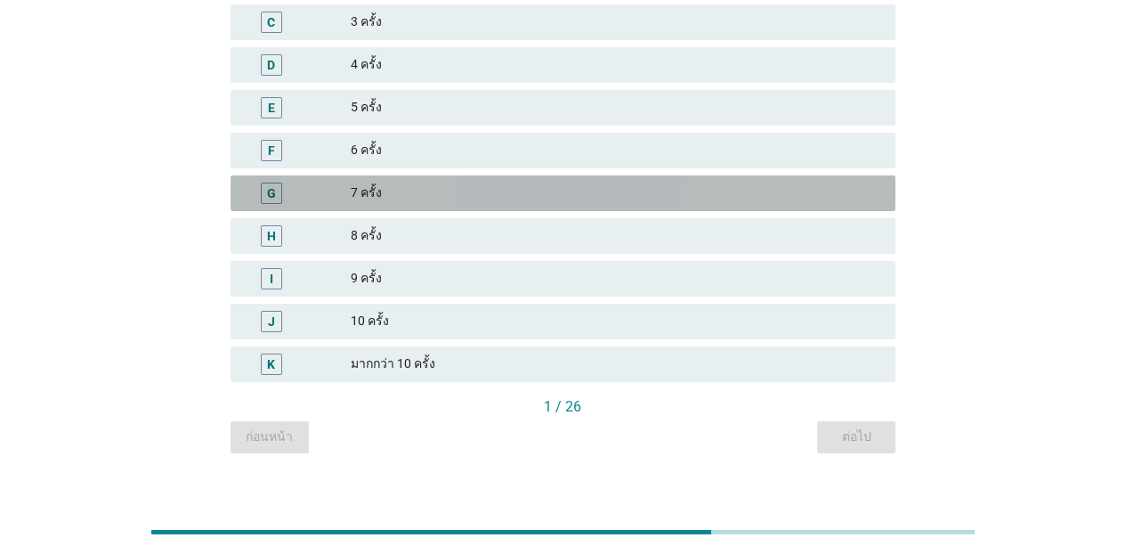
click at [409, 181] on div "G 7 ครั้ง" at bounding box center [562, 193] width 665 height 36
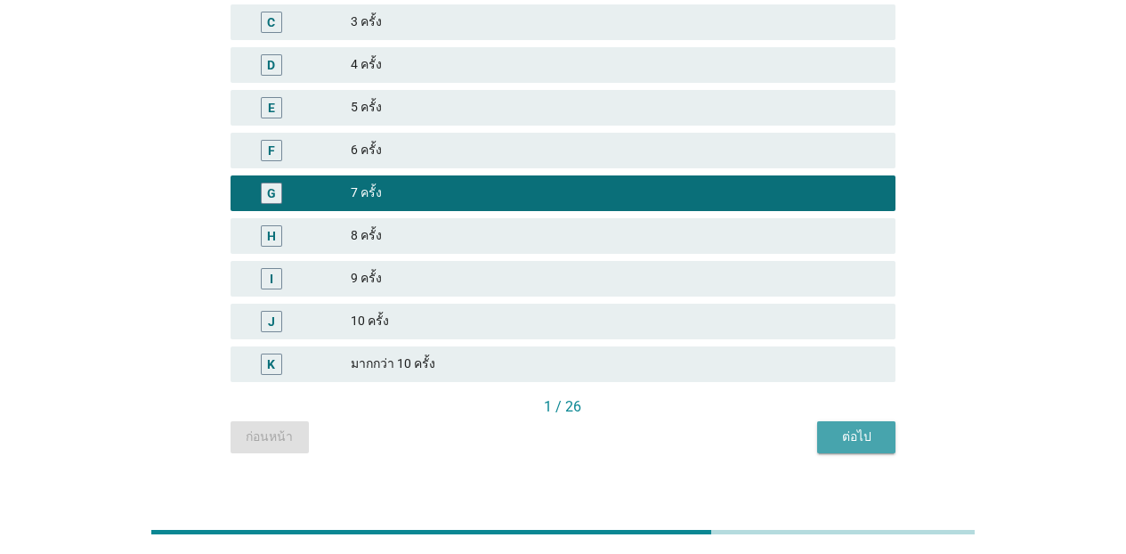
click at [834, 449] on button "ต่อไป" at bounding box center [856, 437] width 78 height 32
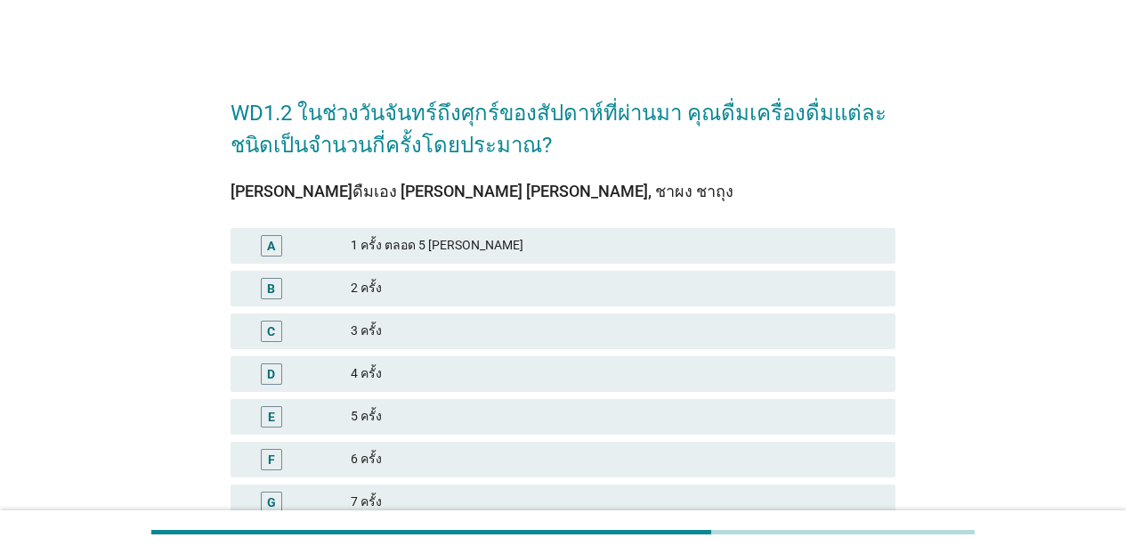
click at [487, 491] on div "7 ครั้ง" at bounding box center [616, 501] width 530 height 21
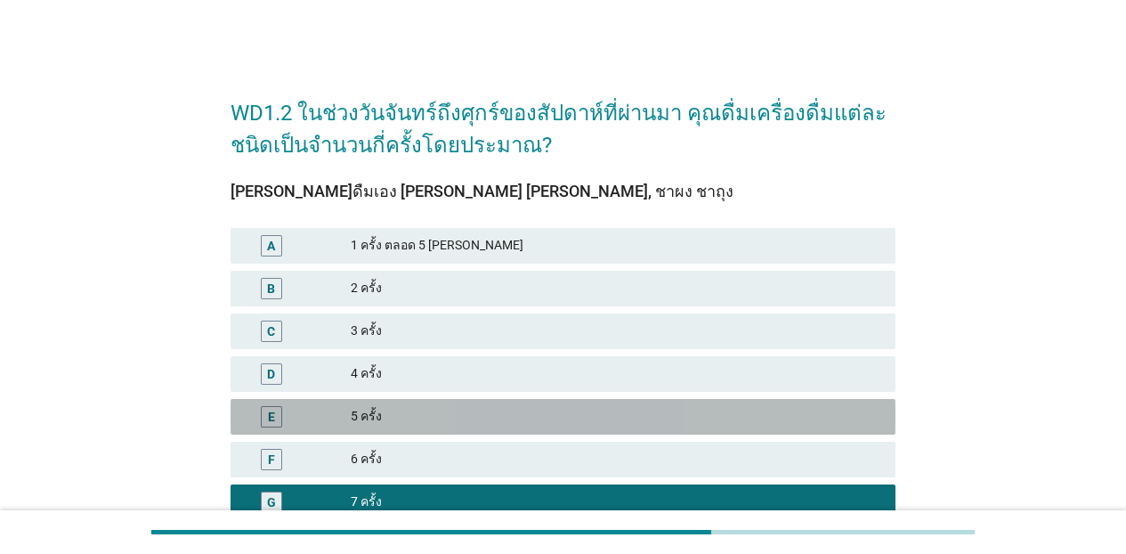
click at [497, 401] on div "E 5 ครั้ง" at bounding box center [562, 417] width 665 height 36
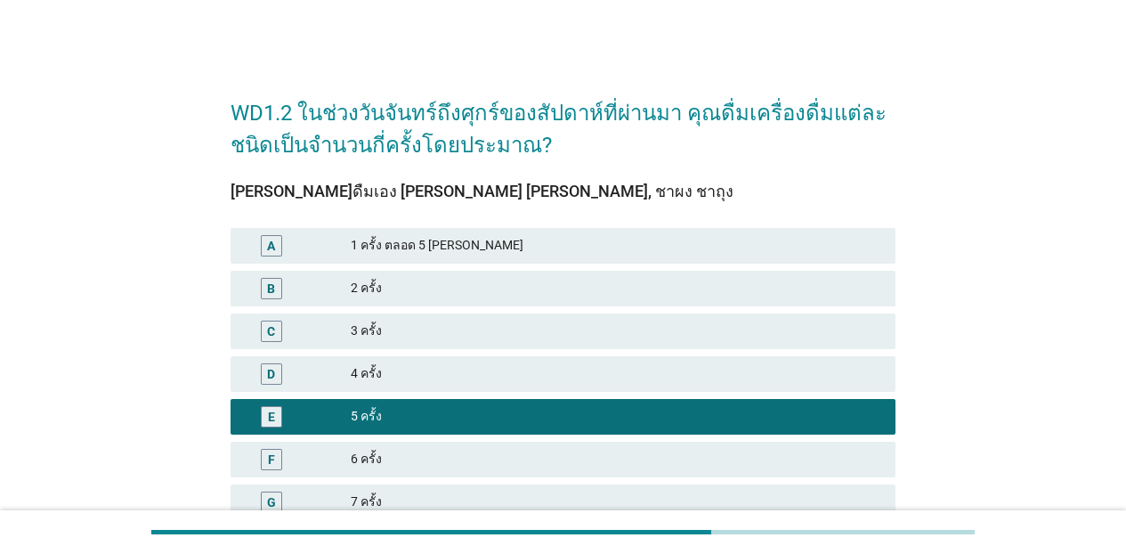
click at [876, 432] on div "WD1.2 ในช่วงวันจันทร์ถึงศุกร์ของสัปดาห์ที่ผ่านมา คุณดื่มเครื่องดื่มแต่ละชนิดเป็…" at bounding box center [563, 420] width 1126 height 840
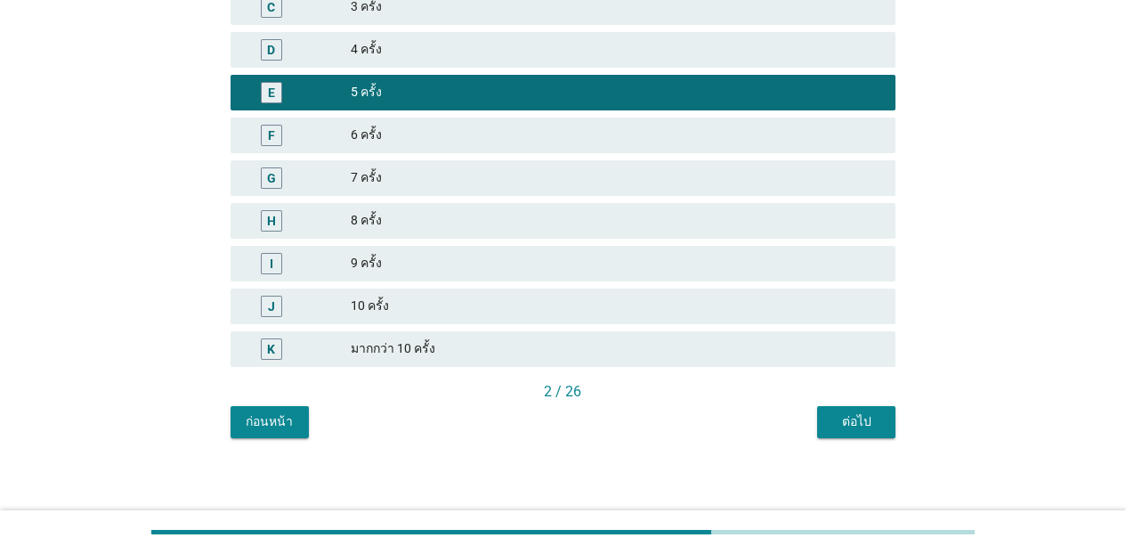
scroll to position [330, 0]
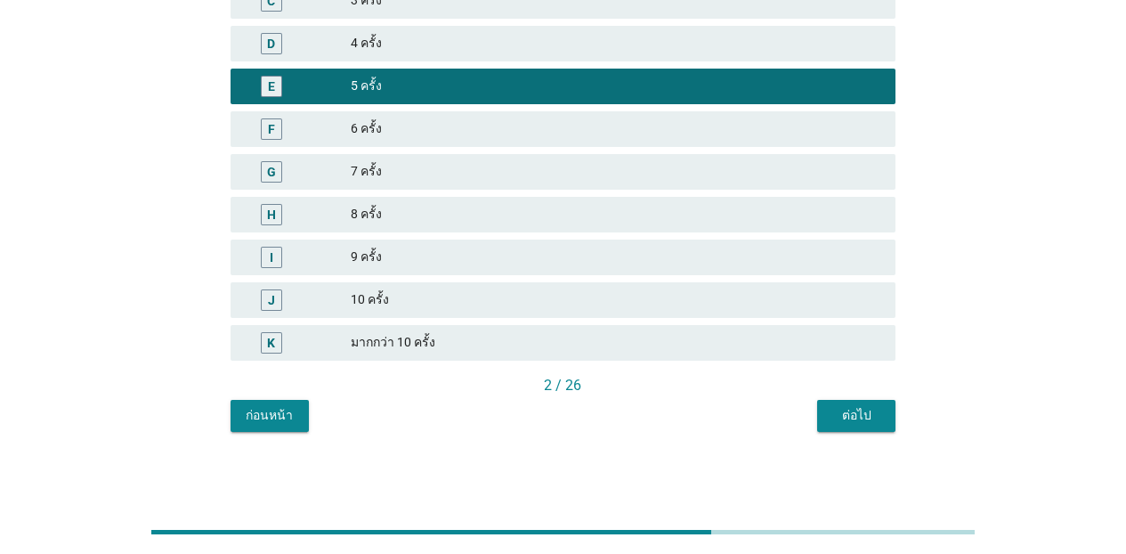
click at [854, 409] on div "ต่อไป" at bounding box center [856, 415] width 50 height 19
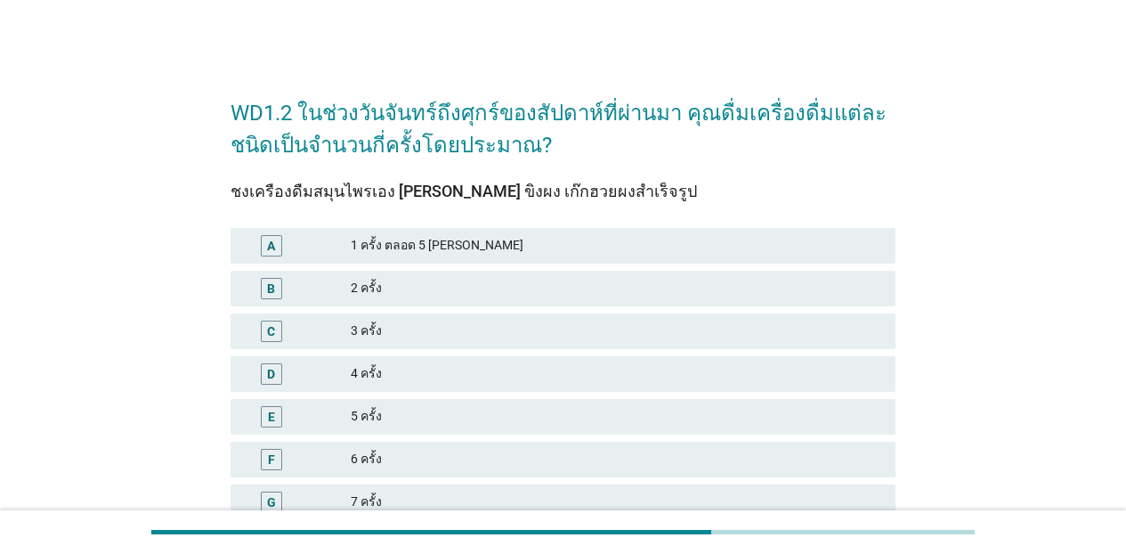
drag, startPoint x: 377, startPoint y: 409, endPoint x: 387, endPoint y: 408, distance: 9.8
click at [378, 409] on div "5 ครั้ง" at bounding box center [616, 416] width 530 height 21
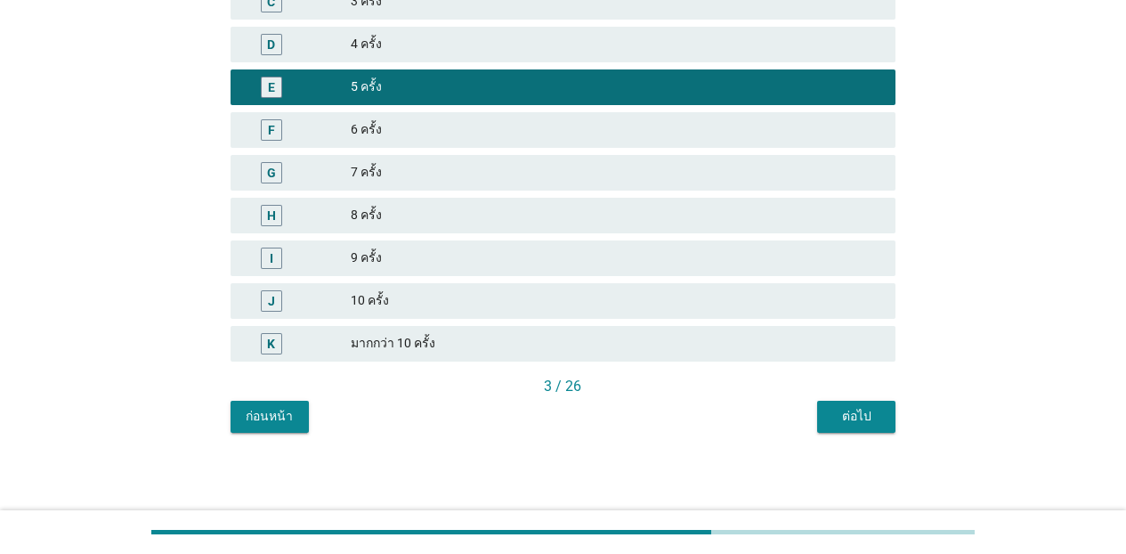
scroll to position [330, 0]
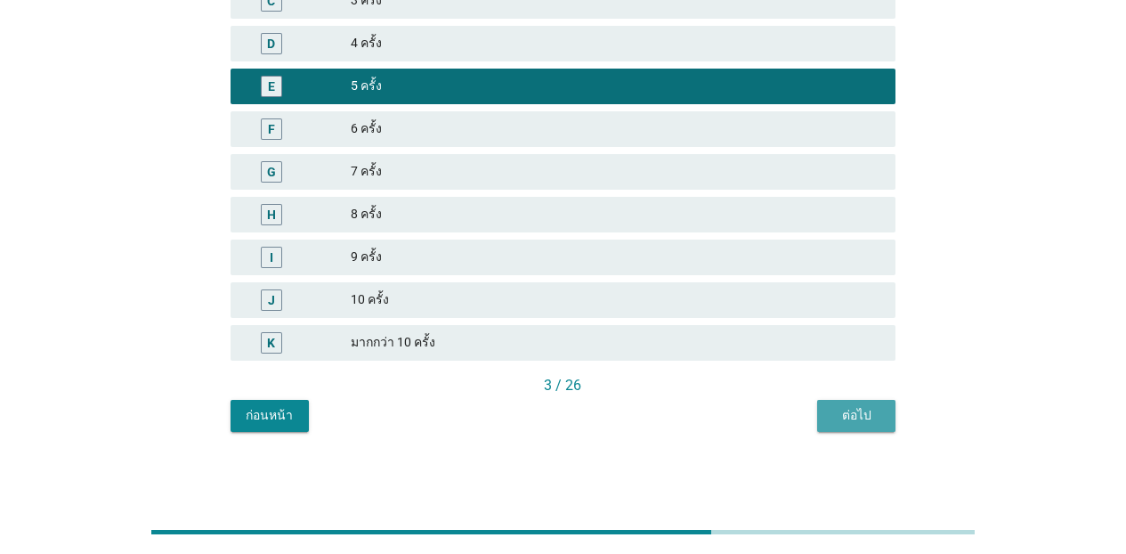
click at [876, 408] on div "ต่อไป" at bounding box center [856, 415] width 50 height 19
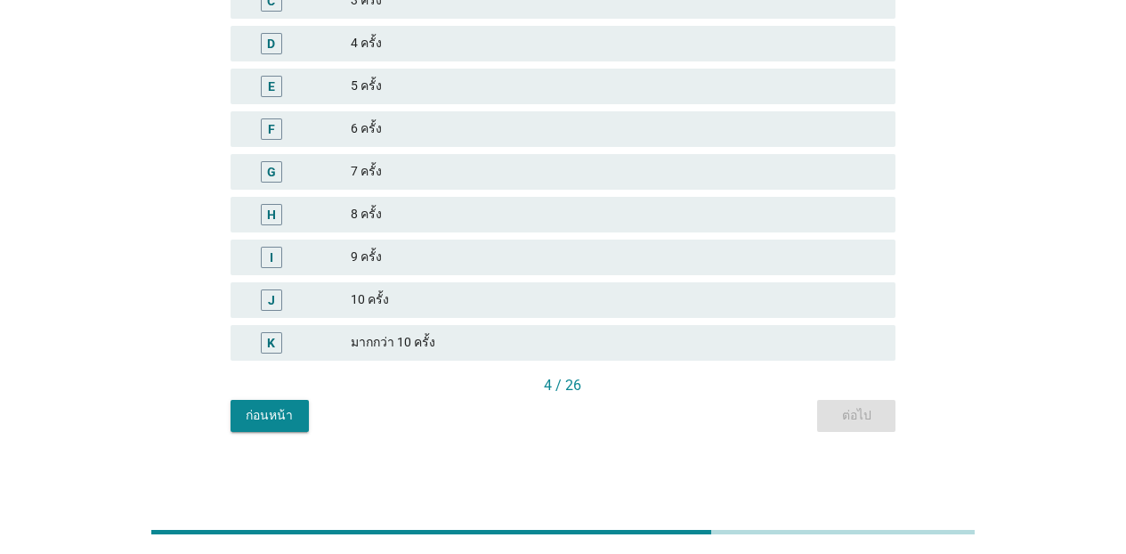
scroll to position [0, 0]
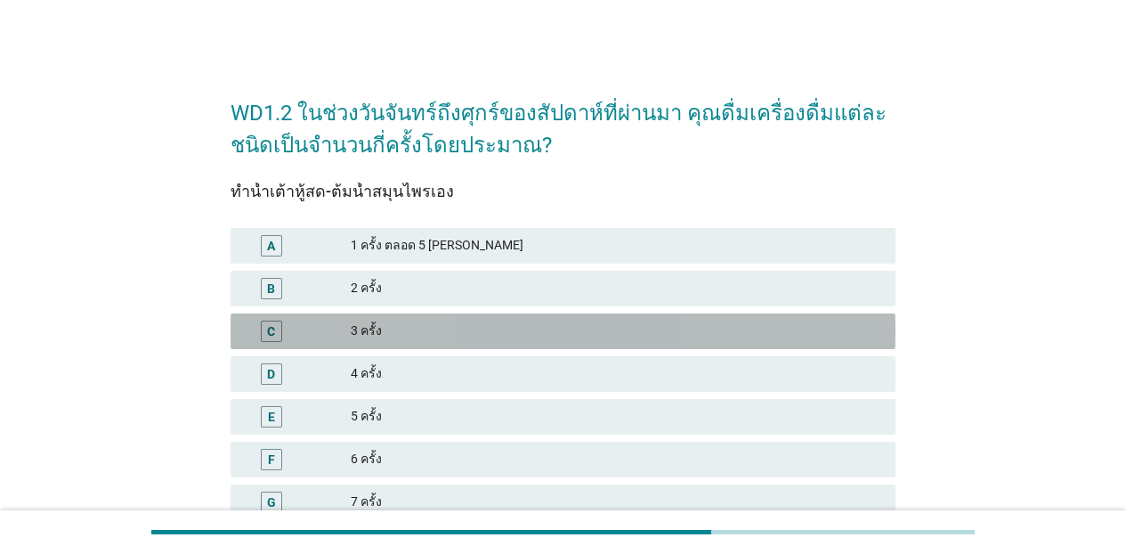
click at [401, 335] on div "3 ครั้ง" at bounding box center [616, 330] width 530 height 21
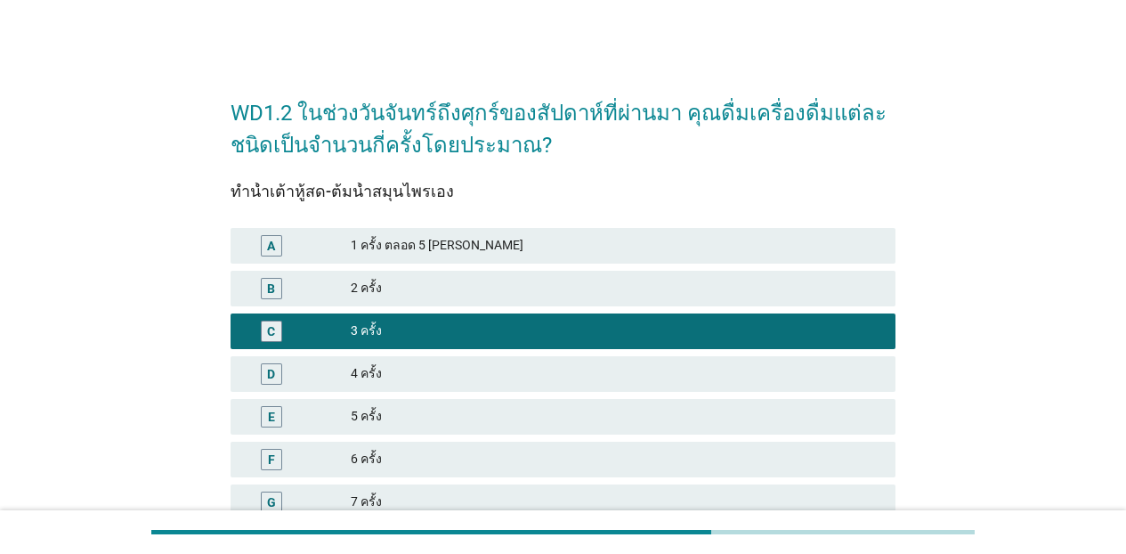
scroll to position [330, 0]
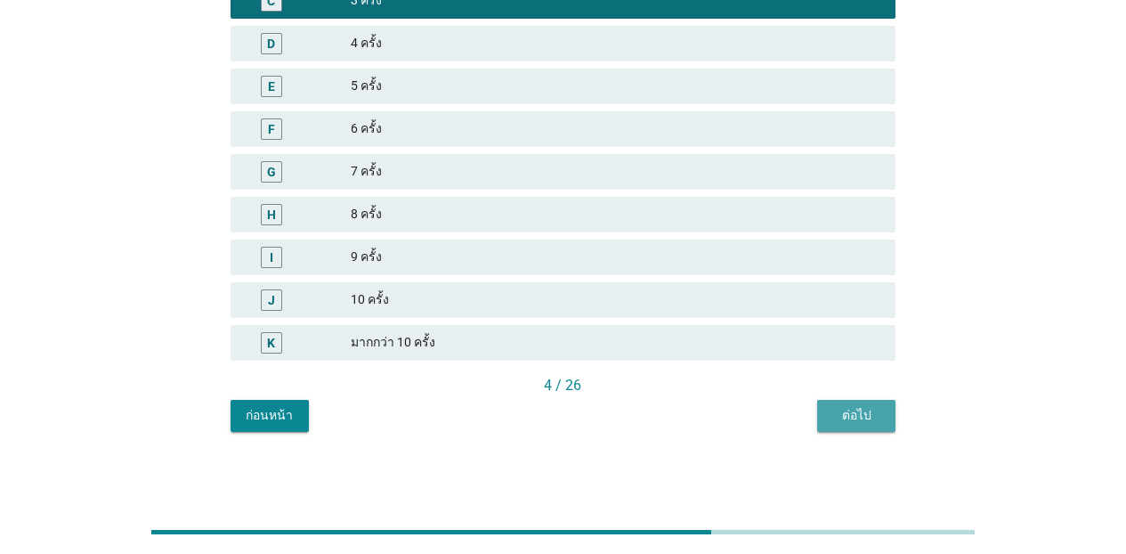
click at [866, 400] on button "ต่อไป" at bounding box center [856, 416] width 78 height 32
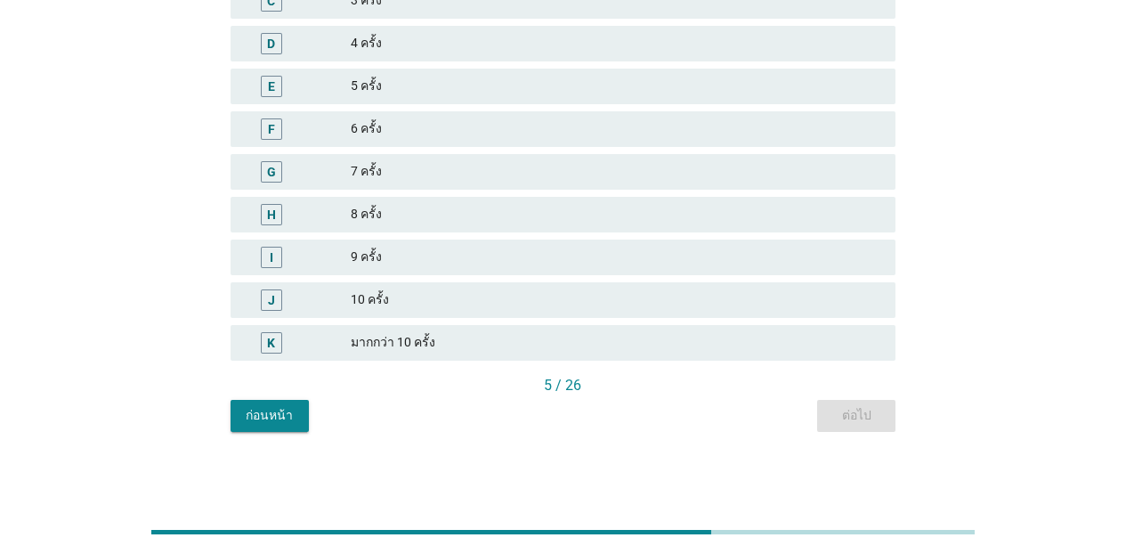
scroll to position [0, 0]
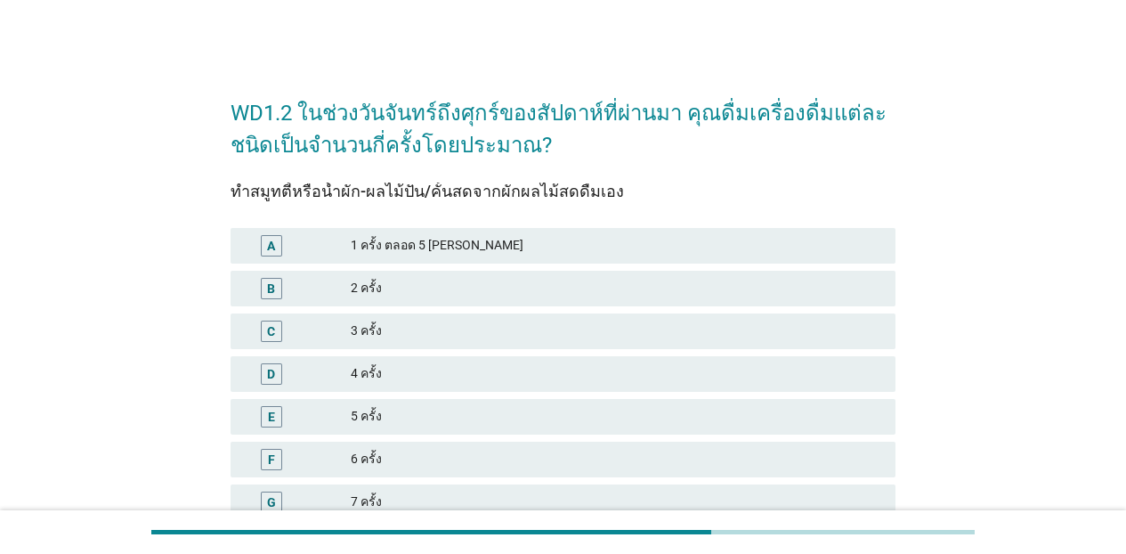
click at [463, 408] on div "5 ครั้ง" at bounding box center [616, 416] width 530 height 21
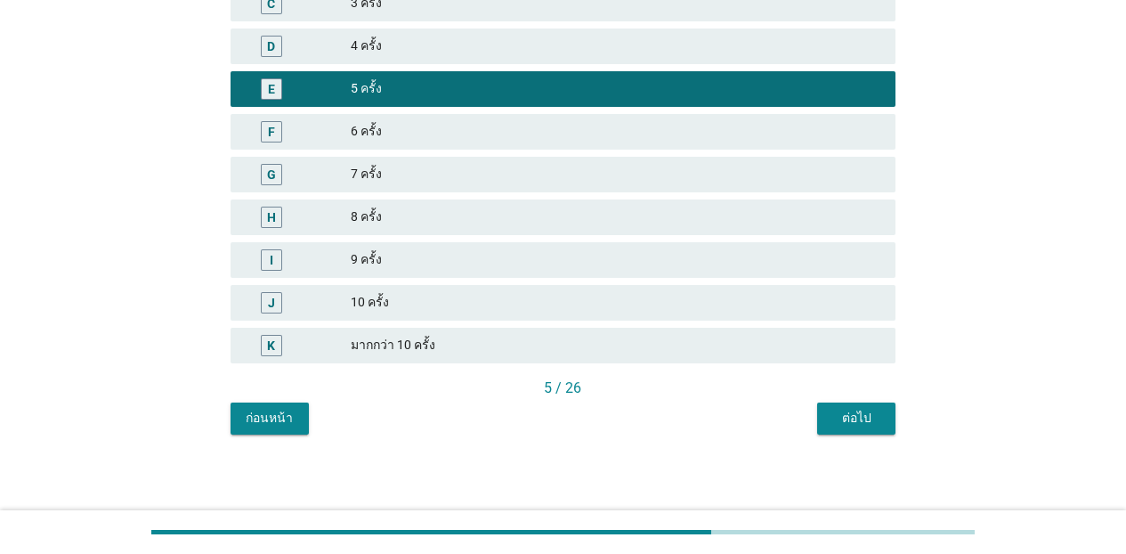
scroll to position [330, 0]
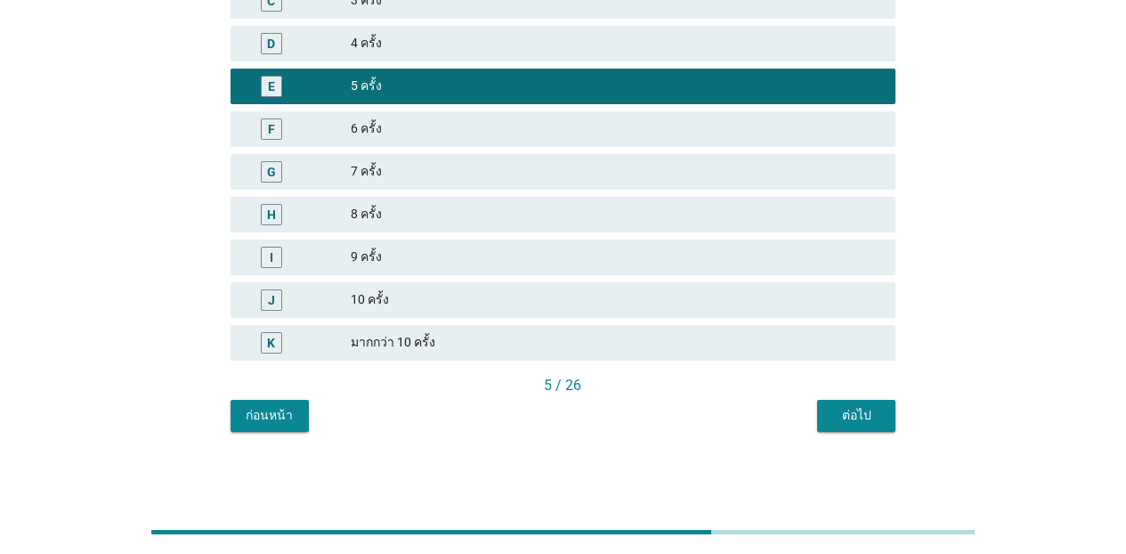
click at [830, 406] on button "ต่อไป" at bounding box center [856, 416] width 78 height 32
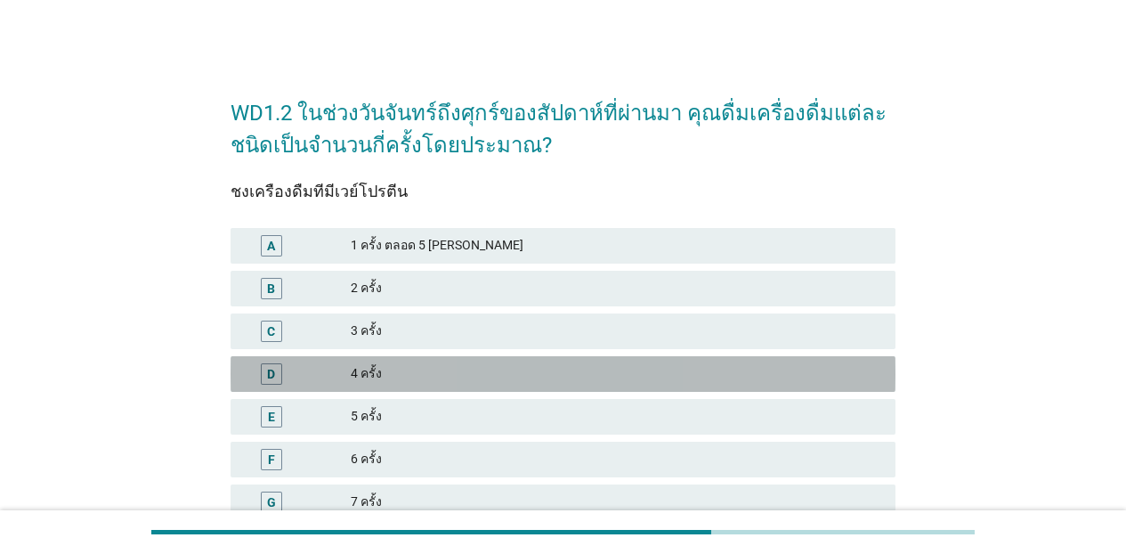
click at [494, 379] on div "4 ครั้ง" at bounding box center [616, 373] width 530 height 21
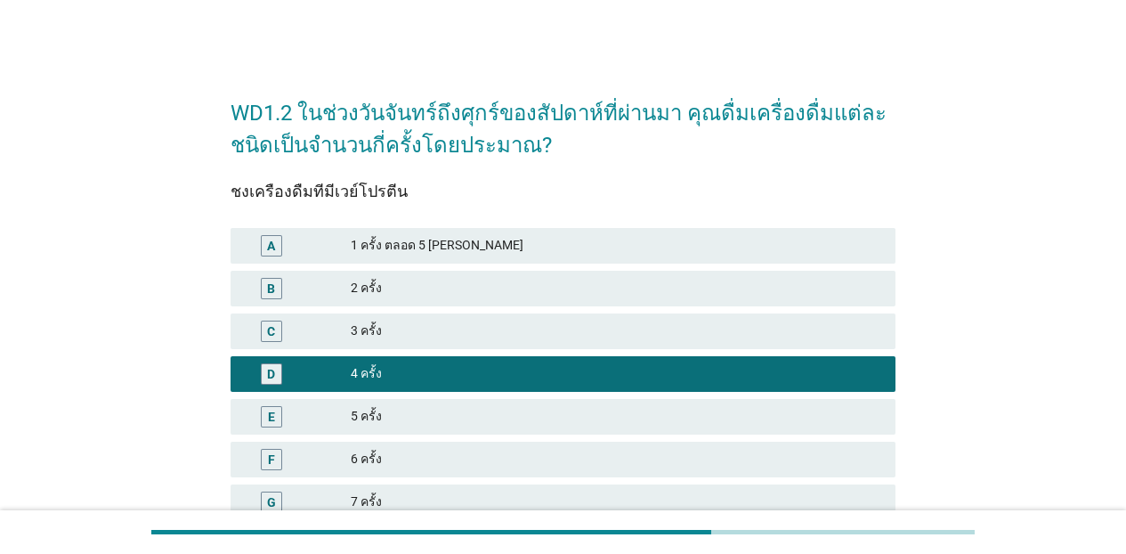
scroll to position [330, 0]
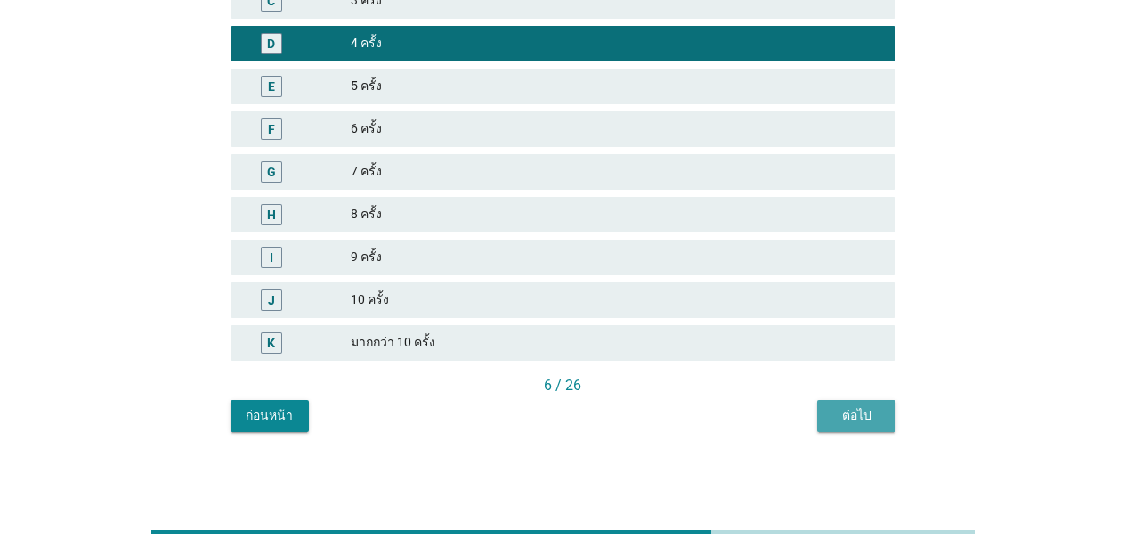
click at [845, 406] on div "ต่อไป" at bounding box center [856, 415] width 50 height 19
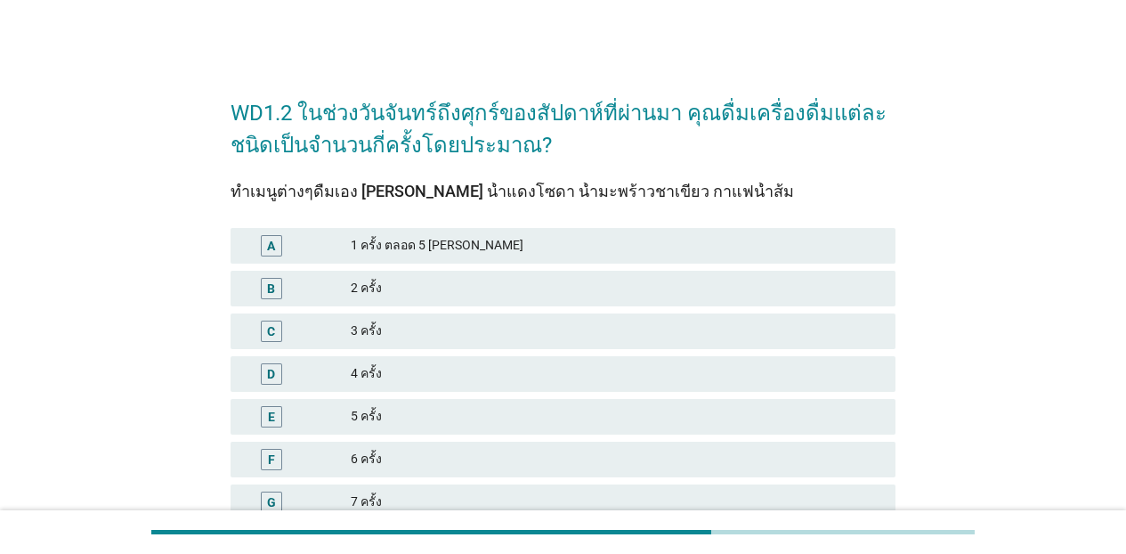
click at [526, 387] on div "D 4 ครั้ง" at bounding box center [562, 374] width 665 height 36
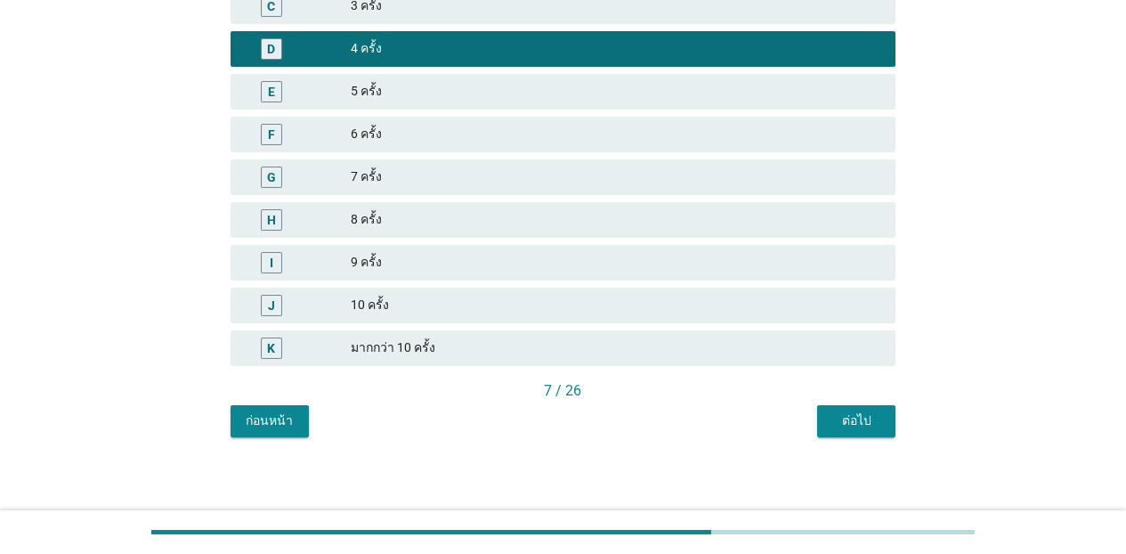
scroll to position [330, 0]
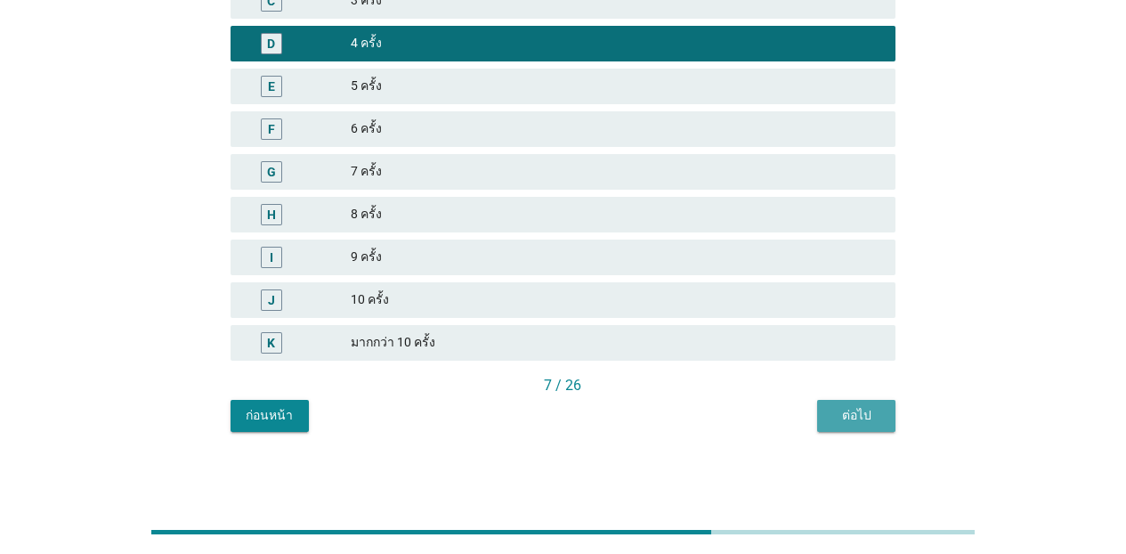
click at [817, 408] on button "ต่อไป" at bounding box center [856, 416] width 78 height 32
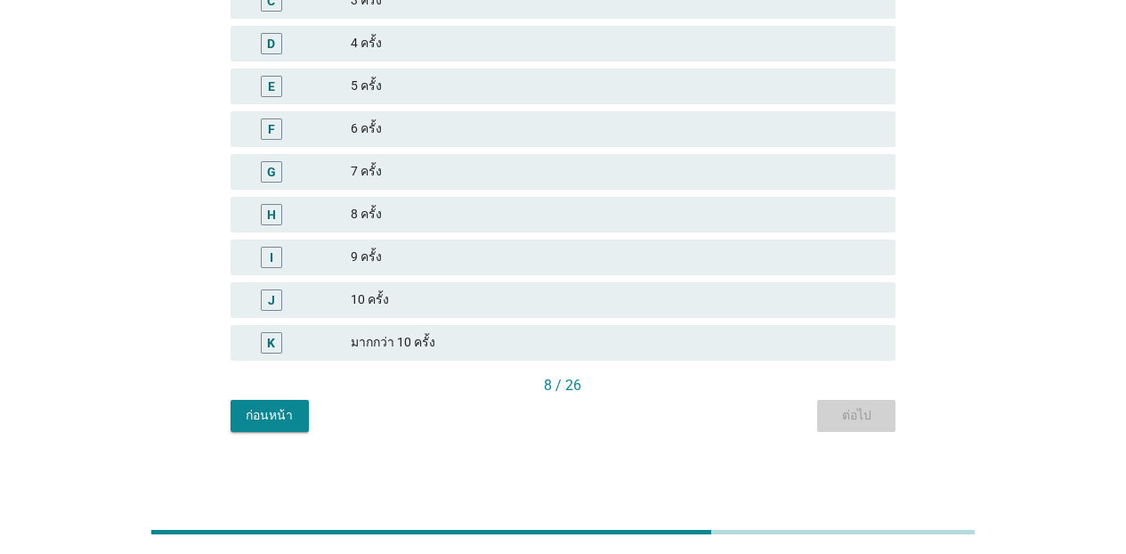
scroll to position [0, 0]
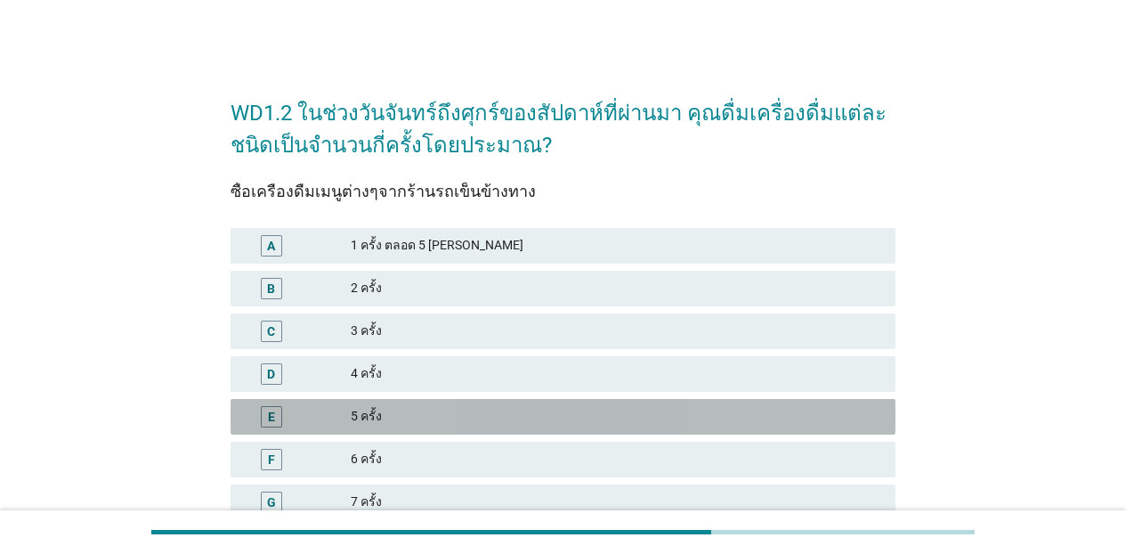
click at [572, 407] on div "5 ครั้ง" at bounding box center [616, 416] width 530 height 21
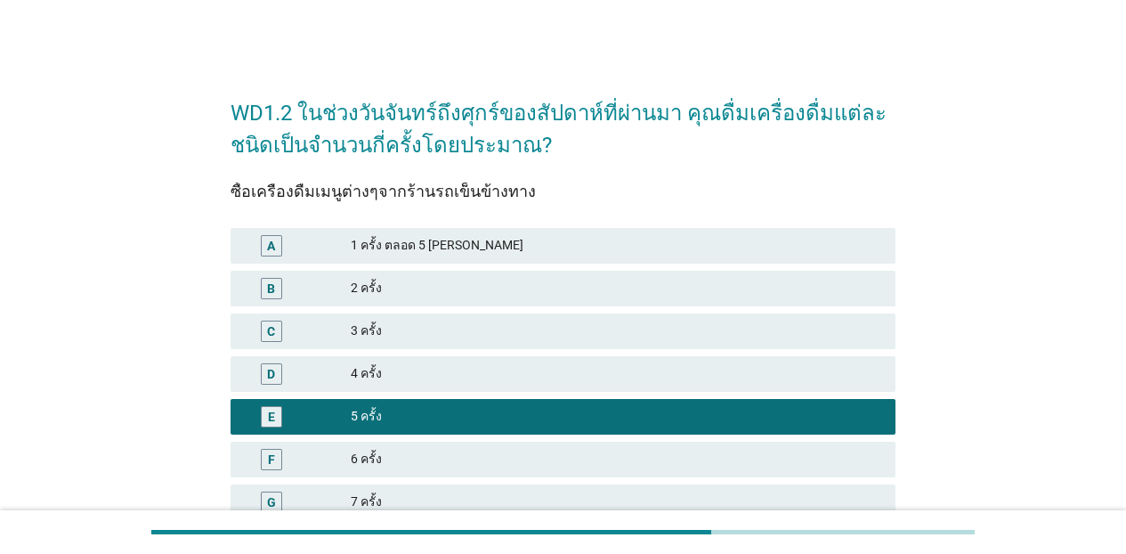
scroll to position [330, 0]
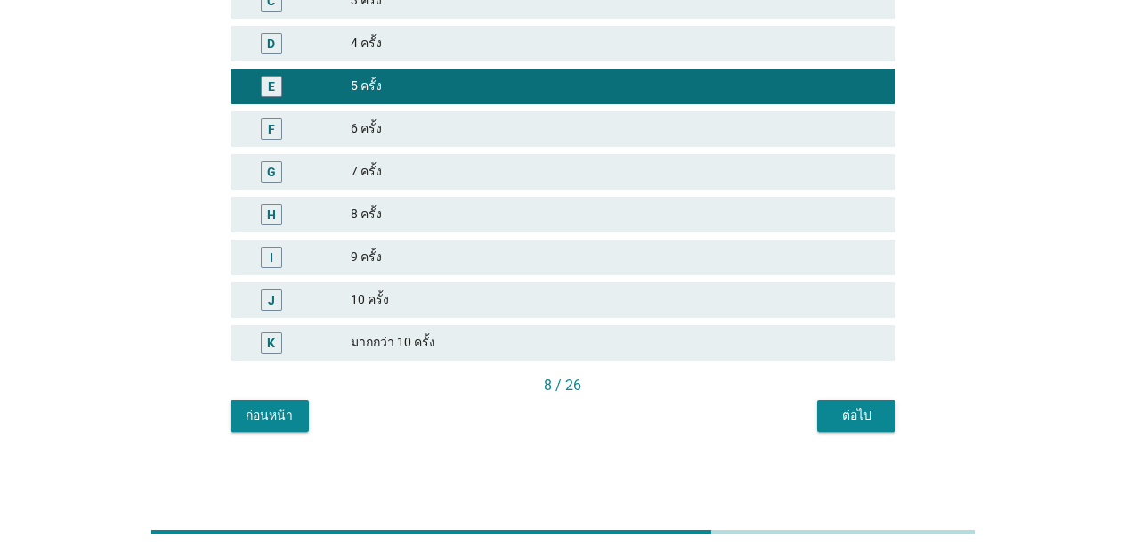
click at [800, 420] on div "ก่อนหน้า ต่อไป" at bounding box center [562, 416] width 665 height 32
click at [842, 416] on div "ต่อไป" at bounding box center [856, 415] width 50 height 19
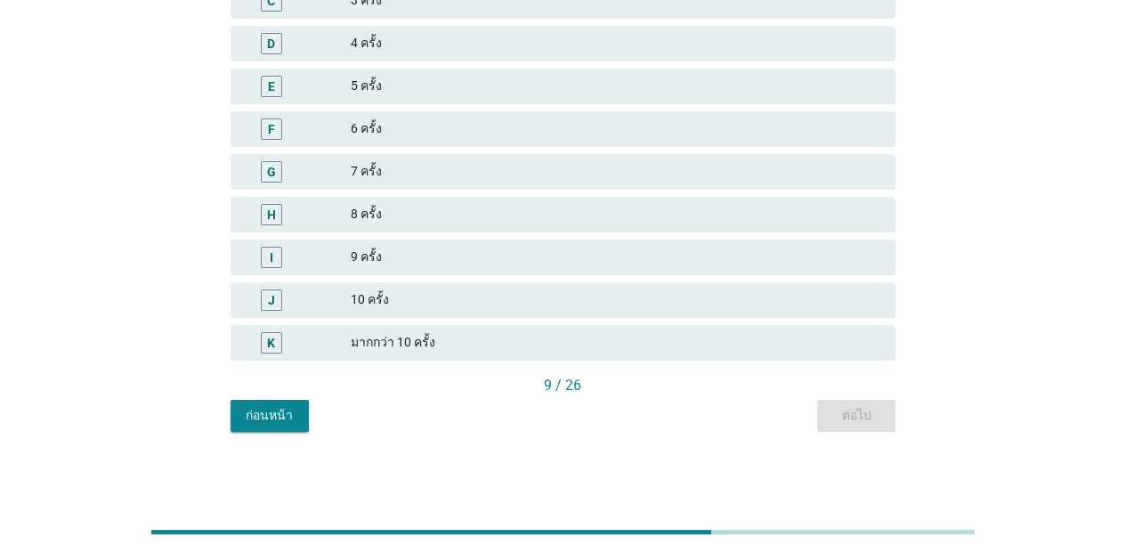
scroll to position [0, 0]
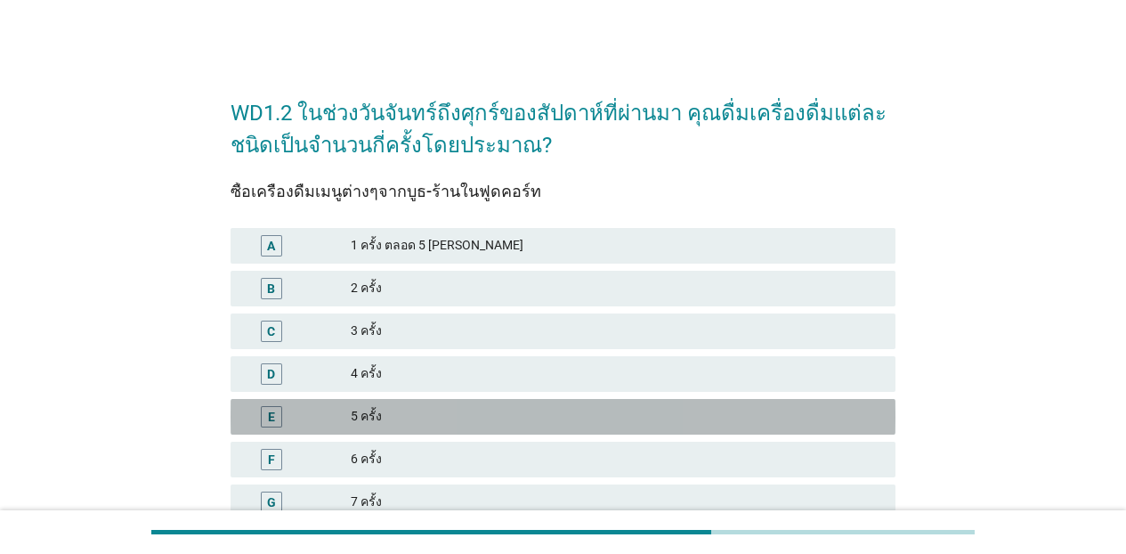
click at [674, 404] on div "E 5 ครั้ง" at bounding box center [562, 417] width 665 height 36
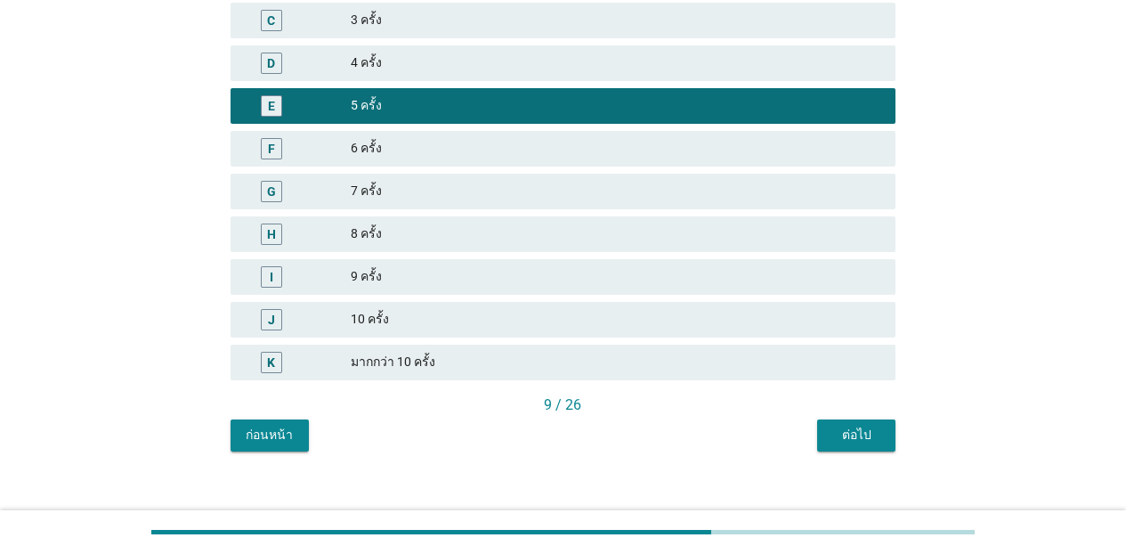
scroll to position [330, 0]
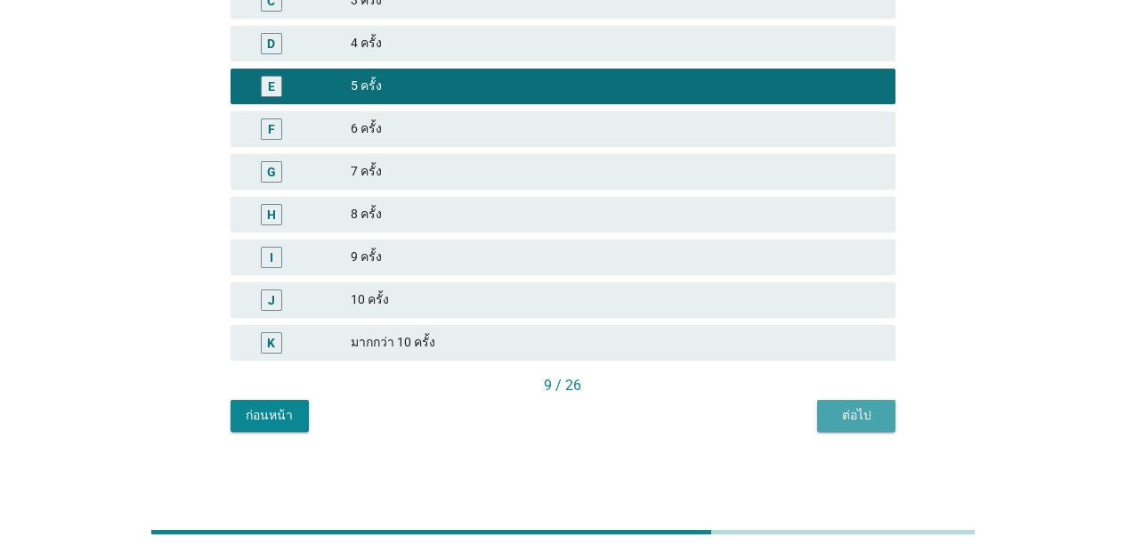
click at [853, 413] on div "ต่อไป" at bounding box center [856, 415] width 50 height 19
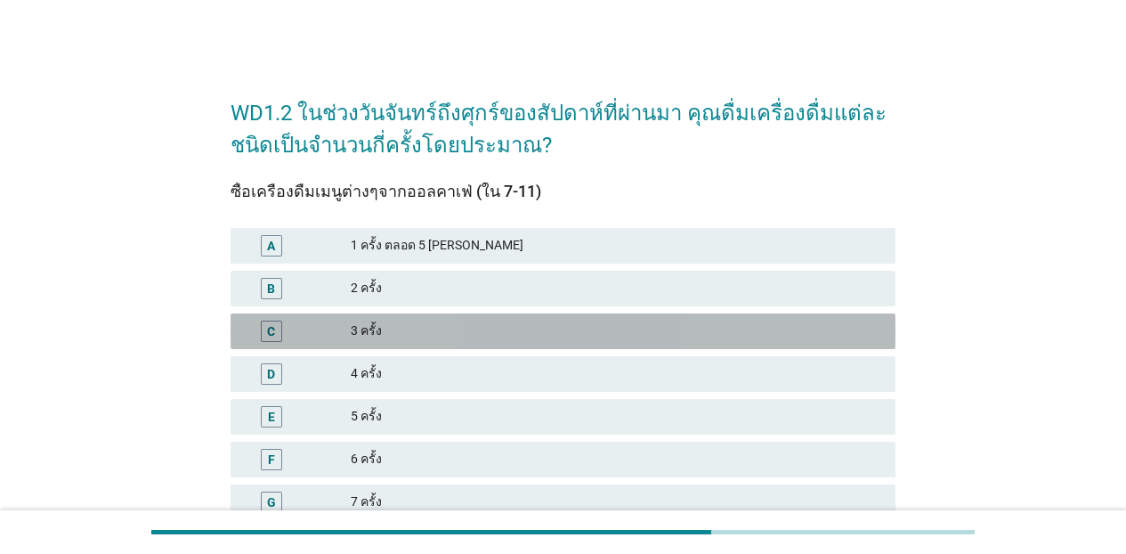
click at [502, 328] on div "3 ครั้ง" at bounding box center [616, 330] width 530 height 21
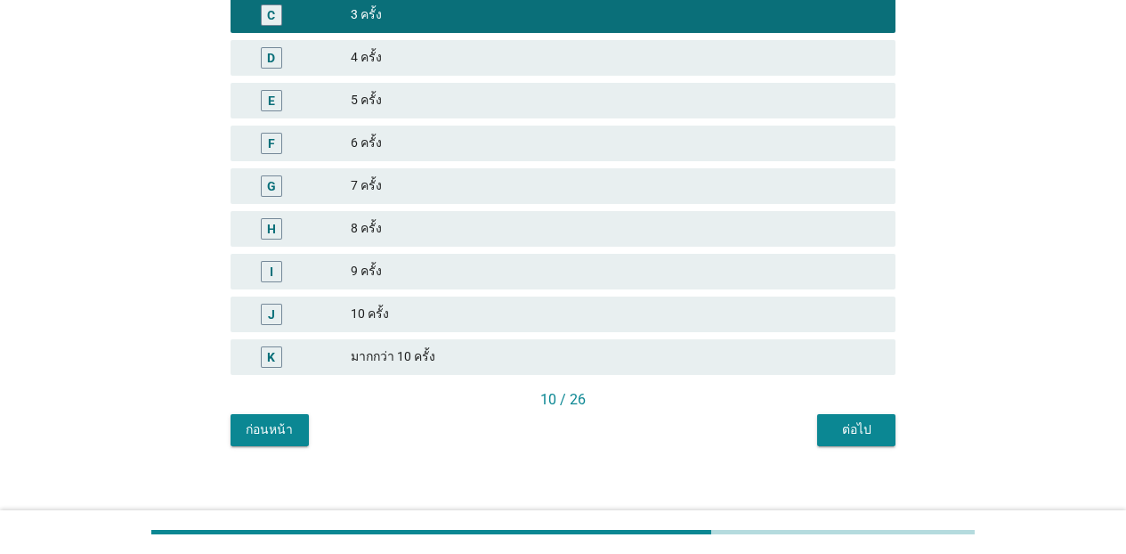
scroll to position [330, 0]
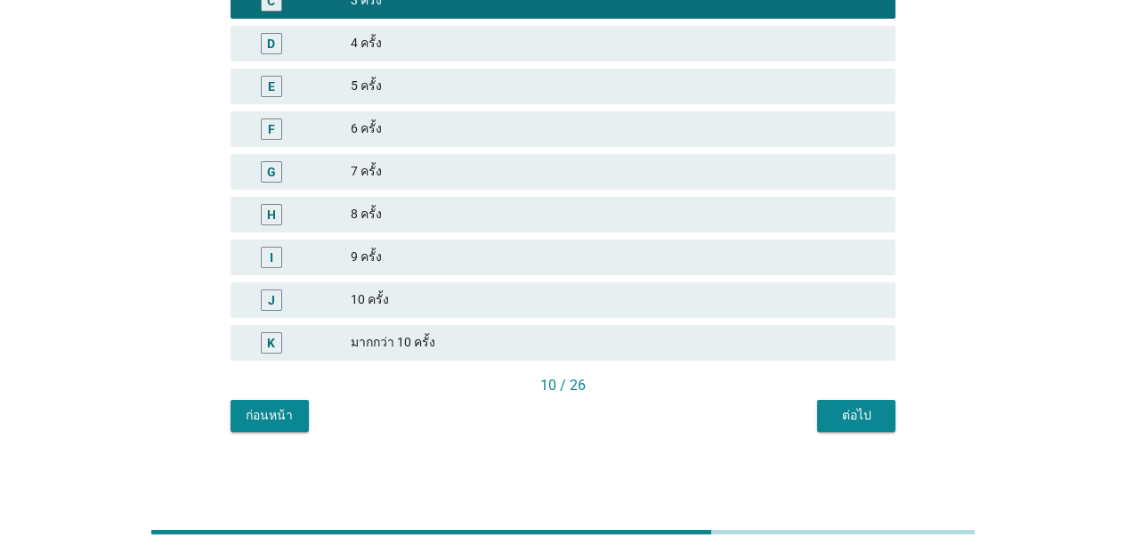
click at [833, 417] on div "ต่อไป" at bounding box center [856, 415] width 50 height 19
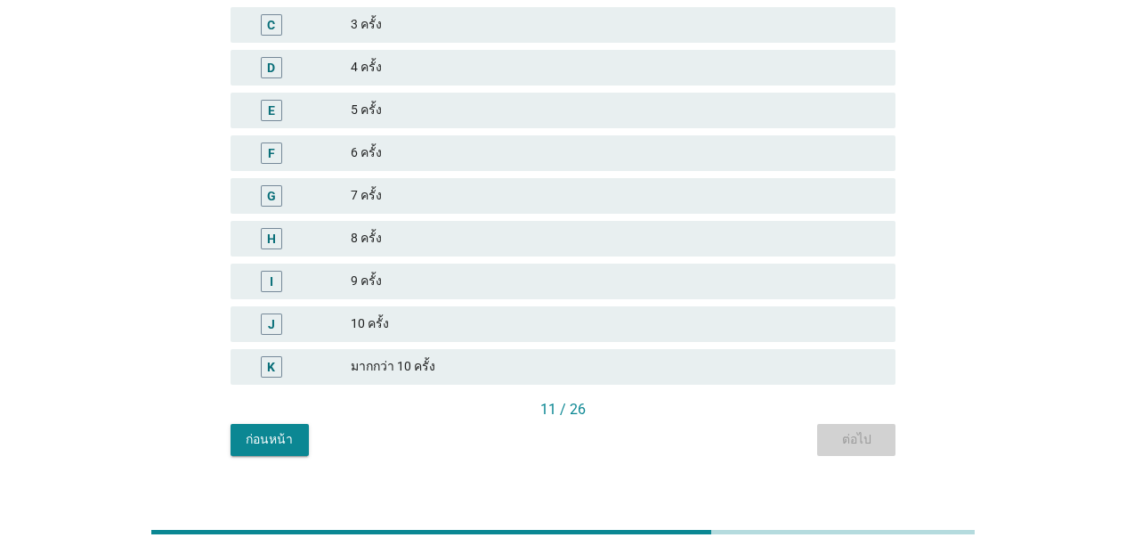
scroll to position [0, 0]
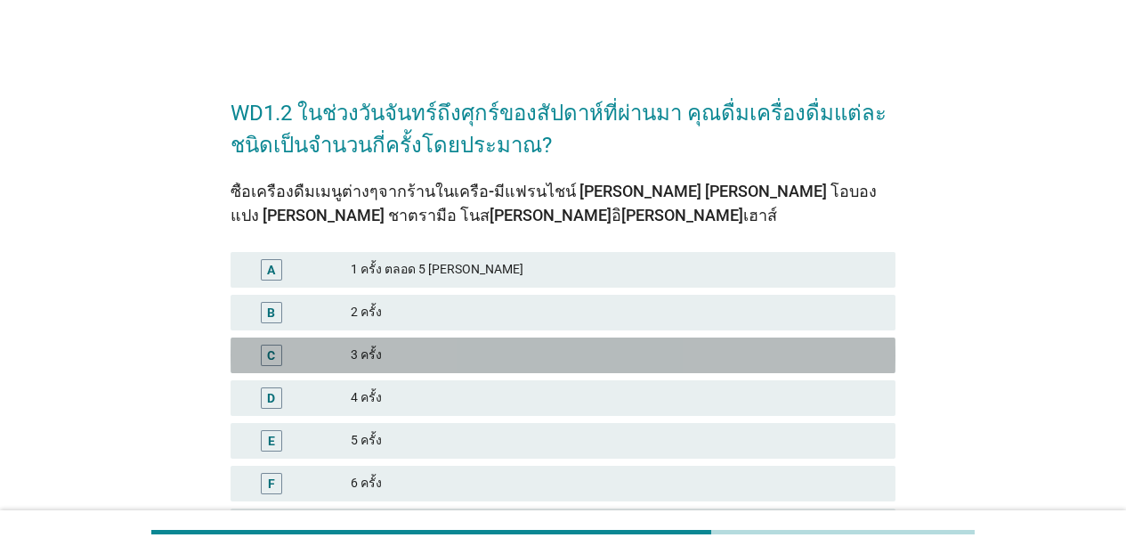
click at [427, 367] on div "C 3 ครั้ง" at bounding box center [562, 355] width 665 height 36
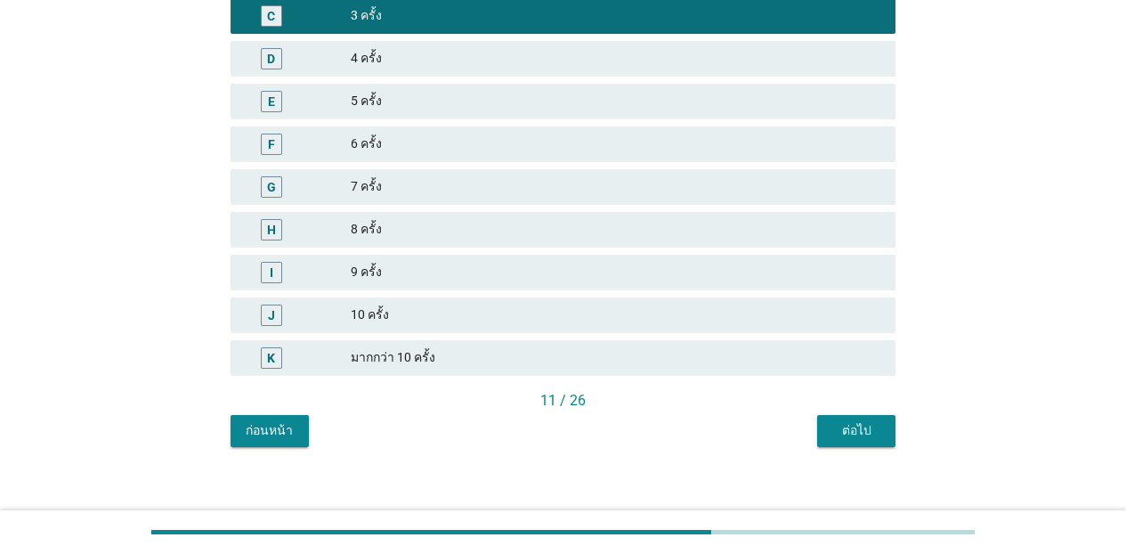
scroll to position [354, 0]
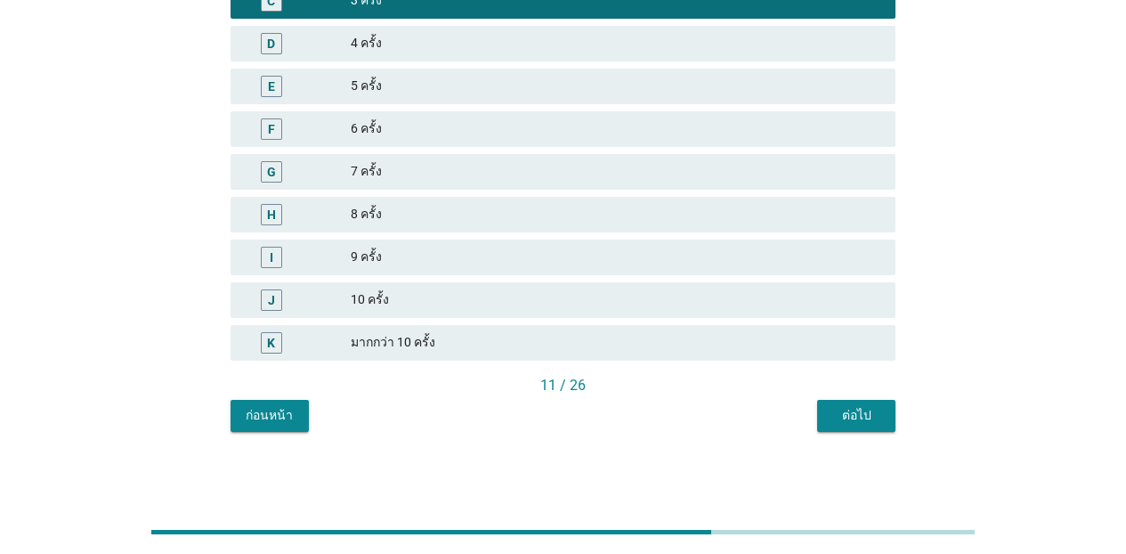
click at [828, 416] on button "ต่อไป" at bounding box center [856, 416] width 78 height 32
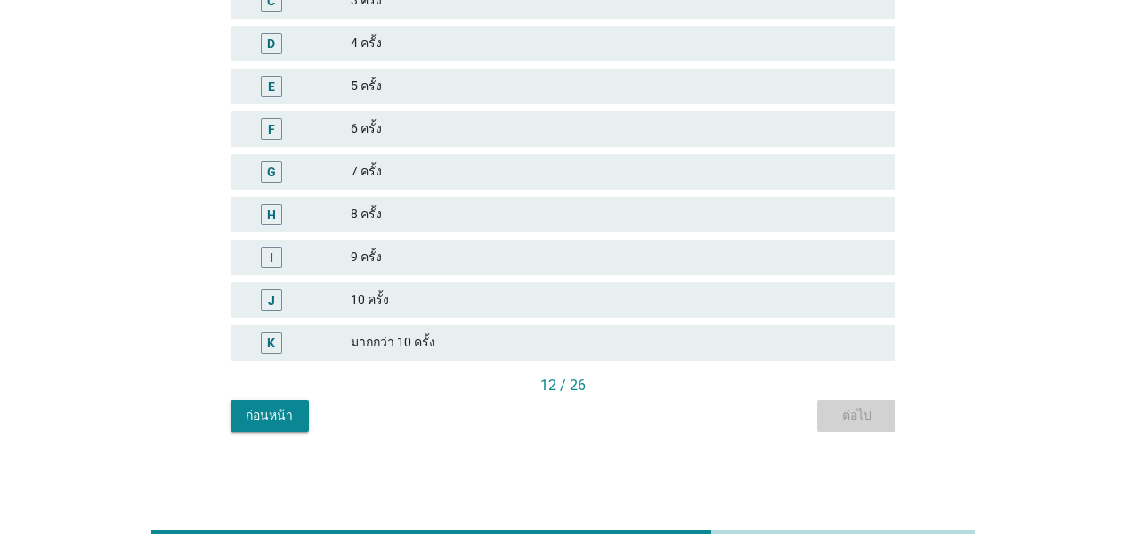
scroll to position [0, 0]
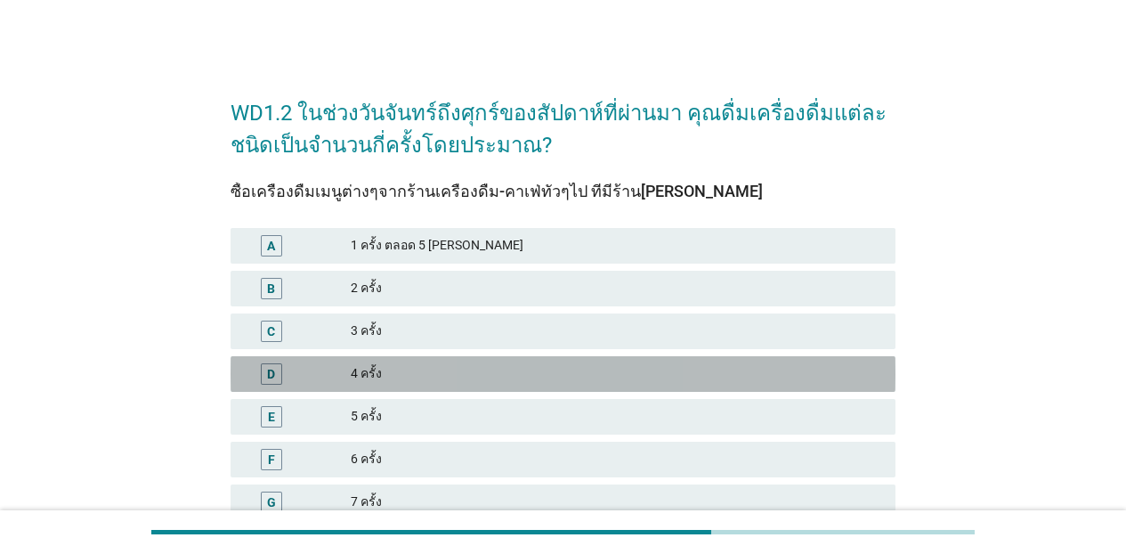
click at [459, 379] on div "4 ครั้ง" at bounding box center [616, 373] width 530 height 21
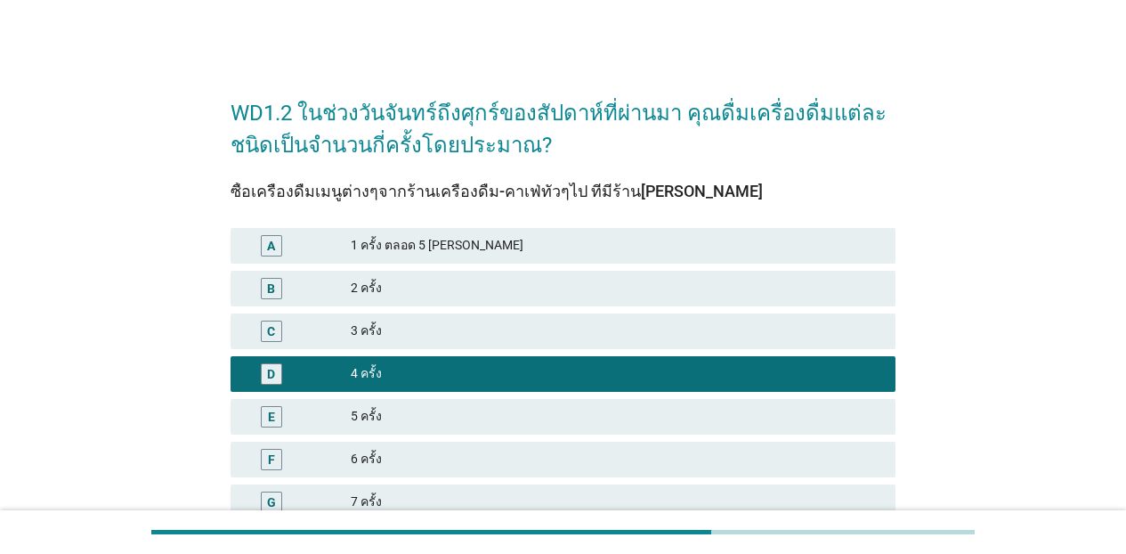
scroll to position [330, 0]
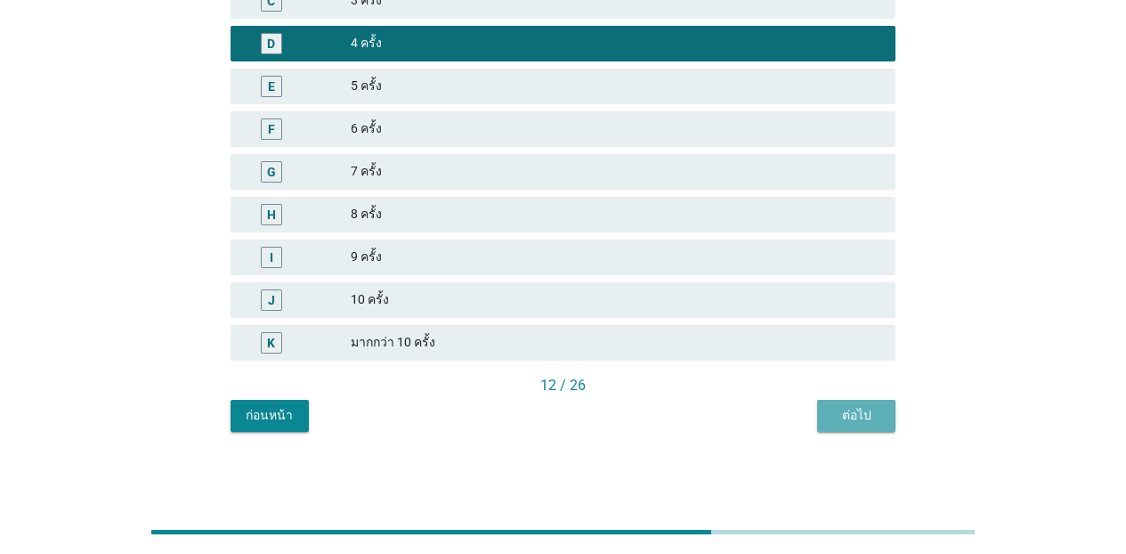
drag, startPoint x: 872, startPoint y: 425, endPoint x: 796, endPoint y: 425, distance: 76.5
click at [870, 425] on button "ต่อไป" at bounding box center [856, 416] width 78 height 32
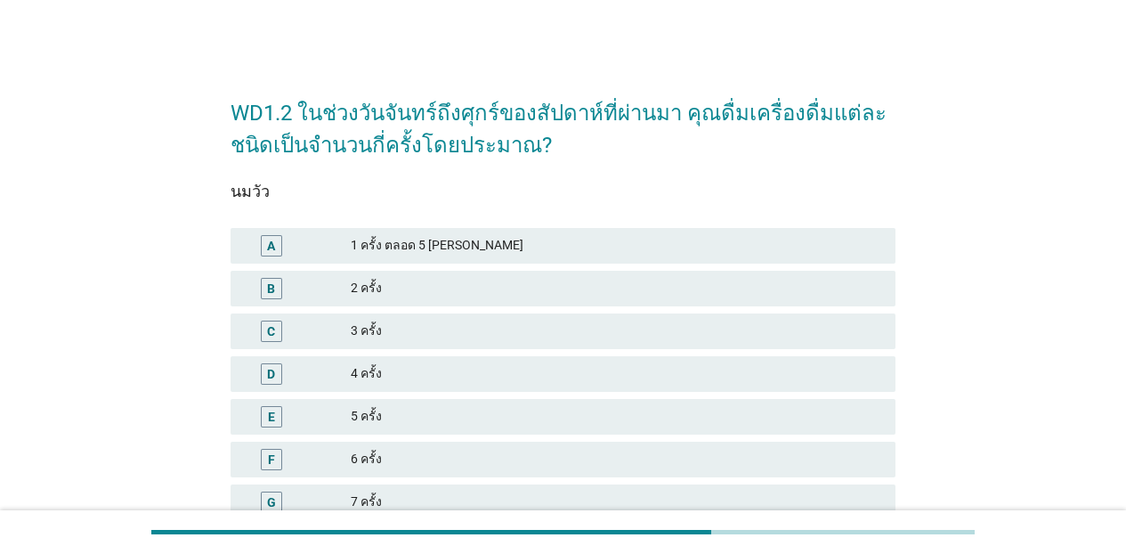
click at [501, 429] on div "E 5 ครั้ง" at bounding box center [562, 417] width 665 height 36
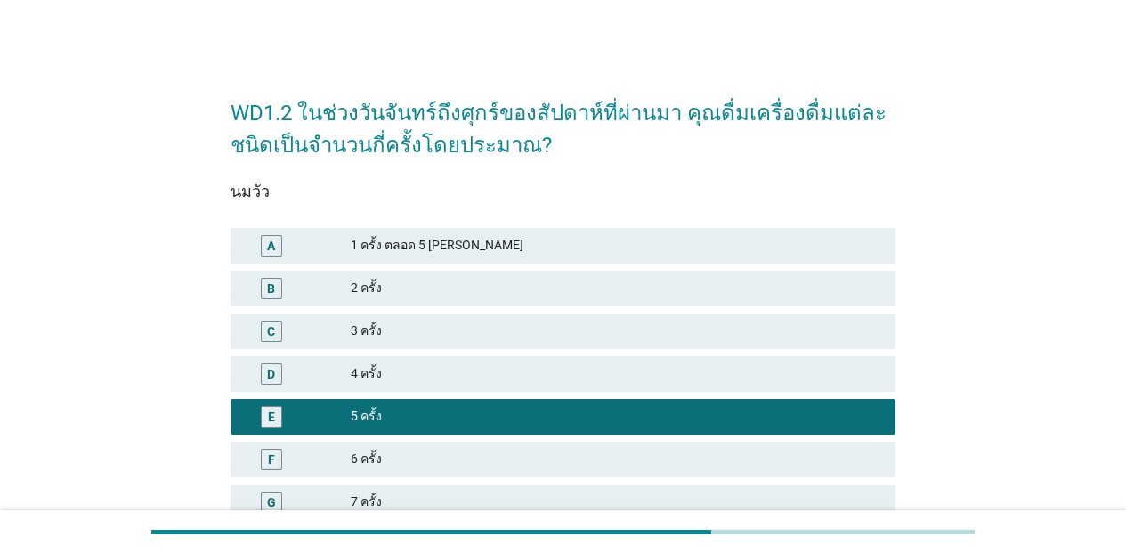
scroll to position [330, 0]
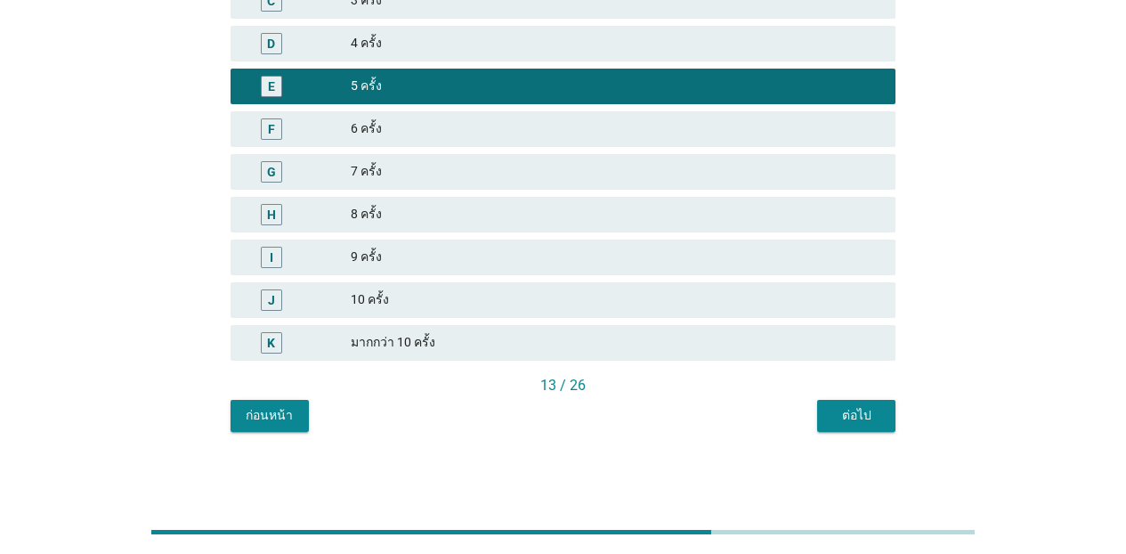
click at [850, 417] on div "ต่อไป" at bounding box center [856, 415] width 50 height 19
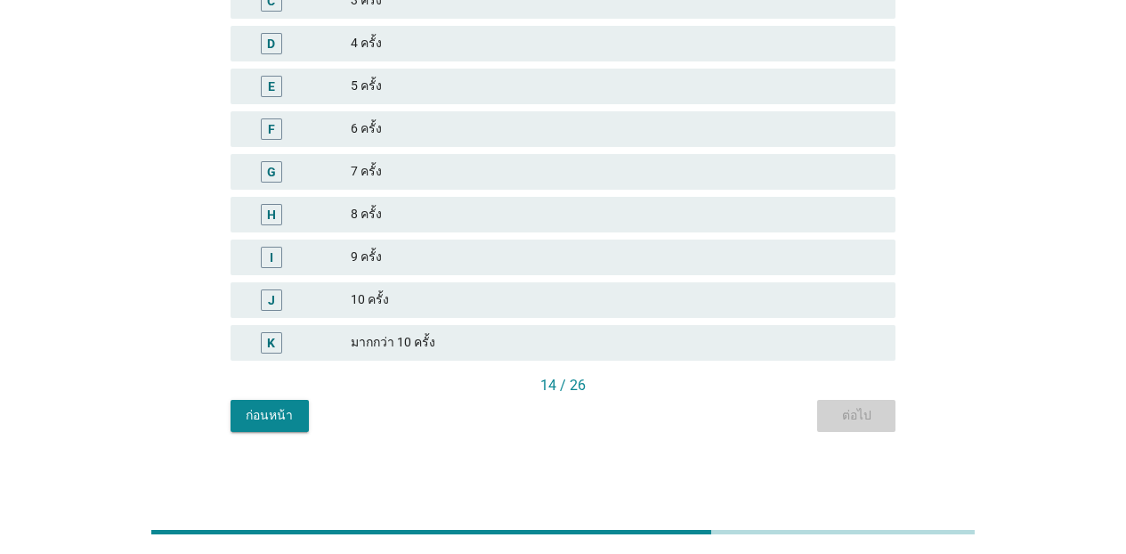
scroll to position [0, 0]
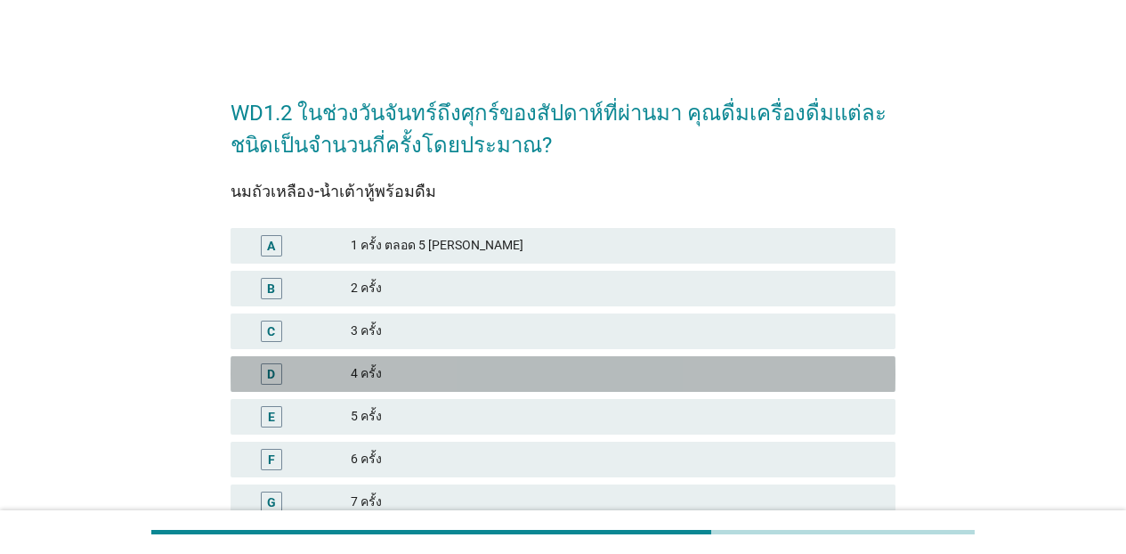
click at [381, 386] on div "D 4 ครั้ง" at bounding box center [562, 374] width 665 height 36
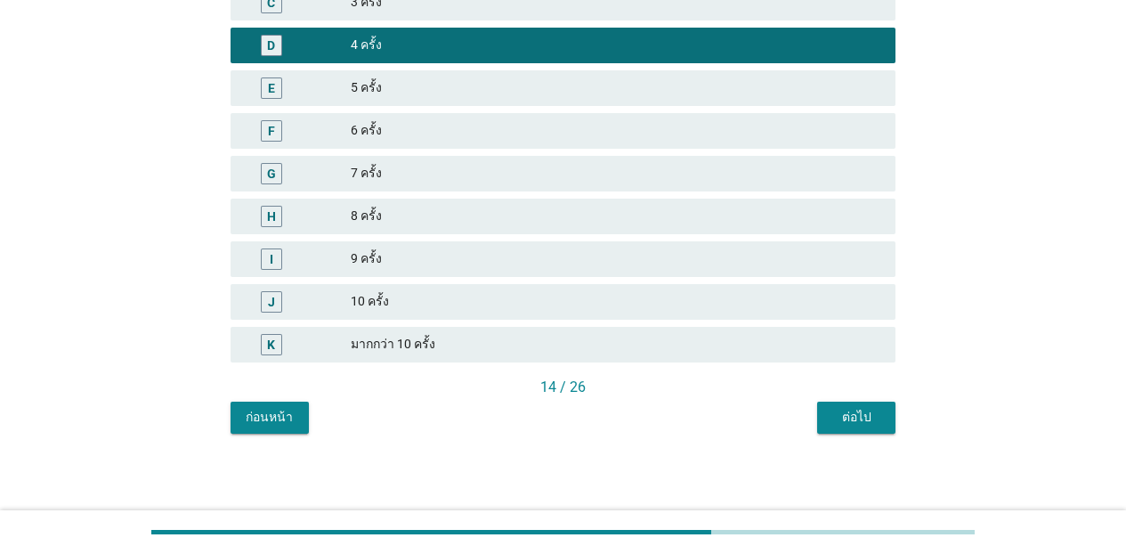
scroll to position [330, 0]
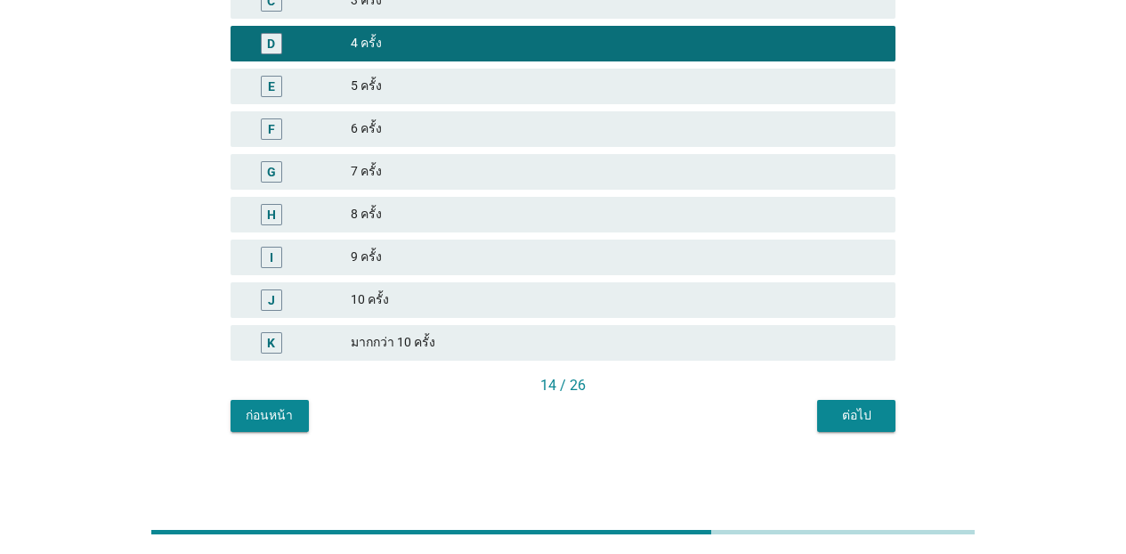
click at [849, 424] on div "ต่อไป" at bounding box center [856, 415] width 50 height 19
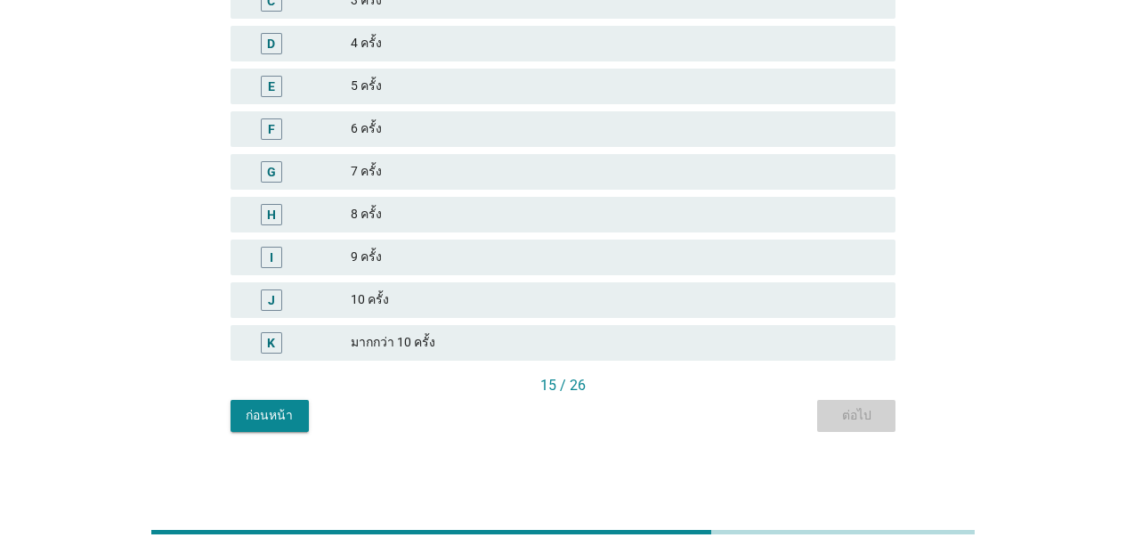
scroll to position [0, 0]
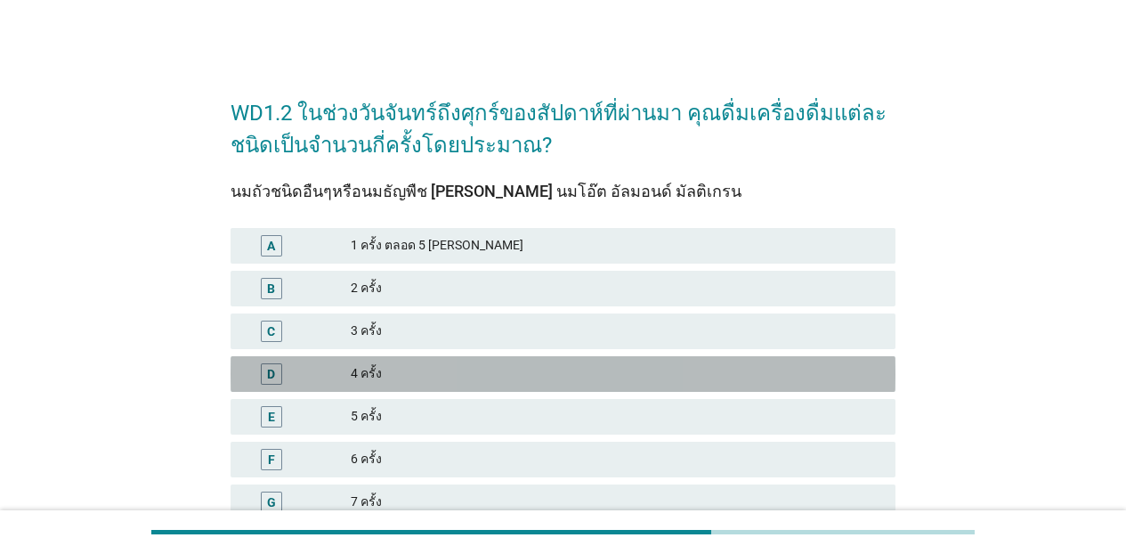
click at [428, 370] on div "4 ครั้ง" at bounding box center [616, 373] width 530 height 21
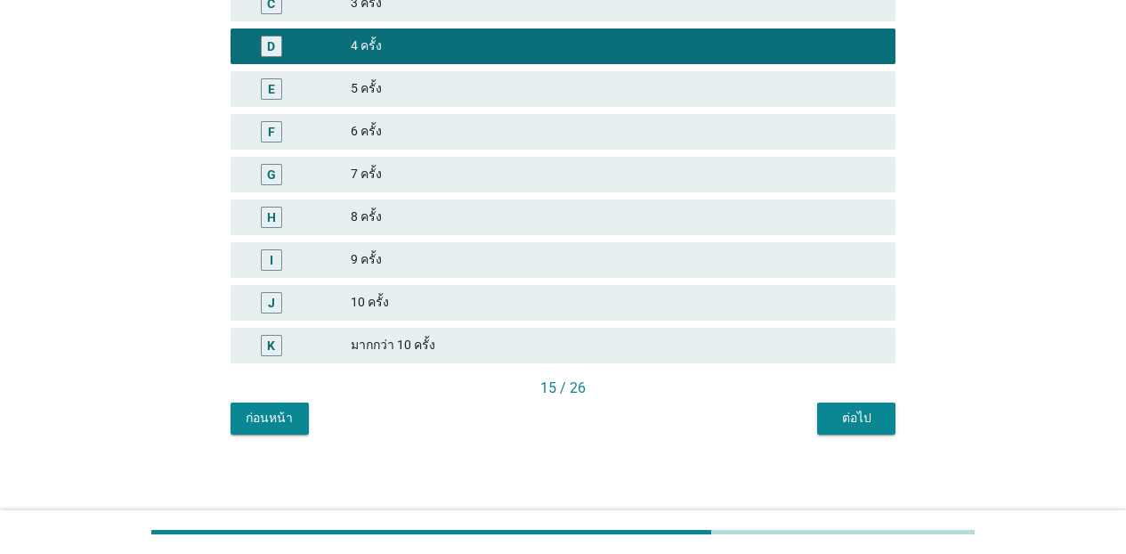
scroll to position [330, 0]
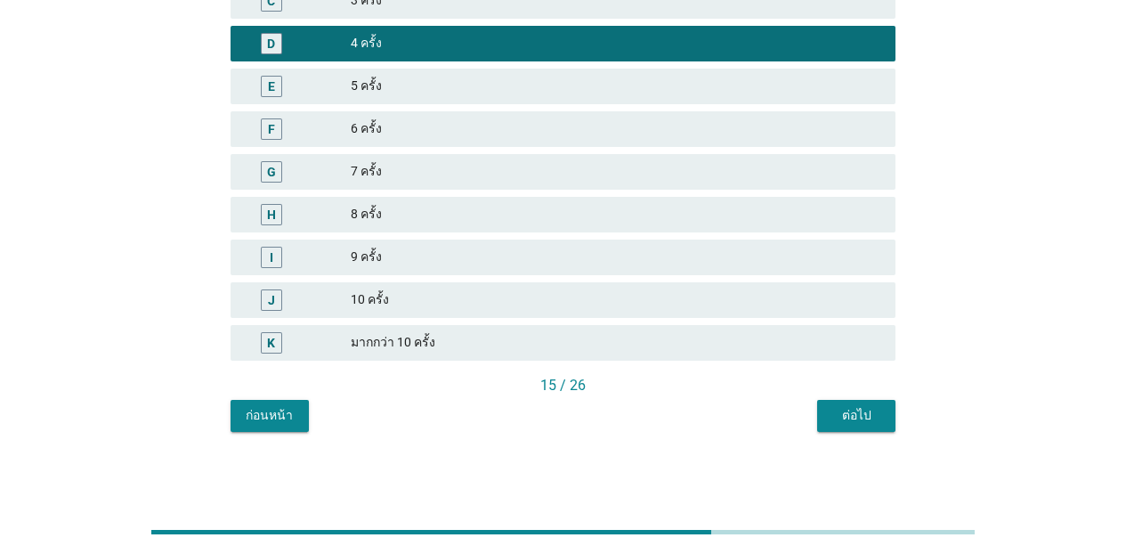
click at [852, 408] on div "ต่อไป" at bounding box center [856, 415] width 50 height 19
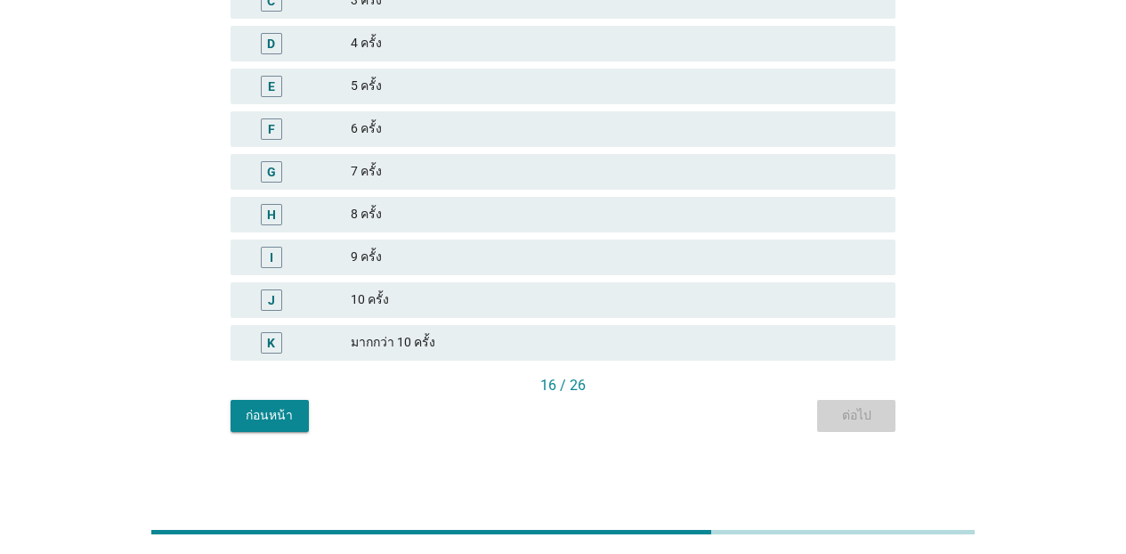
scroll to position [0, 0]
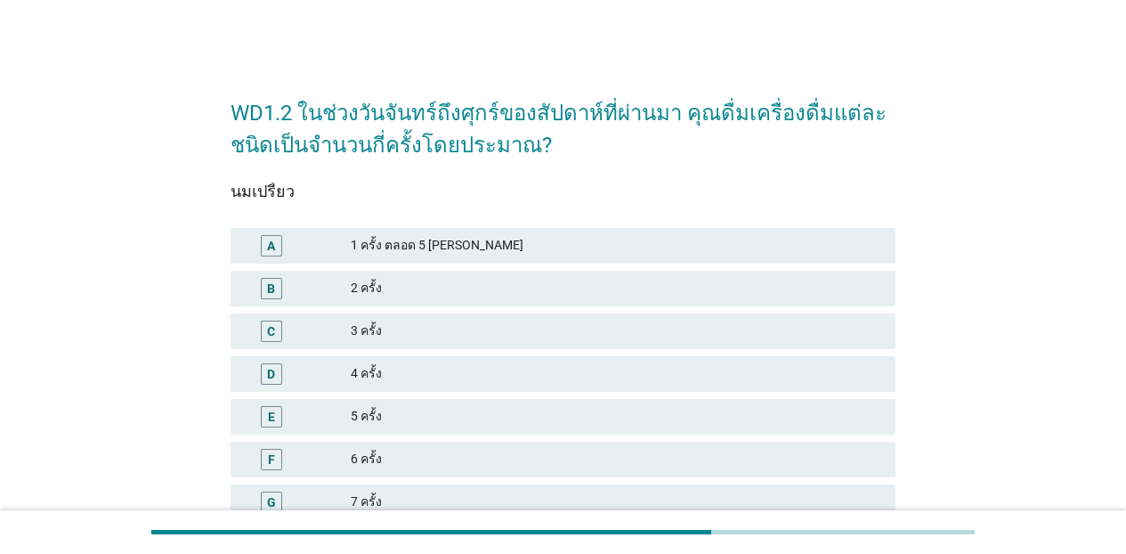
click at [456, 333] on div "3 ครั้ง" at bounding box center [616, 330] width 530 height 21
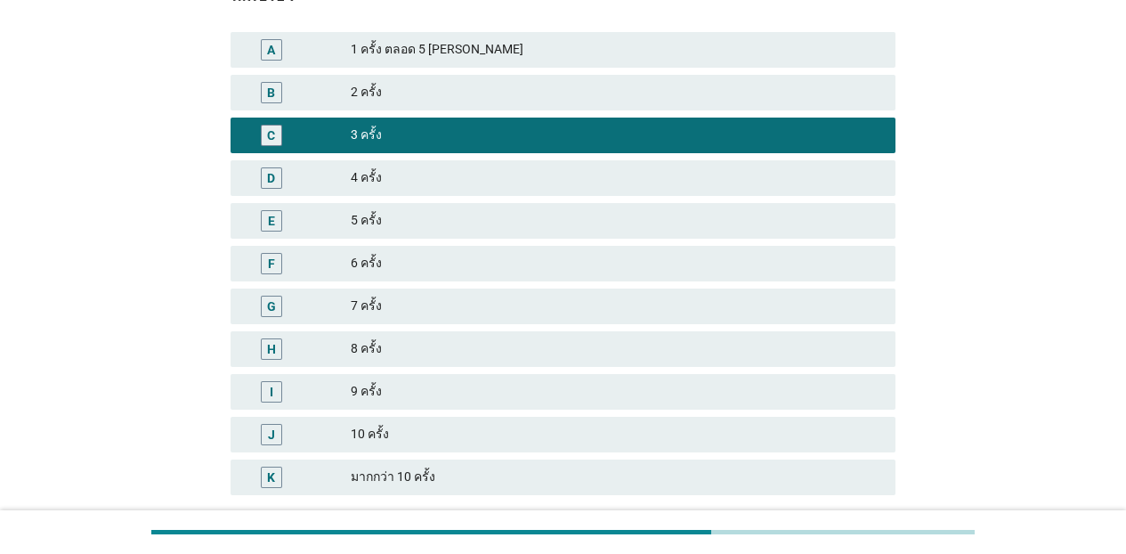
scroll to position [330, 0]
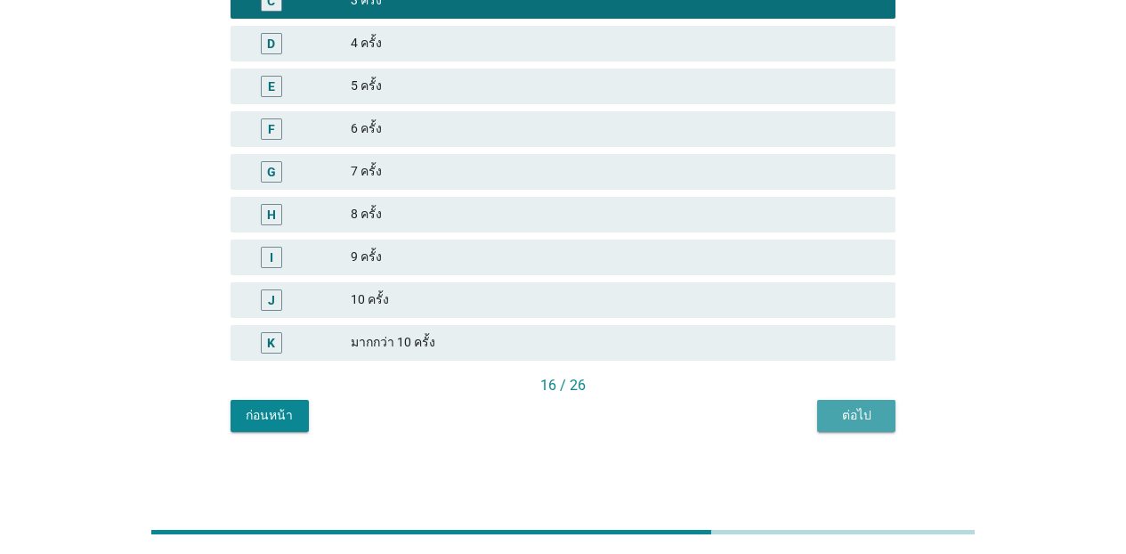
click at [836, 408] on div "ต่อไป" at bounding box center [856, 415] width 50 height 19
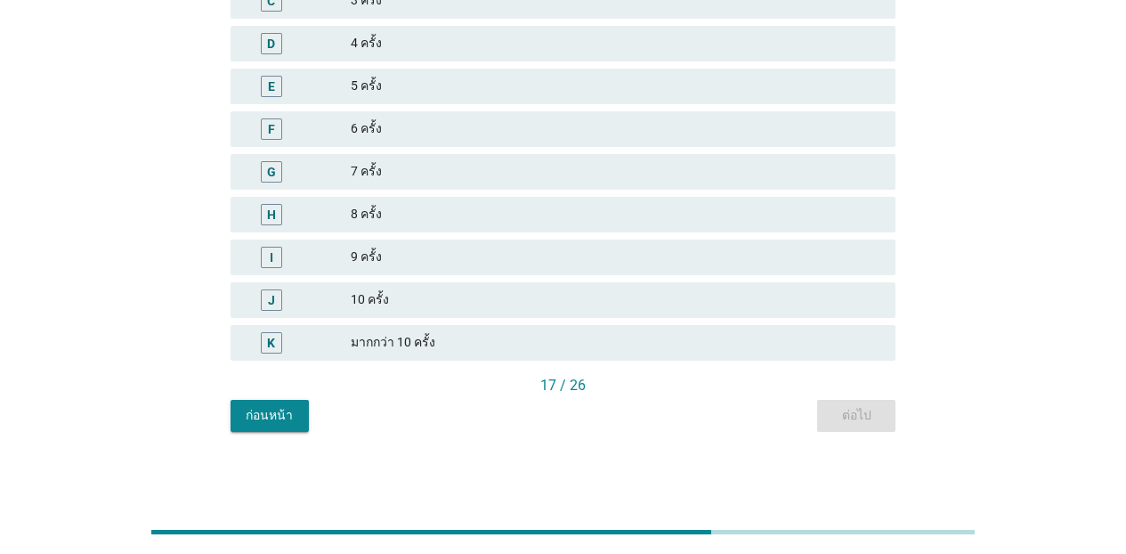
scroll to position [0, 0]
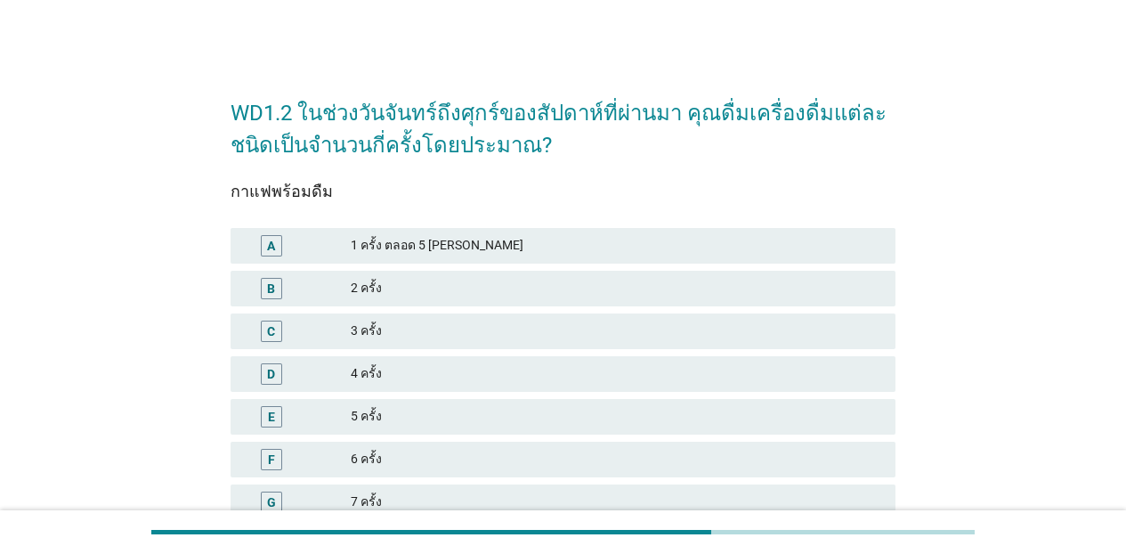
click at [501, 395] on div "E 5 ครั้ง" at bounding box center [563, 416] width 672 height 43
click at [529, 408] on div "5 ครั้ง" at bounding box center [616, 416] width 530 height 21
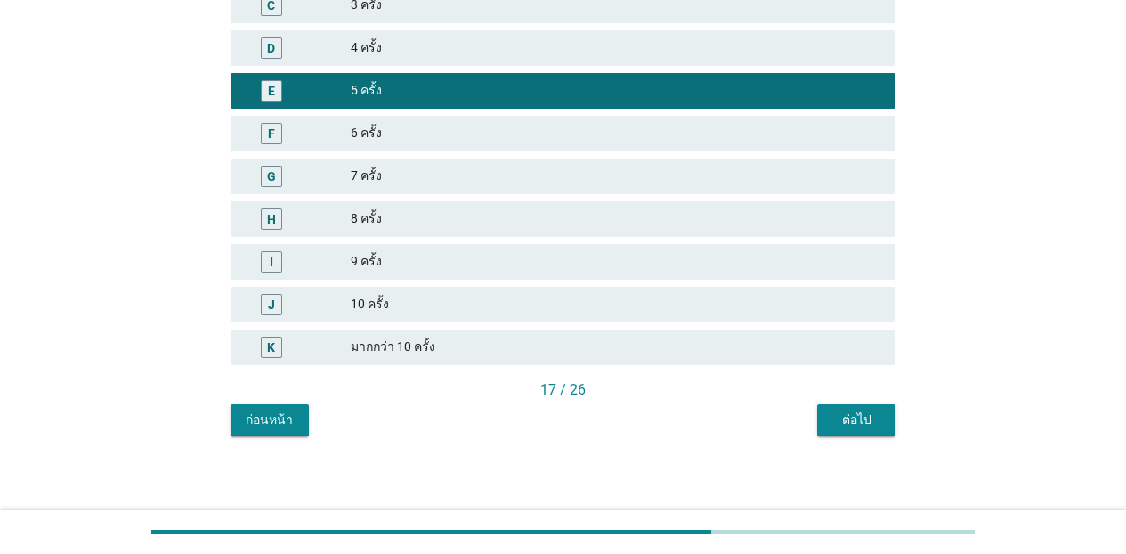
scroll to position [330, 0]
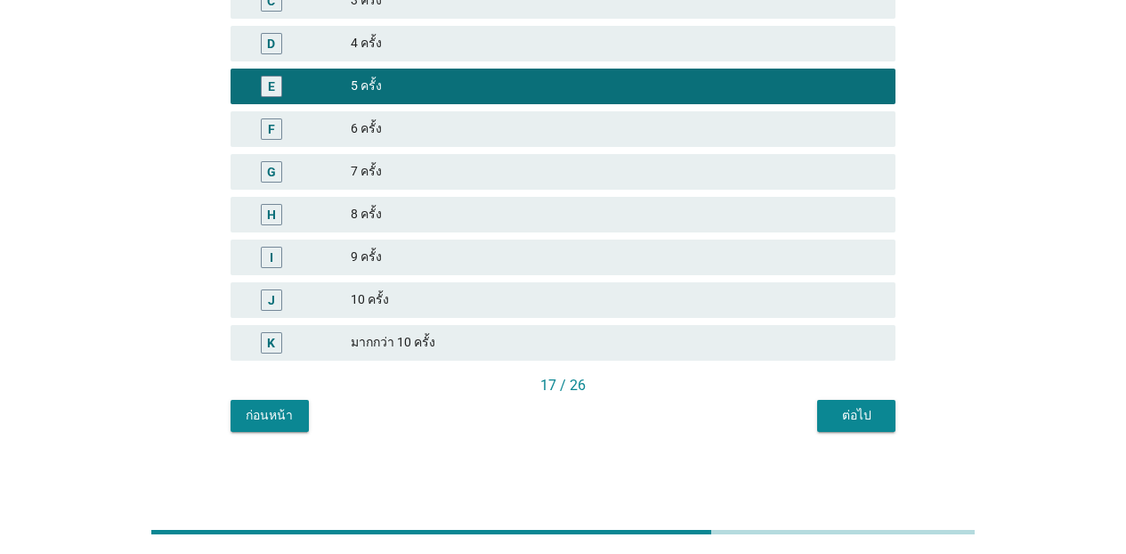
click at [873, 411] on div "ต่อไป" at bounding box center [856, 415] width 50 height 19
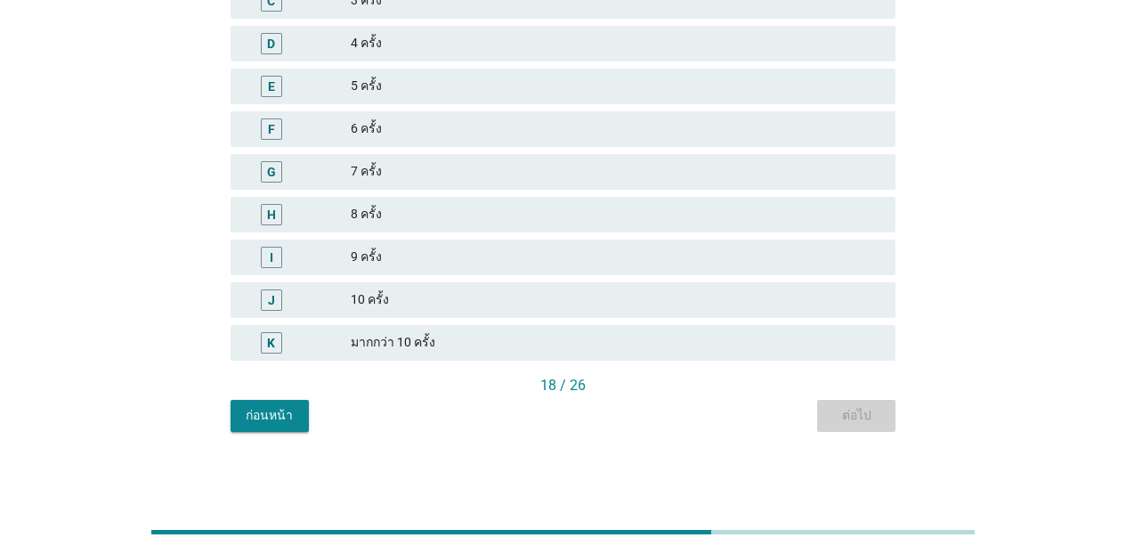
scroll to position [0, 0]
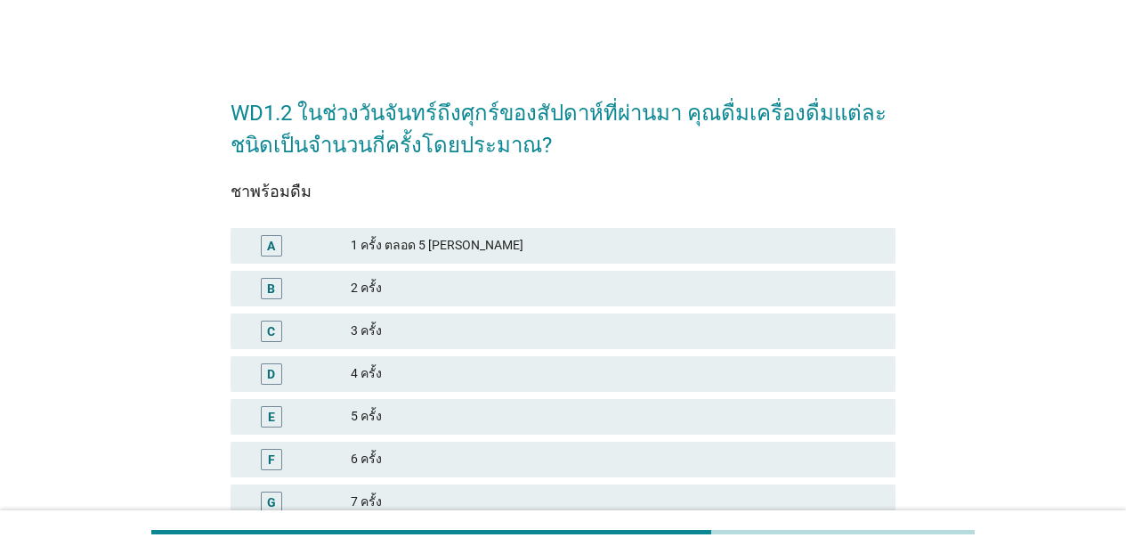
click at [629, 411] on div "5 ครั้ง" at bounding box center [616, 416] width 530 height 21
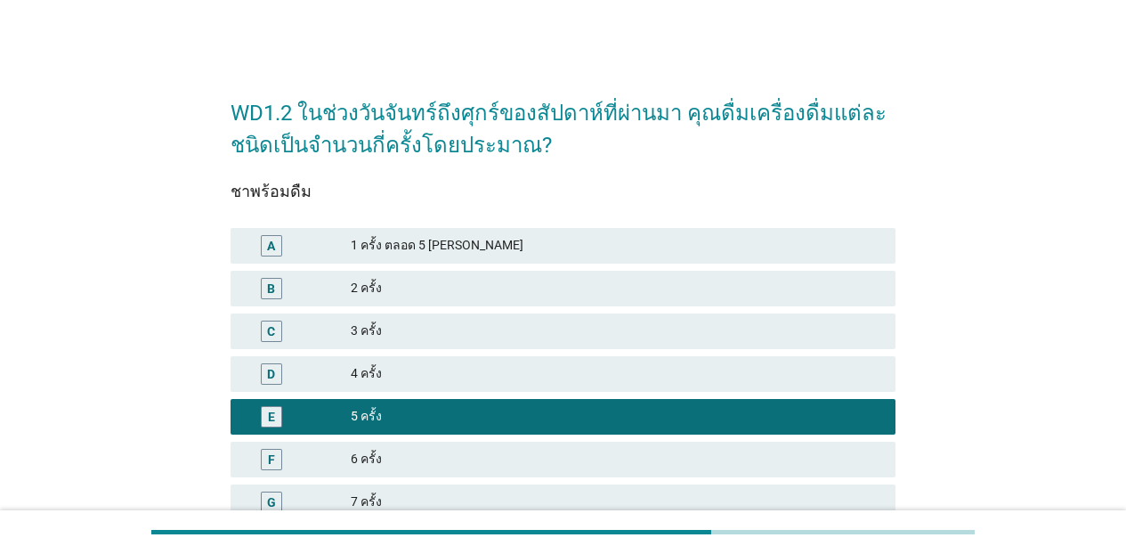
scroll to position [330, 0]
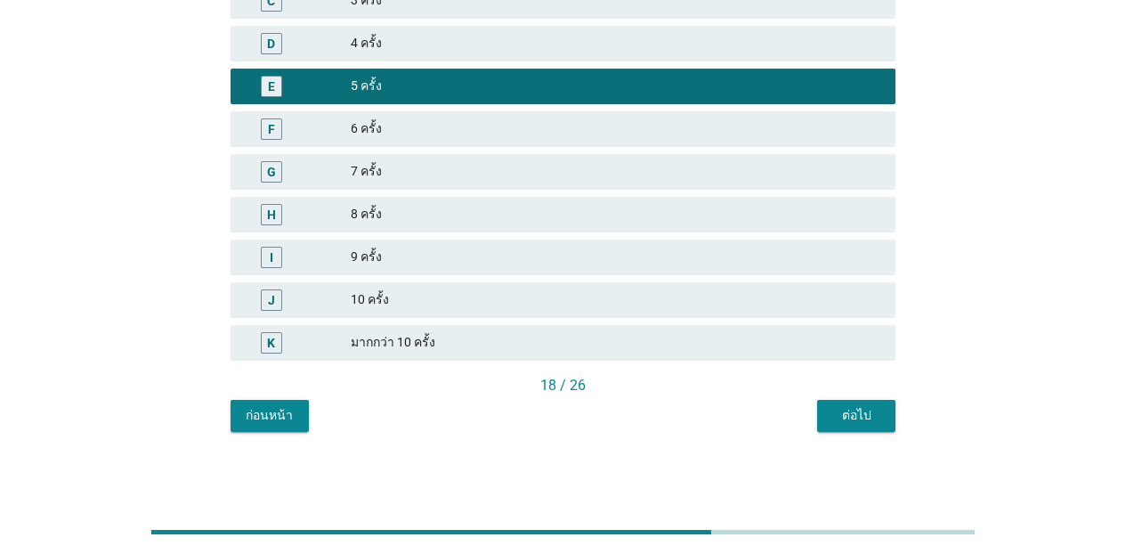
click at [853, 422] on div "ต่อไป" at bounding box center [856, 415] width 50 height 19
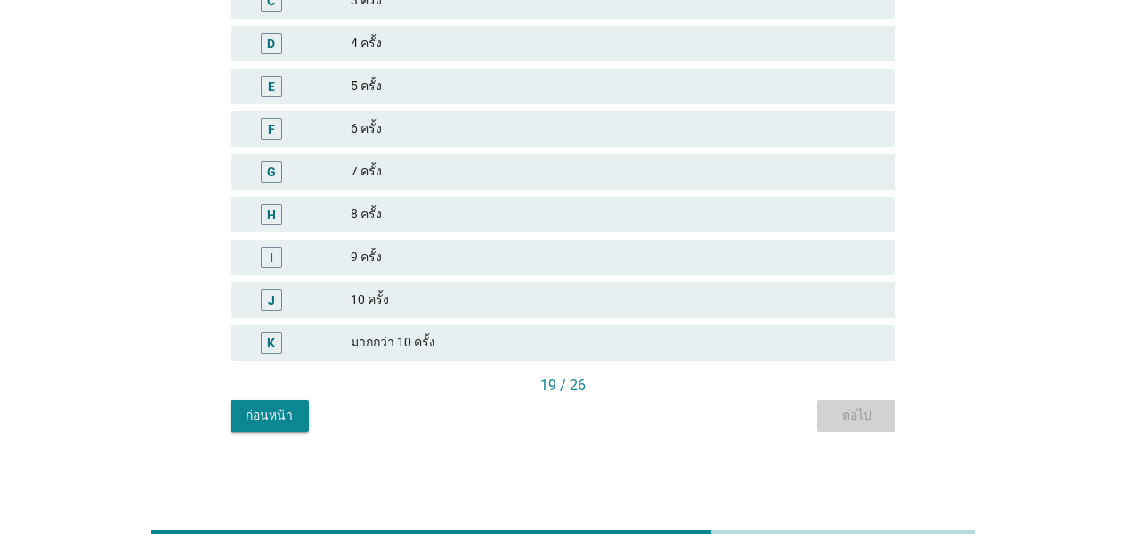
scroll to position [0, 0]
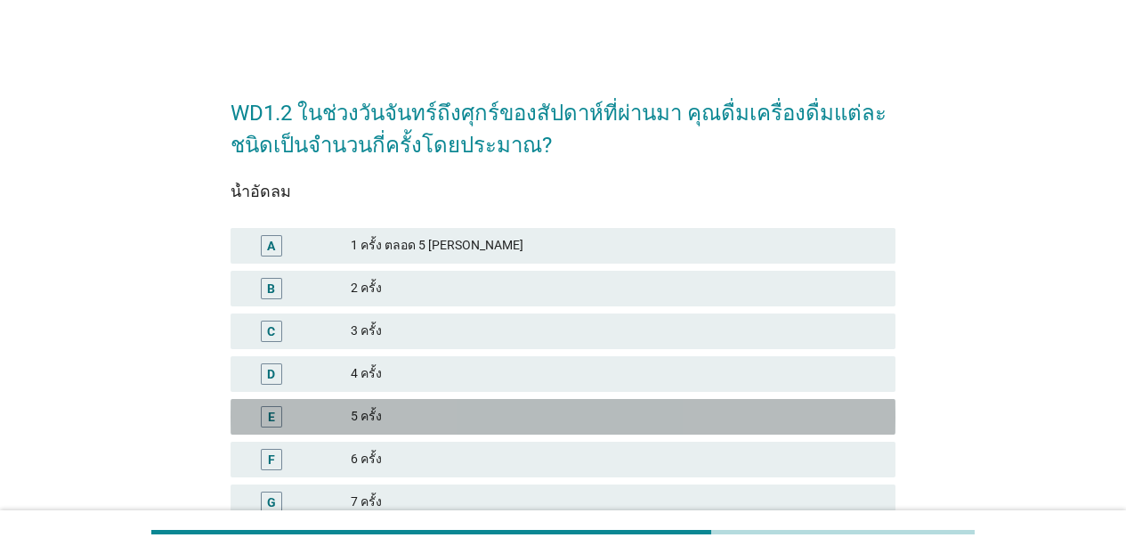
click at [630, 414] on div "5 ครั้ง" at bounding box center [616, 416] width 530 height 21
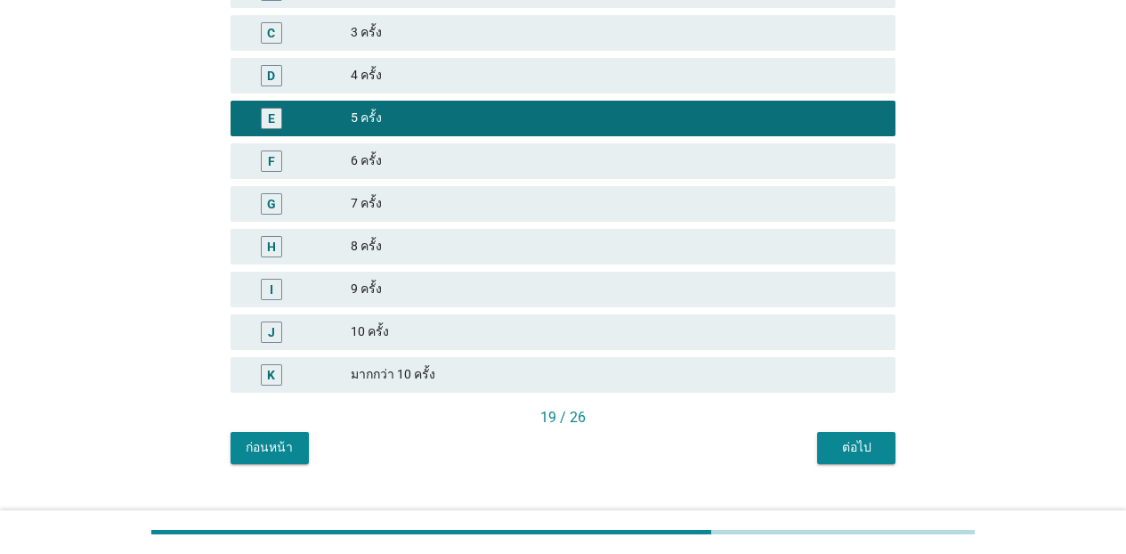
scroll to position [330, 0]
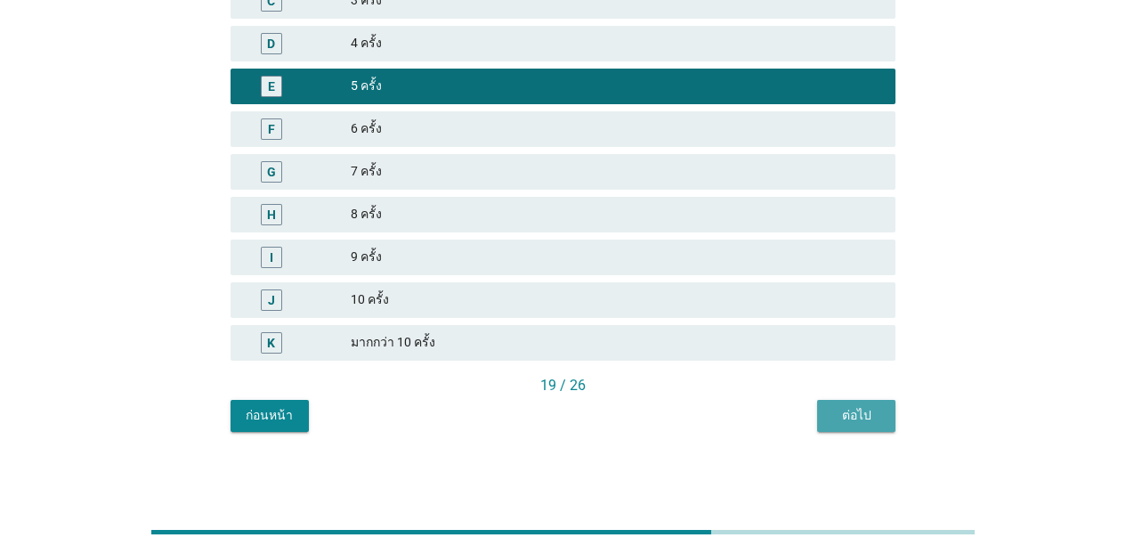
click at [853, 413] on div "ต่อไป" at bounding box center [856, 415] width 50 height 19
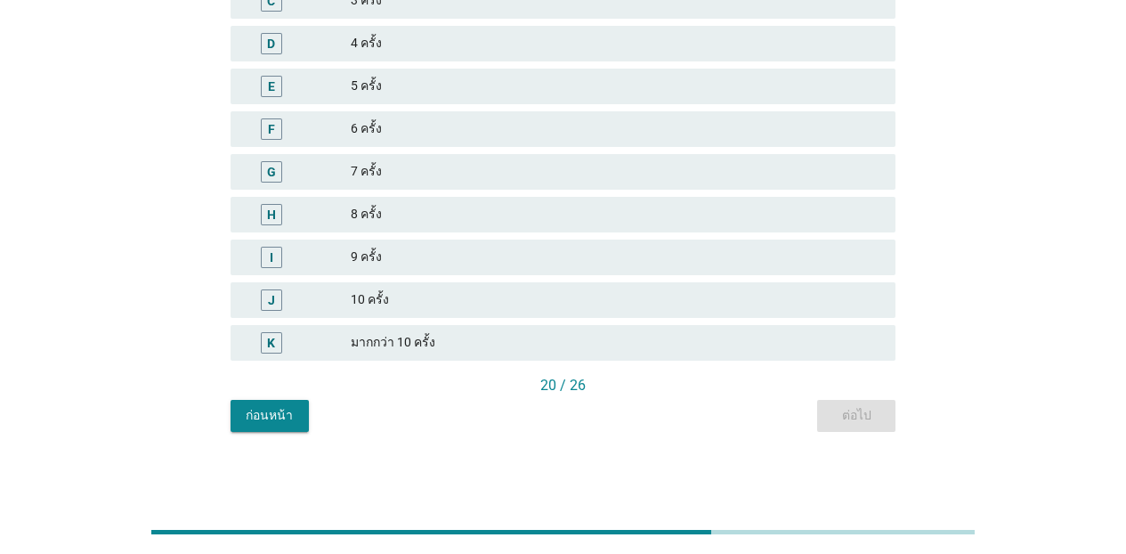
scroll to position [0, 0]
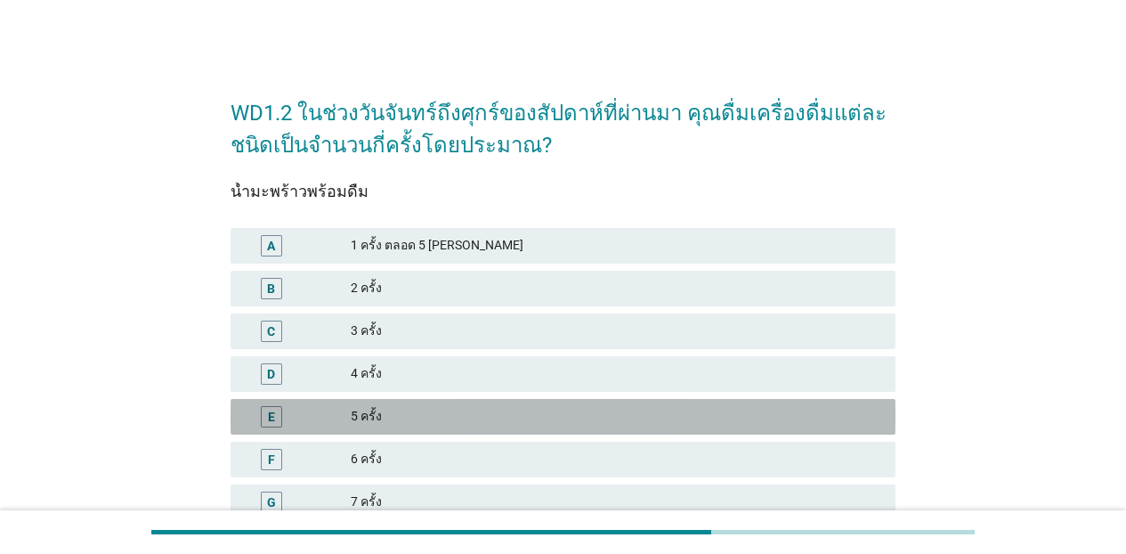
click at [684, 423] on div "5 ครั้ง" at bounding box center [616, 416] width 530 height 21
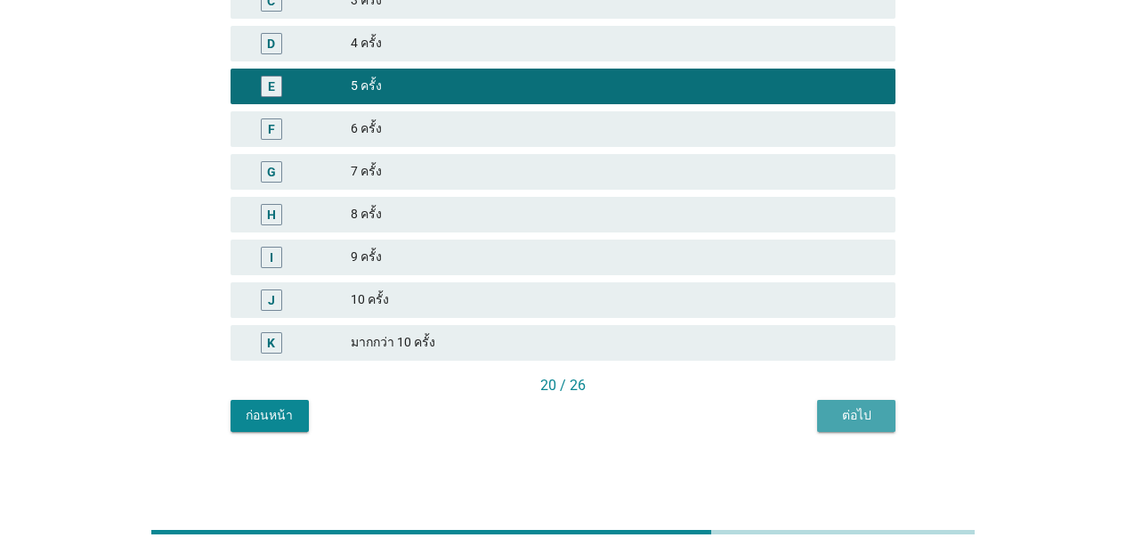
click at [845, 420] on div "ต่อไป" at bounding box center [856, 415] width 50 height 19
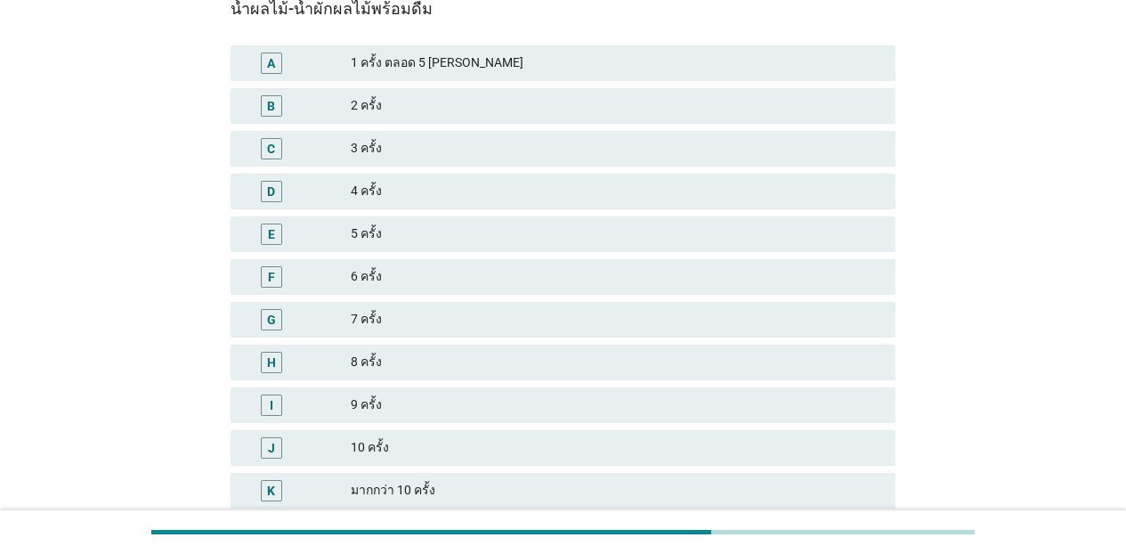
scroll to position [202, 0]
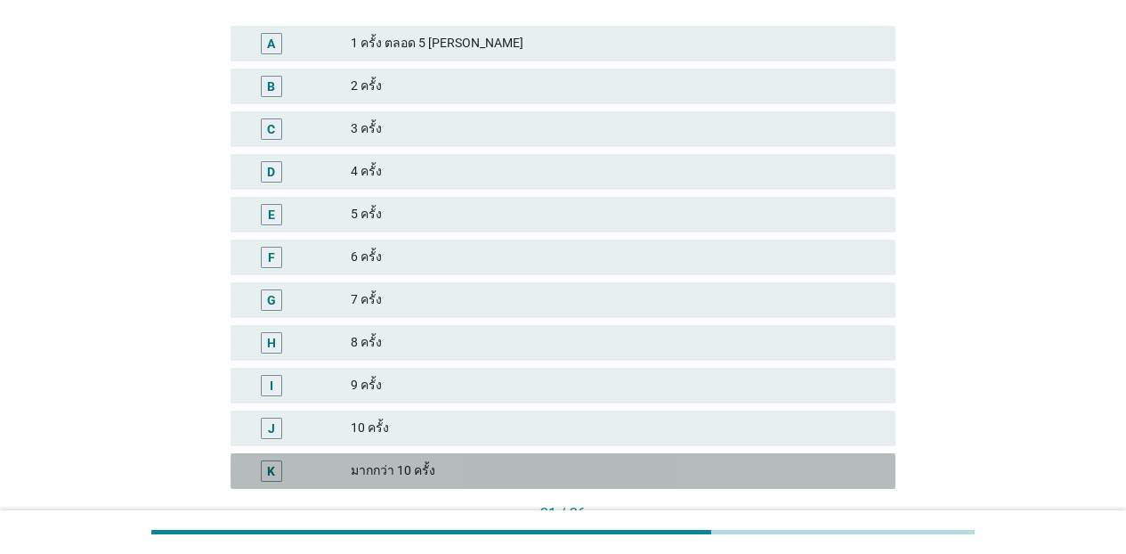
click at [607, 463] on div "มากกว่า 10 ครั้ง" at bounding box center [616, 470] width 530 height 21
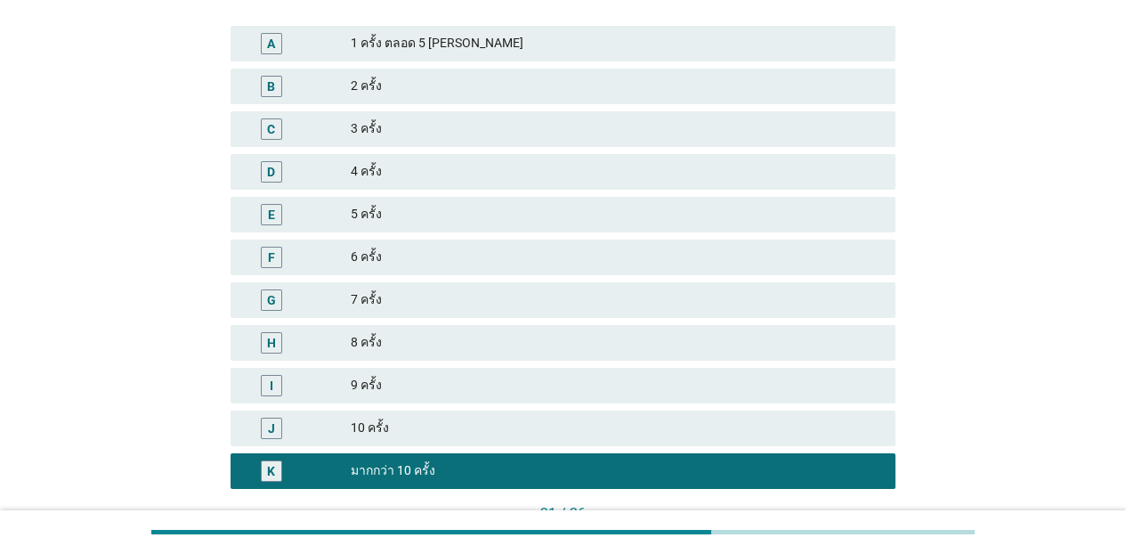
scroll to position [330, 0]
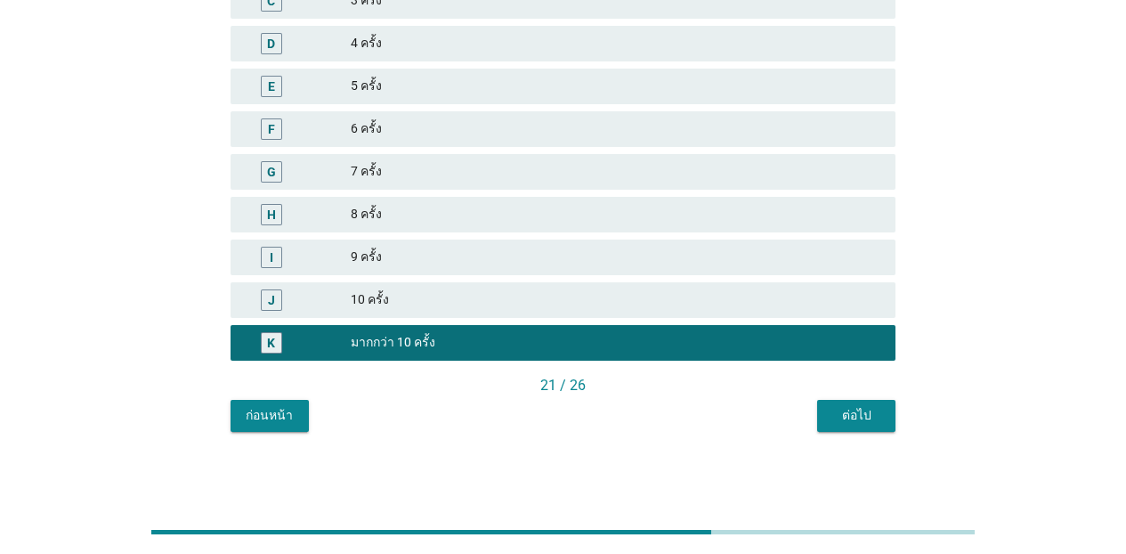
click at [876, 400] on button "ต่อไป" at bounding box center [856, 416] width 78 height 32
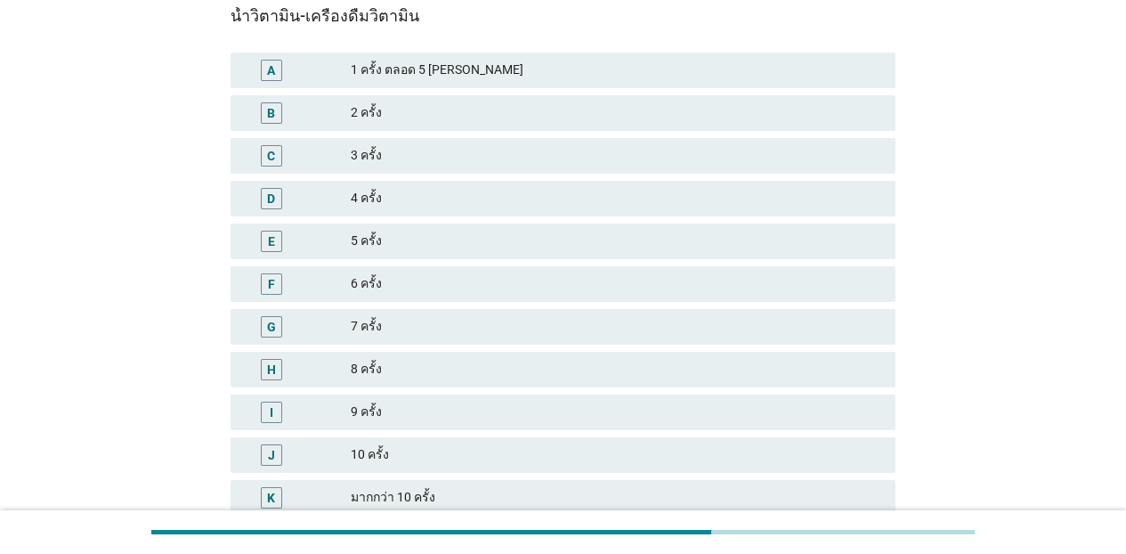
scroll to position [250, 0]
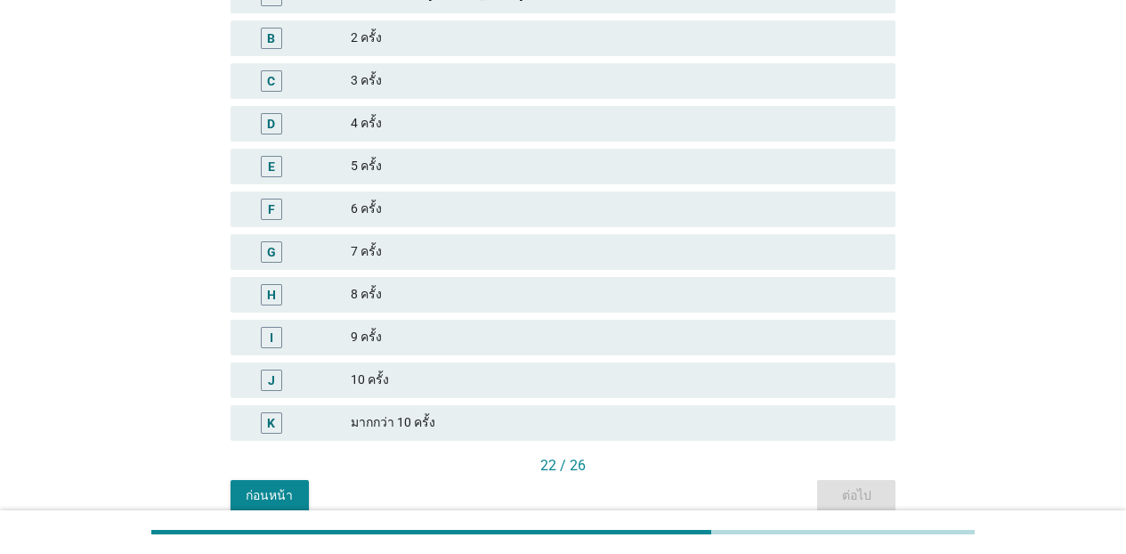
click at [451, 158] on div "5 ครั้ง" at bounding box center [616, 166] width 530 height 21
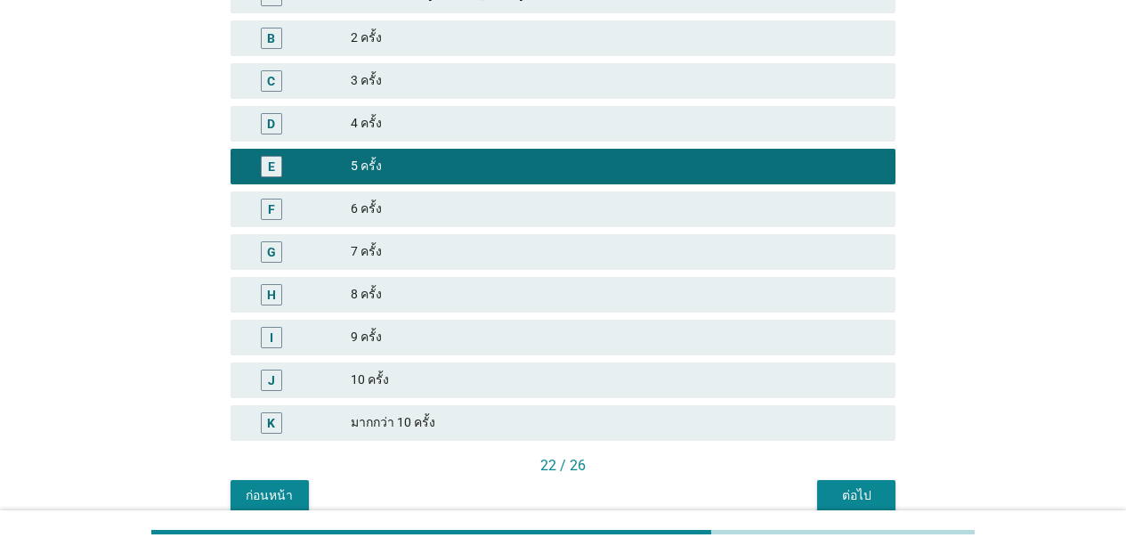
click at [857, 489] on div "ต่อไป" at bounding box center [856, 495] width 50 height 19
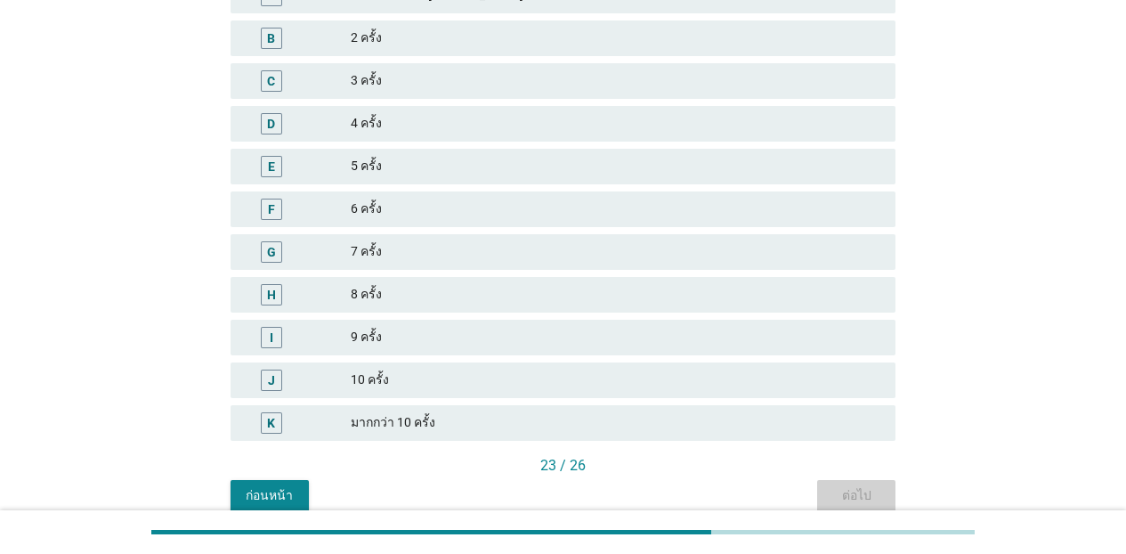
scroll to position [0, 0]
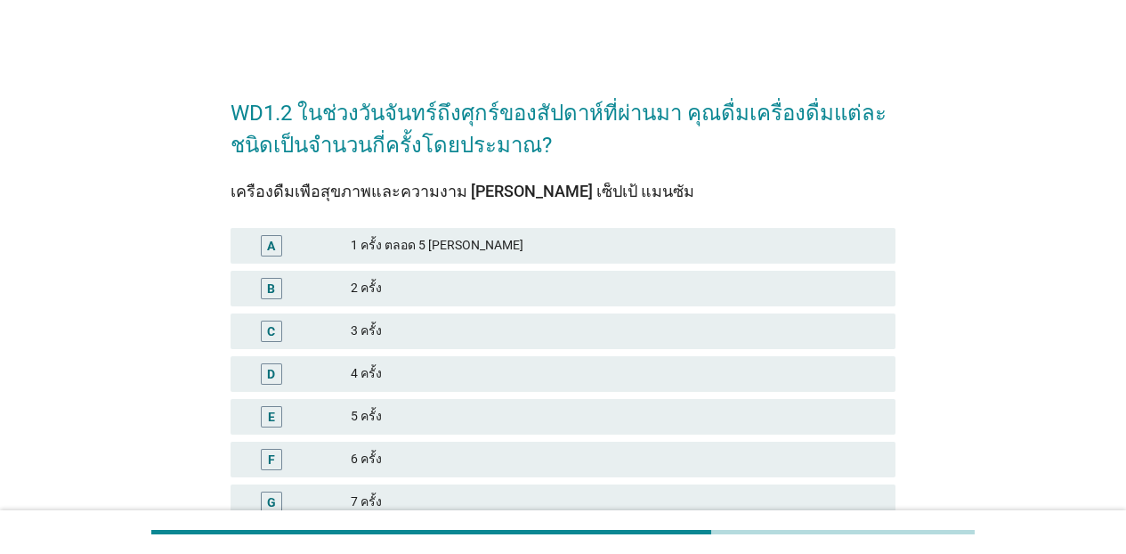
click at [446, 352] on div "D 4 ครั้ง" at bounding box center [563, 373] width 672 height 43
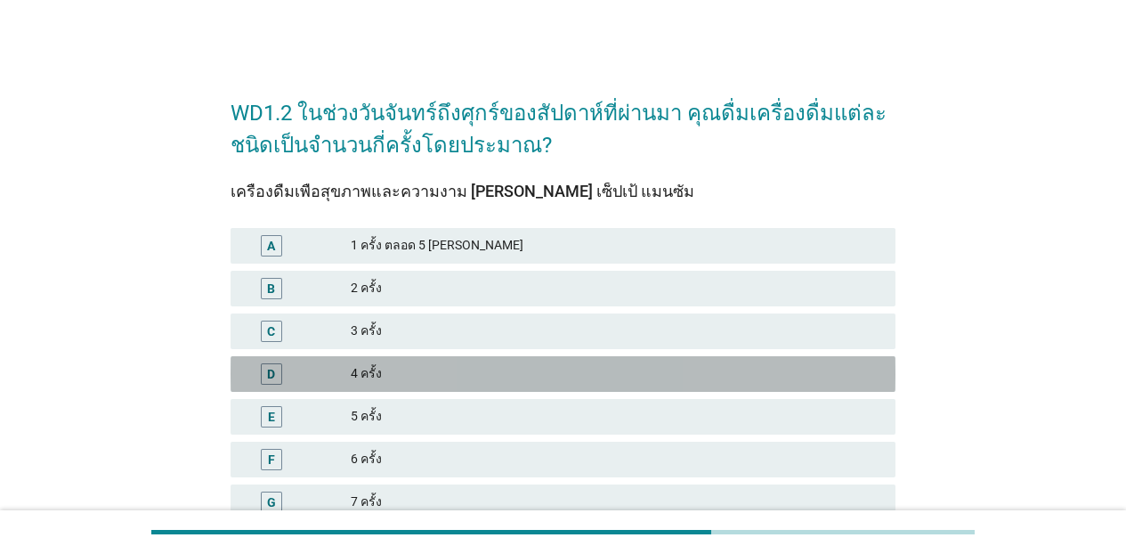
click at [538, 357] on div "D 4 ครั้ง" at bounding box center [562, 374] width 665 height 36
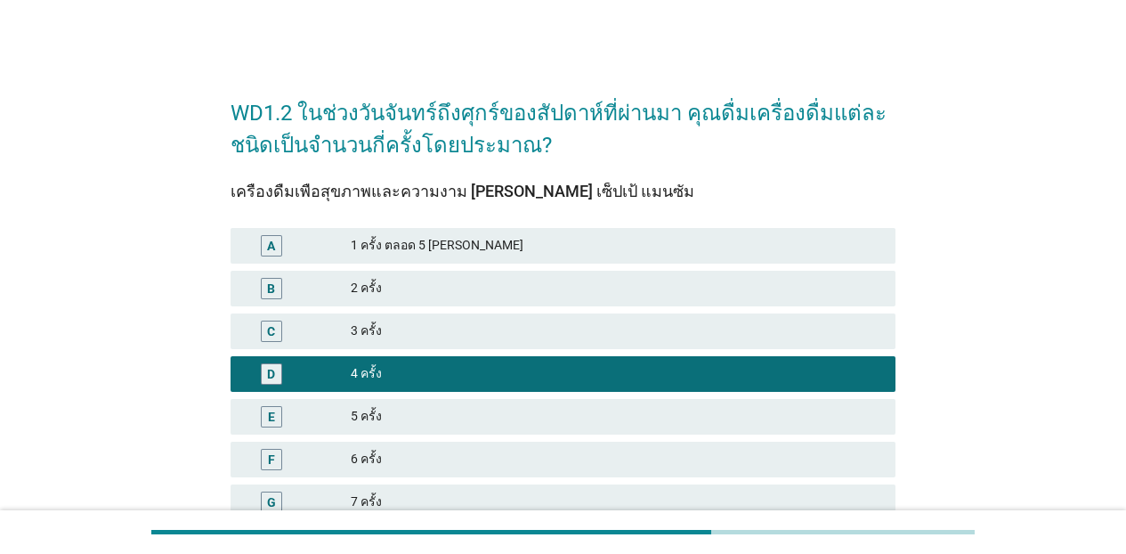
scroll to position [330, 0]
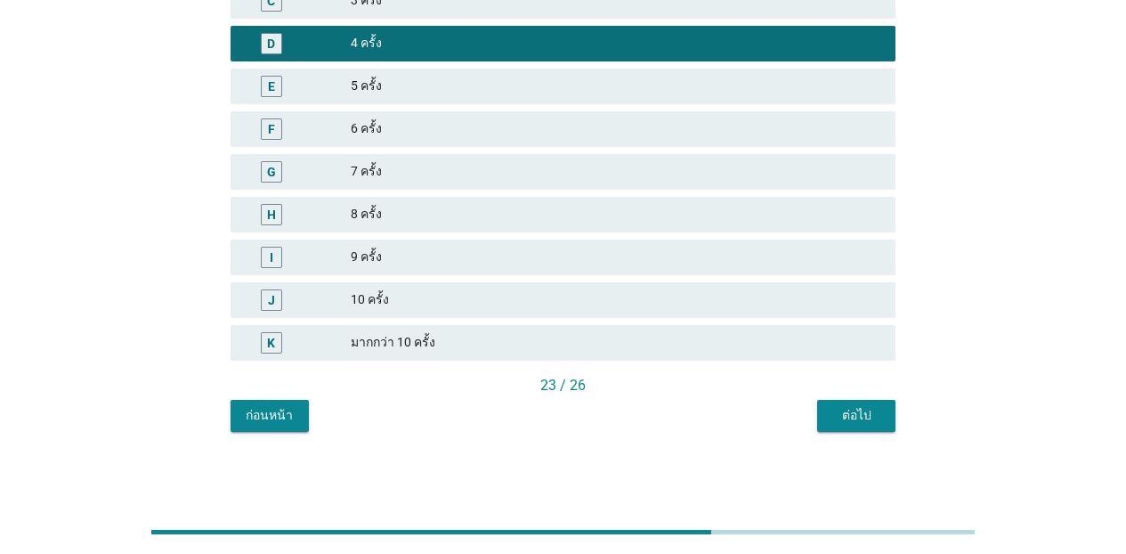
click at [850, 406] on div "ต่อไป" at bounding box center [856, 415] width 50 height 19
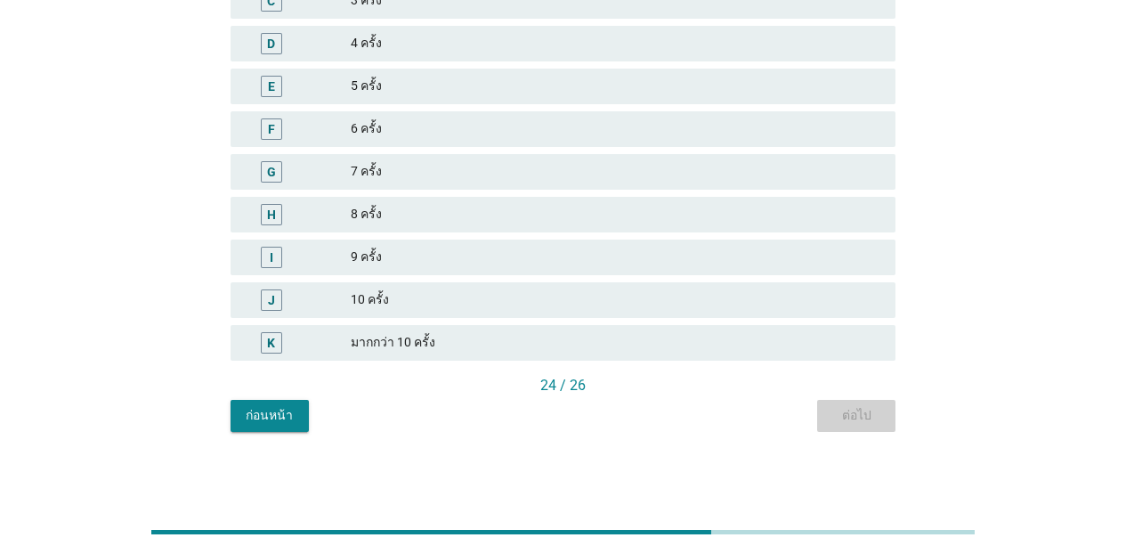
scroll to position [0, 0]
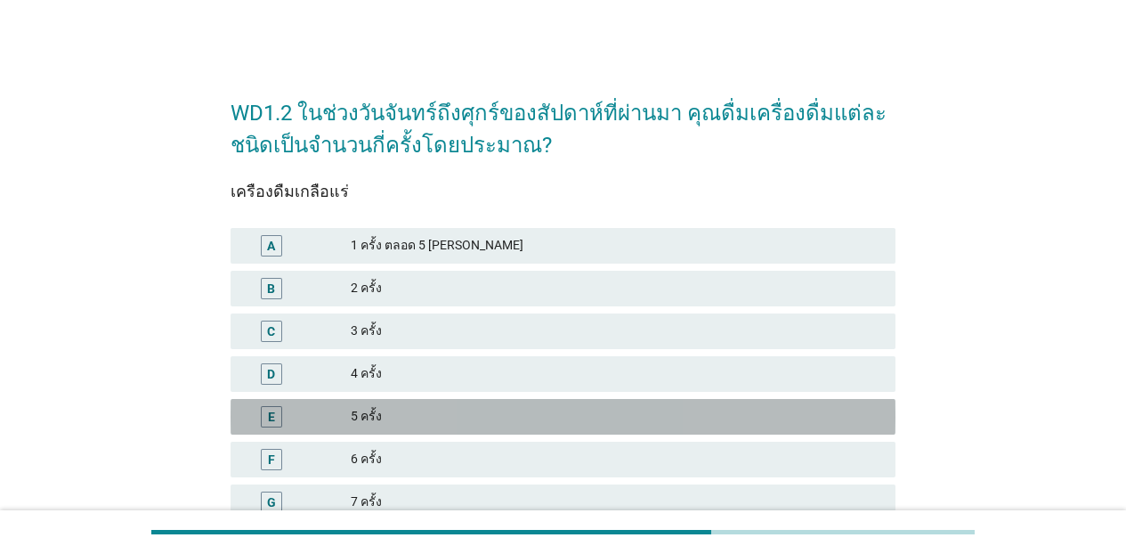
click at [573, 402] on div "E 5 ครั้ง" at bounding box center [562, 417] width 665 height 36
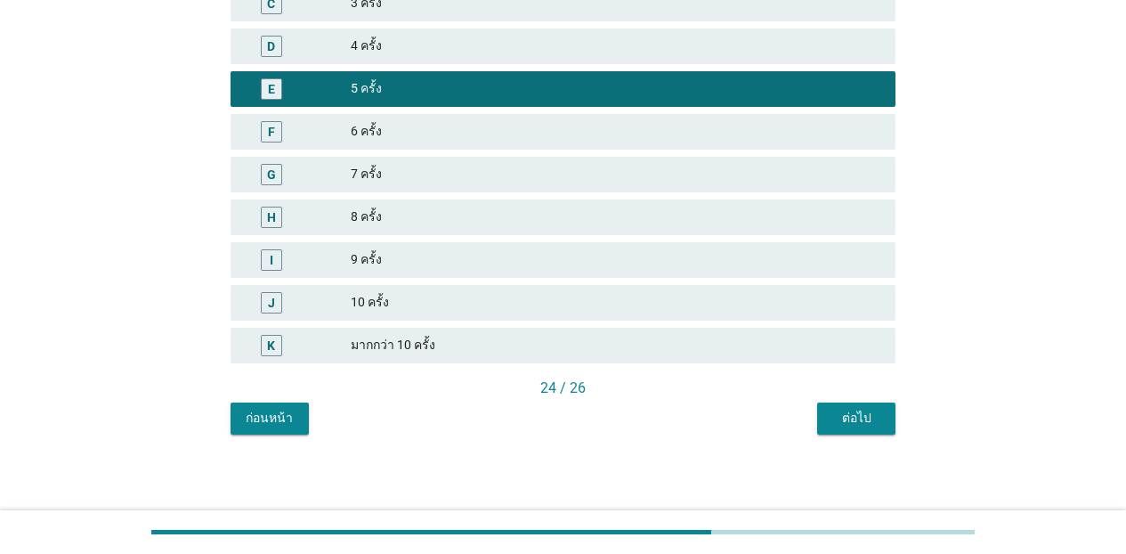
scroll to position [330, 0]
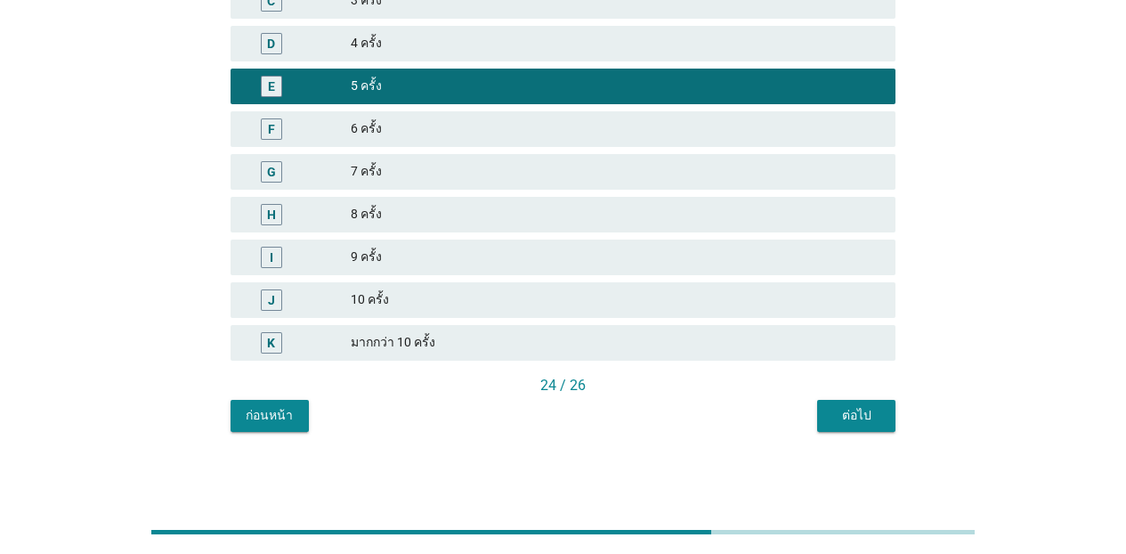
click at [845, 408] on div "ต่อไป" at bounding box center [856, 415] width 50 height 19
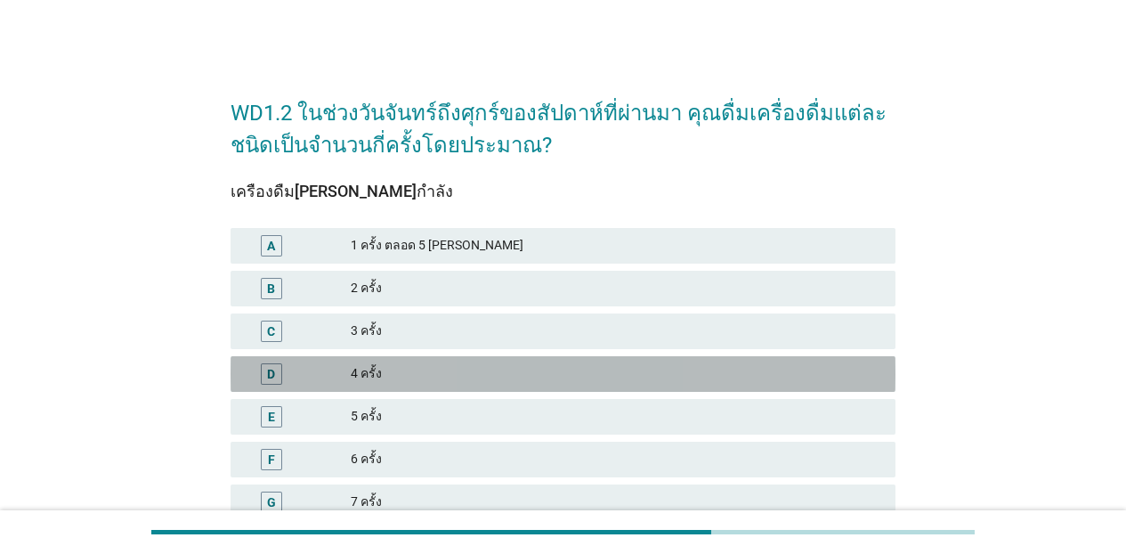
click at [449, 366] on div "4 ครั้ง" at bounding box center [616, 373] width 530 height 21
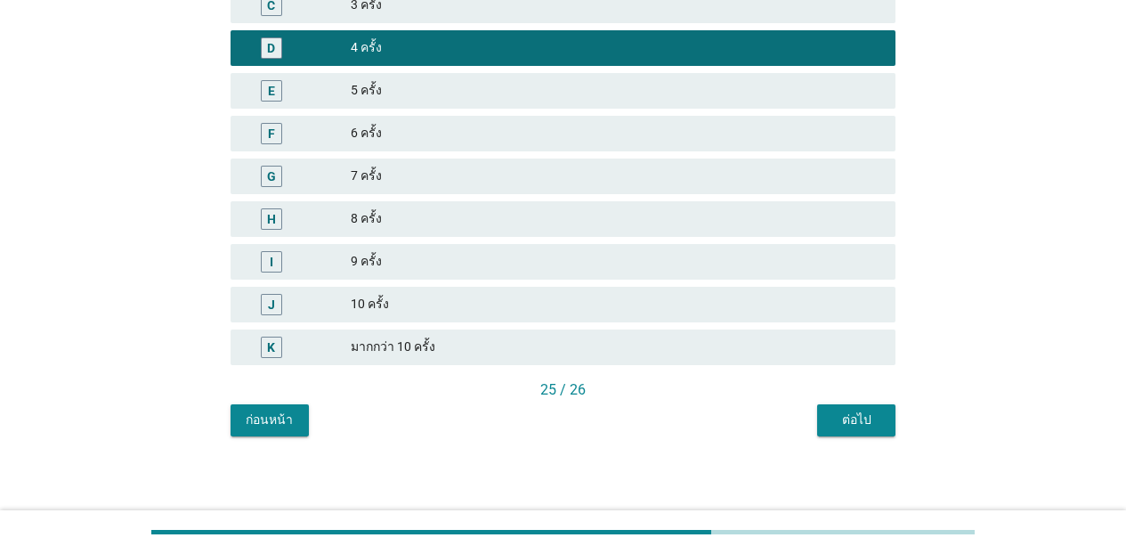
scroll to position [330, 0]
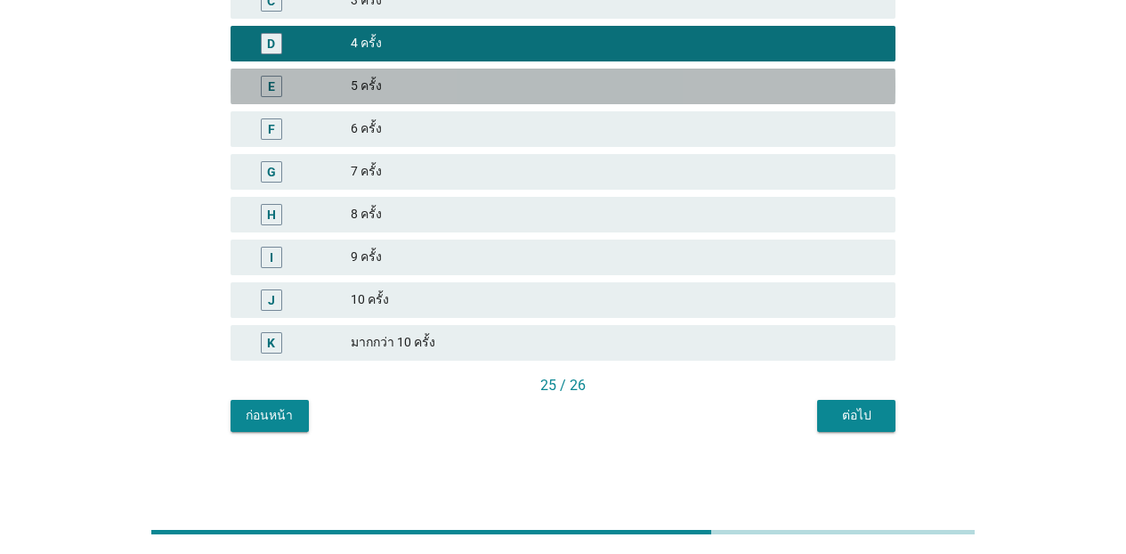
drag, startPoint x: 372, startPoint y: 72, endPoint x: 467, endPoint y: 114, distance: 104.0
click at [373, 74] on div "E 5 ครั้ง" at bounding box center [562, 87] width 665 height 36
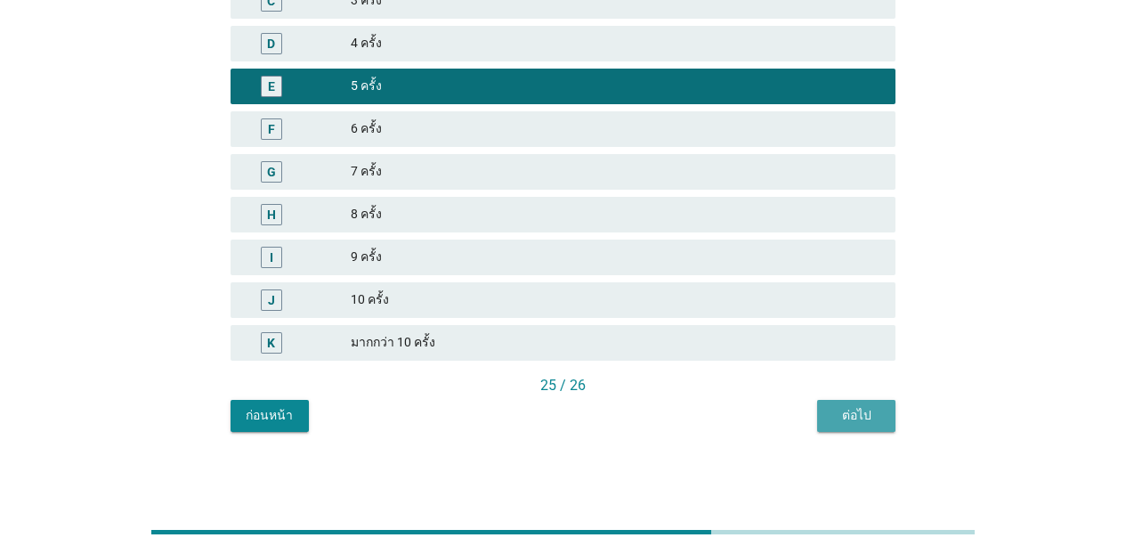
click at [876, 421] on button "ต่อไป" at bounding box center [856, 416] width 78 height 32
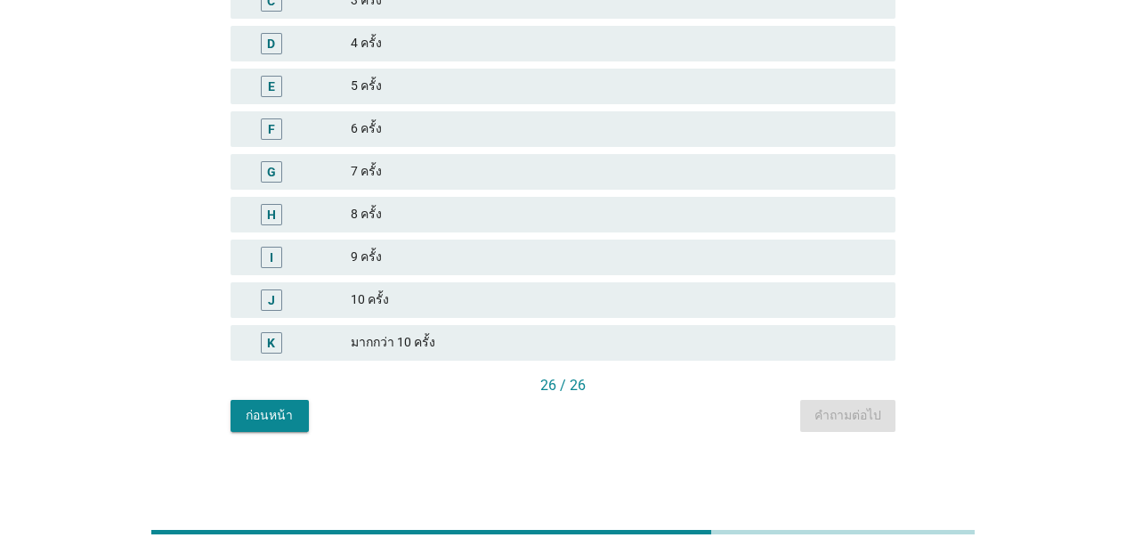
scroll to position [0, 0]
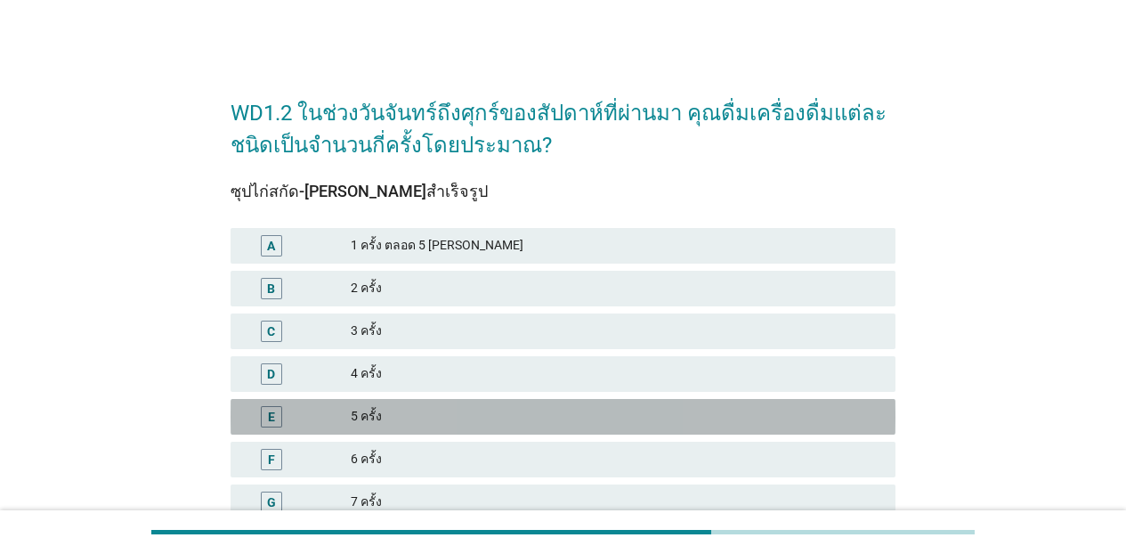
click at [406, 411] on div "5 ครั้ง" at bounding box center [616, 416] width 530 height 21
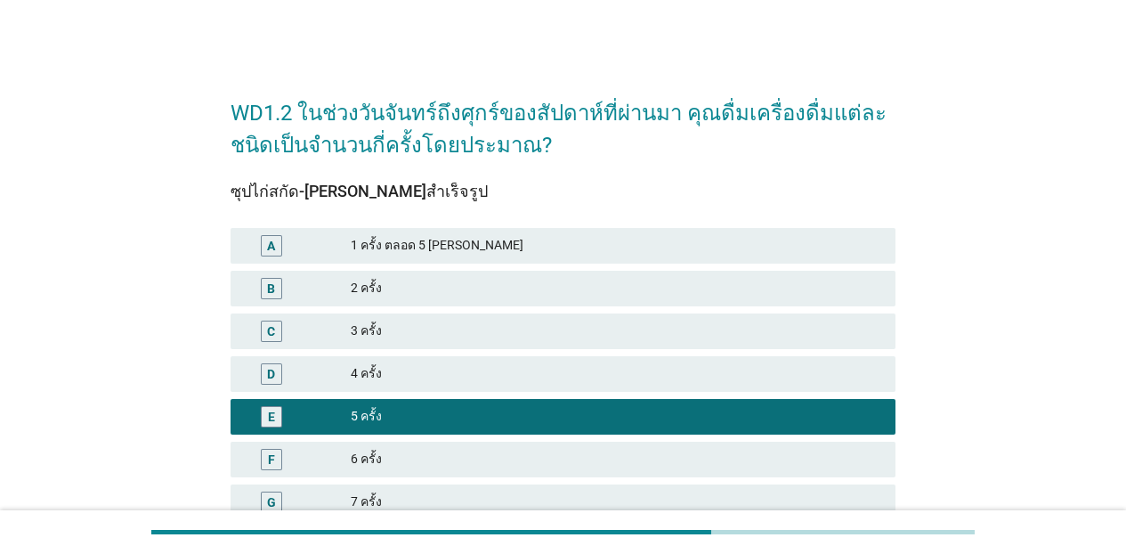
scroll to position [330, 0]
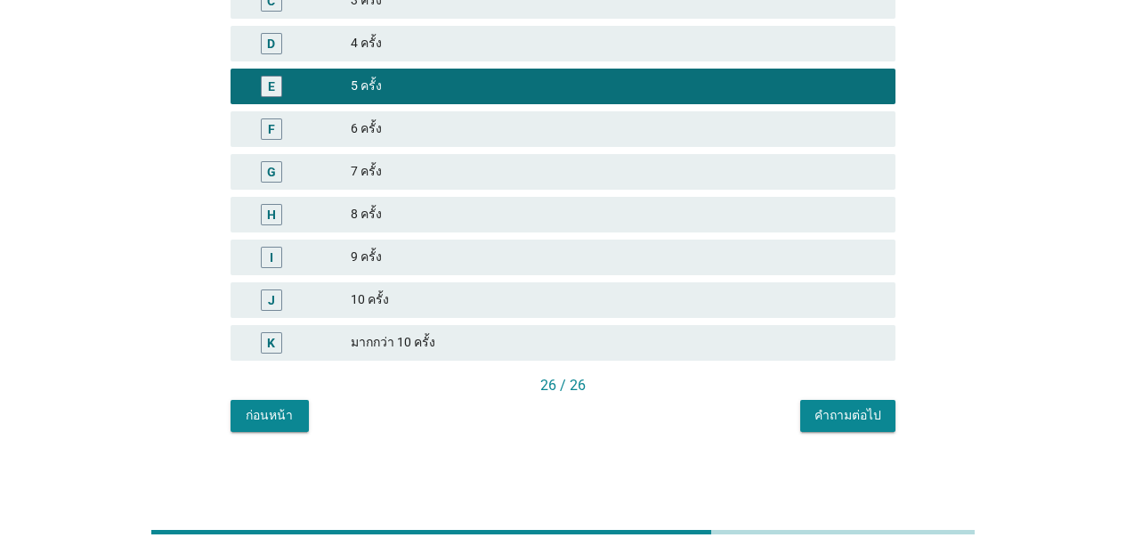
click at [854, 415] on div "คำถามต่อไป" at bounding box center [847, 415] width 67 height 19
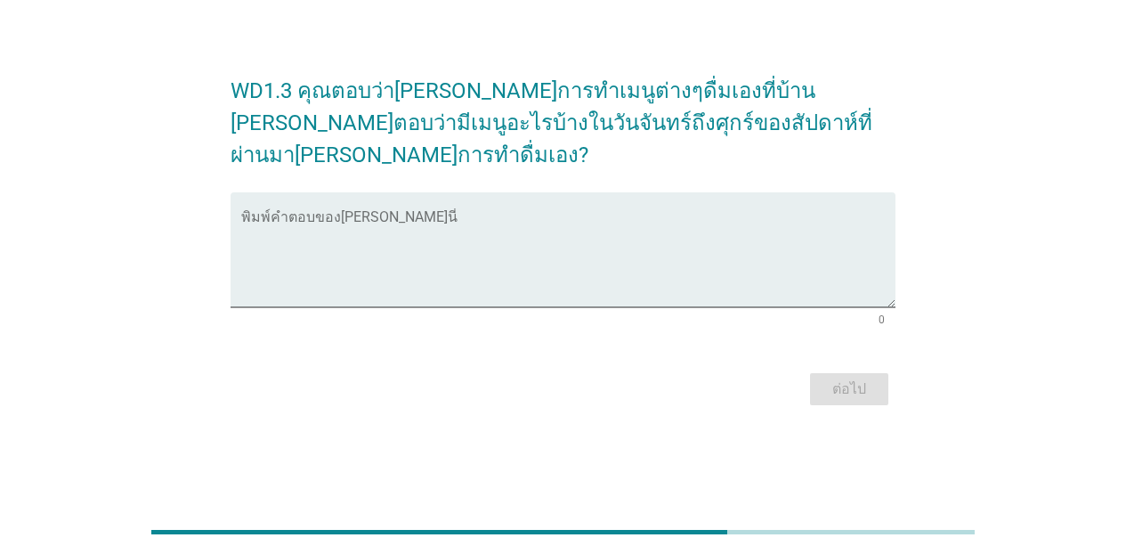
scroll to position [0, 0]
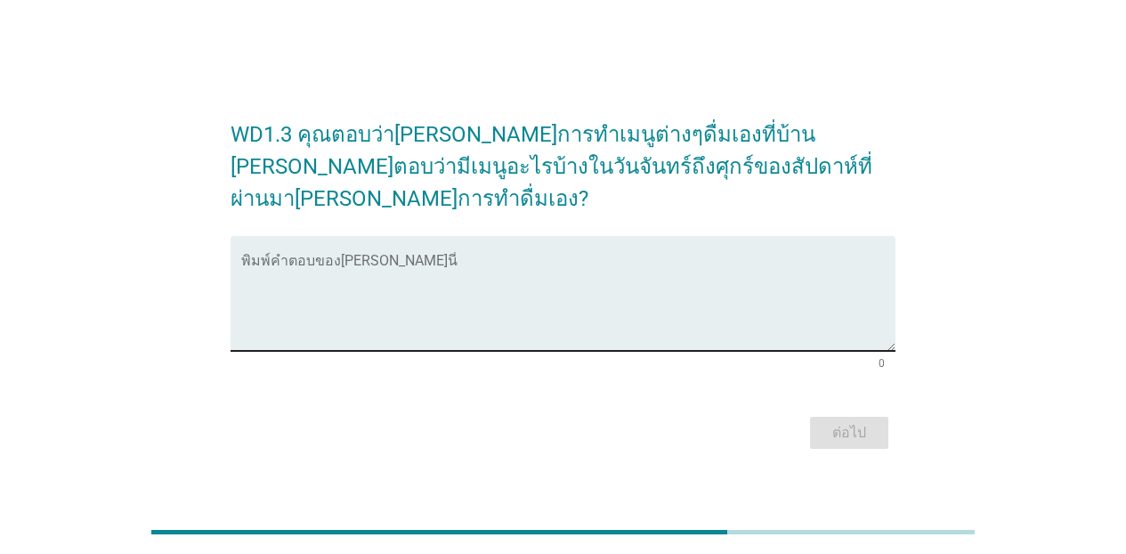
click at [323, 238] on div "พิมพ์คำตอบของ[PERSON_NAME]นี่" at bounding box center [568, 293] width 654 height 115
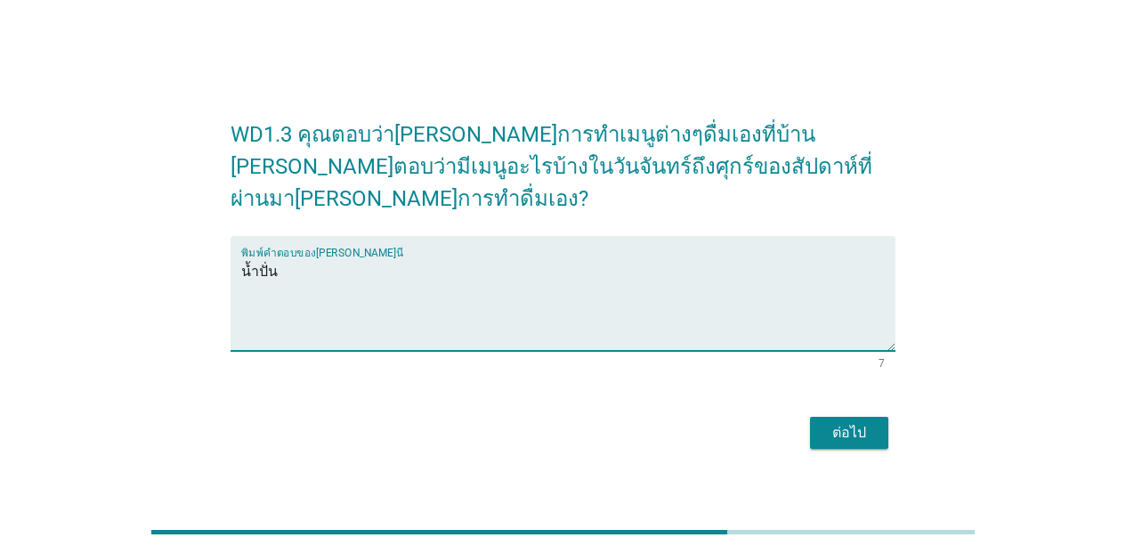
type textarea "น้ำปั่น"
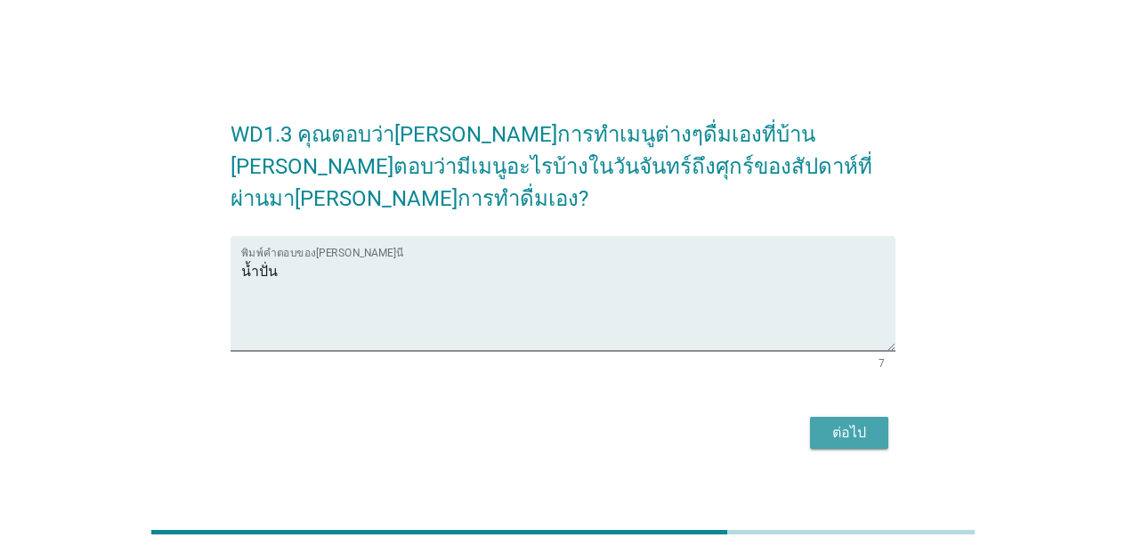
click at [820, 420] on button "ต่อไป" at bounding box center [849, 432] width 78 height 32
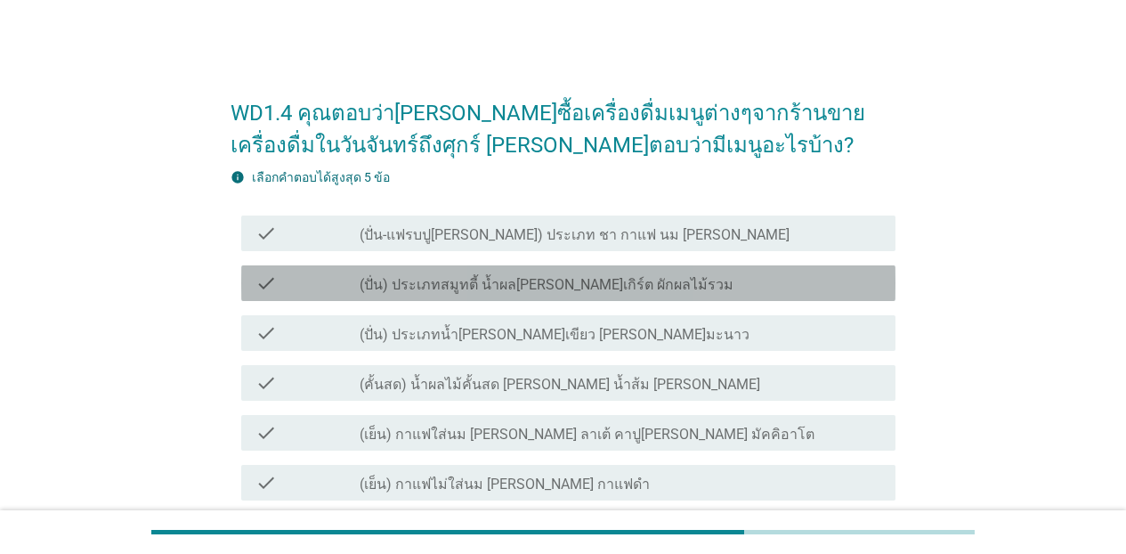
click at [563, 293] on label "(ปั่น) ประเภทสมูทตี้ น้ำผล[PERSON_NAME]เกิร์ต ผักผลไม้รวม" at bounding box center [547, 285] width 374 height 18
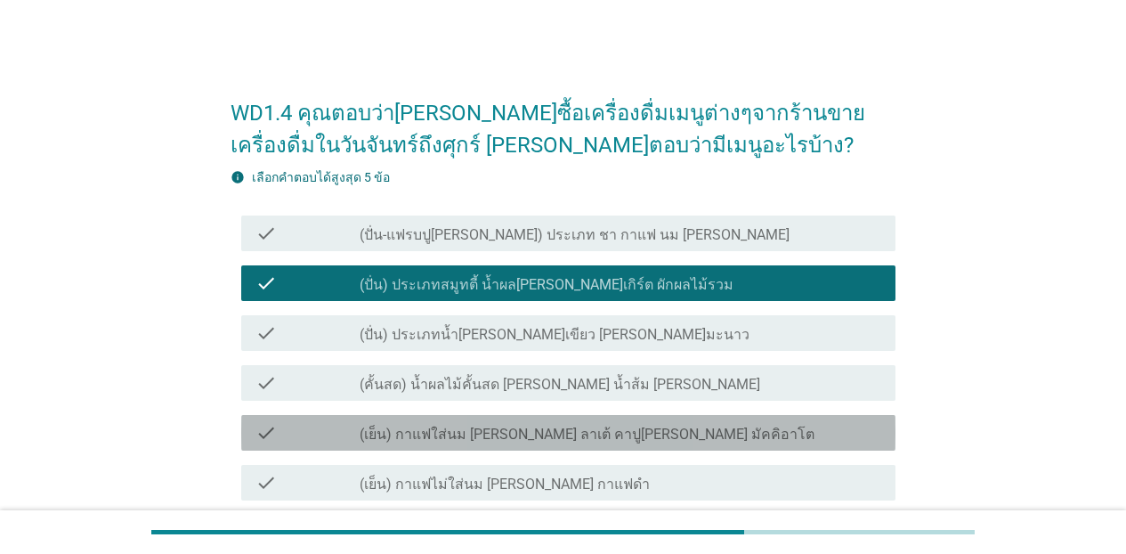
click at [507, 446] on div "check check_box_outline_blank (เย็น) กาแฟใส่นม [PERSON_NAME] ลาเต้ คาปู[PERSON_…" at bounding box center [568, 433] width 654 height 36
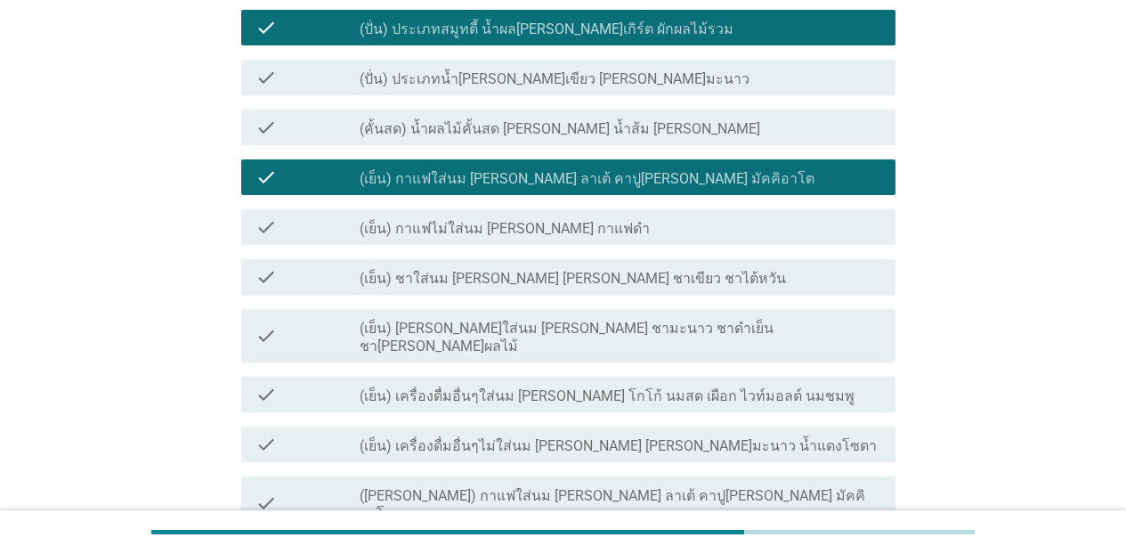
scroll to position [212, 0]
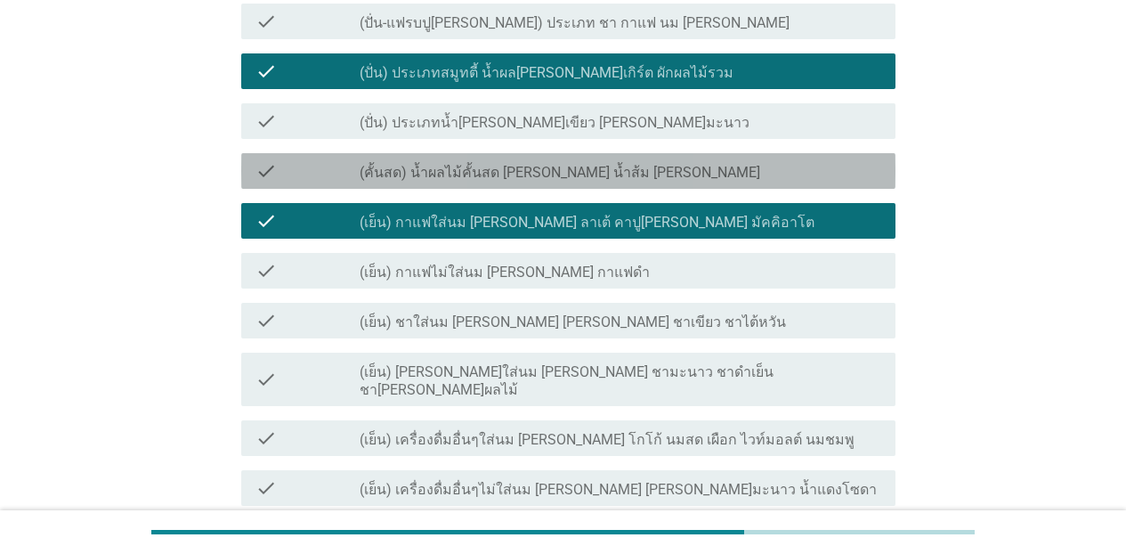
click at [632, 164] on div "check_box_outline_blank (คั้นสด) น้ำผลไม้คั้นสด [PERSON_NAME] น้ำส้ม [PERSON_NA…" at bounding box center [620, 170] width 521 height 21
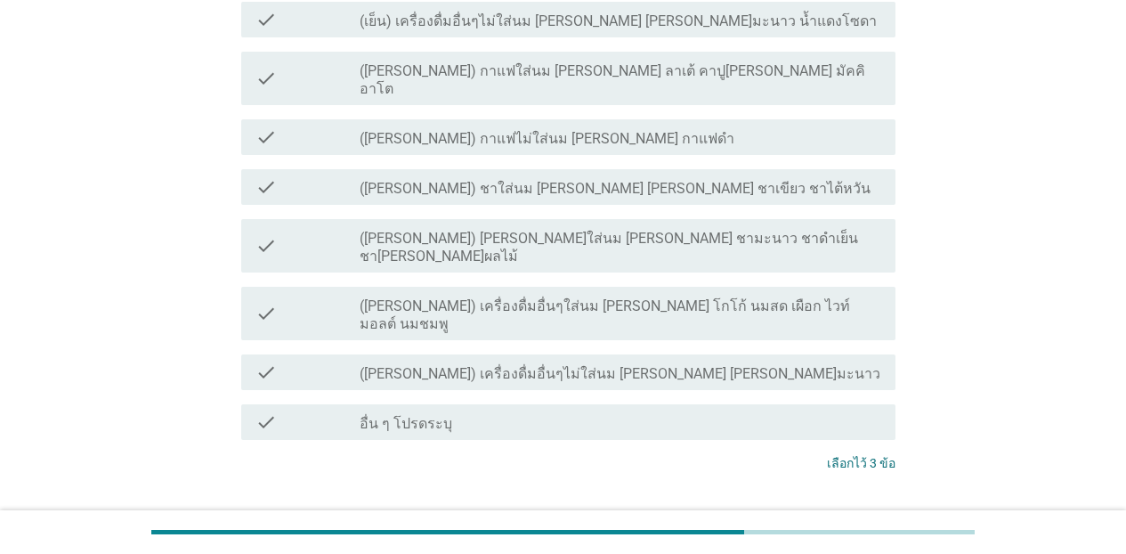
scroll to position [728, 0]
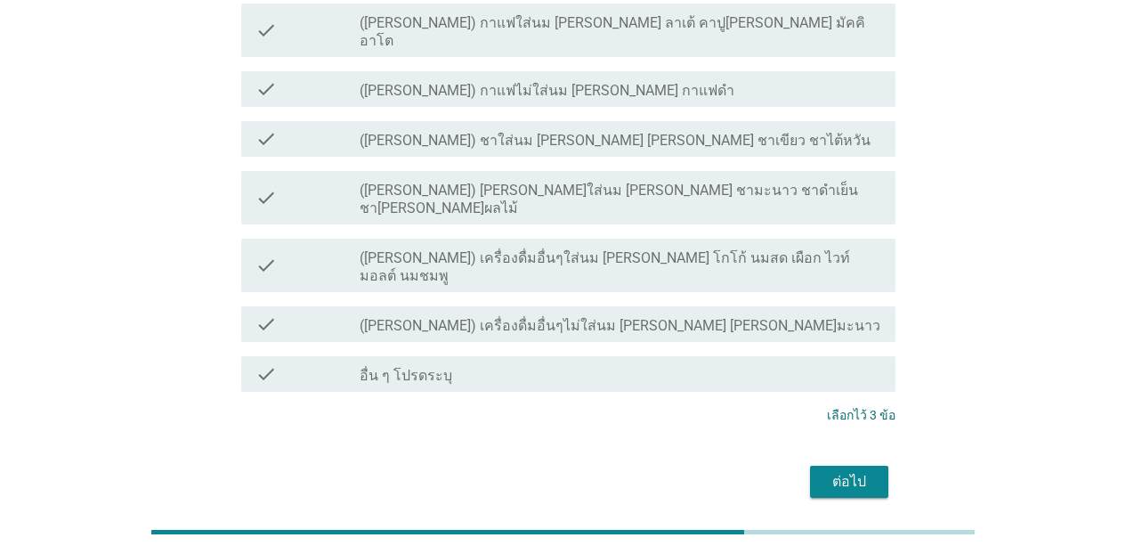
click at [847, 471] on div "ต่อไป" at bounding box center [849, 481] width 50 height 21
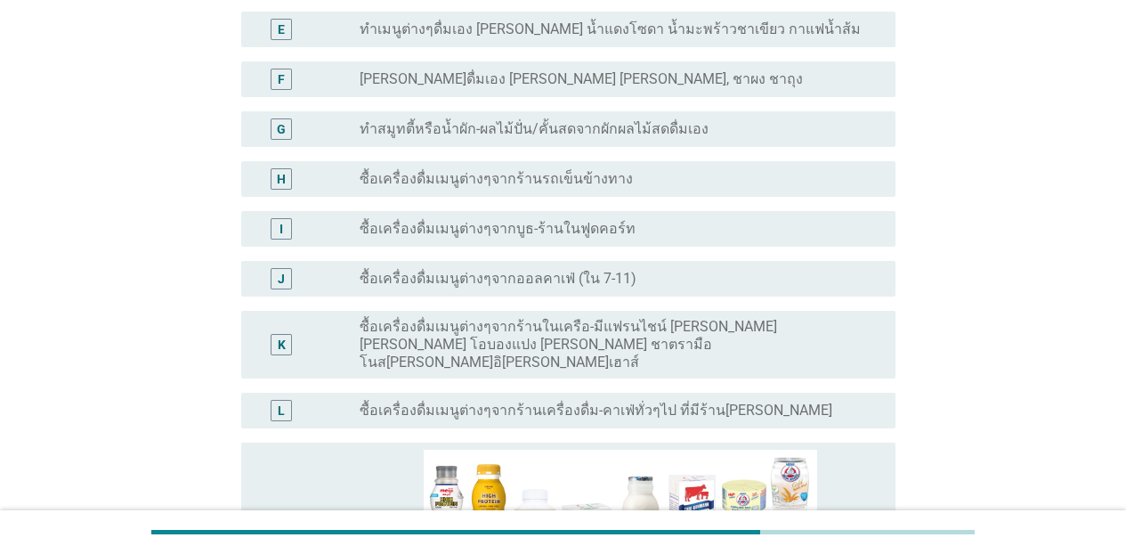
scroll to position [385, 0]
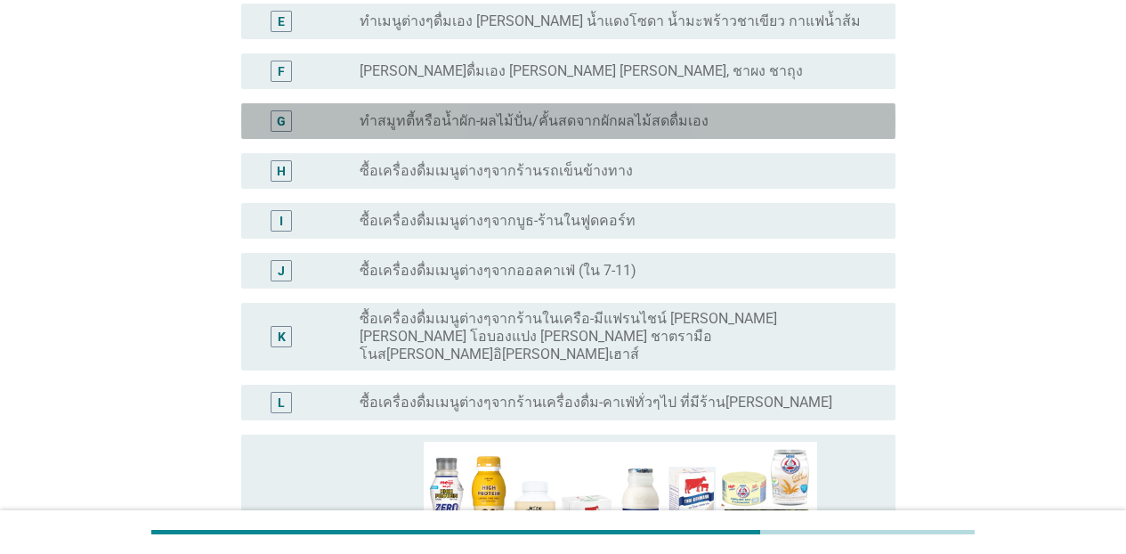
click at [572, 131] on div "radio_button_unchecked ทำสมูทตี้หรือน้ำผัก-ผลไม้ปั่น/คั้นสดจากผักผลไม้สดดื่มเอง" at bounding box center [620, 120] width 521 height 21
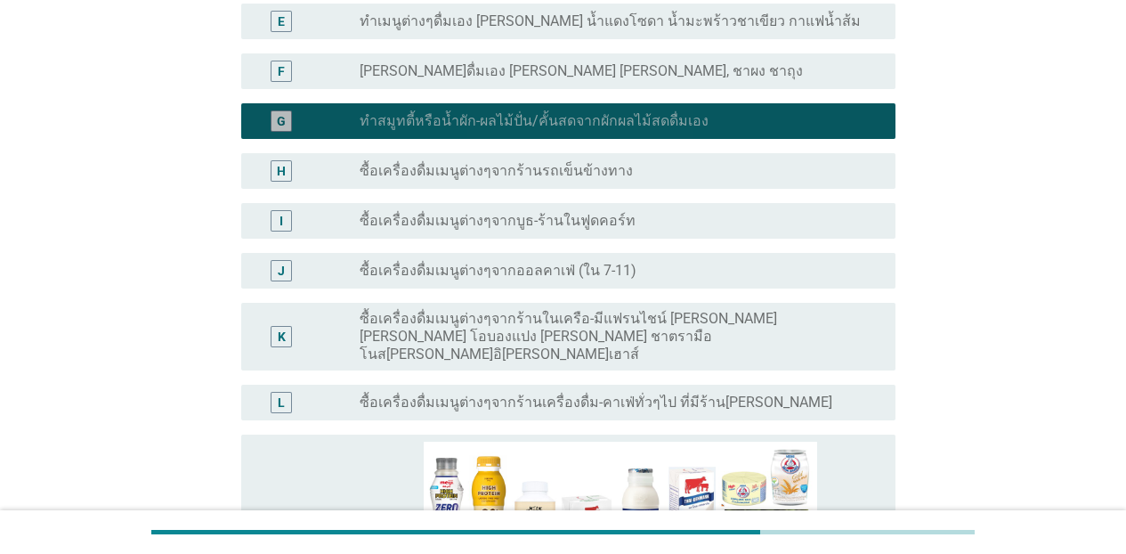
click at [571, 130] on div "radio_button_checked ทำสมูทตี้หรือน้ำผัก-ผลไม้ปั่น/คั้นสดจากผักผลไม้สดดื่มเอง" at bounding box center [620, 120] width 521 height 21
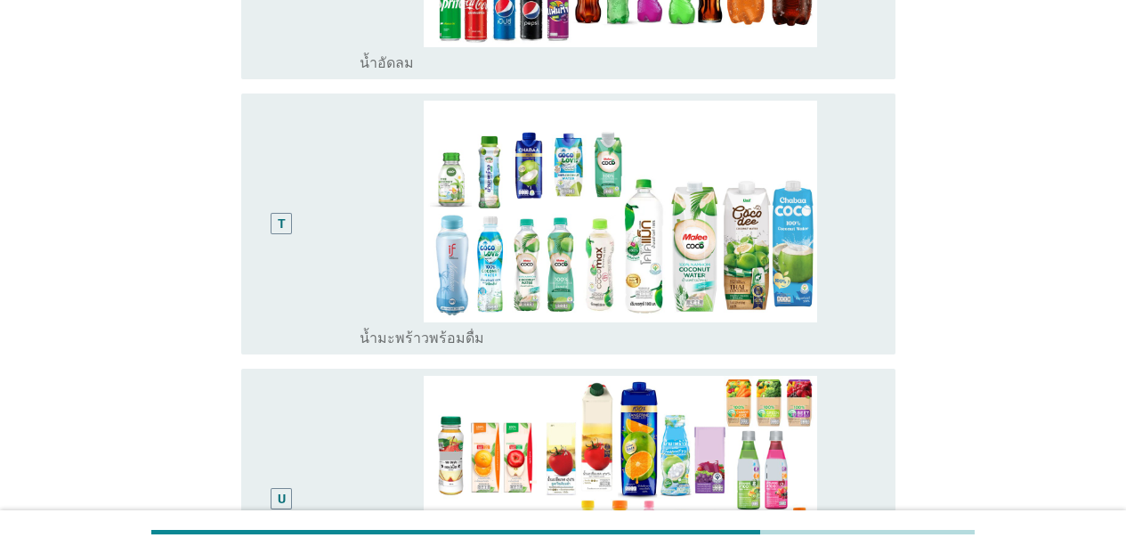
scroll to position [3002, 0]
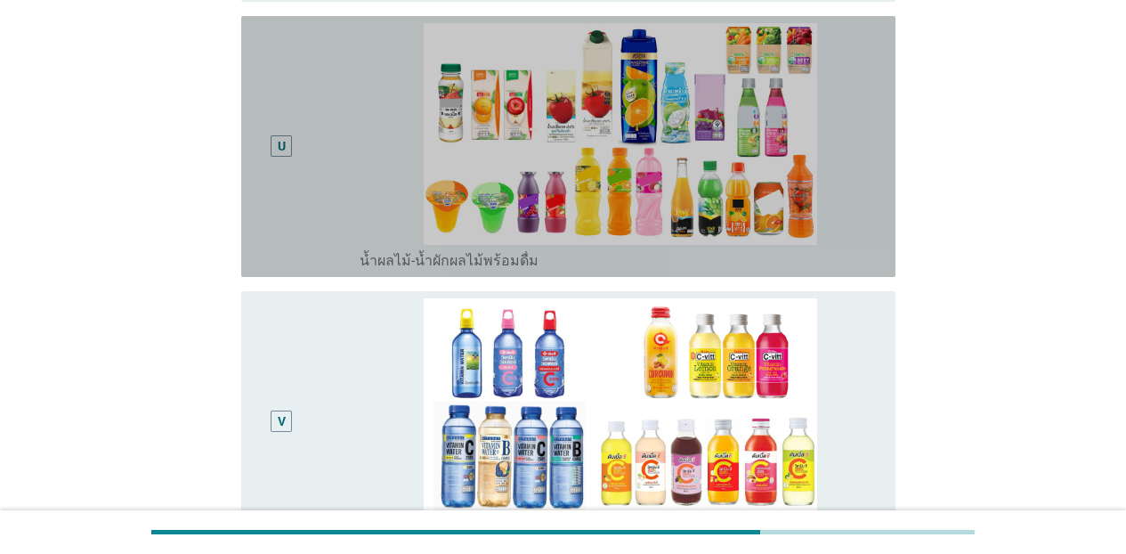
click at [330, 233] on div "U" at bounding box center [307, 146] width 104 height 246
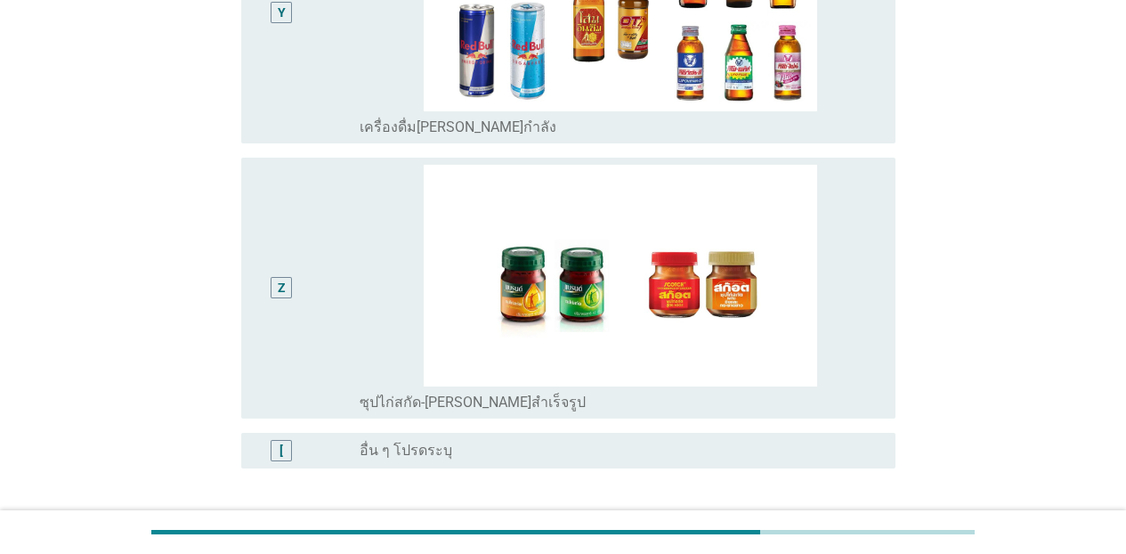
scroll to position [4217, 0]
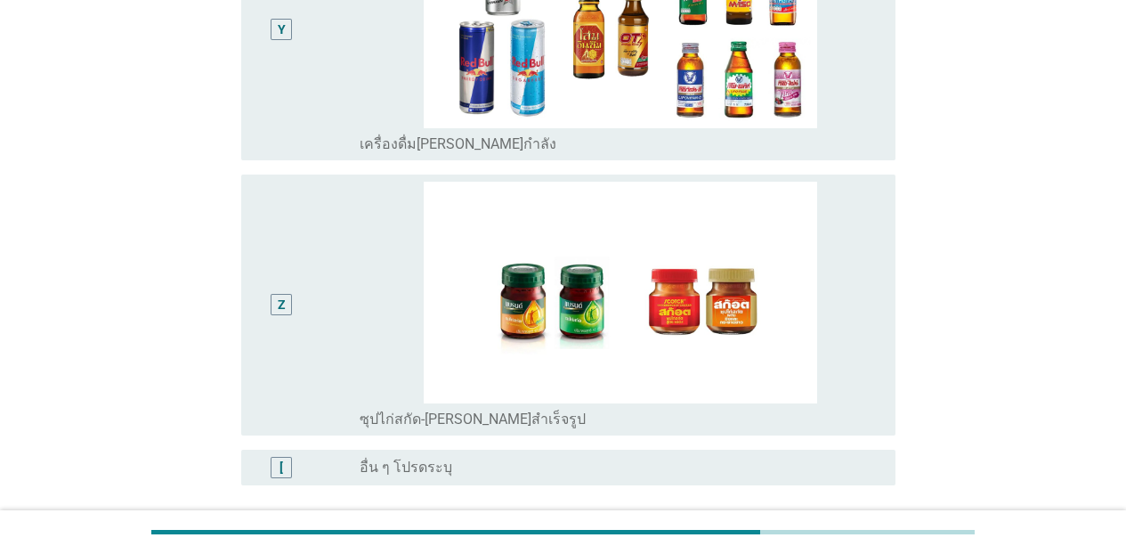
click at [278, 92] on div "Y" at bounding box center [281, 30] width 53 height 246
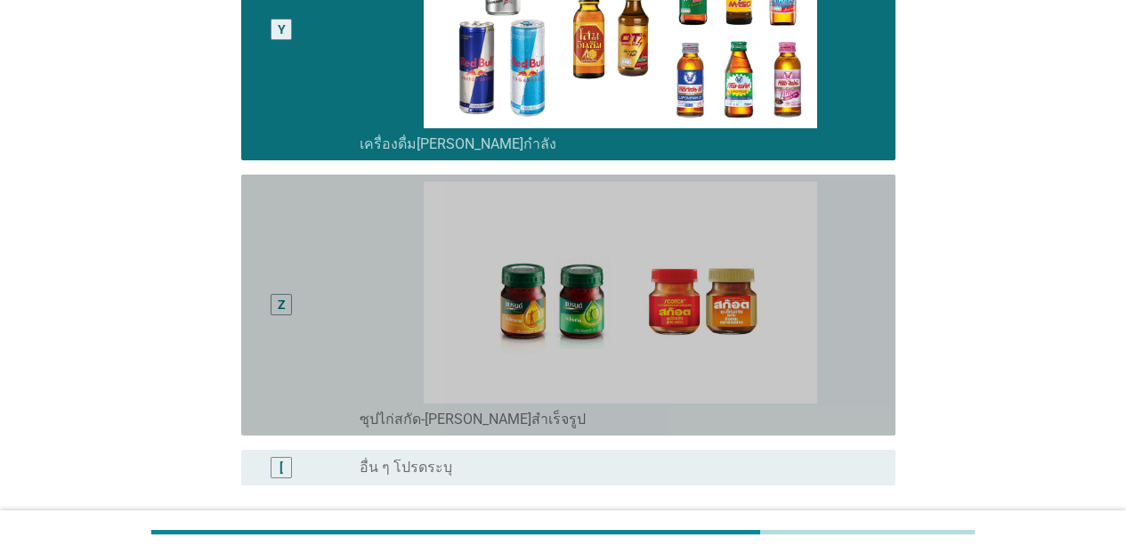
click at [295, 320] on div "Z" at bounding box center [281, 305] width 53 height 246
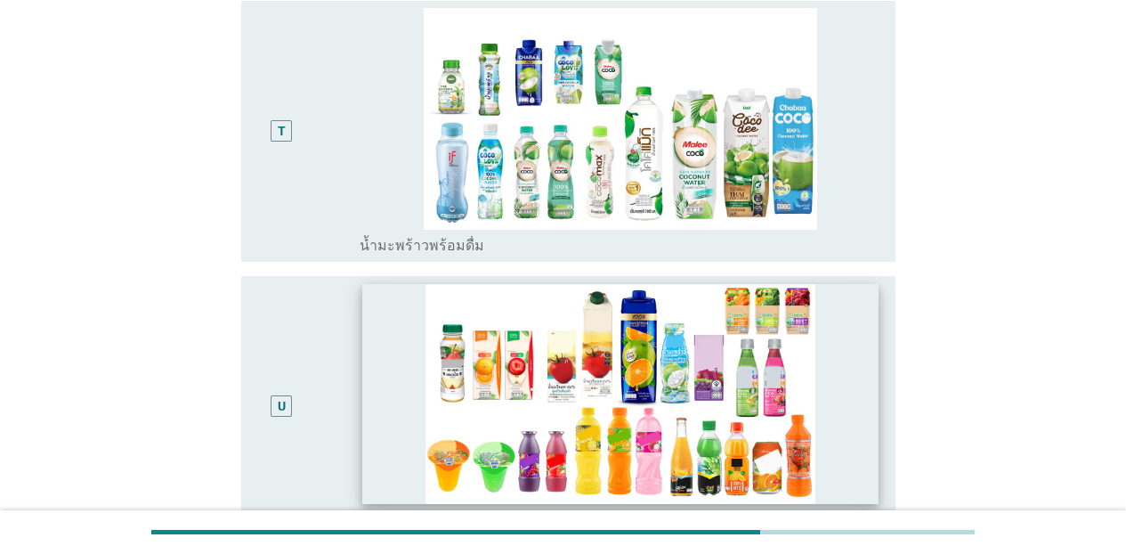
scroll to position [2716, 0]
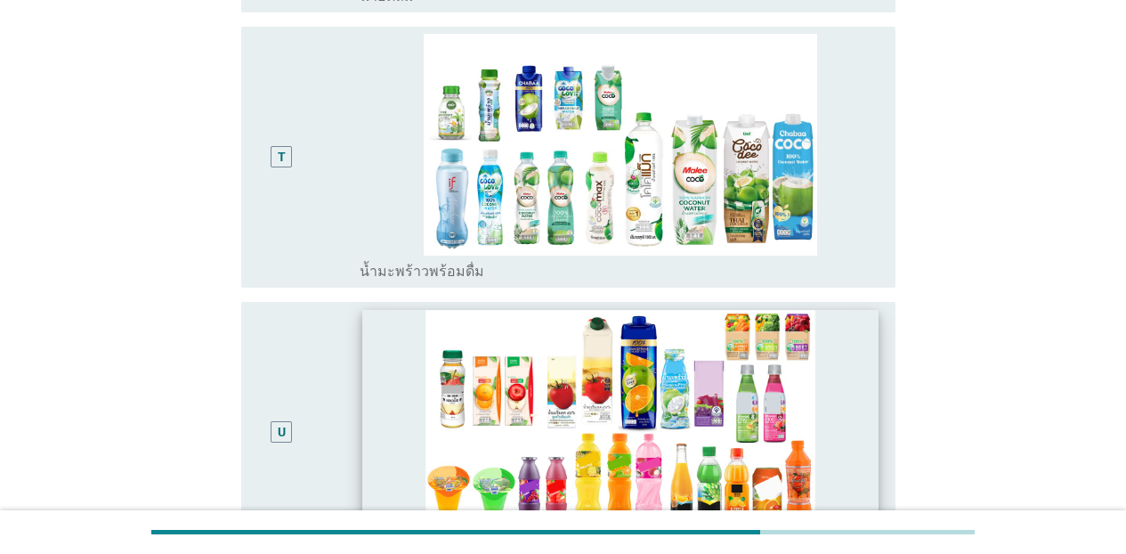
click at [306, 390] on div "U" at bounding box center [281, 432] width 53 height 246
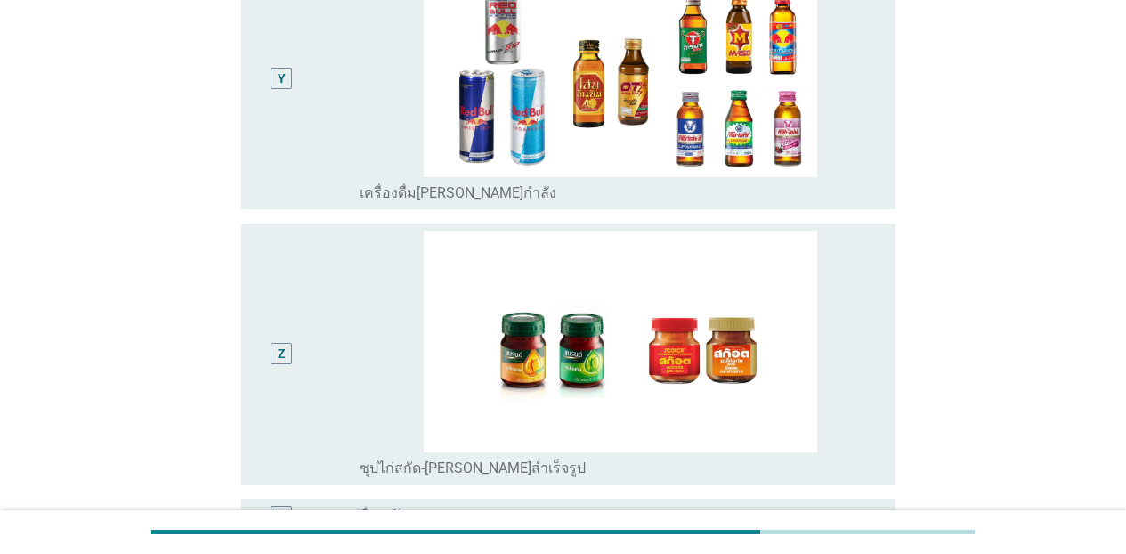
scroll to position [4330, 0]
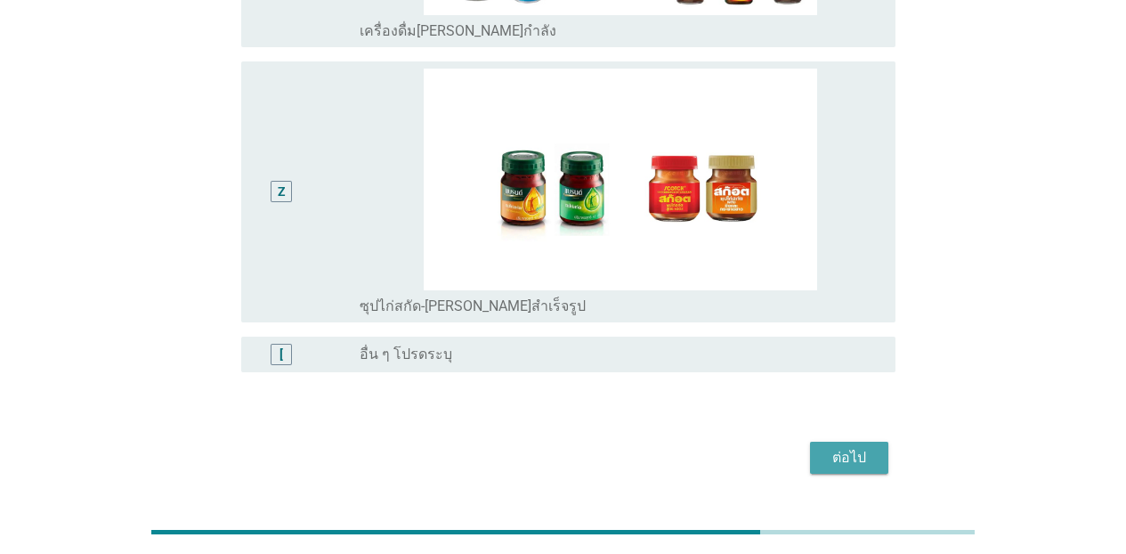
click at [833, 447] on div "ต่อไป" at bounding box center [849, 457] width 50 height 21
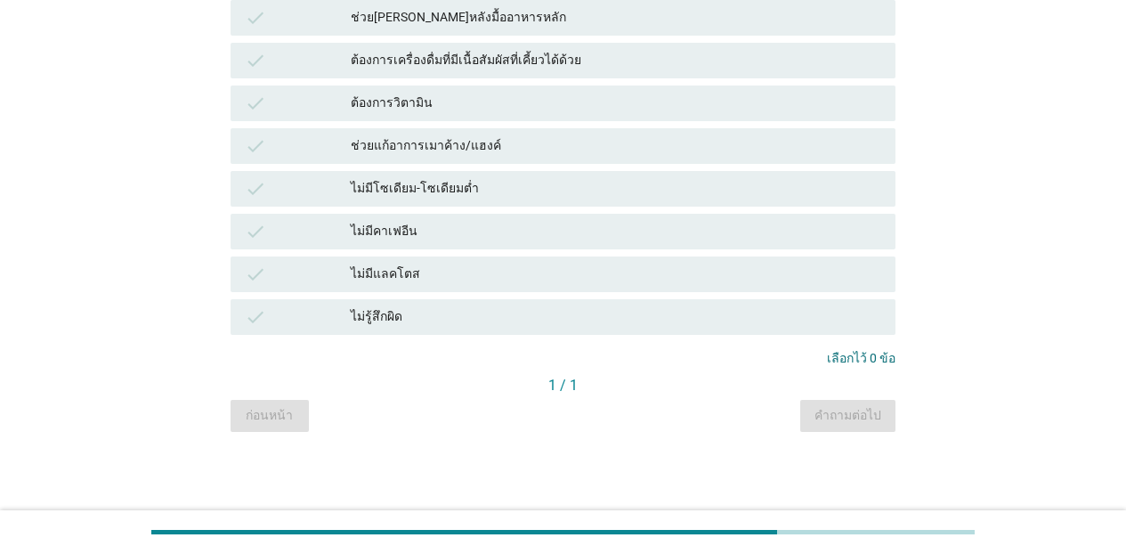
scroll to position [0, 0]
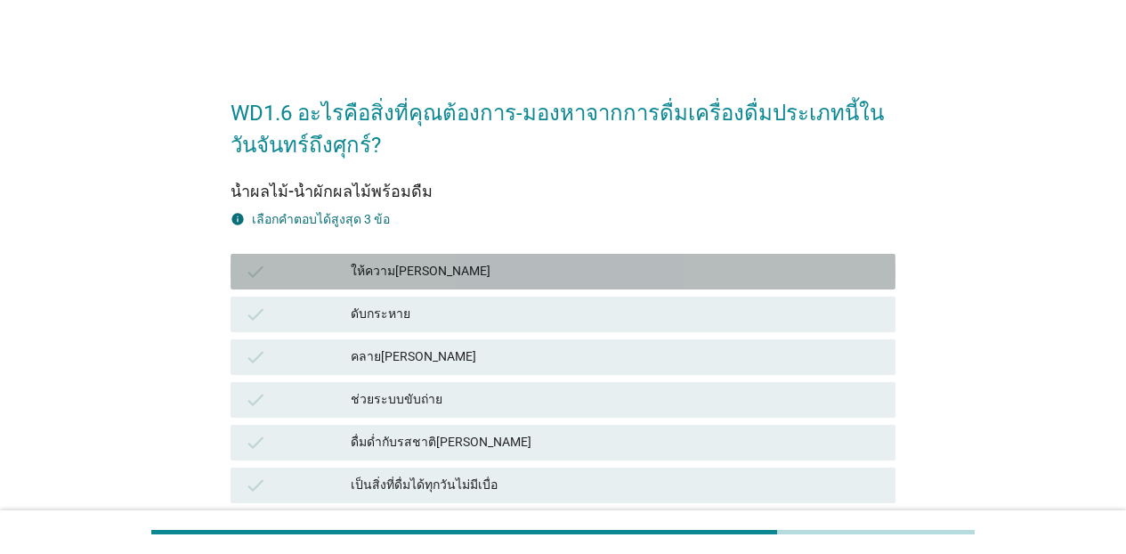
click at [434, 271] on div "ให้ความ[PERSON_NAME]" at bounding box center [616, 271] width 530 height 21
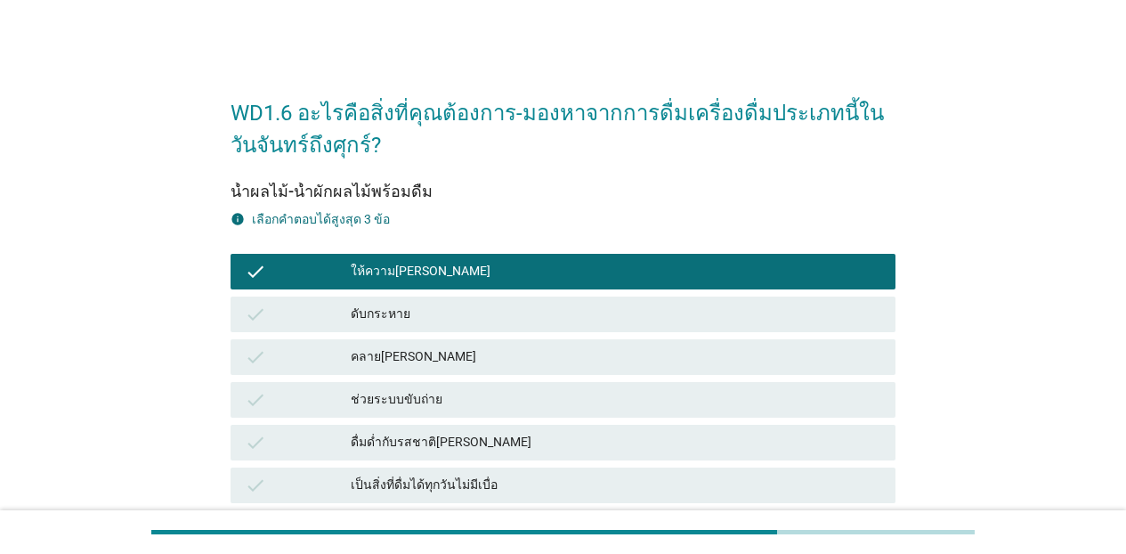
click at [424, 309] on div "ดับกระหาย" at bounding box center [616, 313] width 530 height 21
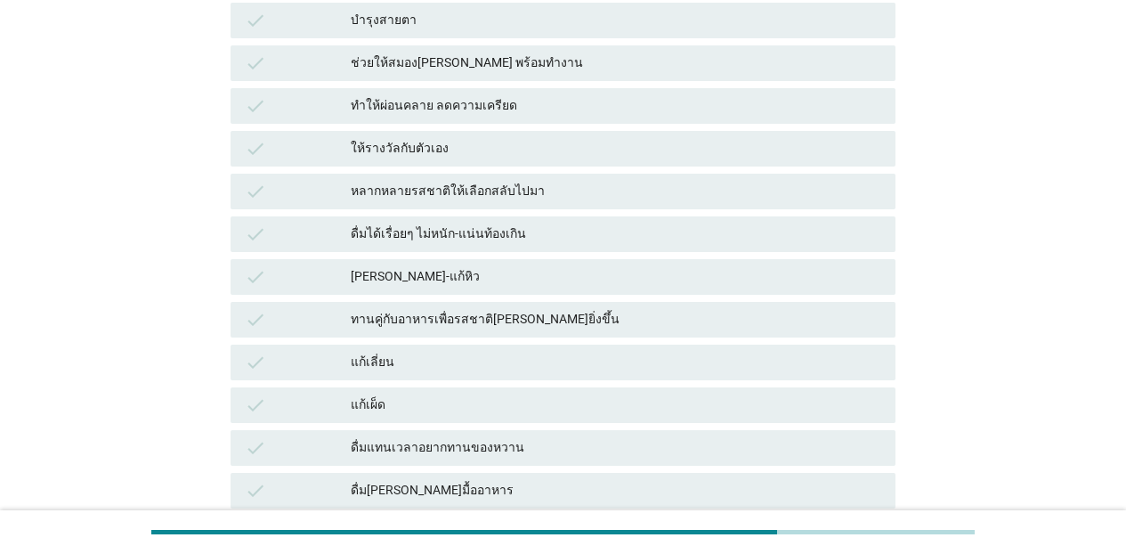
scroll to position [816, 0]
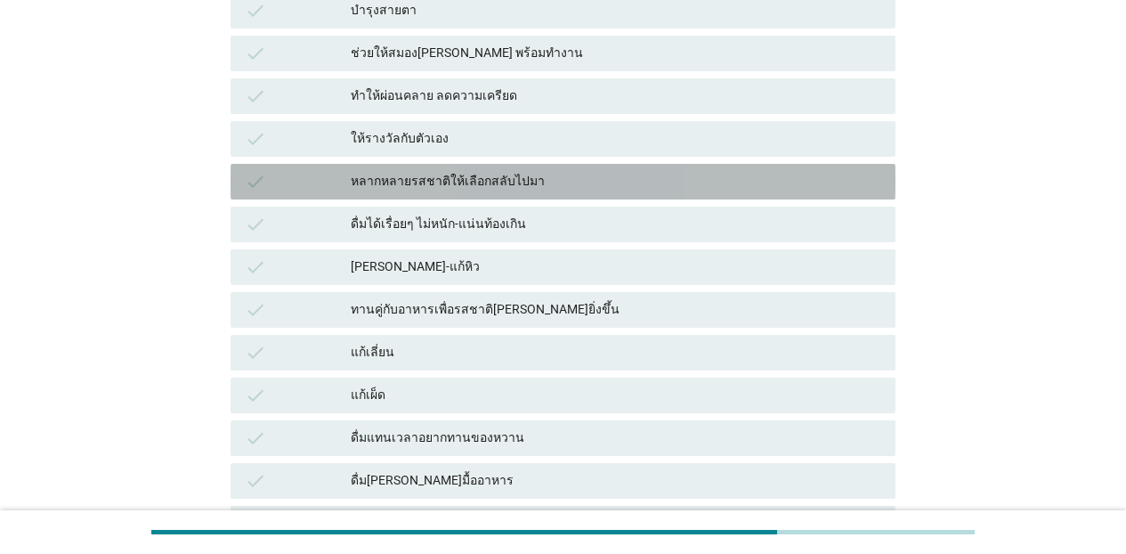
click at [514, 190] on div "หลากหลายรสชาติให้เลือกสลับไปมา" at bounding box center [616, 181] width 530 height 21
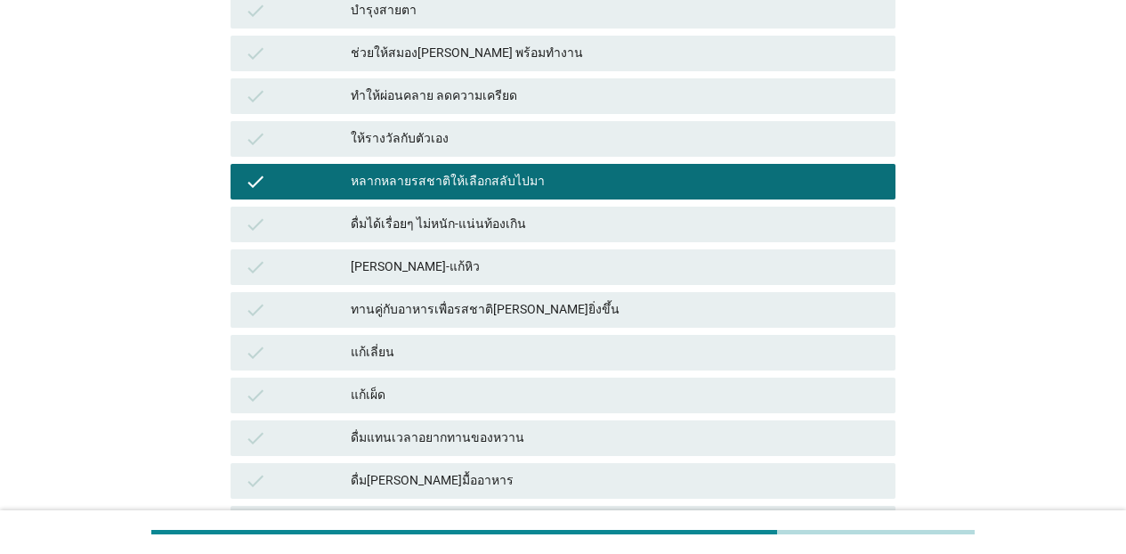
scroll to position [1300, 0]
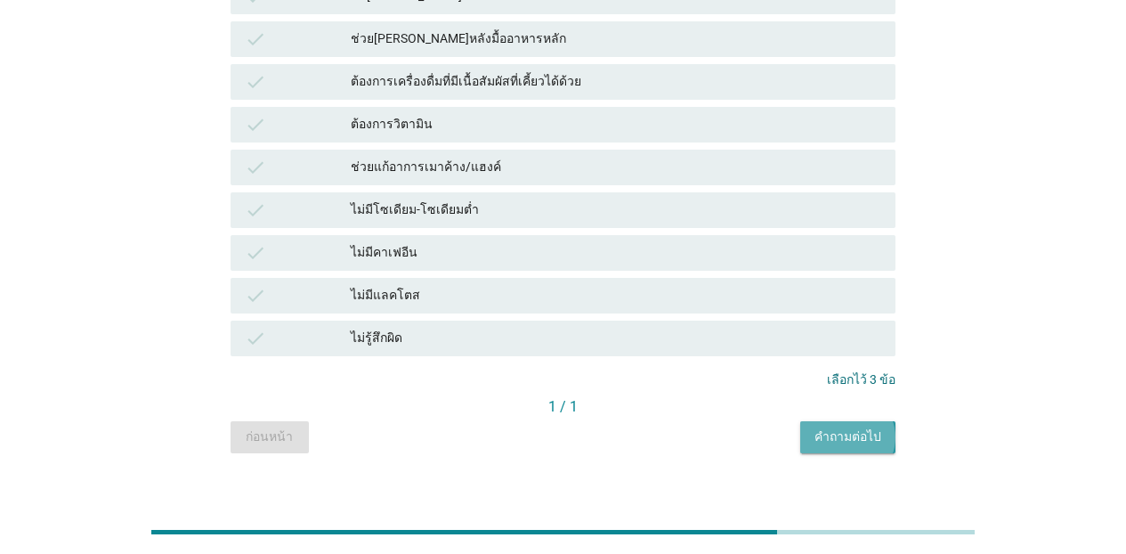
drag, startPoint x: 868, startPoint y: 441, endPoint x: 855, endPoint y: 432, distance: 15.8
click at [866, 440] on div "คำถามต่อไป" at bounding box center [847, 436] width 67 height 19
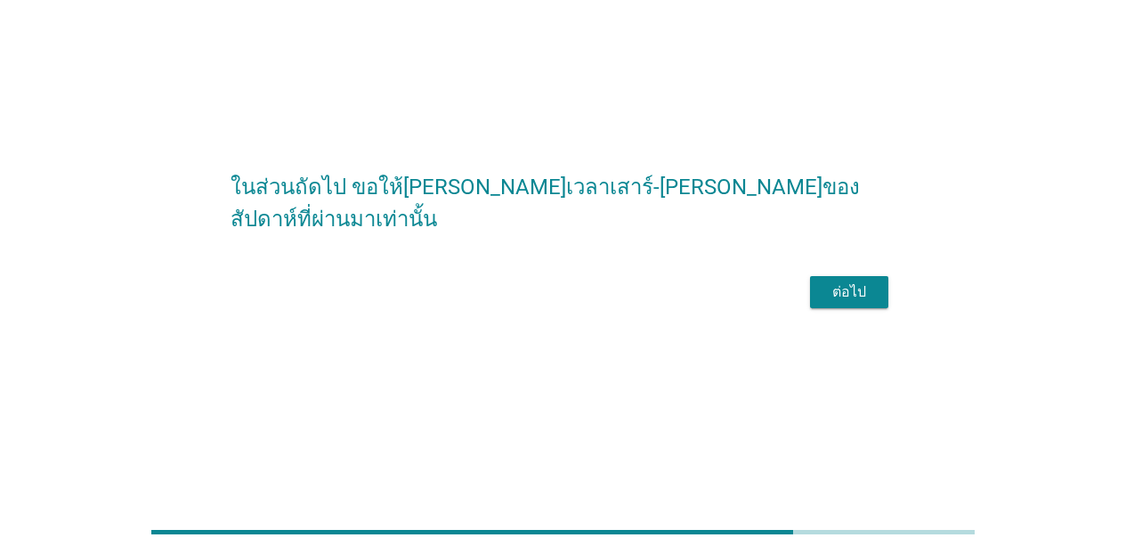
scroll to position [0, 0]
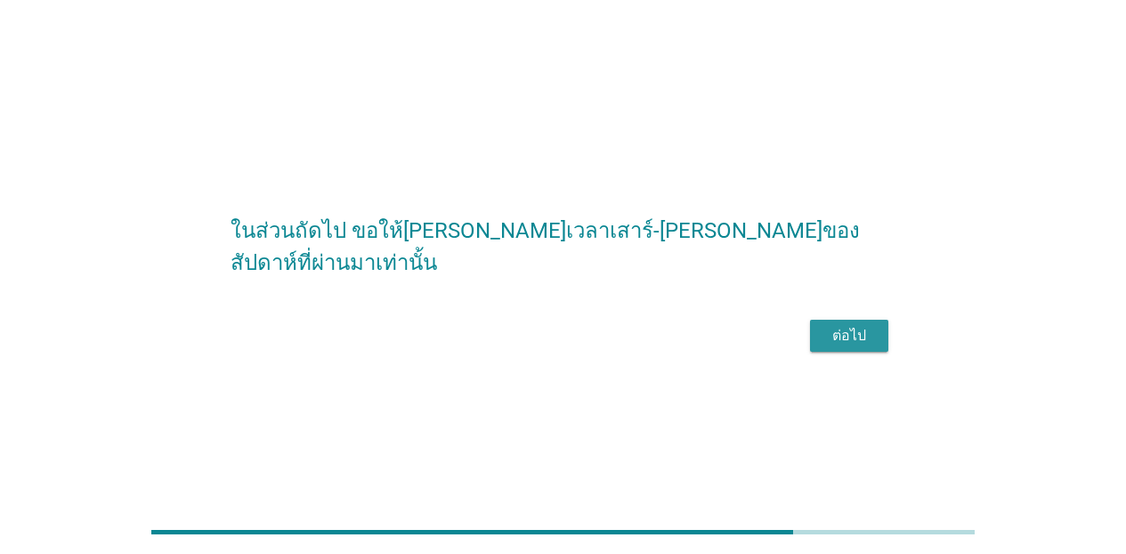
drag, startPoint x: 861, startPoint y: 339, endPoint x: 853, endPoint y: 343, distance: 9.2
click at [856, 342] on button "ต่อไป" at bounding box center [849, 335] width 78 height 32
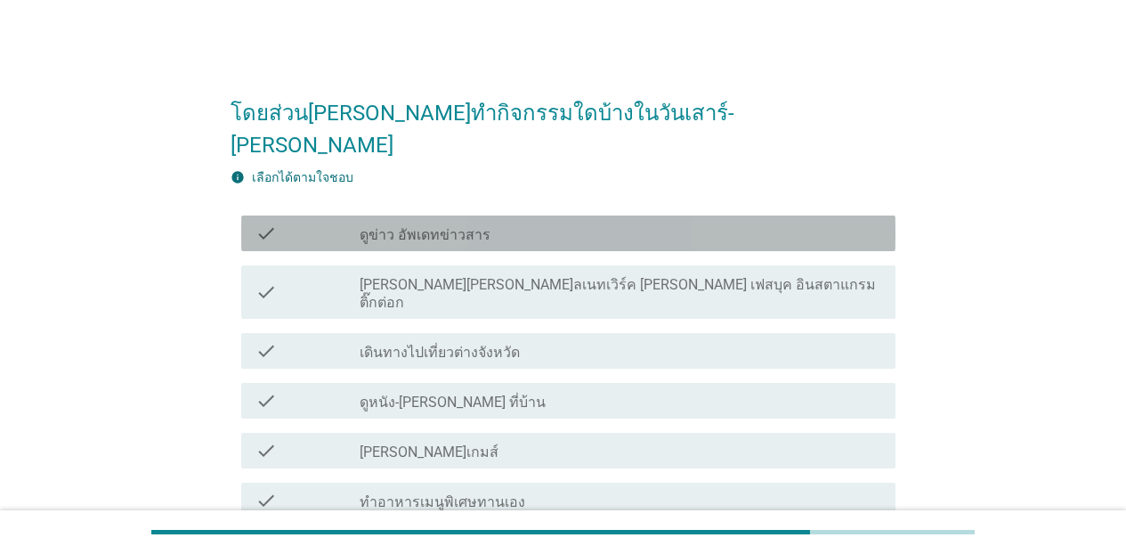
click at [375, 226] on label "ดูข่าว อัพเดทข่าวสาร" at bounding box center [425, 235] width 131 height 18
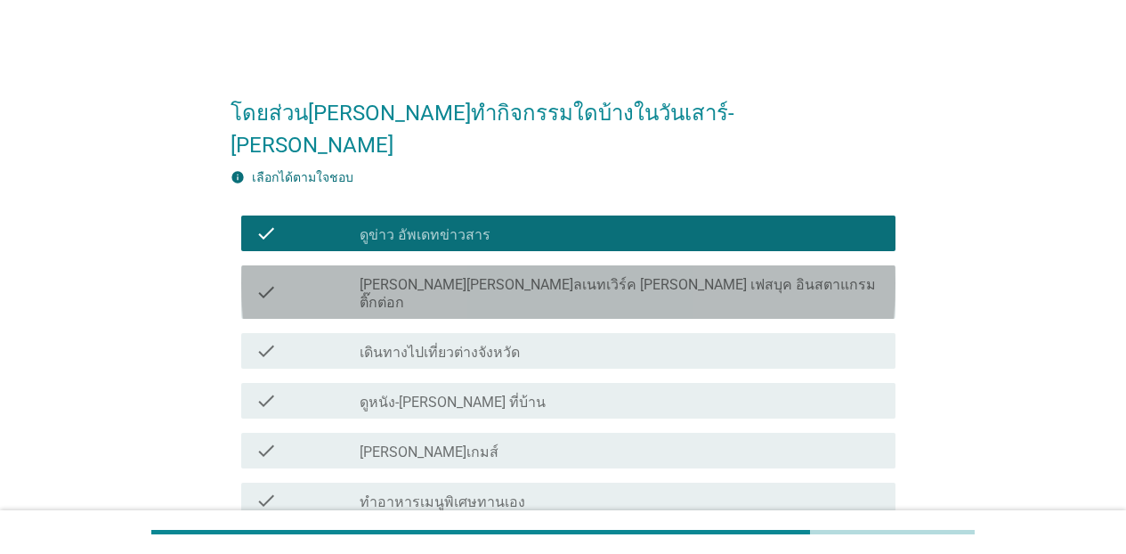
click at [360, 288] on div at bounding box center [360, 293] width 1 height 11
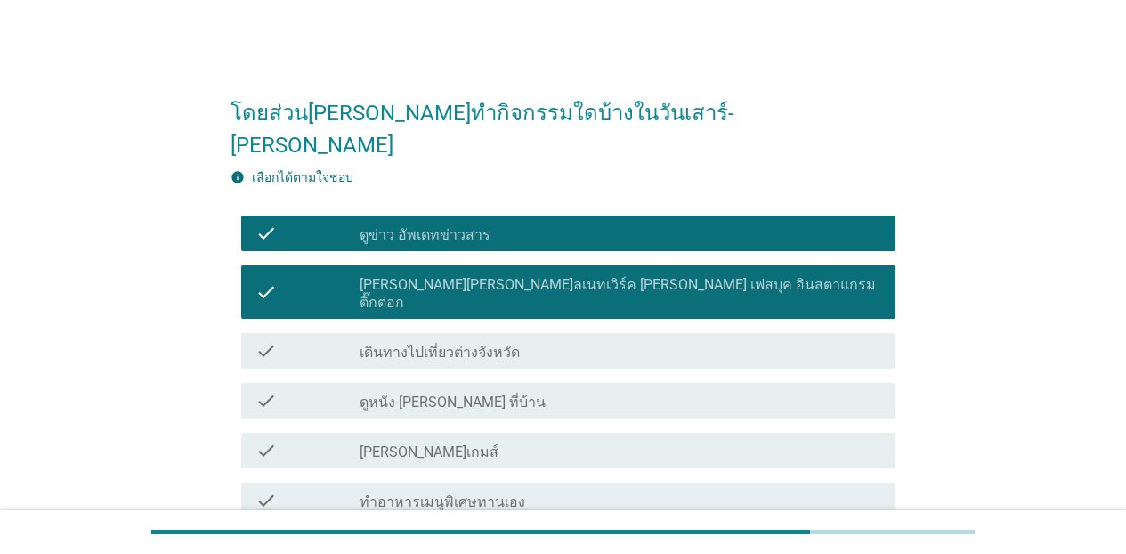
drag, startPoint x: 359, startPoint y: 293, endPoint x: 360, endPoint y: 350, distance: 57.0
click at [359, 340] on div "check" at bounding box center [307, 350] width 104 height 21
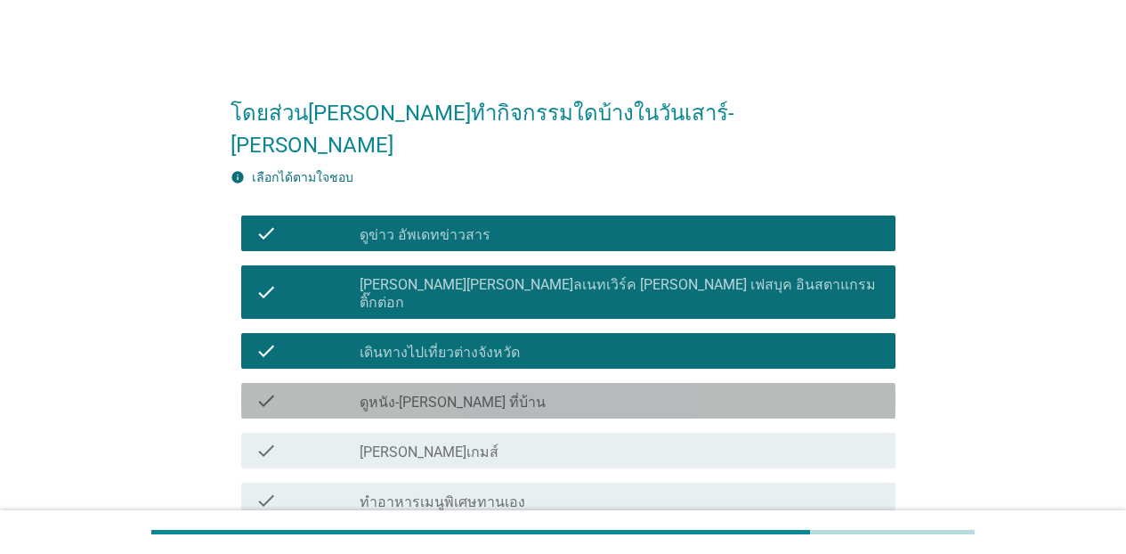
click at [360, 397] on div at bounding box center [360, 402] width 1 height 11
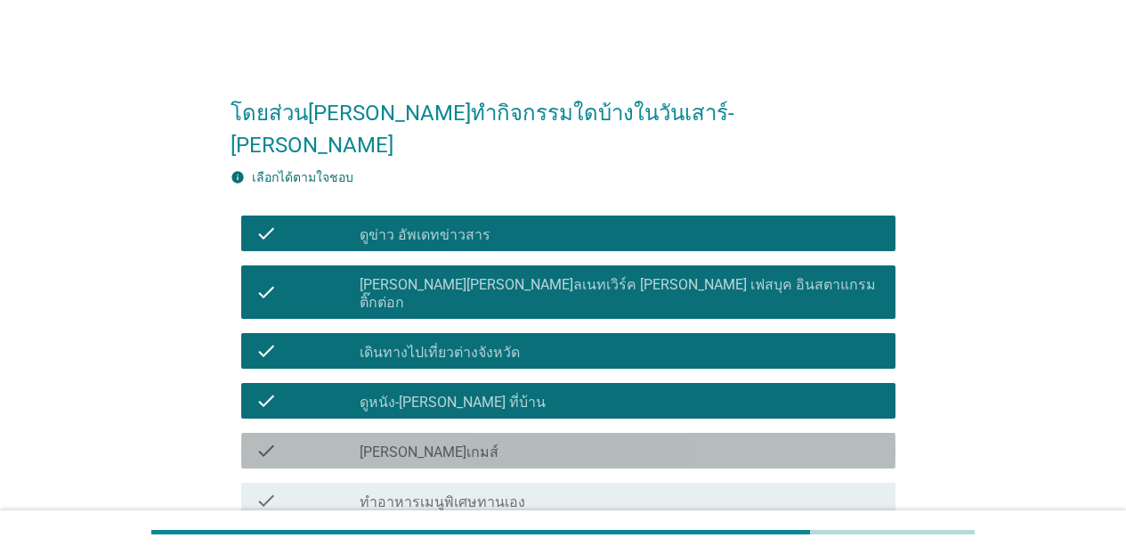
click at [364, 432] on div "check check_box_outline_blank [PERSON_NAME]เกมส์" at bounding box center [568, 450] width 654 height 36
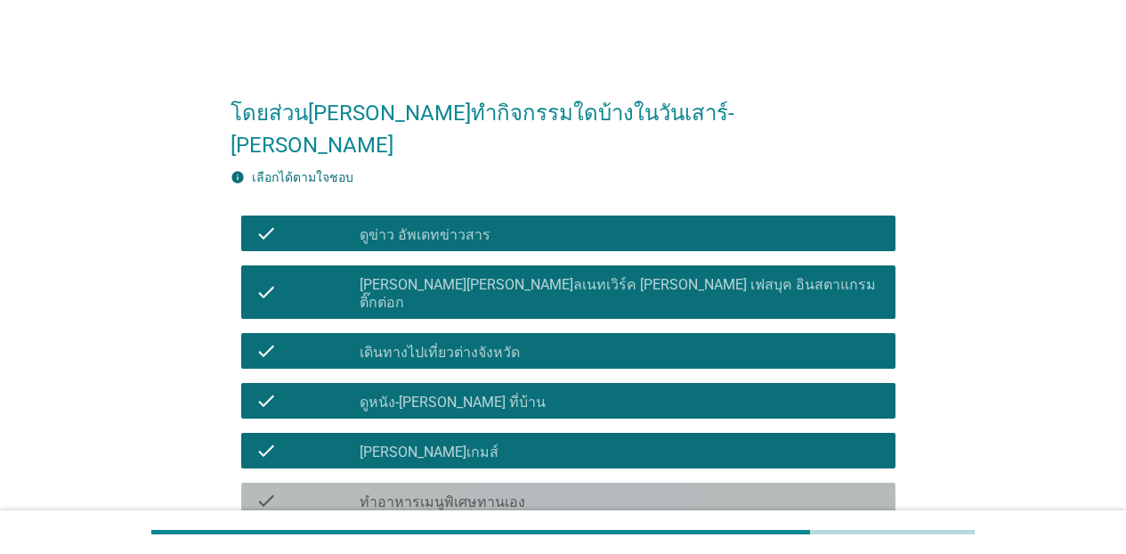
click at [396, 493] on label "ทำอาหารเมนูพิเศษทานเอง" at bounding box center [443, 502] width 166 height 18
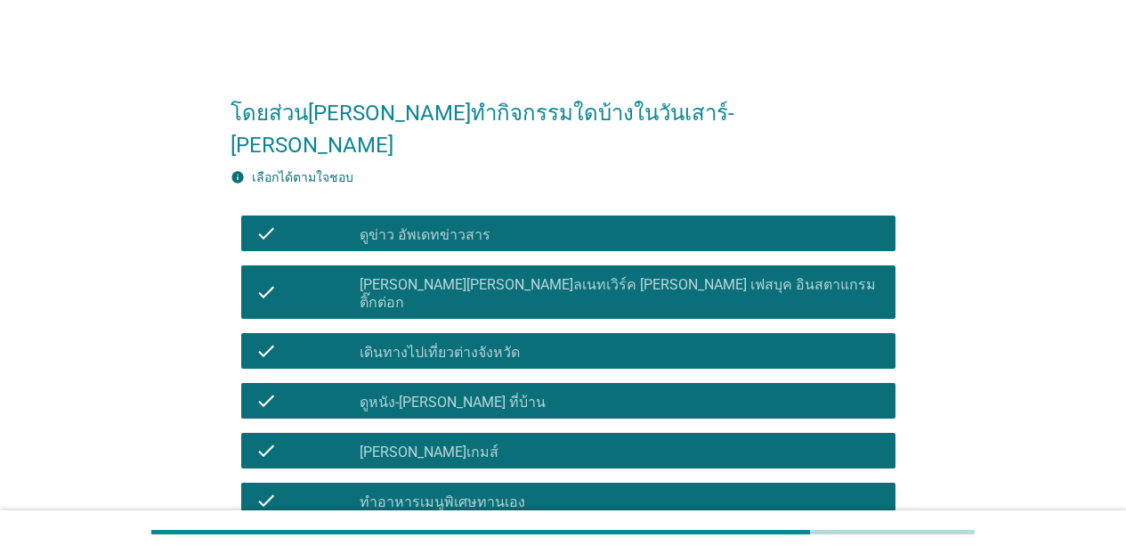
click at [408, 538] on label "ทำขนมทานเอง" at bounding box center [407, 552] width 95 height 18
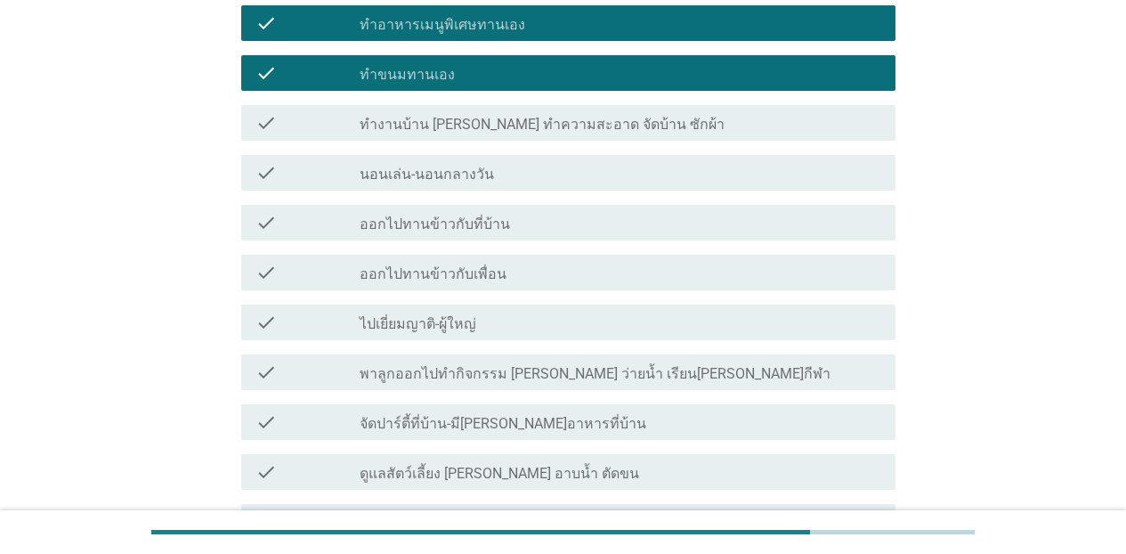
scroll to position [488, 0]
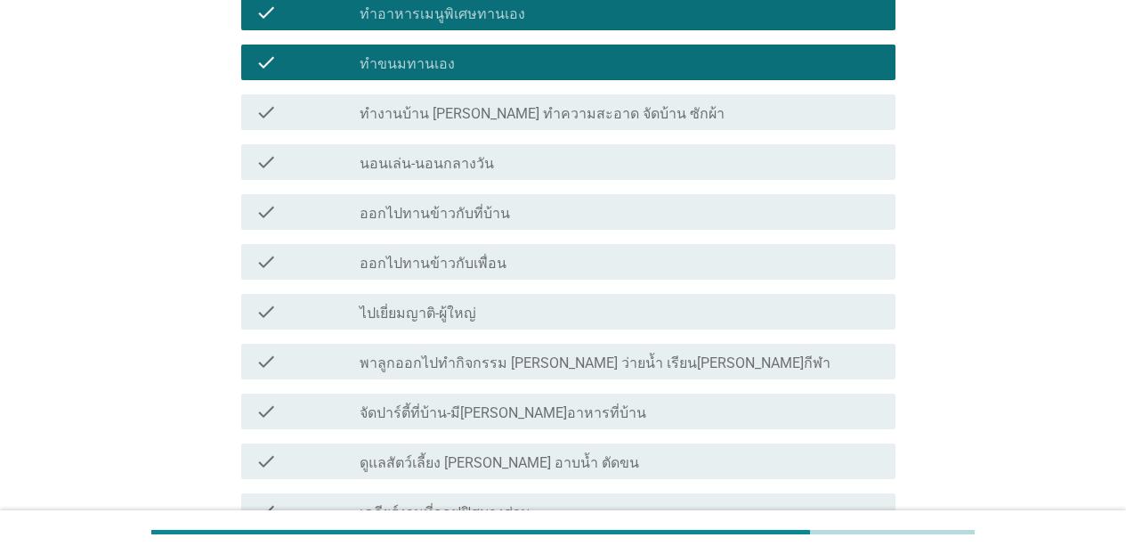
drag, startPoint x: 509, startPoint y: 61, endPoint x: 487, endPoint y: 97, distance: 42.7
click at [508, 105] on label "ทำงานบ้าน [PERSON_NAME] ทำความสะอาด จัดบ้าน ซักผ้า" at bounding box center [542, 114] width 365 height 18
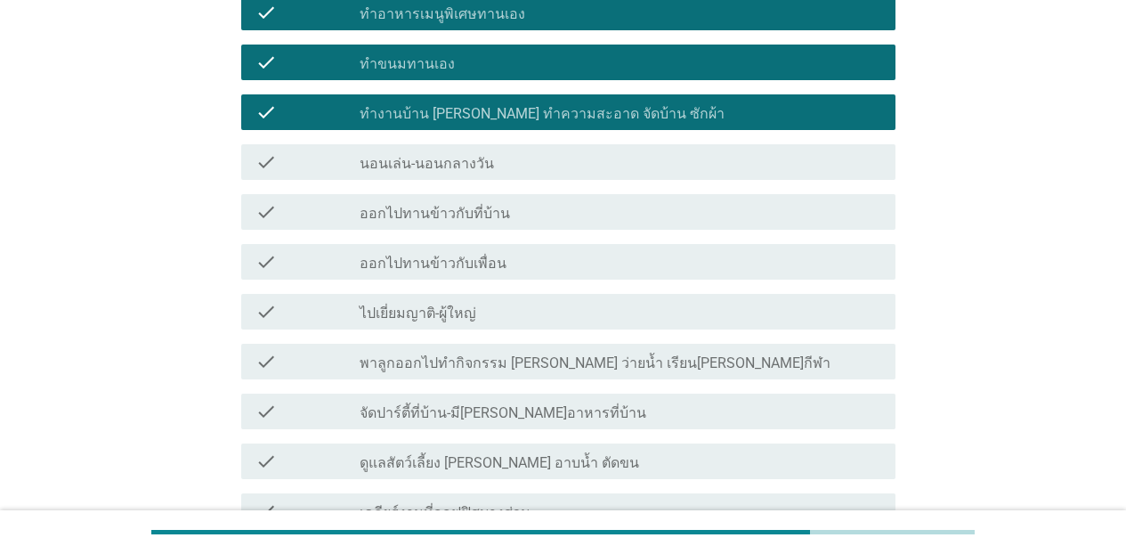
click at [473, 155] on label "นอนเล่น-นอนกลางวัน" at bounding box center [427, 164] width 134 height 18
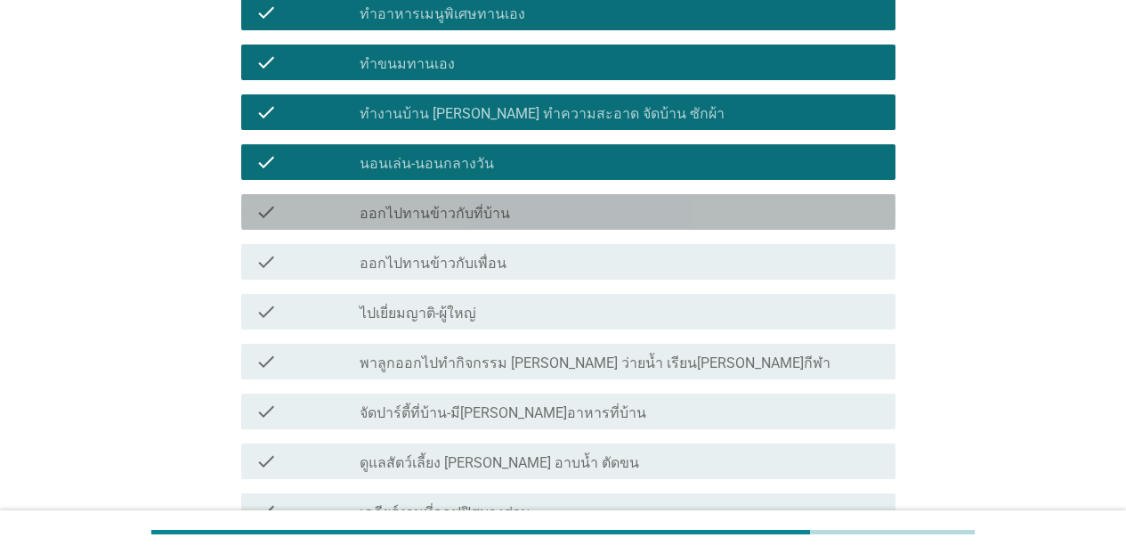
click at [460, 205] on label "ออกไปทานข้าวกับที่บ้าน" at bounding box center [435, 214] width 150 height 18
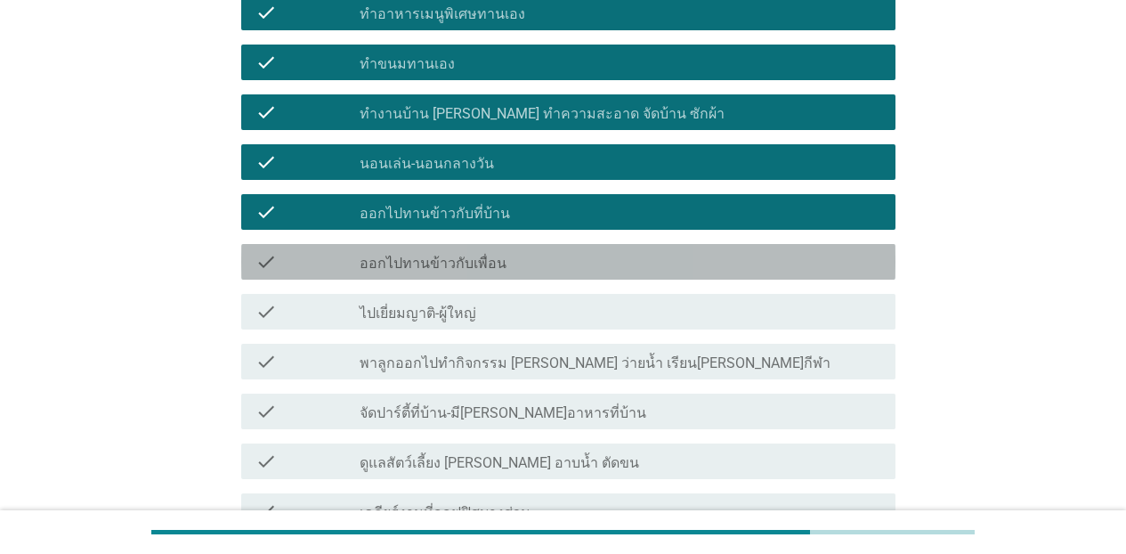
click at [449, 255] on label "ออกไปทานข้าวกับเพื่อน" at bounding box center [433, 264] width 147 height 18
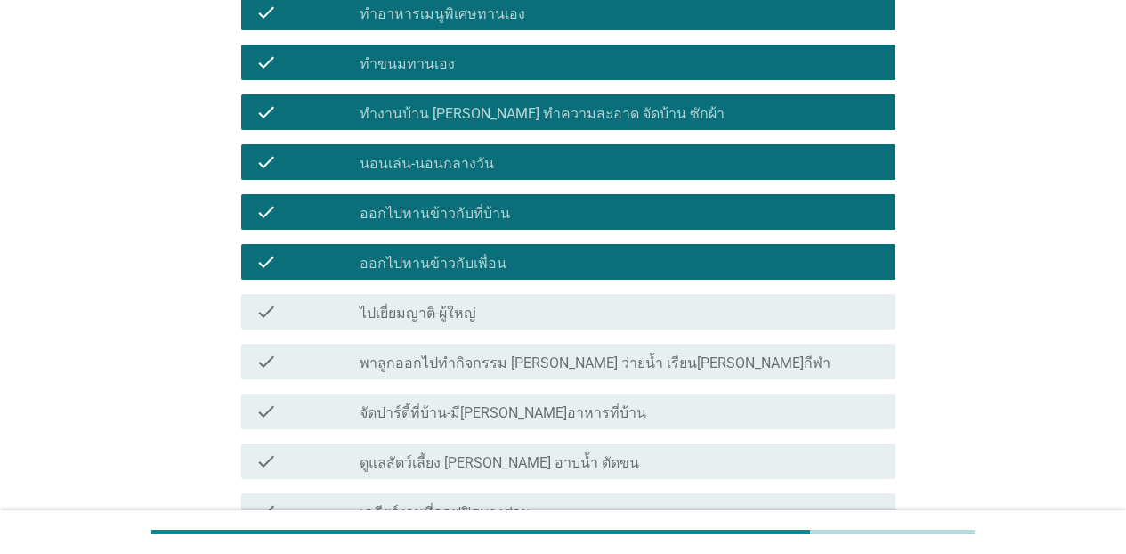
click at [442, 354] on label "พาลูกออกไปทำกิจกรรม [PERSON_NAME] ว่ายน้ำ เรียน[PERSON_NAME]กีฬา" at bounding box center [595, 363] width 471 height 18
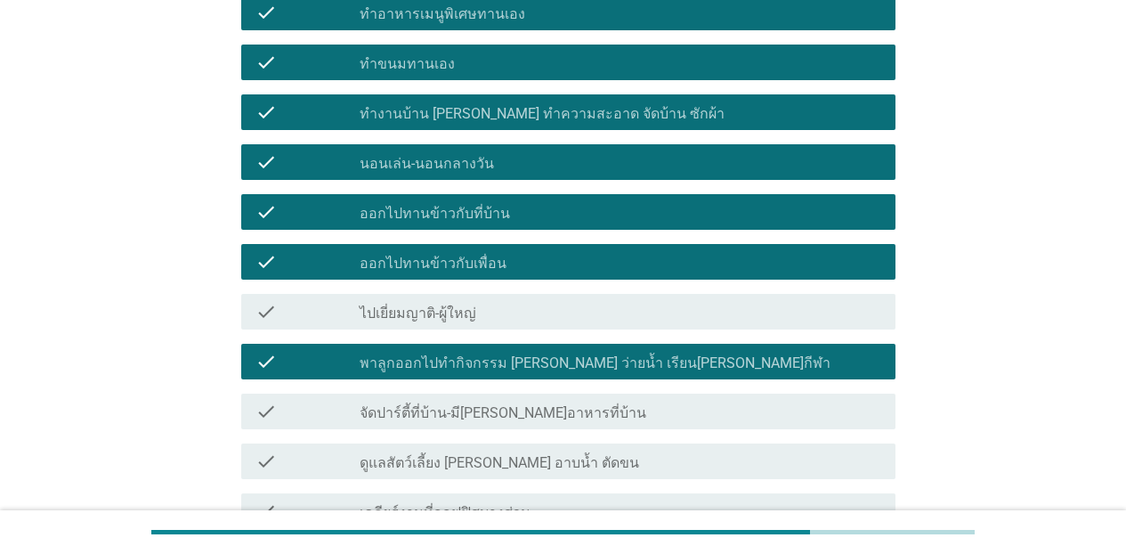
drag, startPoint x: 442, startPoint y: 314, endPoint x: 440, endPoint y: 360, distance: 46.3
click at [442, 354] on label "พาลูกออกไปทำกิจกรรม [PERSON_NAME] ว่ายน้ำ เรียน[PERSON_NAME]กีฬา" at bounding box center [595, 363] width 471 height 18
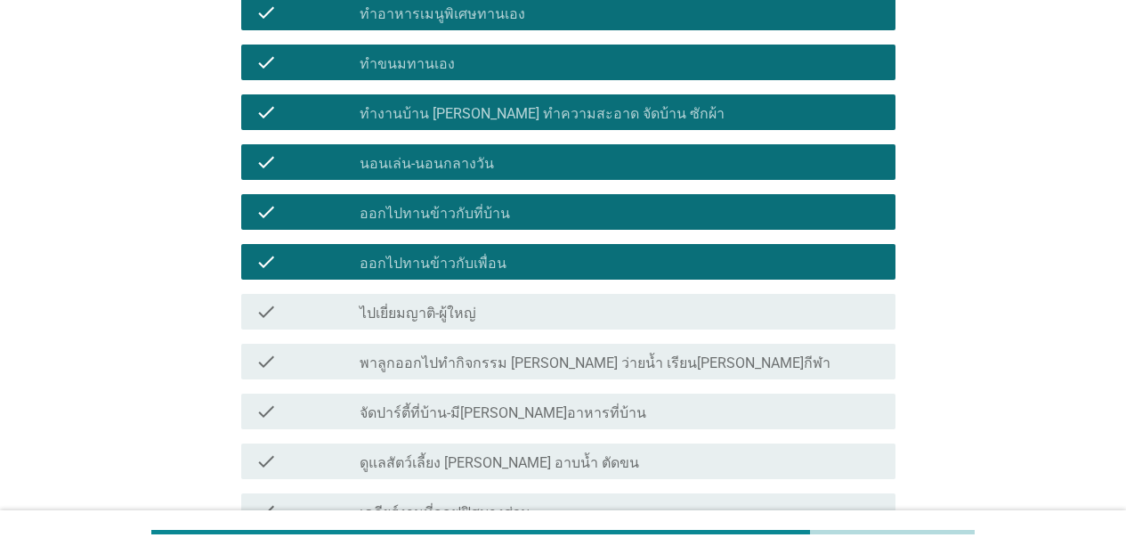
click at [426, 454] on label "ดูแลสัตว์เลี้ยง [PERSON_NAME] อาบน้ำ ตัดขน" at bounding box center [499, 463] width 279 height 18
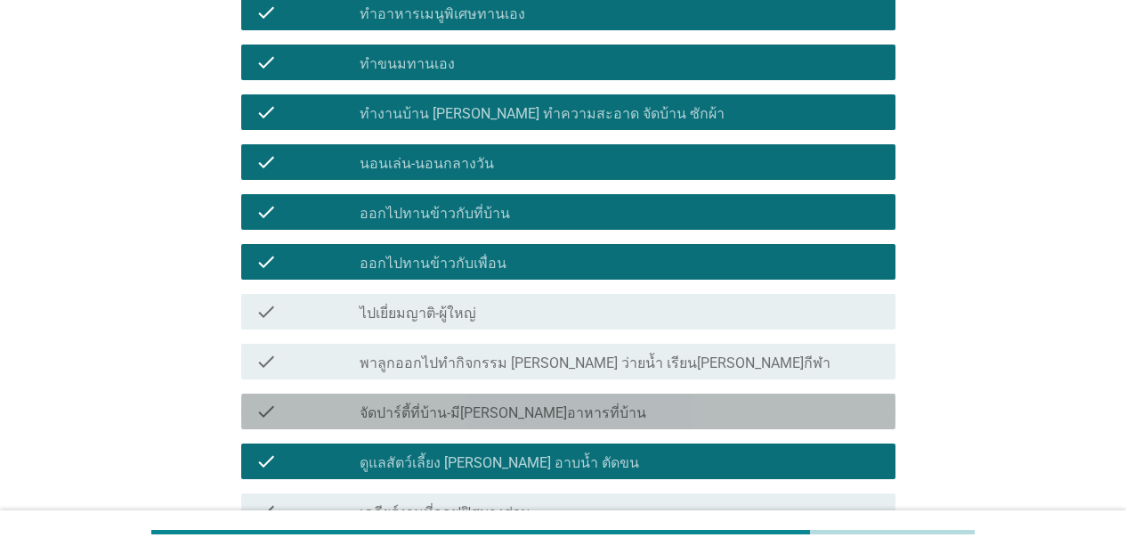
click at [426, 393] on div "check check_box_outline_blank จัดปาร์ตี้ที่บ้าน-มี[PERSON_NAME]อาหารที่บ้าน" at bounding box center [568, 411] width 654 height 36
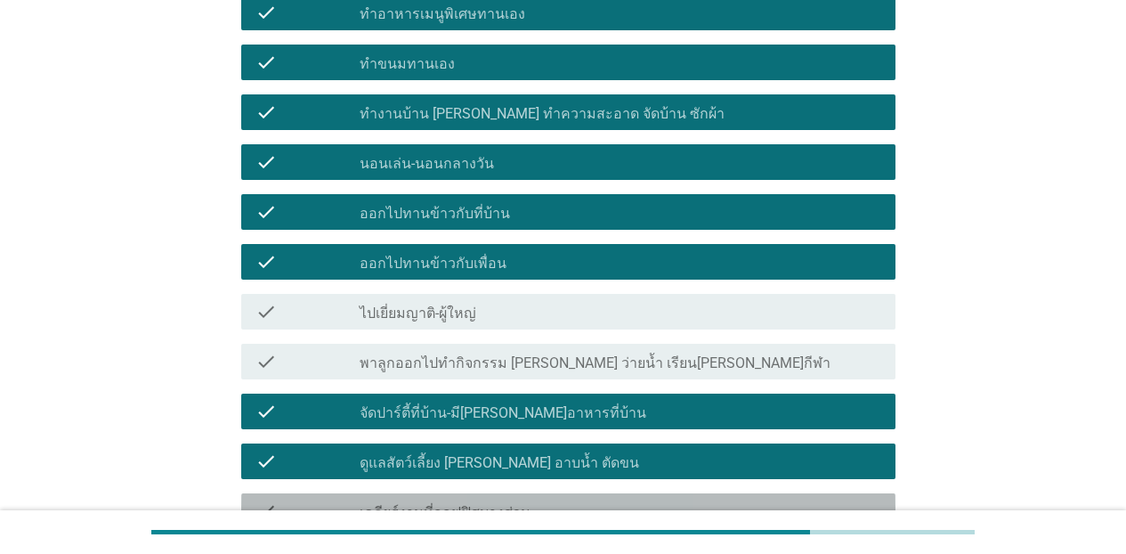
click at [425, 504] on label "เคลียร์งานที่ออฟฟิสบางส่วน" at bounding box center [445, 513] width 171 height 18
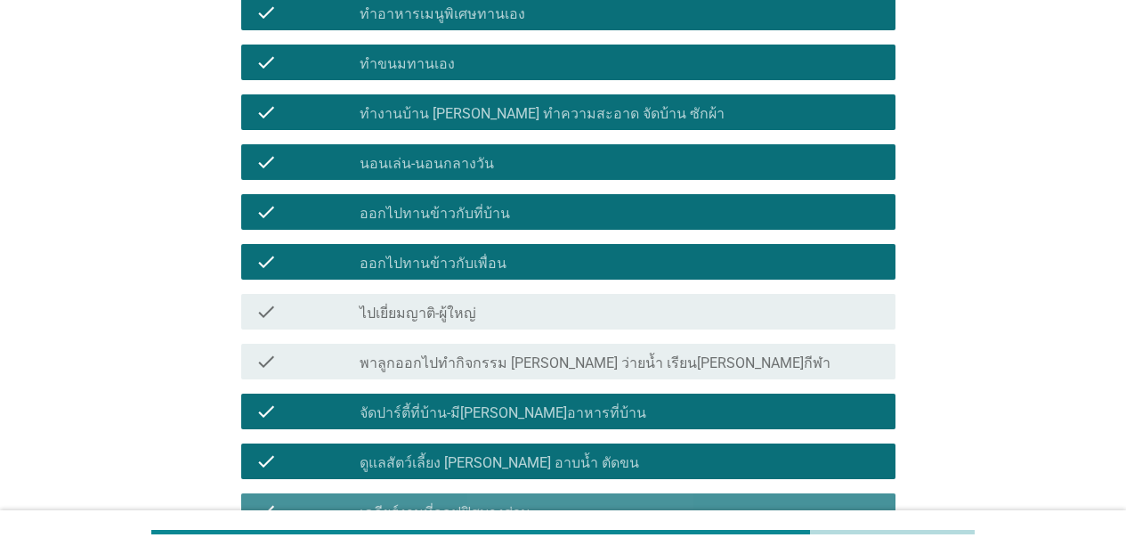
click at [552, 500] on div "check_box เคลียร์งานที่ออฟฟิสบางส่วน" at bounding box center [620, 510] width 521 height 21
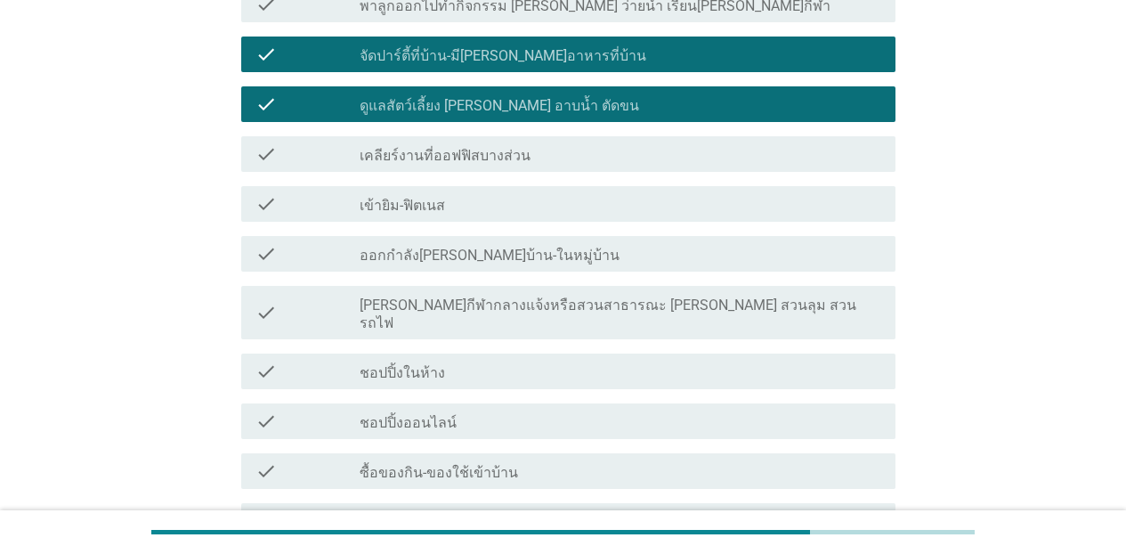
scroll to position [871, 0]
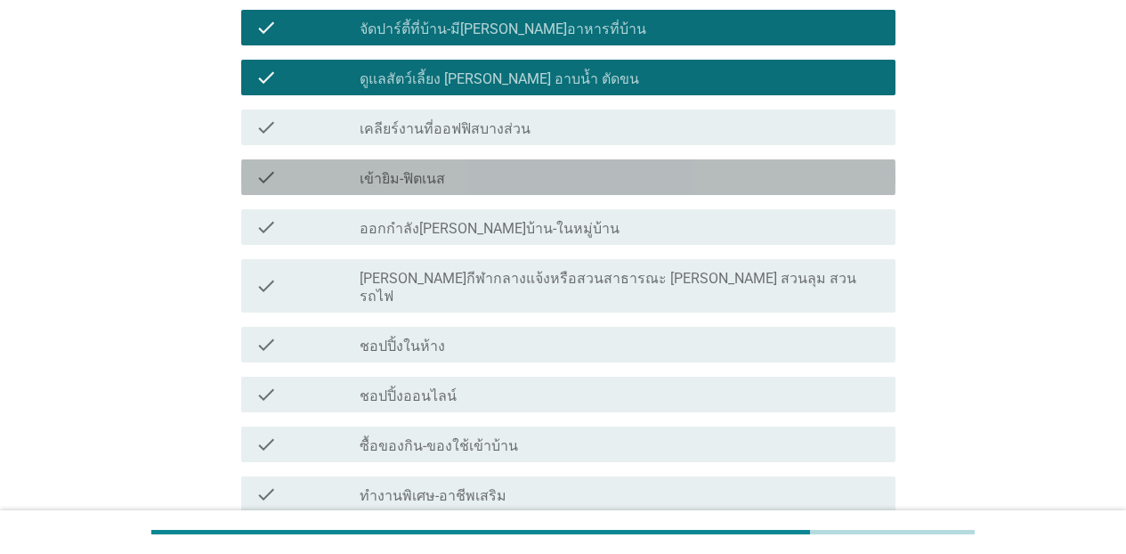
click at [472, 166] on div "check_box_outline_blank เข้ายิม-ฟิตเนส" at bounding box center [620, 176] width 521 height 21
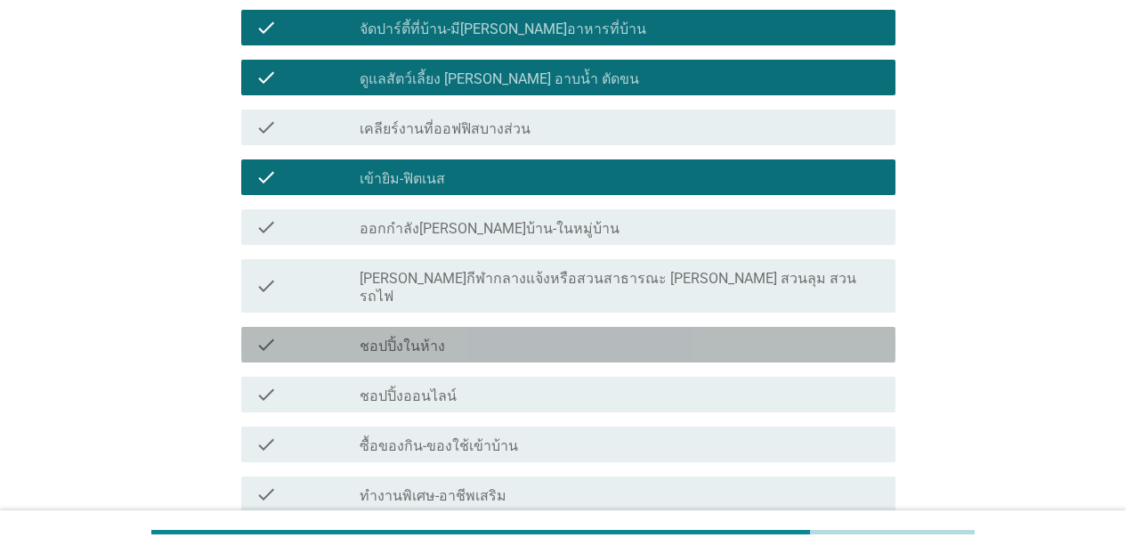
drag, startPoint x: 448, startPoint y: 272, endPoint x: 449, endPoint y: 299, distance: 26.7
click at [448, 334] on div "check_box_outline_blank ชอปปิ้งในห้าง" at bounding box center [620, 344] width 521 height 21
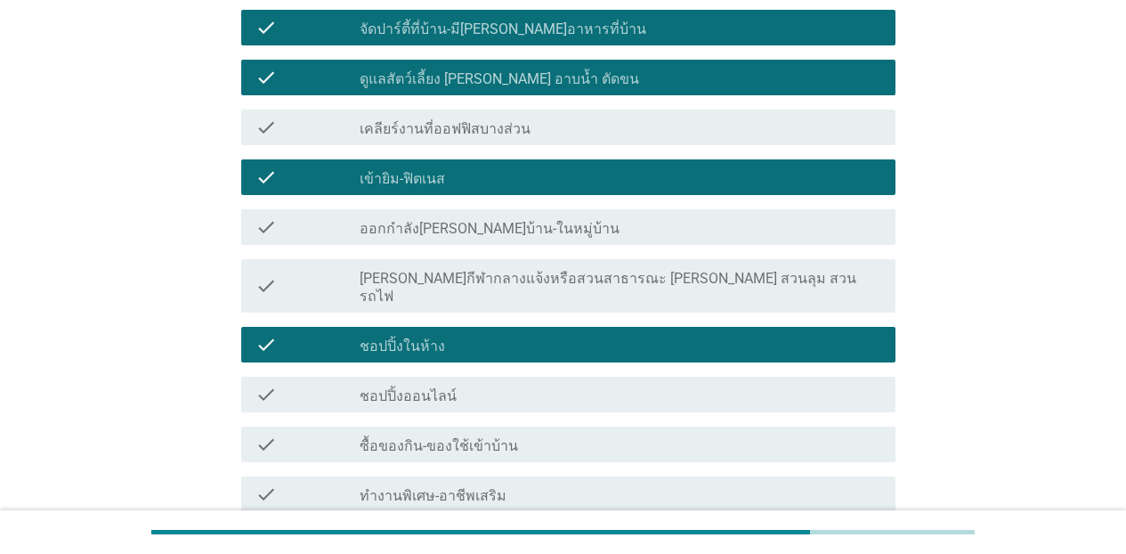
click at [449, 387] on label "ชอปปิ้งออนไลน์" at bounding box center [408, 396] width 97 height 18
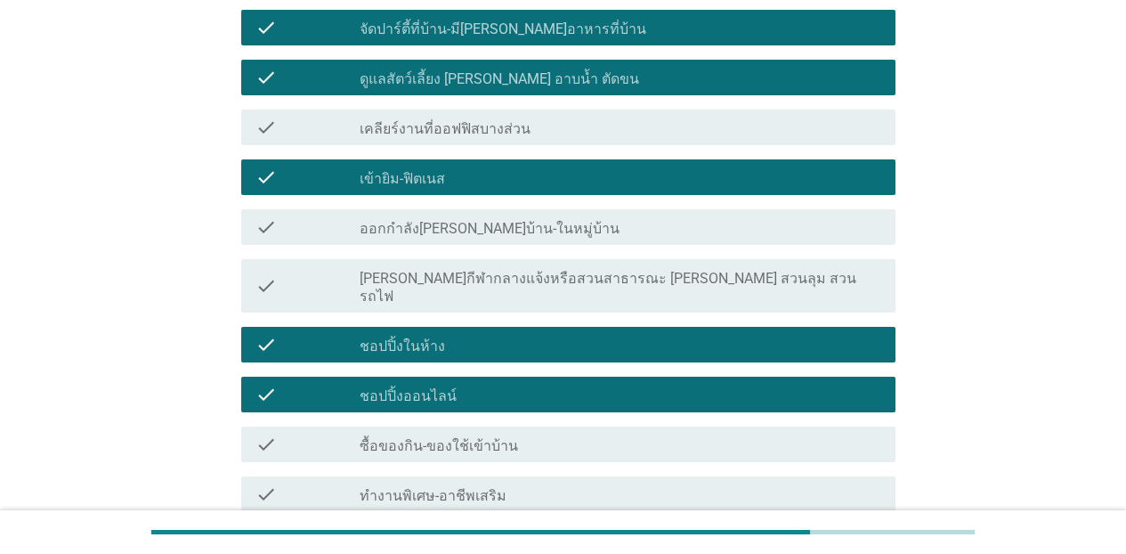
click at [440, 437] on label "ซื้อของกิน-ของใช้เข้าบ้าน" at bounding box center [439, 446] width 158 height 18
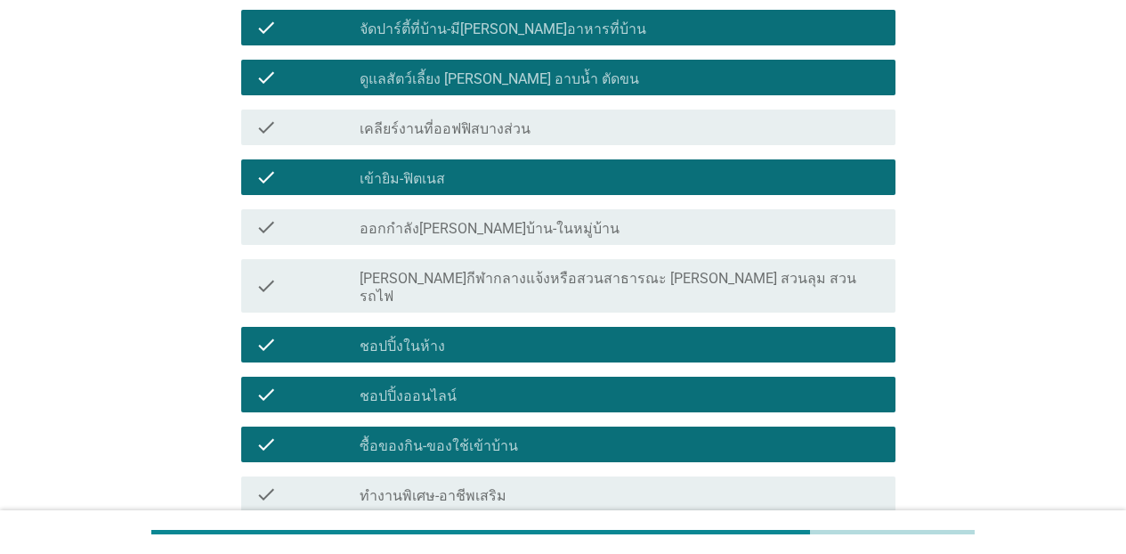
click at [433, 487] on label "ทำงานพิเศษ-อาชีพเสริม" at bounding box center [433, 496] width 147 height 18
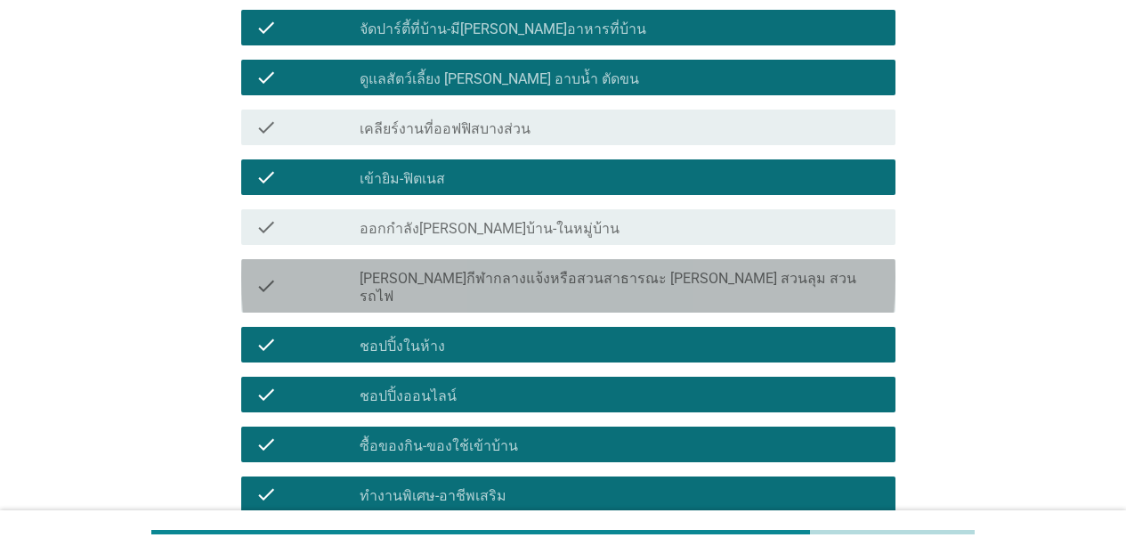
click at [651, 270] on label "[PERSON_NAME]กีฬากลางแจ้งหรือสวนสาธารณะ [PERSON_NAME] สวนลุม สวนรถไฟ" at bounding box center [620, 288] width 521 height 36
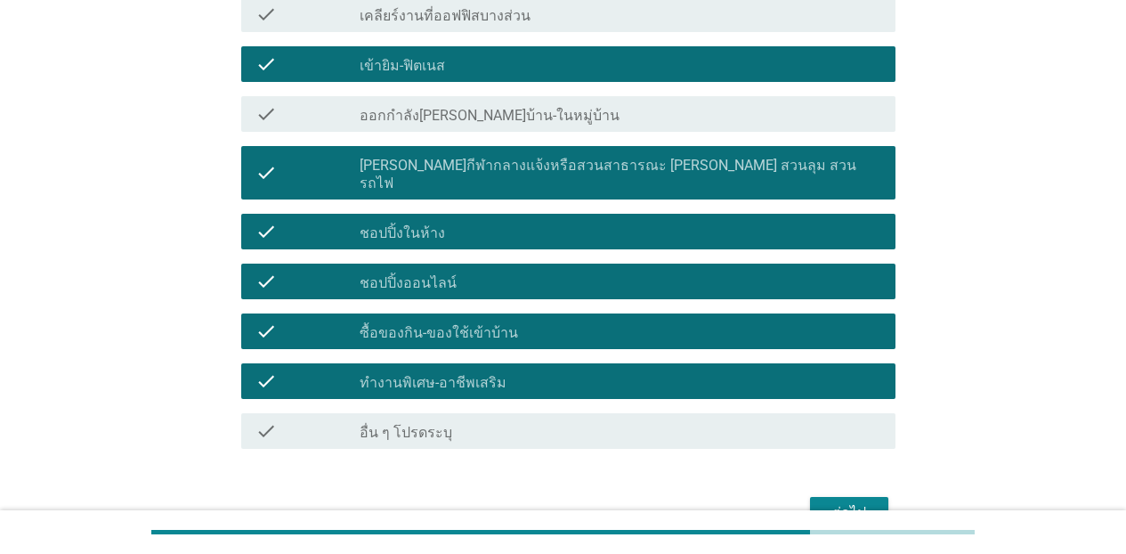
scroll to position [1019, 0]
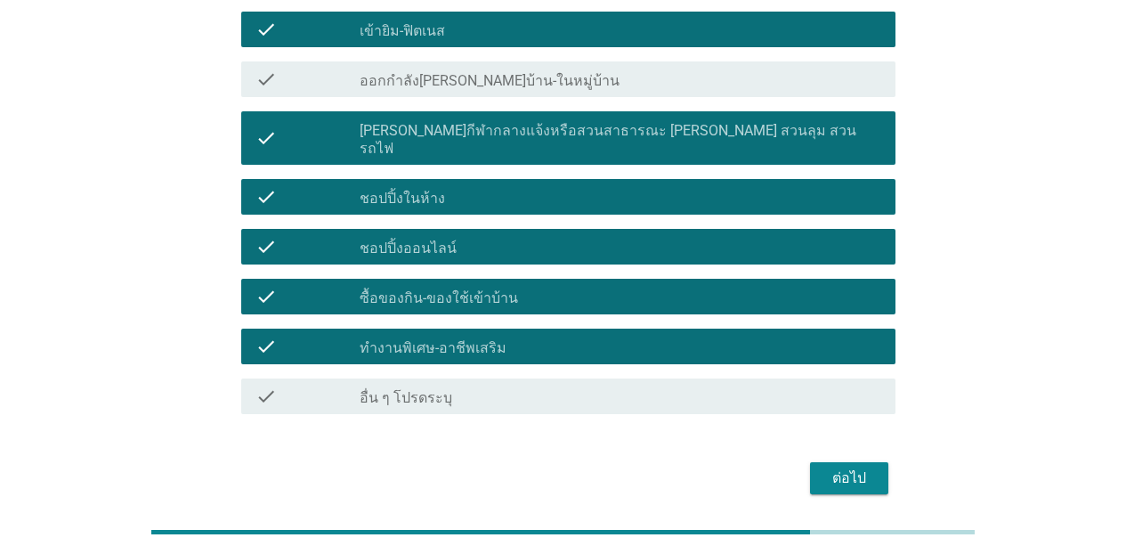
click at [867, 462] on button "ต่อไป" at bounding box center [849, 478] width 78 height 32
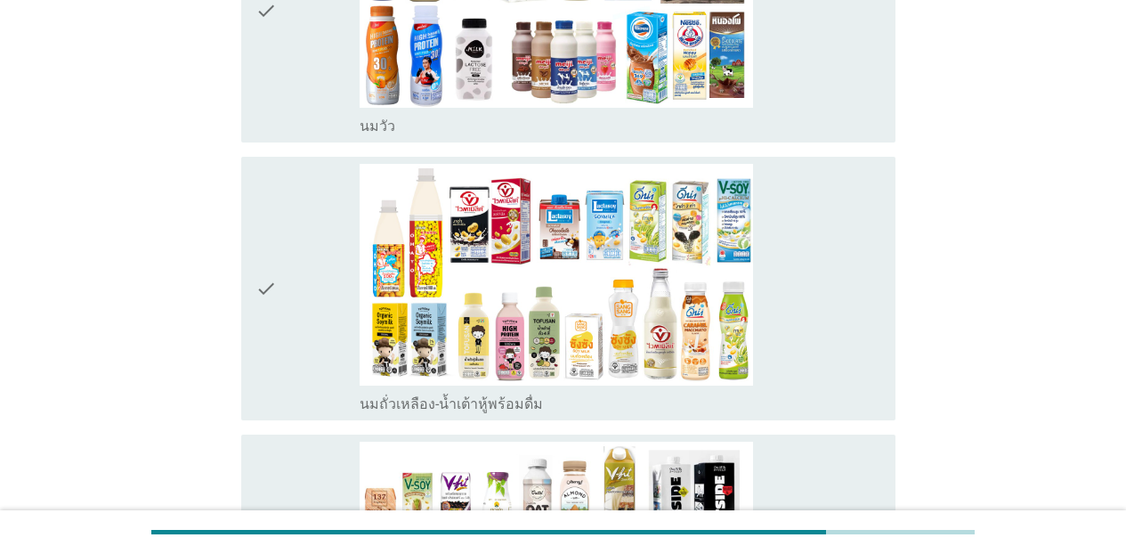
scroll to position [0, 0]
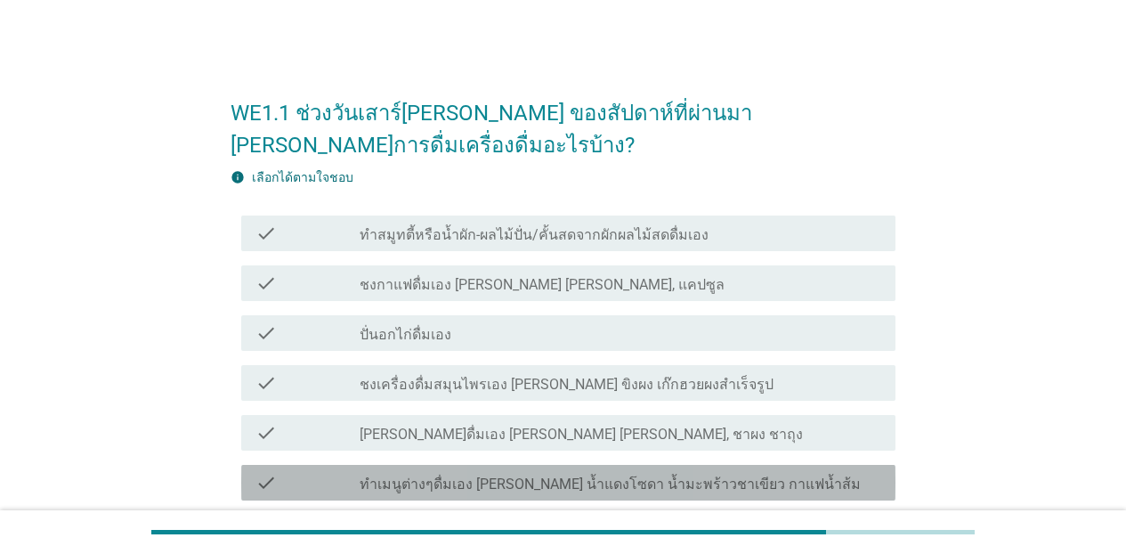
click at [595, 488] on label "ทำเมนูต่างๆดื่มเอง [PERSON_NAME] น้ำแดงโซดา น้ำมะพร้าวชาเขียว กาแฟน้ำส้ม" at bounding box center [610, 484] width 501 height 18
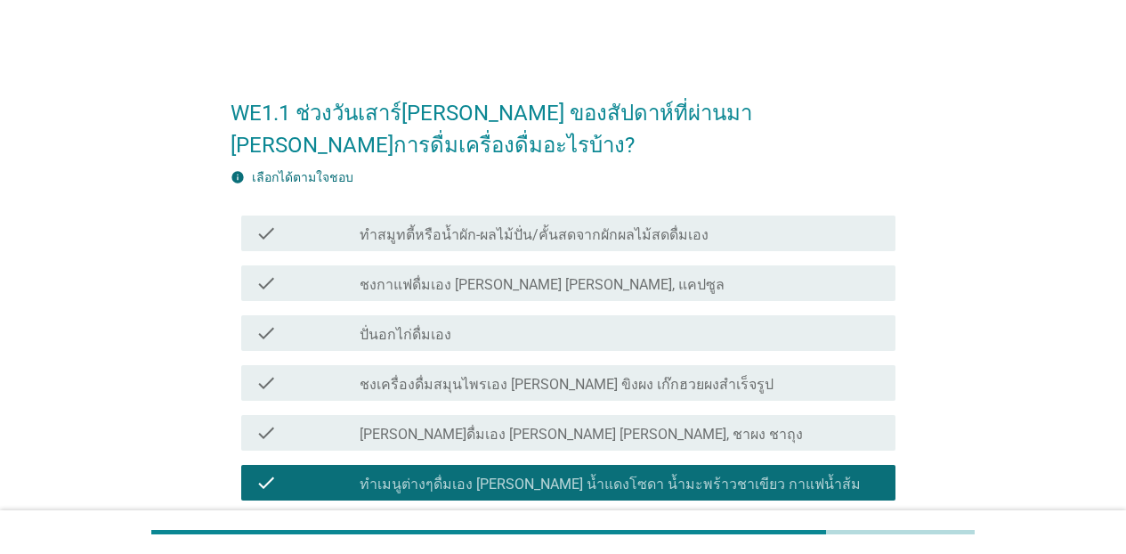
click at [757, 230] on div "check_box_outline_blank ทำสมูทตี้หรือน้ำผัก-ผลไม้ปั่น/คั้นสดจากผักผลไม้สดดื่มเอง" at bounding box center [620, 232] width 521 height 21
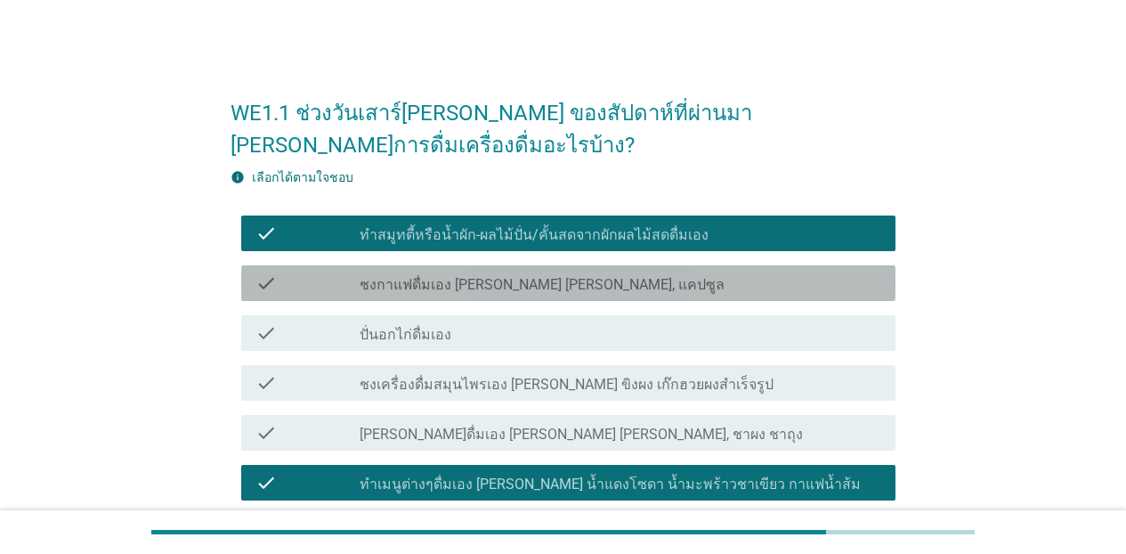
click at [392, 295] on div "check check_box_outline_blank ชงกาแฟดื่มเอง [PERSON_NAME] [PERSON_NAME], แคปซูล" at bounding box center [568, 283] width 654 height 36
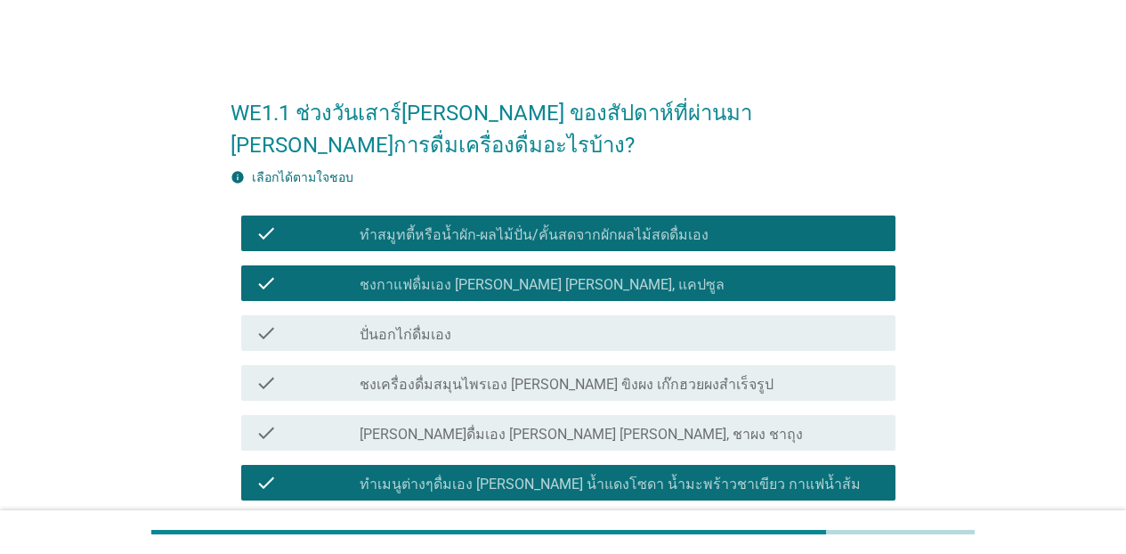
click at [400, 433] on label "[PERSON_NAME]ดื่มเอง [PERSON_NAME] [PERSON_NAME], ชาผง ชาถุง" at bounding box center [581, 434] width 443 height 18
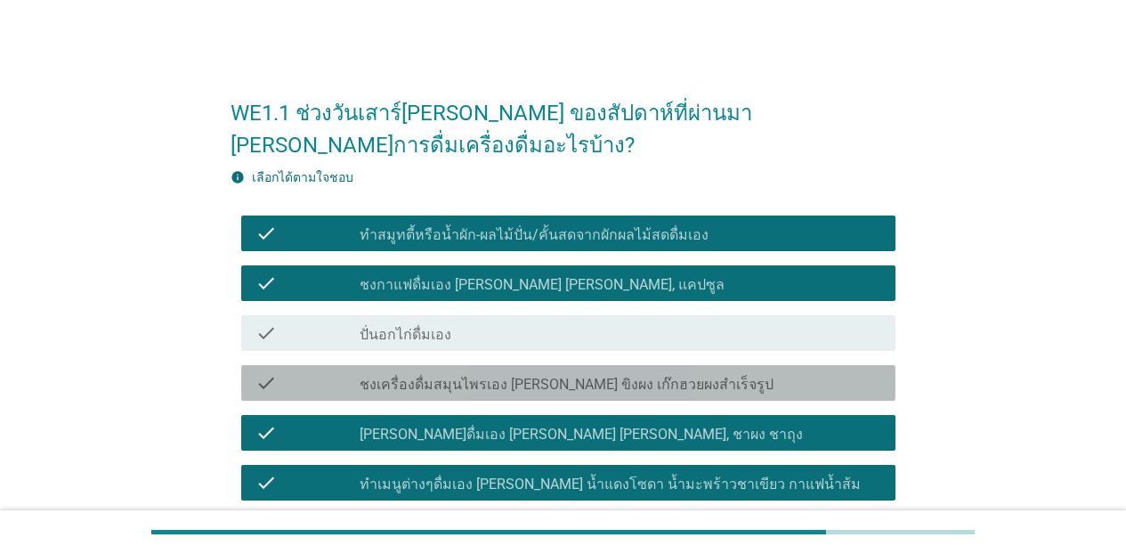
click at [468, 395] on div "check check_box_outline_blank ชงเครื่องดื่มสมุนไพรเอง [PERSON_NAME] ขิงผง เก๊กฮ…" at bounding box center [568, 383] width 654 height 36
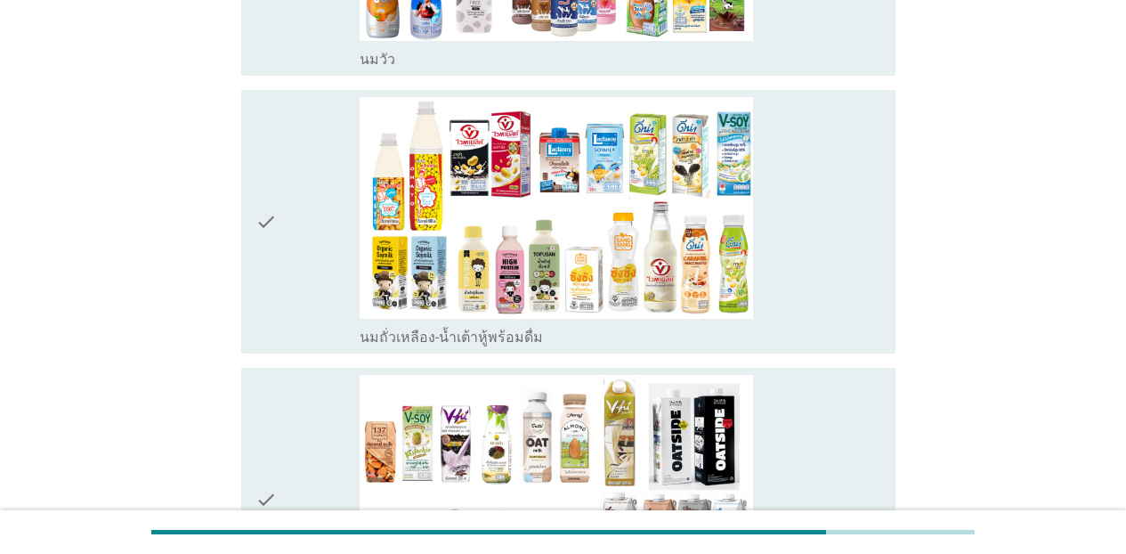
scroll to position [1095, 0]
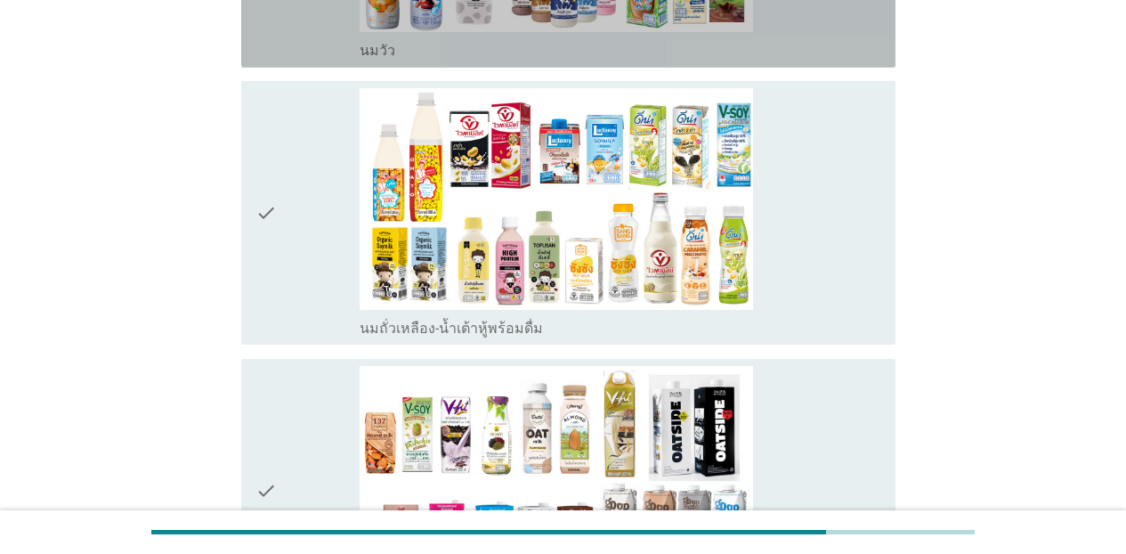
click at [817, 38] on div "check_box_outline_blank [PERSON_NAME]" at bounding box center [620, 48] width 521 height 21
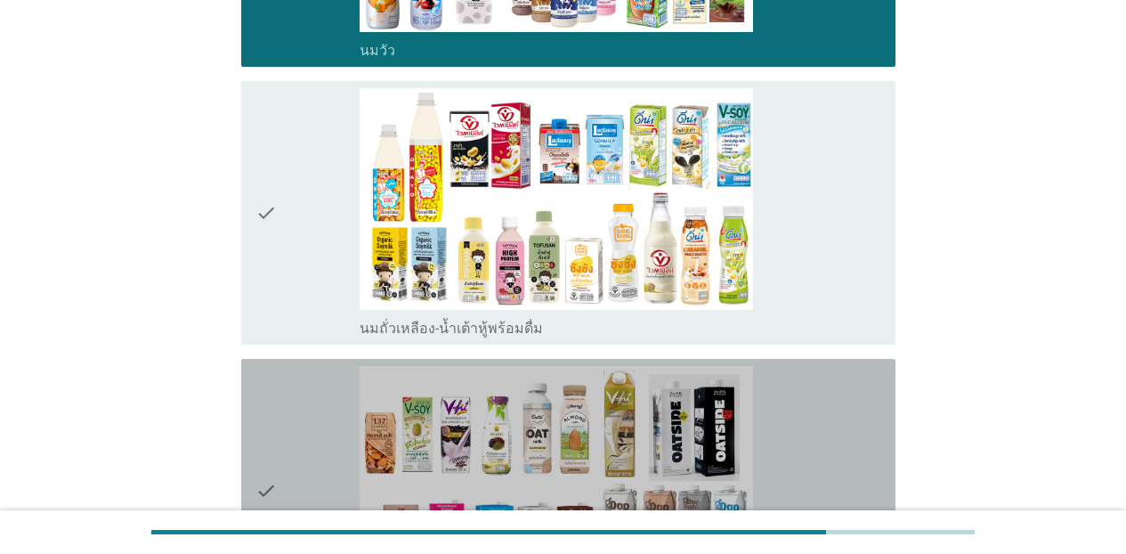
click at [812, 415] on div "check_box_outline_blank นมถั่วชนิดอื่นๆหรือนมธัญพืช [PERSON_NAME] นมโอ๊ต อัลมอน…" at bounding box center [620, 490] width 521 height 249
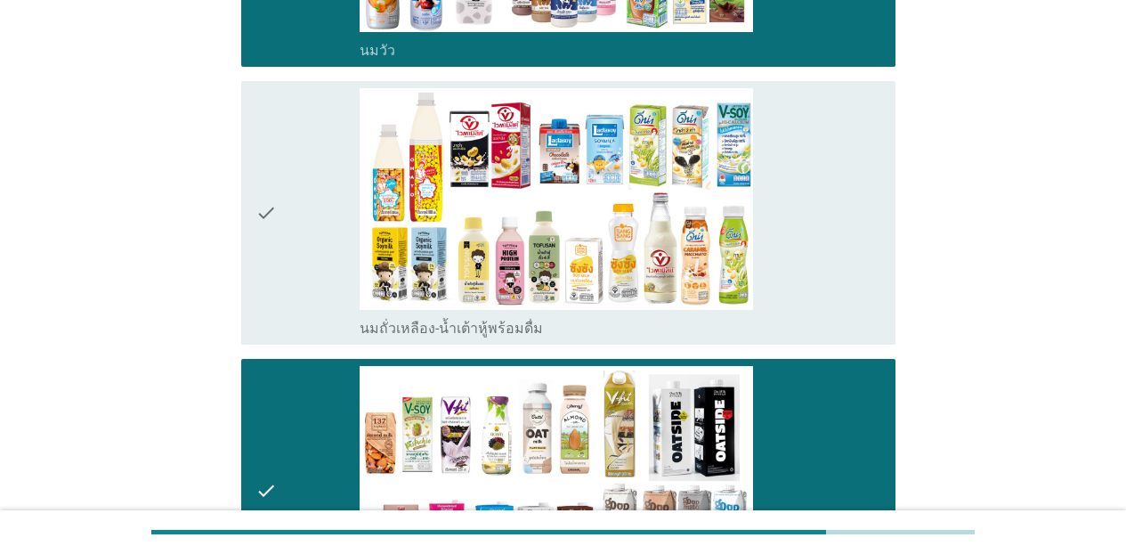
click at [834, 255] on div "check_box_outline_blank นมถั่วเหลือง-น้ำเต้าหู้พร้อมดื่ม" at bounding box center [620, 212] width 521 height 249
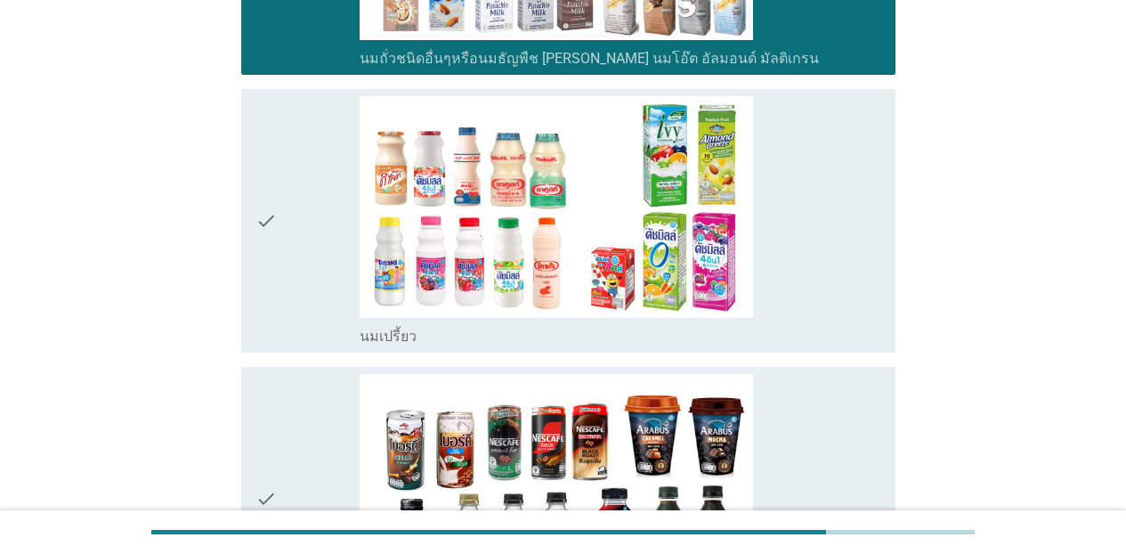
scroll to position [1701, 0]
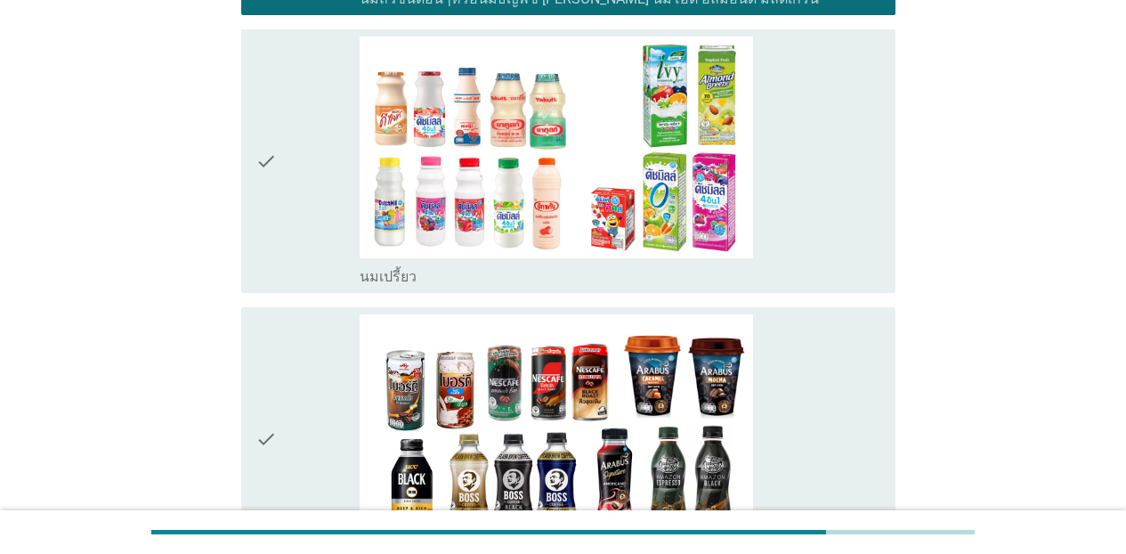
click at [876, 234] on div "check check_box_outline_blank นมเปรี้ยว" at bounding box center [568, 160] width 654 height 263
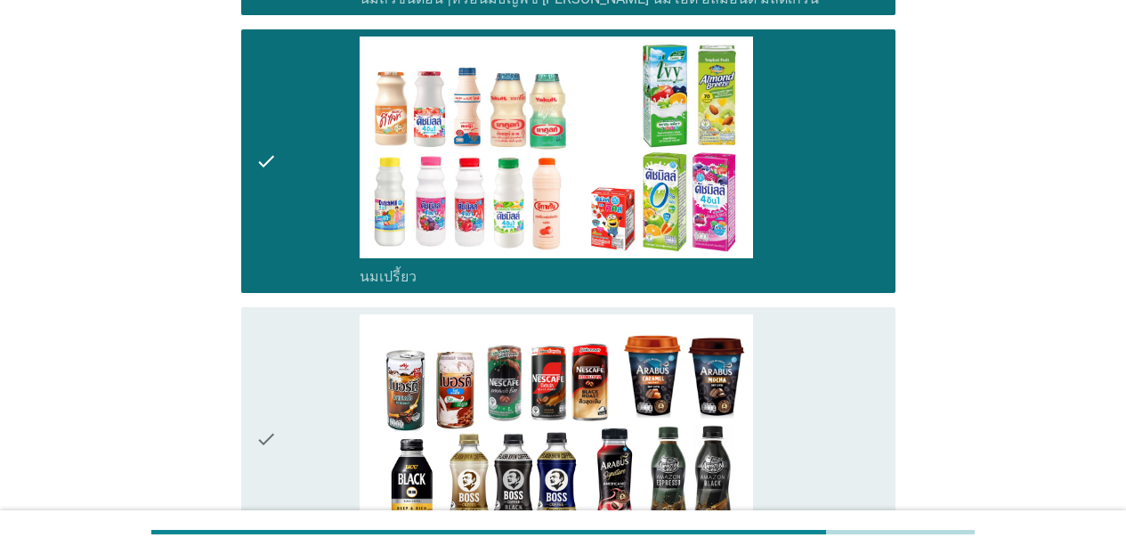
click at [853, 329] on div "check_box_outline_blank กาแฟพร้อมดื่ม" at bounding box center [620, 438] width 521 height 249
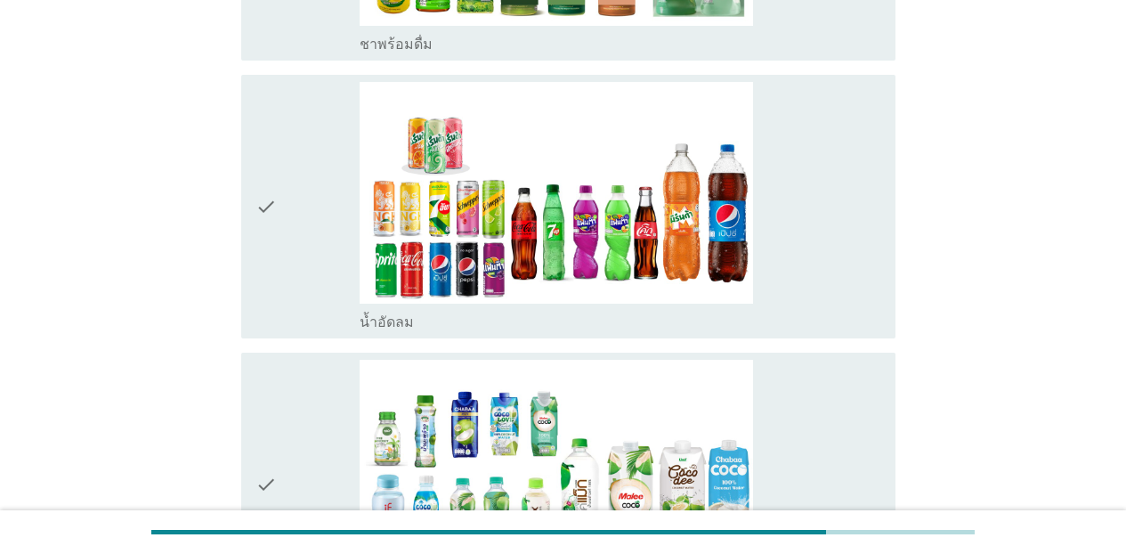
scroll to position [2505, 0]
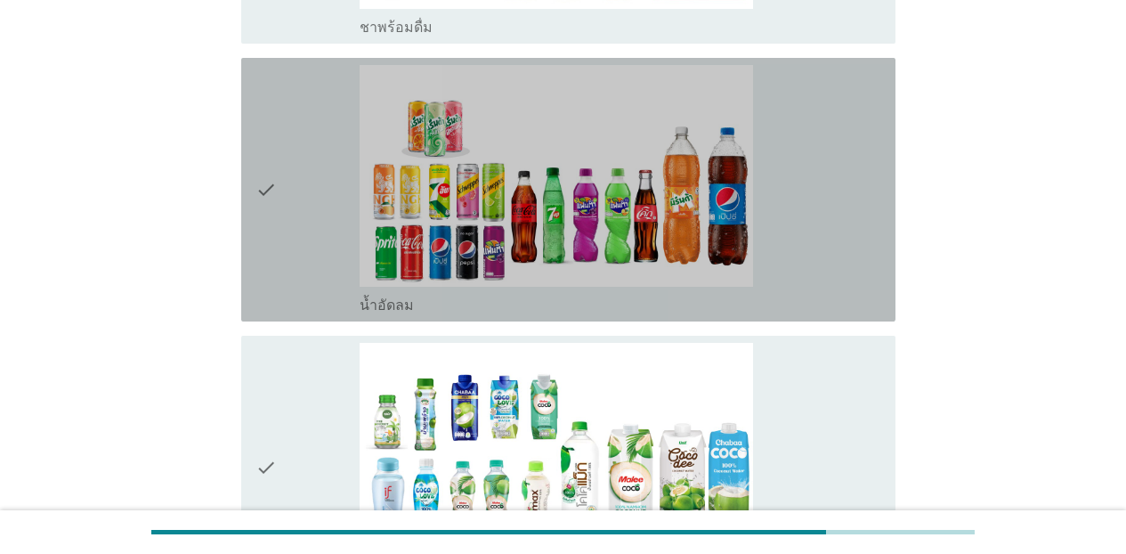
click at [828, 256] on div "check_box_outline_blank น้ำอัดลม" at bounding box center [620, 189] width 521 height 249
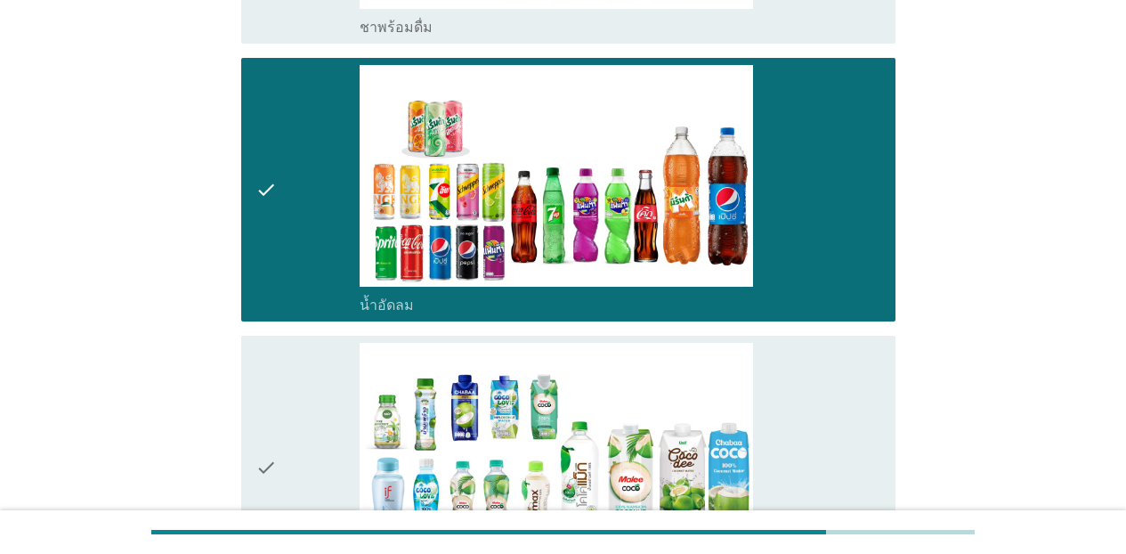
click at [842, 382] on div "check_box_outline_blank น้ำมะพร้าวพร้อมดื่ม" at bounding box center [620, 467] width 521 height 249
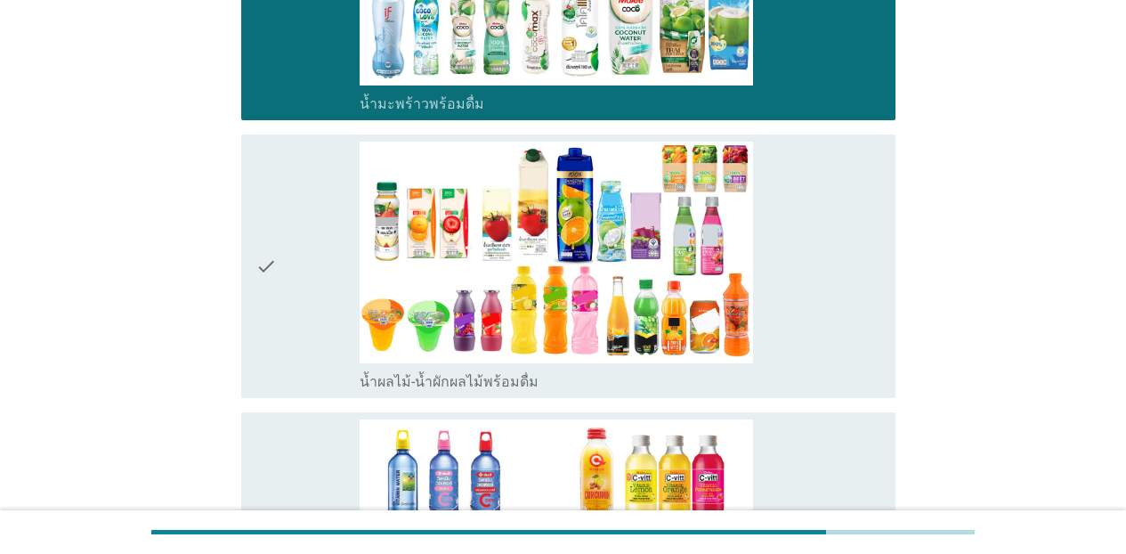
scroll to position [3018, 0]
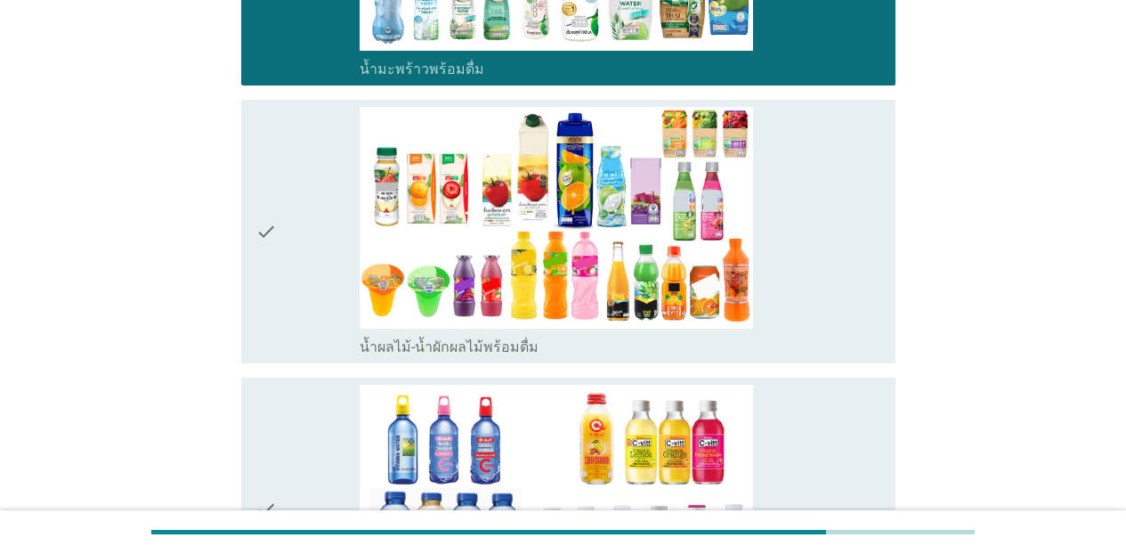
click at [849, 297] on div "check_box_outline_blank น้ำผลไม้-น้ำผักผลไม้พร้อมดื่ม" at bounding box center [620, 231] width 521 height 249
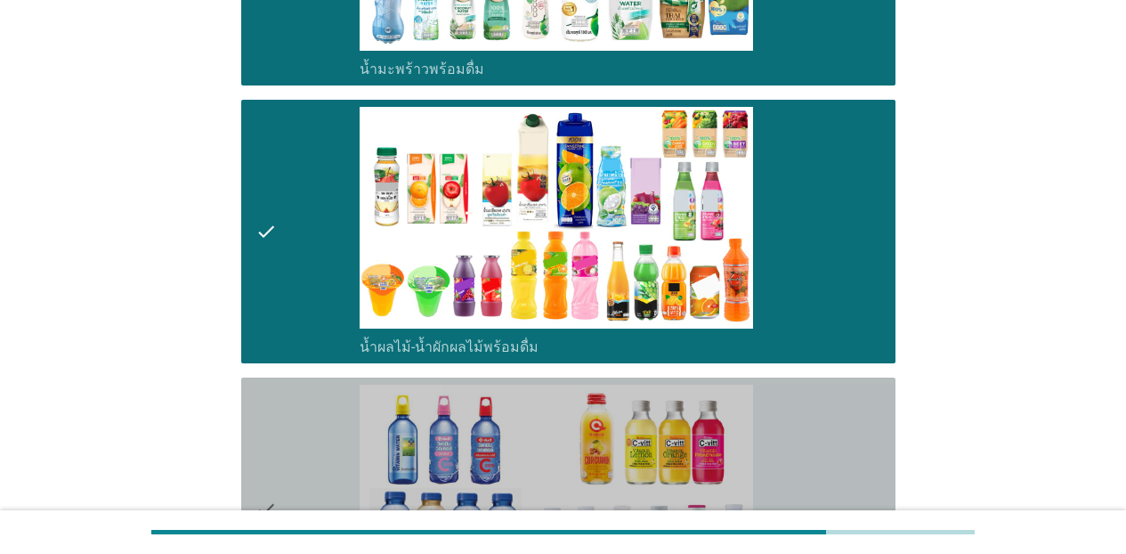
drag, startPoint x: 867, startPoint y: 409, endPoint x: 1071, endPoint y: 384, distance: 205.3
click at [869, 410] on div "check_box_outline_blank น้ำวิตามิน-เครื่องดื่มวิตามิน" at bounding box center [620, 508] width 521 height 249
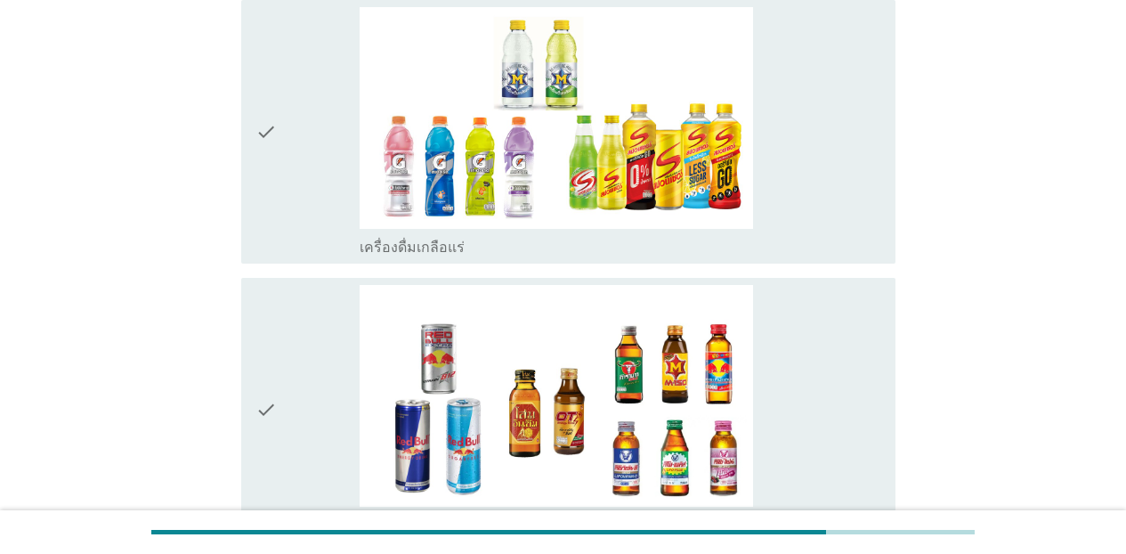
scroll to position [3967, 0]
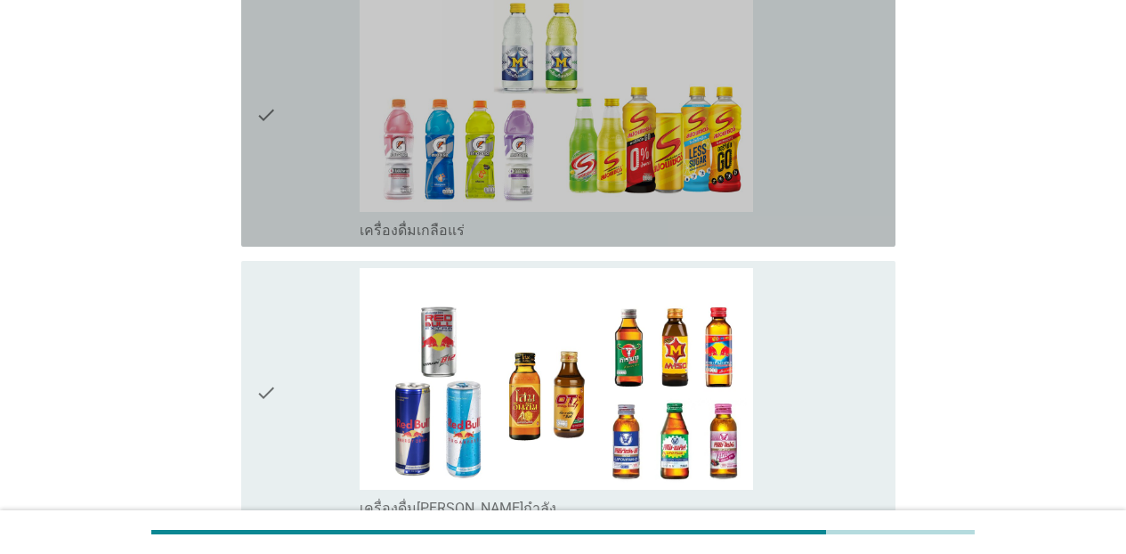
drag, startPoint x: 822, startPoint y: 192, endPoint x: 865, endPoint y: 279, distance: 97.1
click at [822, 191] on div "check_box_outline_blank เครื่องดื่มเกลือแร่" at bounding box center [620, 114] width 521 height 249
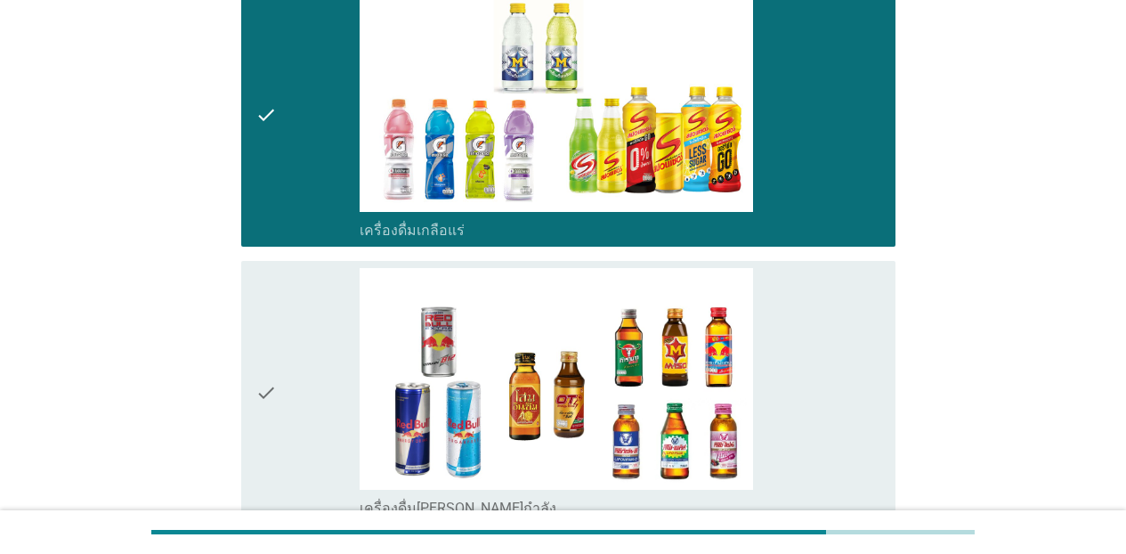
click at [865, 298] on div "check_box_outline_blank เครื่องดื่ม[PERSON_NAME]กำลัง" at bounding box center [620, 392] width 521 height 249
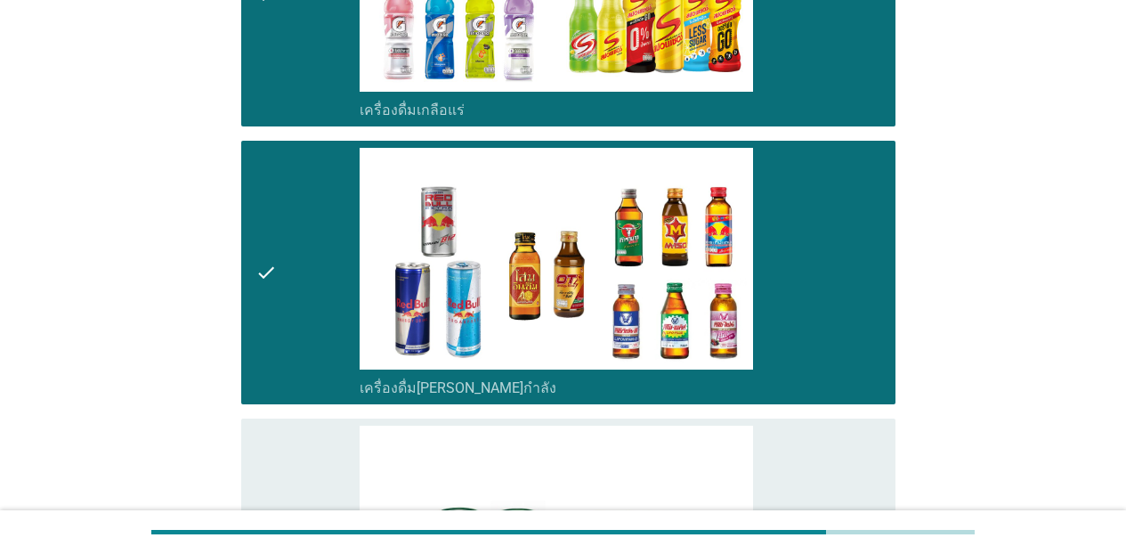
scroll to position [4455, 0]
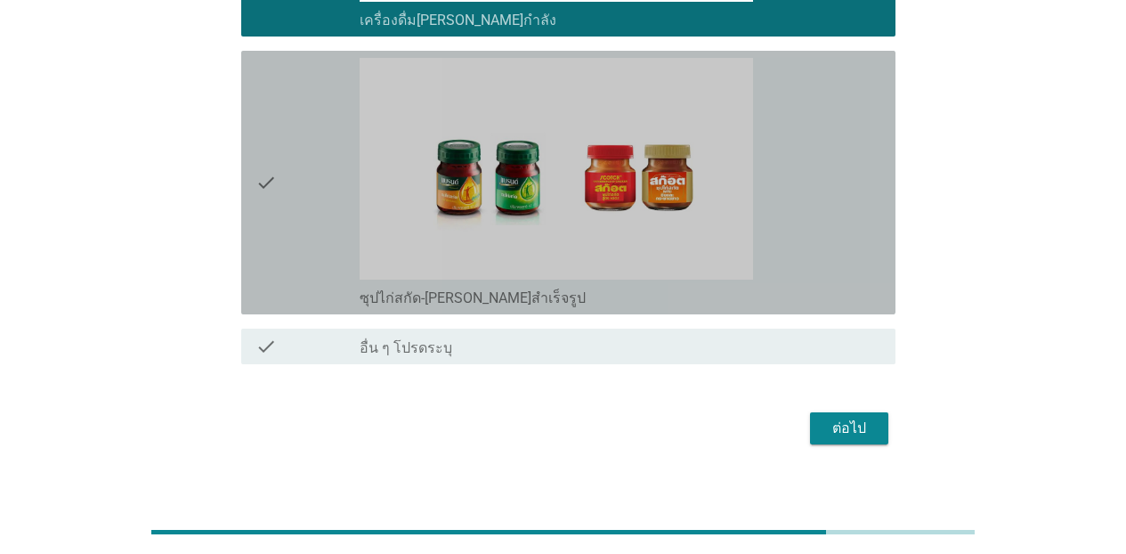
click at [803, 189] on div "check_box_outline_blank ซุปไก่สกัด-[PERSON_NAME]สำเร็จรูป" at bounding box center [620, 182] width 521 height 249
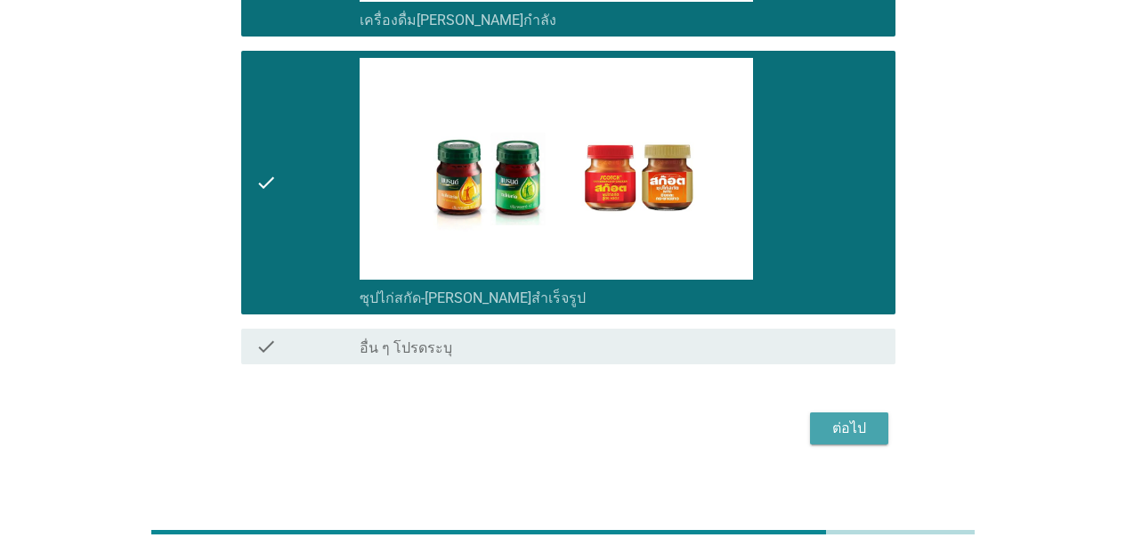
click at [812, 412] on button "ต่อไป" at bounding box center [849, 428] width 78 height 32
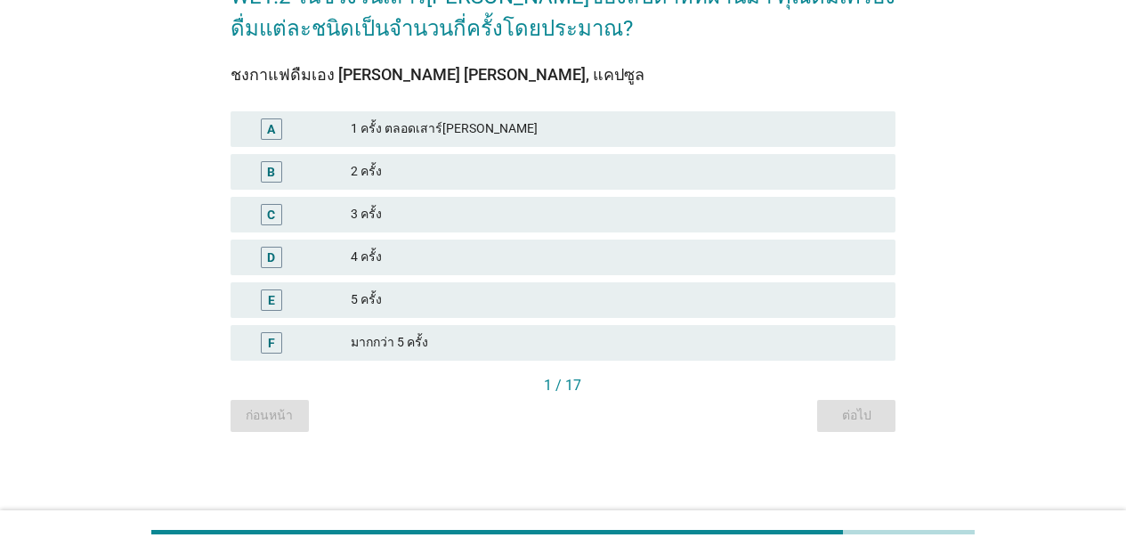
scroll to position [0, 0]
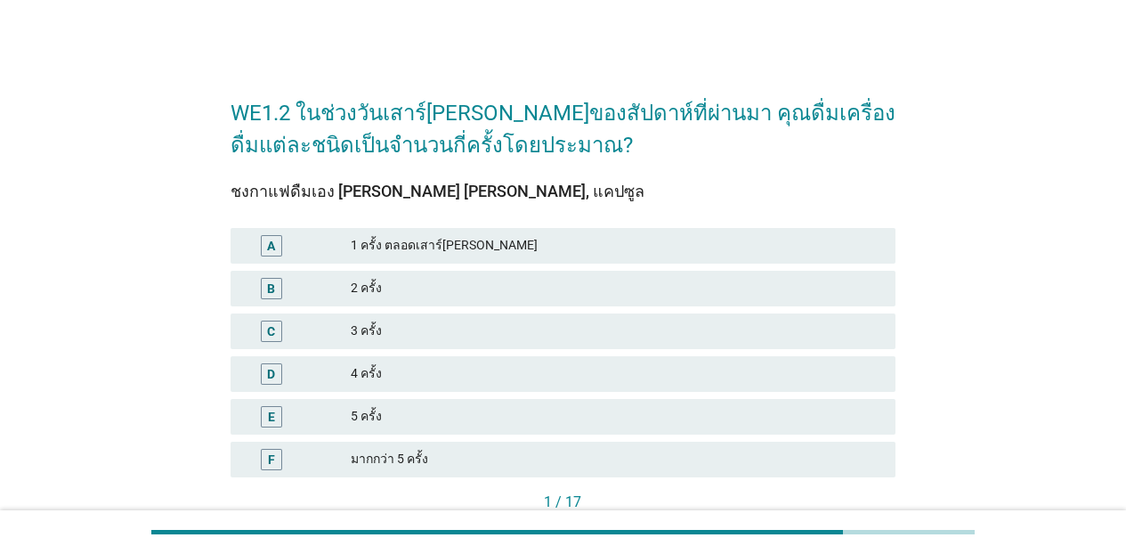
click at [433, 295] on div "2 ครั้ง" at bounding box center [616, 288] width 530 height 21
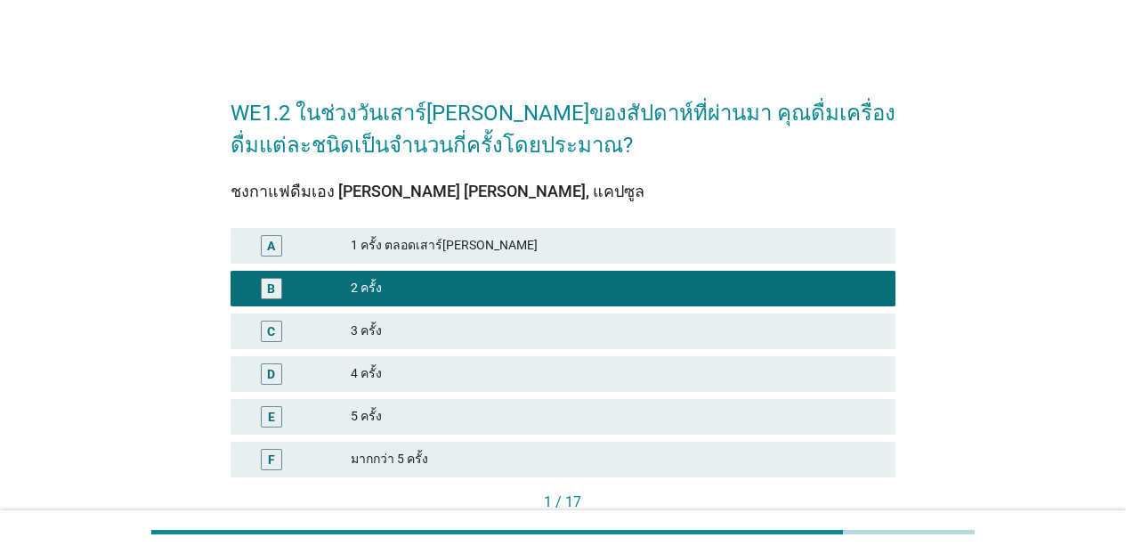
scroll to position [117, 0]
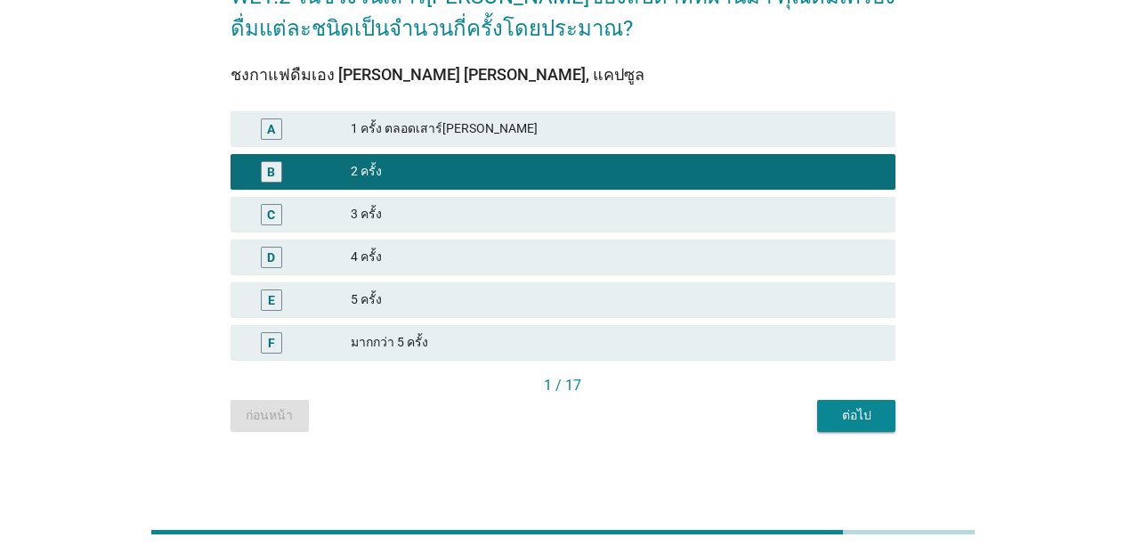
click at [876, 416] on div "ต่อไป" at bounding box center [856, 415] width 50 height 19
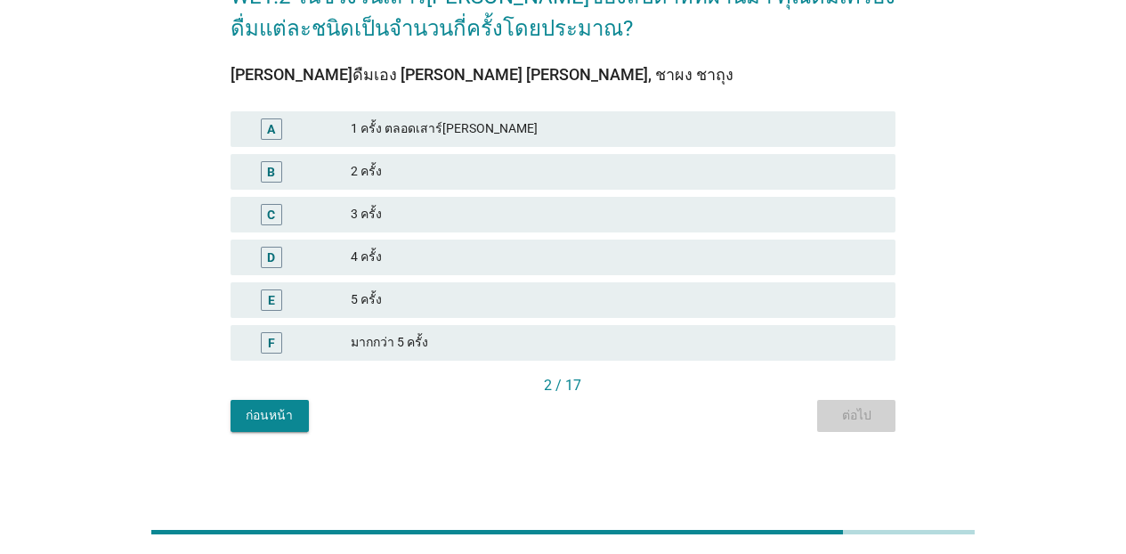
scroll to position [0, 0]
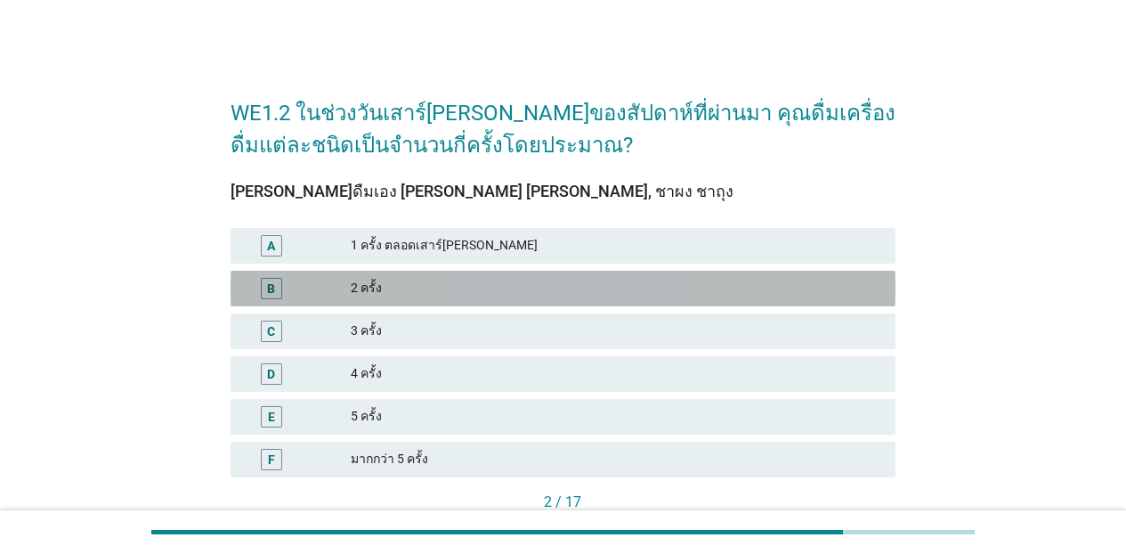
click at [508, 278] on div "2 ครั้ง" at bounding box center [616, 288] width 530 height 21
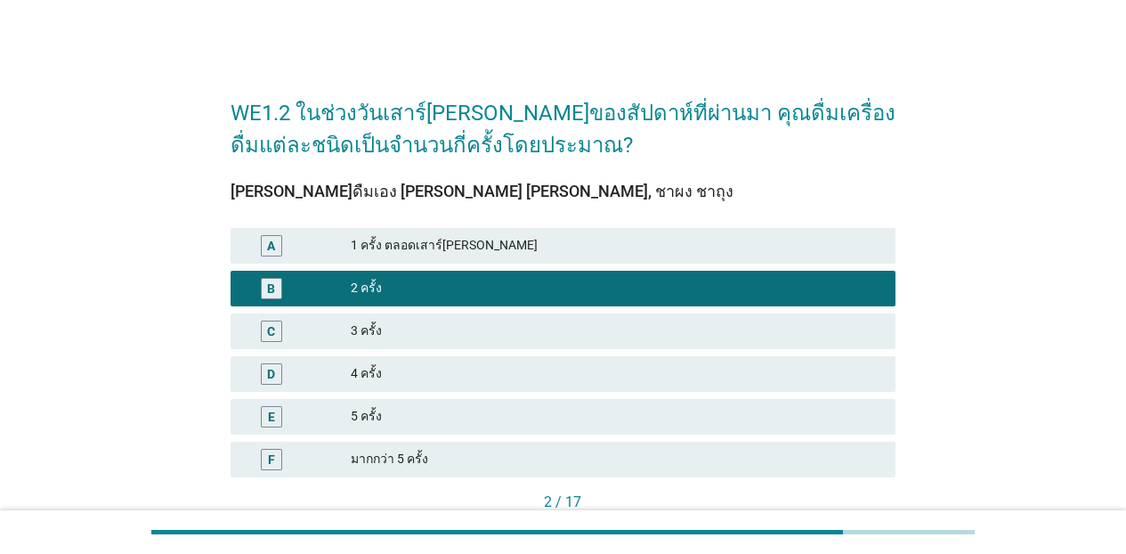
scroll to position [117, 0]
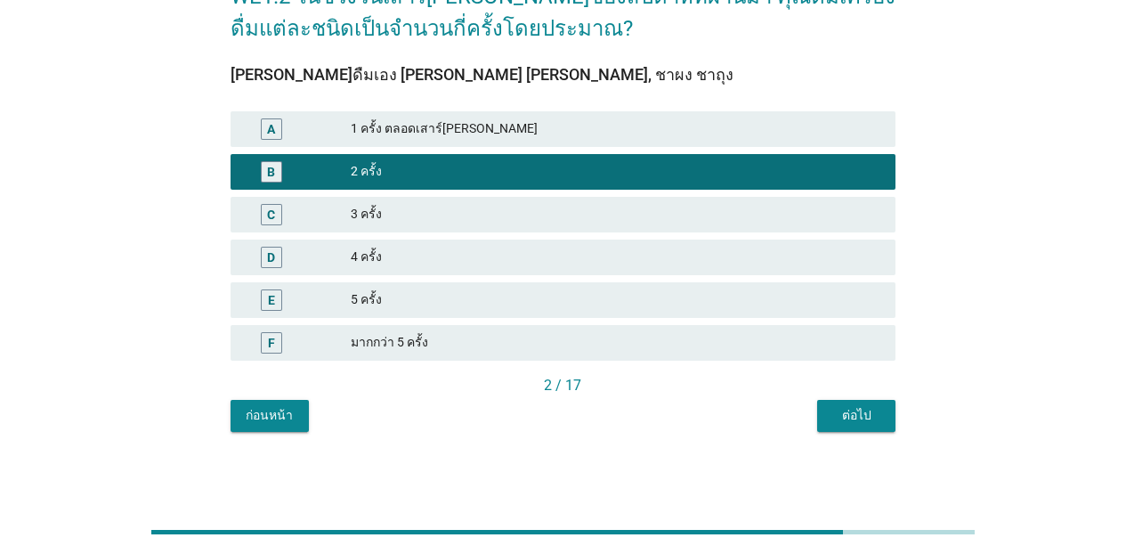
click at [843, 416] on div "ต่อไป" at bounding box center [856, 415] width 50 height 19
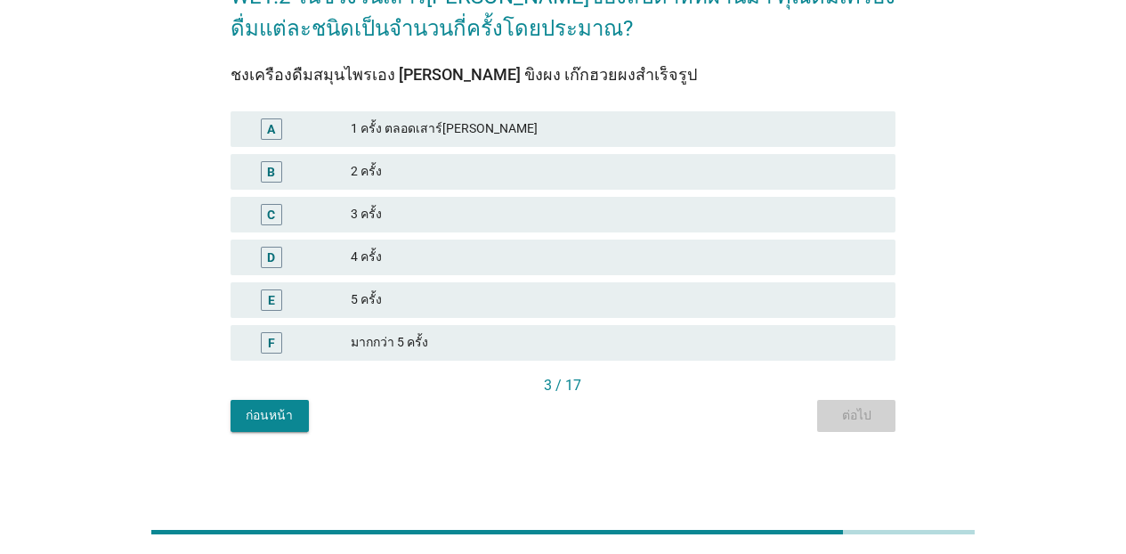
scroll to position [0, 0]
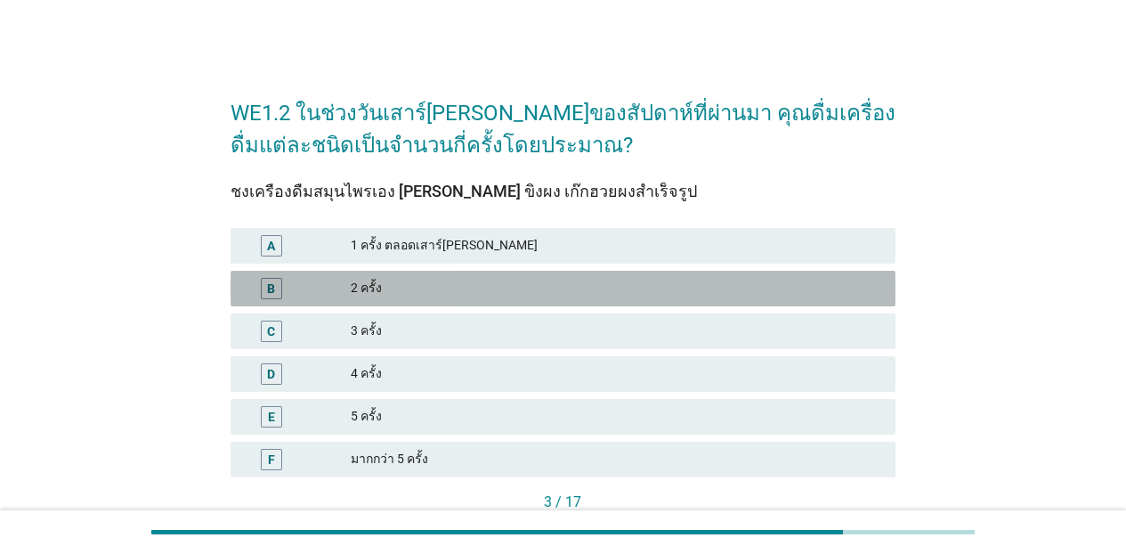
click at [514, 289] on div "2 ครั้ง" at bounding box center [616, 288] width 530 height 21
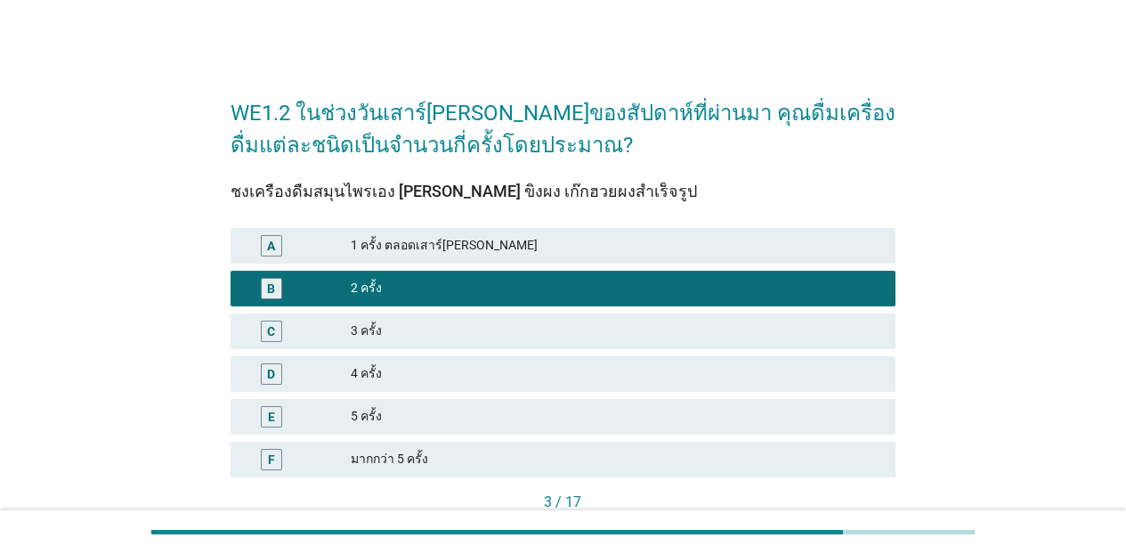
scroll to position [117, 0]
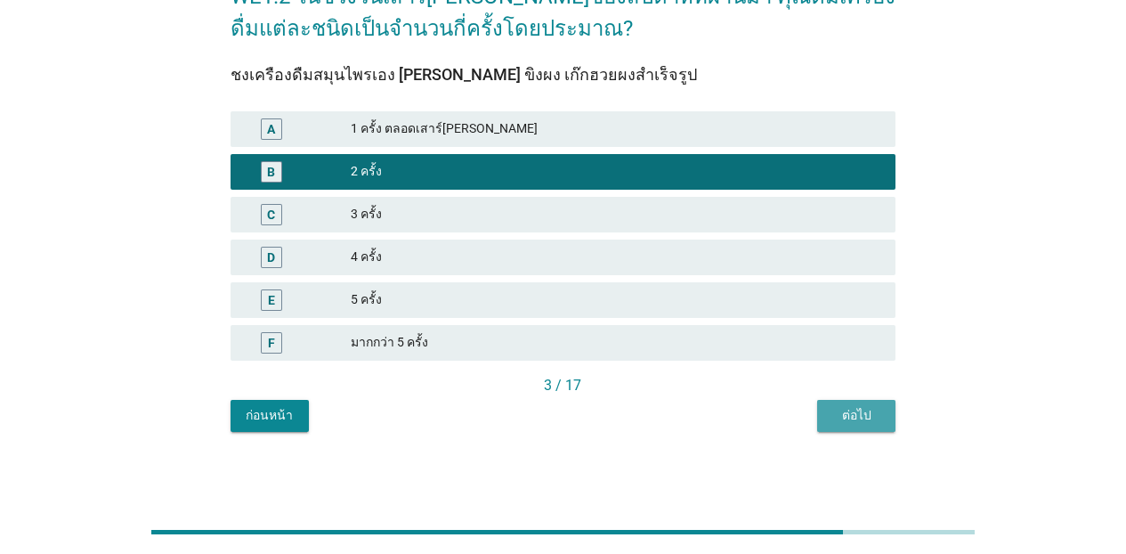
click at [869, 417] on div "ต่อไป" at bounding box center [856, 415] width 50 height 19
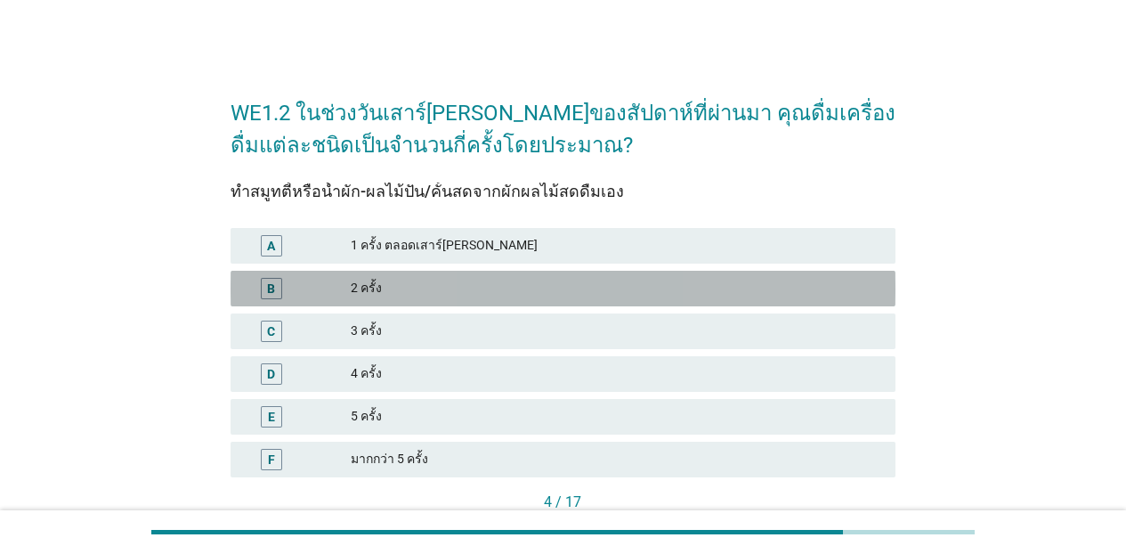
click at [521, 292] on div "2 ครั้ง" at bounding box center [616, 288] width 530 height 21
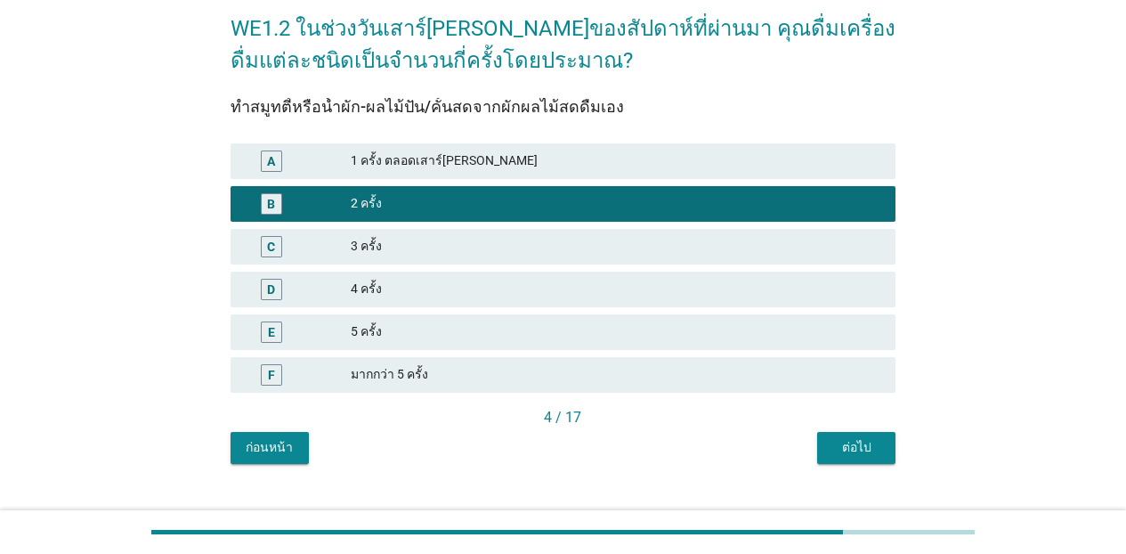
scroll to position [117, 0]
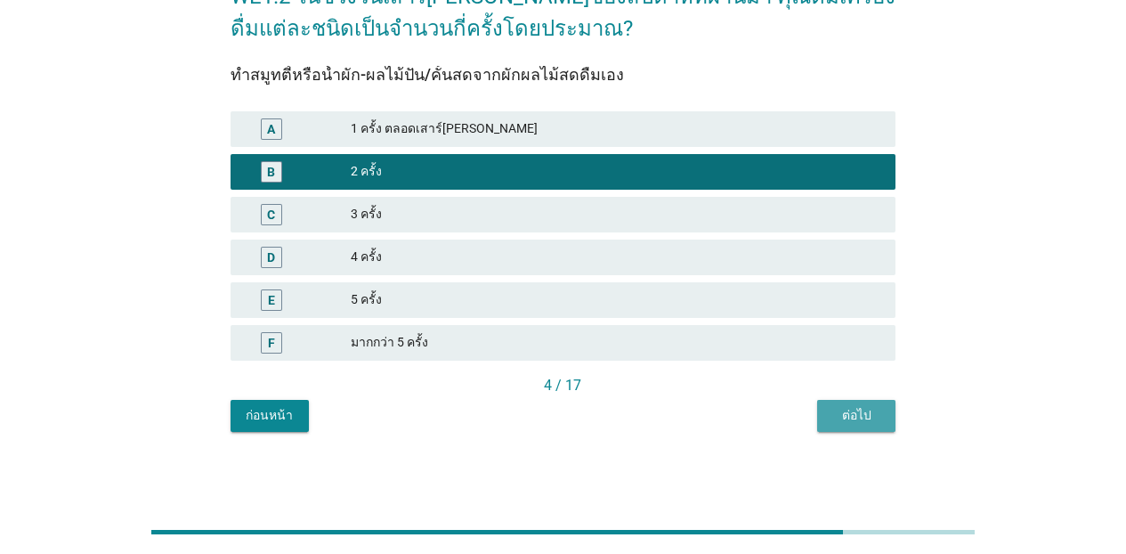
click at [868, 412] on div "ต่อไป" at bounding box center [856, 415] width 50 height 19
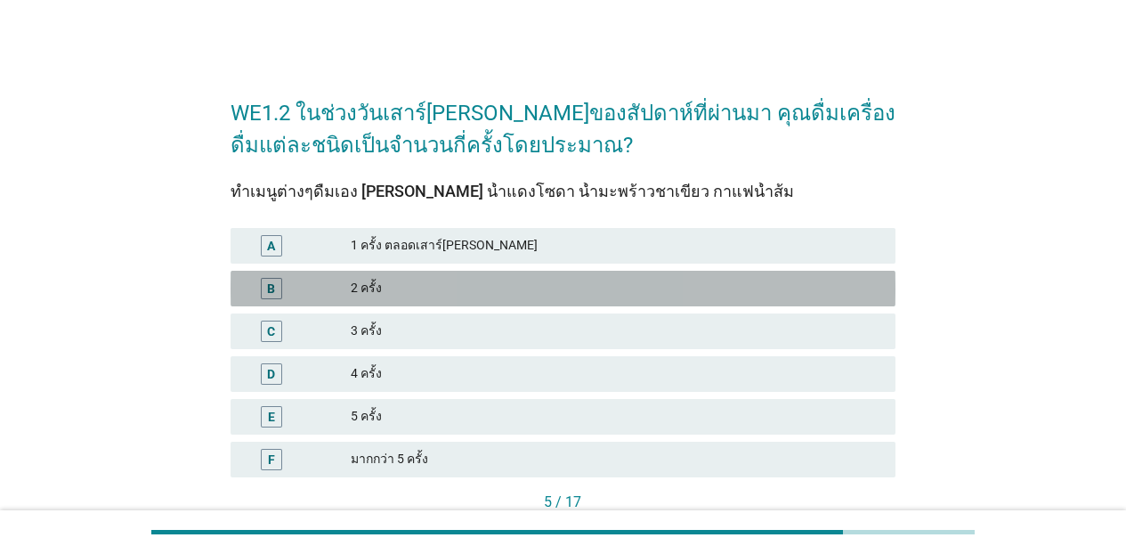
click at [601, 284] on div "2 ครั้ง" at bounding box center [616, 288] width 530 height 21
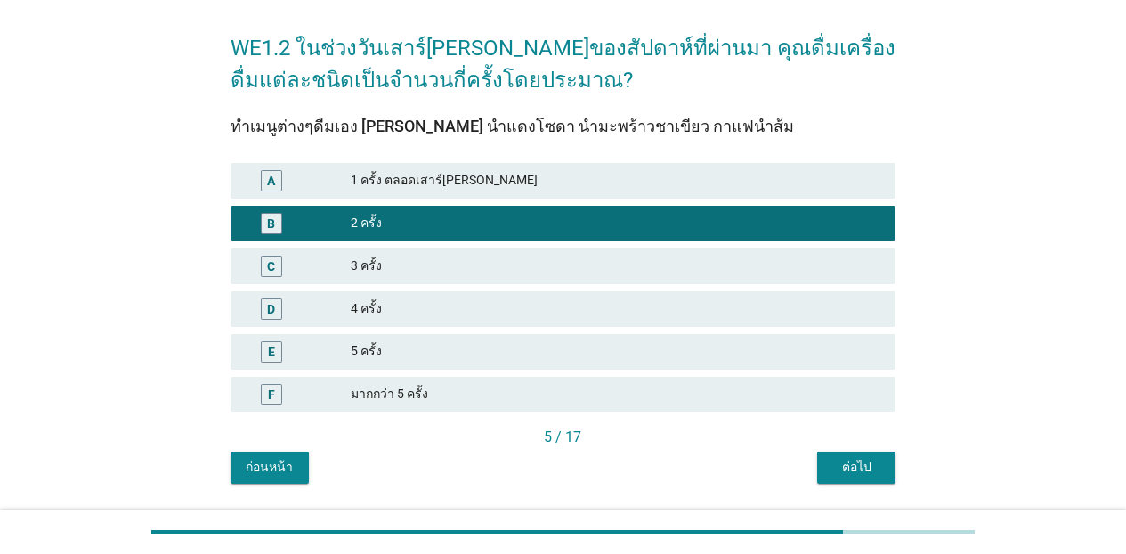
scroll to position [117, 0]
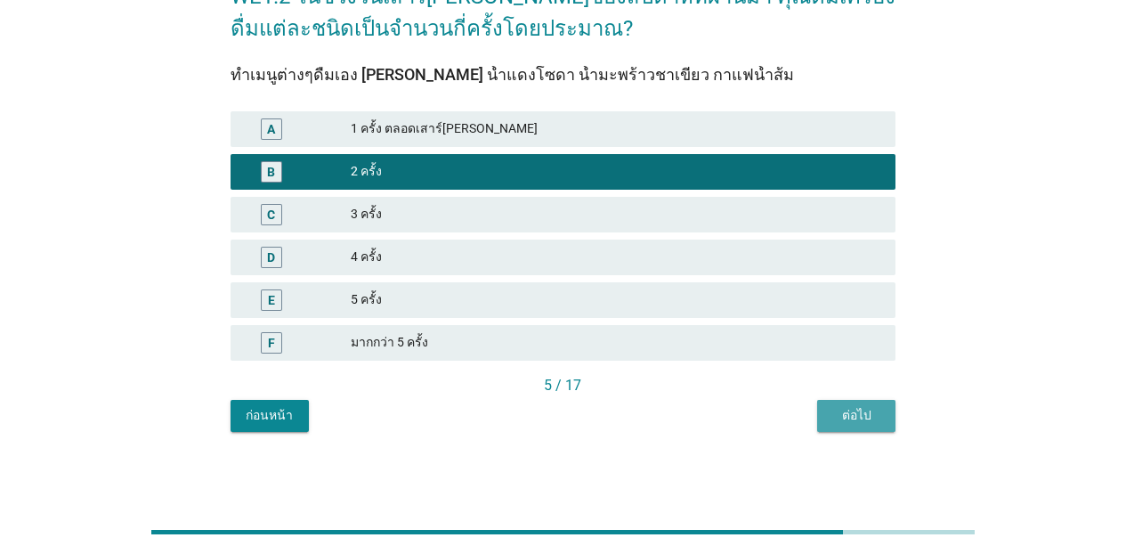
click at [837, 409] on div "ต่อไป" at bounding box center [856, 415] width 50 height 19
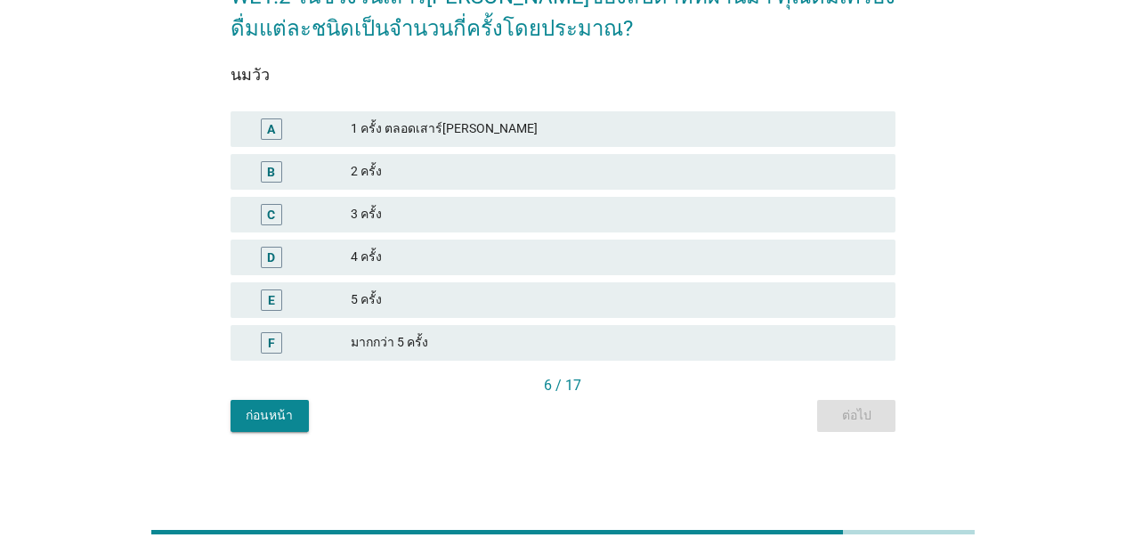
scroll to position [0, 0]
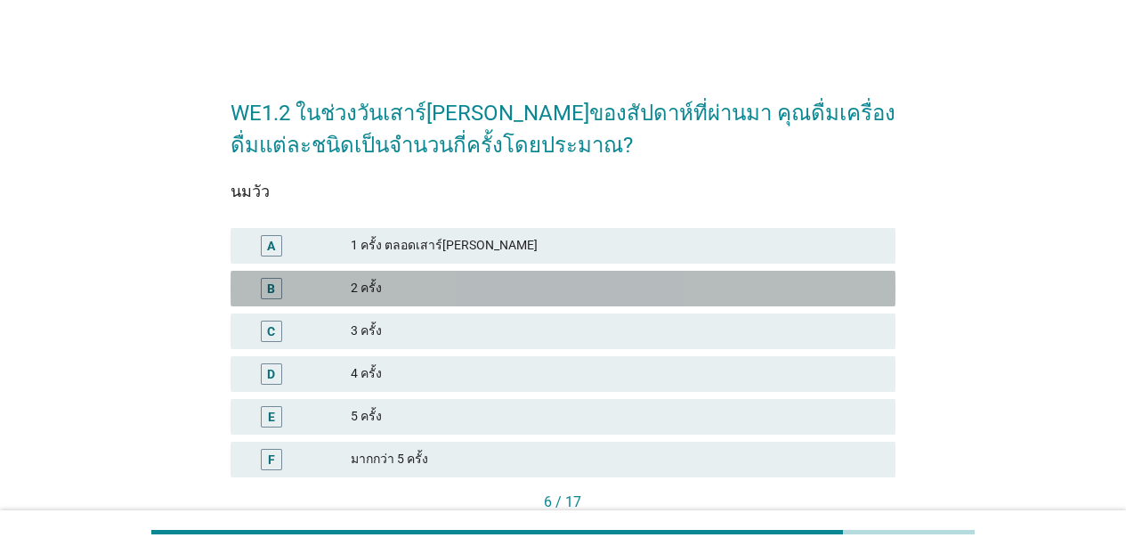
click at [585, 304] on div "B 2 ครั้ง" at bounding box center [562, 289] width 665 height 36
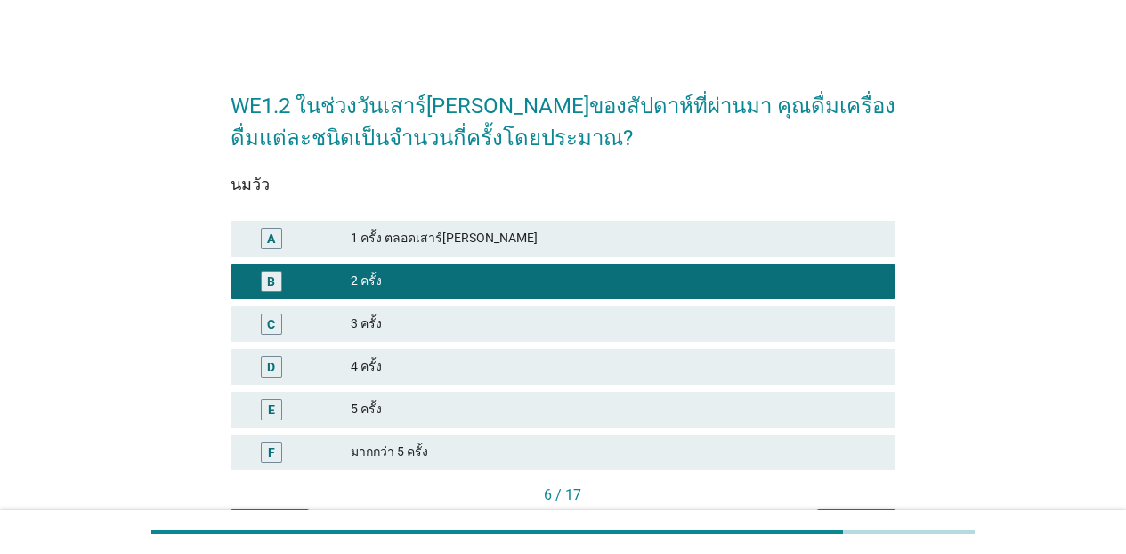
scroll to position [117, 0]
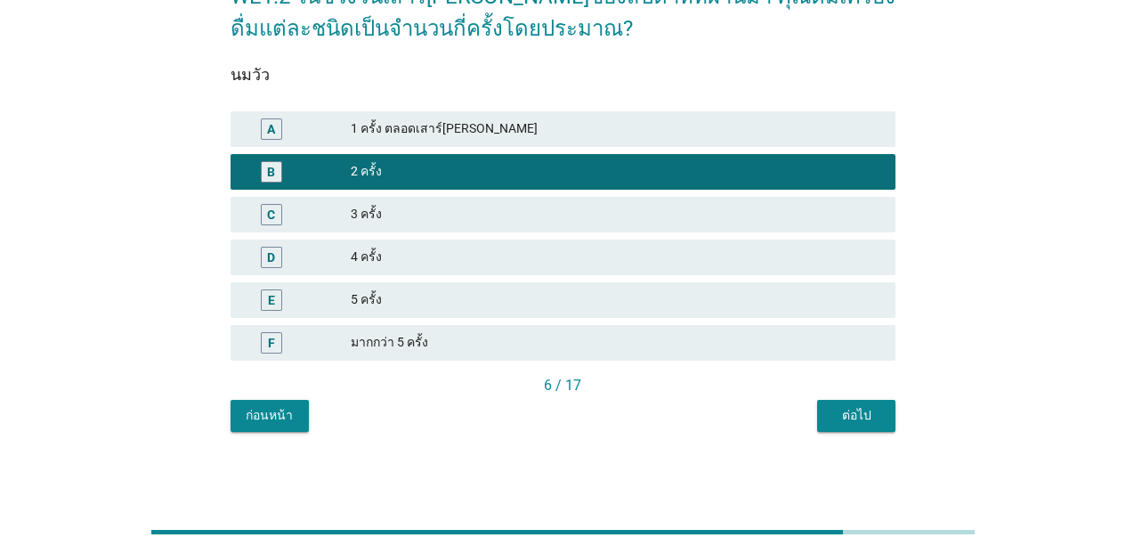
click at [828, 432] on div "WE1.2 ในช่วงวันเสาร์[PERSON_NAME]ของสัปดาห์ที่ผ่านมา คุณดื่มเครื่องดื่มแต่ละชนิ…" at bounding box center [562, 196] width 693 height 497
click at [828, 423] on button "ต่อไป" at bounding box center [856, 416] width 78 height 32
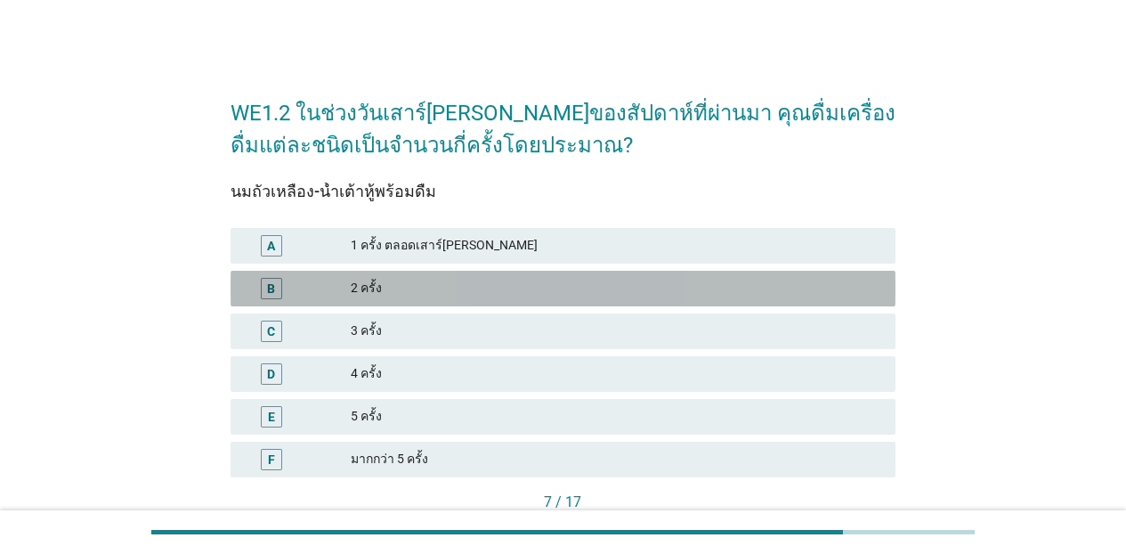
click at [439, 278] on div "2 ครั้ง" at bounding box center [616, 288] width 530 height 21
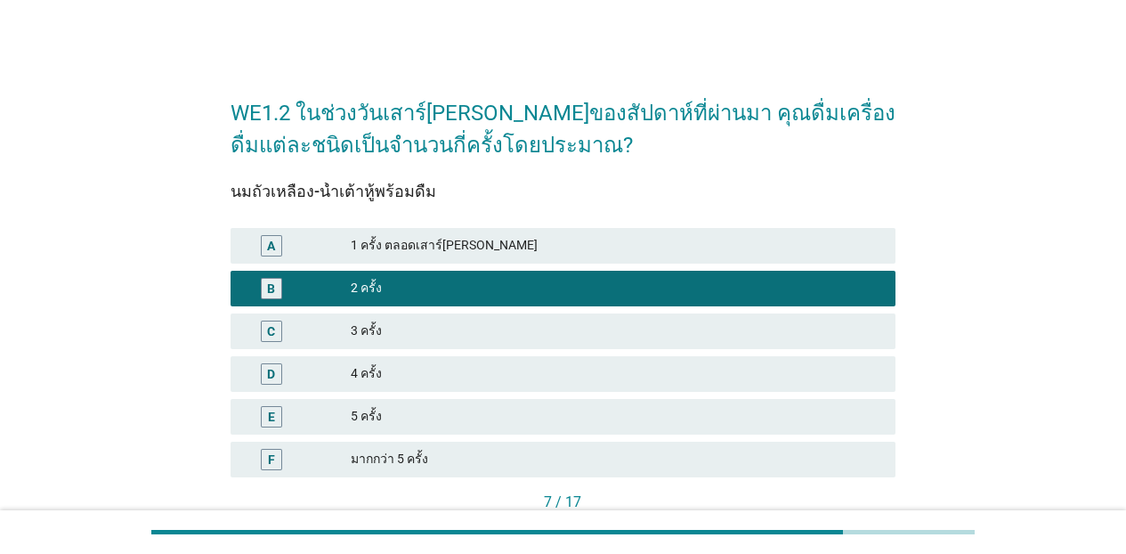
scroll to position [117, 0]
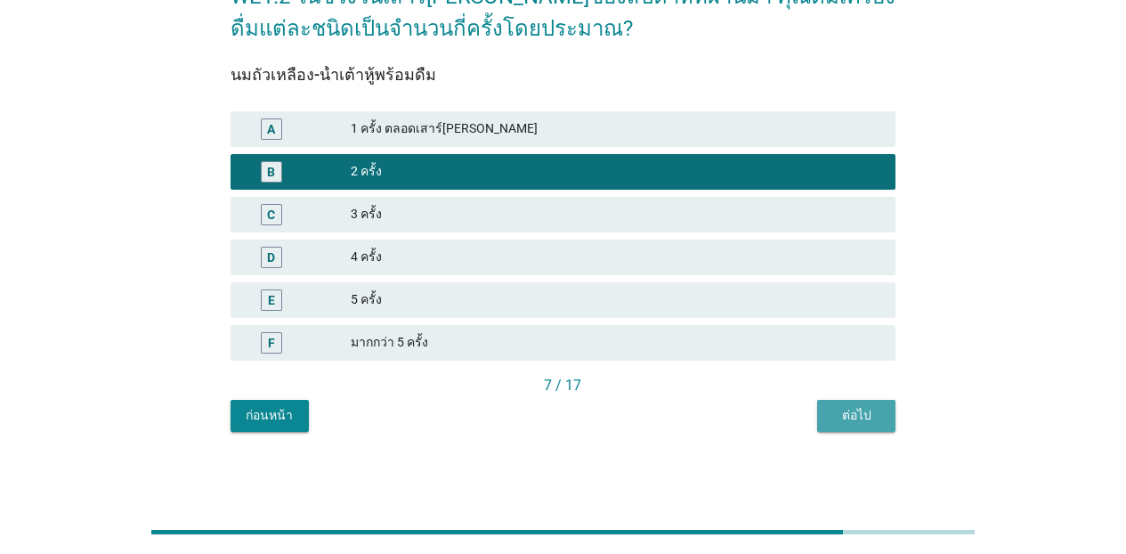
click at [861, 413] on div "ต่อไป" at bounding box center [856, 415] width 50 height 19
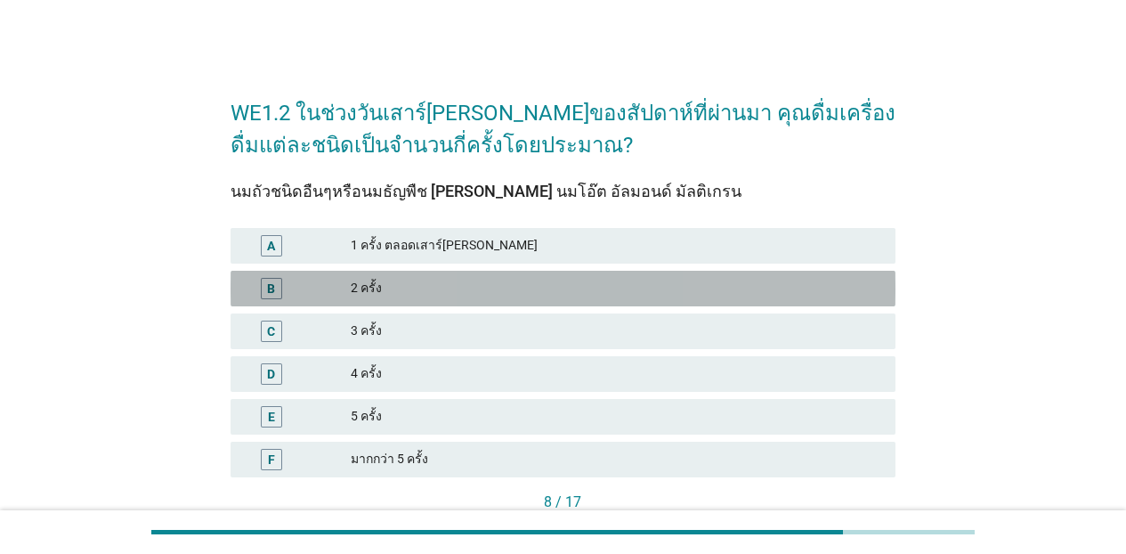
click at [490, 279] on div "2 ครั้ง" at bounding box center [616, 288] width 530 height 21
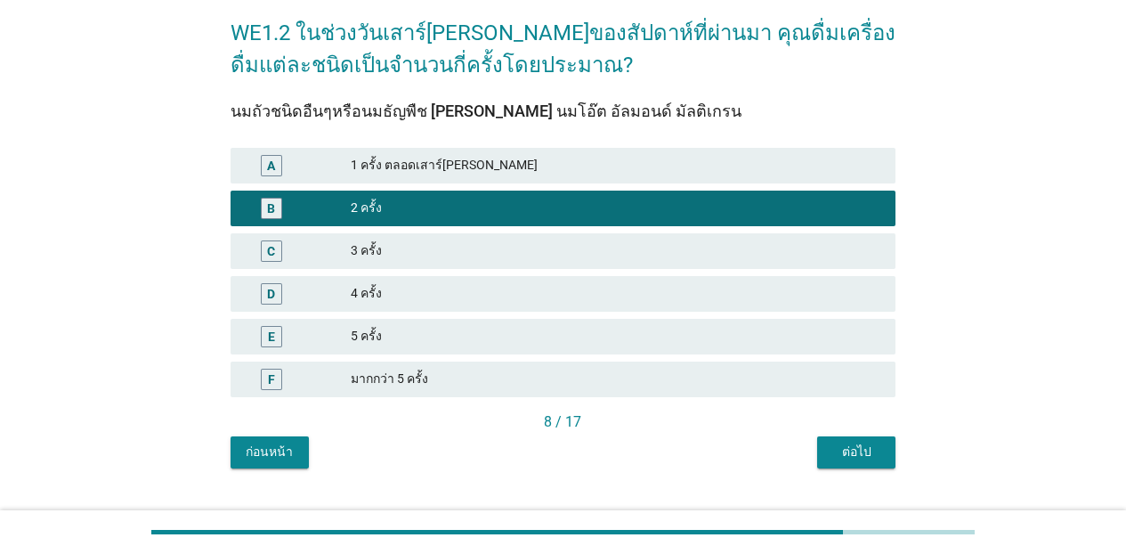
scroll to position [117, 0]
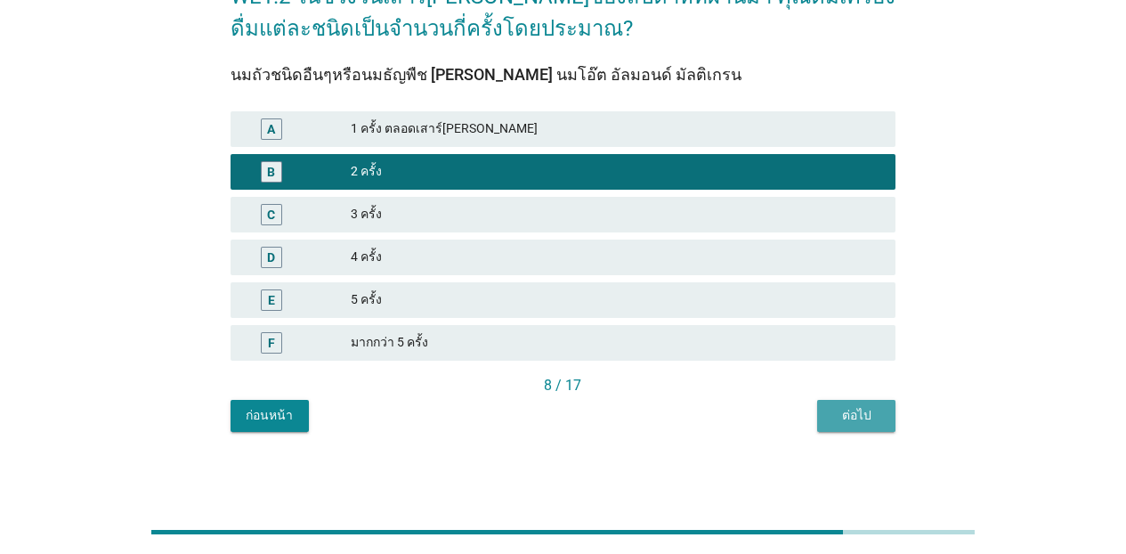
click at [865, 400] on button "ต่อไป" at bounding box center [856, 416] width 78 height 32
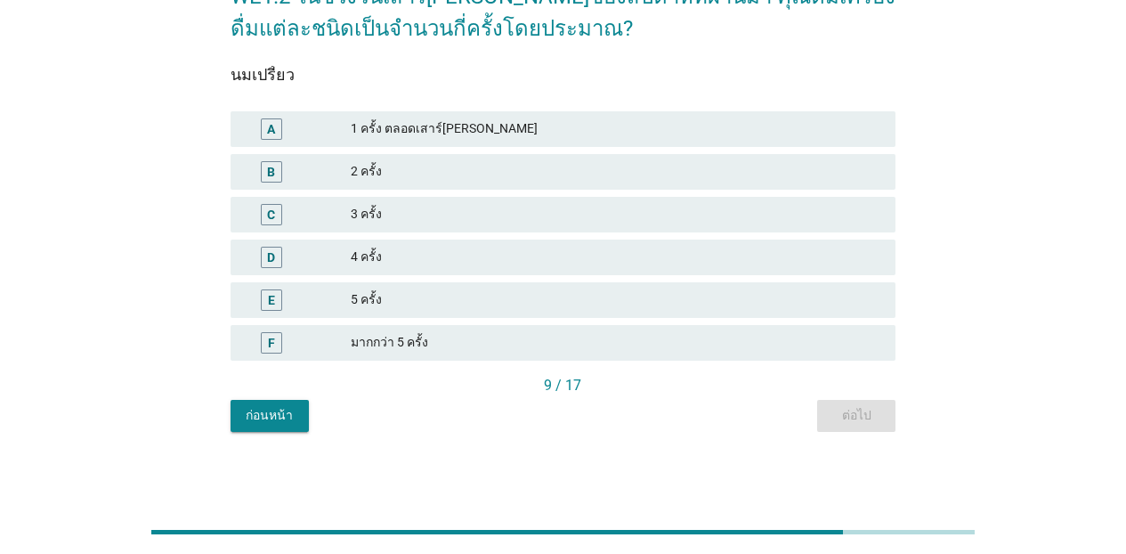
scroll to position [0, 0]
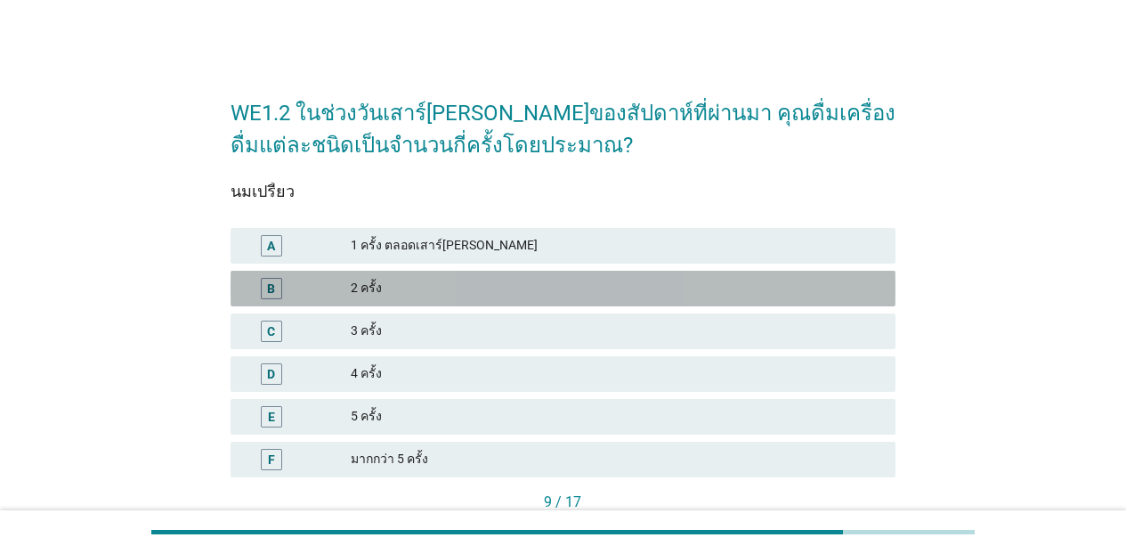
click at [485, 300] on div "B 2 ครั้ง" at bounding box center [562, 289] width 665 height 36
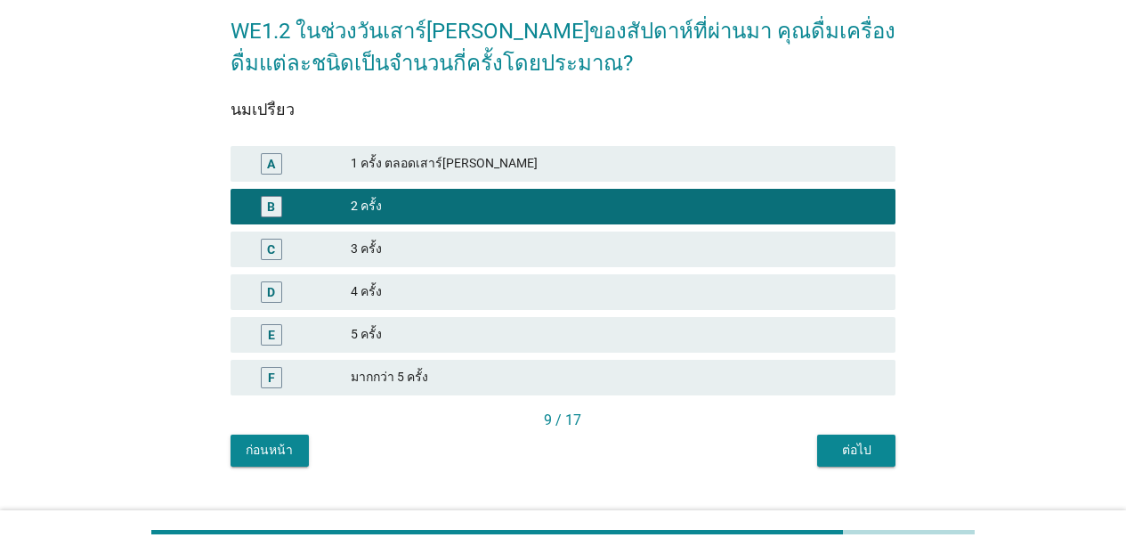
scroll to position [117, 0]
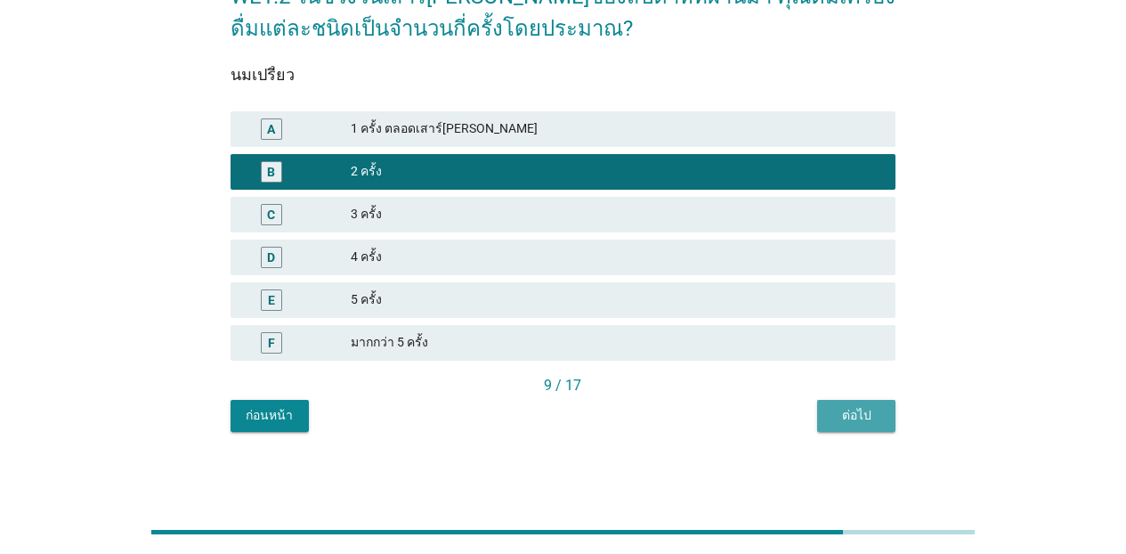
click at [876, 421] on div "ต่อไป" at bounding box center [856, 415] width 50 height 19
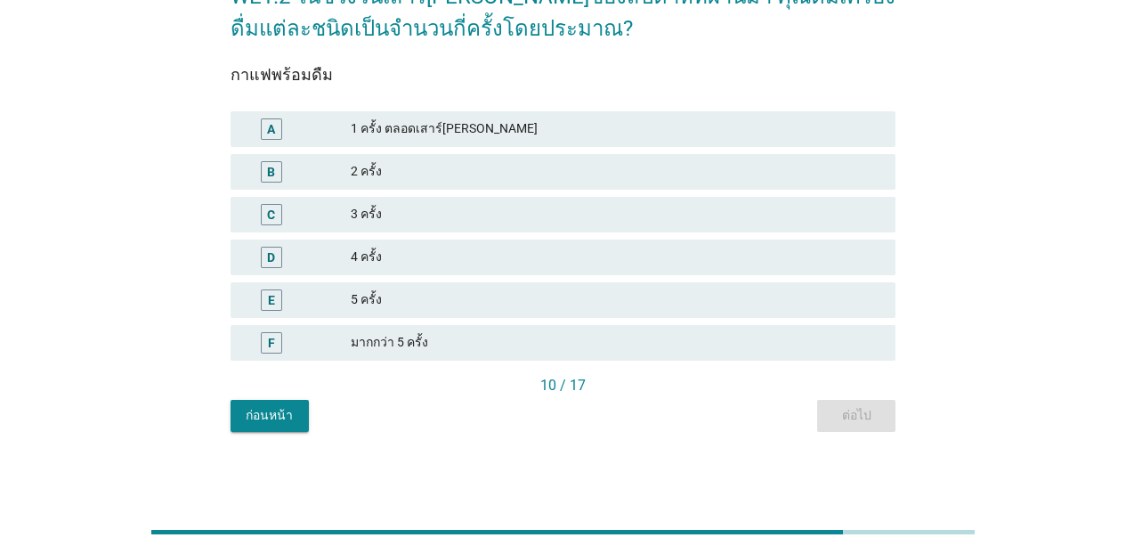
scroll to position [0, 0]
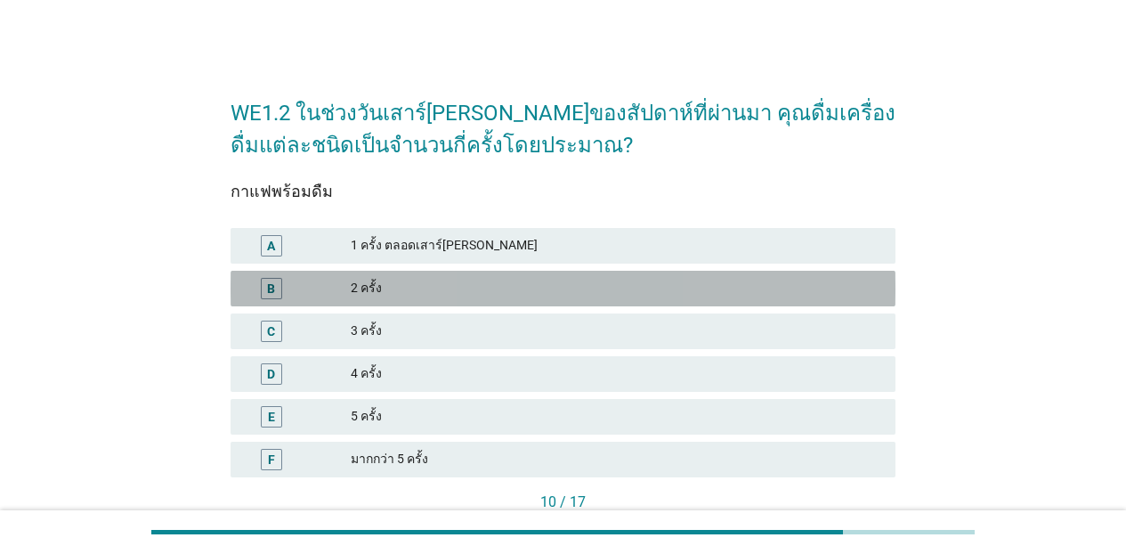
click at [526, 291] on div "2 ครั้ง" at bounding box center [616, 288] width 530 height 21
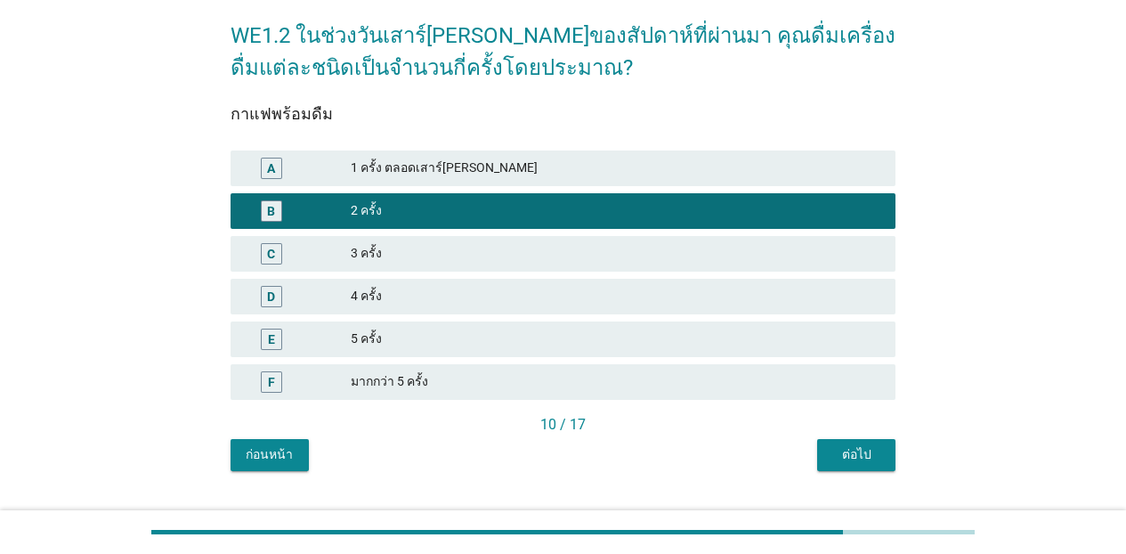
scroll to position [117, 0]
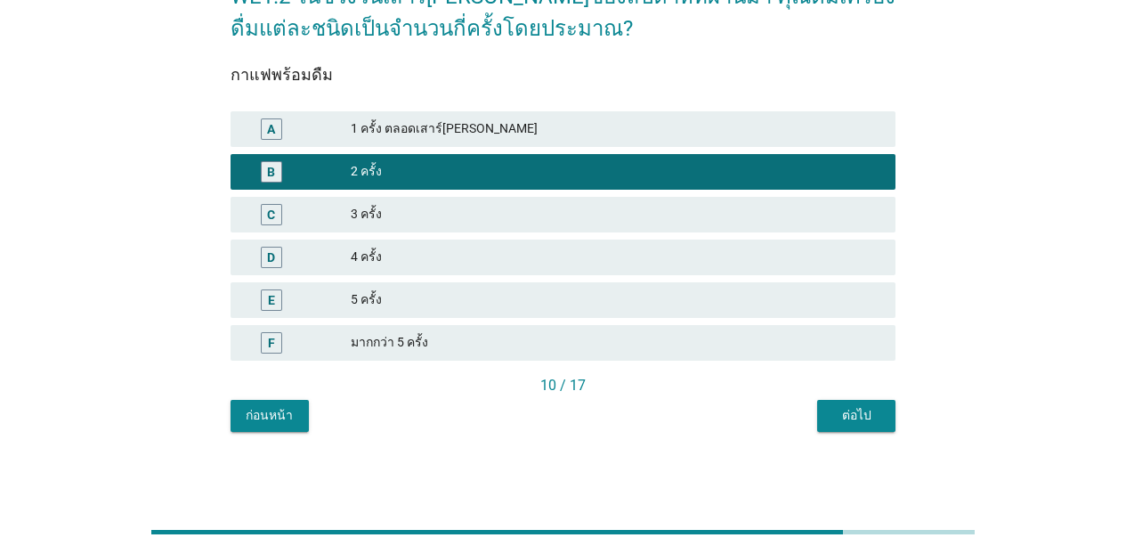
click at [835, 396] on div "10 / 17" at bounding box center [562, 387] width 665 height 25
click at [832, 408] on div "ต่อไป" at bounding box center [856, 415] width 50 height 19
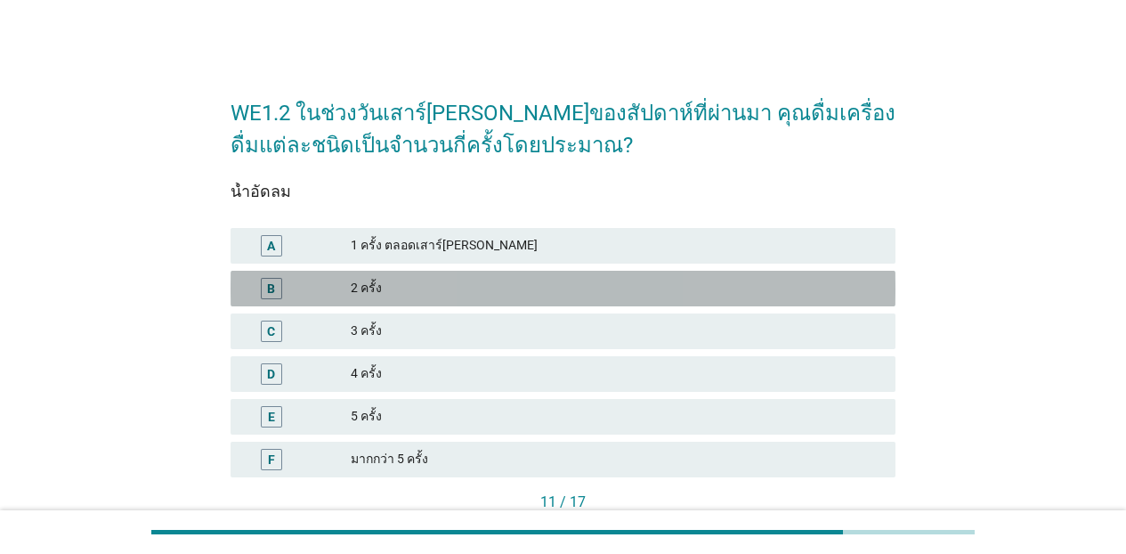
click at [461, 280] on div "2 ครั้ง" at bounding box center [616, 288] width 530 height 21
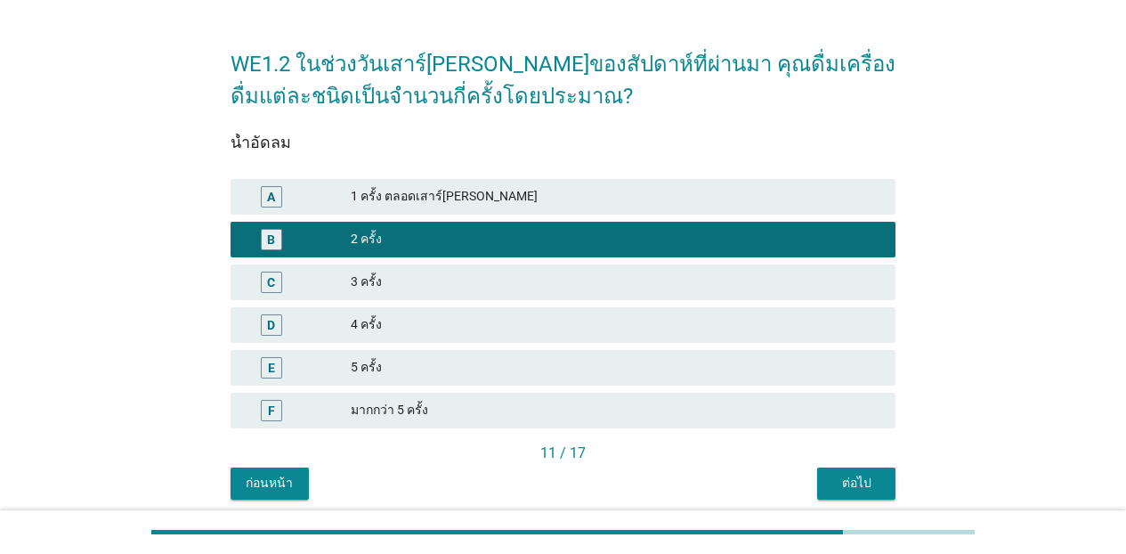
scroll to position [117, 0]
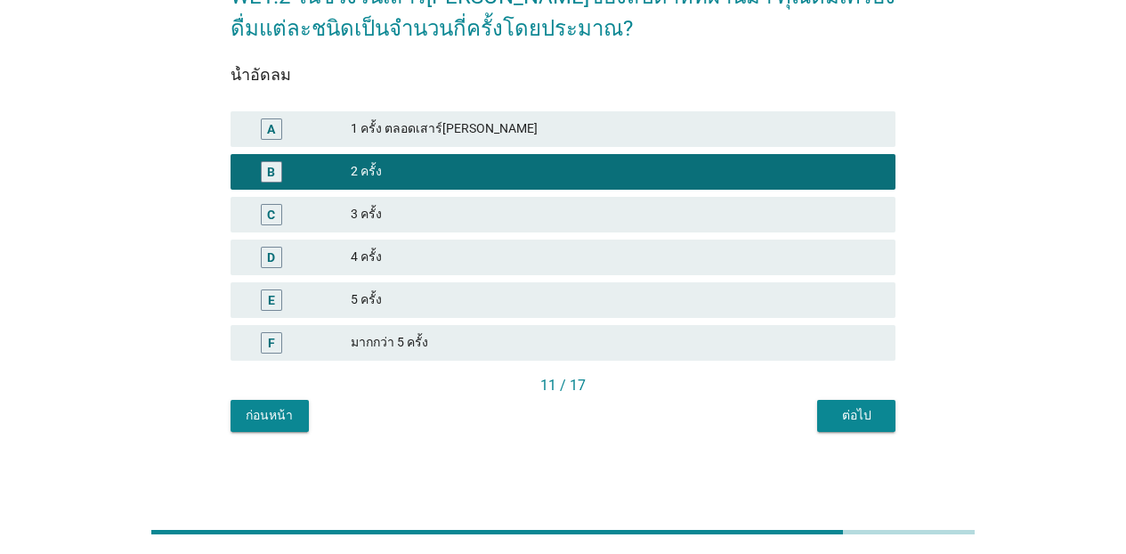
click at [864, 399] on div "น้ำอัดลม A 1 ครั้ง ตลอดเสาร์[PERSON_NAME] B 2 ครั้ง C 3 ครั้ง D 4 ครั้ง E 5 ครั…" at bounding box center [562, 237] width 665 height 387
click at [856, 412] on div "ต่อไป" at bounding box center [856, 415] width 50 height 19
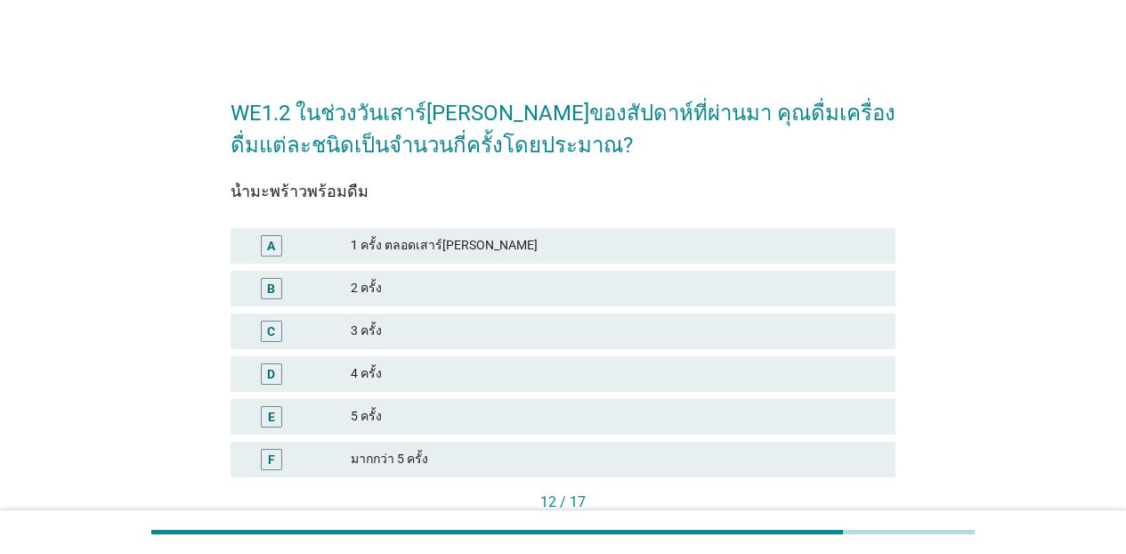
click at [506, 296] on div "2 ครั้ง" at bounding box center [616, 288] width 530 height 21
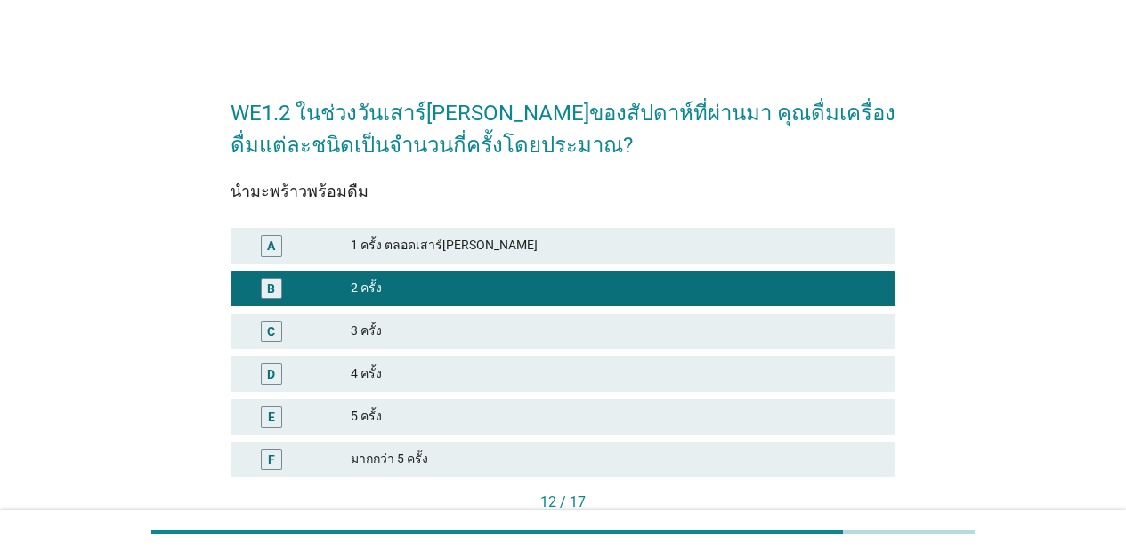
scroll to position [117, 0]
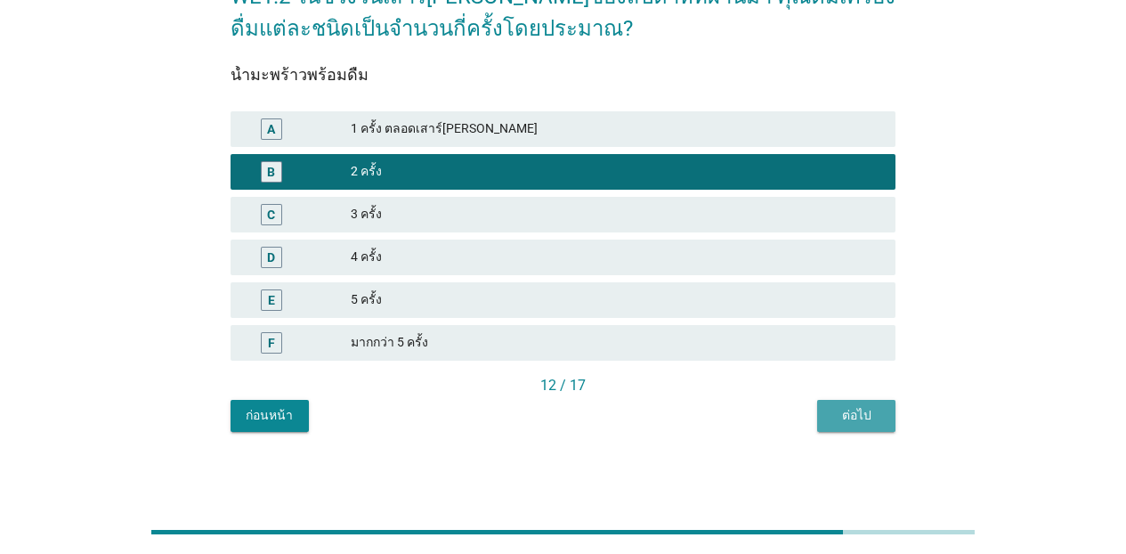
click at [853, 408] on div "ต่อไป" at bounding box center [856, 415] width 50 height 19
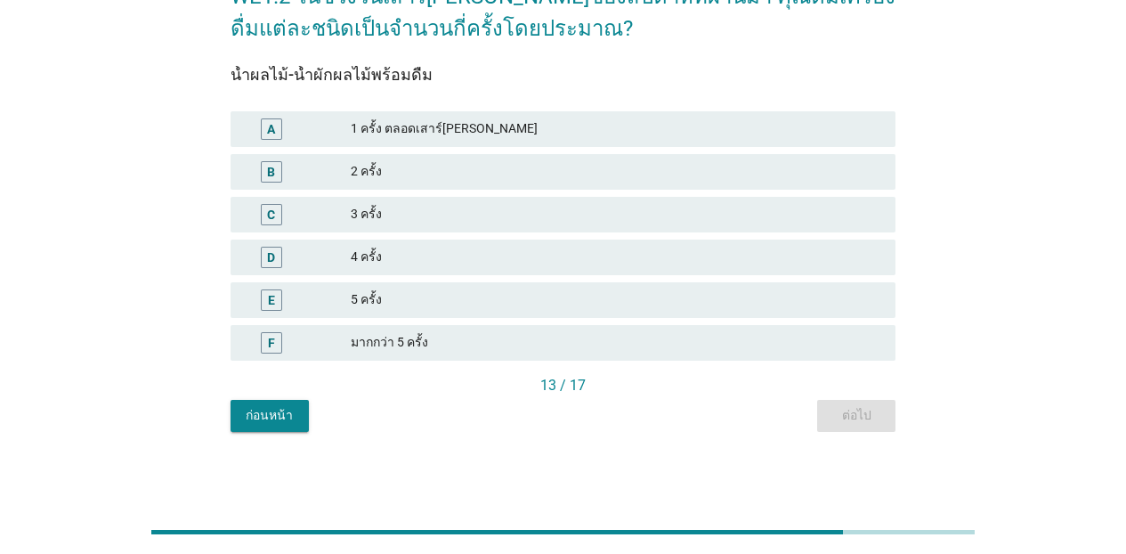
scroll to position [0, 0]
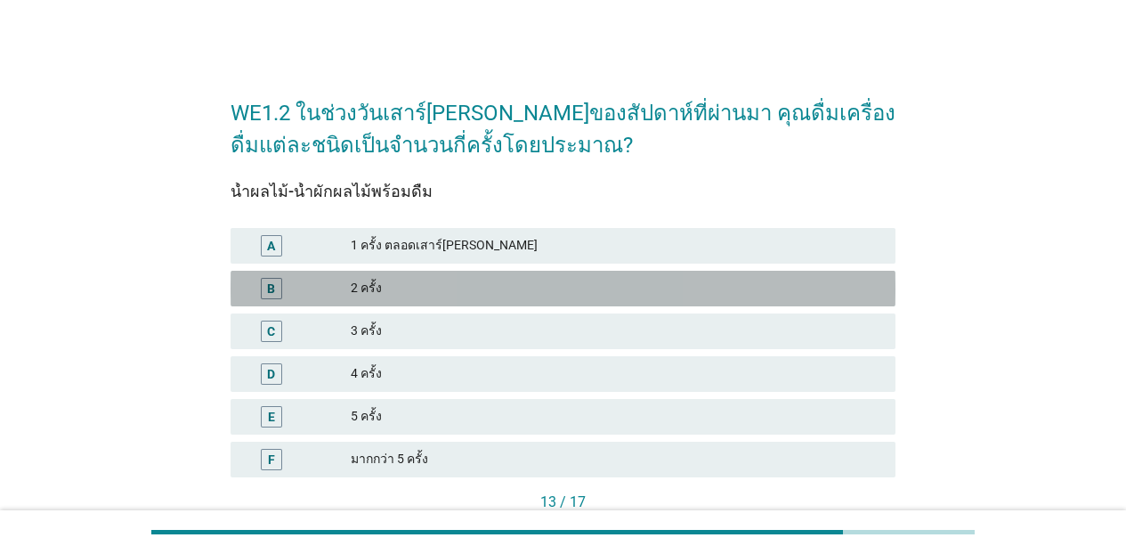
click at [463, 295] on div "2 ครั้ง" at bounding box center [616, 288] width 530 height 21
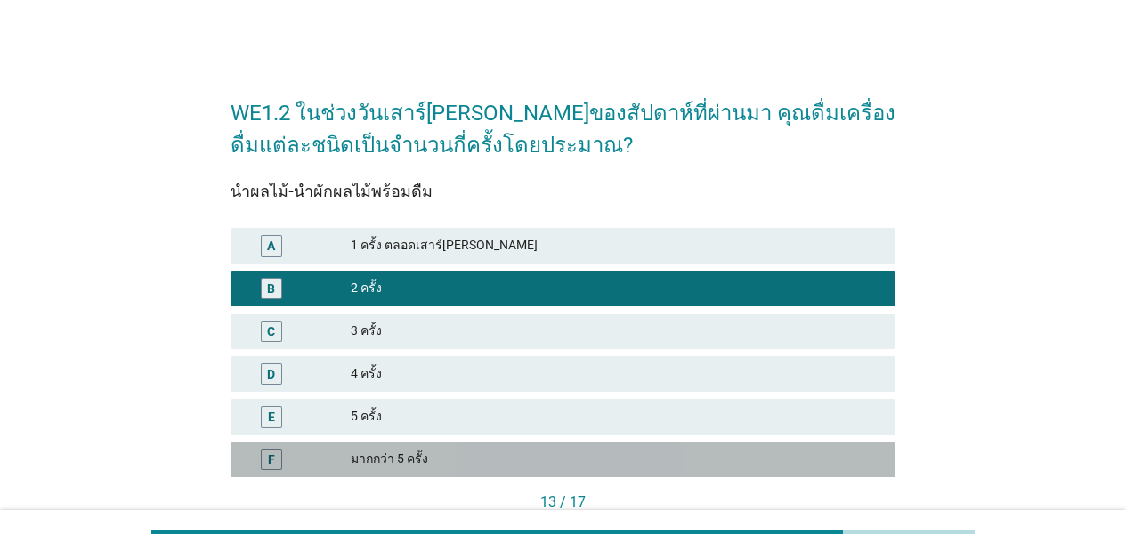
click at [440, 442] on div "F มากกว่า 5 ครั้ง" at bounding box center [562, 459] width 665 height 36
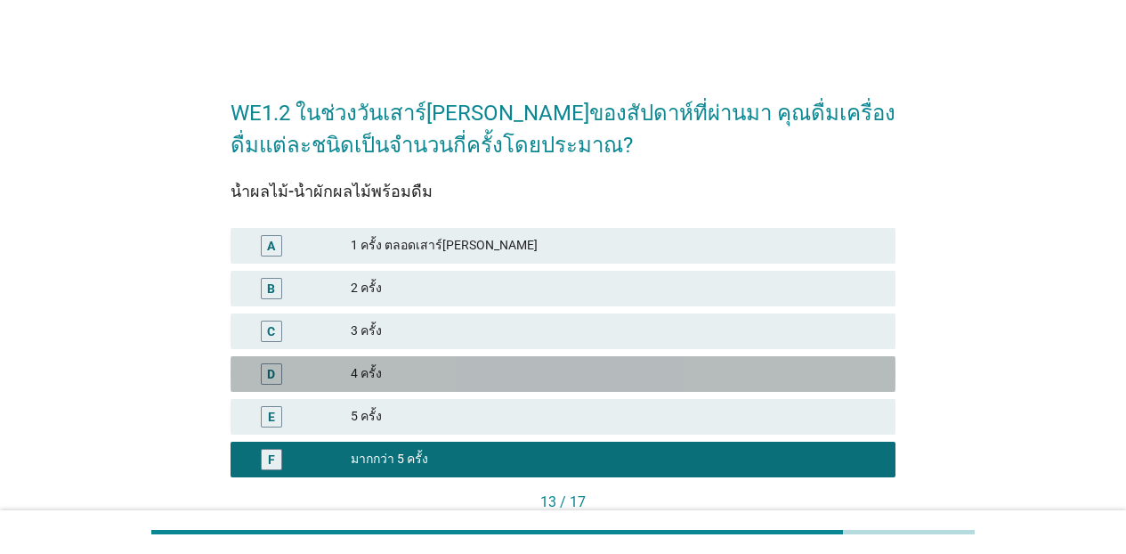
click at [570, 359] on div "D 4 ครั้ง" at bounding box center [562, 374] width 665 height 36
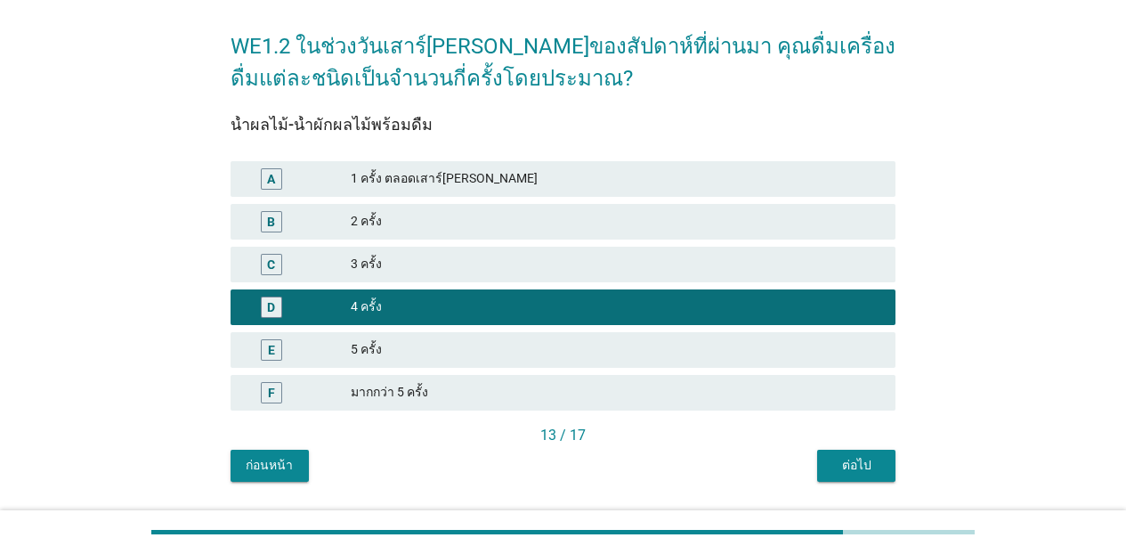
scroll to position [117, 0]
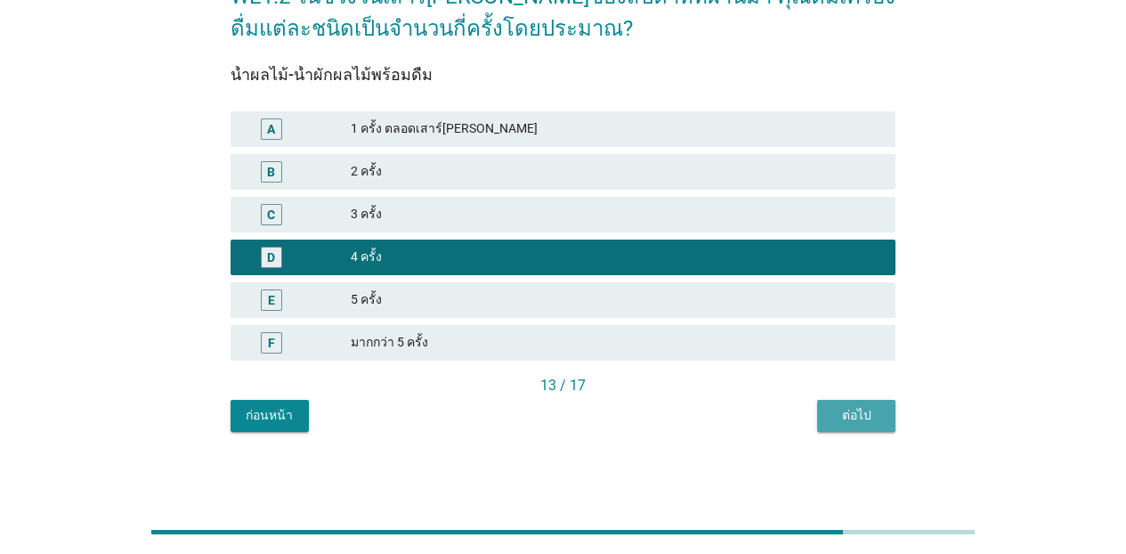
click at [829, 402] on button "ต่อไป" at bounding box center [856, 416] width 78 height 32
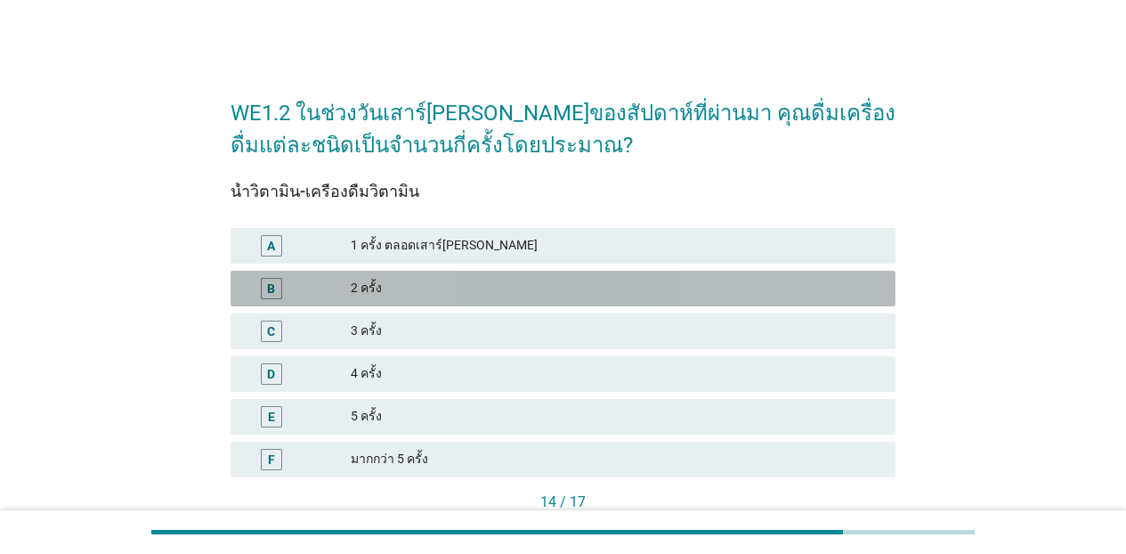
click at [328, 287] on div "B" at bounding box center [298, 288] width 106 height 21
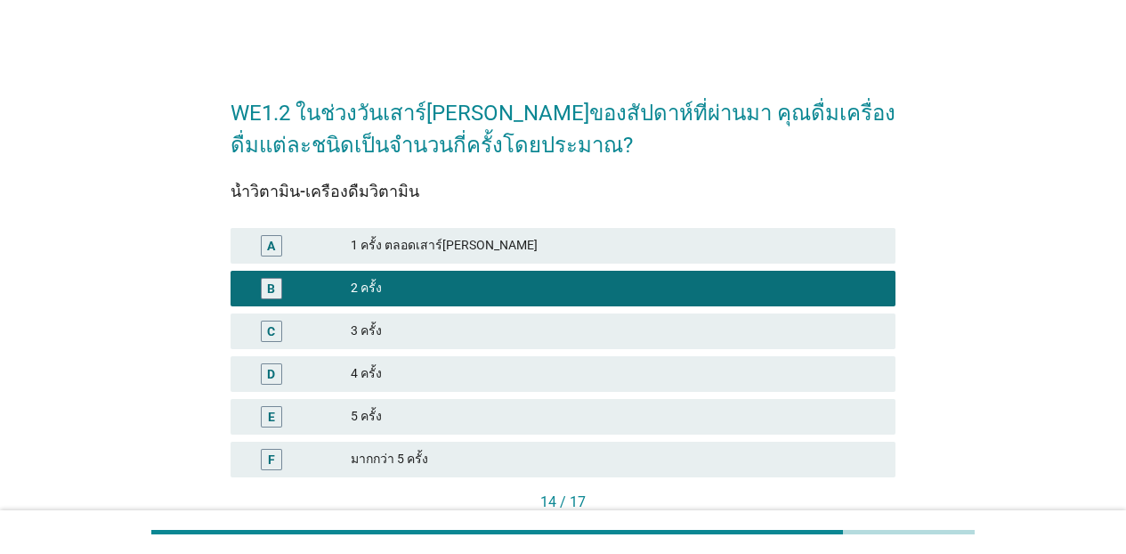
scroll to position [117, 0]
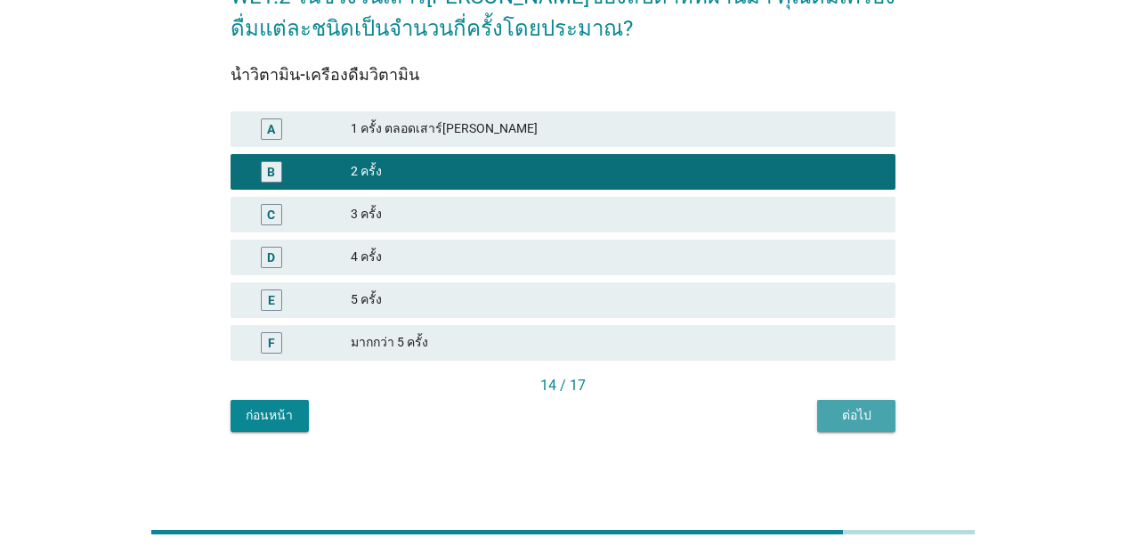
click at [834, 416] on div "ต่อไป" at bounding box center [856, 415] width 50 height 19
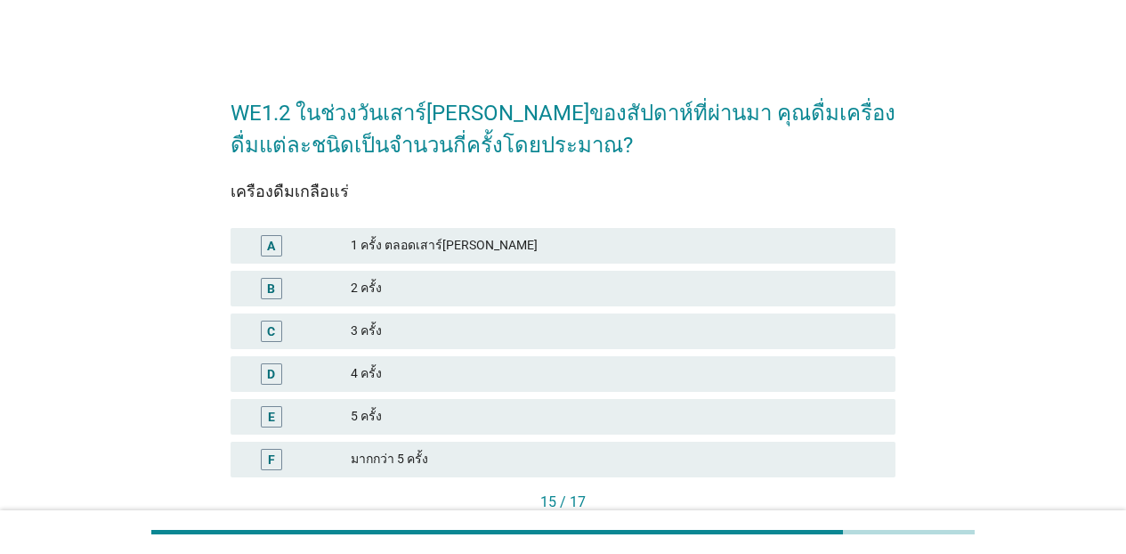
click at [586, 297] on div "2 ครั้ง" at bounding box center [616, 288] width 530 height 21
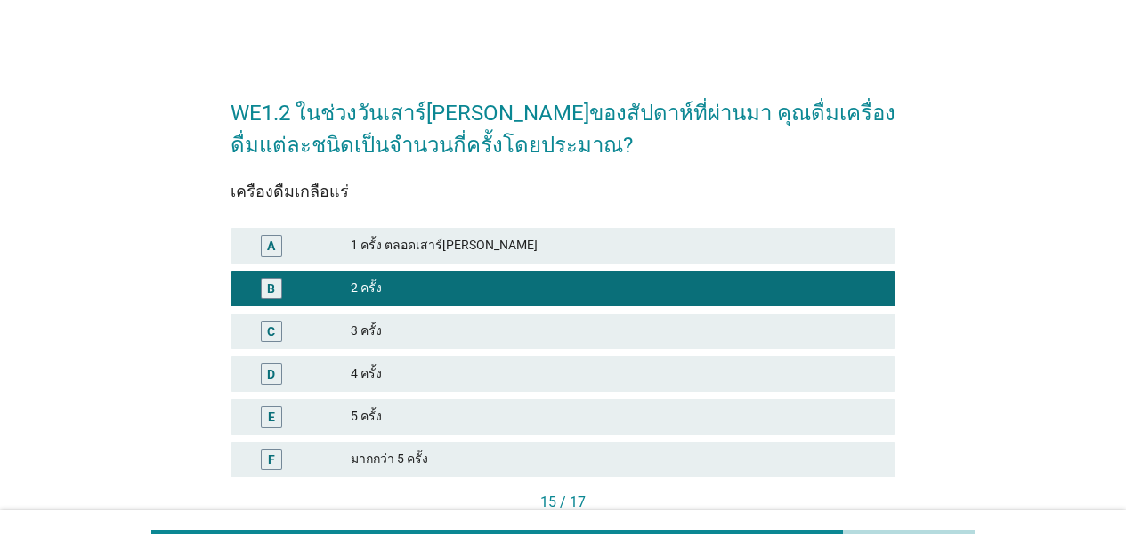
scroll to position [117, 0]
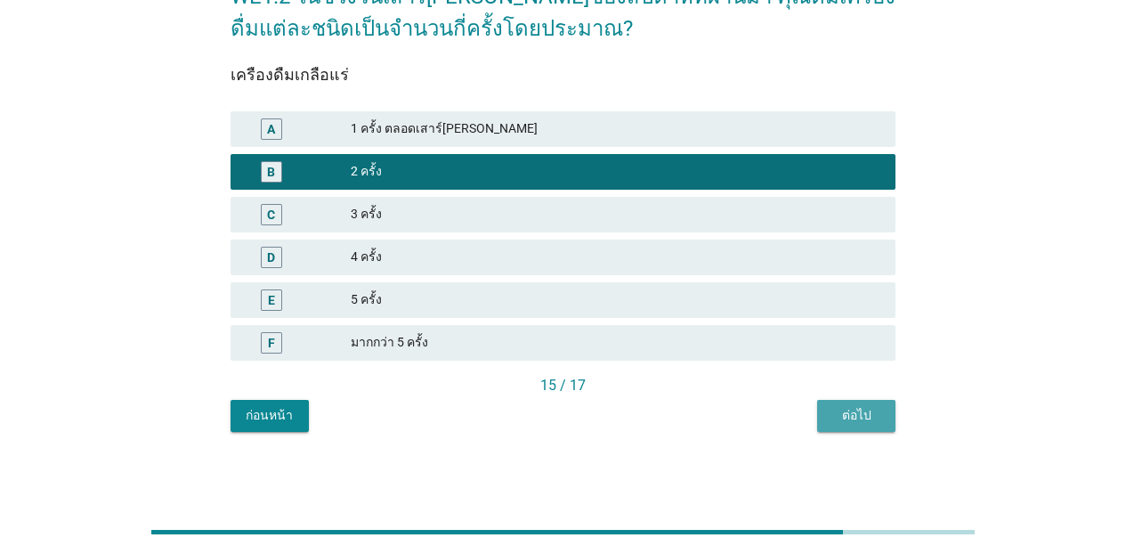
click at [872, 416] on div "ต่อไป" at bounding box center [856, 415] width 50 height 19
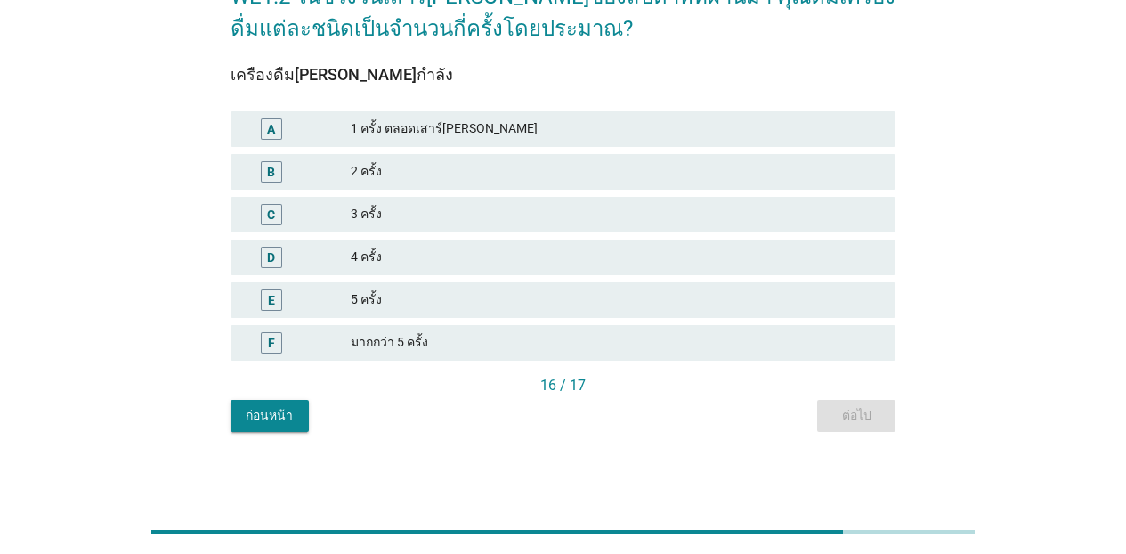
scroll to position [0, 0]
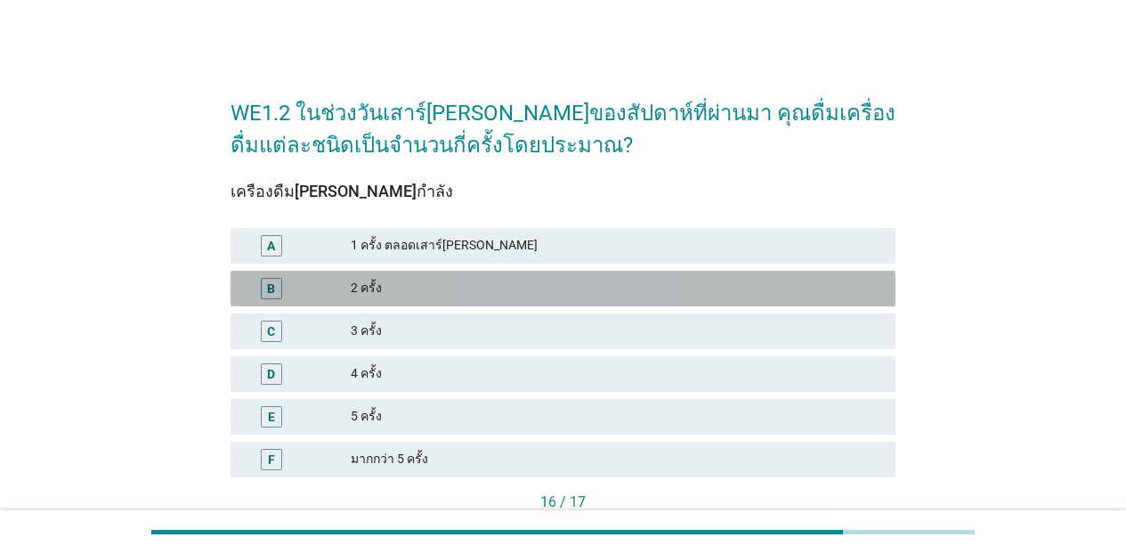
click at [448, 301] on div "B 2 ครั้ง" at bounding box center [562, 289] width 665 height 36
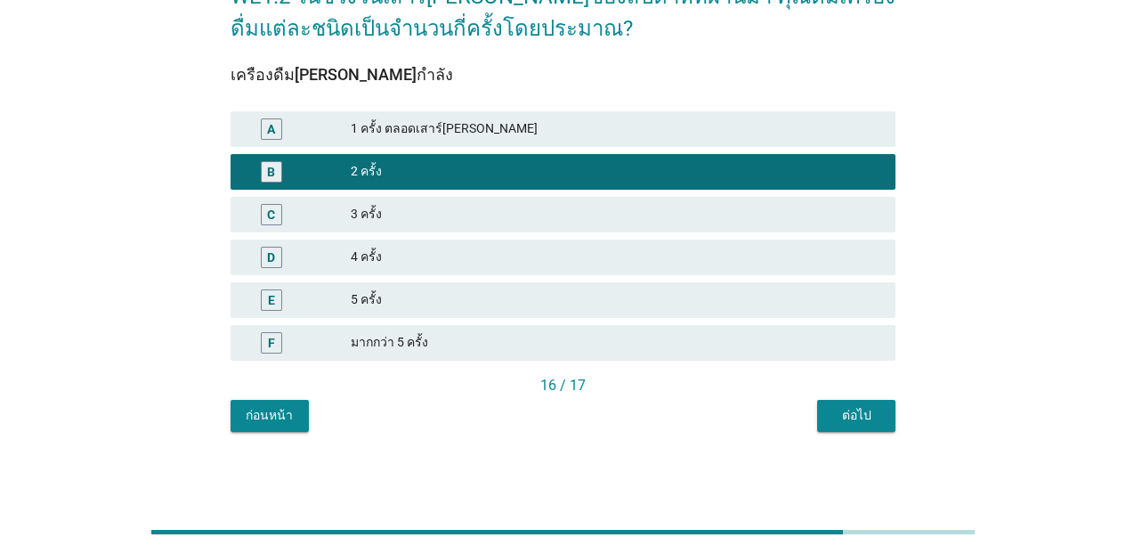
click at [875, 416] on div "ต่อไป" at bounding box center [856, 415] width 50 height 19
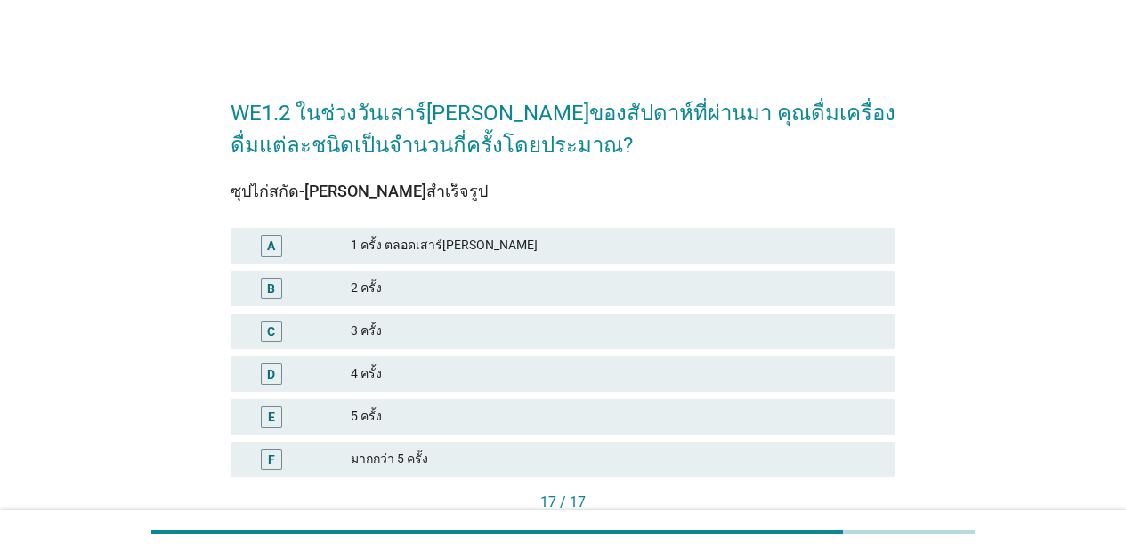
click at [545, 285] on div "2 ครั้ง" at bounding box center [616, 288] width 530 height 21
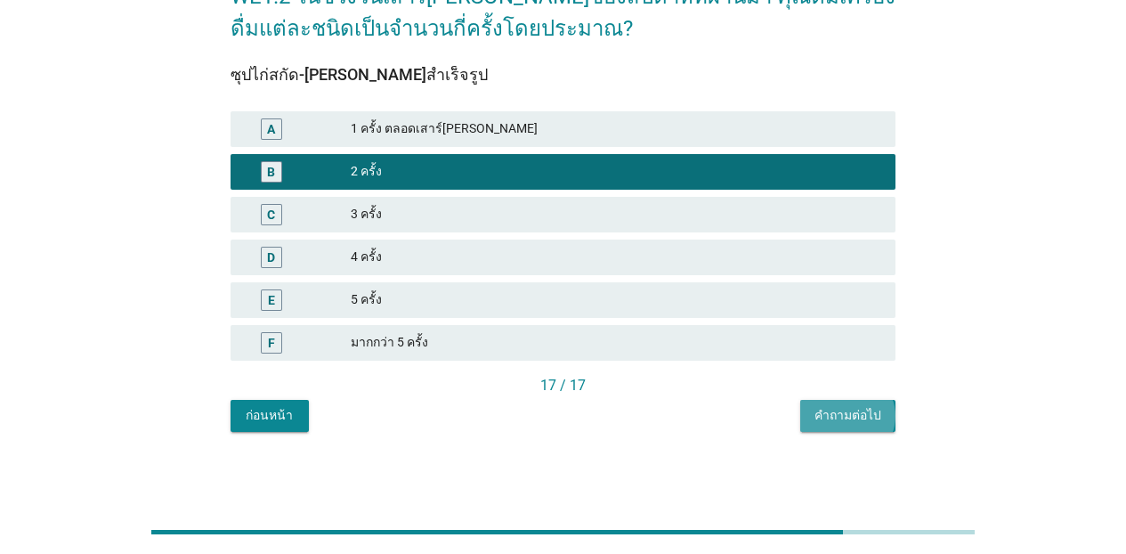
click at [861, 431] on button "คำถามต่อไป" at bounding box center [847, 416] width 95 height 32
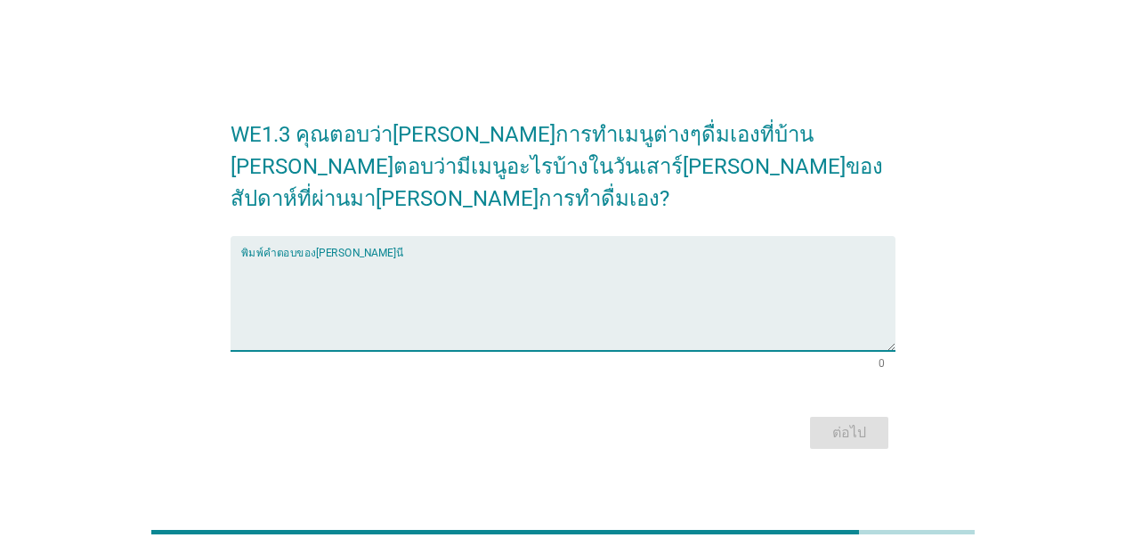
click at [517, 310] on textarea "พิมพ์คำตอบของคุณ ที่นี่" at bounding box center [568, 303] width 654 height 93
type textarea "น้ำ[PERSON_NAME]ไม้"
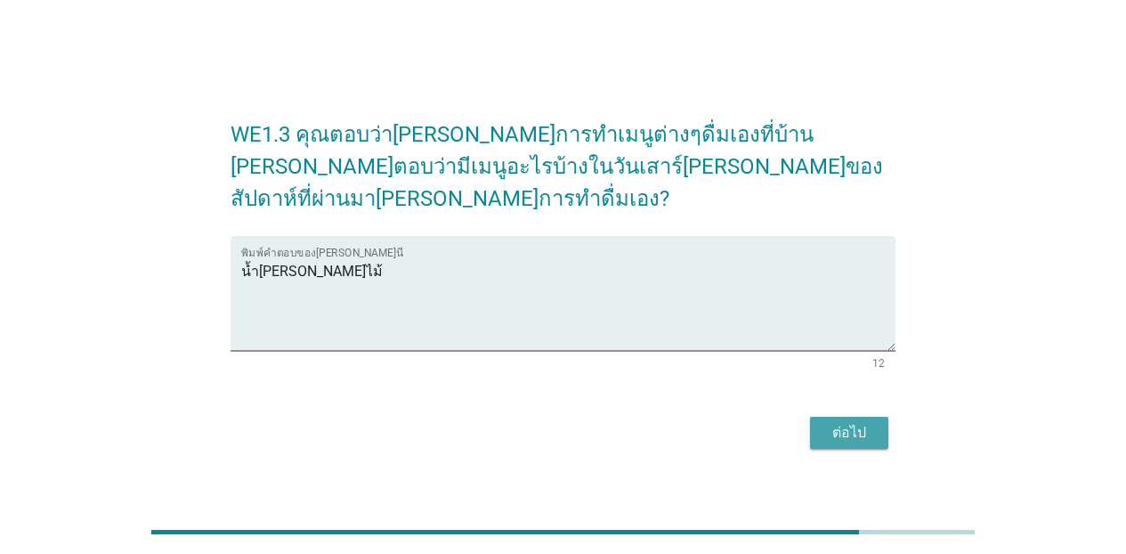
click at [833, 422] on div "ต่อไป" at bounding box center [849, 432] width 50 height 21
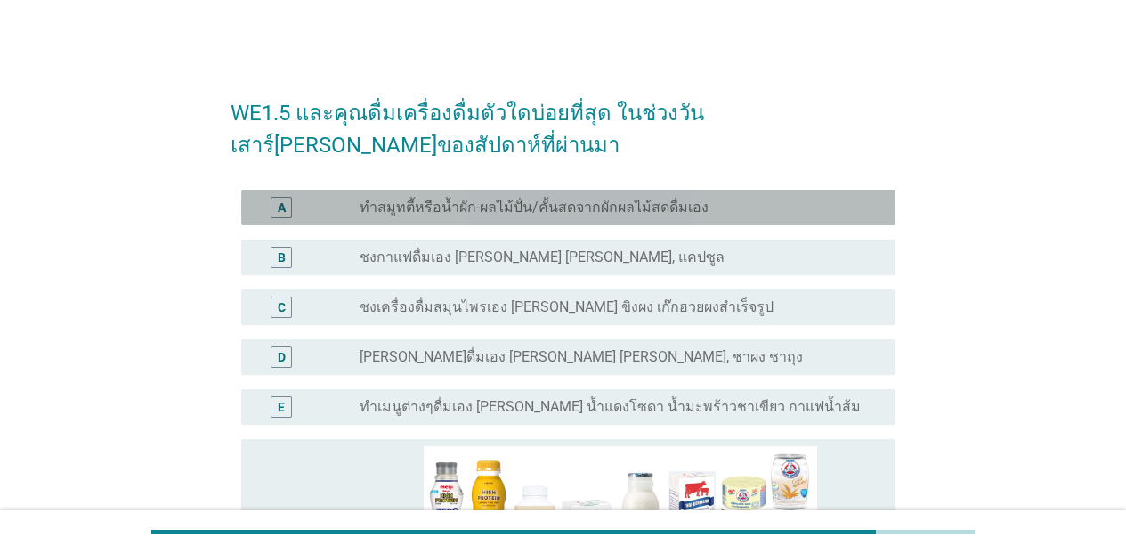
click at [520, 210] on label "ทำสมูทตี้หรือน้ำผัก-ผลไม้ปั่น/คั้นสดจากผักผลไม้สดดื่มเอง" at bounding box center [534, 207] width 349 height 18
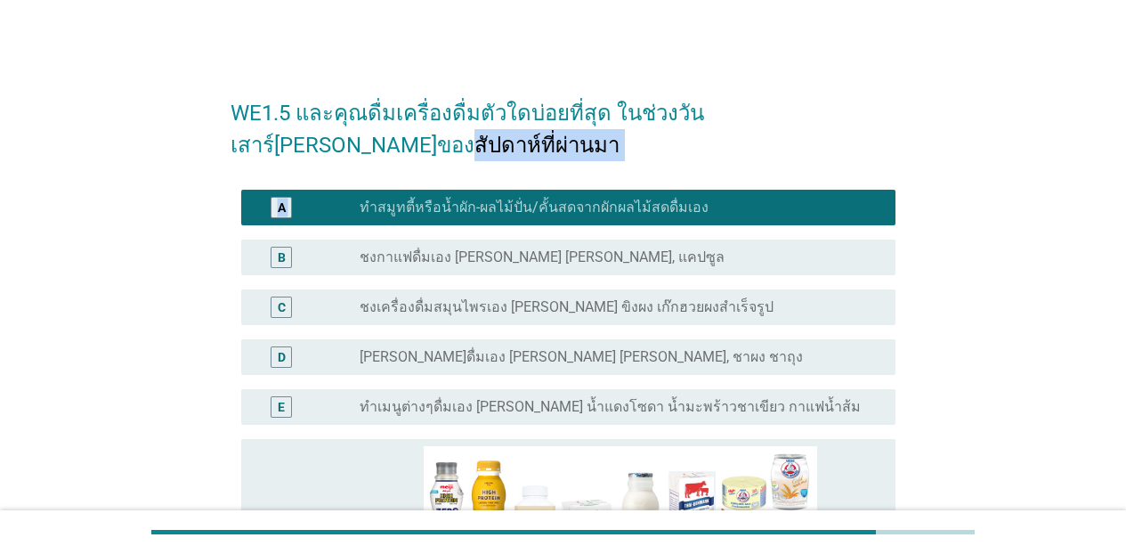
drag, startPoint x: 1119, startPoint y: 78, endPoint x: 1129, endPoint y: 190, distance: 112.6
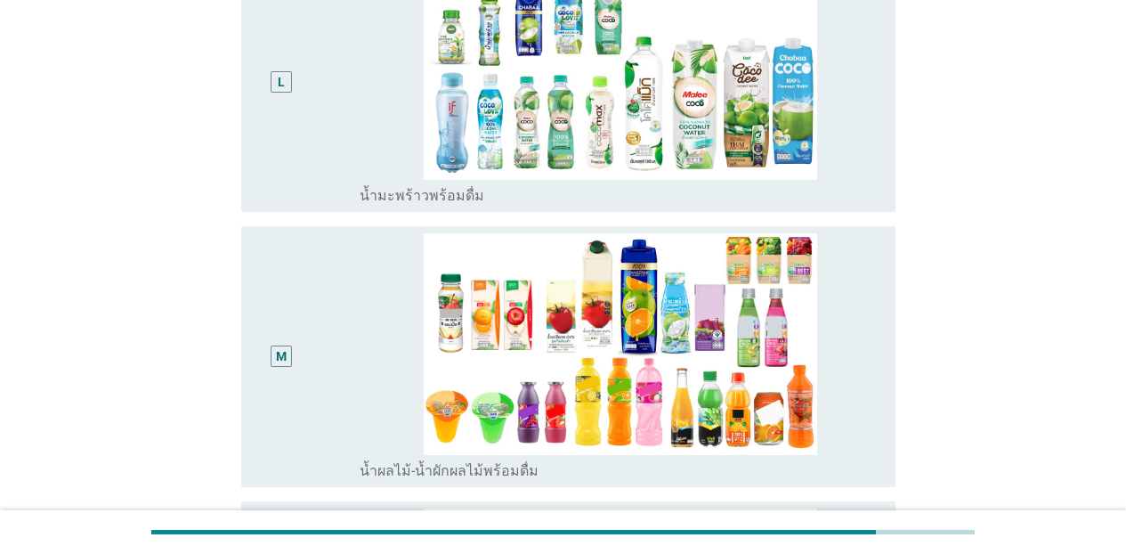
scroll to position [2177, 0]
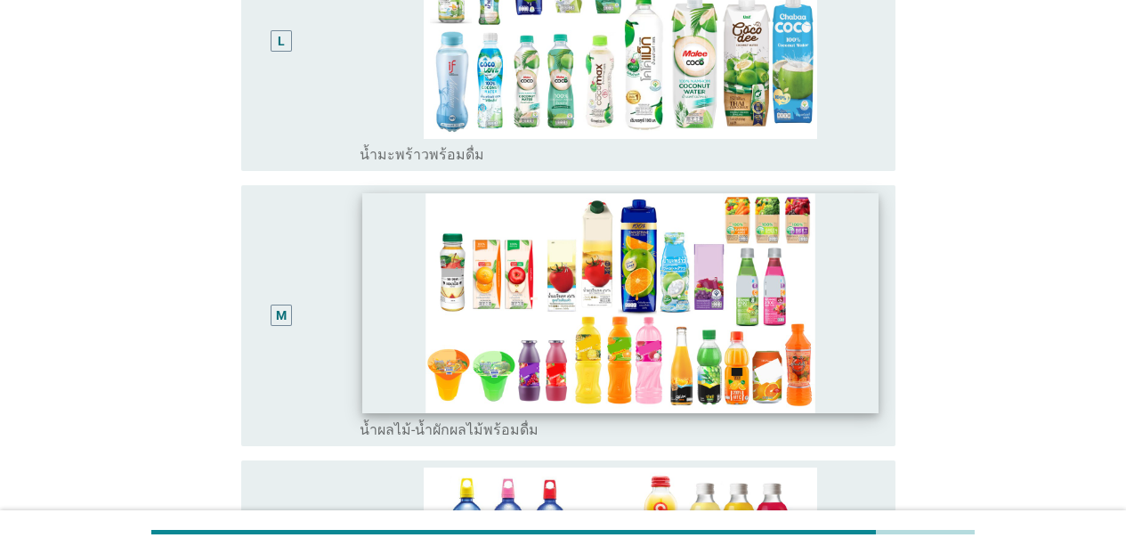
click at [869, 323] on img at bounding box center [620, 302] width 516 height 219
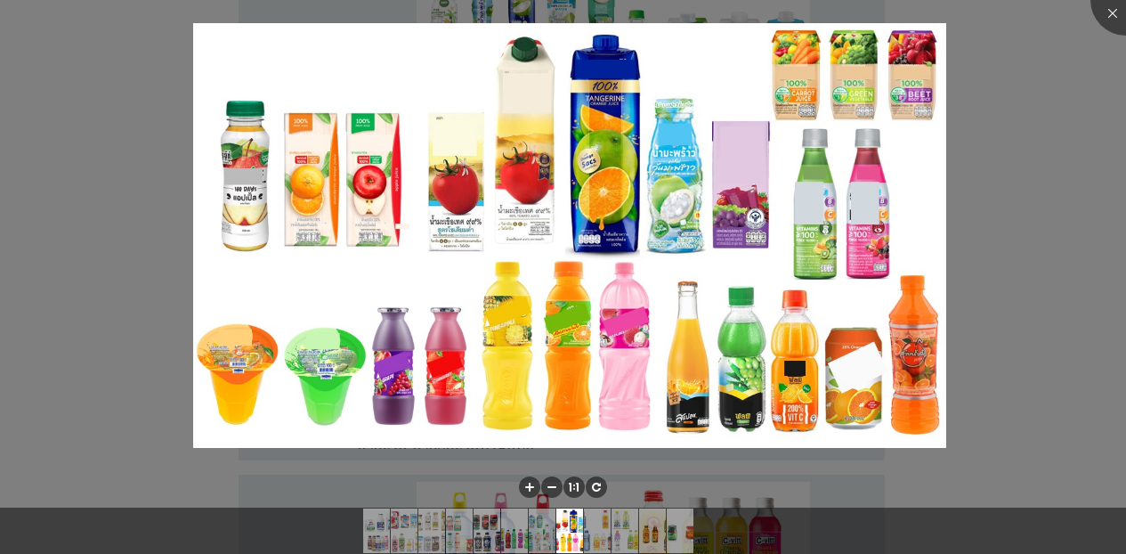
click at [876, 154] on div at bounding box center [563, 277] width 1126 height 554
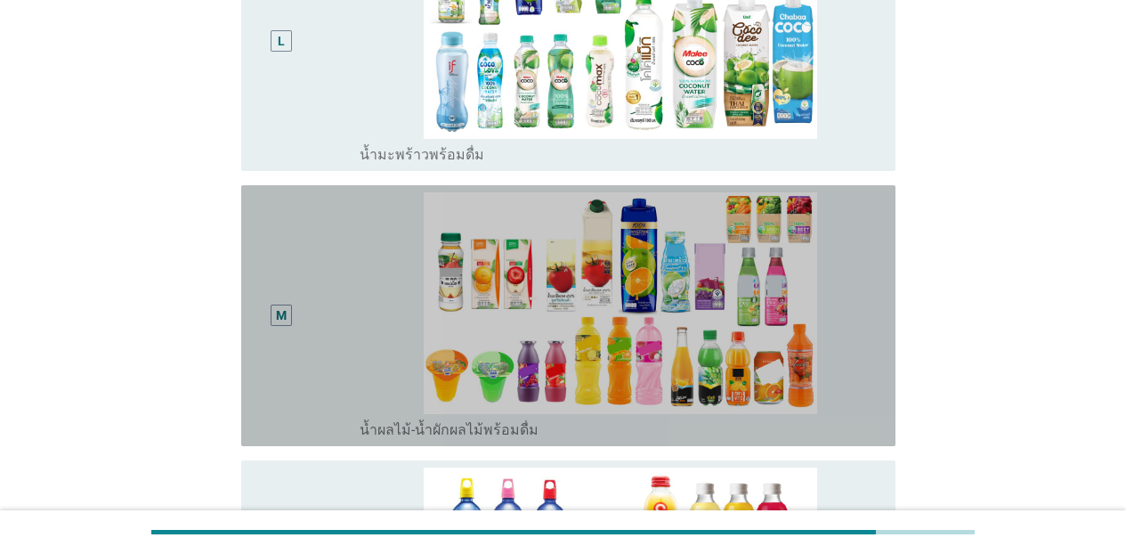
click at [280, 283] on div "M" at bounding box center [281, 315] width 53 height 246
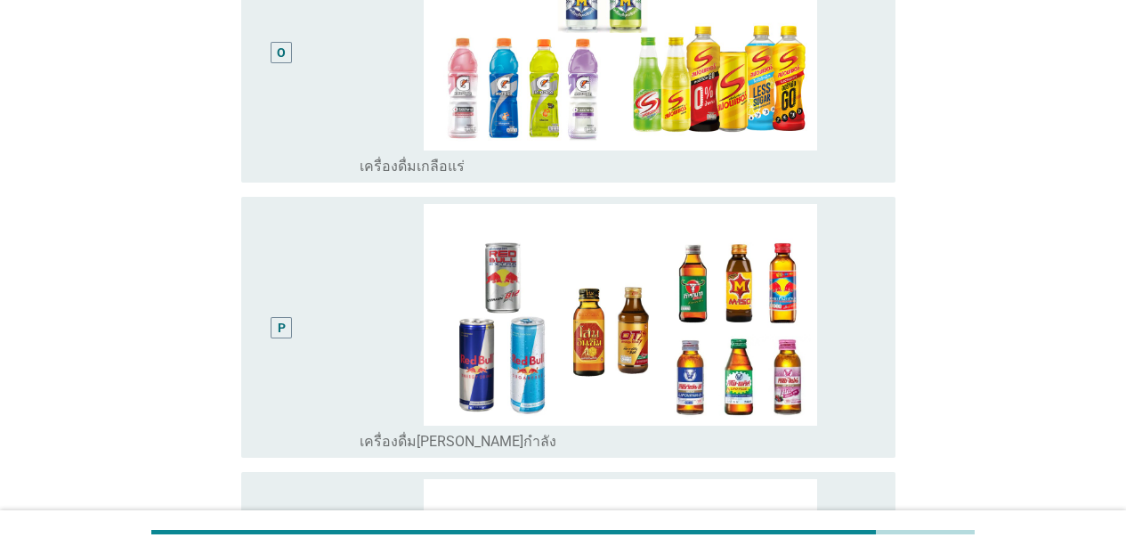
scroll to position [3447, 0]
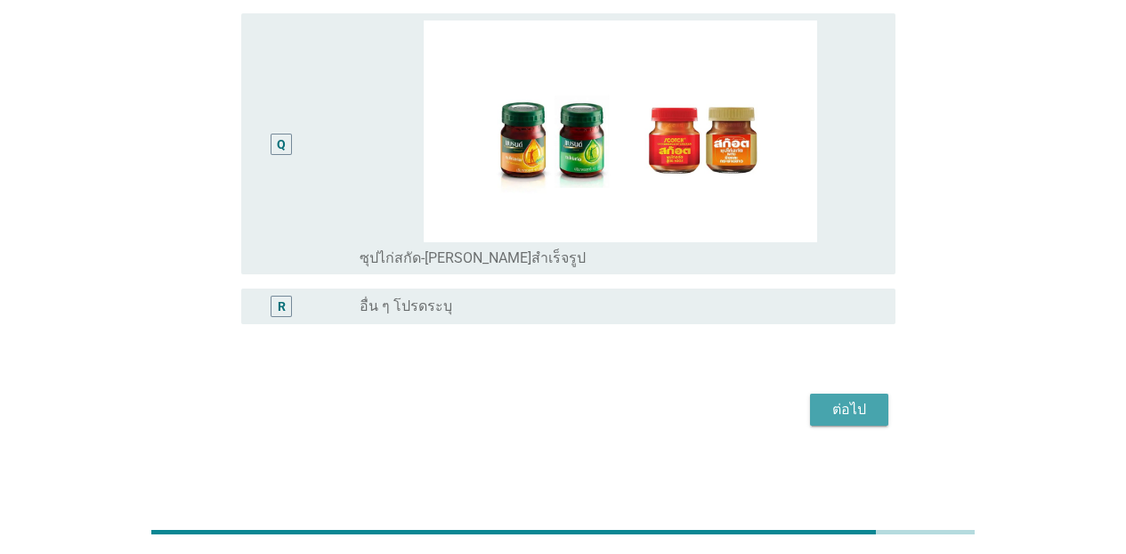
click at [862, 400] on div "ต่อไป" at bounding box center [849, 409] width 50 height 21
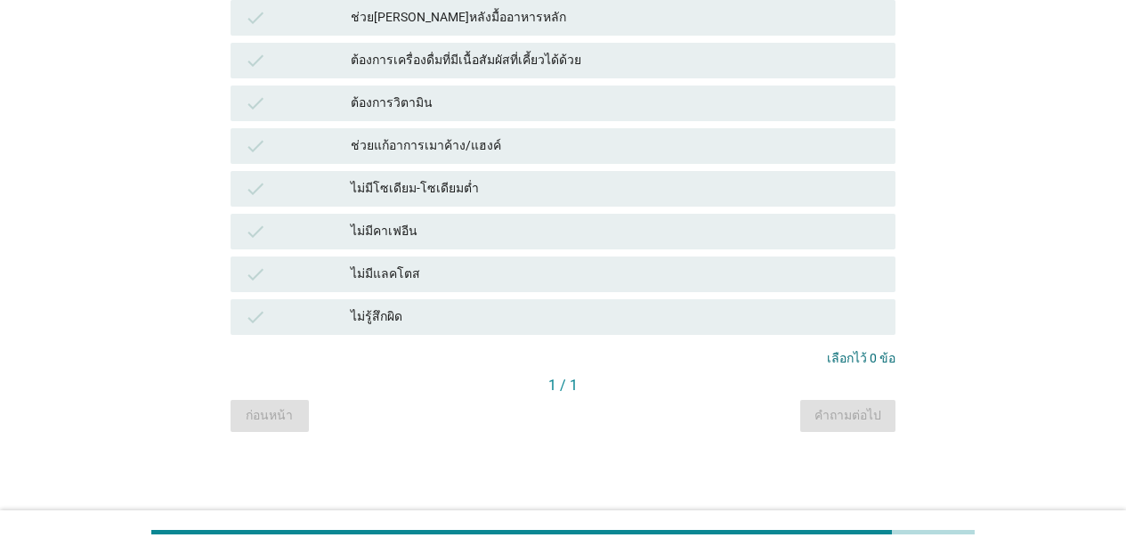
scroll to position [0, 0]
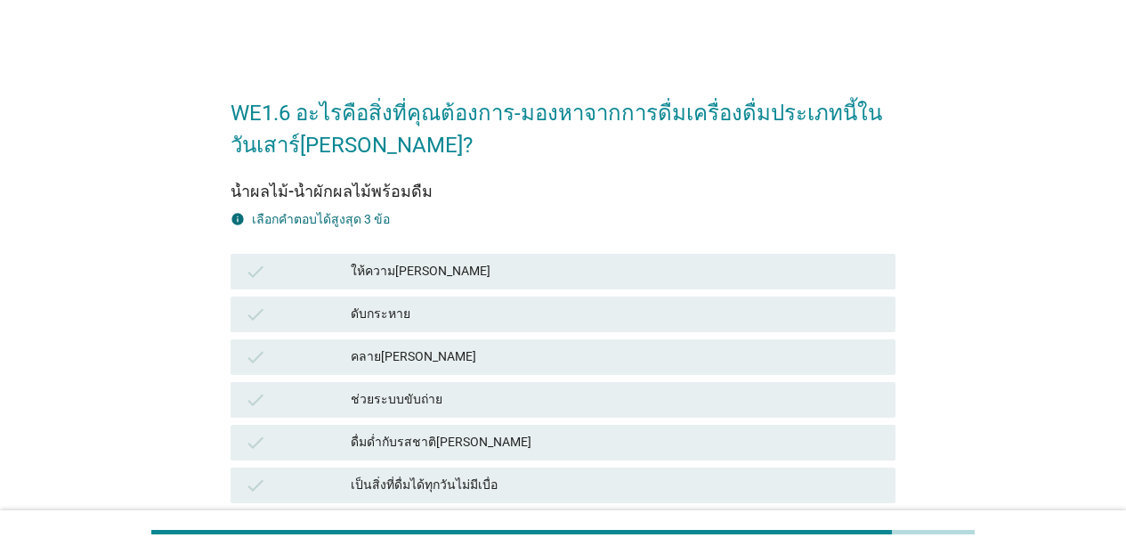
click at [471, 279] on div "ให้ความ[PERSON_NAME]" at bounding box center [616, 271] width 530 height 21
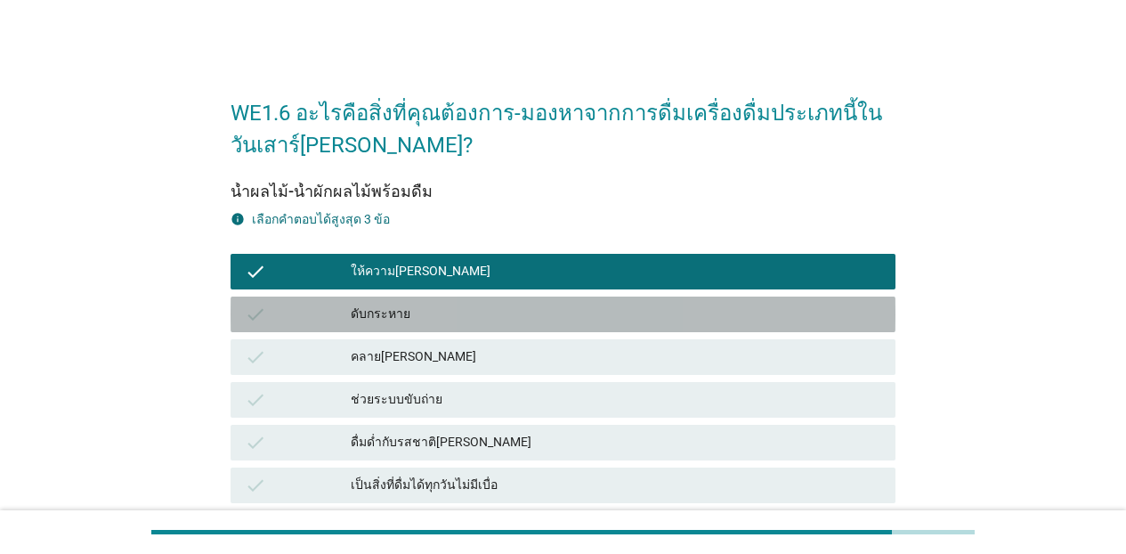
click at [457, 309] on div "ดับกระหาย" at bounding box center [616, 313] width 530 height 21
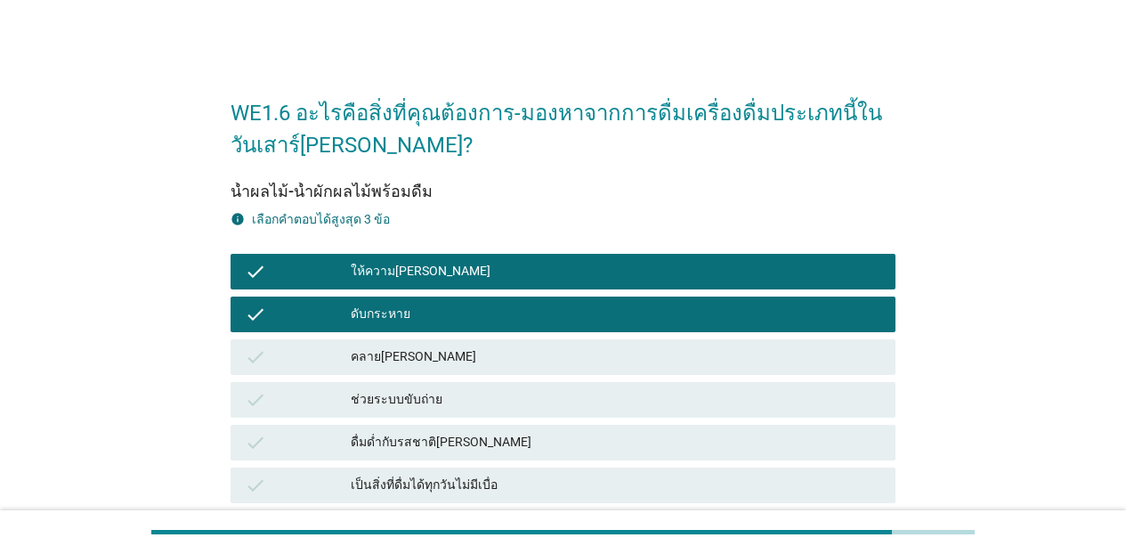
scroll to position [484, 0]
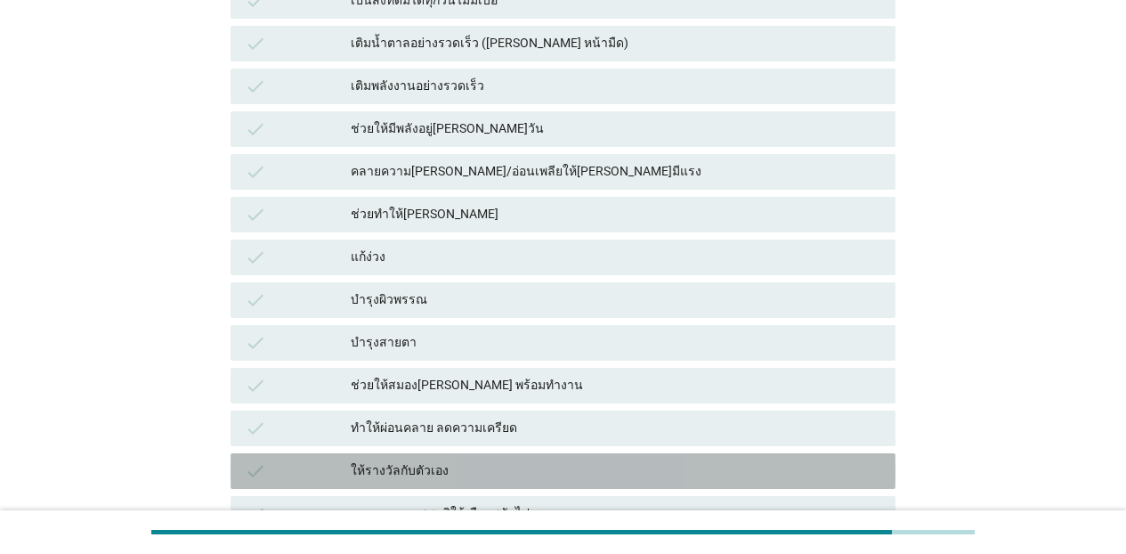
click at [450, 473] on div "ให้รางวัลกับตัวเอง" at bounding box center [616, 470] width 530 height 21
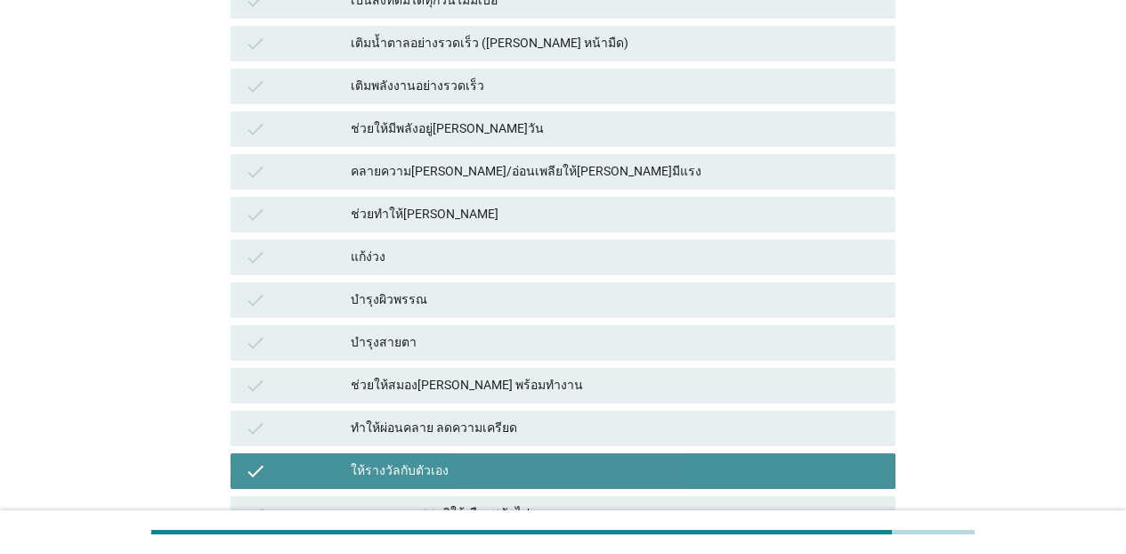
click at [645, 465] on div "ให้รางวัลกับตัวเอง" at bounding box center [616, 470] width 530 height 21
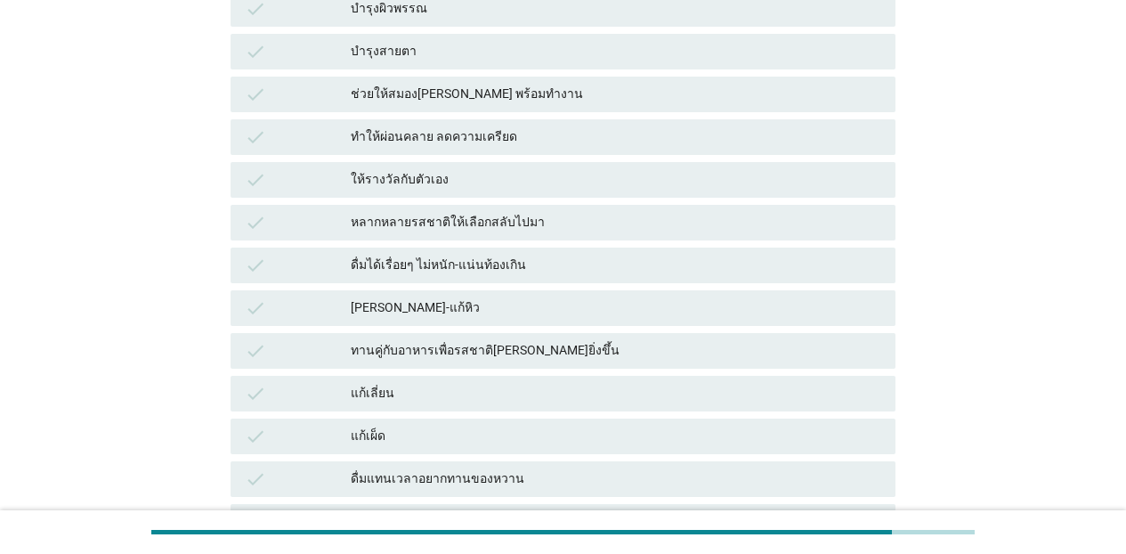
scroll to position [779, 0]
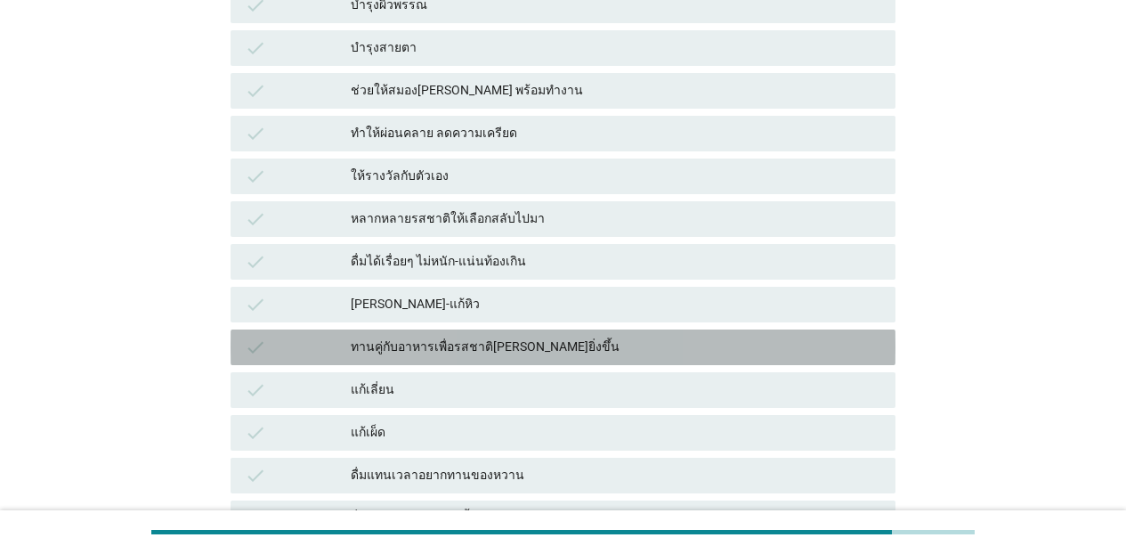
click at [484, 351] on div "ทานคู่กับอาหารเพื่อรสชาติ[PERSON_NAME]ยิ่งขึ้น" at bounding box center [616, 346] width 530 height 21
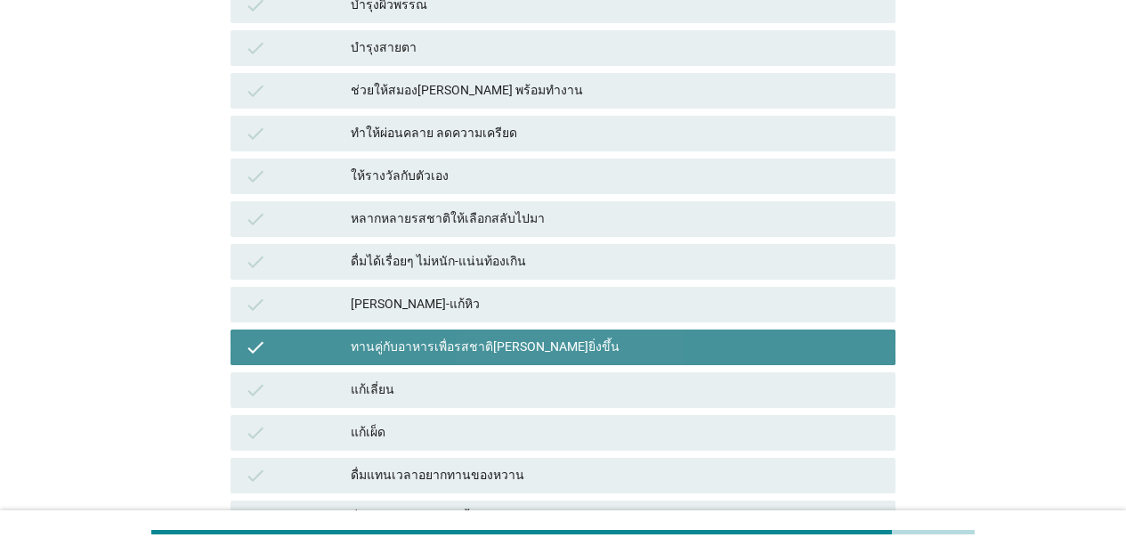
click at [495, 349] on div "ทานคู่กับอาหารเพื่อรสชาติ[PERSON_NAME]ยิ่งขึ้น" at bounding box center [616, 346] width 530 height 21
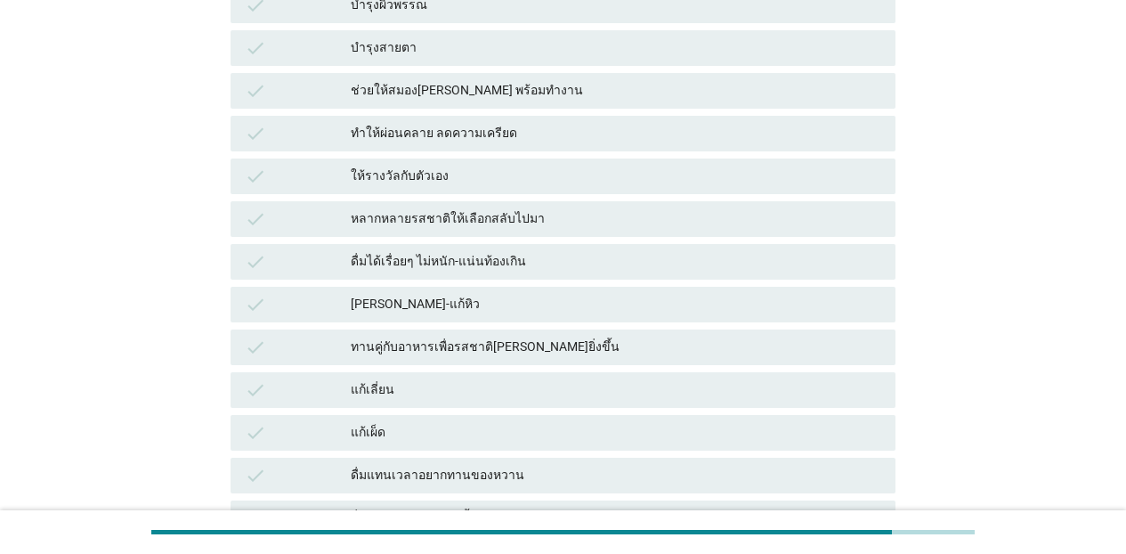
click at [528, 128] on div "ทำให้ผ่อนคลาย ลดความเครียด" at bounding box center [616, 133] width 530 height 21
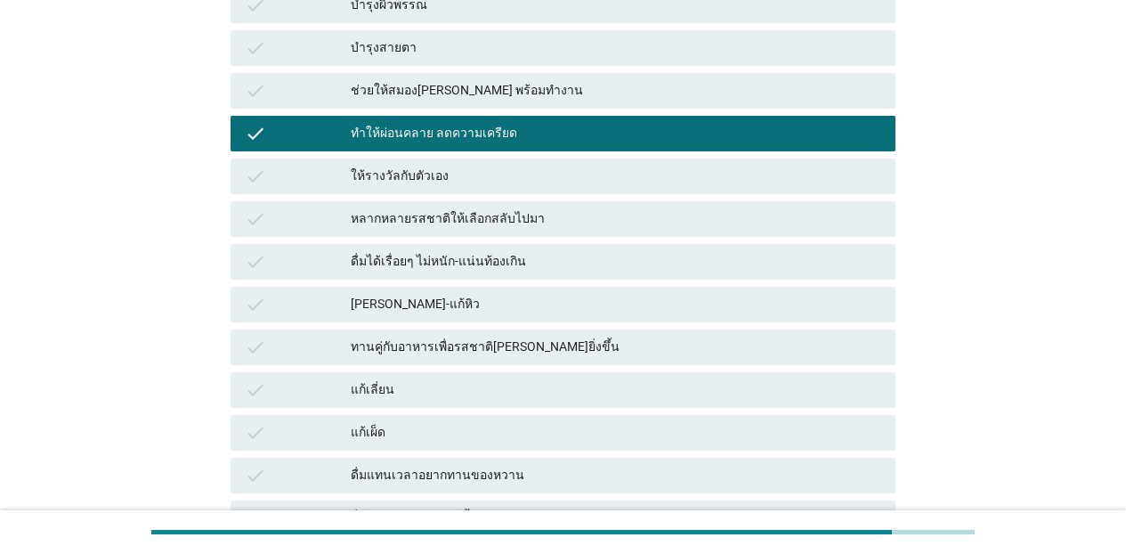
scroll to position [1263, 0]
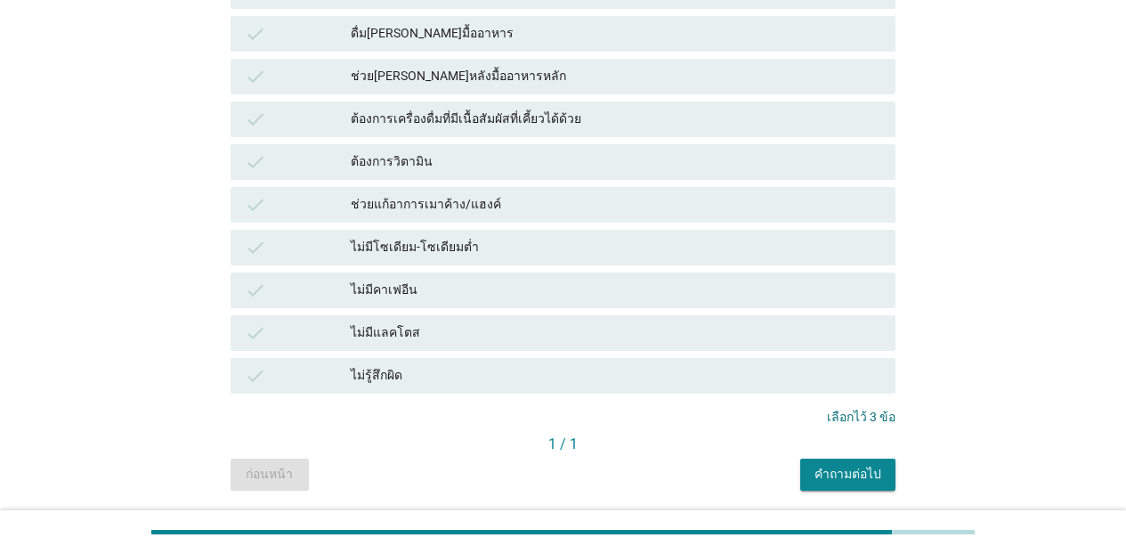
click at [866, 473] on div "คำถามต่อไป" at bounding box center [847, 474] width 67 height 19
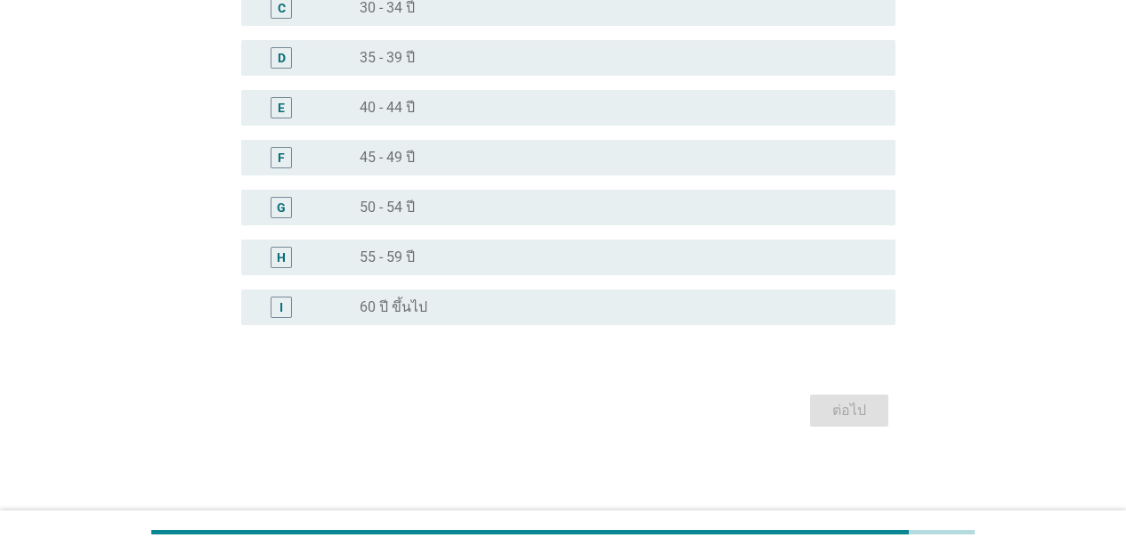
scroll to position [0, 0]
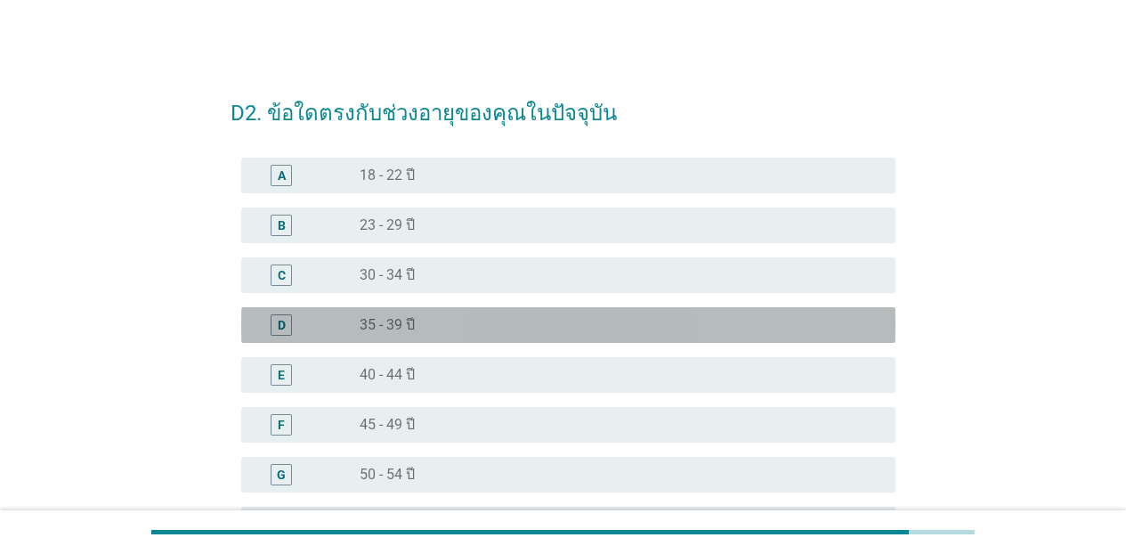
click at [449, 338] on div "D radio_button_unchecked 35 - 39 ปี" at bounding box center [568, 325] width 654 height 36
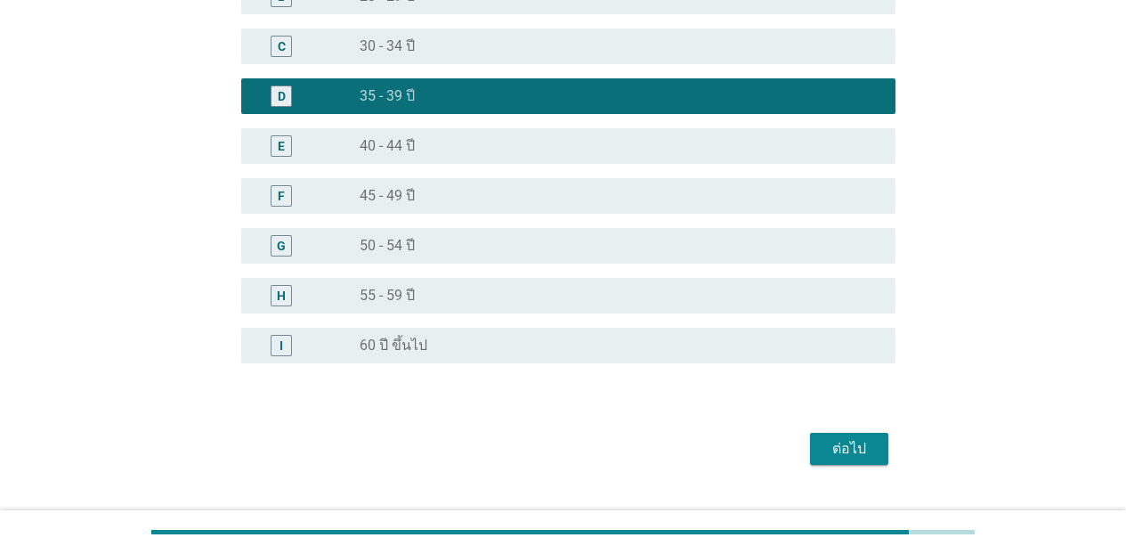
scroll to position [267, 0]
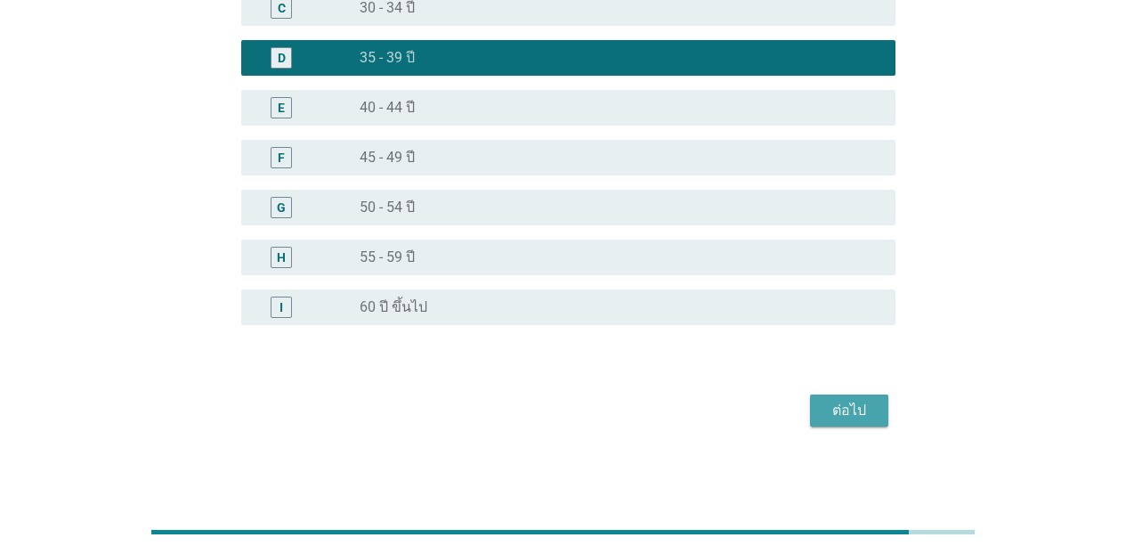
click at [876, 416] on button "ต่อไป" at bounding box center [849, 410] width 78 height 32
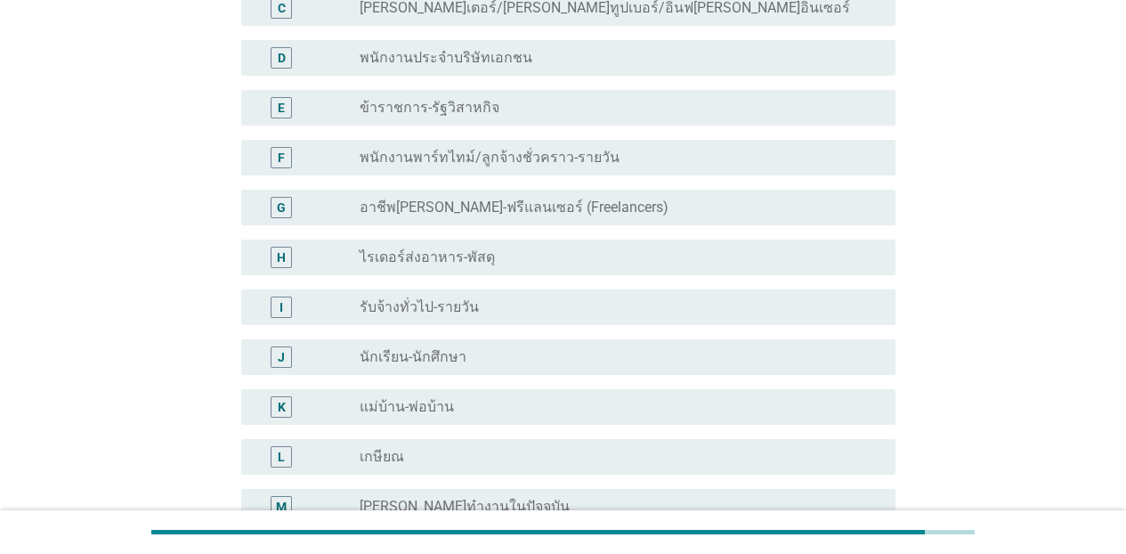
scroll to position [0, 0]
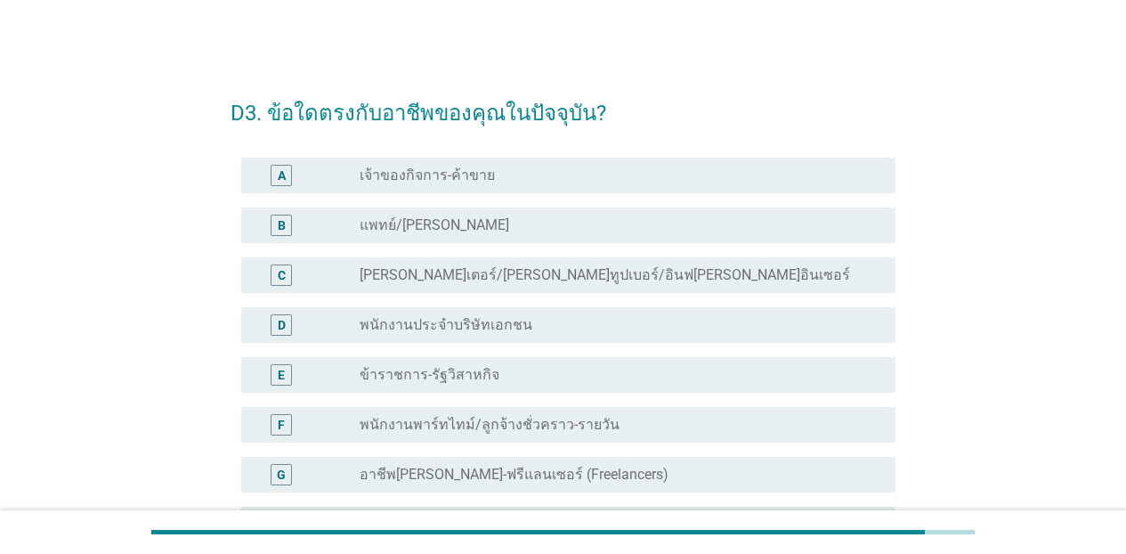
click at [461, 174] on label "เจ้าของกิจการ-ค้าขาย" at bounding box center [427, 175] width 135 height 18
